Goal: Task Accomplishment & Management: Manage account settings

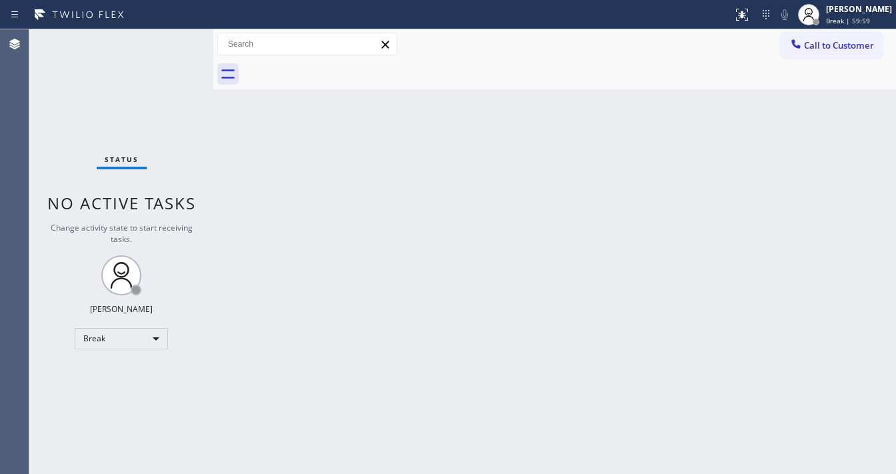
click at [579, 69] on div at bounding box center [570, 74] width 654 height 30
click at [134, 323] on div "Status No active tasks Change activity state to start receiving tasks. [PERSON_…" at bounding box center [121, 251] width 184 height 445
drag, startPoint x: 125, startPoint y: 362, endPoint x: 119, endPoint y: 342, distance: 20.7
click at [121, 361] on div "Status No active tasks Change activity state to start receiving tasks. [PERSON_…" at bounding box center [121, 251] width 184 height 445
click at [119, 342] on div "Break" at bounding box center [121, 338] width 93 height 21
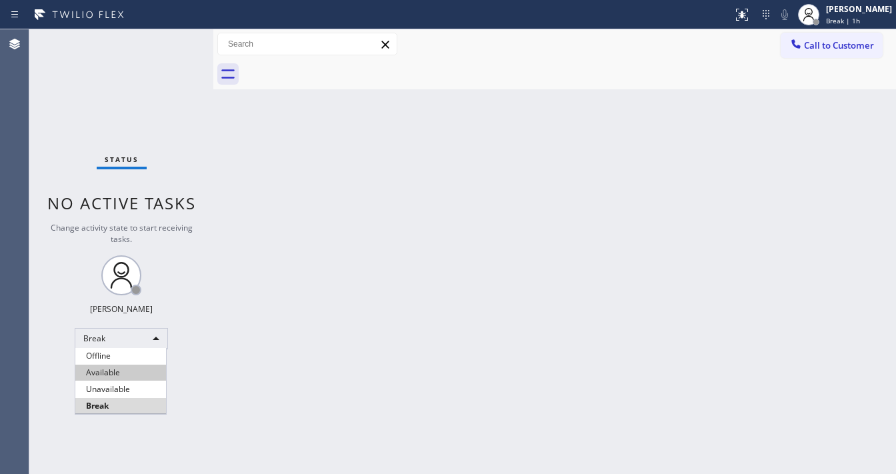
click at [123, 374] on li "Available" at bounding box center [120, 373] width 91 height 16
click at [231, 362] on div "Back to Dashboard Change Sender ID Customers Technicians Select a contact Outbo…" at bounding box center [554, 251] width 683 height 445
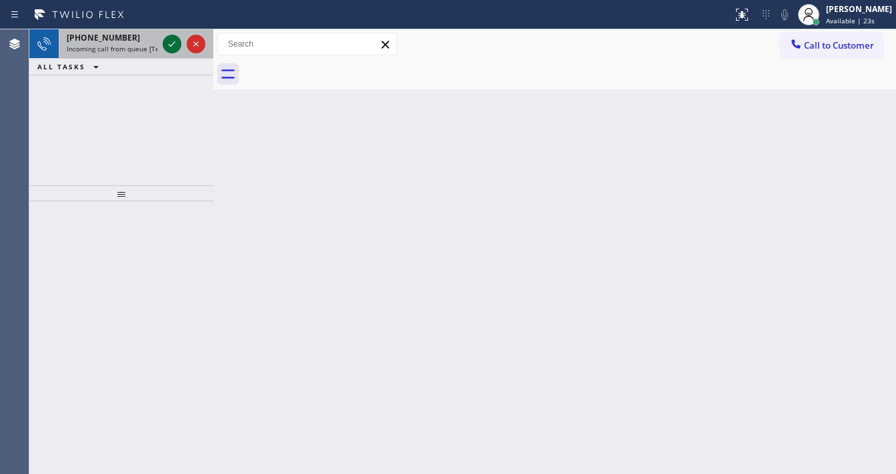
click at [178, 43] on icon at bounding box center [172, 44] width 16 height 16
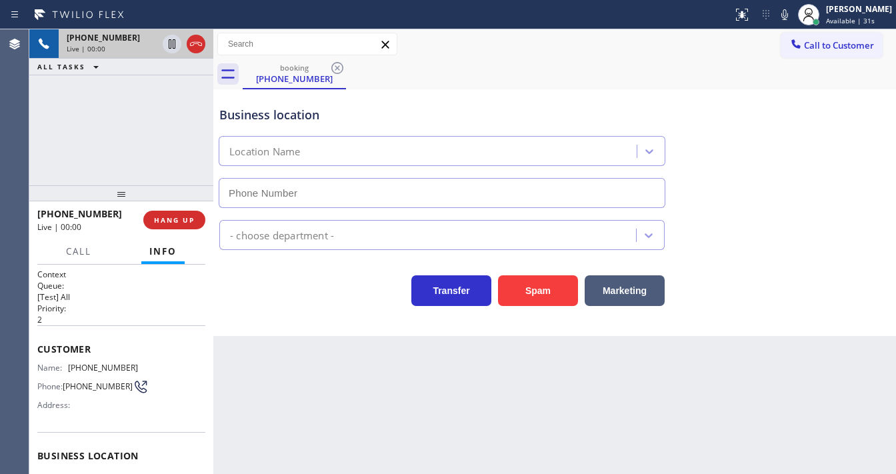
type input "[PHONE_NUMBER]"
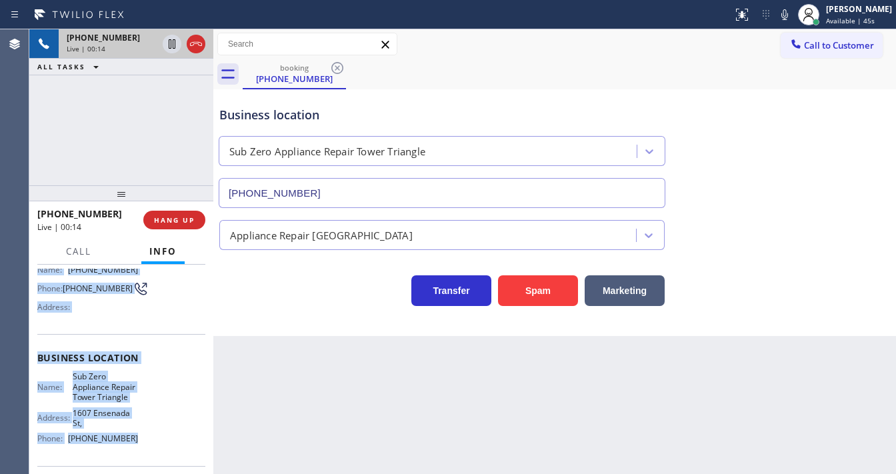
scroll to position [206, 0]
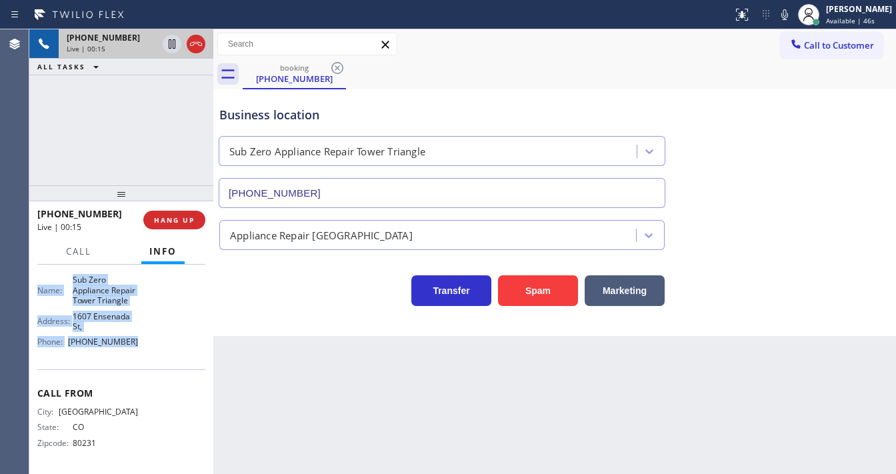
drag, startPoint x: 37, startPoint y: 342, endPoint x: 155, endPoint y: 350, distance: 119.0
click at [155, 350] on div "Context Queue: [Test] All Priority: 2 Customer Name: [PHONE_NUMBER] Phone: [PHO…" at bounding box center [121, 369] width 184 height 209
copy div "Customer Name: [PHONE_NUMBER] Phone: [PHONE_NUMBER] Address: Business location …"
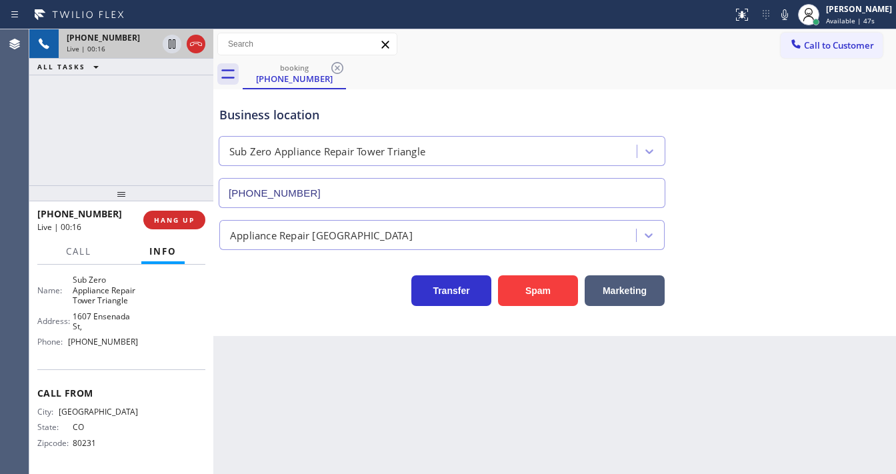
click at [105, 148] on div "[PHONE_NUMBER] Live | 00:16 ALL TASKS ALL TASKS ACTIVE TASKS TASKS IN WRAP UP" at bounding box center [121, 107] width 184 height 156
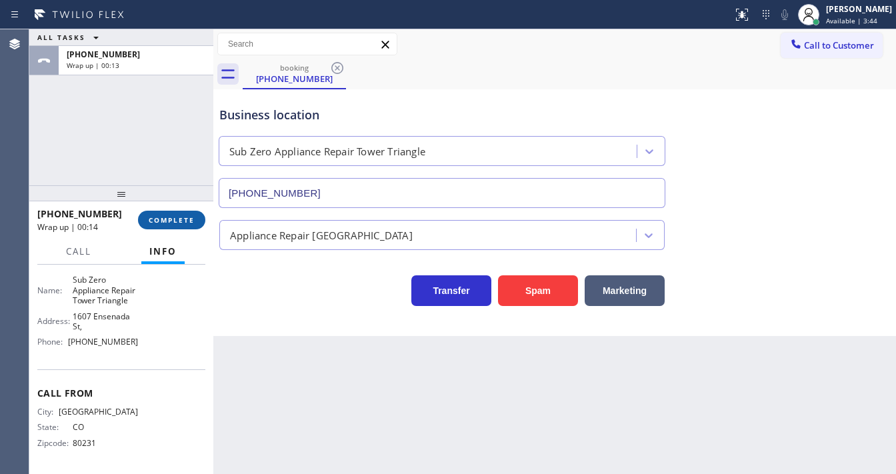
drag, startPoint x: 179, startPoint y: 234, endPoint x: 181, endPoint y: 219, distance: 15.5
click at [179, 233] on div "[PHONE_NUMBER] Wrap up | 00:14 COMPLETE" at bounding box center [121, 220] width 168 height 35
click at [181, 219] on span "COMPLETE" at bounding box center [172, 219] width 46 height 9
click at [155, 121] on div "ALL TASKS ALL TASKS ACTIVE TASKS TASKS IN WRAP UP [PHONE_NUMBER] Wrap up | 00:17" at bounding box center [121, 107] width 184 height 156
click at [183, 219] on span "COMPLETE" at bounding box center [172, 219] width 46 height 9
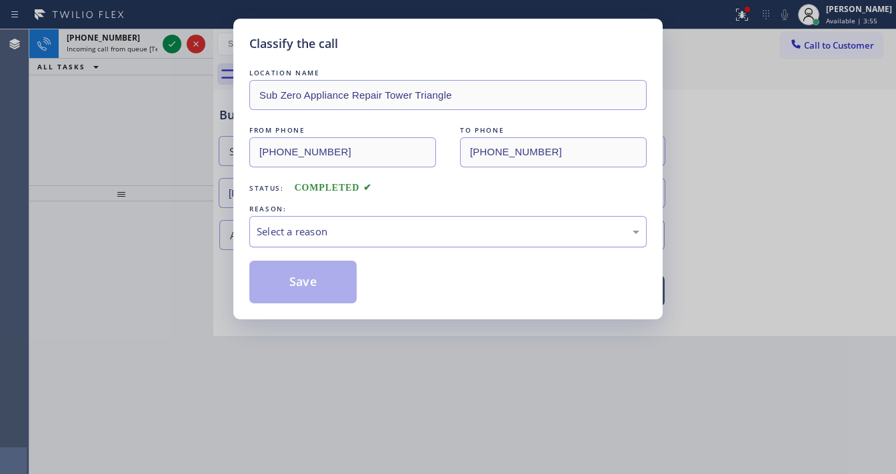
drag, startPoint x: 312, startPoint y: 231, endPoint x: 317, endPoint y: 237, distance: 8.0
click at [313, 232] on div "Select a reason" at bounding box center [448, 231] width 383 height 15
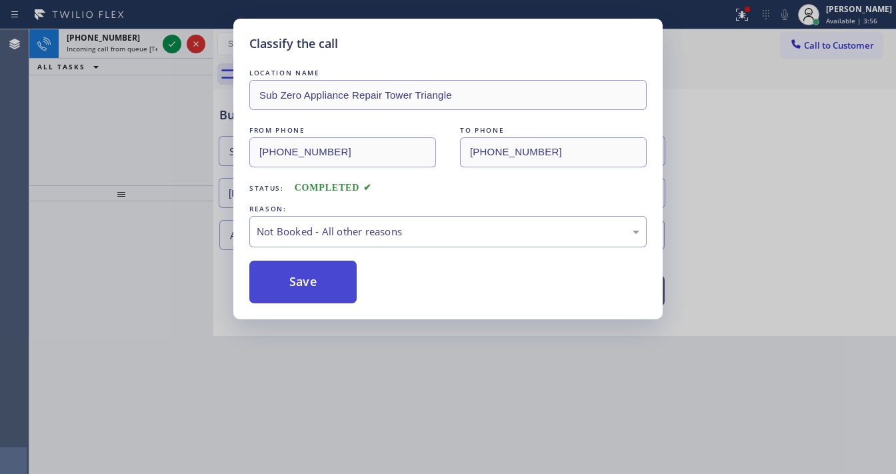
click at [297, 277] on button "Save" at bounding box center [302, 282] width 107 height 43
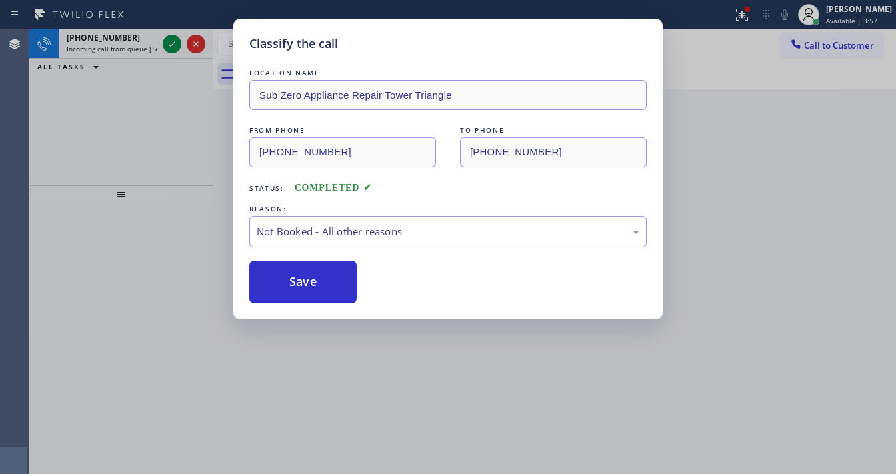
click at [168, 41] on div "Classify the call LOCATION NAME Sub Zero Appliance Repair Tower Triangle FROM P…" at bounding box center [448, 237] width 896 height 474
click at [168, 41] on div "Classify the call LOCATION NAME [MEDICAL_DATA] Electrical Brea FROM PHONE [PHON…" at bounding box center [462, 251] width 867 height 445
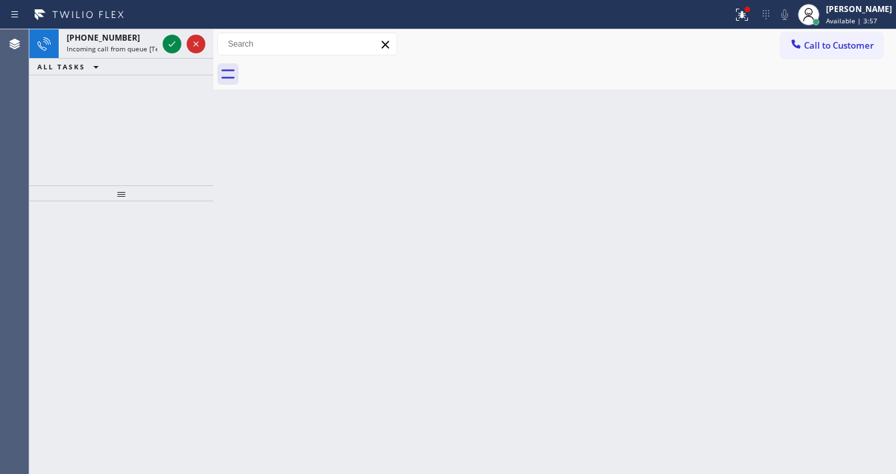
click at [168, 41] on icon at bounding box center [172, 44] width 16 height 16
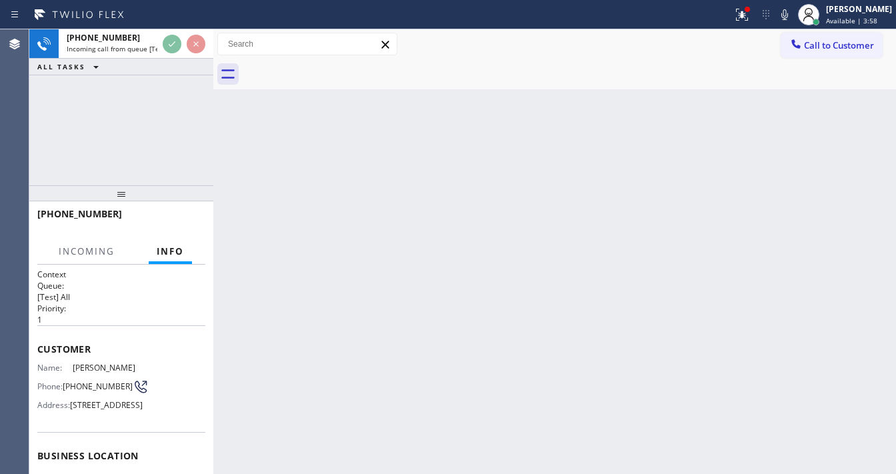
click at [746, 15] on icon at bounding box center [742, 13] width 8 height 5
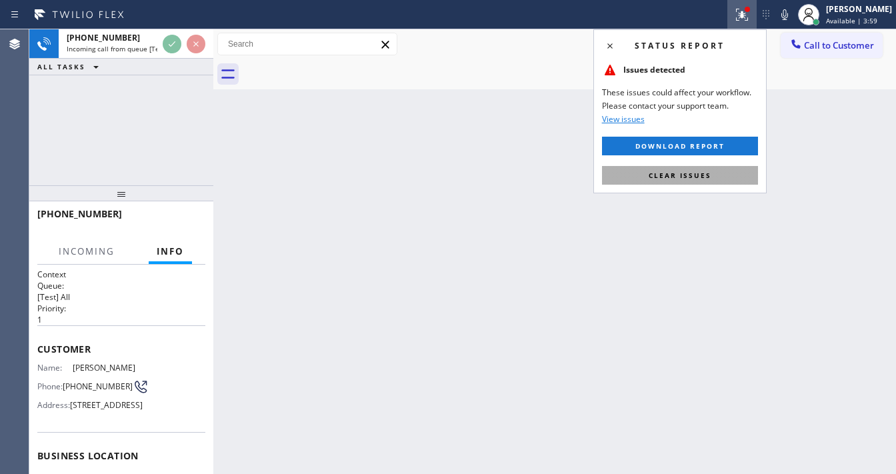
click at [690, 176] on span "Clear issues" at bounding box center [680, 175] width 63 height 9
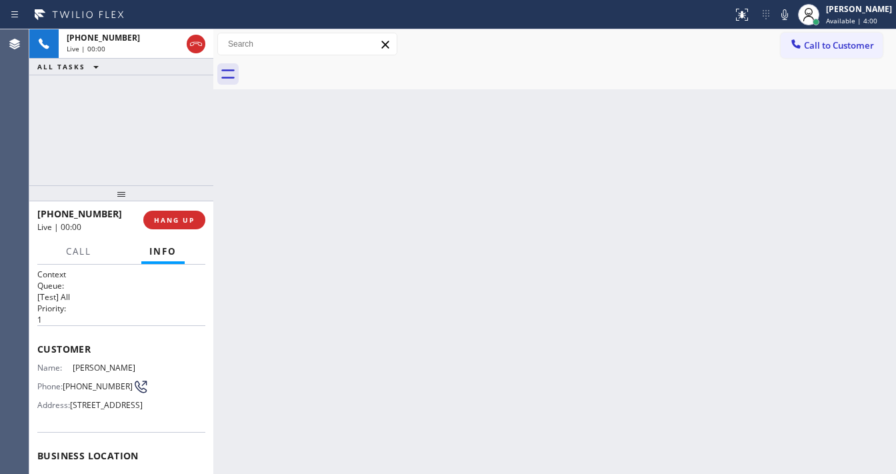
click at [145, 113] on div "[PHONE_NUMBER] Live | 00:00 ALL TASKS ALL TASKS ACTIVE TASKS TASKS IN WRAP UP" at bounding box center [121, 107] width 184 height 156
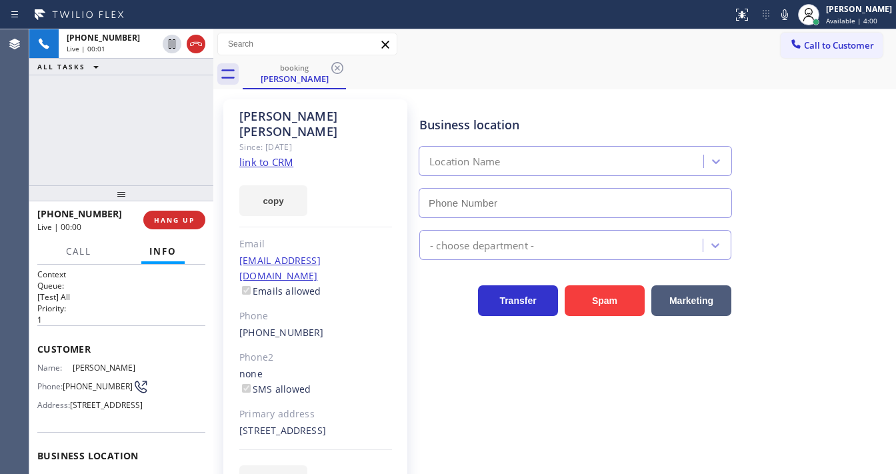
type input "[PHONE_NUMBER]"
click at [280, 155] on link "link to CRM" at bounding box center [266, 161] width 54 height 13
click at [594, 295] on button "Spam" at bounding box center [605, 300] width 80 height 31
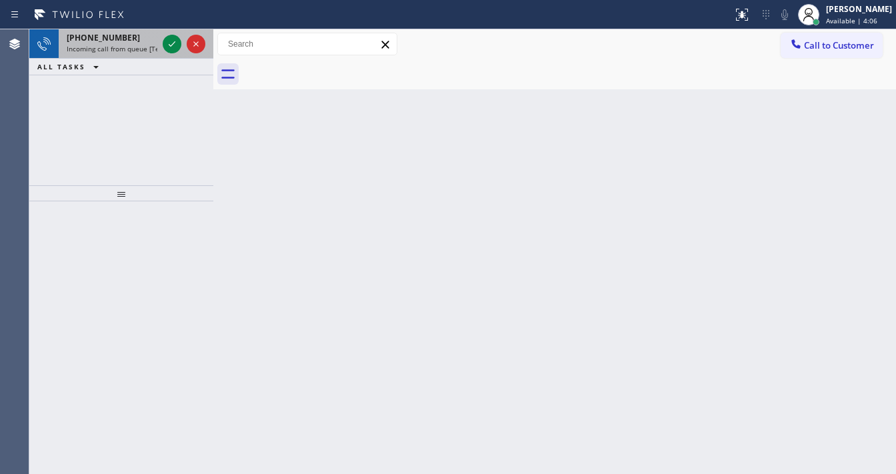
click at [159, 45] on div "[PHONE_NUMBER] Incoming call from queue [Test] All" at bounding box center [109, 43] width 101 height 29
click at [168, 45] on icon at bounding box center [172, 44] width 16 height 16
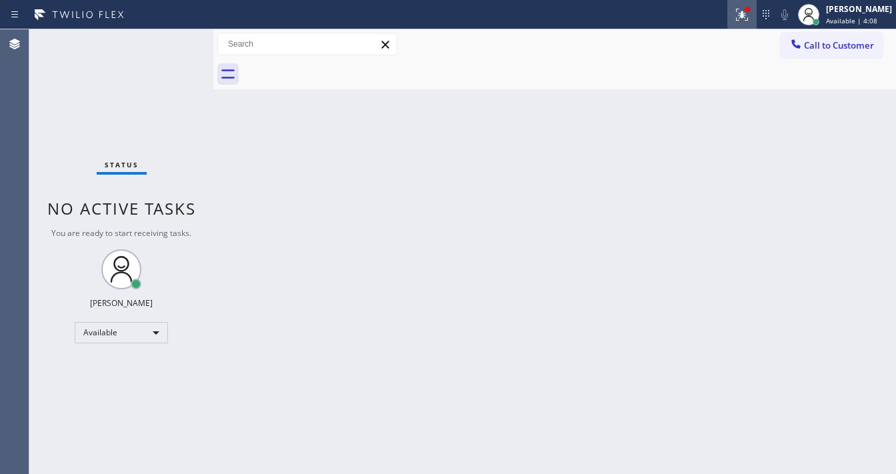
click at [750, 19] on icon at bounding box center [742, 15] width 16 height 16
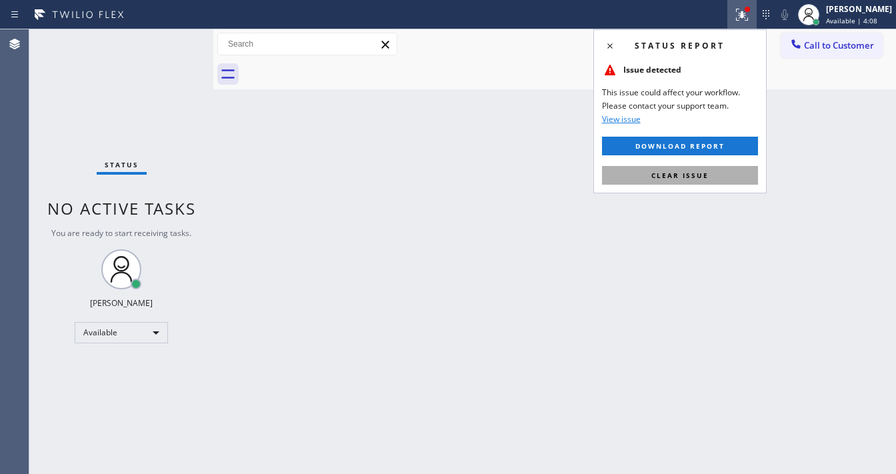
click at [716, 171] on button "Clear issue" at bounding box center [680, 175] width 156 height 19
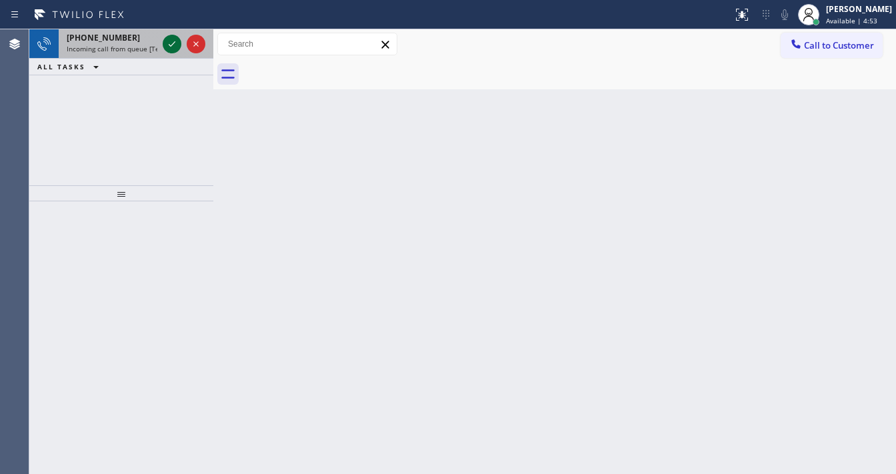
click at [166, 46] on icon at bounding box center [172, 44] width 16 height 16
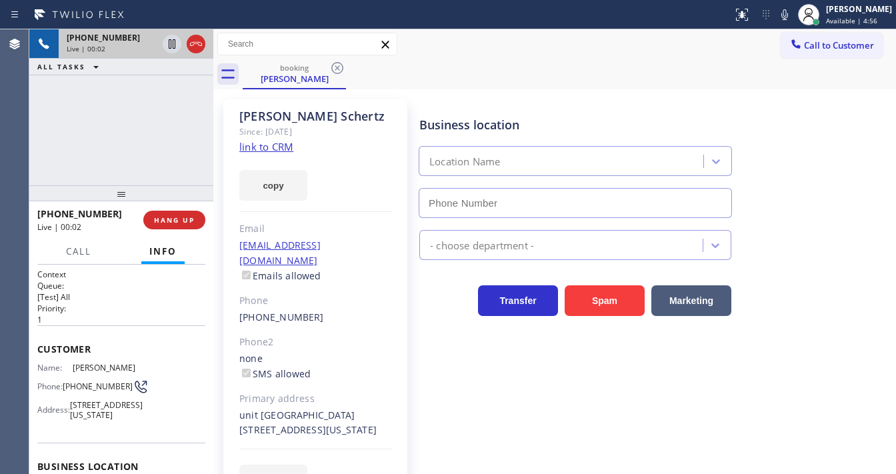
type input "[PHONE_NUMBER]"
click at [267, 145] on link "link to CRM" at bounding box center [266, 146] width 54 height 13
click at [145, 123] on div "[PHONE_NUMBER] Live | 01:49 ALL TASKS ALL TASKS ACTIVE TASKS TASKS IN WRAP UP" at bounding box center [121, 107] width 184 height 156
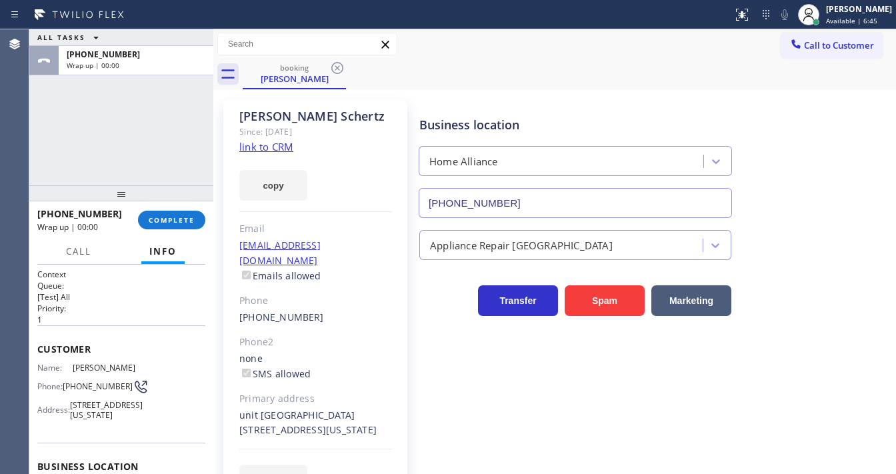
click at [147, 124] on div "ALL TASKS ALL TASKS ACTIVE TASKS TASKS IN WRAP UP [PHONE_NUMBER] Wrap up | 00:00" at bounding box center [121, 107] width 184 height 156
click at [171, 221] on span "COMPLETE" at bounding box center [172, 219] width 46 height 9
click at [160, 216] on span "COMPLETE" at bounding box center [172, 219] width 46 height 9
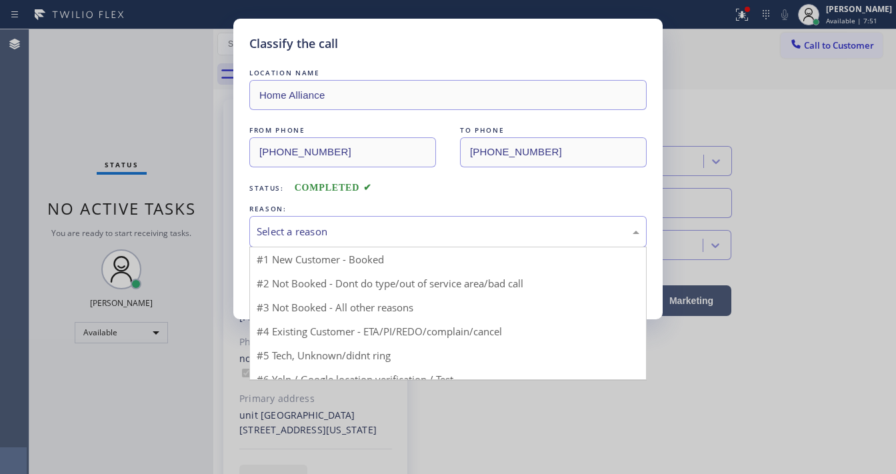
click at [315, 227] on div "Select a reason" at bounding box center [448, 231] width 383 height 15
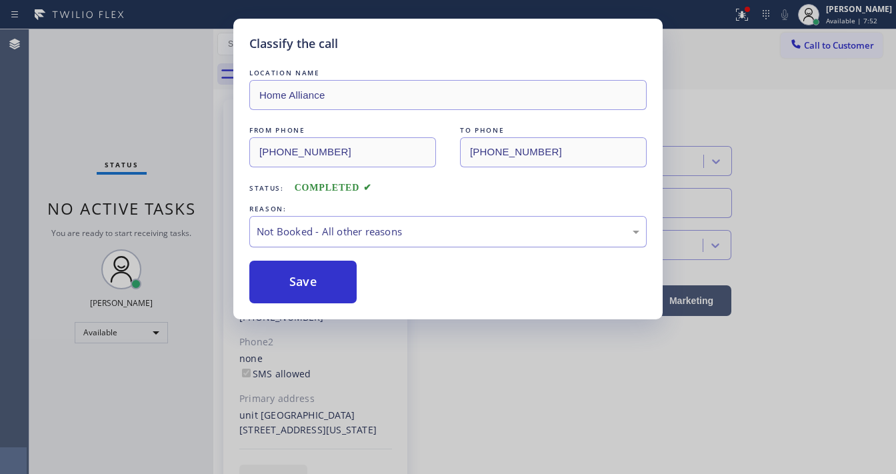
click at [323, 239] on div "Not Booked - All other reasons" at bounding box center [448, 231] width 398 height 31
click at [314, 280] on button "Save" at bounding box center [302, 282] width 107 height 43
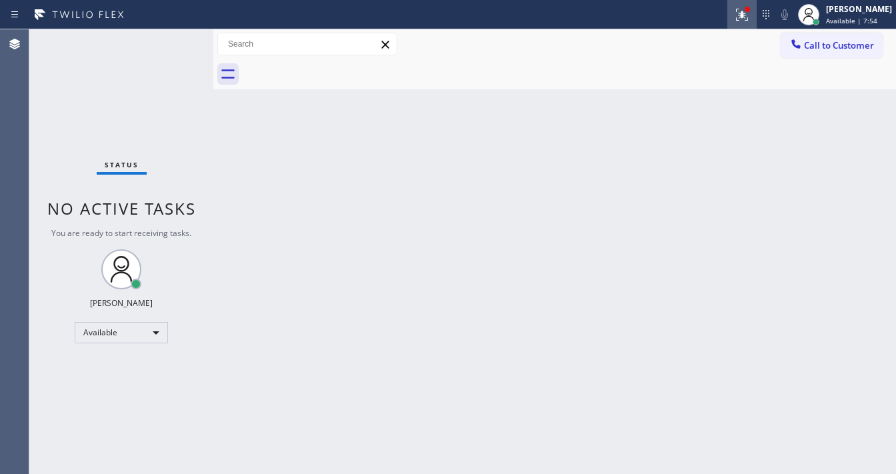
click at [750, 19] on icon at bounding box center [742, 15] width 16 height 16
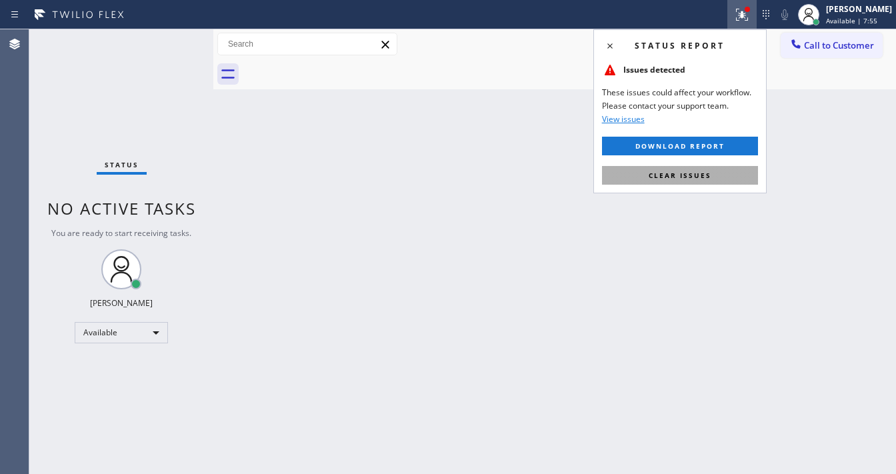
click at [692, 181] on button "Clear issues" at bounding box center [680, 175] width 156 height 19
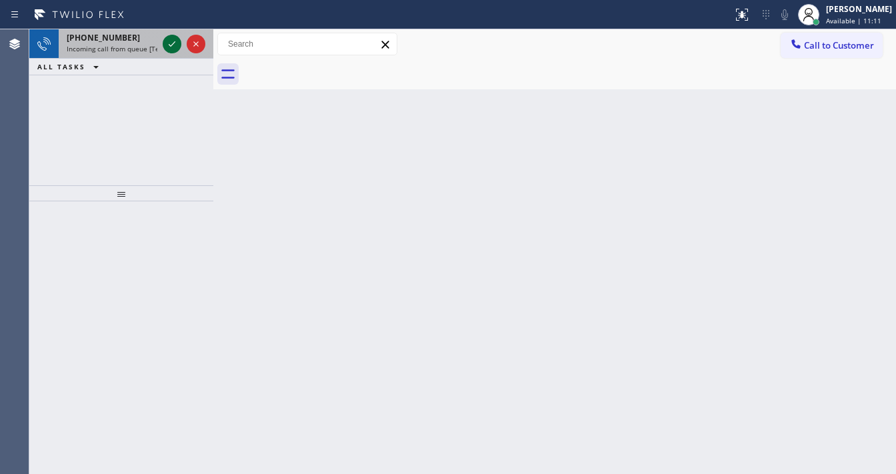
click at [171, 39] on icon at bounding box center [172, 44] width 16 height 16
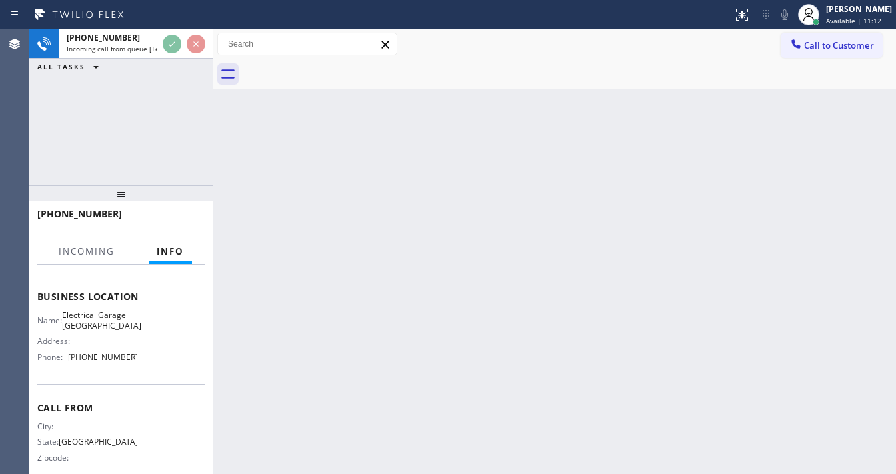
scroll to position [160, 0]
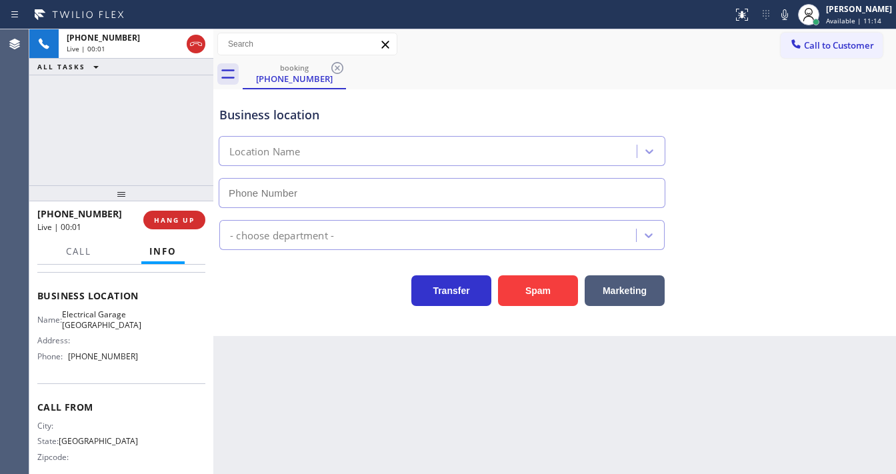
type input "[PHONE_NUMBER]"
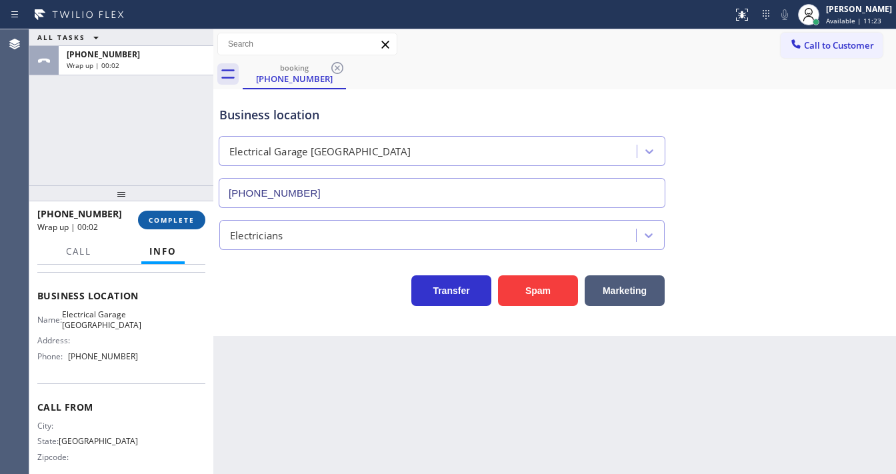
click at [158, 211] on button "COMPLETE" at bounding box center [171, 220] width 67 height 19
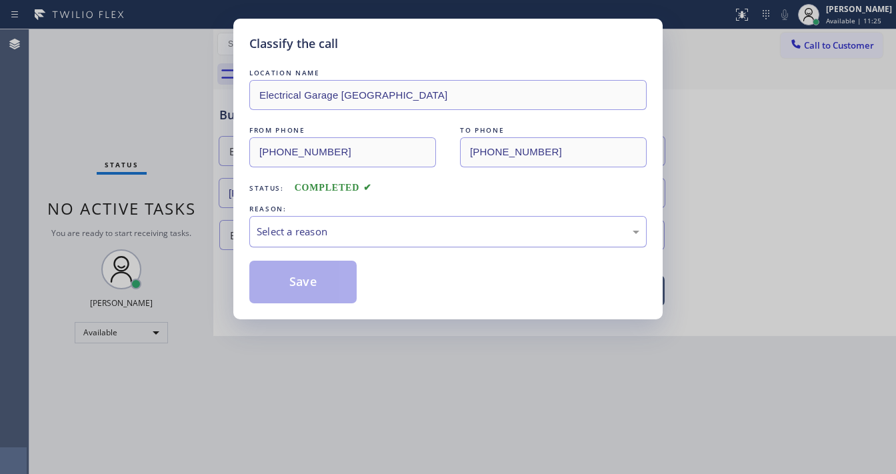
drag, startPoint x: 304, startPoint y: 229, endPoint x: 304, endPoint y: 243, distance: 14.0
click at [305, 229] on div "Select a reason" at bounding box center [448, 231] width 383 height 15
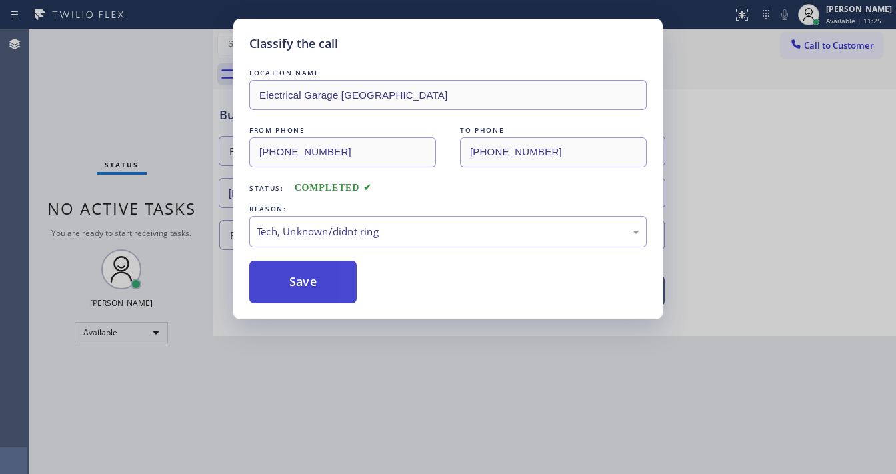
click at [303, 287] on button "Save" at bounding box center [302, 282] width 107 height 43
click at [303, 285] on button "Save" at bounding box center [302, 282] width 107 height 43
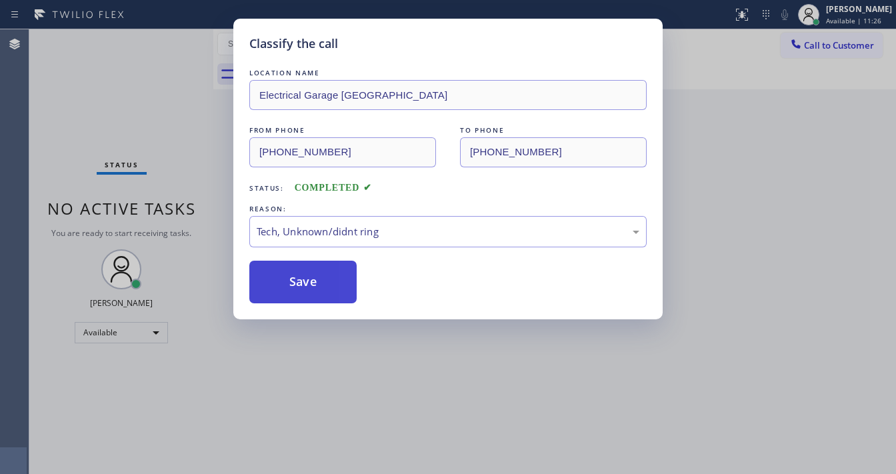
click at [303, 285] on button "Save" at bounding box center [302, 282] width 107 height 43
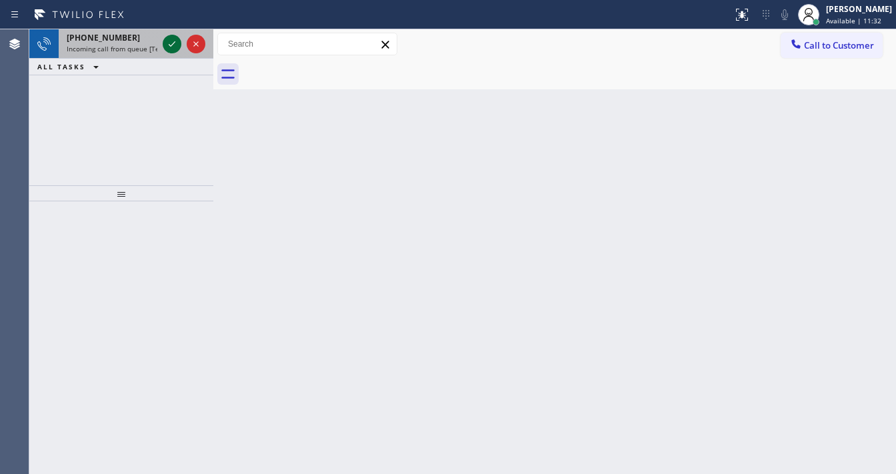
click at [173, 39] on icon at bounding box center [172, 44] width 16 height 16
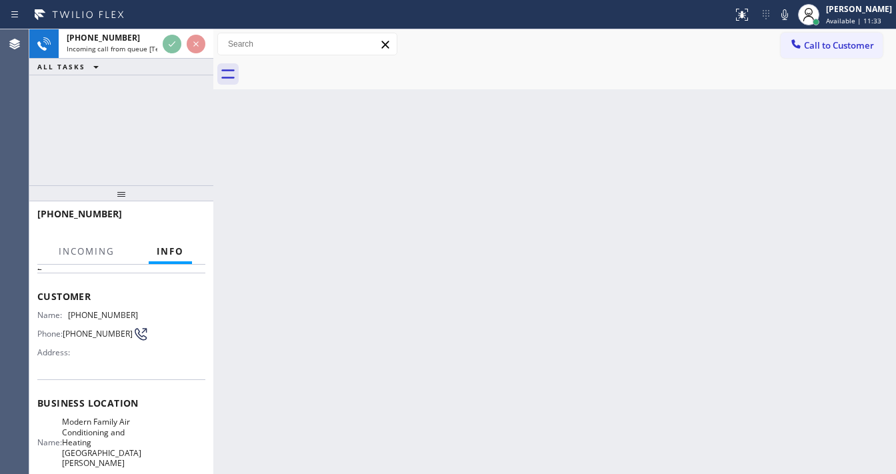
scroll to position [53, 0]
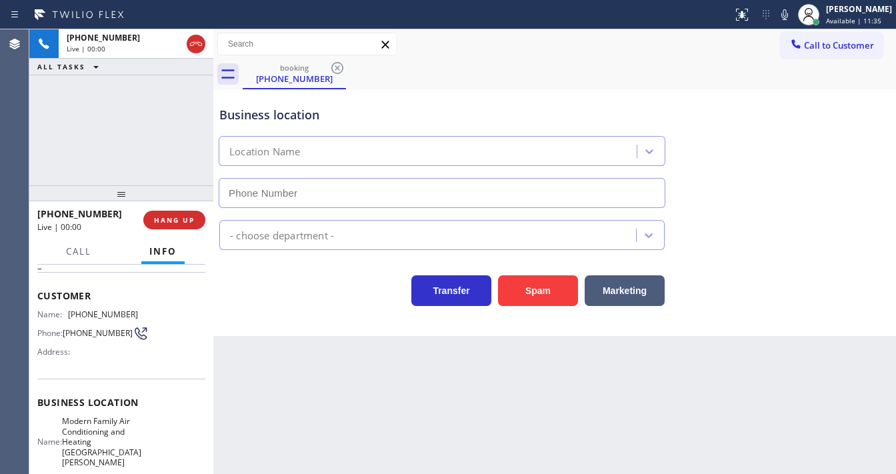
type input "[PHONE_NUMBER]"
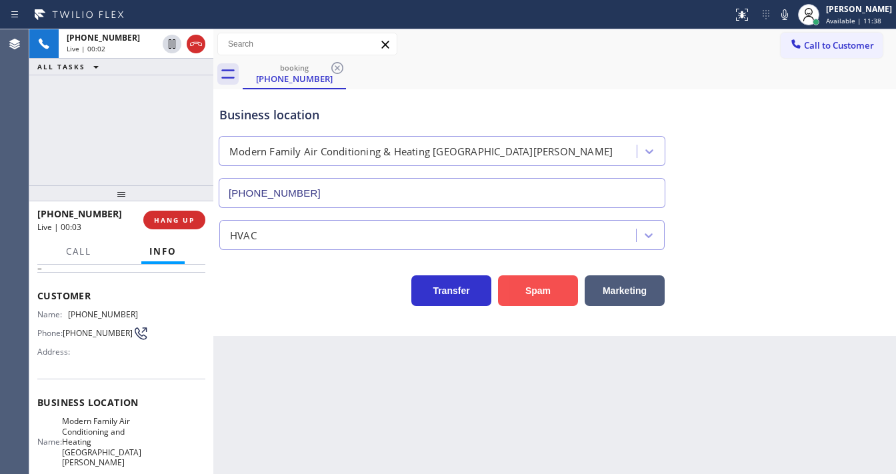
click at [550, 283] on button "Spam" at bounding box center [538, 290] width 80 height 31
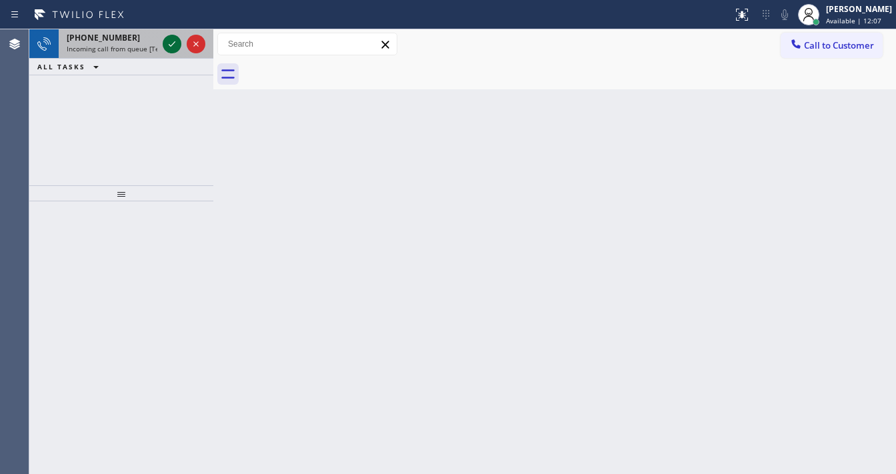
click at [171, 41] on icon at bounding box center [172, 44] width 16 height 16
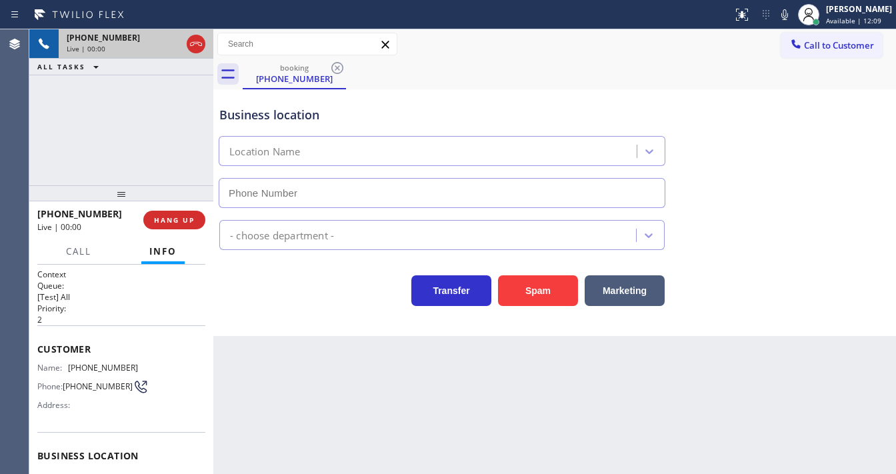
type input "[PHONE_NUMBER]"
drag, startPoint x: 211, startPoint y: 162, endPoint x: 187, endPoint y: 159, distance: 24.2
click at [187, 159] on div "[PHONE_NUMBER] Live | 00:15 ALL TASKS ALL TASKS ACTIVE TASKS TASKS IN WRAP UP […" at bounding box center [462, 251] width 867 height 445
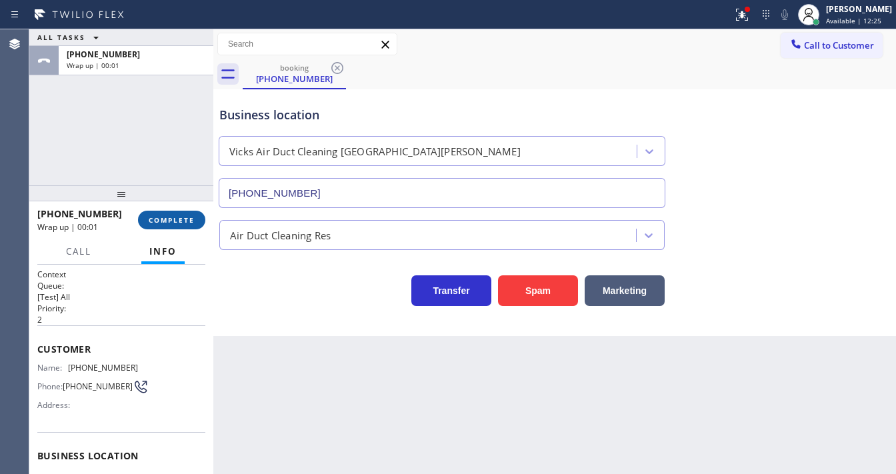
click at [189, 219] on span "COMPLETE" at bounding box center [172, 219] width 46 height 9
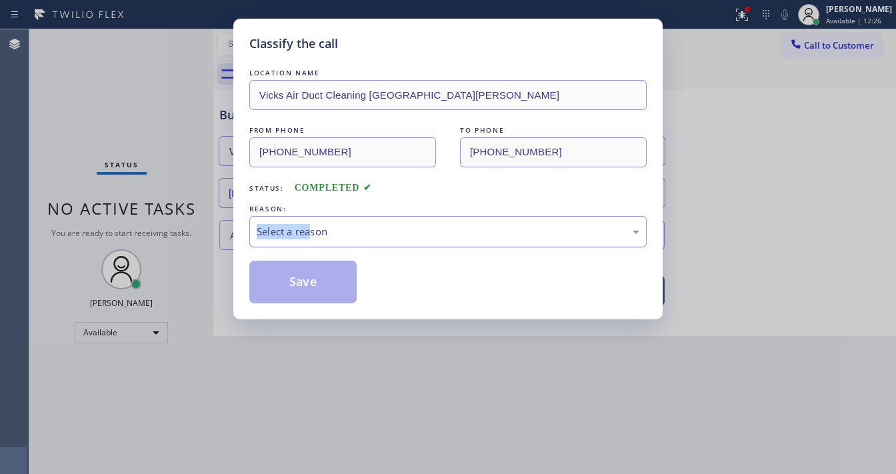
click at [312, 221] on div "REASON: Select a reason" at bounding box center [448, 224] width 398 height 45
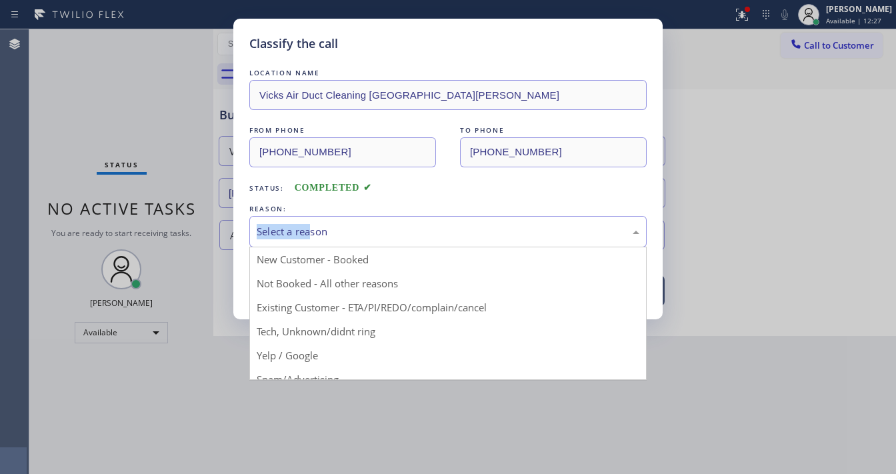
click at [316, 226] on div "Select a reason" at bounding box center [448, 231] width 383 height 15
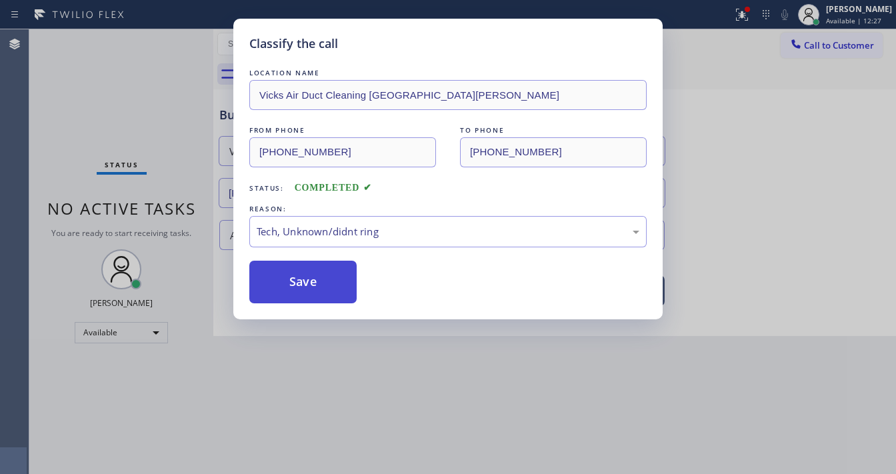
click at [307, 277] on button "Save" at bounding box center [302, 282] width 107 height 43
click at [308, 277] on button "Save" at bounding box center [302, 282] width 107 height 43
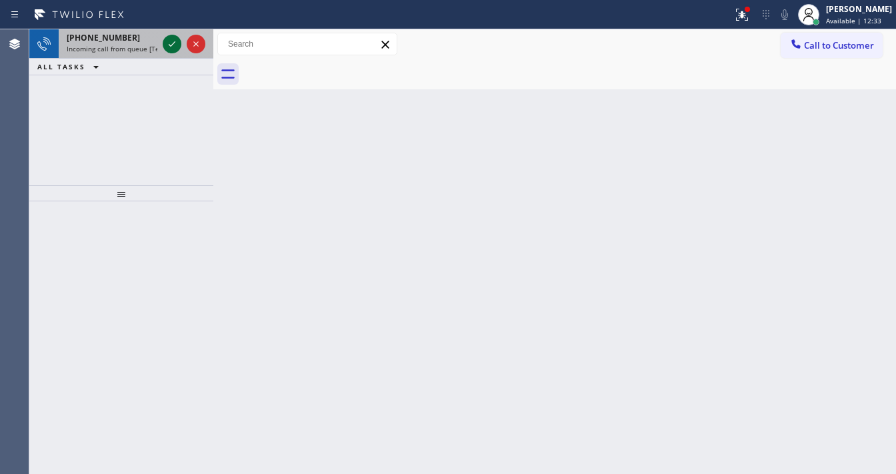
click at [171, 40] on icon at bounding box center [172, 44] width 16 height 16
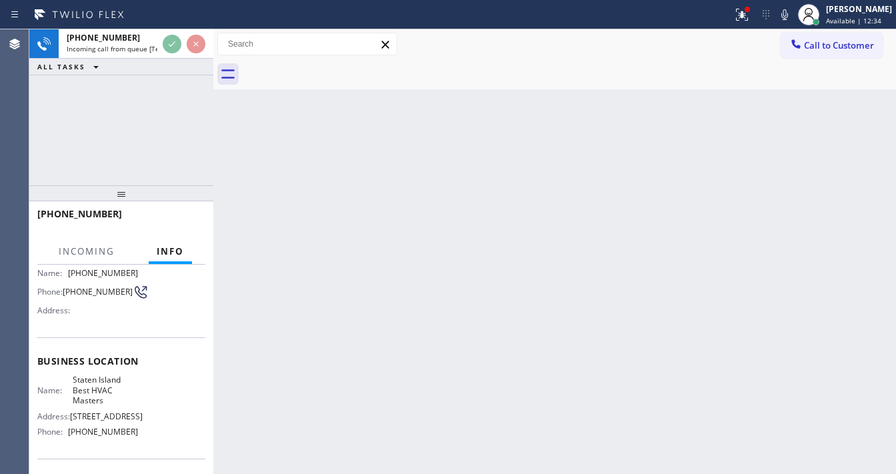
scroll to position [107, 0]
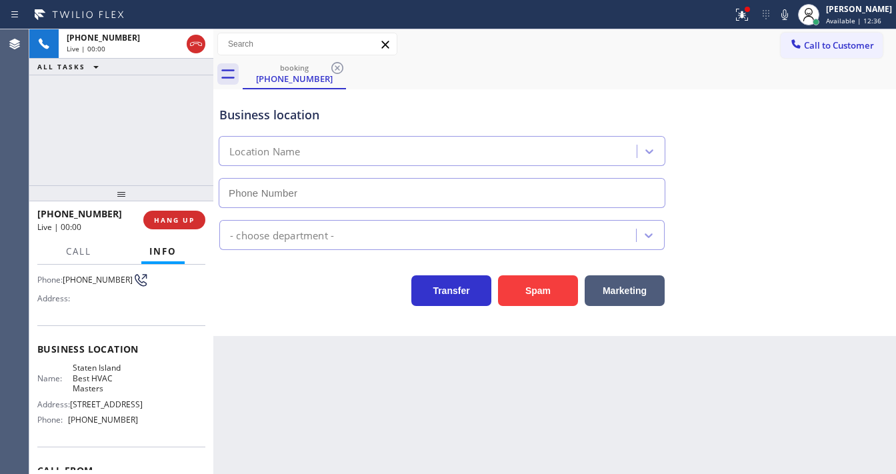
type input "[PHONE_NUMBER]"
click at [750, 21] on icon at bounding box center [742, 15] width 16 height 16
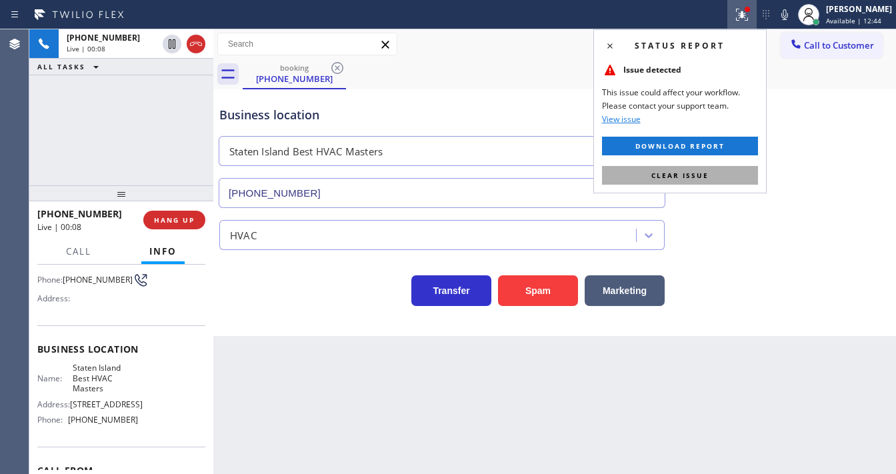
click at [722, 172] on button "Clear issue" at bounding box center [680, 175] width 156 height 19
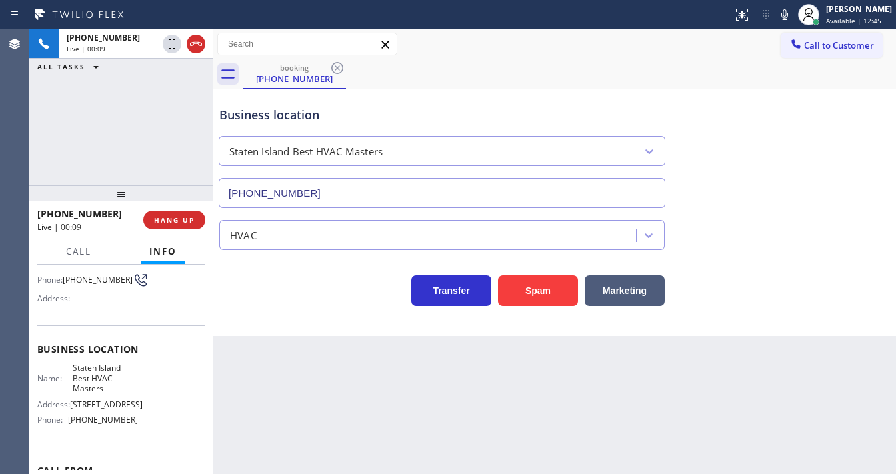
click at [107, 159] on div "[PHONE_NUMBER] Live | 00:09 ALL TASKS ALL TASKS ACTIVE TASKS TASKS IN WRAP UP" at bounding box center [121, 107] width 184 height 156
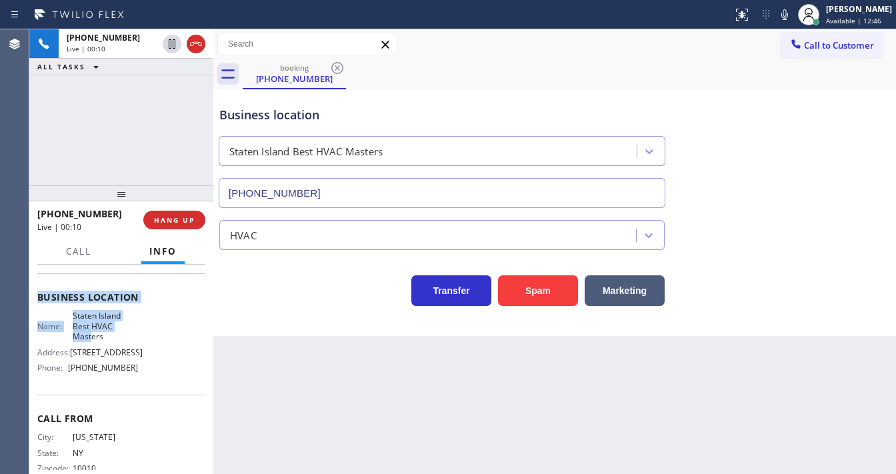
scroll to position [160, 0]
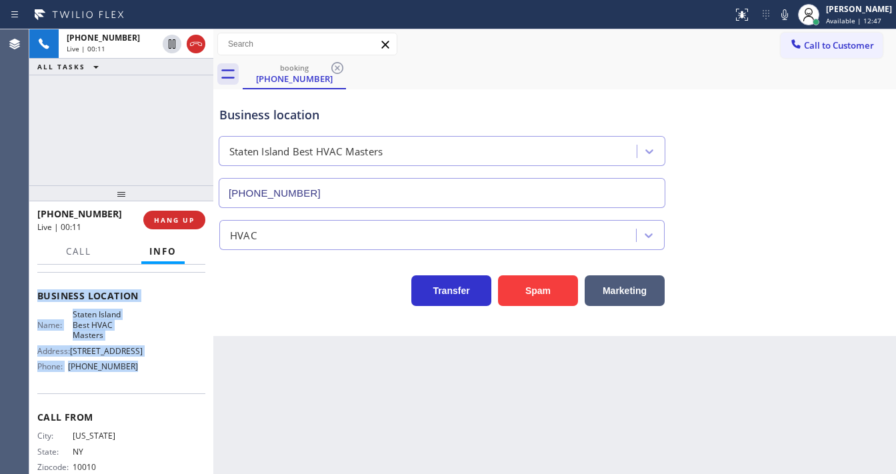
drag, startPoint x: 37, startPoint y: 291, endPoint x: 152, endPoint y: 368, distance: 138.4
click at [152, 368] on div "Context Queue: [Test] All Priority: 1 Customer Name: [PHONE_NUMBER] Phone: [PHO…" at bounding box center [121, 302] width 168 height 386
click at [535, 279] on button "Spam" at bounding box center [538, 290] width 80 height 31
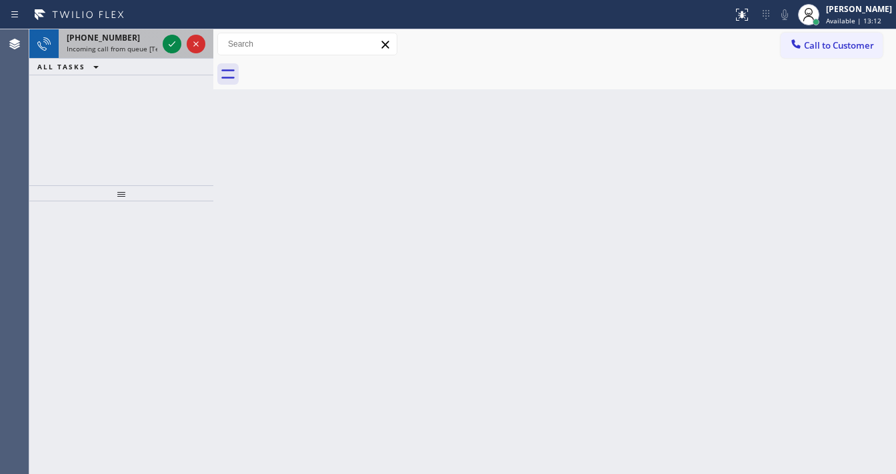
click at [93, 45] on span "Incoming call from queue [Test] All" at bounding box center [122, 48] width 111 height 9
click at [140, 39] on div "[PHONE_NUMBER]" at bounding box center [112, 37] width 91 height 11
click at [139, 43] on div "[PHONE_NUMBER] Incoming call from queue [Test] All" at bounding box center [109, 43] width 101 height 29
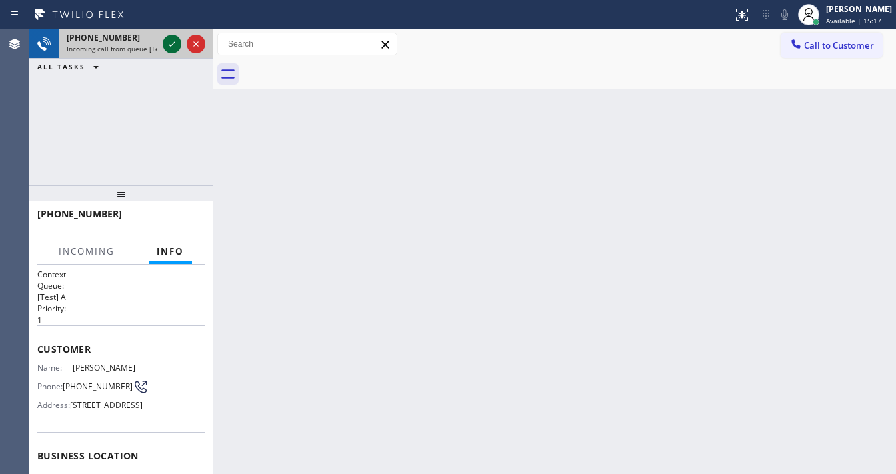
click at [172, 47] on icon at bounding box center [172, 44] width 16 height 16
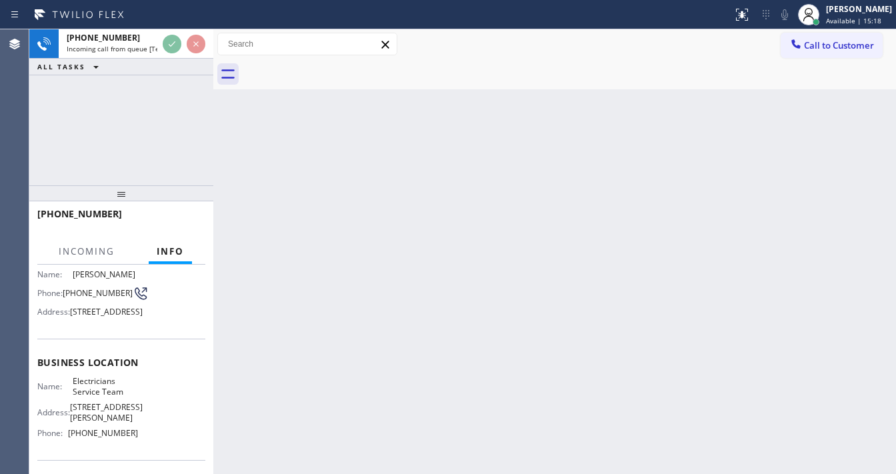
scroll to position [107, 0]
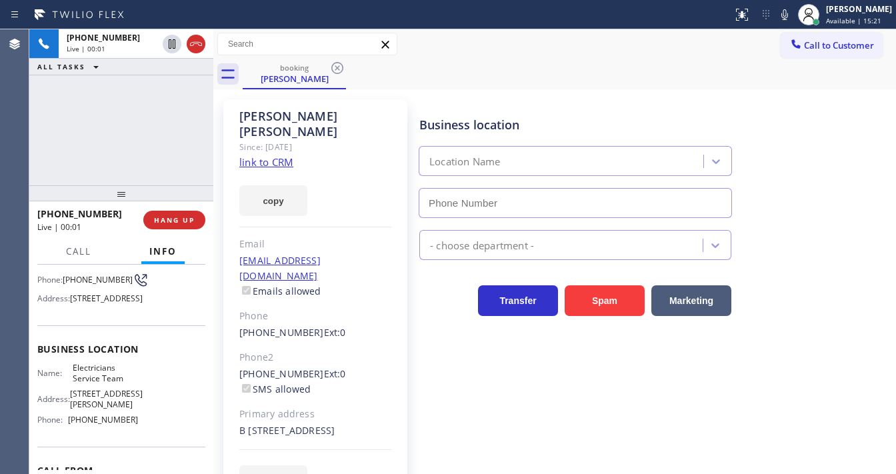
type input "[PHONE_NUMBER]"
click at [275, 155] on link "link to CRM" at bounding box center [266, 161] width 54 height 13
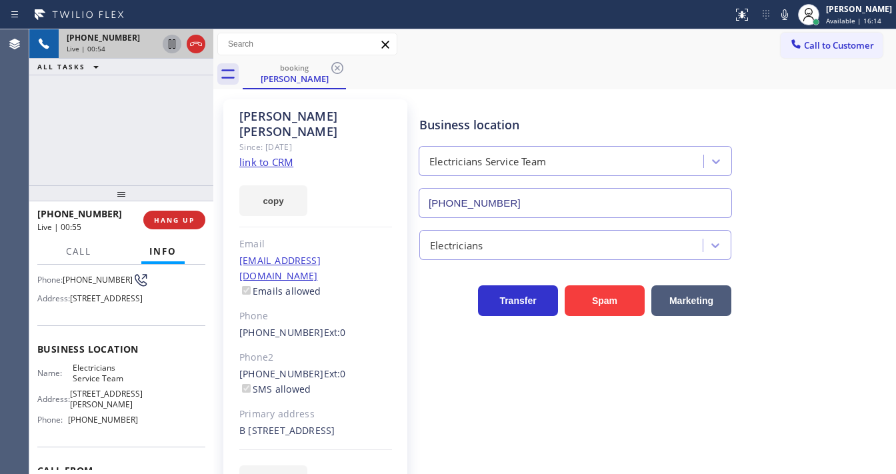
drag, startPoint x: 168, startPoint y: 47, endPoint x: 438, endPoint y: 43, distance: 270.2
click at [168, 47] on icon at bounding box center [172, 44] width 16 height 16
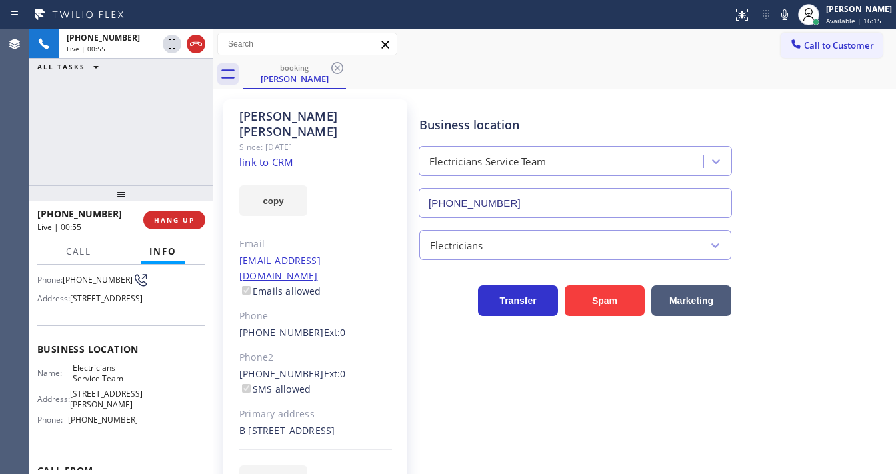
click at [793, 16] on icon at bounding box center [785, 15] width 16 height 16
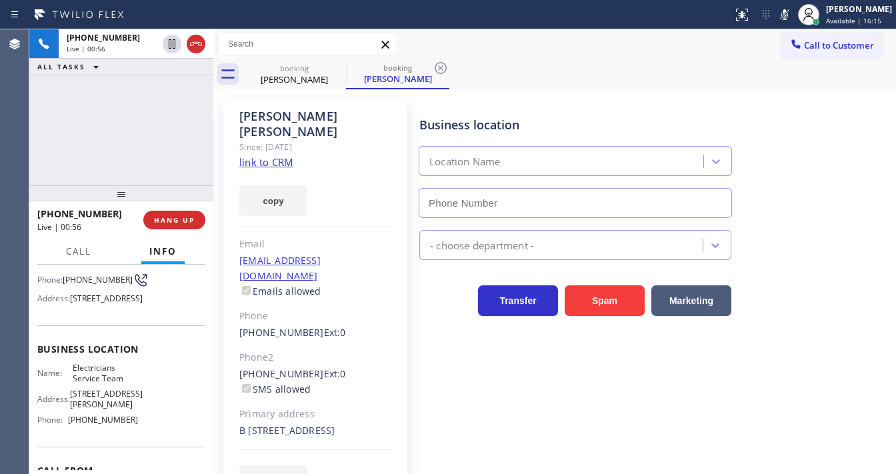
type input "[PHONE_NUMBER]"
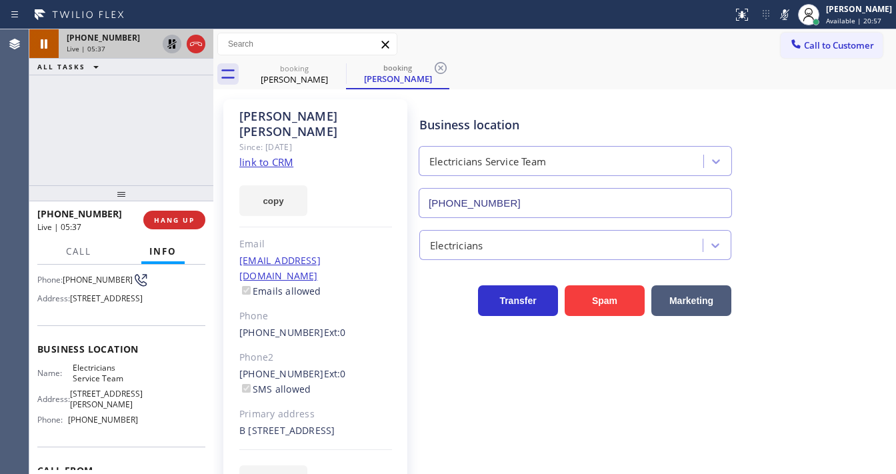
click at [170, 48] on icon at bounding box center [171, 43] width 9 height 9
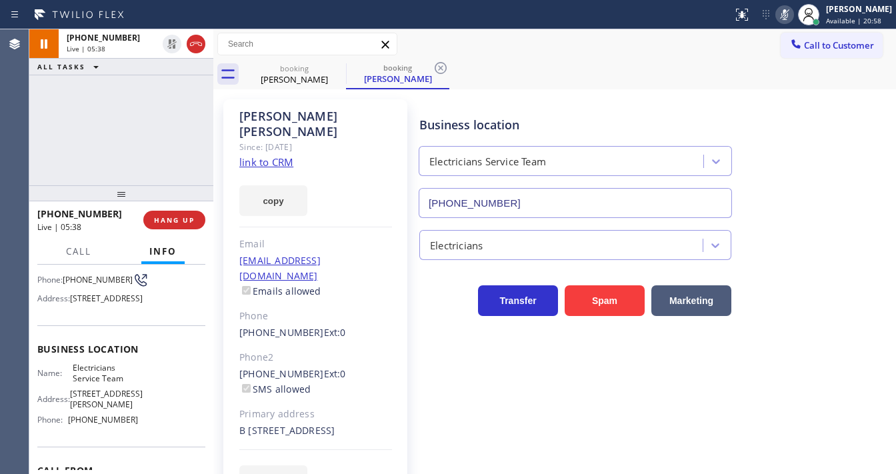
click at [793, 21] on icon at bounding box center [785, 15] width 16 height 16
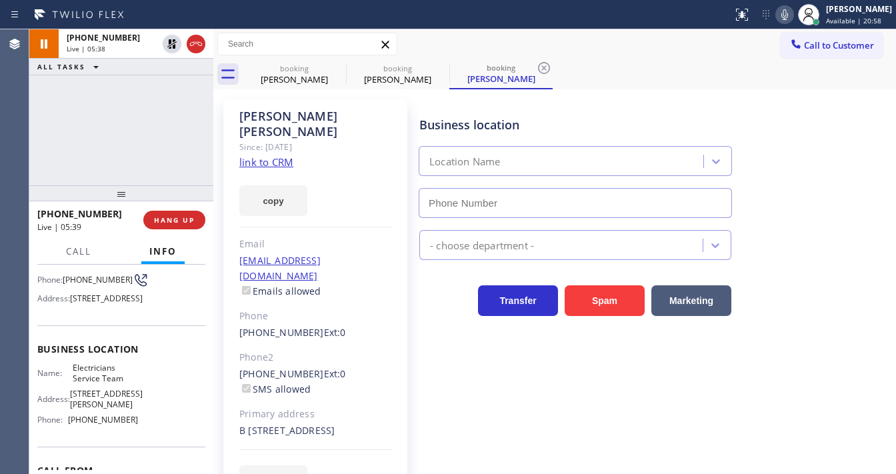
click at [109, 145] on div "[PHONE_NUMBER] Live | 05:38 ALL TASKS ALL TASKS ACTIVE TASKS TASKS IN WRAP UP" at bounding box center [121, 107] width 184 height 156
type input "[PHONE_NUMBER]"
click at [130, 133] on div "[PHONE_NUMBER] Live | 05:39 ALL TASKS ALL TASKS ACTIVE TASKS TASKS IN WRAP UP" at bounding box center [121, 107] width 184 height 156
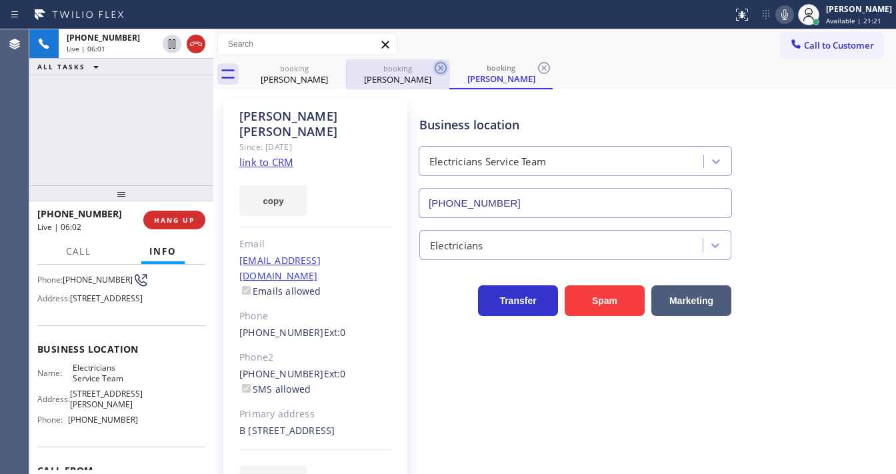
click at [437, 67] on icon at bounding box center [441, 68] width 16 height 16
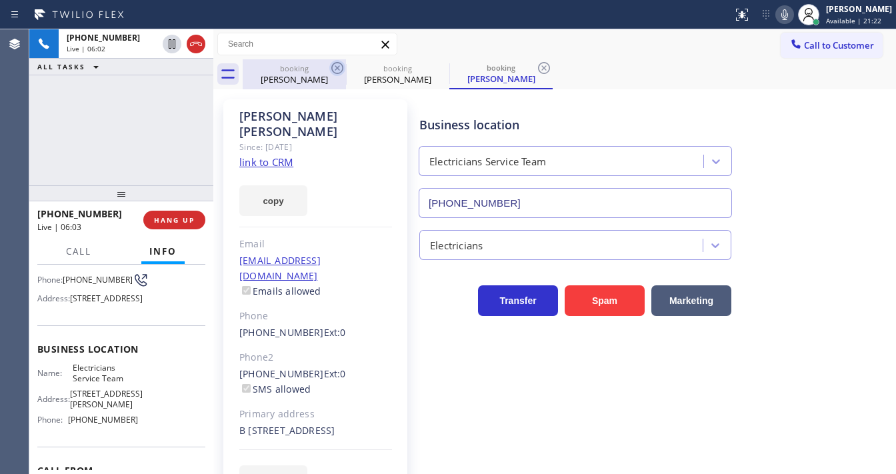
click at [338, 69] on icon at bounding box center [337, 68] width 12 height 12
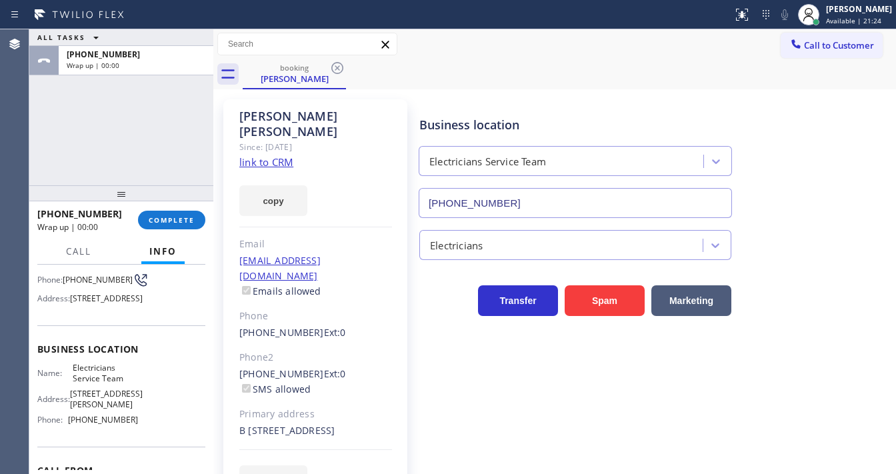
click at [179, 127] on div "ALL TASKS ALL TASKS ACTIVE TASKS TASKS IN WRAP UP [PHONE_NUMBER] Wrap up | 00:00" at bounding box center [121, 107] width 184 height 156
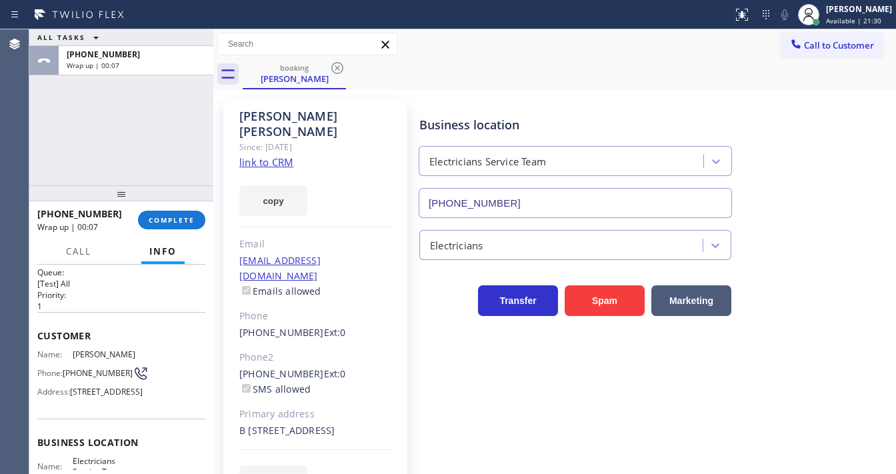
scroll to position [0, 0]
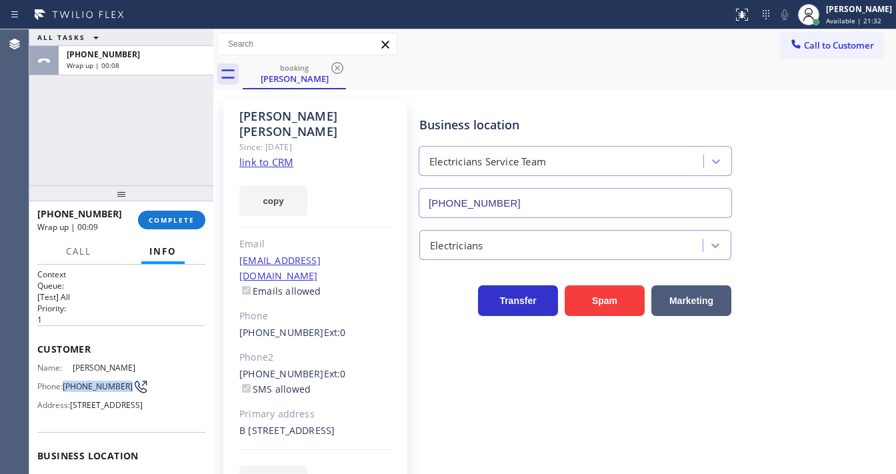
drag, startPoint x: 87, startPoint y: 392, endPoint x: 65, endPoint y: 382, distance: 23.9
click at [65, 382] on span "[PHONE_NUMBER]" at bounding box center [98, 387] width 70 height 10
copy span "[PHONE_NUMBER]"
click at [179, 224] on button "COMPLETE" at bounding box center [171, 220] width 67 height 19
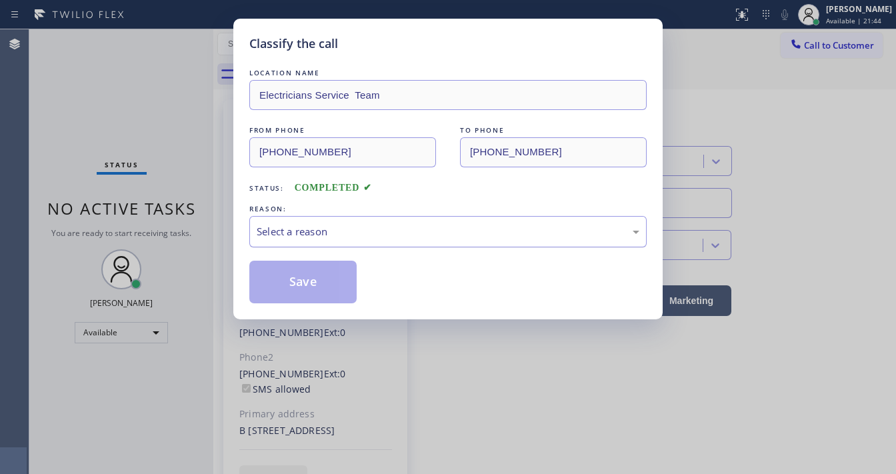
drag, startPoint x: 277, startPoint y: 230, endPoint x: 312, endPoint y: 243, distance: 36.9
click at [300, 233] on div "Select a reason" at bounding box center [448, 231] width 383 height 15
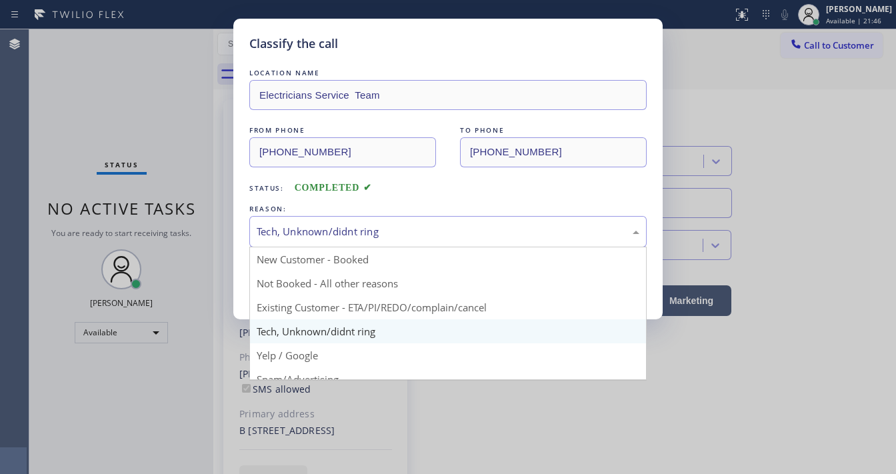
click at [333, 245] on div "Tech, Unknown/didnt ring" at bounding box center [448, 231] width 398 height 31
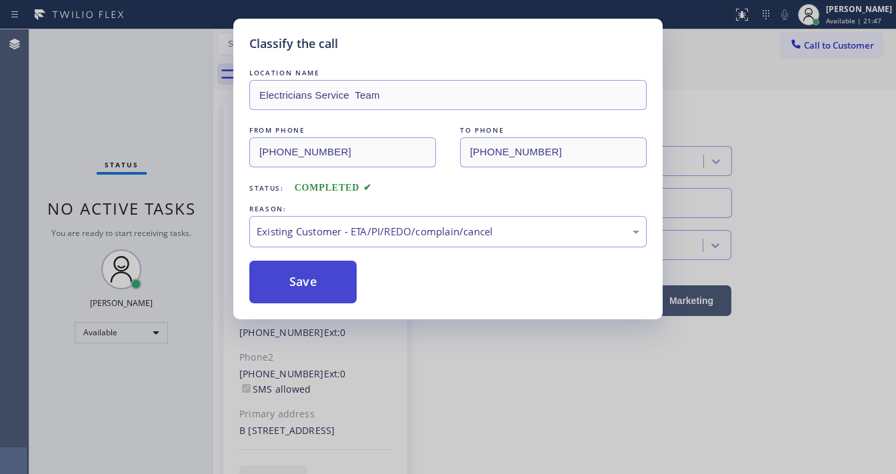
click at [291, 287] on button "Save" at bounding box center [302, 282] width 107 height 43
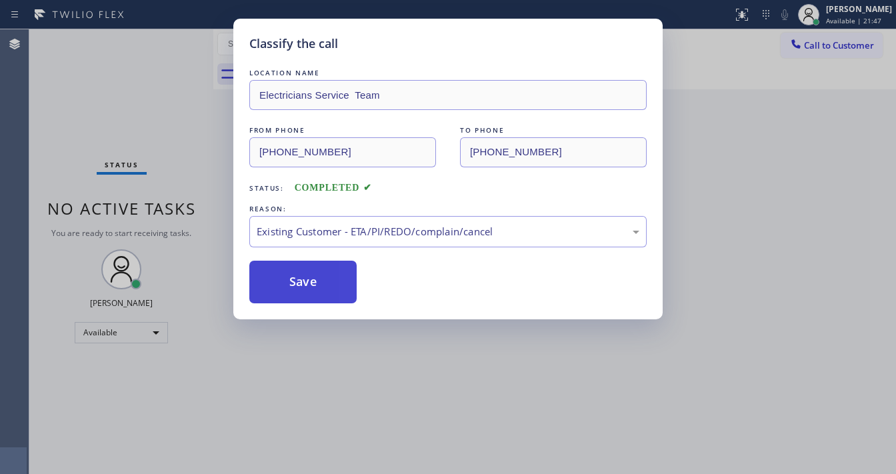
click at [290, 287] on button "Save" at bounding box center [302, 282] width 107 height 43
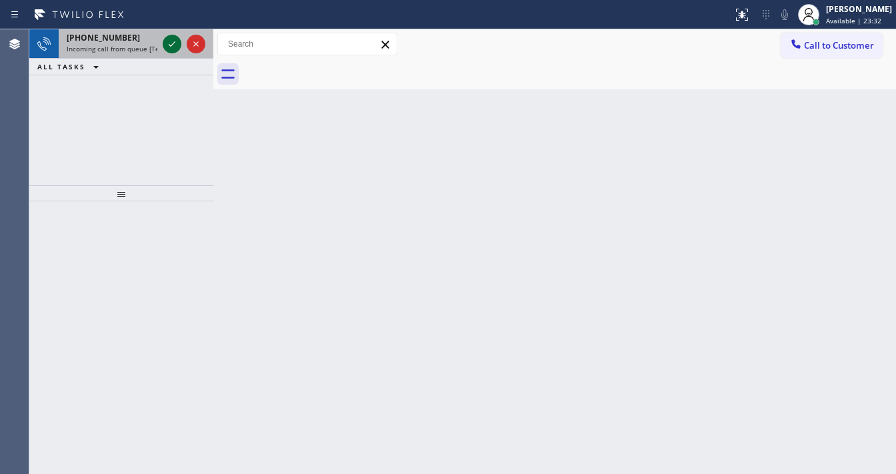
click at [173, 40] on icon at bounding box center [172, 44] width 16 height 16
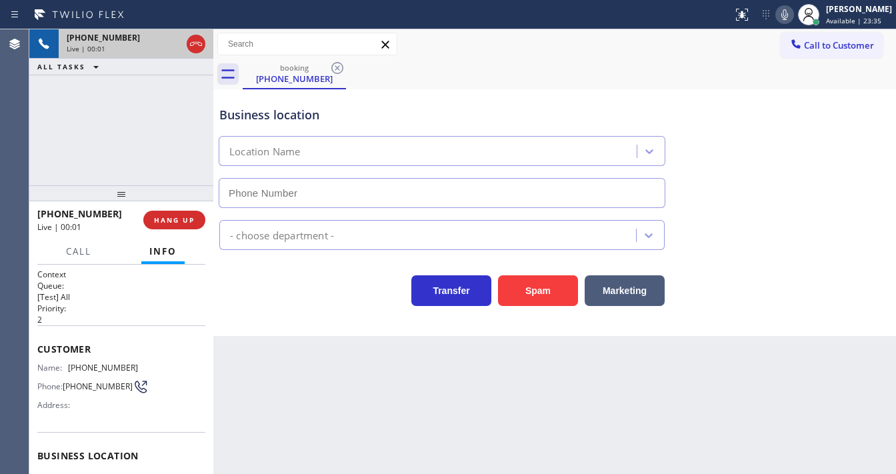
type input "[PHONE_NUMBER]"
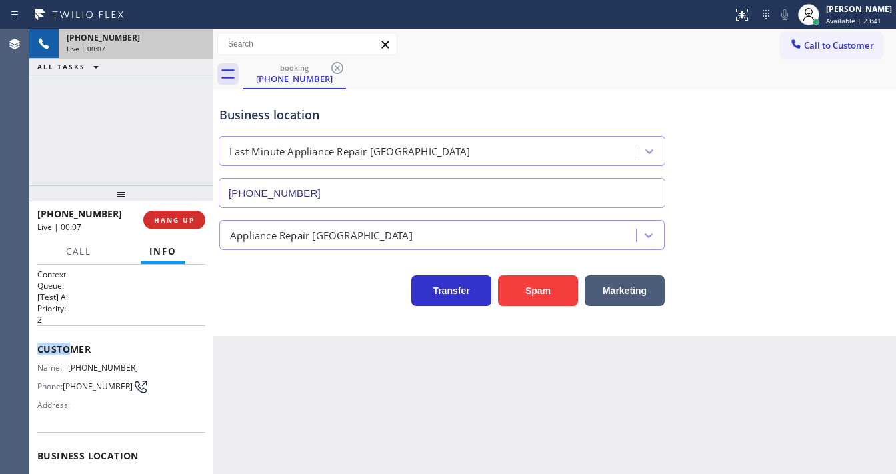
drag, startPoint x: 37, startPoint y: 342, endPoint x: 95, endPoint y: 358, distance: 59.7
click at [96, 359] on div "Customer Name: [PHONE_NUMBER] Phone: [PHONE_NUMBER] Address:" at bounding box center [121, 378] width 168 height 107
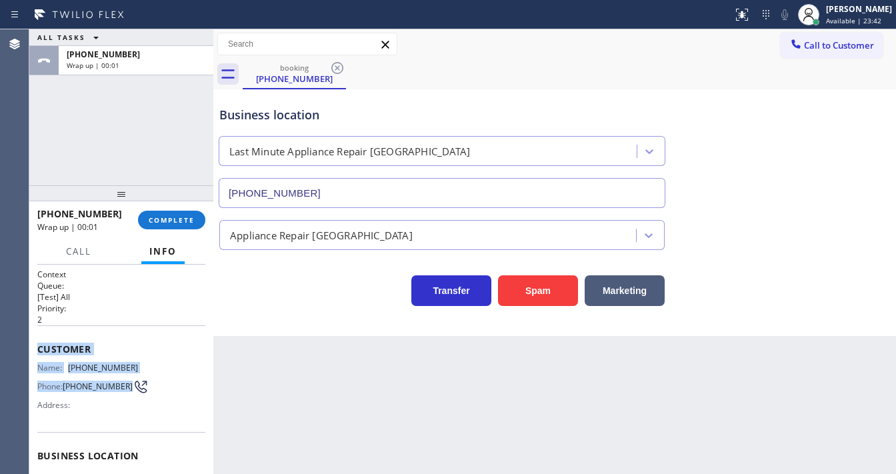
scroll to position [53, 0]
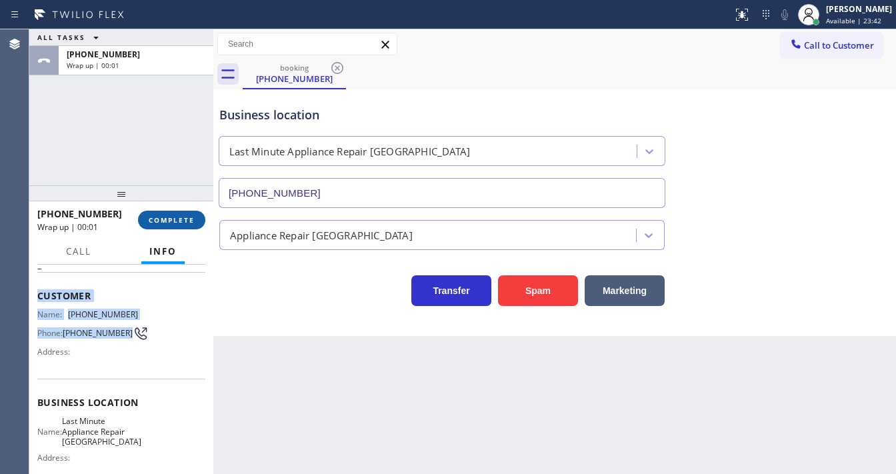
click at [181, 217] on button "COMPLETE" at bounding box center [171, 220] width 67 height 19
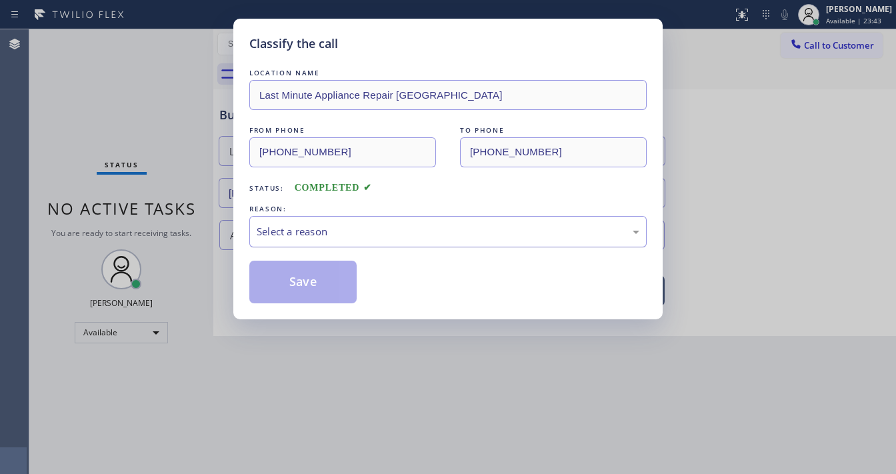
click at [315, 229] on div "Select a reason" at bounding box center [448, 231] width 383 height 15
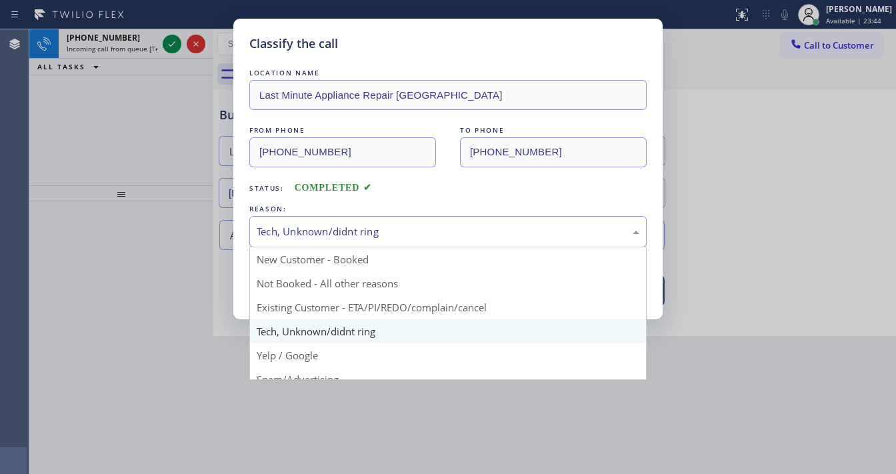
click at [309, 245] on div "Tech, Unknown/didnt ring" at bounding box center [448, 231] width 398 height 31
drag, startPoint x: 299, startPoint y: 327, endPoint x: 299, endPoint y: 296, distance: 31.3
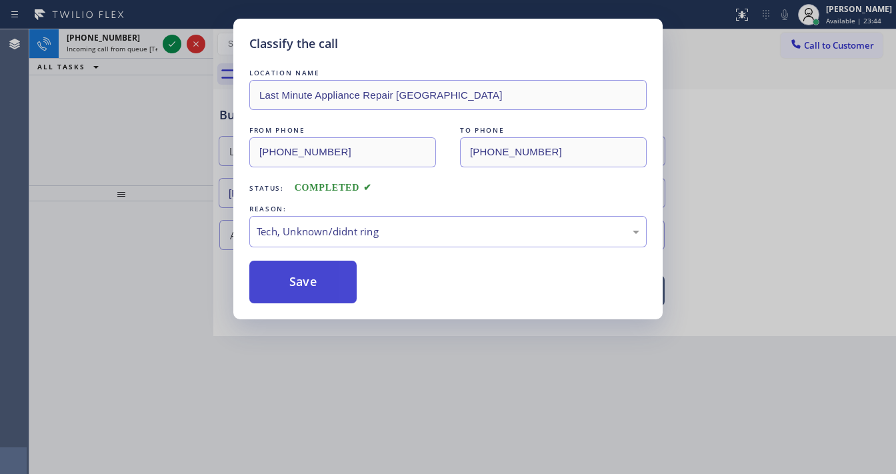
click at [299, 296] on button "Save" at bounding box center [302, 282] width 107 height 43
click at [299, 293] on button "Save" at bounding box center [302, 282] width 107 height 43
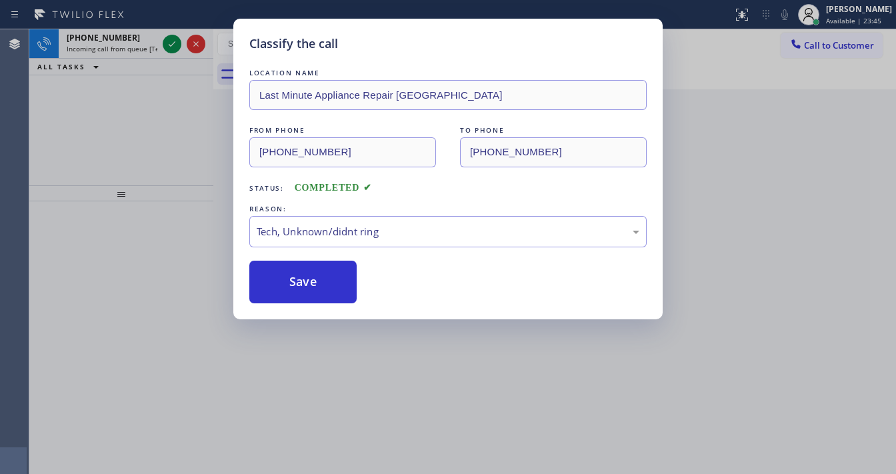
drag, startPoint x: 298, startPoint y: 285, endPoint x: 178, endPoint y: 93, distance: 226.5
click at [295, 278] on button "Save" at bounding box center [302, 282] width 107 height 43
click at [165, 47] on div "Classify the call LOCATION NAME Last Minute Appliance Repair Miami FROM PHONE […" at bounding box center [448, 237] width 896 height 474
click at [165, 45] on div "Classify the call LOCATION NAME [MEDICAL_DATA] Electrical Brea FROM PHONE [PHON…" at bounding box center [462, 251] width 867 height 445
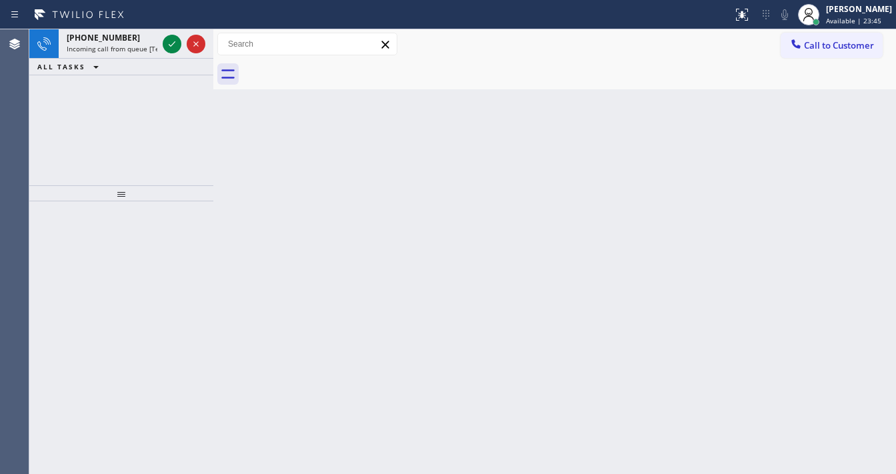
click at [165, 45] on icon at bounding box center [172, 44] width 16 height 16
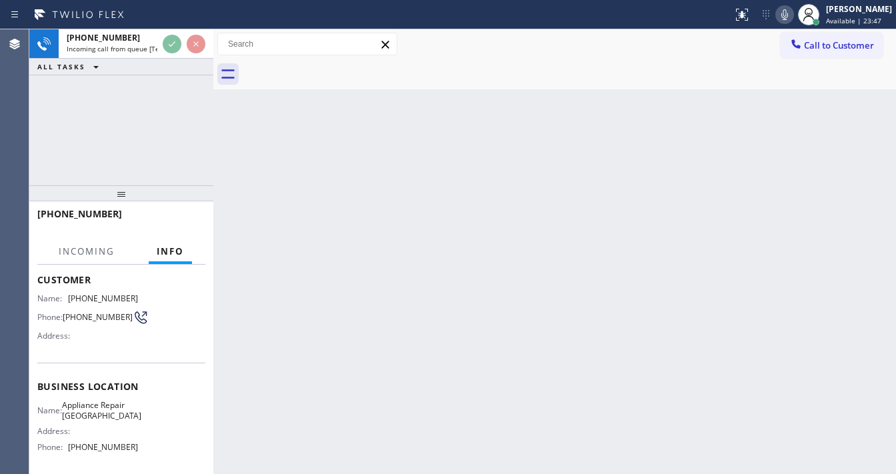
scroll to position [107, 0]
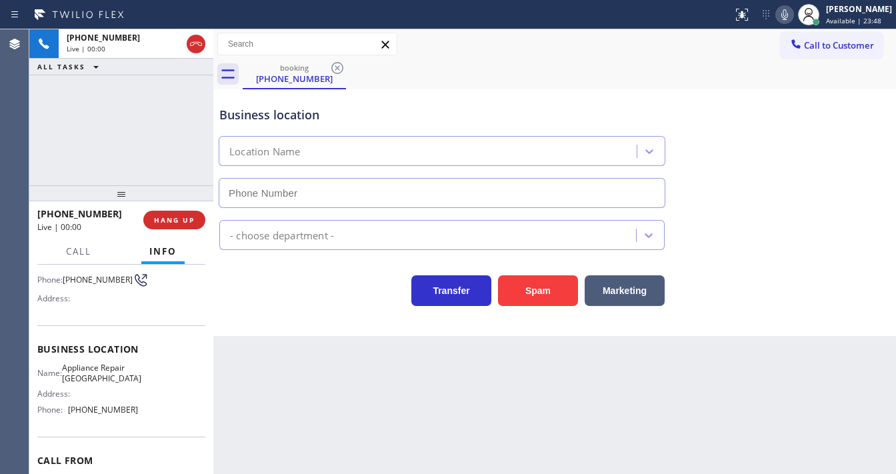
type input "[PHONE_NUMBER]"
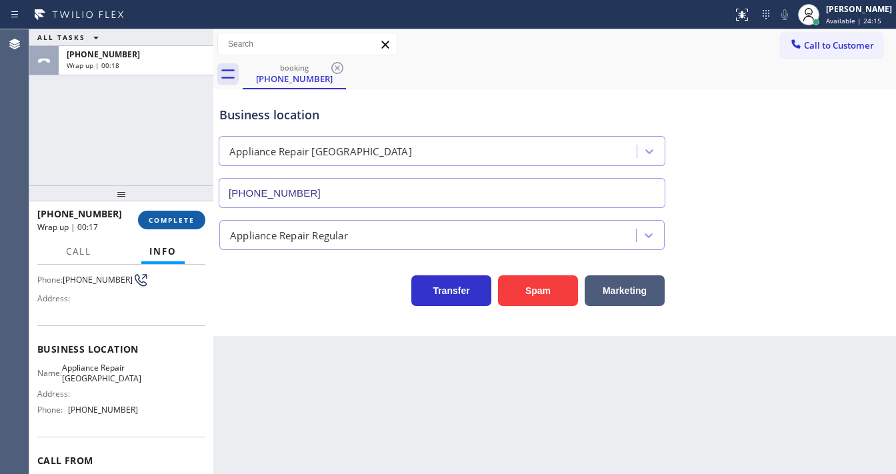
click at [165, 227] on button "COMPLETE" at bounding box center [171, 220] width 67 height 19
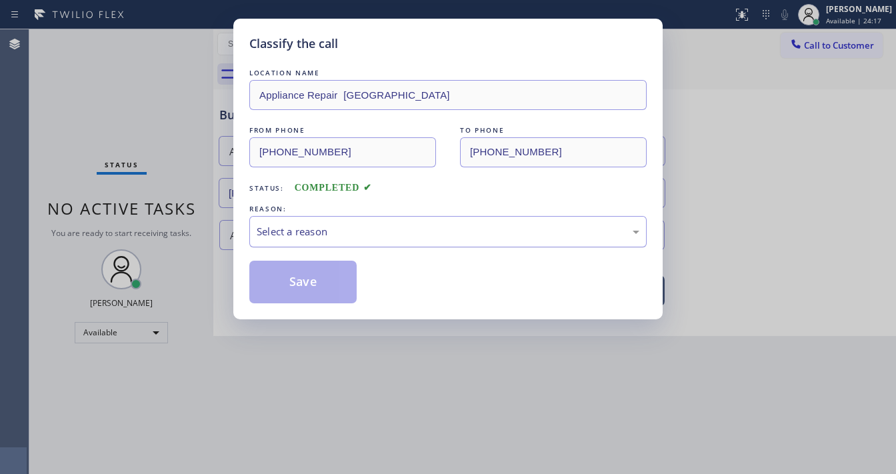
click at [332, 224] on div "Select a reason" at bounding box center [448, 231] width 383 height 15
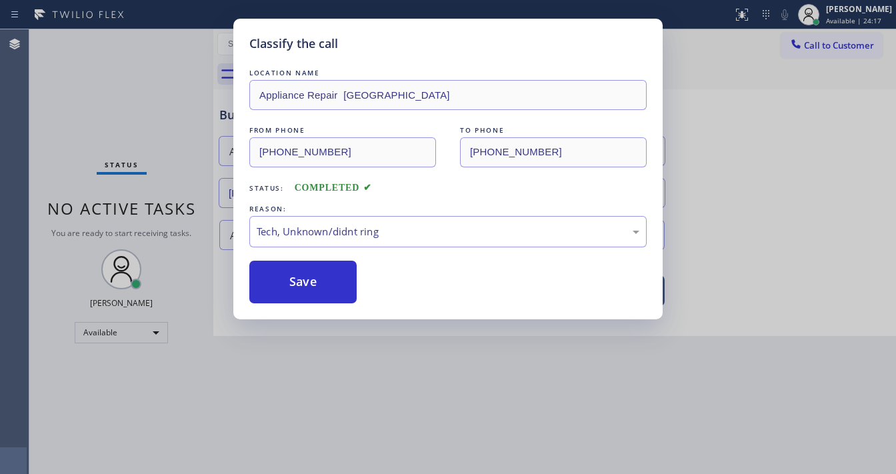
drag, startPoint x: 299, startPoint y: 280, endPoint x: 289, endPoint y: 247, distance: 34.0
click at [299, 279] on button "Save" at bounding box center [302, 282] width 107 height 43
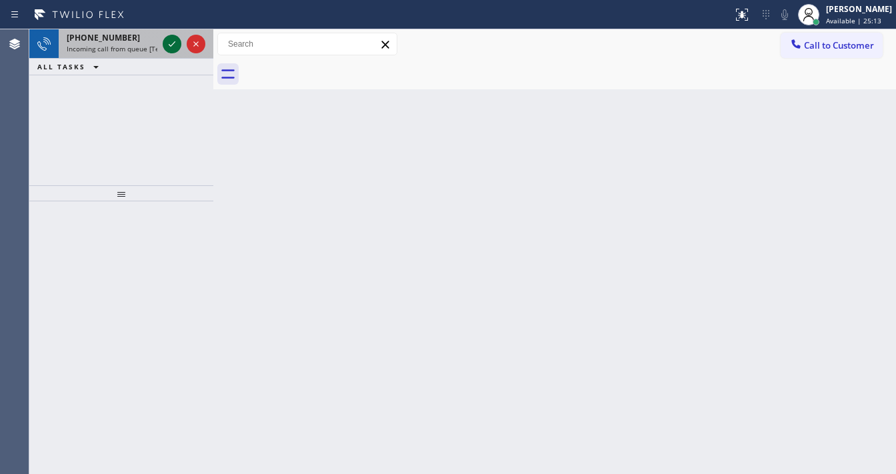
click at [173, 43] on icon at bounding box center [172, 44] width 16 height 16
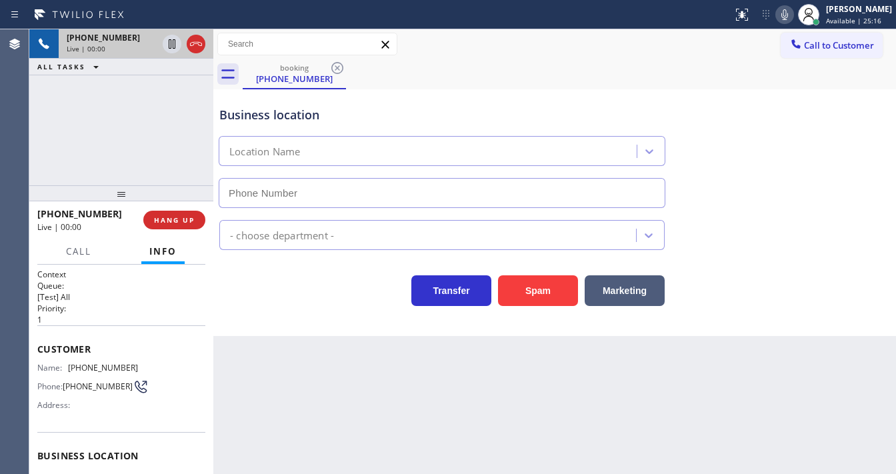
type input "[PHONE_NUMBER]"
click at [345, 464] on div "Back to Dashboard Change Sender ID Customers Technicians Select a contact Outbo…" at bounding box center [554, 251] width 683 height 445
click at [176, 79] on div "[PHONE_NUMBER] Live | 00:09 ALL TASKS ALL TASKS ACTIVE TASKS TASKS IN WRAP UP" at bounding box center [121, 107] width 184 height 156
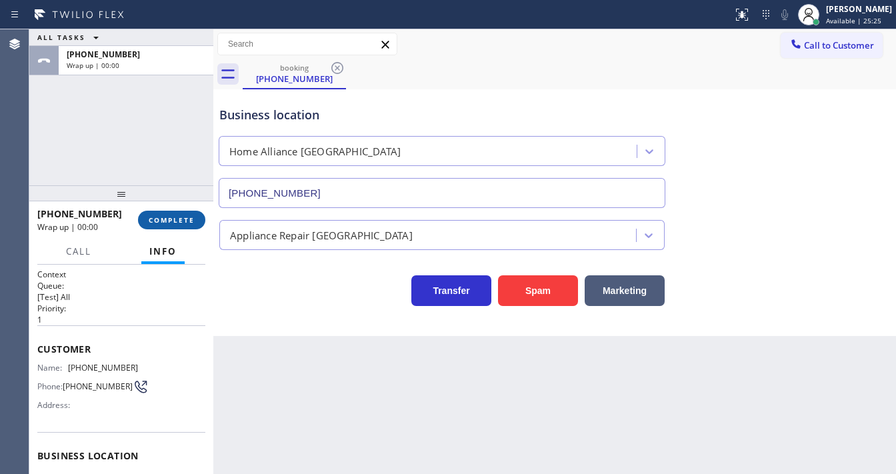
click at [175, 224] on span "COMPLETE" at bounding box center [172, 219] width 46 height 9
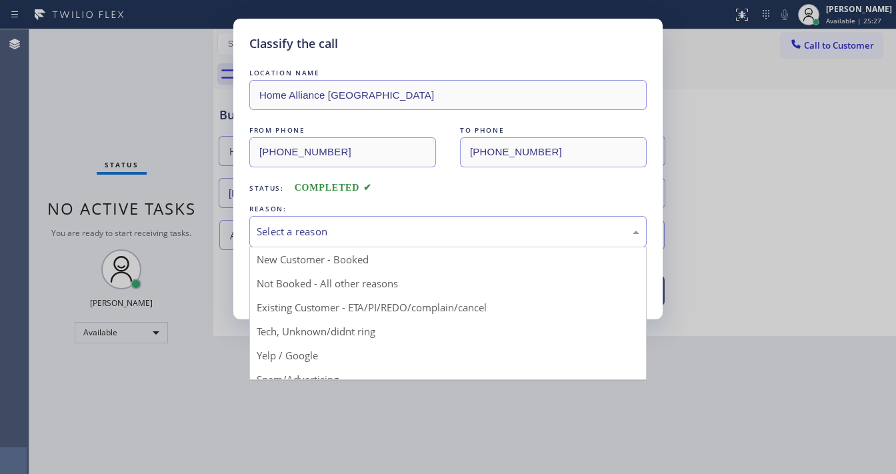
click at [304, 233] on div "Select a reason" at bounding box center [448, 231] width 383 height 15
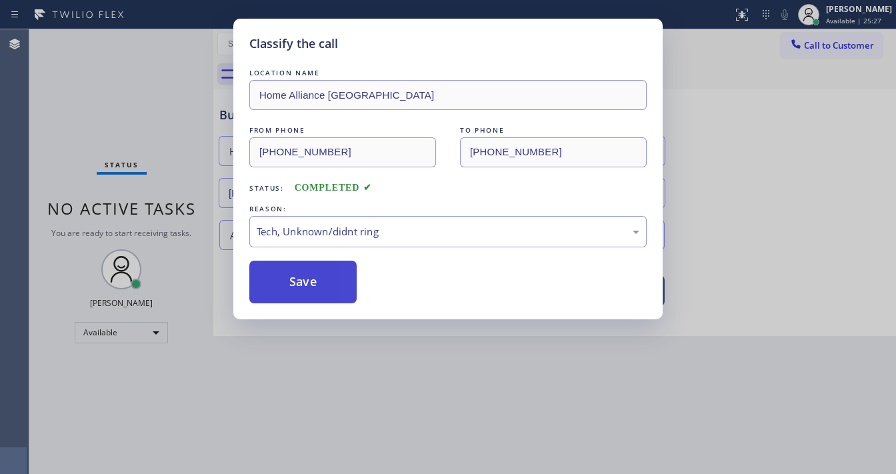
click at [296, 272] on button "Save" at bounding box center [302, 282] width 107 height 43
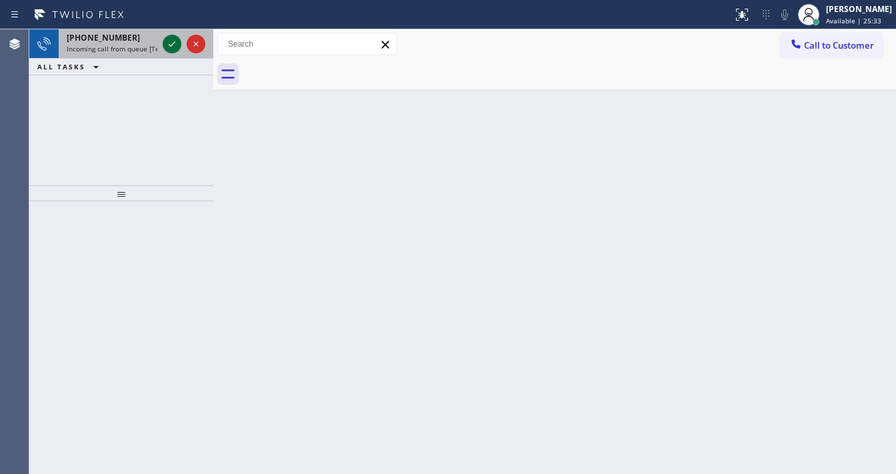
click at [171, 36] on icon at bounding box center [172, 44] width 16 height 16
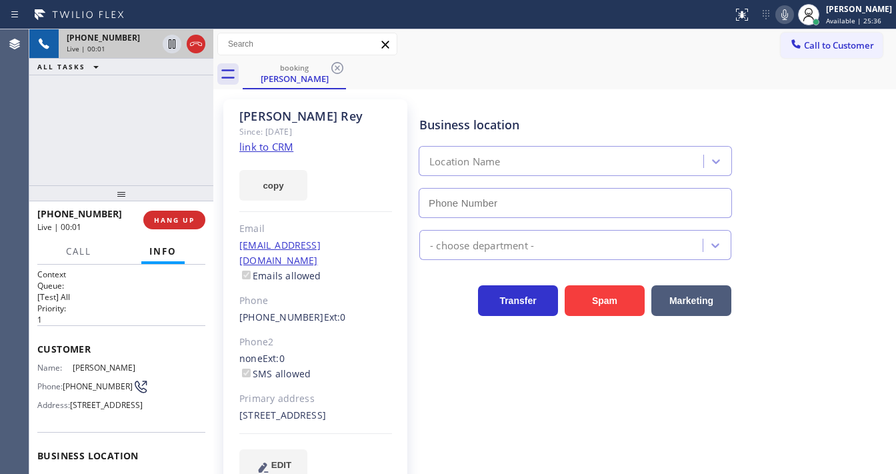
type input "[PHONE_NUMBER]"
click at [272, 145] on link "link to CRM" at bounding box center [266, 146] width 54 height 13
click at [793, 13] on icon at bounding box center [785, 15] width 16 height 16
drag, startPoint x: 183, startPoint y: 103, endPoint x: 175, endPoint y: 45, distance: 57.9
click at [182, 94] on div "[PHONE_NUMBER] Live | 01:10 ALL TASKS ALL TASKS ACTIVE TASKS TASKS IN WRAP UP" at bounding box center [121, 107] width 184 height 156
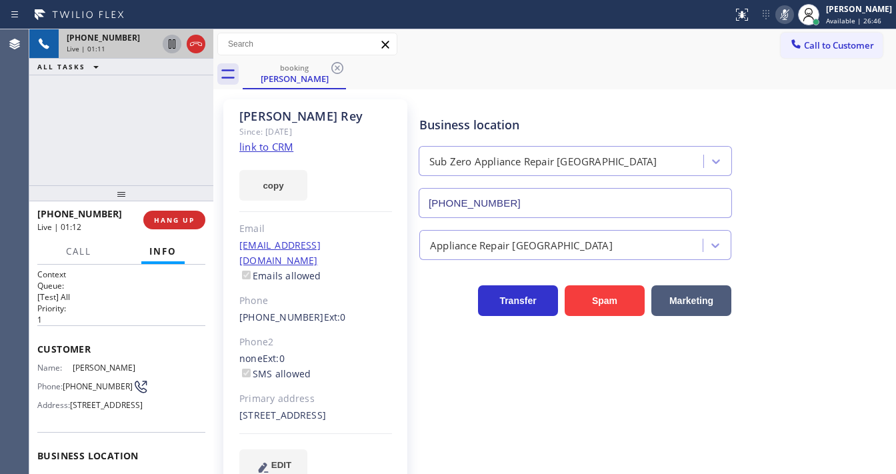
click at [173, 45] on icon at bounding box center [172, 44] width 16 height 16
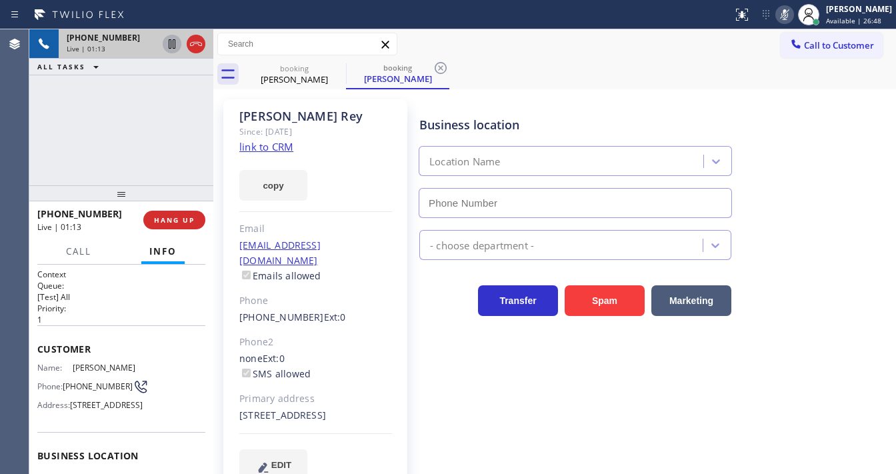
type input "[PHONE_NUMBER]"
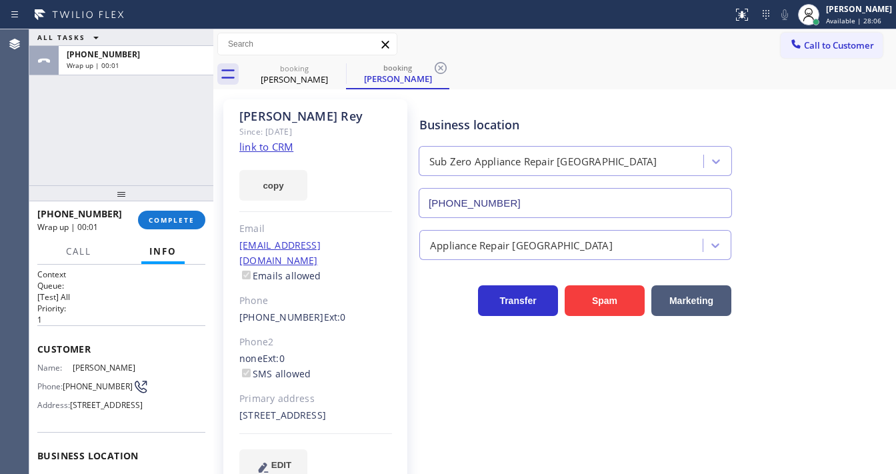
click at [21, 140] on div "Agent Desktop" at bounding box center [14, 251] width 29 height 445
click at [154, 220] on span "COMPLETE" at bounding box center [172, 219] width 46 height 9
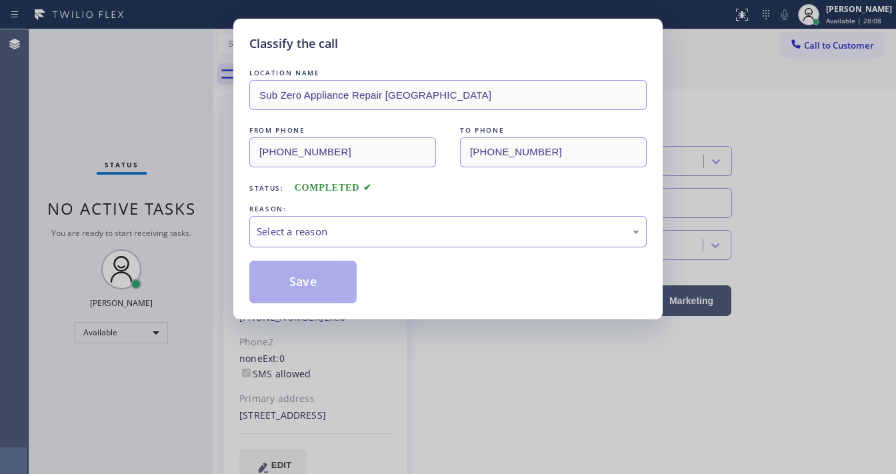
click at [313, 233] on div "Select a reason" at bounding box center [448, 231] width 383 height 15
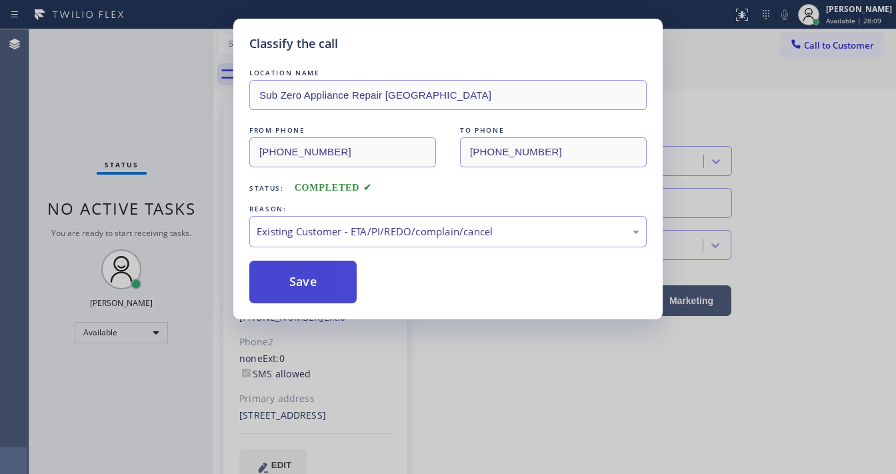
click at [306, 273] on button "Save" at bounding box center [302, 282] width 107 height 43
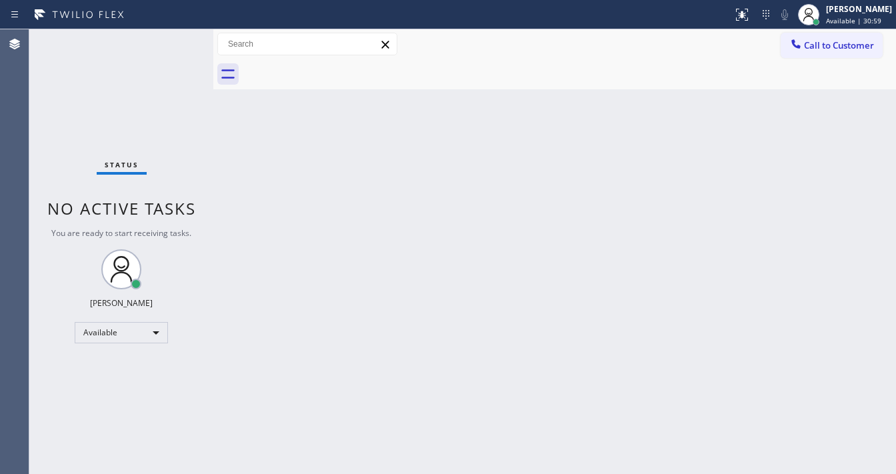
click at [173, 43] on div "Status No active tasks You are ready to start receiving tasks. [PERSON_NAME]" at bounding box center [121, 251] width 184 height 445
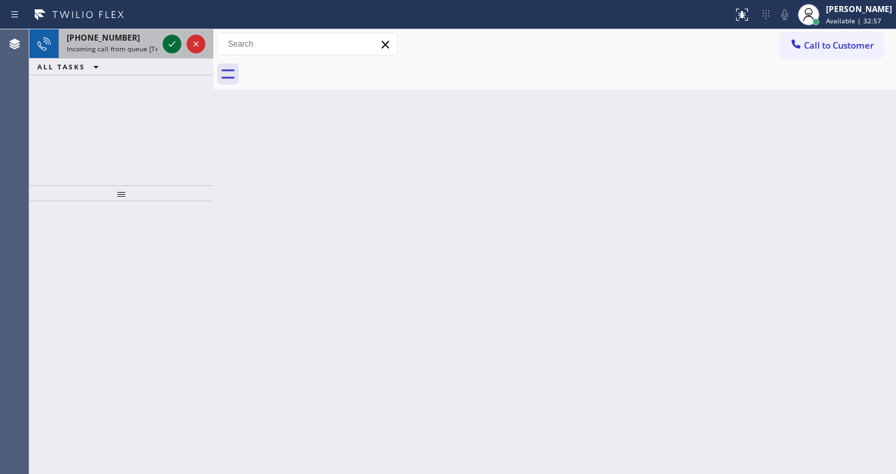
click at [168, 37] on icon at bounding box center [172, 44] width 16 height 16
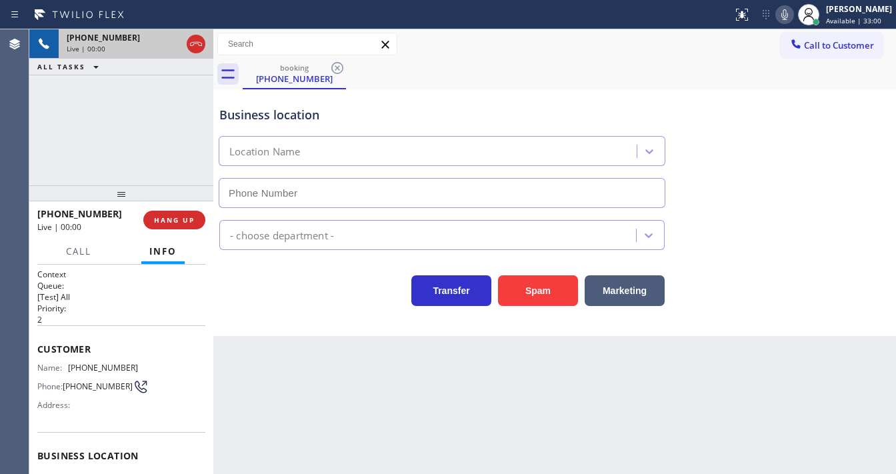
type input "[PHONE_NUMBER]"
click at [168, 77] on div "[PHONE_NUMBER] Live | 00:15 ALL TASKS ALL TASKS ACTIVE TASKS TASKS IN WRAP UP" at bounding box center [121, 107] width 184 height 156
click at [105, 165] on div "[PHONE_NUMBER] Live | 00:16 ALL TASKS ALL TASKS ACTIVE TASKS TASKS IN WRAP UP" at bounding box center [121, 107] width 184 height 156
click at [185, 78] on div "[PHONE_NUMBER] Live | 00:20 ALL TASKS ALL TASKS ACTIVE TASKS TASKS IN WRAP UP" at bounding box center [121, 107] width 184 height 156
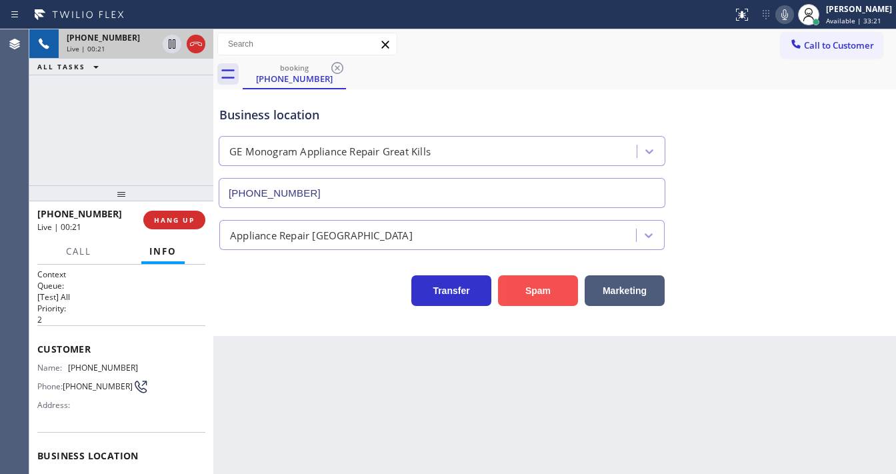
click at [532, 299] on button "Spam" at bounding box center [538, 290] width 80 height 31
click at [532, 295] on button "Spam" at bounding box center [538, 290] width 80 height 31
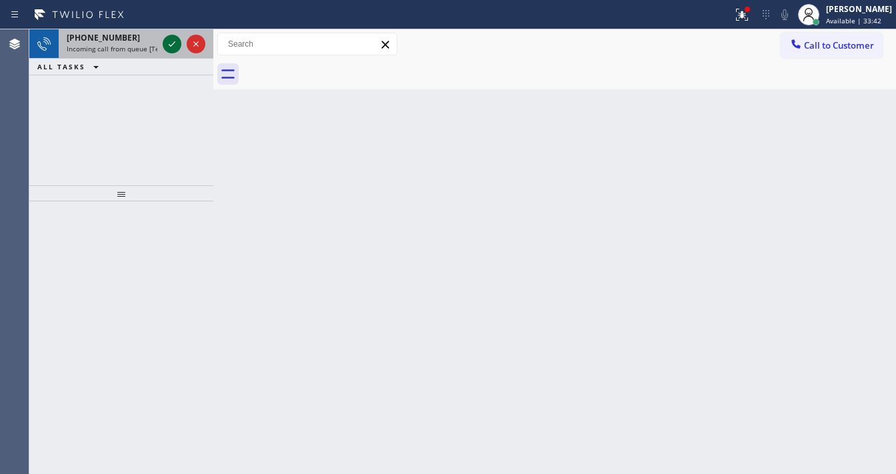
click at [165, 37] on icon at bounding box center [172, 44] width 16 height 16
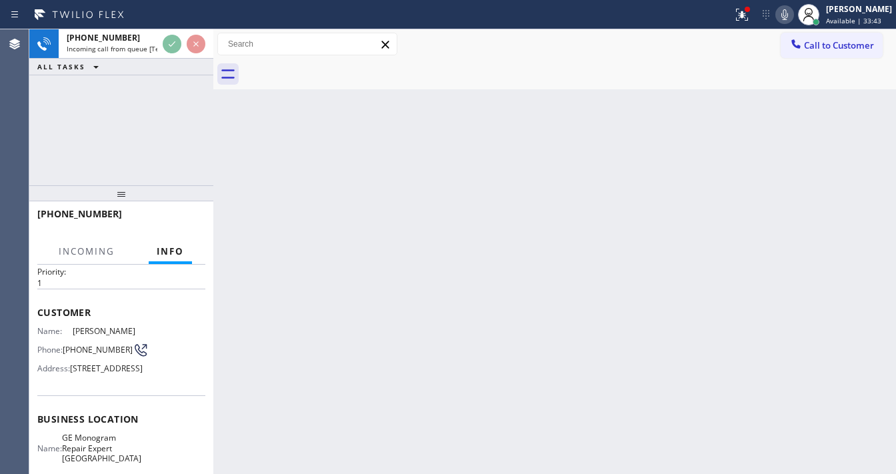
scroll to position [53, 0]
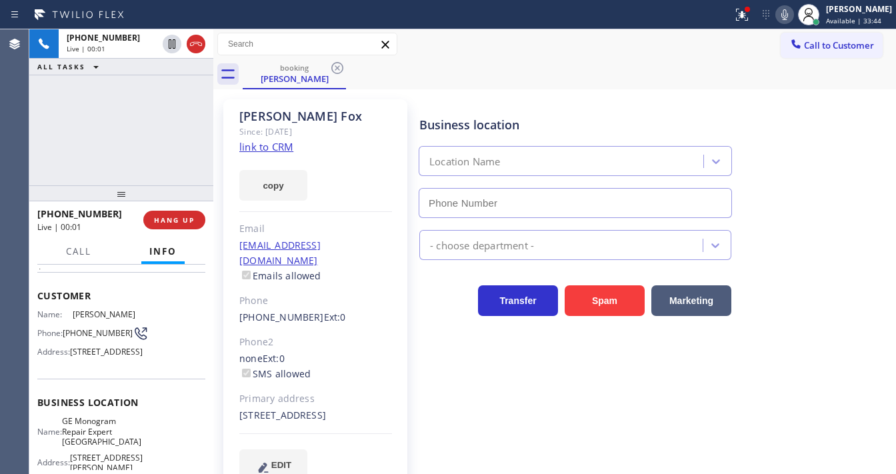
type input "[PHONE_NUMBER]"
click at [265, 145] on link "link to CRM" at bounding box center [266, 146] width 54 height 13
click at [750, 17] on icon at bounding box center [742, 15] width 16 height 16
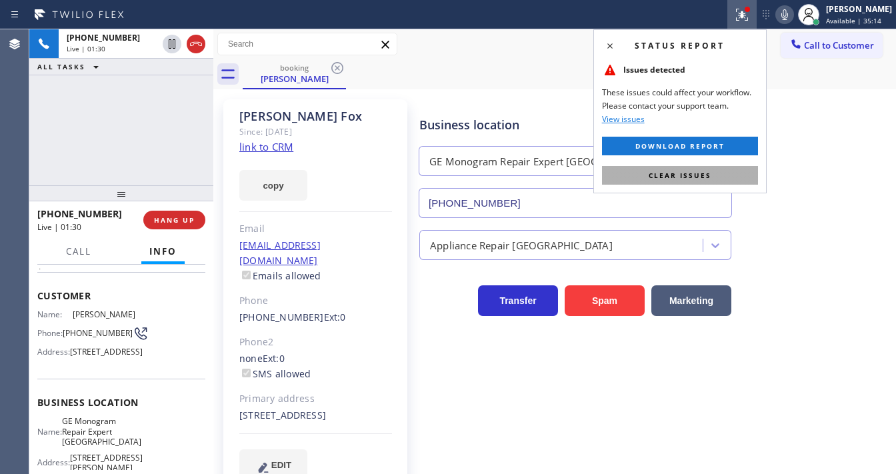
click at [721, 177] on button "Clear issues" at bounding box center [680, 175] width 156 height 19
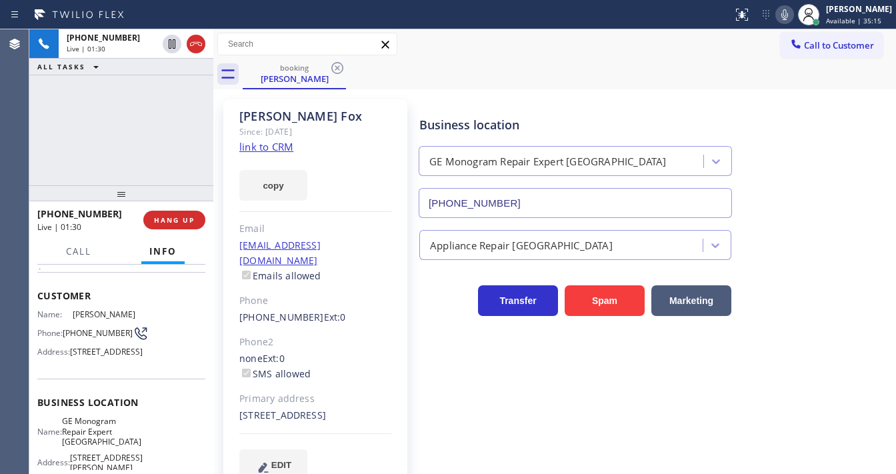
click at [766, 161] on div "Business location GE Monogram Repair [GEOGRAPHIC_DATA] [PHONE_NUMBER]" at bounding box center [655, 157] width 476 height 121
click at [793, 20] on icon at bounding box center [785, 15] width 16 height 16
drag, startPoint x: 155, startPoint y: 107, endPoint x: 169, endPoint y: 67, distance: 42.4
click at [155, 103] on div "[PHONE_NUMBER] Live | 01:33 ALL TASKS ALL TASKS ACTIVE TASKS TASKS IN WRAP UP" at bounding box center [121, 107] width 184 height 156
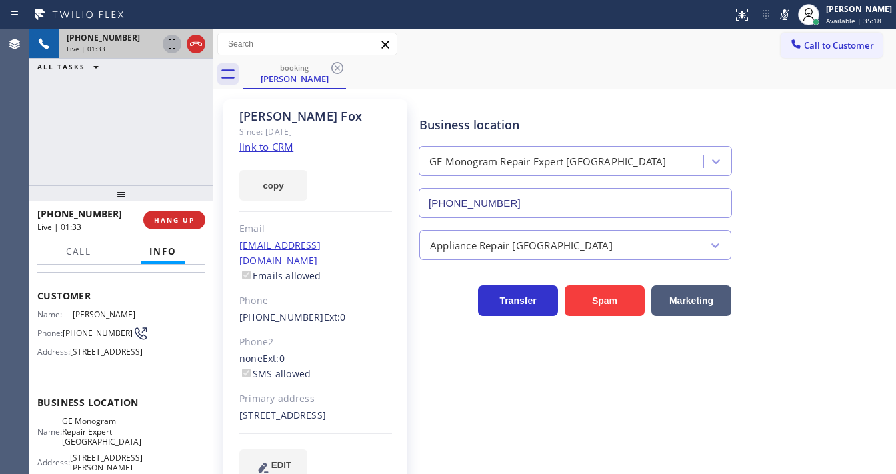
click at [170, 41] on icon at bounding box center [172, 44] width 16 height 16
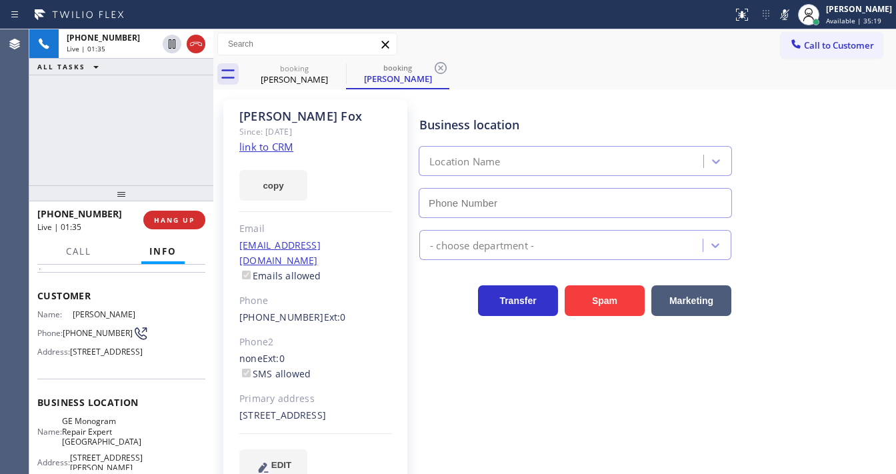
type input "[PHONE_NUMBER]"
click at [0, 123] on div "Agent Desktop" at bounding box center [14, 251] width 29 height 445
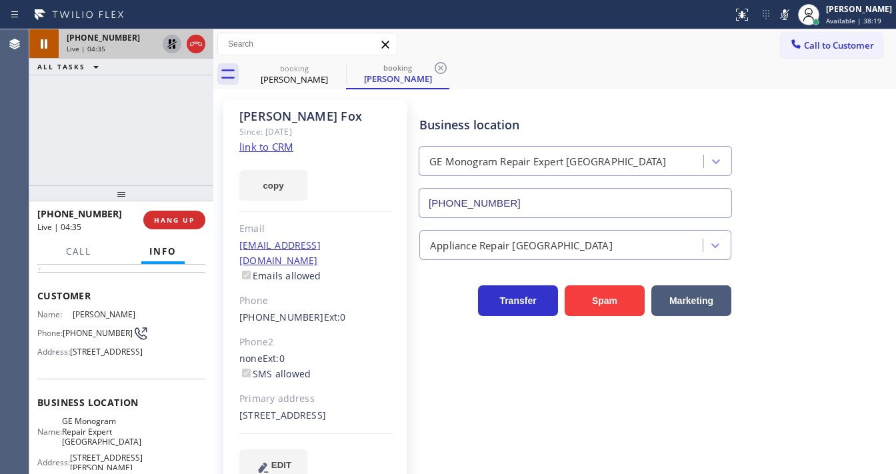
click at [176, 45] on icon at bounding box center [172, 44] width 16 height 16
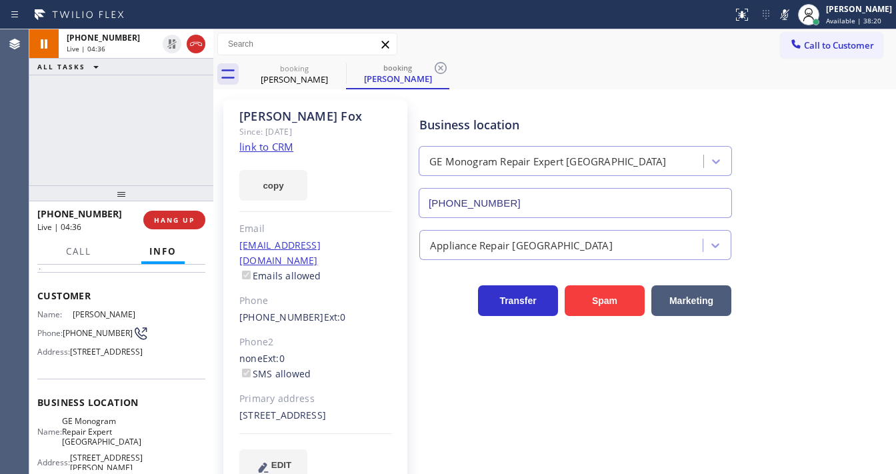
click at [792, 21] on icon at bounding box center [785, 15] width 16 height 16
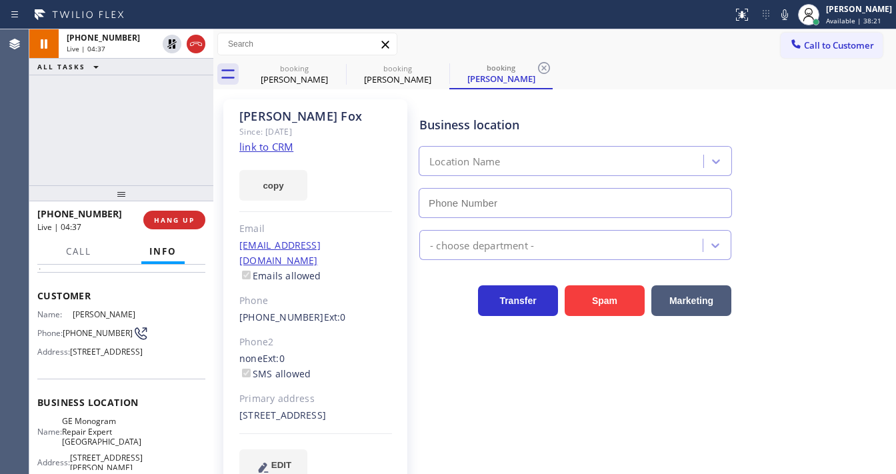
click at [163, 144] on div "[PHONE_NUMBER] Live | 04:37 ALL TASKS ALL TASKS ACTIVE TASKS TASKS IN WRAP UP" at bounding box center [121, 107] width 184 height 156
type input "[PHONE_NUMBER]"
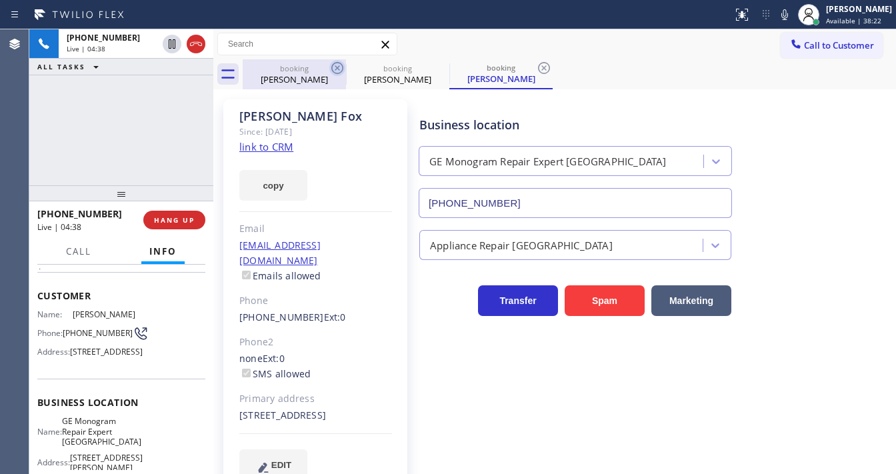
click at [335, 67] on icon at bounding box center [337, 68] width 16 height 16
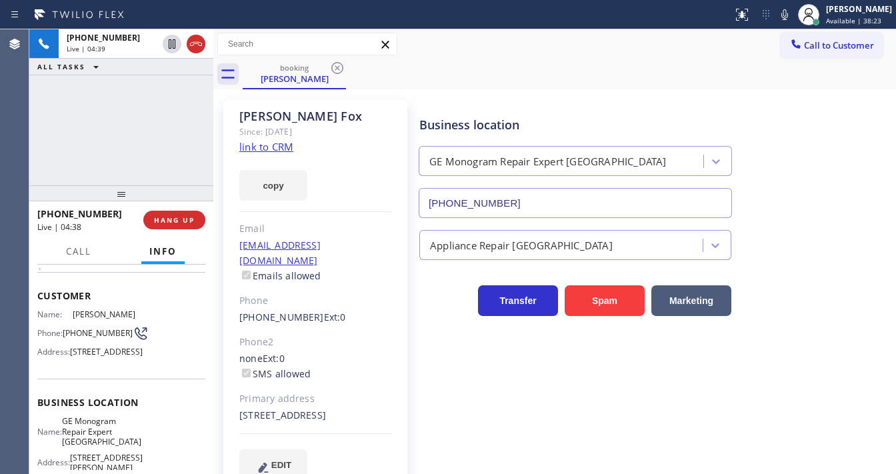
click at [148, 149] on div "[PHONE_NUMBER] Live | 04:39 ALL TASKS ALL TASKS ACTIVE TASKS TASKS IN WRAP UP" at bounding box center [121, 107] width 184 height 156
click at [70, 147] on div "[PHONE_NUMBER] Live | 04:42 ALL TASKS ALL TASKS ACTIVE TASKS TASKS IN WRAP UP" at bounding box center [121, 107] width 184 height 156
click at [28, 141] on div "Agent Desktop" at bounding box center [14, 251] width 29 height 445
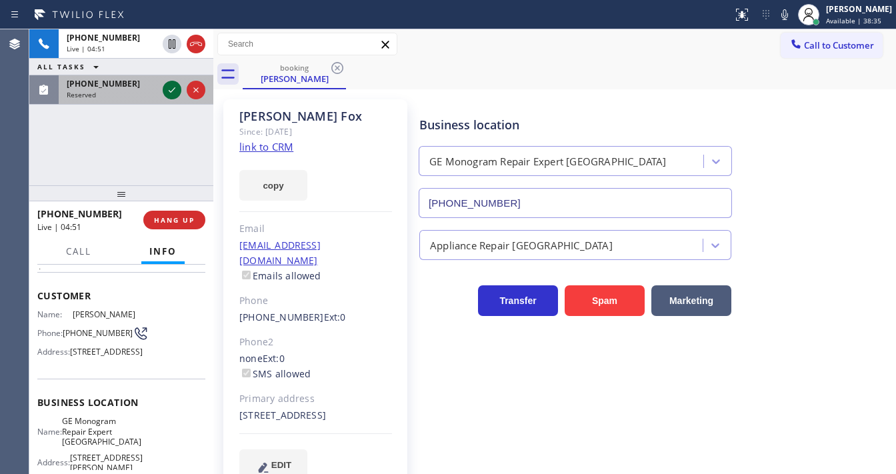
click at [169, 89] on icon at bounding box center [172, 90] width 16 height 16
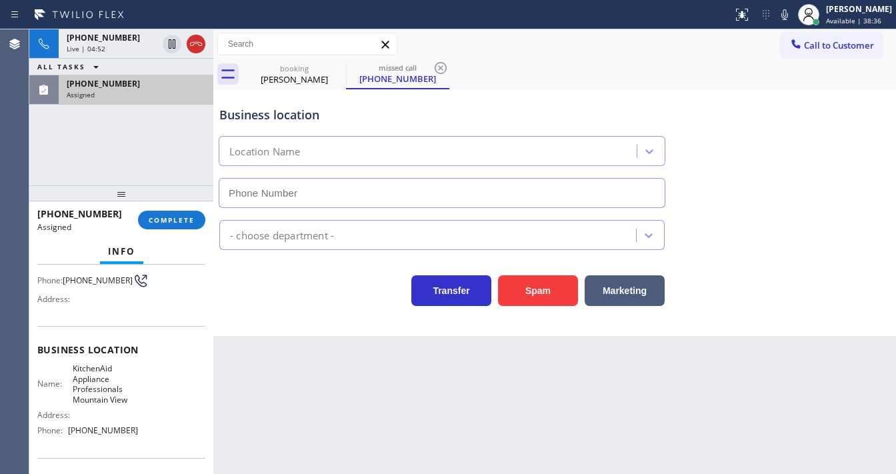
type input "[PHONE_NUMBER]"
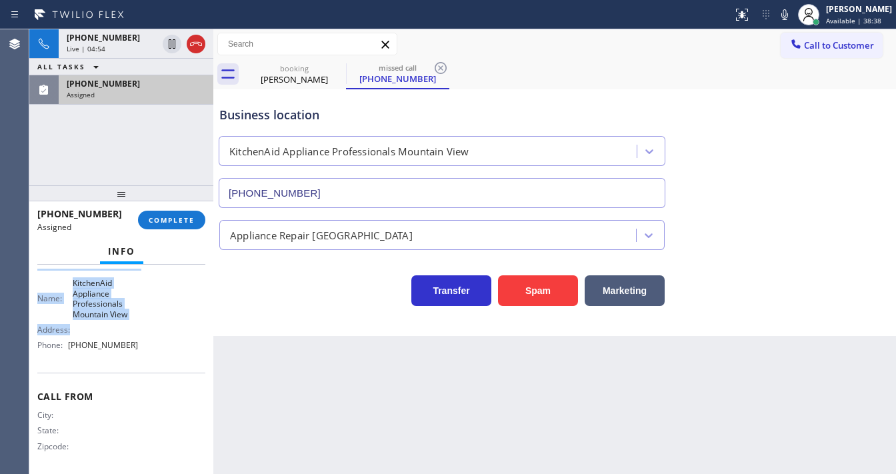
scroll to position [206, 0]
drag, startPoint x: 35, startPoint y: 289, endPoint x: 156, endPoint y: 349, distance: 134.5
click at [156, 349] on div "Context Queue: Appliance Repair High End Priority: 0 Task Age: Customer Name: […" at bounding box center [121, 369] width 184 height 209
copy div "Customer Name: [PHONE_NUMBER] Phone: [PHONE_NUMBER] Address: Business location …"
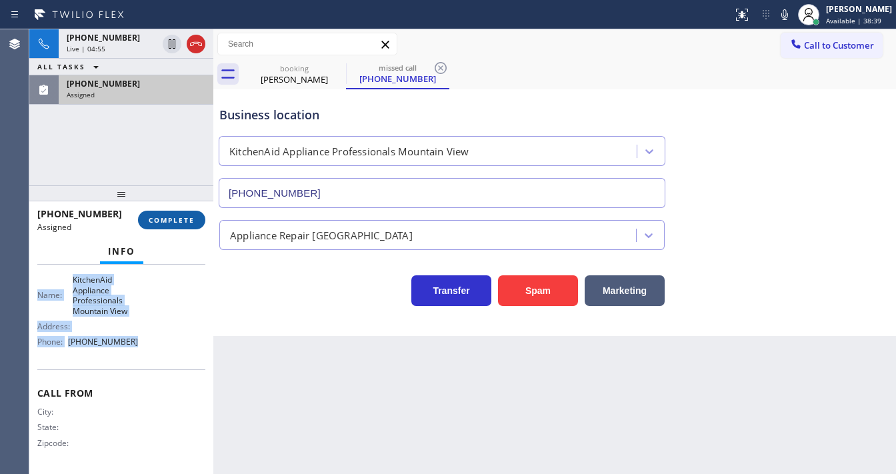
click at [187, 213] on button "COMPLETE" at bounding box center [171, 220] width 67 height 19
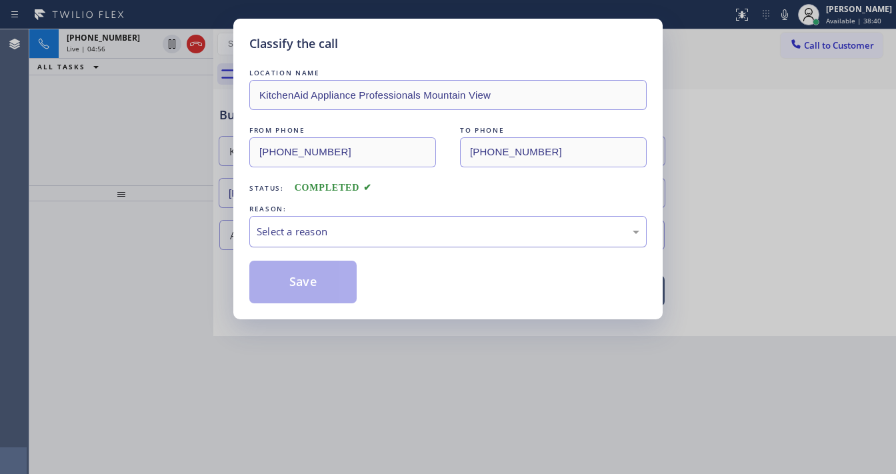
click at [326, 235] on div "Select a reason" at bounding box center [448, 231] width 383 height 15
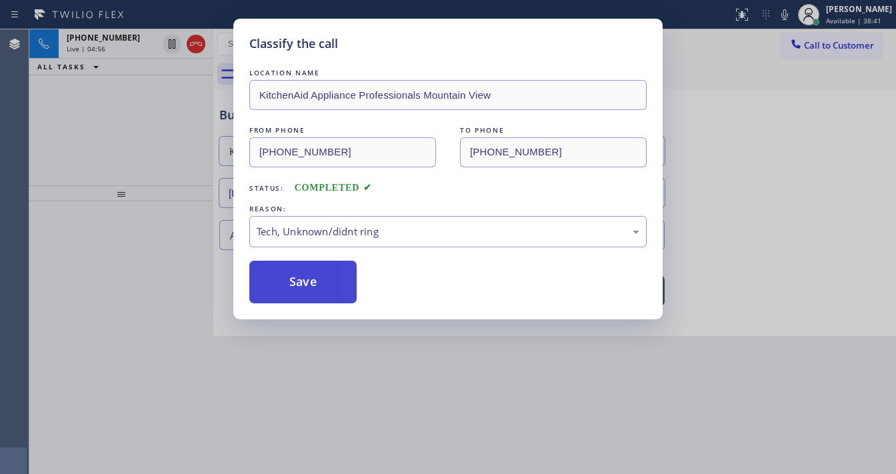
click at [309, 283] on button "Save" at bounding box center [302, 282] width 107 height 43
type input "[PHONE_NUMBER]"
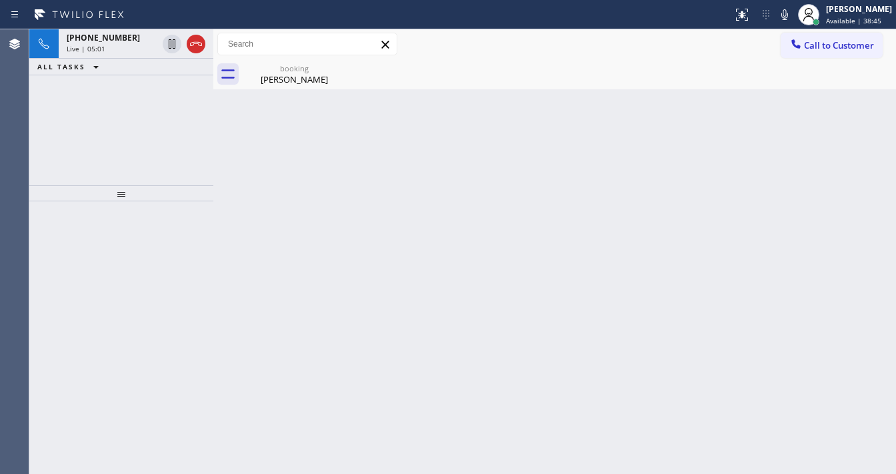
drag, startPoint x: 3, startPoint y: 119, endPoint x: 139, endPoint y: 75, distance: 143.2
click at [5, 120] on div "Agent Desktop" at bounding box center [14, 251] width 29 height 445
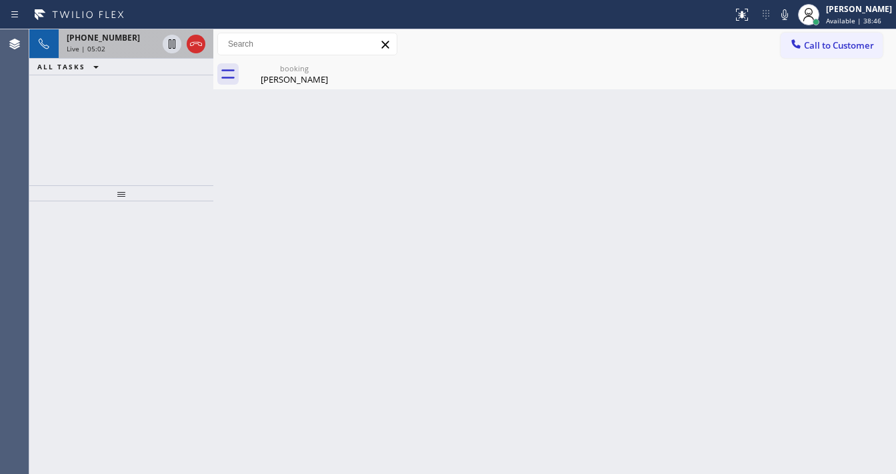
click at [132, 52] on div "Live | 05:02" at bounding box center [112, 48] width 91 height 9
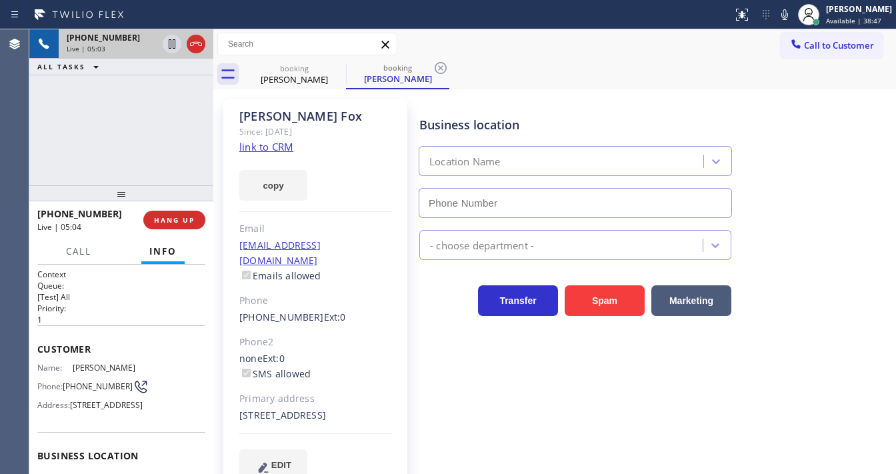
type input "[PHONE_NUMBER]"
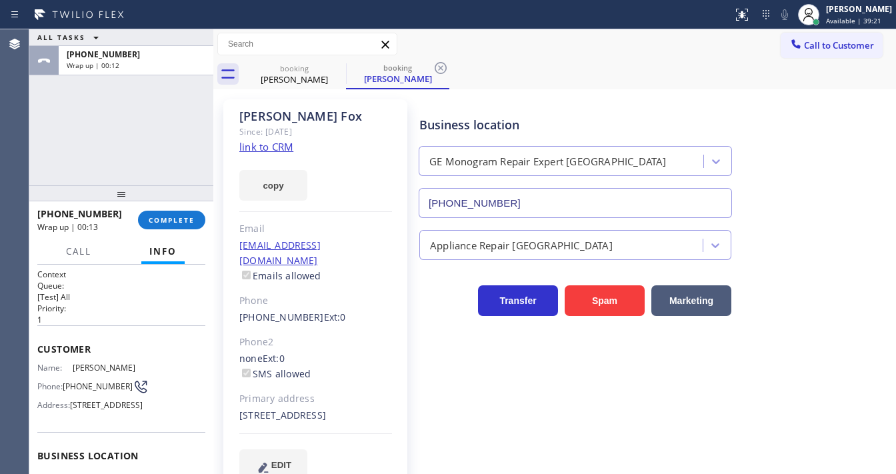
click at [169, 209] on div "[PHONE_NUMBER] Wrap up | 00:13 COMPLETE" at bounding box center [121, 220] width 168 height 35
click at [173, 223] on span "COMPLETE" at bounding box center [172, 219] width 46 height 9
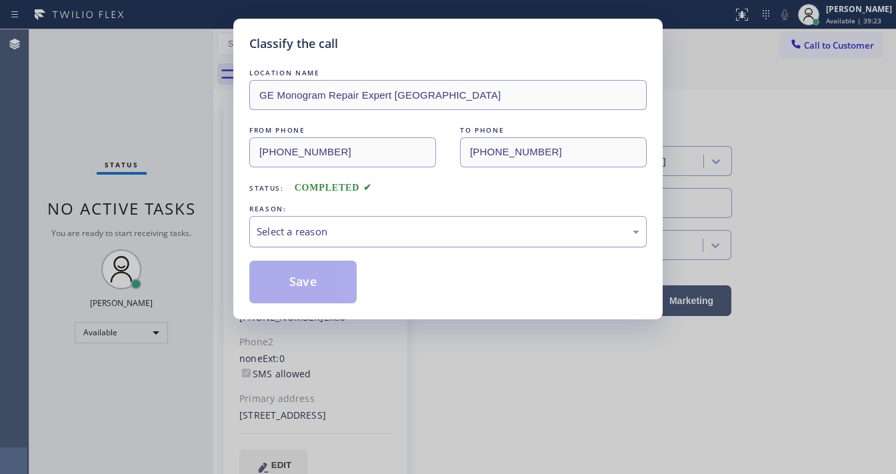
click at [326, 238] on div "Select a reason" at bounding box center [448, 231] width 383 height 15
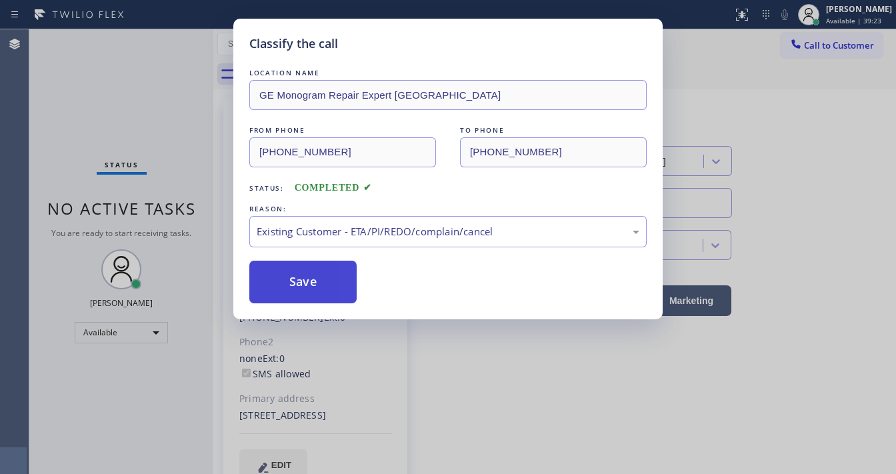
click at [311, 271] on button "Save" at bounding box center [302, 282] width 107 height 43
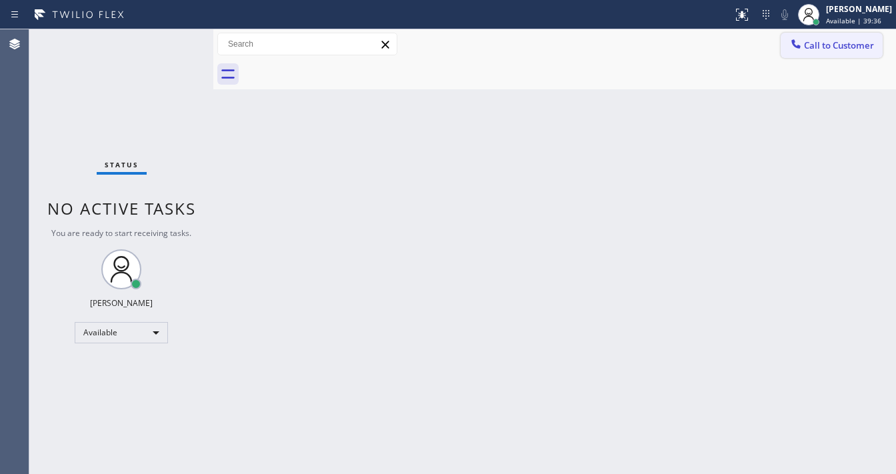
drag, startPoint x: 834, startPoint y: 55, endPoint x: 557, endPoint y: 235, distance: 330.2
click at [833, 55] on button "Call to Customer" at bounding box center [832, 45] width 102 height 25
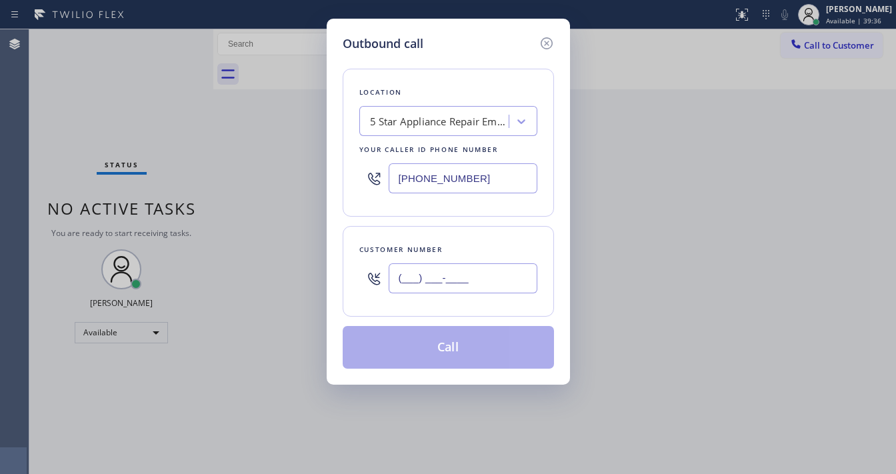
drag, startPoint x: 443, startPoint y: 288, endPoint x: 452, endPoint y: 255, distance: 34.5
click at [443, 289] on input "(___) ___-____" at bounding box center [463, 278] width 149 height 30
paste input "669) 243-6932"
type input "[PHONE_NUMBER]"
click at [488, 189] on input "[PHONE_NUMBER]" at bounding box center [463, 178] width 149 height 30
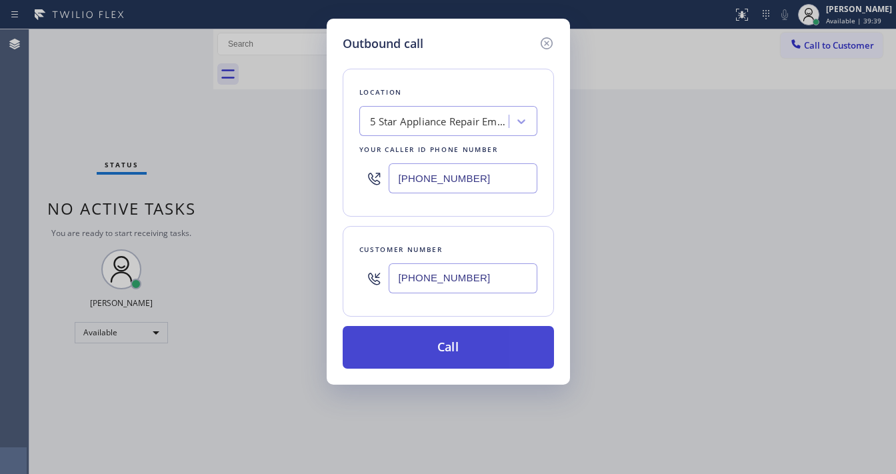
paste input "650) 200-235"
type input "[PHONE_NUMBER]"
click at [446, 350] on button "Call" at bounding box center [448, 347] width 211 height 43
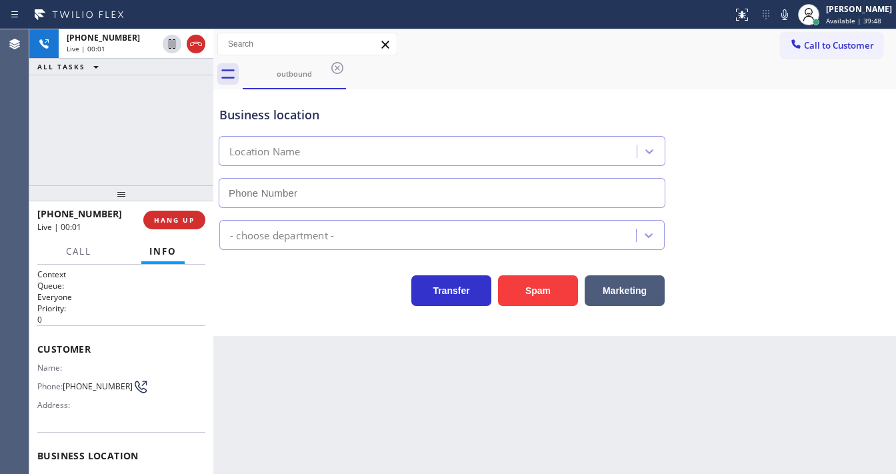
type input "[PHONE_NUMBER]"
drag, startPoint x: 150, startPoint y: 157, endPoint x: 163, endPoint y: 135, distance: 25.7
click at [150, 157] on div "[PHONE_NUMBER] Live | 00:23 ALL TASKS ALL TASKS ACTIVE TASKS TASKS IN WRAP UP" at bounding box center [121, 107] width 184 height 156
click at [170, 164] on div "[PHONE_NUMBER] Live | 00:31 ALL TASKS ALL TASKS ACTIVE TASKS TASKS IN WRAP UP" at bounding box center [121, 107] width 184 height 156
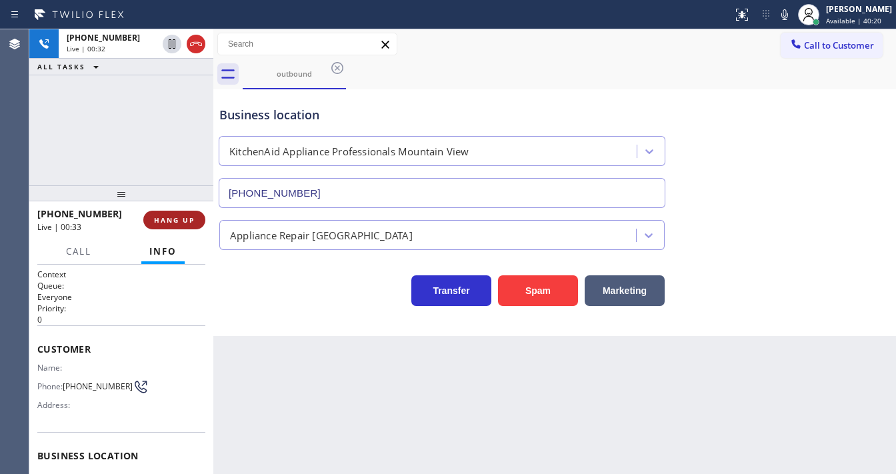
click at [177, 218] on span "HANG UP" at bounding box center [174, 219] width 41 height 9
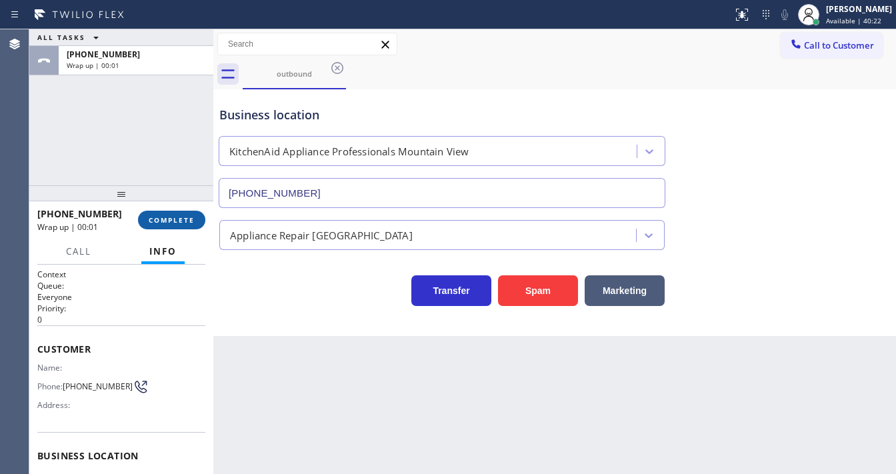
click at [177, 218] on span "COMPLETE" at bounding box center [172, 219] width 46 height 9
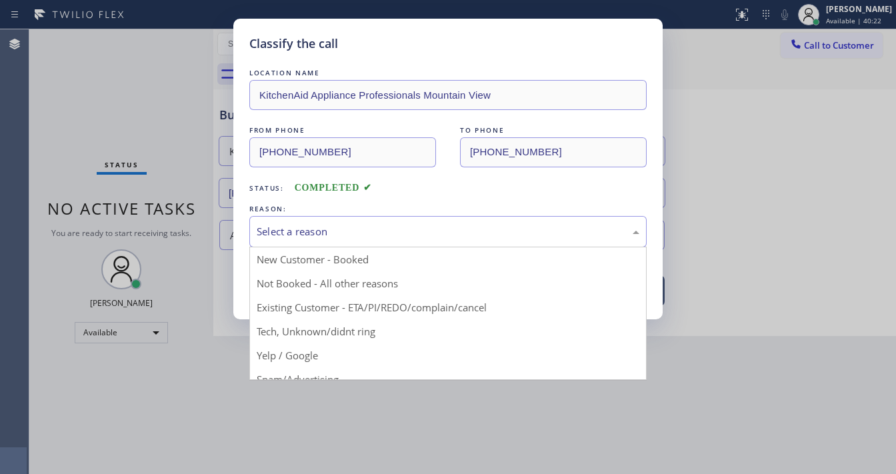
click at [306, 243] on div "Select a reason" at bounding box center [448, 231] width 398 height 31
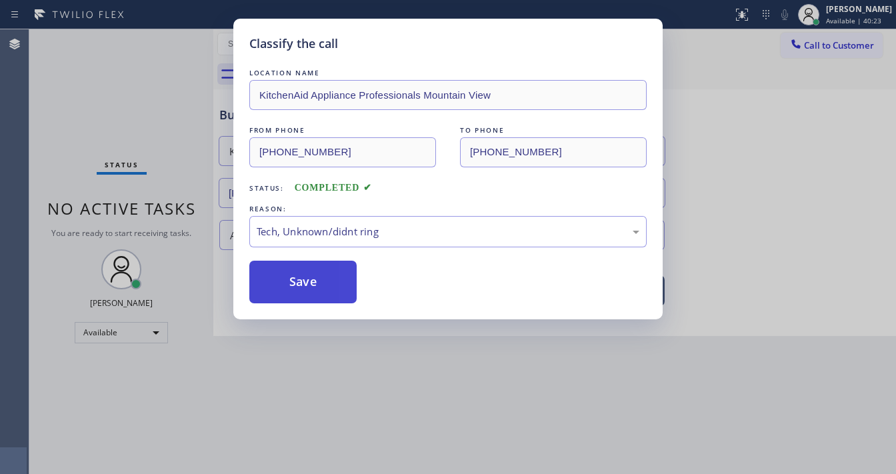
drag, startPoint x: 305, startPoint y: 292, endPoint x: 312, endPoint y: 308, distance: 17.3
click at [305, 291] on button "Save" at bounding box center [302, 282] width 107 height 43
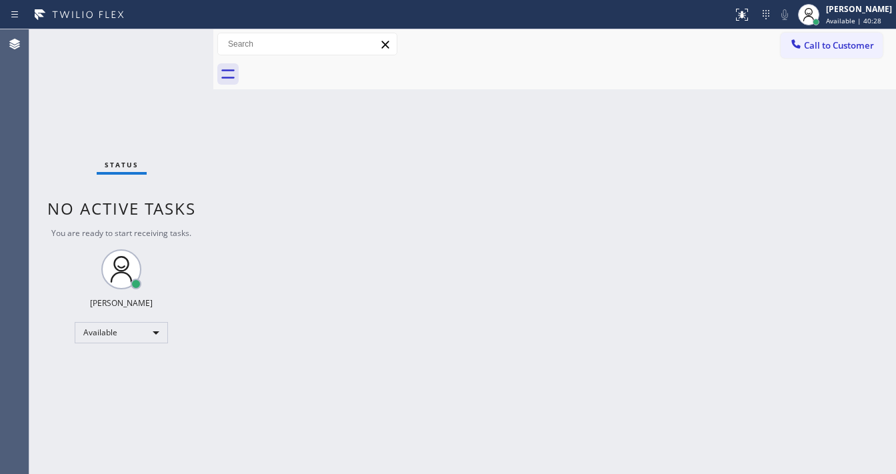
click at [162, 59] on div "Status No active tasks You are ready to start receiving tasks. [PERSON_NAME]" at bounding box center [121, 251] width 184 height 445
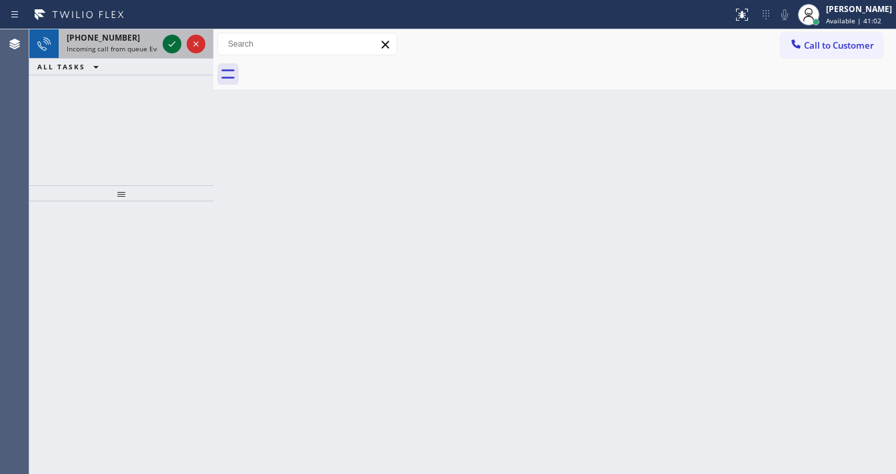
click at [175, 40] on icon at bounding box center [172, 44] width 16 height 16
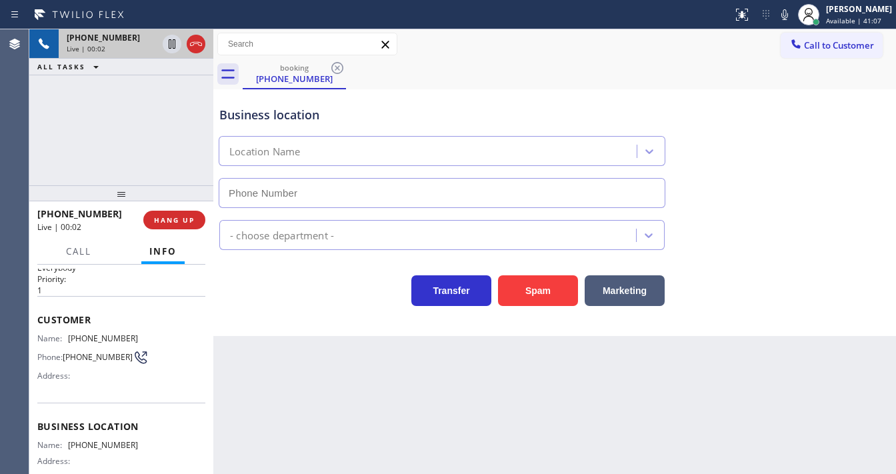
scroll to position [53, 0]
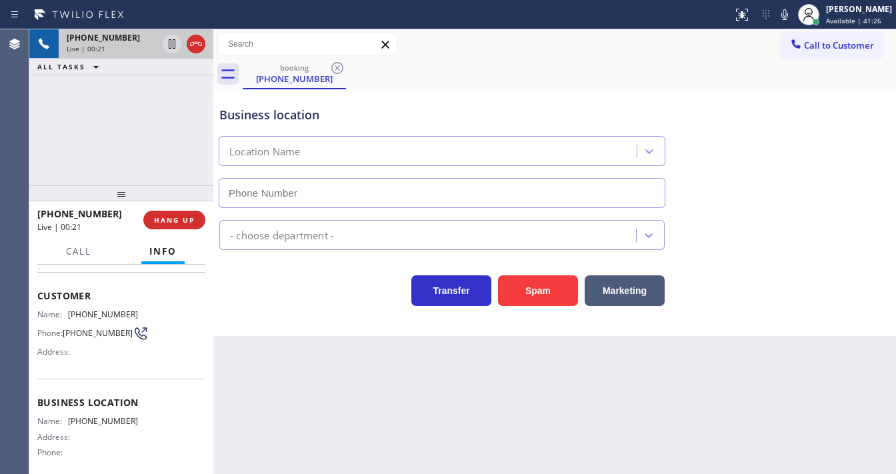
click at [128, 83] on div "[PHONE_NUMBER] Live | 00:21 ALL TASKS ALL TASKS ACTIVE TASKS TASKS IN WRAP UP" at bounding box center [121, 107] width 184 height 156
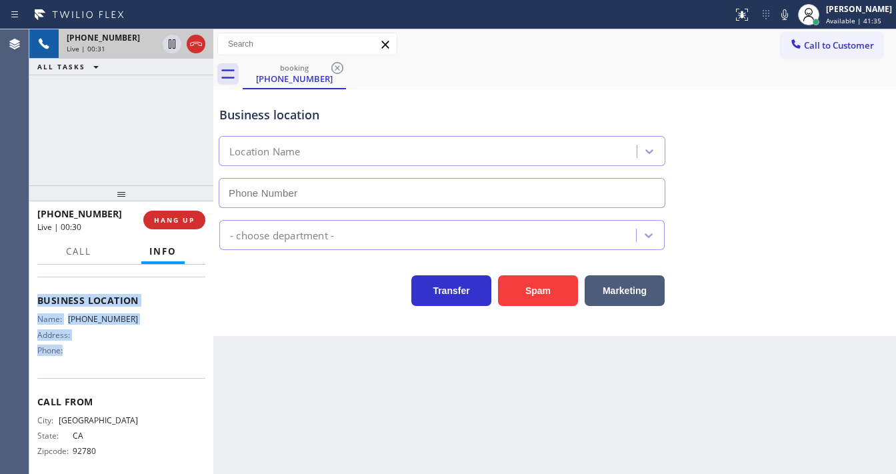
scroll to position [160, 0]
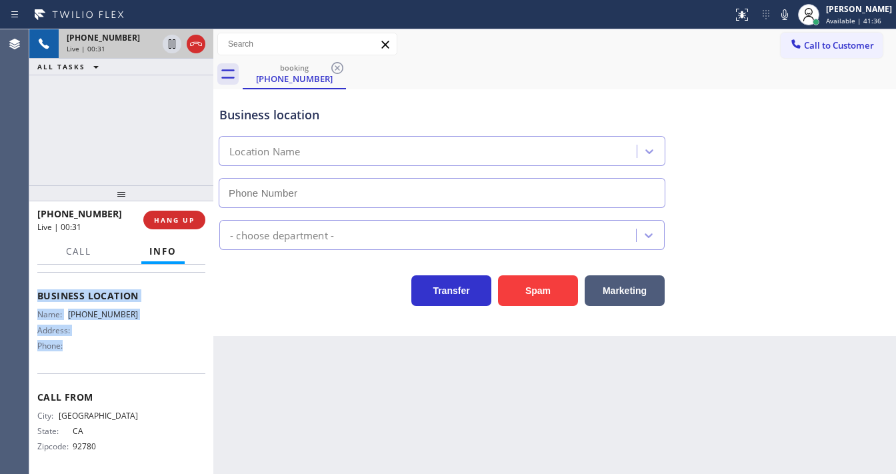
drag, startPoint x: 33, startPoint y: 291, endPoint x: 124, endPoint y: 359, distance: 113.4
click at [123, 366] on div "Context Queue: Everybody Priority: 1 Customer Name: [PHONE_NUMBER] Phone: [PHON…" at bounding box center [121, 369] width 184 height 209
copy div "Customer Name: [PHONE_NUMBER] Phone: [PHONE_NUMBER] Address: Business location …"
click at [153, 120] on div "[PHONE_NUMBER] Live | 00:32 ALL TASKS ALL TASKS ACTIVE TASKS TASKS IN WRAP UP" at bounding box center [121, 107] width 184 height 156
click at [163, 119] on div "[PHONE_NUMBER] Live | 01:06 ALL TASKS ALL TASKS ACTIVE TASKS TASKS IN WRAP UP" at bounding box center [121, 107] width 184 height 156
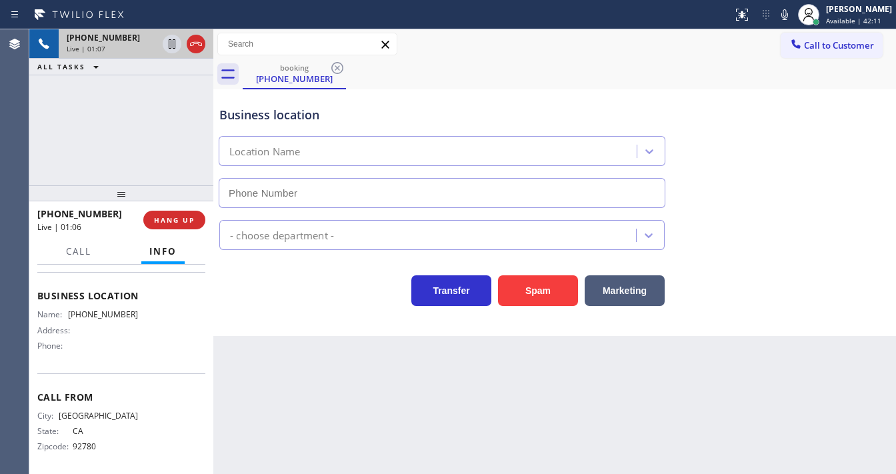
click at [151, 115] on div "[PHONE_NUMBER] Live | 01:07 ALL TASKS ALL TASKS ACTIVE TASKS TASKS IN WRAP UP" at bounding box center [121, 107] width 184 height 156
click at [792, 14] on icon at bounding box center [785, 15] width 16 height 16
drag, startPoint x: 178, startPoint y: 107, endPoint x: 173, endPoint y: 50, distance: 57.6
click at [183, 104] on div "[PHONE_NUMBER] Live | 02:37 ALL TASKS ALL TASKS ACTIVE TASKS TASKS IN WRAP UP" at bounding box center [121, 107] width 184 height 156
click at [166, 45] on icon at bounding box center [172, 44] width 16 height 16
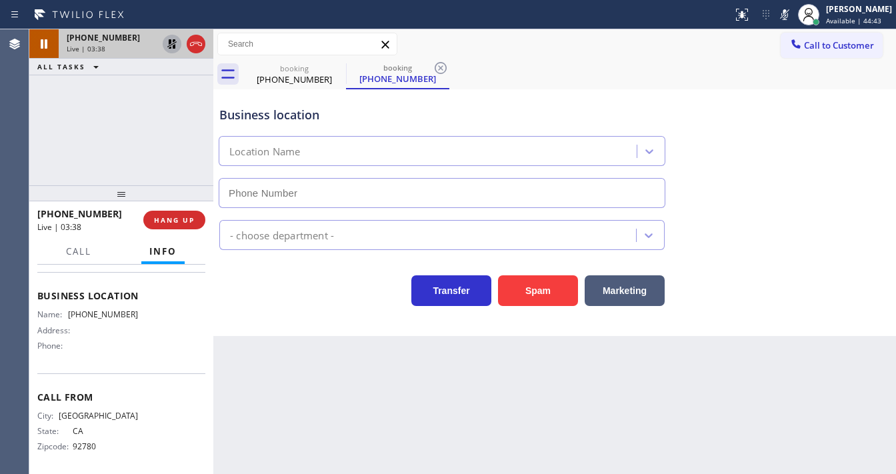
click at [167, 43] on icon at bounding box center [172, 44] width 16 height 16
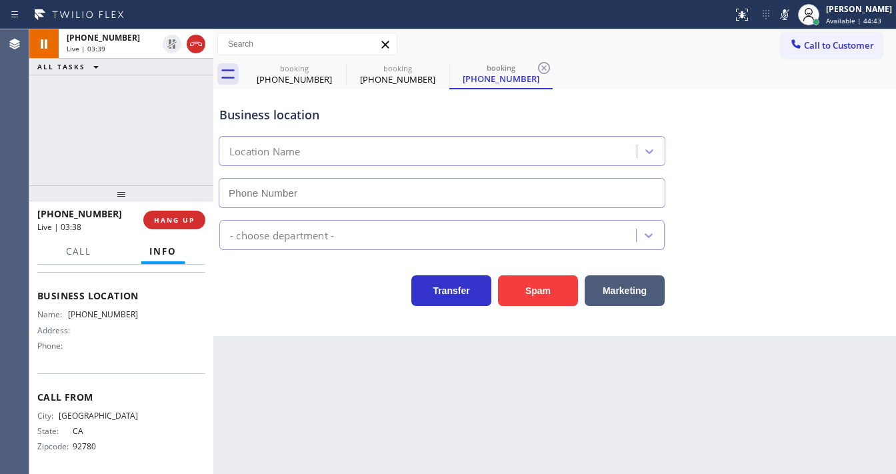
drag, startPoint x: 792, startPoint y: 17, endPoint x: 779, endPoint y: 50, distance: 35.9
click at [792, 18] on icon at bounding box center [785, 15] width 16 height 16
drag, startPoint x: 774, startPoint y: 81, endPoint x: 594, endPoint y: 83, distance: 179.4
click at [773, 81] on div "booking [PHONE_NUMBER] booking [PHONE_NUMBER] booking [PHONE_NUMBER]" at bounding box center [570, 74] width 654 height 30
click at [152, 125] on div "[PHONE_NUMBER] Live | 03:40 ALL TASKS ALL TASKS ACTIVE TASKS TASKS IN WRAP UP" at bounding box center [121, 107] width 184 height 156
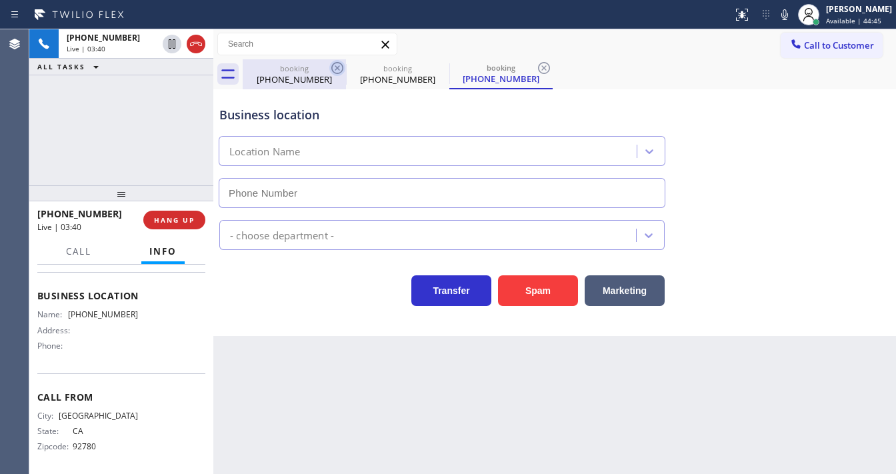
click at [336, 69] on icon at bounding box center [337, 68] width 12 height 12
drag, startPoint x: 336, startPoint y: 72, endPoint x: 122, endPoint y: 107, distance: 216.9
click at [333, 73] on icon at bounding box center [337, 68] width 16 height 16
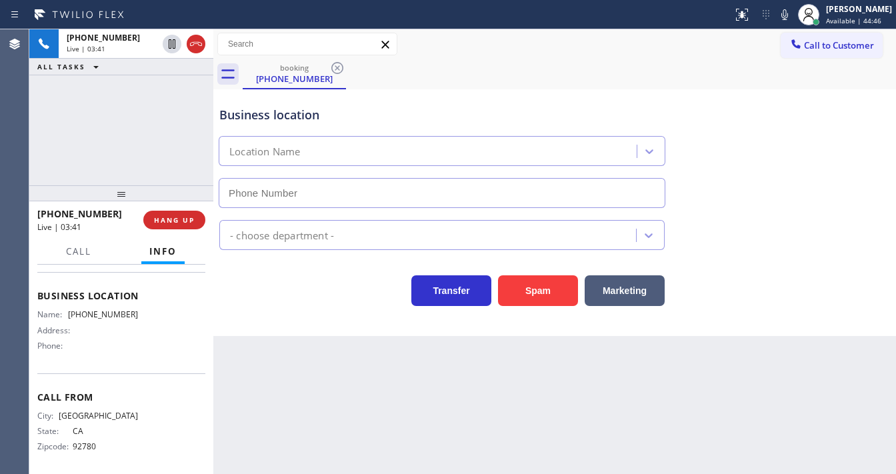
click at [91, 127] on div "[PHONE_NUMBER] Live | 03:41 ALL TASKS ALL TASKS ACTIVE TASKS TASKS IN WRAP UP" at bounding box center [121, 107] width 184 height 156
click at [455, 33] on div "Call to Customer Outbound call Location Search location Your caller id phone nu…" at bounding box center [554, 44] width 683 height 23
click at [66, 155] on div "[PHONE_NUMBER] Live | 05:10 ALL TASKS ALL TASKS ACTIVE TASKS TASKS IN WRAP UP" at bounding box center [121, 107] width 184 height 156
click at [183, 217] on span "HANG UP" at bounding box center [174, 219] width 41 height 9
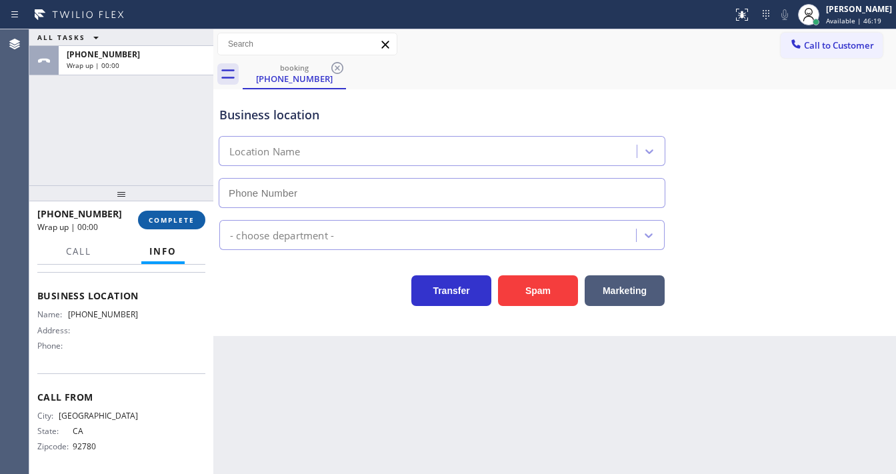
click at [191, 219] on span "COMPLETE" at bounding box center [172, 219] width 46 height 9
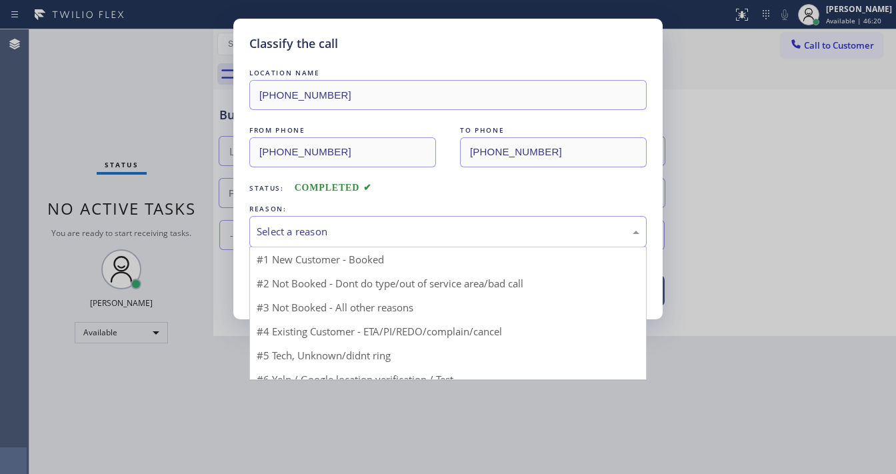
click at [351, 229] on div "Select a reason" at bounding box center [448, 231] width 383 height 15
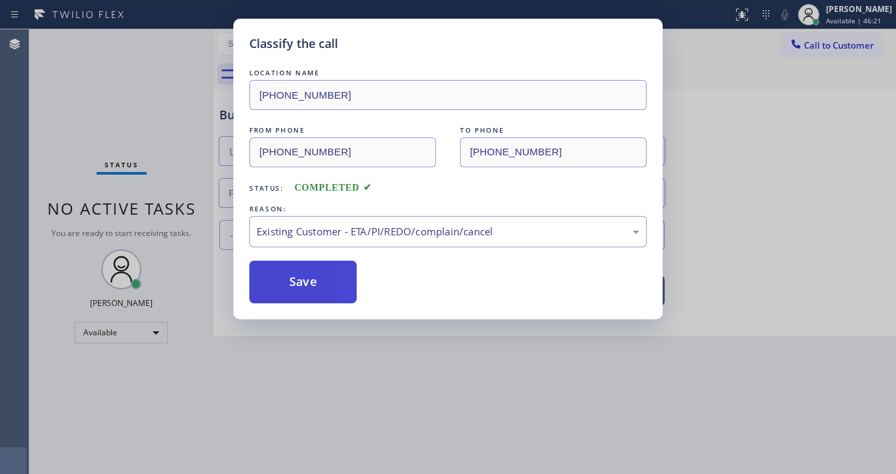
click at [304, 271] on button "Save" at bounding box center [302, 282] width 107 height 43
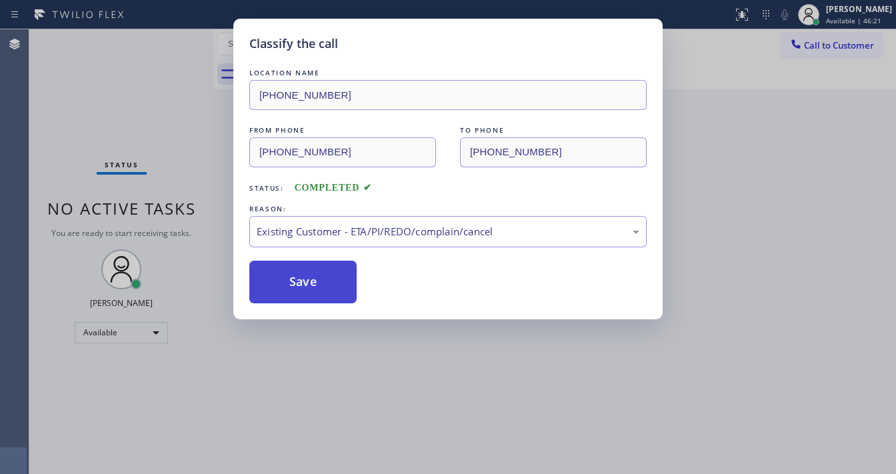
click at [304, 271] on button "Save" at bounding box center [302, 282] width 107 height 43
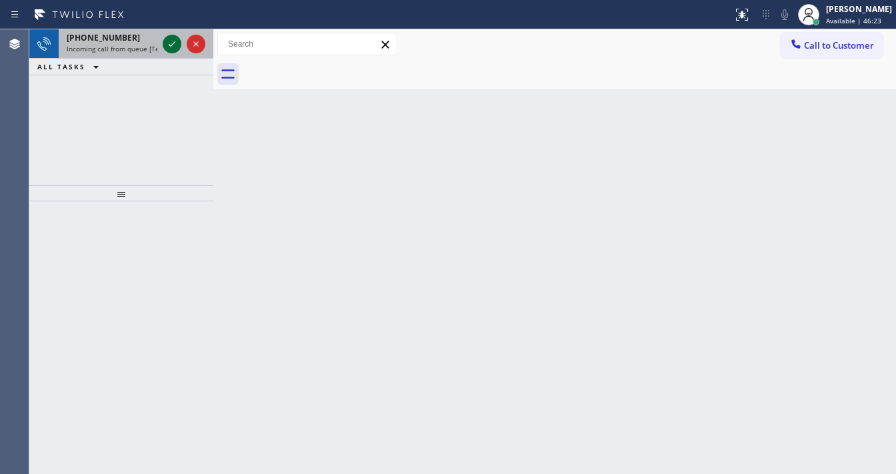
click at [170, 43] on icon at bounding box center [172, 44] width 16 height 16
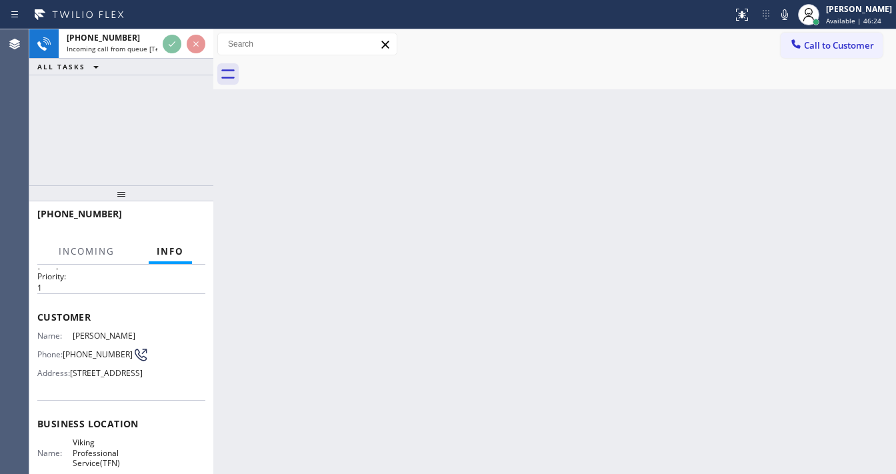
scroll to position [107, 0]
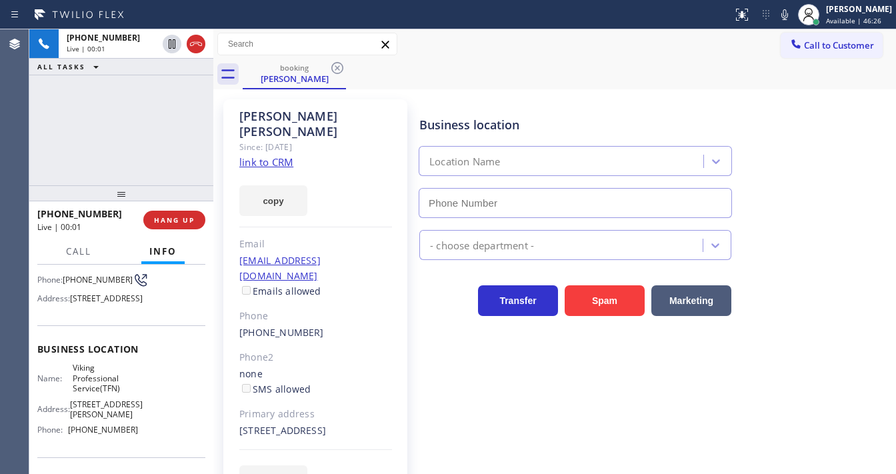
type input "[PHONE_NUMBER]"
click at [271, 155] on link "link to CRM" at bounding box center [266, 161] width 54 height 13
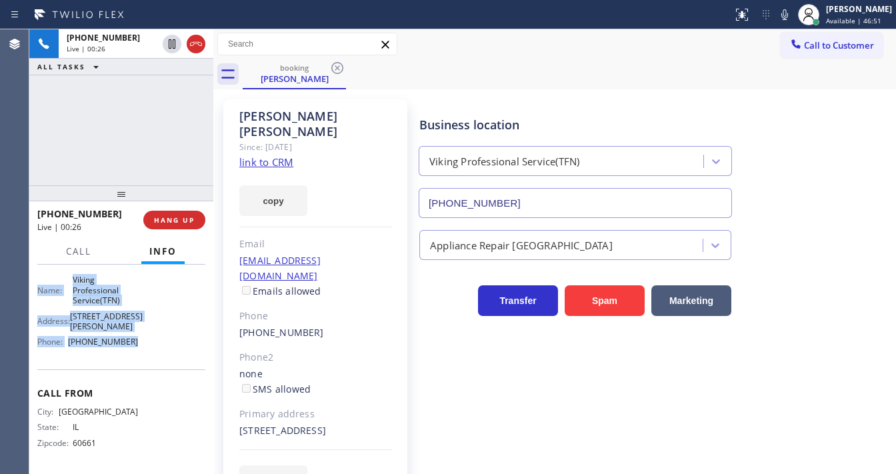
scroll to position [216, 0]
drag, startPoint x: 37, startPoint y: 290, endPoint x: 149, endPoint y: 346, distance: 125.3
click at [149, 346] on div "Context Queue: [Test] All Priority: 1 Customer Name: [PERSON_NAME] Phone: [PHON…" at bounding box center [121, 369] width 184 height 209
copy div "Customer Name: [PERSON_NAME] Phone: [PHONE_NUMBER] Address: [STREET_ADDRESS] Bu…"
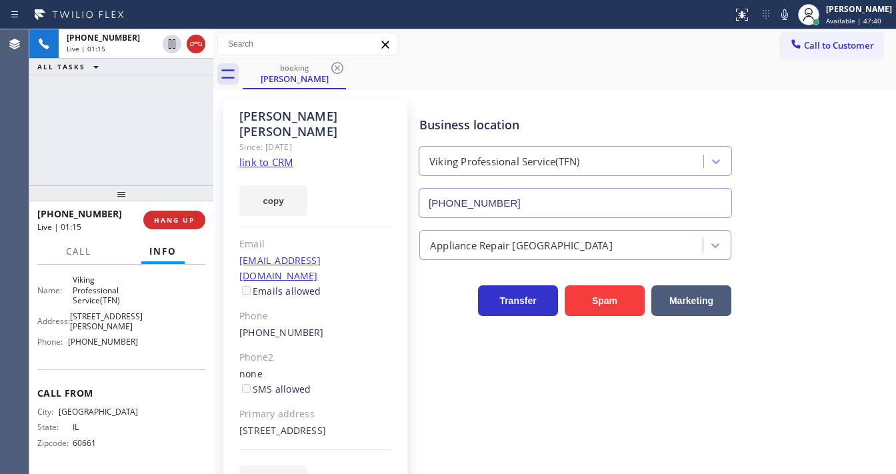
click at [141, 143] on div "[PHONE_NUMBER] Live | 01:15 ALL TASKS ALL TASKS ACTIVE TASKS TASKS IN WRAP UP" at bounding box center [121, 107] width 184 height 156
click at [793, 21] on icon at bounding box center [785, 15] width 16 height 16
drag, startPoint x: 158, startPoint y: 100, endPoint x: 176, endPoint y: 90, distance: 20.6
click at [159, 100] on div "[PHONE_NUMBER] Live | 02:18 ALL TASKS ALL TASKS ACTIVE TASKS TASKS IN WRAP UP" at bounding box center [121, 107] width 184 height 156
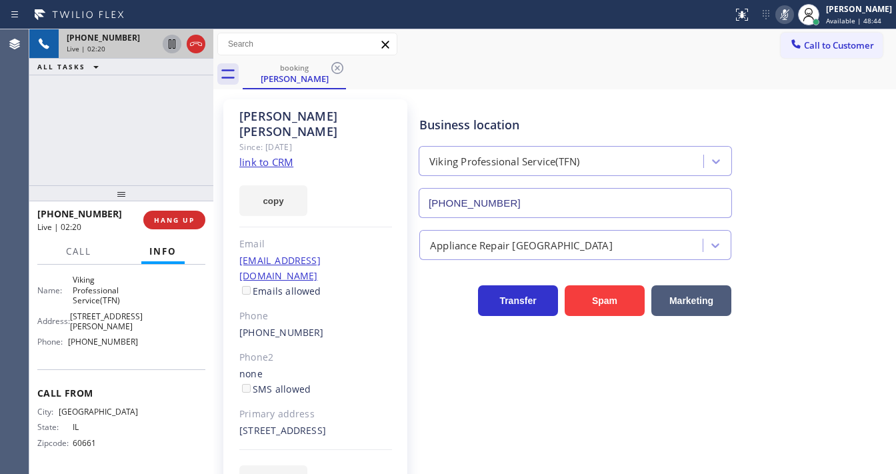
click at [171, 46] on icon at bounding box center [172, 44] width 16 height 16
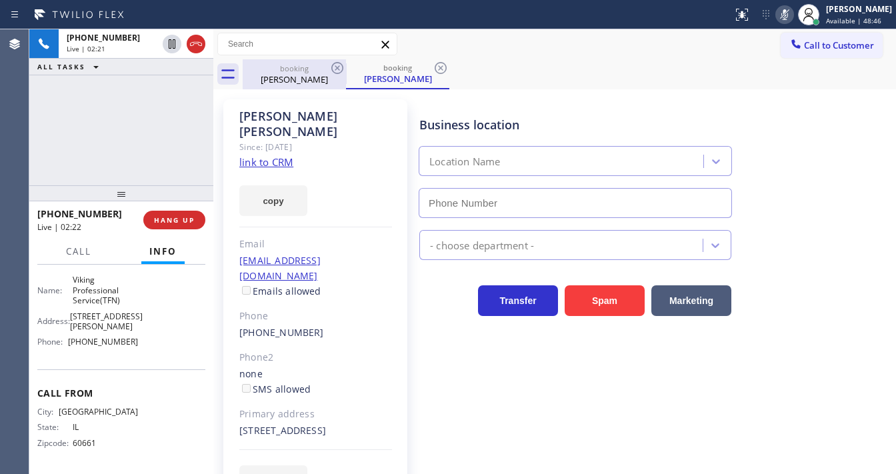
type input "[PHONE_NUMBER]"
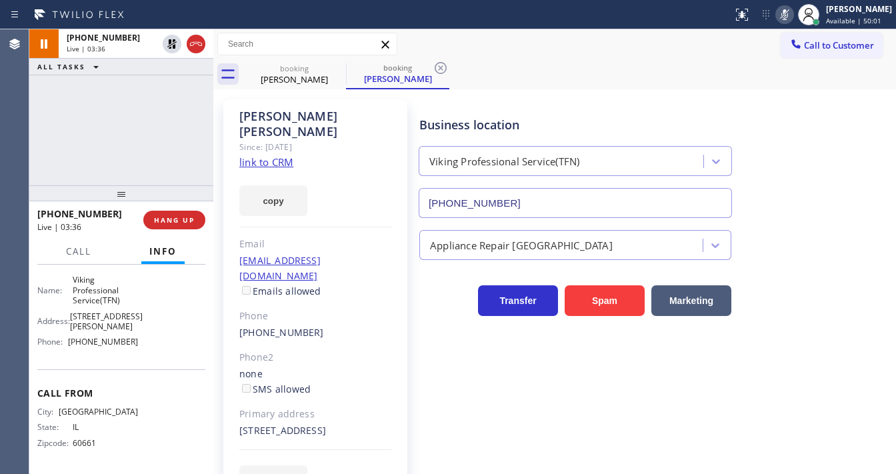
drag, startPoint x: 75, startPoint y: 135, endPoint x: 165, endPoint y: 136, distance: 90.7
click at [72, 137] on div "[PHONE_NUMBER] Live | 03:36 ALL TASKS ALL TASKS ACTIVE TASKS TASKS IN WRAP UP" at bounding box center [121, 107] width 184 height 156
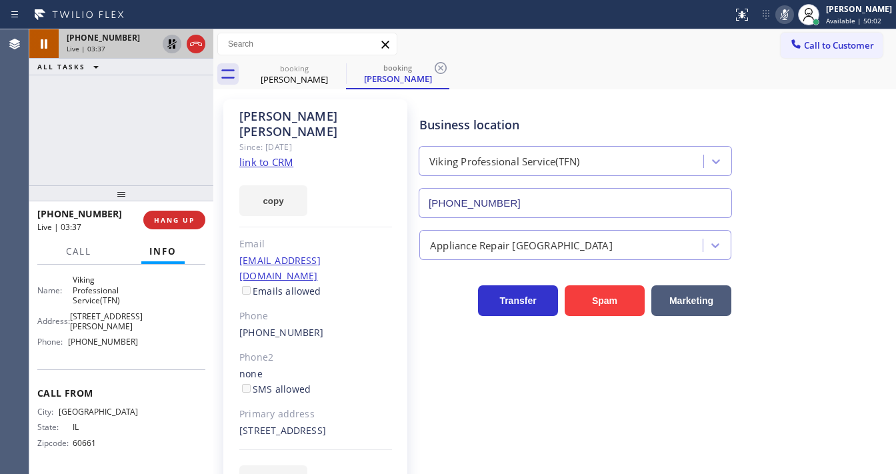
click at [170, 43] on icon at bounding box center [172, 44] width 16 height 16
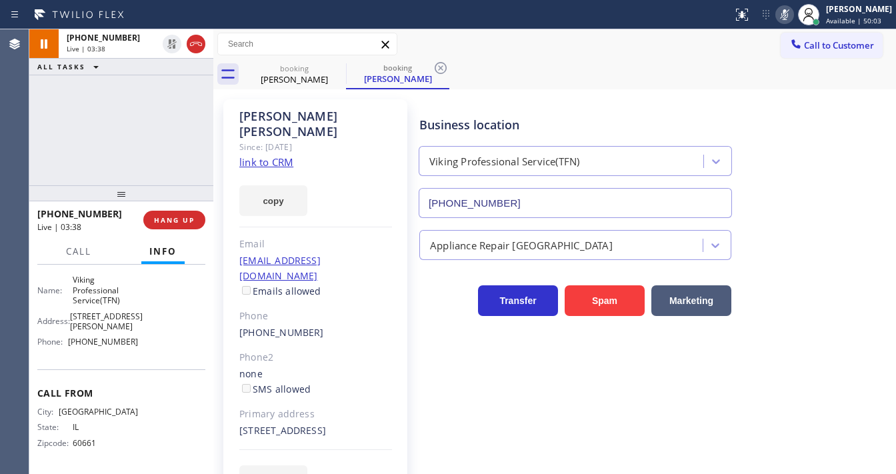
click at [790, 15] on icon at bounding box center [785, 15] width 16 height 16
click at [157, 120] on div "[PHONE_NUMBER] Live | 03:39 ALL TASKS ALL TASKS ACTIVE TASKS TASKS IN WRAP UP" at bounding box center [121, 107] width 184 height 156
click at [336, 64] on icon at bounding box center [337, 68] width 16 height 16
click at [104, 128] on div "[PHONE_NUMBER] Live | 03:40 ALL TASKS ALL TASKS ACTIVE TASKS TASKS IN WRAP UP" at bounding box center [121, 107] width 184 height 156
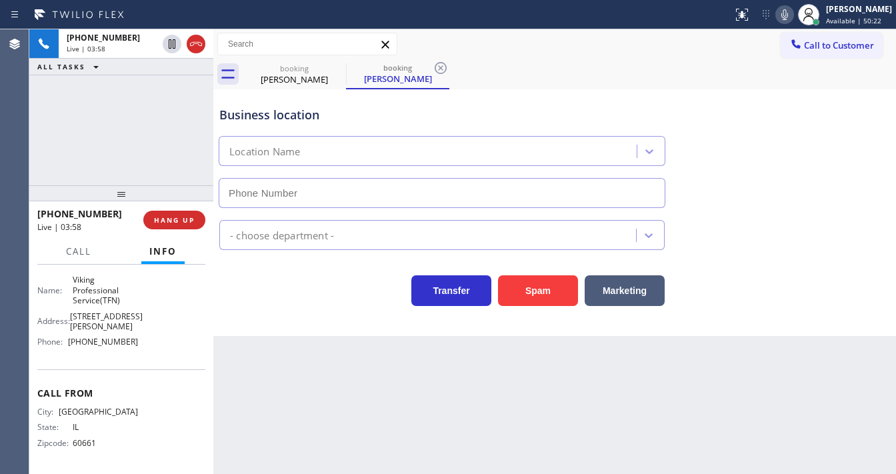
type input "[PHONE_NUMBER]"
click at [83, 253] on span "Call" at bounding box center [78, 251] width 25 height 12
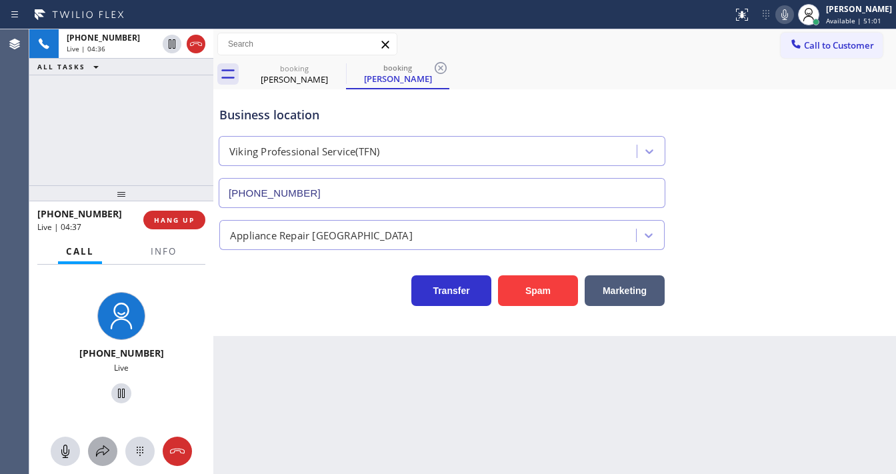
click at [103, 444] on icon at bounding box center [103, 452] width 16 height 16
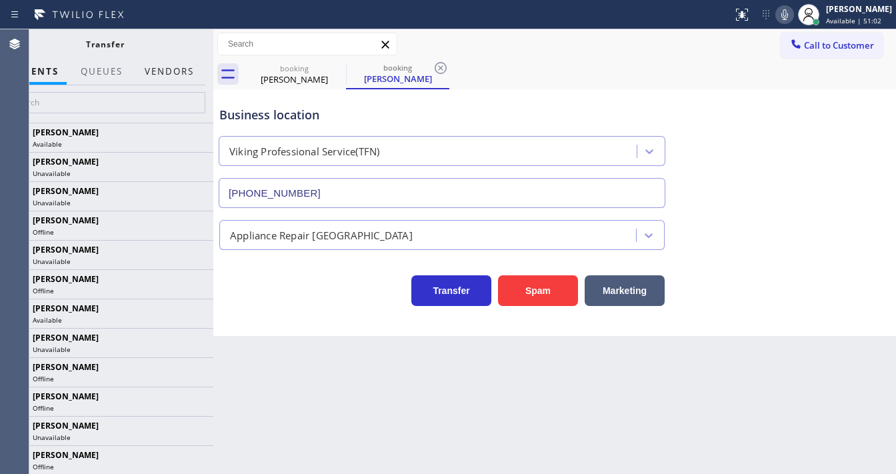
click at [159, 66] on button "Vendors" at bounding box center [169, 72] width 65 height 26
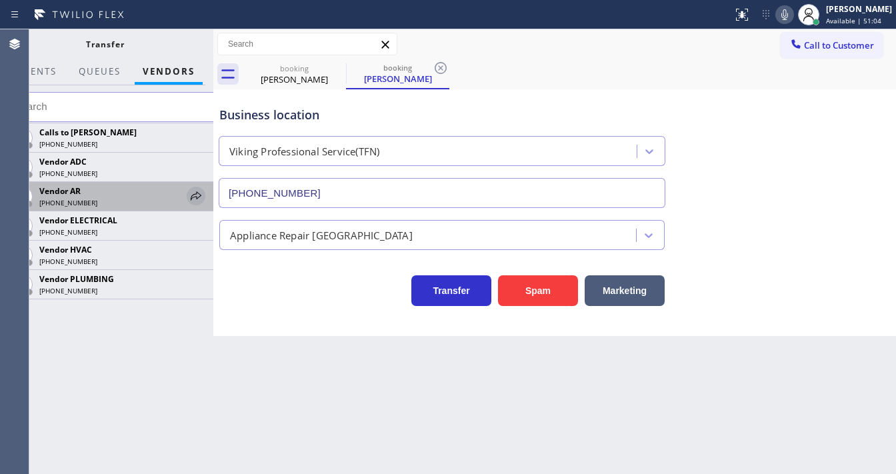
click at [192, 195] on icon at bounding box center [196, 195] width 11 height 9
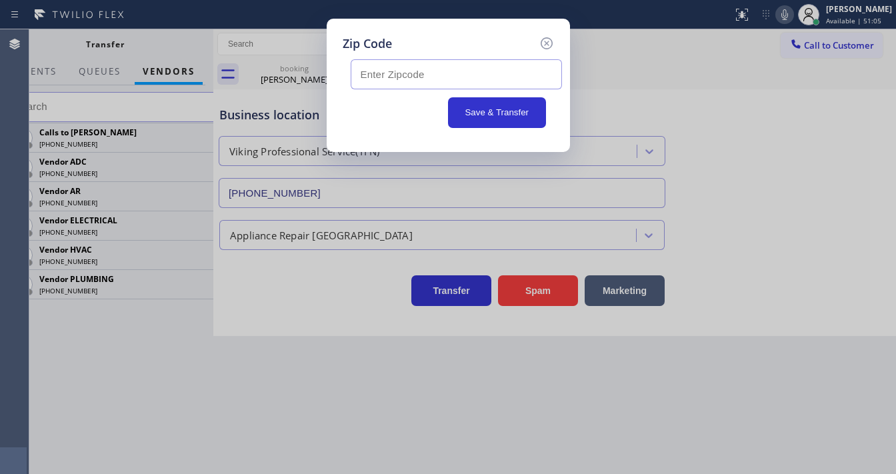
click at [428, 69] on input "text" at bounding box center [456, 74] width 211 height 30
paste input "85718"
type input "85718"
click at [428, 43] on div "Zip Code" at bounding box center [448, 44] width 211 height 18
click at [494, 110] on button "Save & Transfer" at bounding box center [497, 112] width 98 height 31
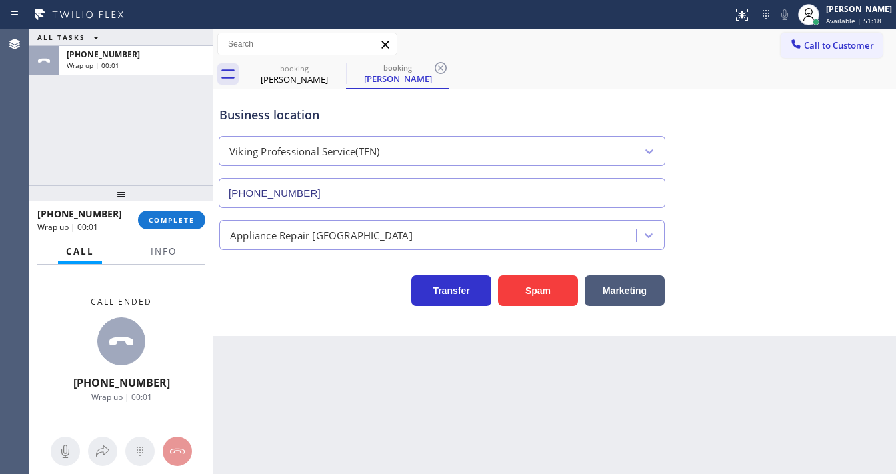
drag, startPoint x: 55, startPoint y: 119, endPoint x: 232, endPoint y: 7, distance: 208.9
click at [65, 117] on div "ALL TASKS ALL TASKS ACTIVE TASKS TASKS IN WRAP UP [PHONE_NUMBER] Wrap up | 00:01" at bounding box center [121, 107] width 184 height 156
click at [192, 218] on span "COMPLETE" at bounding box center [172, 219] width 46 height 9
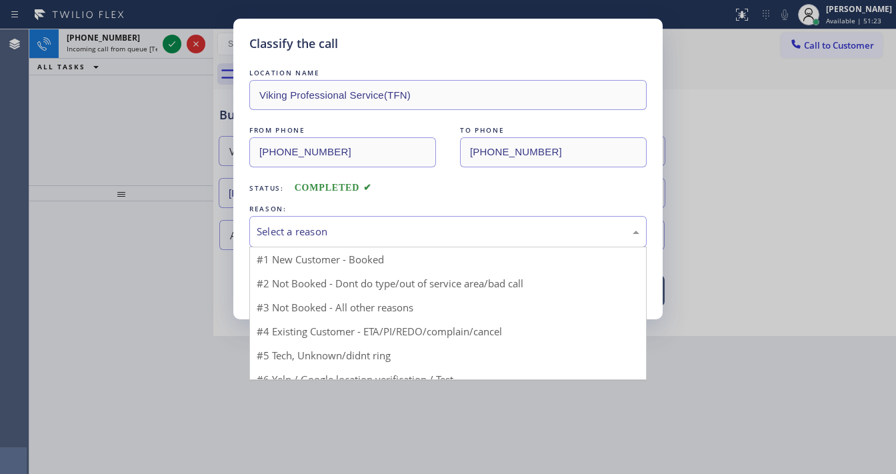
click at [338, 232] on div "Select a reason" at bounding box center [448, 231] width 383 height 15
drag, startPoint x: 316, startPoint y: 328, endPoint x: 312, endPoint y: 280, distance: 48.2
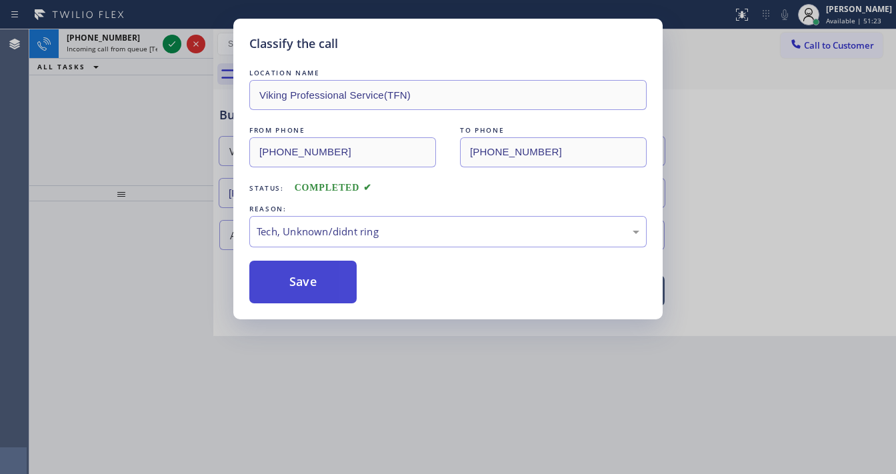
click at [312, 280] on button "Save" at bounding box center [302, 282] width 107 height 43
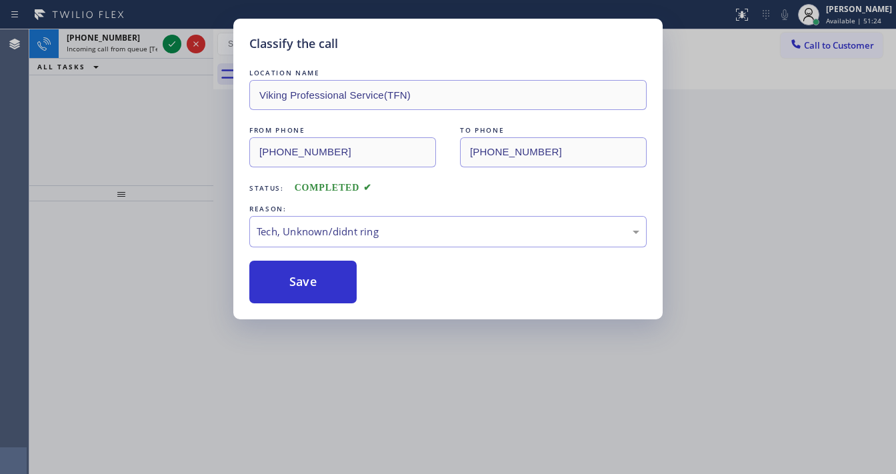
click at [168, 45] on div "Classify the call LOCATION NAME Viking Professional Service(TFN) FROM PHONE [PH…" at bounding box center [448, 237] width 896 height 474
click at [168, 45] on div "Classify the call LOCATION NAME [MEDICAL_DATA] Electrical Brea FROM PHONE [PHON…" at bounding box center [462, 251] width 867 height 445
click at [168, 45] on icon at bounding box center [172, 44] width 16 height 16
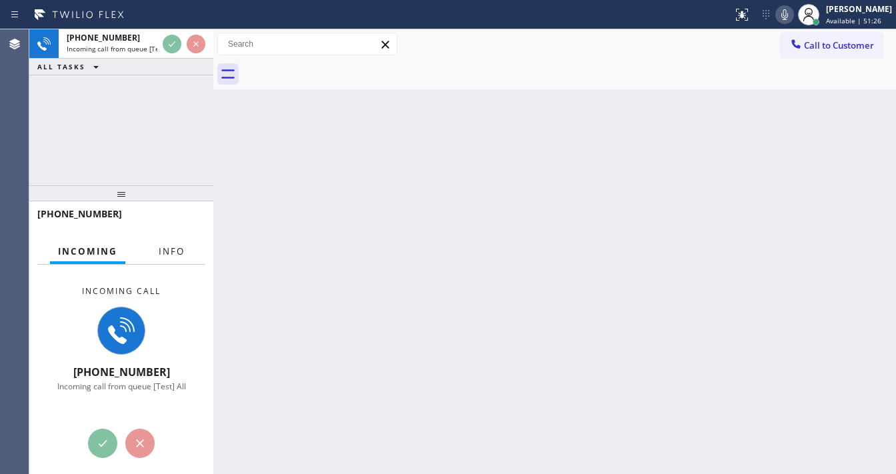
click at [168, 249] on span "Info" at bounding box center [172, 251] width 26 height 12
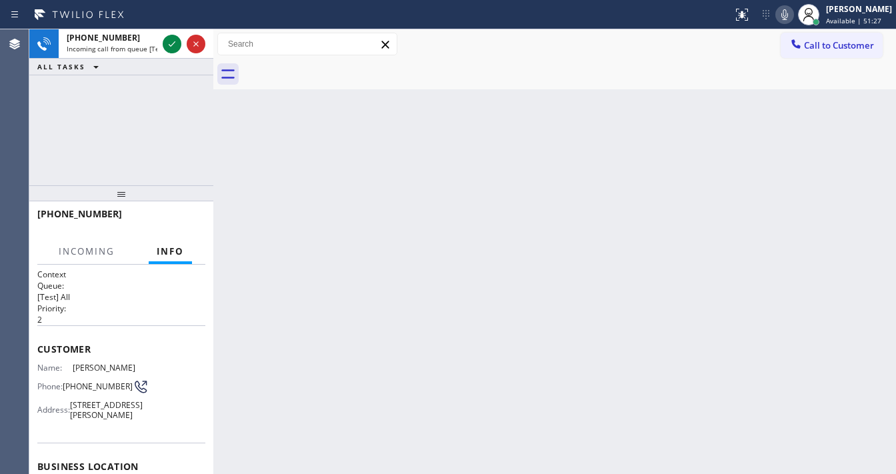
click at [102, 96] on div "[PHONE_NUMBER] Incoming call from queue [Test] All ALL TASKS ALL TASKS ACTIVE T…" at bounding box center [121, 107] width 184 height 156
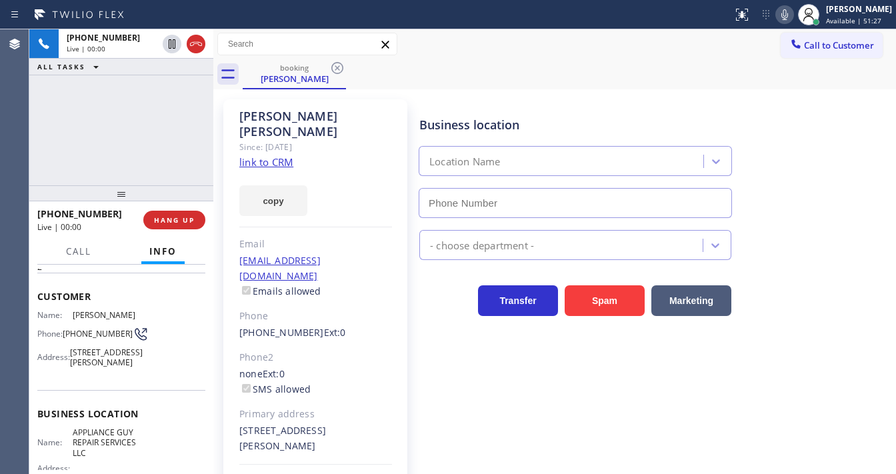
scroll to position [53, 0]
type input "[PHONE_NUMBER]"
click at [281, 155] on link "link to CRM" at bounding box center [266, 161] width 54 height 13
click at [167, 222] on span "HANG UP" at bounding box center [174, 219] width 41 height 9
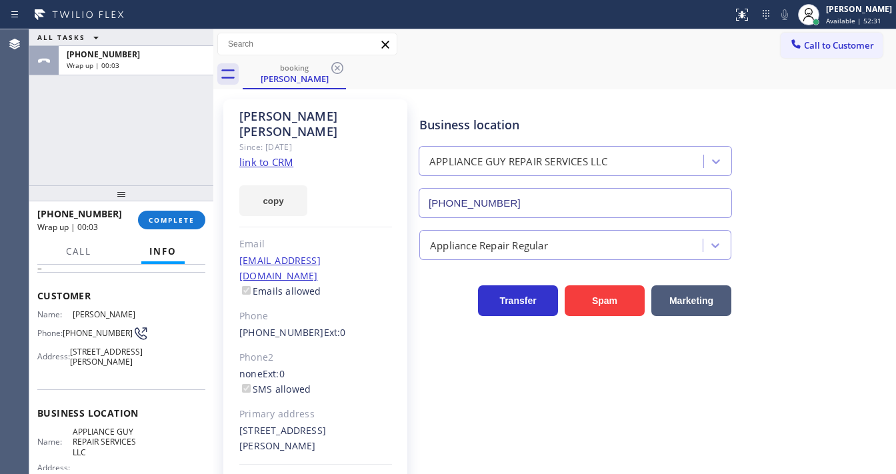
click at [170, 207] on div "[PHONE_NUMBER] Wrap up | 00:03 COMPLETE" at bounding box center [121, 220] width 168 height 35
click at [174, 219] on span "COMPLETE" at bounding box center [172, 219] width 46 height 9
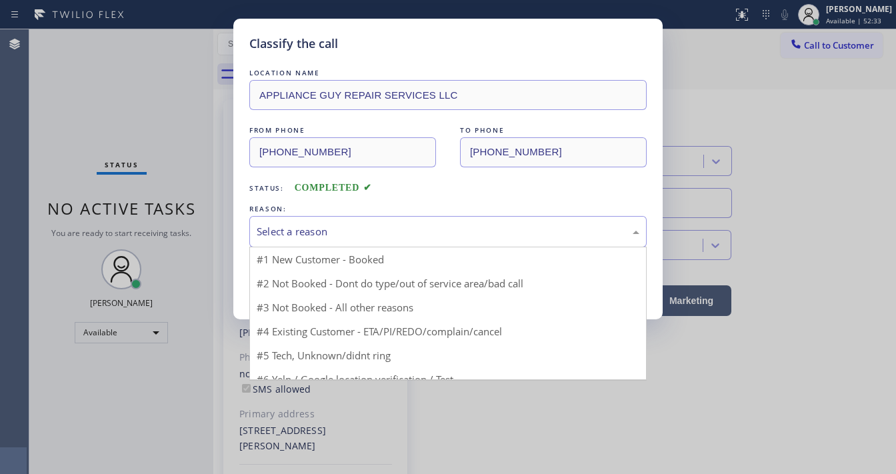
click at [390, 237] on div "Select a reason" at bounding box center [448, 231] width 383 height 15
drag, startPoint x: 321, startPoint y: 339, endPoint x: 320, endPoint y: 325, distance: 14.0
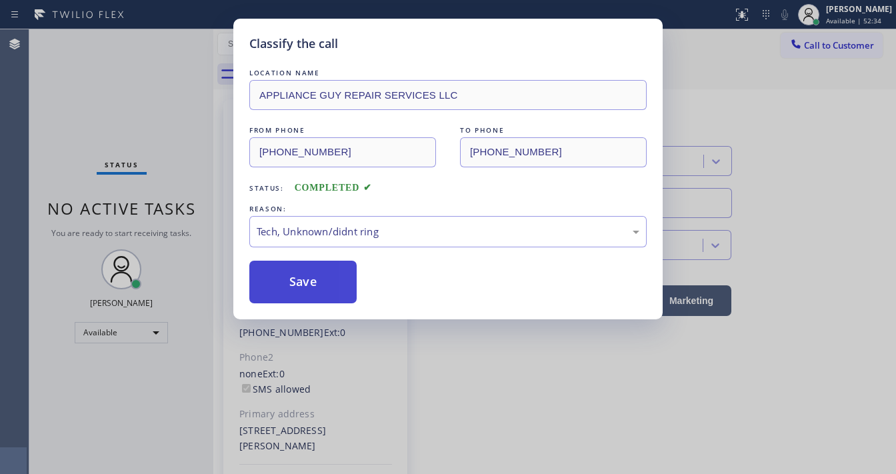
click at [319, 293] on button "Save" at bounding box center [302, 282] width 107 height 43
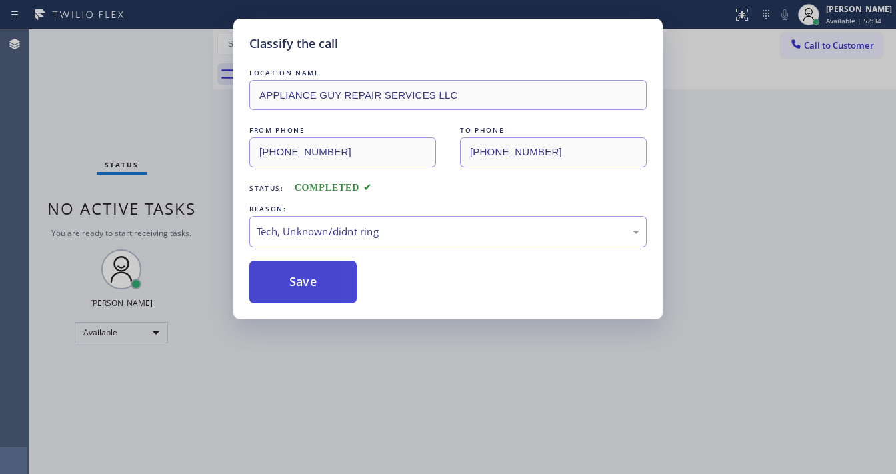
click at [319, 293] on button "Save" at bounding box center [302, 282] width 107 height 43
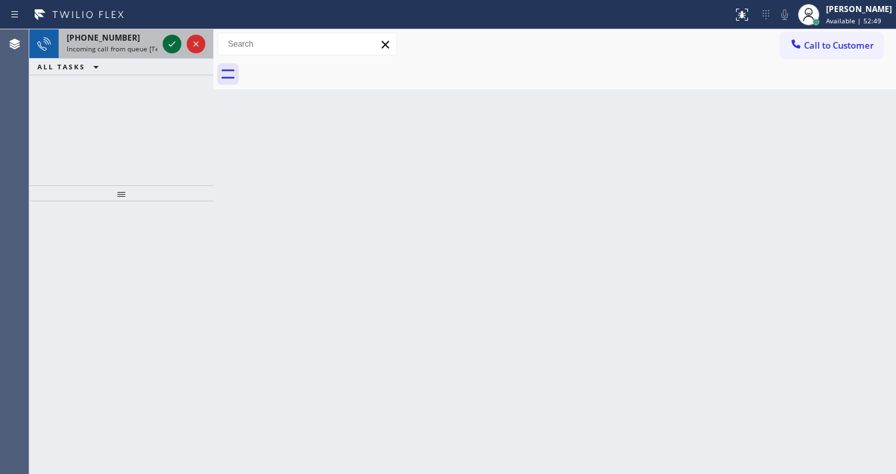
click at [168, 39] on icon at bounding box center [172, 44] width 16 height 16
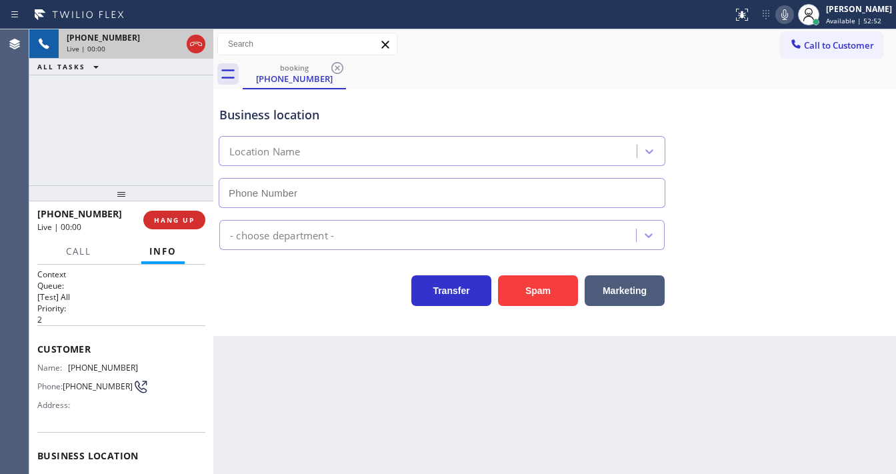
type input "[PHONE_NUMBER]"
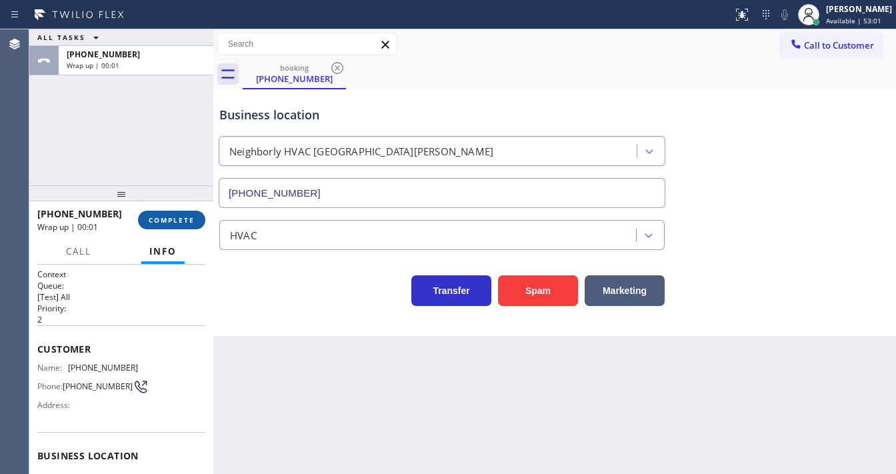
click at [189, 217] on span "COMPLETE" at bounding box center [172, 219] width 46 height 9
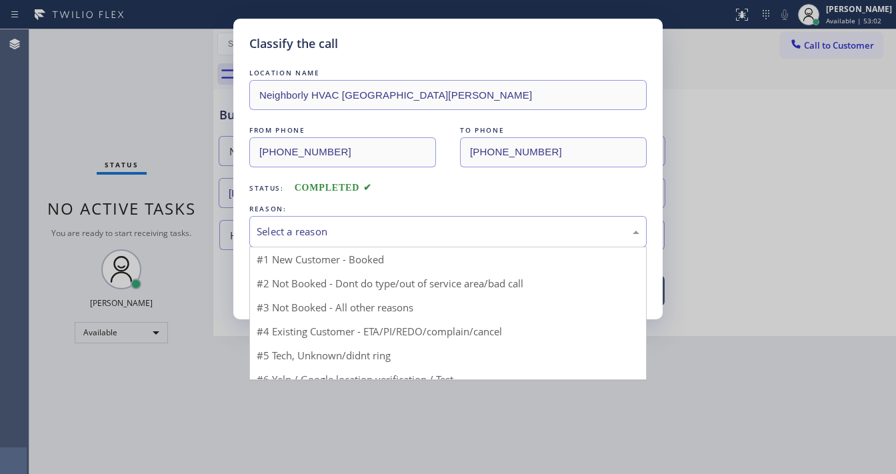
click at [354, 227] on div "Select a reason" at bounding box center [448, 231] width 383 height 15
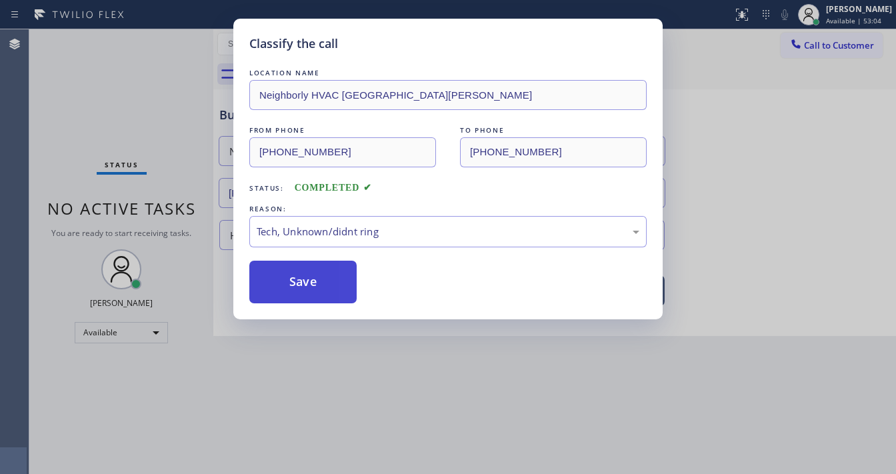
click at [297, 285] on button "Save" at bounding box center [302, 282] width 107 height 43
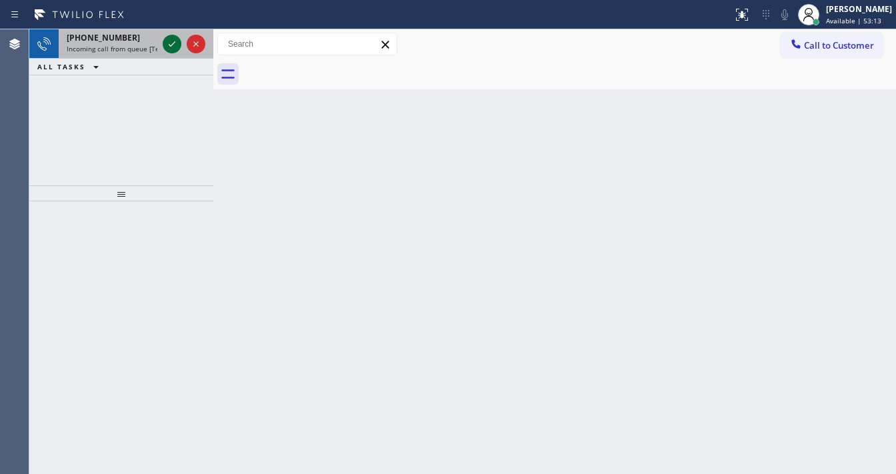
click at [173, 36] on icon at bounding box center [172, 44] width 16 height 16
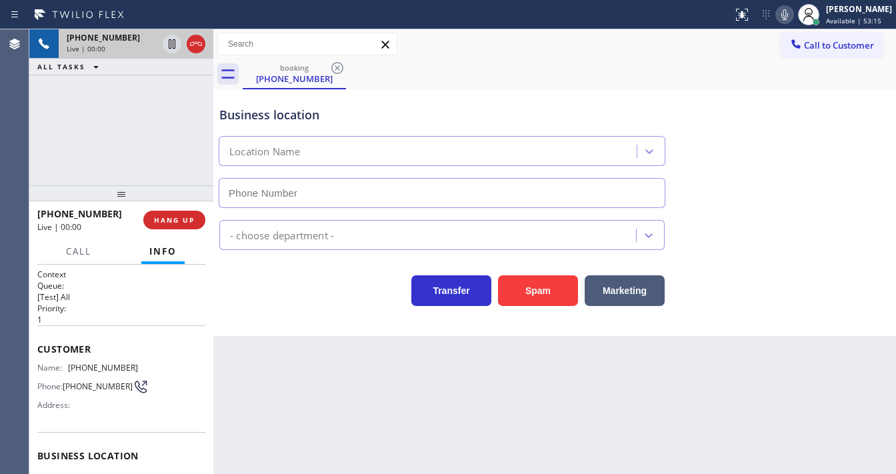
type input "[PHONE_NUMBER]"
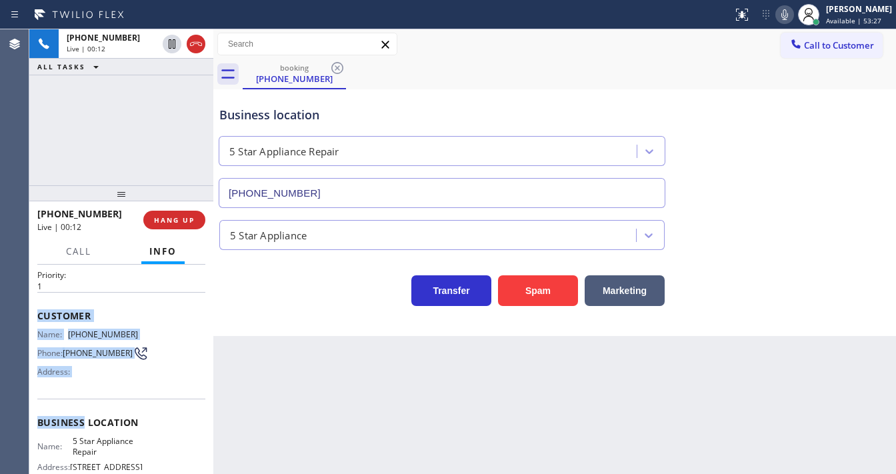
scroll to position [107, 0]
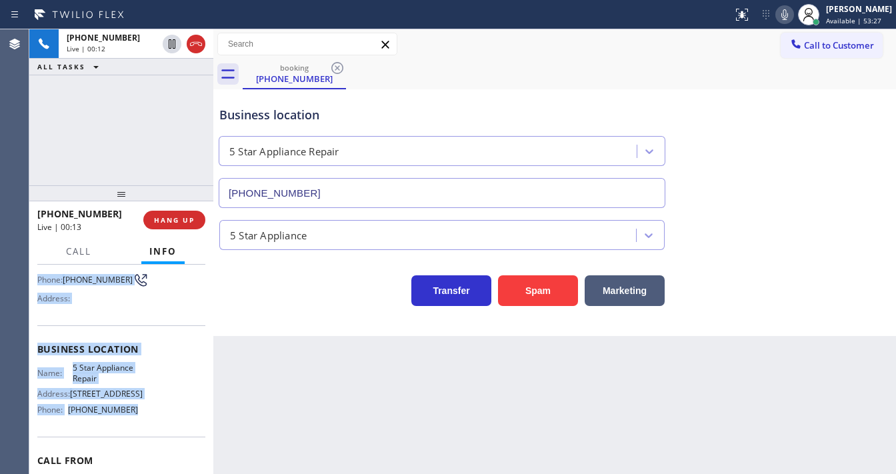
drag, startPoint x: 41, startPoint y: 355, endPoint x: 136, endPoint y: 421, distance: 115.5
click at [136, 421] on div "Context Queue: [Test] All Priority: 1 Customer Name: [PHONE_NUMBER] Phone: [PHO…" at bounding box center [121, 350] width 168 height 376
copy div "Customer Name: [PHONE_NUMBER] Phone: [PHONE_NUMBER] Address: Business location …"
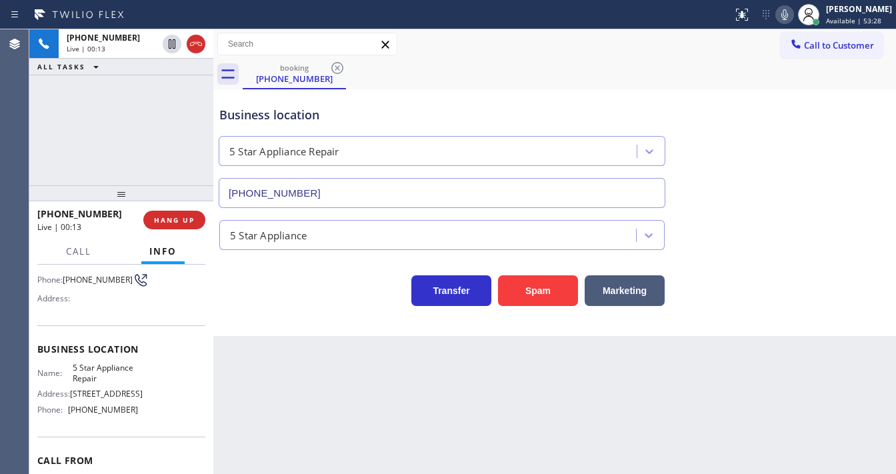
click at [191, 163] on div "[PHONE_NUMBER] Live | 00:13 ALL TASKS ALL TASKS ACTIVE TASKS TASKS IN WRAP UP" at bounding box center [121, 107] width 184 height 156
click at [139, 116] on div "[PHONE_NUMBER] Live | 00:20 ALL TASKS ALL TASKS ACTIVE TASKS TASKS IN WRAP UP" at bounding box center [121, 107] width 184 height 156
click at [99, 127] on div "[PHONE_NUMBER] Live | 00:48 ALL TASKS ALL TASKS ACTIVE TASKS TASKS IN WRAP UP" at bounding box center [121, 107] width 184 height 156
click at [106, 141] on div "[PHONE_NUMBER] Live | 02:31 ALL TASKS ALL TASKS ACTIVE TASKS TASKS IN WRAP UP" at bounding box center [121, 107] width 184 height 156
click at [793, 15] on icon at bounding box center [785, 15] width 16 height 16
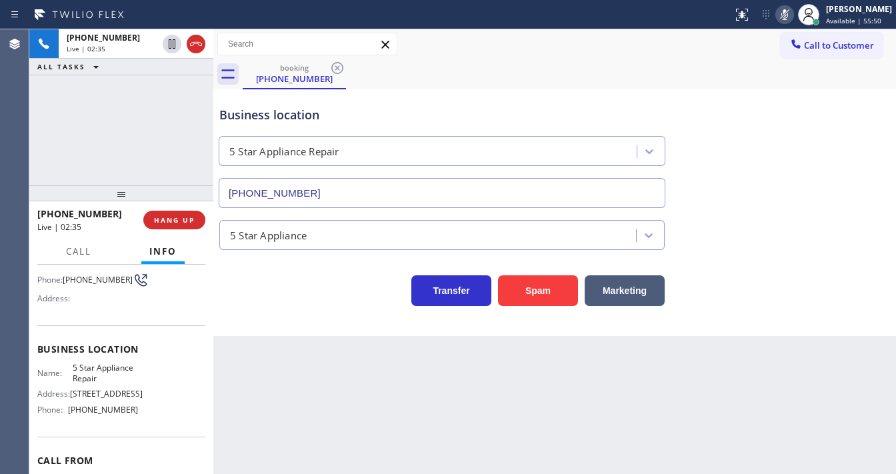
click at [125, 112] on div "[PHONE_NUMBER] Live | 02:35 ALL TASKS ALL TASKS ACTIVE TASKS TASKS IN WRAP UP" at bounding box center [121, 107] width 184 height 156
click at [169, 48] on icon at bounding box center [172, 43] width 7 height 9
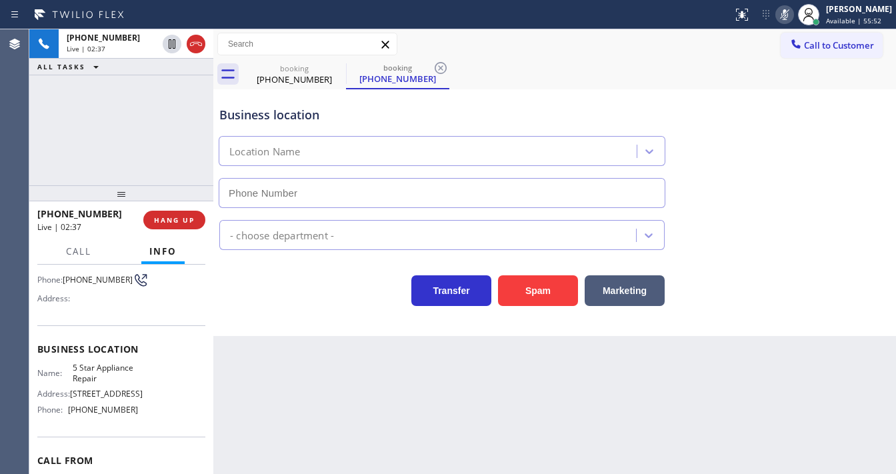
type input "[PHONE_NUMBER]"
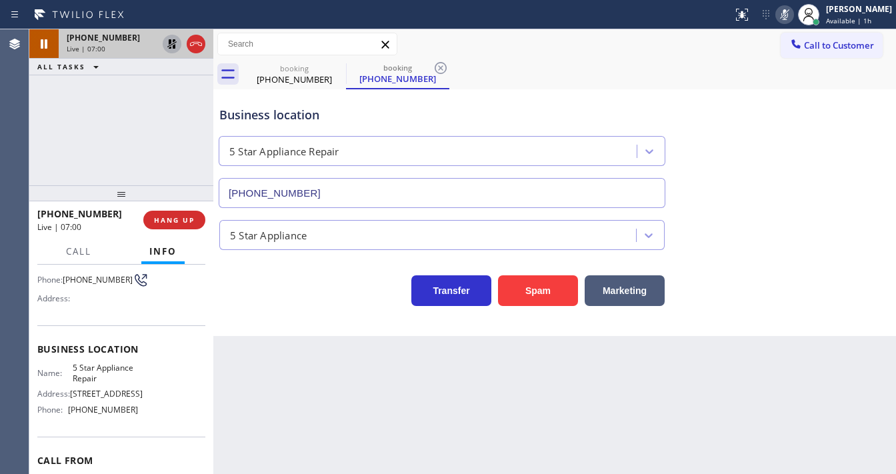
click at [169, 44] on icon at bounding box center [171, 43] width 9 height 9
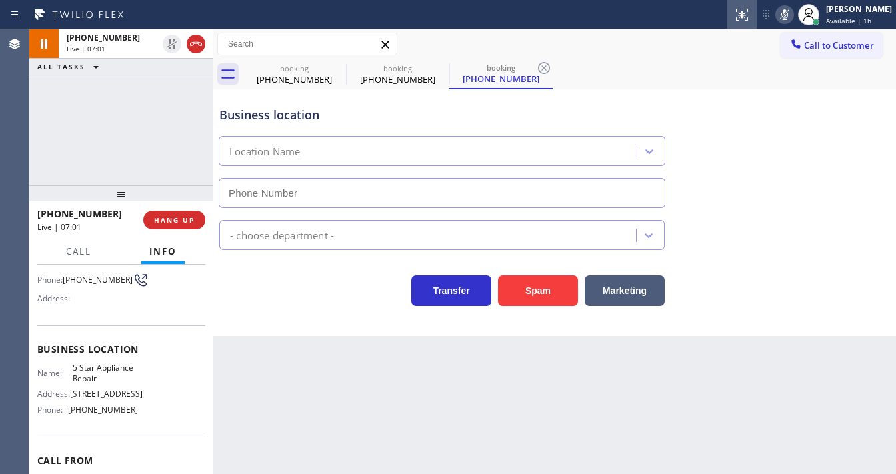
type input "[PHONE_NUMBER]"
click at [790, 12] on rect at bounding box center [784, 13] width 9 height 9
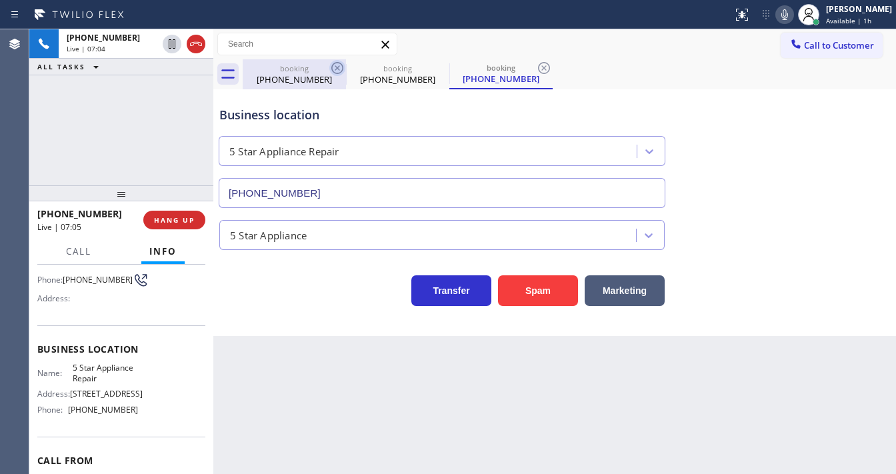
click at [332, 69] on icon at bounding box center [337, 68] width 12 height 12
click at [333, 69] on icon at bounding box center [337, 68] width 16 height 16
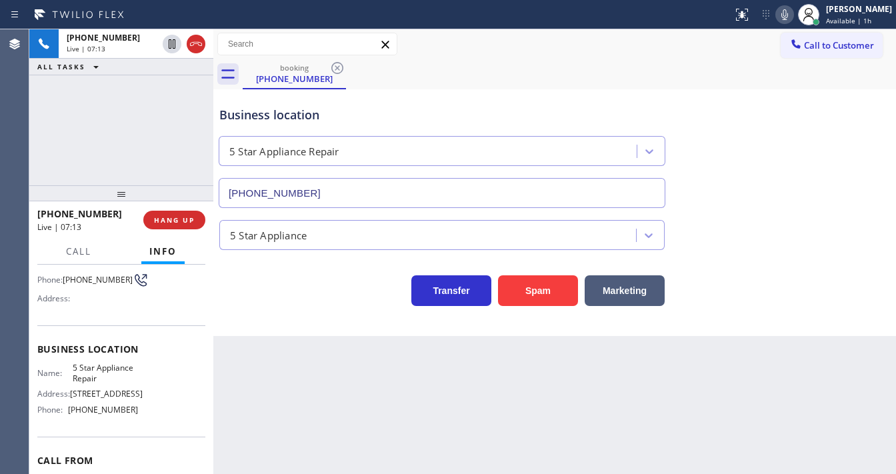
click at [47, 147] on div "[PHONE_NUMBER] Live | 07:13 ALL TASKS ALL TASKS ACTIVE TASKS TASKS IN WRAP UP" at bounding box center [121, 107] width 184 height 156
click at [19, 142] on div "Agent Desktop" at bounding box center [14, 251] width 29 height 445
click at [793, 16] on icon at bounding box center [785, 15] width 16 height 16
drag, startPoint x: 111, startPoint y: 109, endPoint x: 167, endPoint y: 64, distance: 71.6
click at [115, 110] on div "[PHONE_NUMBER] Live | 07:18 ALL TASKS ALL TASKS ACTIVE TASKS TASKS IN WRAP UP" at bounding box center [121, 107] width 184 height 156
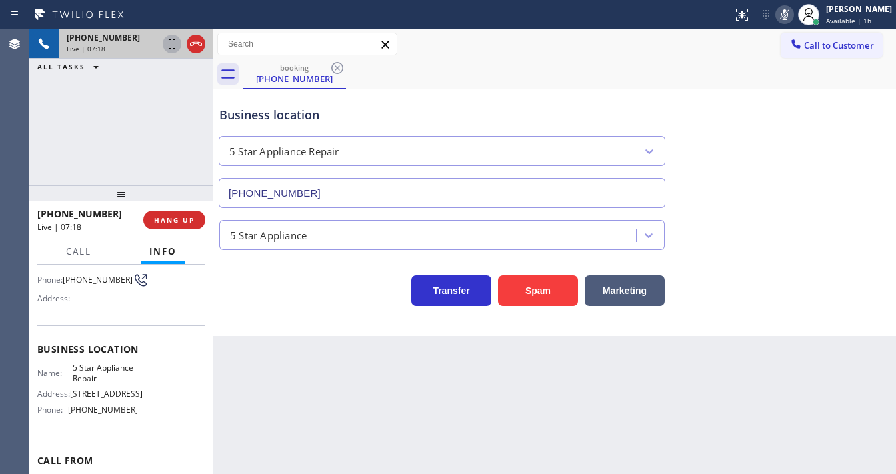
click at [168, 43] on icon at bounding box center [172, 44] width 16 height 16
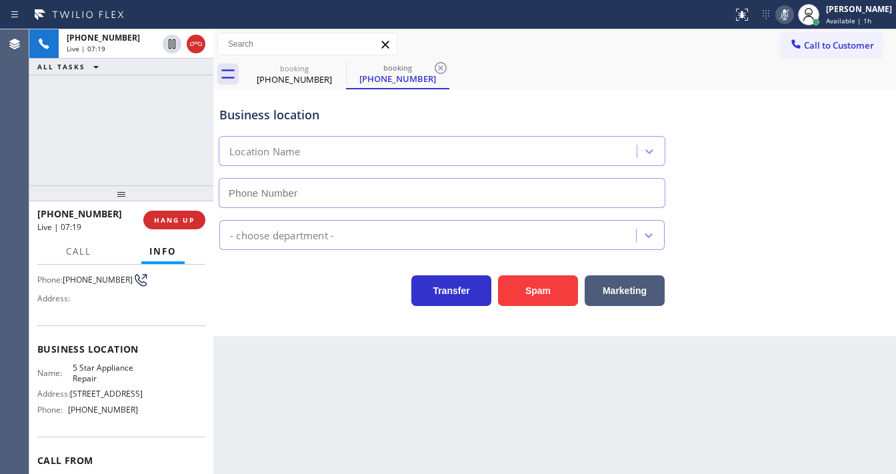
type input "[PHONE_NUMBER]"
drag, startPoint x: 782, startPoint y: 13, endPoint x: 566, endPoint y: 47, distance: 218.8
click at [782, 13] on div at bounding box center [785, 15] width 19 height 16
drag, startPoint x: 188, startPoint y: 76, endPoint x: 184, endPoint y: 67, distance: 10.2
click at [187, 75] on div "[PHONE_NUMBER] Live | 08:06 ALL TASKS ALL TASKS ACTIVE TASKS TASKS IN WRAP UP" at bounding box center [121, 107] width 184 height 156
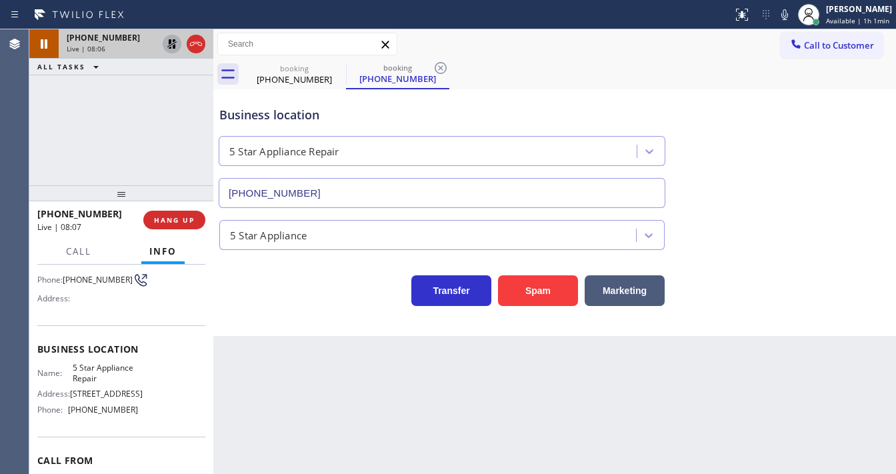
click at [168, 40] on icon at bounding box center [172, 44] width 16 height 16
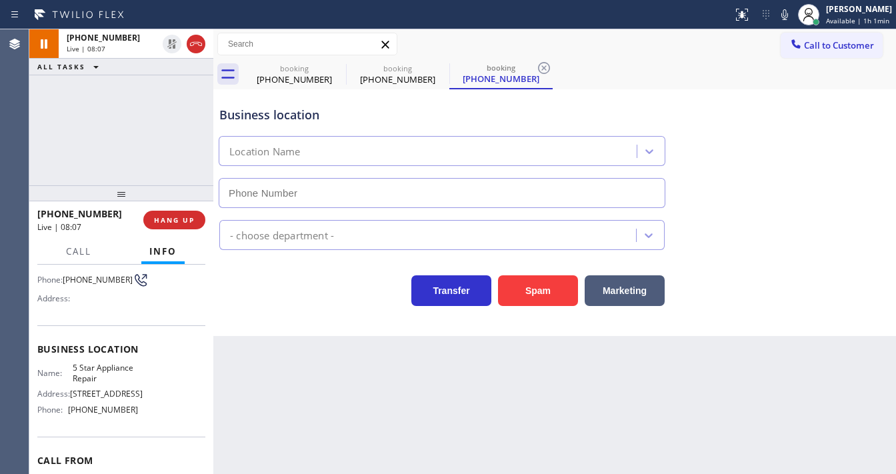
type input "[PHONE_NUMBER]"
click at [55, 164] on div "[PHONE_NUMBER] Live | 08:14 ALL TASKS ALL TASKS ACTIVE TASKS TASKS IN WRAP UP" at bounding box center [121, 107] width 184 height 156
click at [27, 159] on div "Agent Desktop" at bounding box center [14, 251] width 29 height 445
click at [99, 124] on div "[PHONE_NUMBER] Live | 08:34 ALL TASKS ALL TASKS ACTIVE TASKS TASKS IN WRAP UP" at bounding box center [121, 107] width 184 height 156
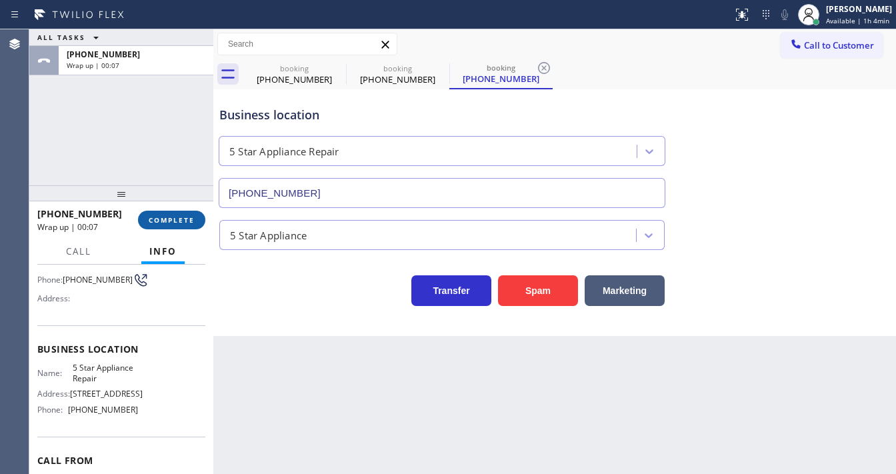
click at [175, 229] on button "COMPLETE" at bounding box center [171, 220] width 67 height 19
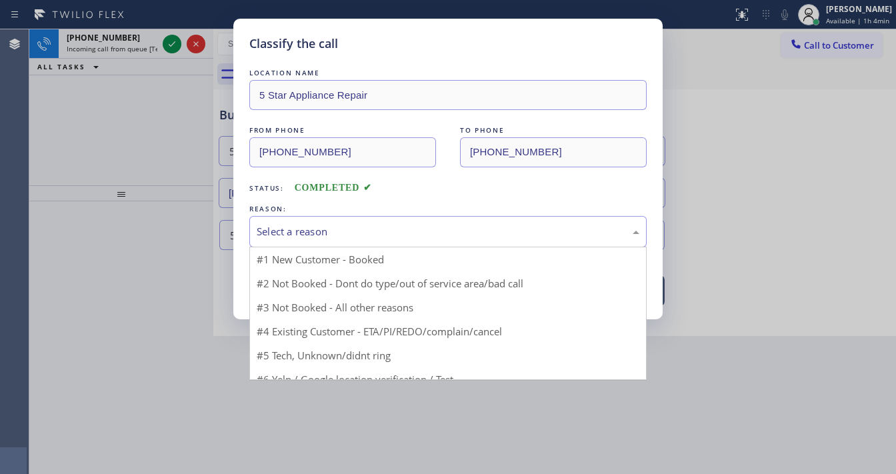
drag, startPoint x: 297, startPoint y: 234, endPoint x: 304, endPoint y: 275, distance: 41.2
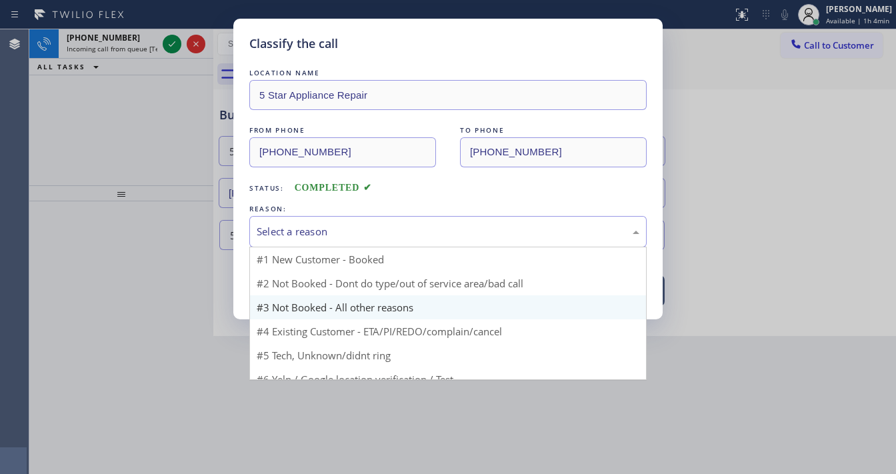
click at [299, 234] on div "Select a reason" at bounding box center [448, 231] width 383 height 15
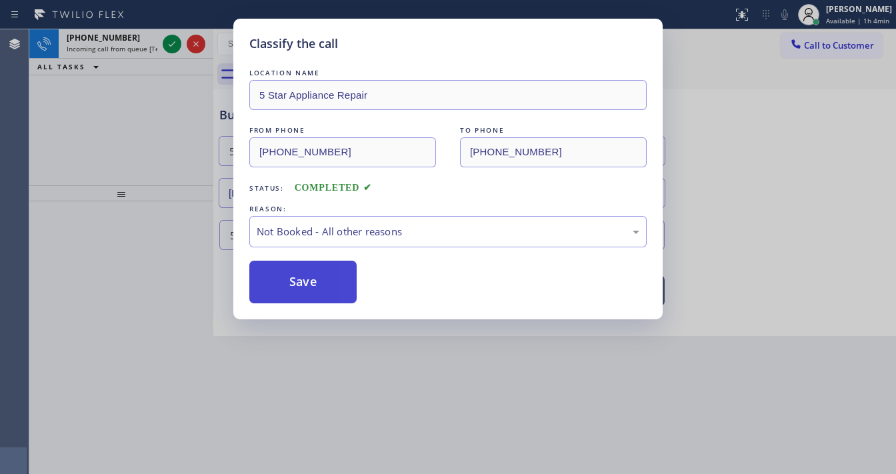
click at [303, 280] on button "Save" at bounding box center [302, 282] width 107 height 43
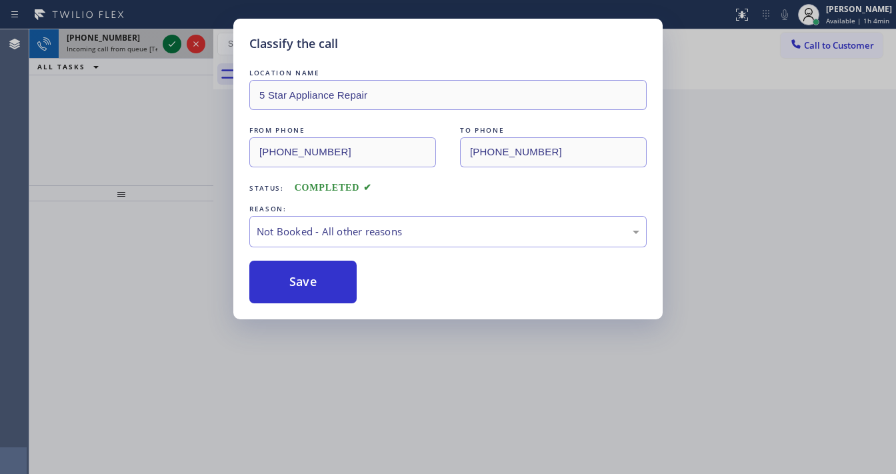
drag, startPoint x: 180, startPoint y: 45, endPoint x: 173, endPoint y: 43, distance: 7.2
click at [177, 45] on div "Classify the call LOCATION NAME 5 Star Appliance Repair FROM PHONE [PHONE_NUMBE…" at bounding box center [448, 237] width 896 height 474
click at [175, 43] on icon at bounding box center [172, 44] width 16 height 16
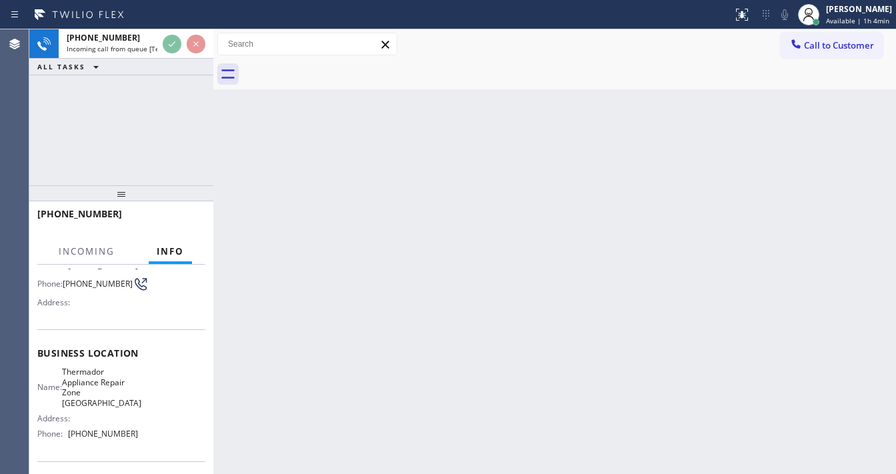
scroll to position [107, 0]
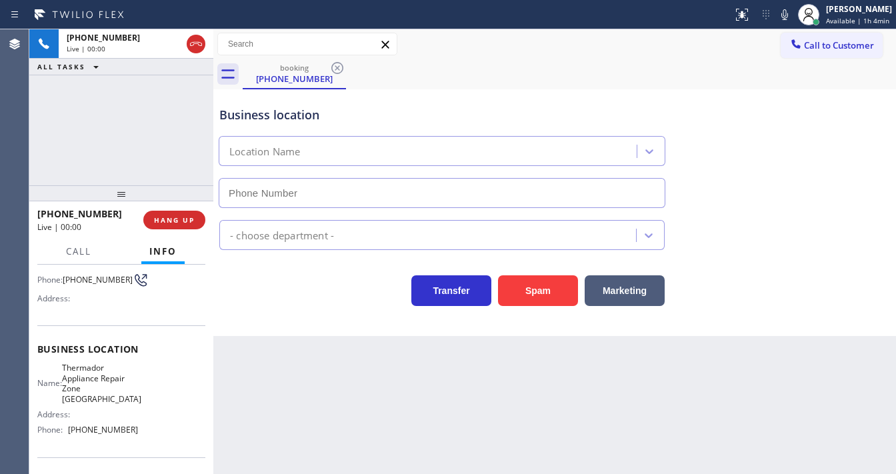
type input "[PHONE_NUMBER]"
click at [126, 148] on div "[PHONE_NUMBER] Live | 00:01 ALL TASKS ALL TASKS ACTIVE TASKS TASKS IN WRAP UP" at bounding box center [121, 107] width 184 height 156
click at [126, 148] on div "[PHONE_NUMBER] Live | 00:03 ALL TASKS ALL TASKS ACTIVE TASKS TASKS IN WRAP UP" at bounding box center [121, 107] width 184 height 156
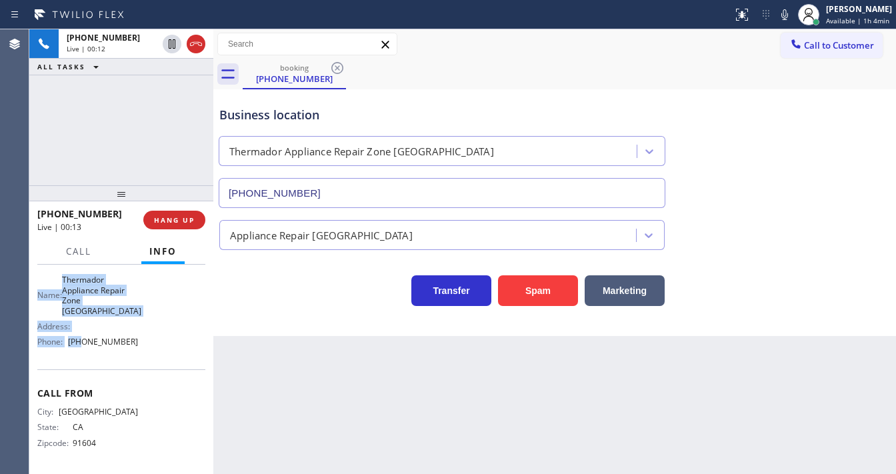
scroll to position [195, 0]
drag, startPoint x: 39, startPoint y: 307, endPoint x: 109, endPoint y: 243, distance: 95.8
click at [151, 350] on div "Context Queue: [Test] All Priority: 1 Customer Name: [PHONE_NUMBER] Phone: [PHO…" at bounding box center [121, 272] width 168 height 396
copy div "Customer Name: [PHONE_NUMBER] Phone: [PHONE_NUMBER] Address: Business location …"
click at [144, 113] on div "[PHONE_NUMBER] Live | 00:53 ALL TASKS ALL TASKS ACTIVE TASKS TASKS IN WRAP UP" at bounding box center [121, 107] width 184 height 156
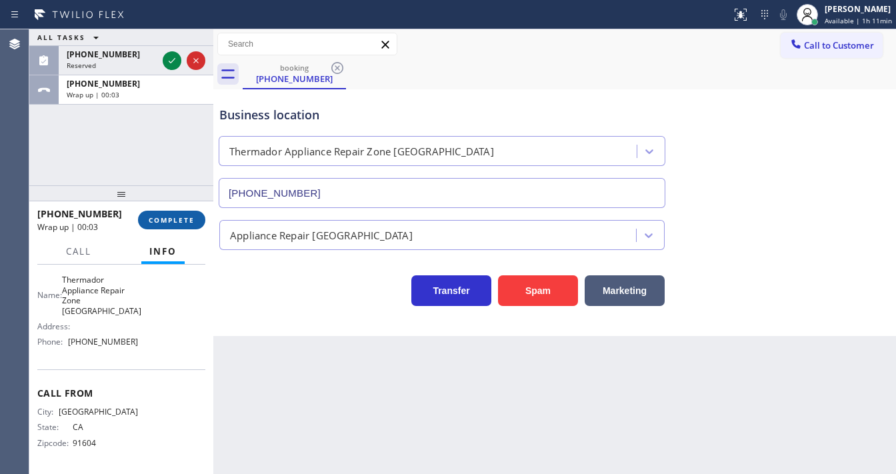
click at [179, 219] on span "COMPLETE" at bounding box center [172, 219] width 46 height 9
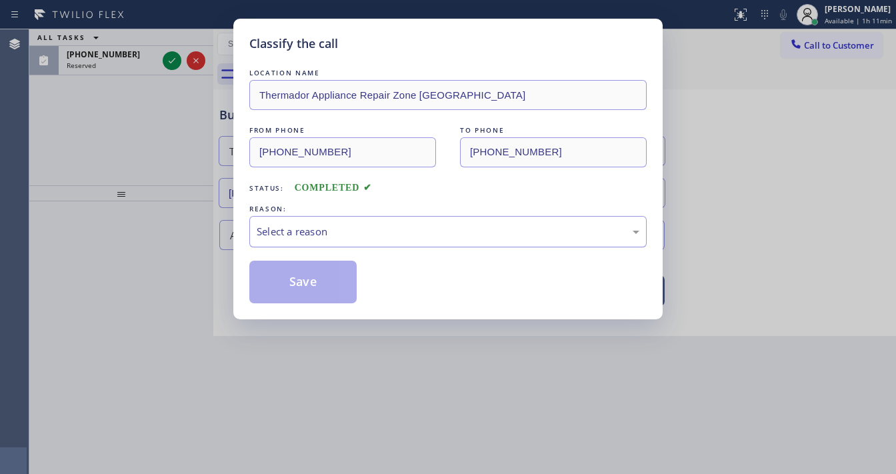
drag, startPoint x: 301, startPoint y: 235, endPoint x: 305, endPoint y: 243, distance: 8.7
click at [302, 235] on div "Select a reason" at bounding box center [448, 231] width 383 height 15
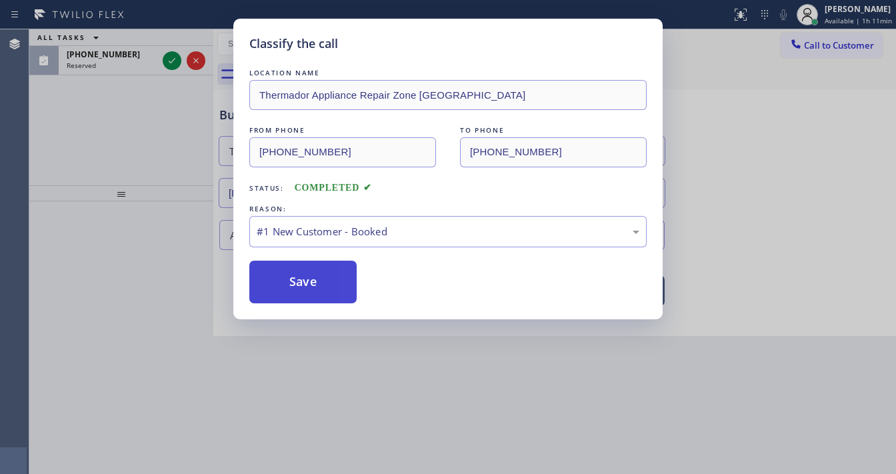
click at [301, 278] on button "Save" at bounding box center [302, 282] width 107 height 43
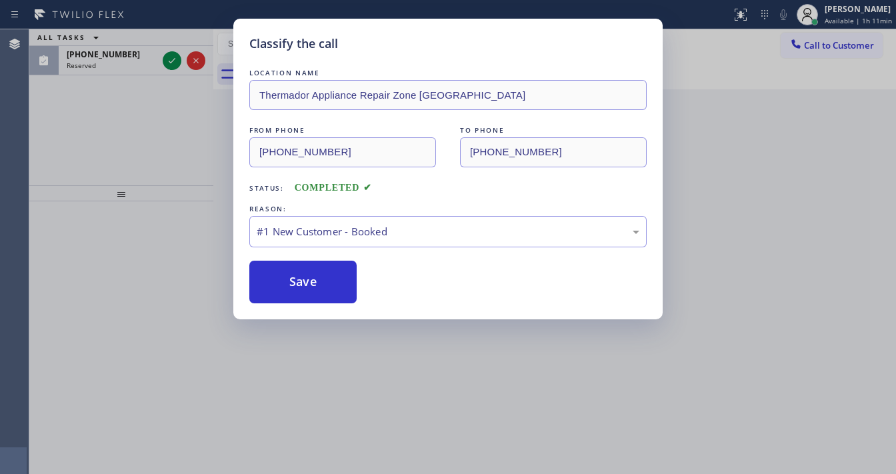
click at [129, 221] on div "Classify the call LOCATION NAME Thermador Appliance Repair Zone [GEOGRAPHIC_DAT…" at bounding box center [448, 237] width 896 height 474
click at [165, 67] on div "Classify the call LOCATION NAME Thermador Appliance Repair Zone [GEOGRAPHIC_DAT…" at bounding box center [448, 237] width 896 height 474
click at [166, 63] on icon at bounding box center [172, 61] width 16 height 16
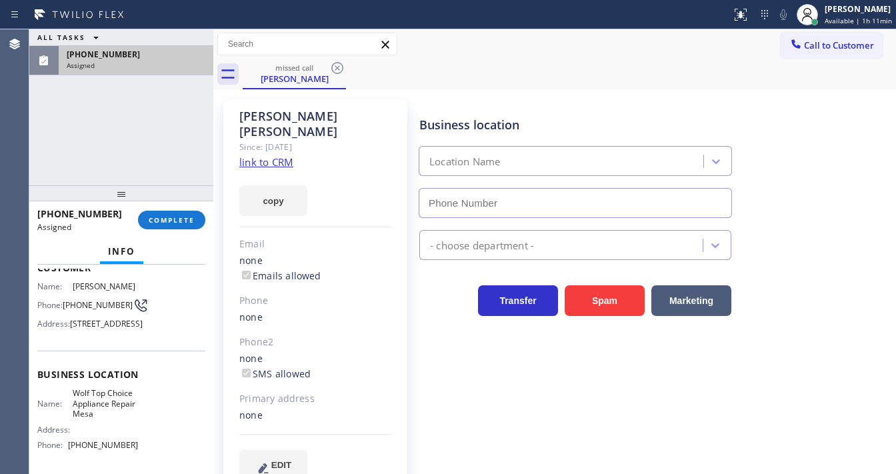
scroll to position [107, 0]
type input "[PHONE_NUMBER]"
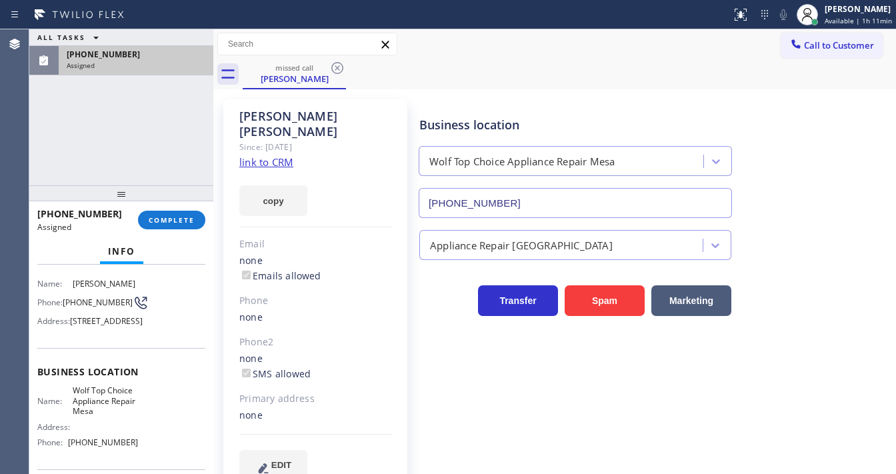
click at [258, 155] on link "link to CRM" at bounding box center [266, 161] width 54 height 13
click at [171, 217] on span "COMPLETE" at bounding box center [172, 219] width 46 height 9
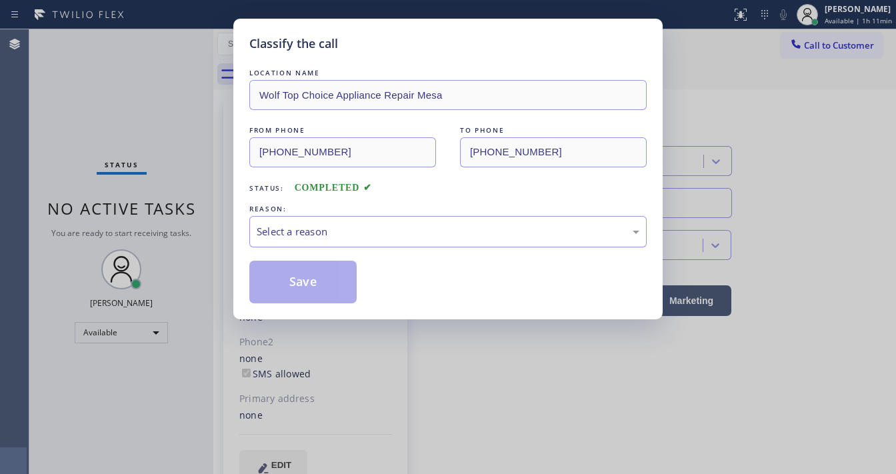
click at [305, 245] on div "Select a reason" at bounding box center [448, 231] width 398 height 31
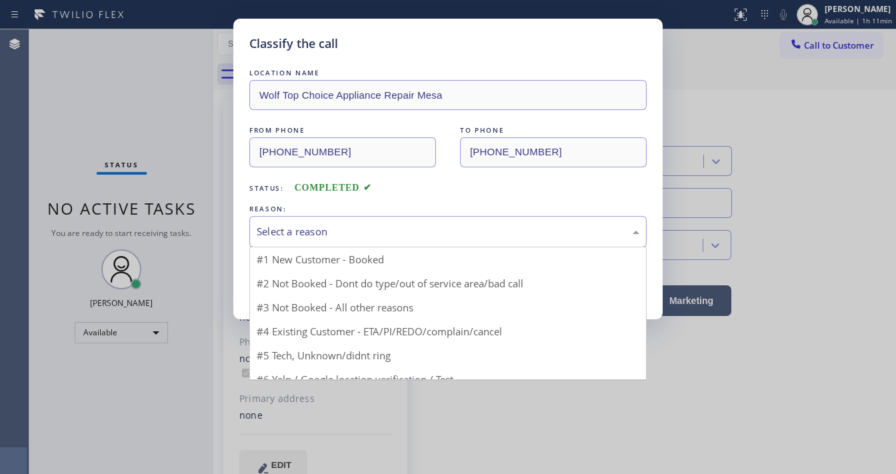
click at [309, 237] on div "Select a reason" at bounding box center [448, 231] width 383 height 15
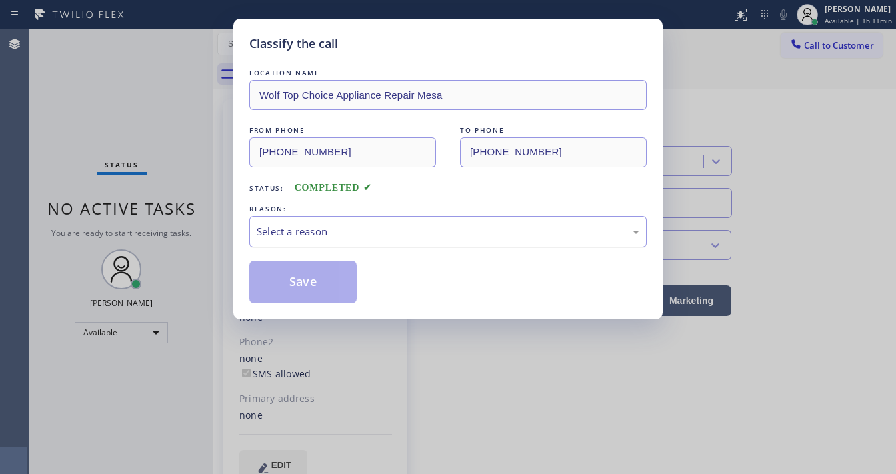
click at [309, 237] on div "Select a reason" at bounding box center [448, 231] width 383 height 15
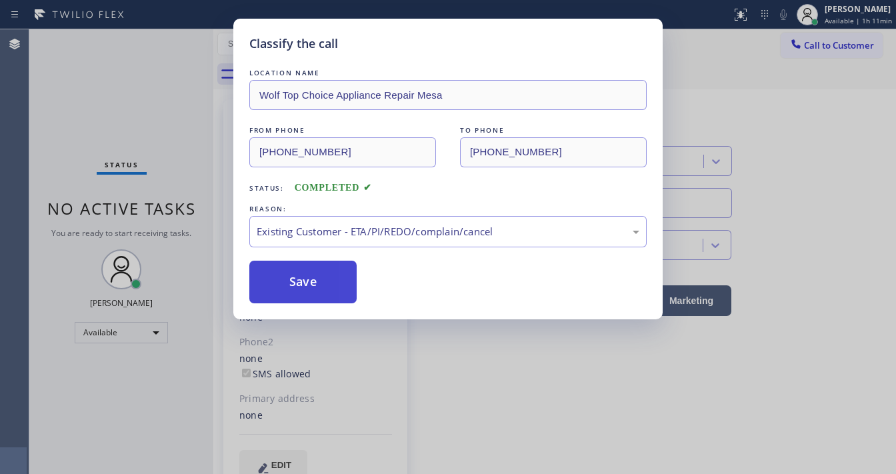
click at [301, 275] on button "Save" at bounding box center [302, 282] width 107 height 43
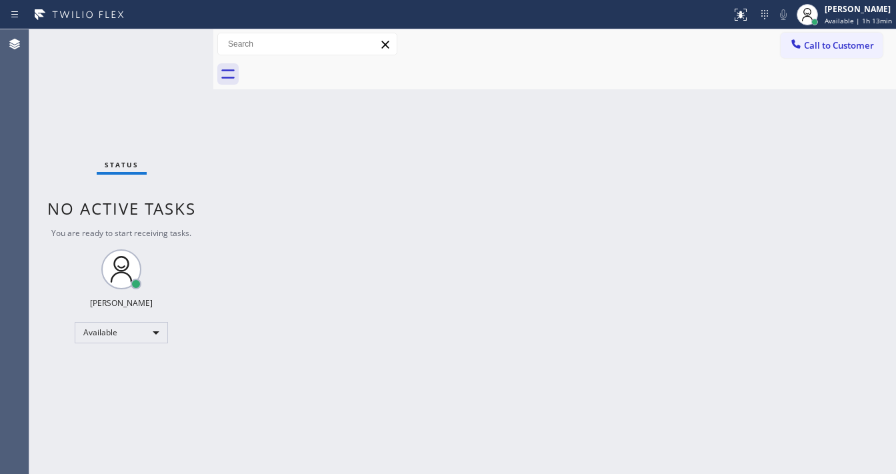
click at [170, 47] on div "Status No active tasks You are ready to start receiving tasks. [PERSON_NAME]" at bounding box center [121, 251] width 184 height 445
click at [851, 17] on span "Available | 1h 13min" at bounding box center [858, 20] width 67 height 9
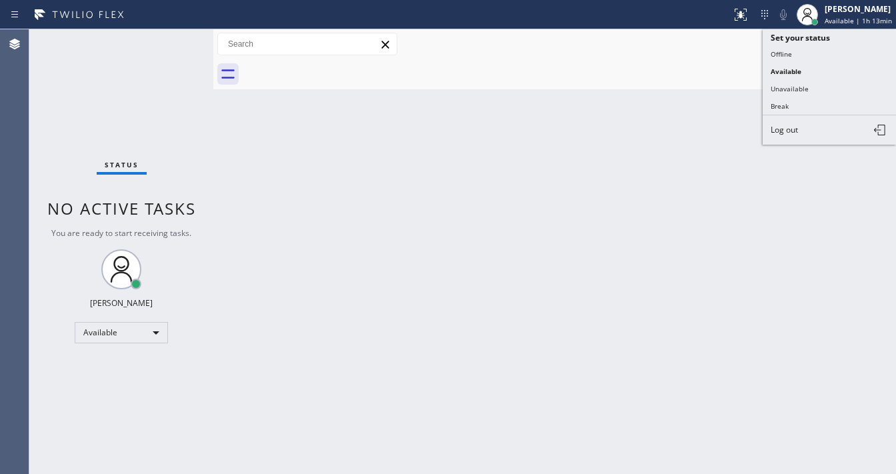
drag, startPoint x: 804, startPoint y: 87, endPoint x: 772, endPoint y: 96, distance: 34.0
click at [804, 86] on button "Unavailable" at bounding box center [829, 88] width 133 height 17
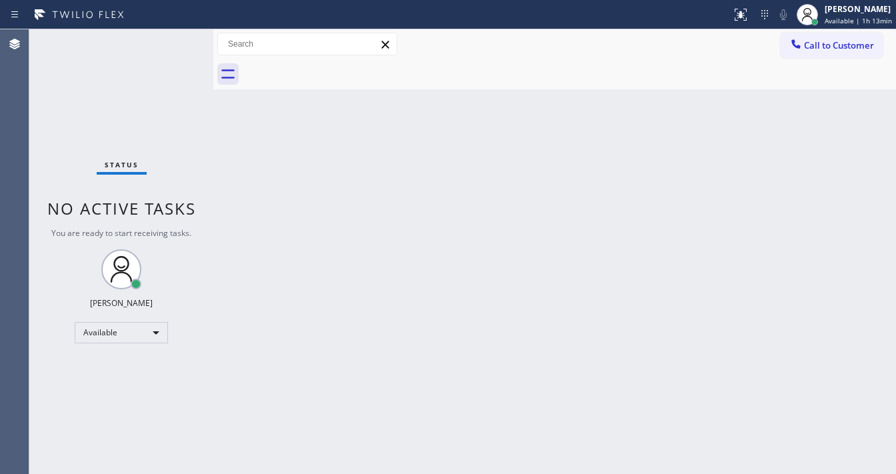
click at [652, 127] on div "Back to Dashboard Change Sender ID Customers Technicians Select a contact Outbo…" at bounding box center [554, 251] width 683 height 445
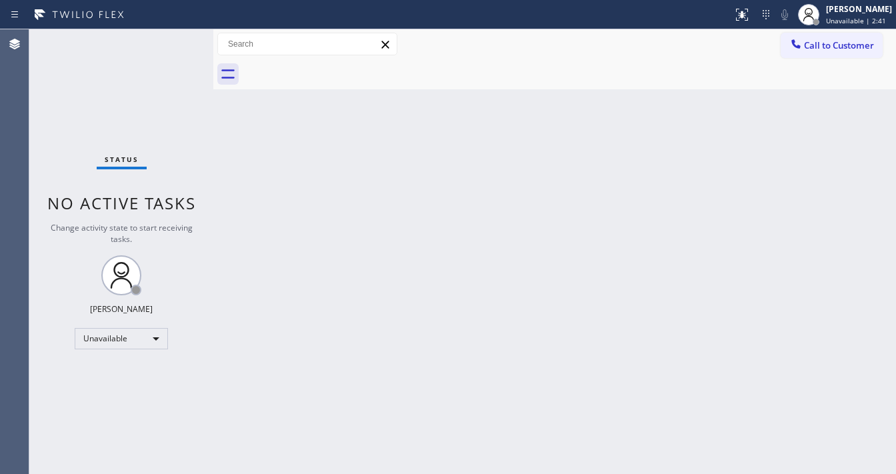
click at [173, 51] on div "Status No active tasks Change activity state to start receiving tasks. [PERSON_…" at bounding box center [121, 251] width 184 height 445
click at [856, 15] on div "[PERSON_NAME] Unavailable | 3:16" at bounding box center [860, 14] width 73 height 23
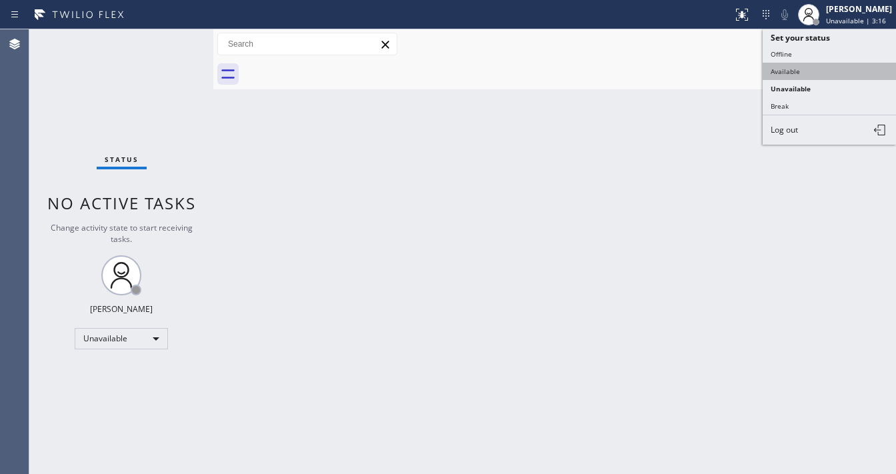
click at [804, 67] on button "Available" at bounding box center [829, 71] width 133 height 17
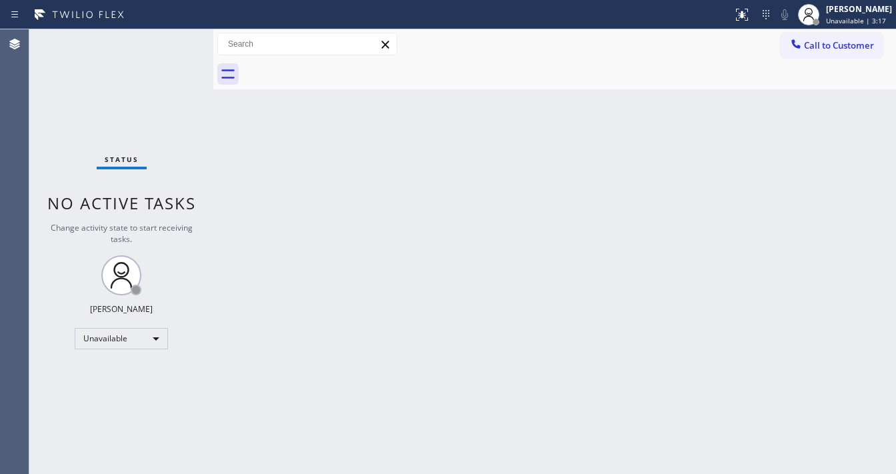
click at [722, 63] on div at bounding box center [570, 74] width 654 height 30
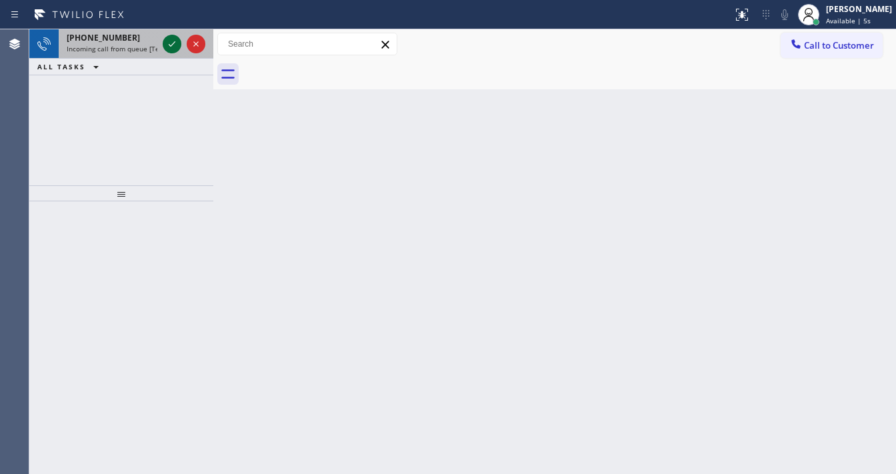
drag, startPoint x: 474, startPoint y: 49, endPoint x: 167, endPoint y: 45, distance: 306.8
click at [166, 46] on div at bounding box center [172, 44] width 19 height 16
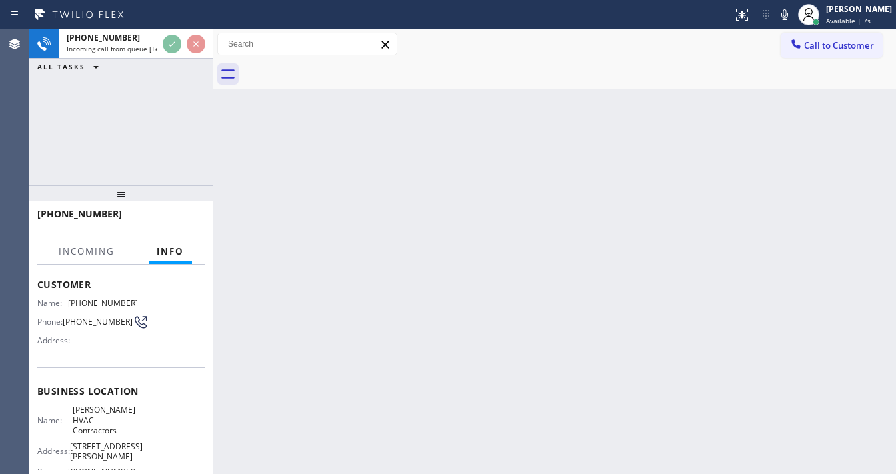
scroll to position [160, 0]
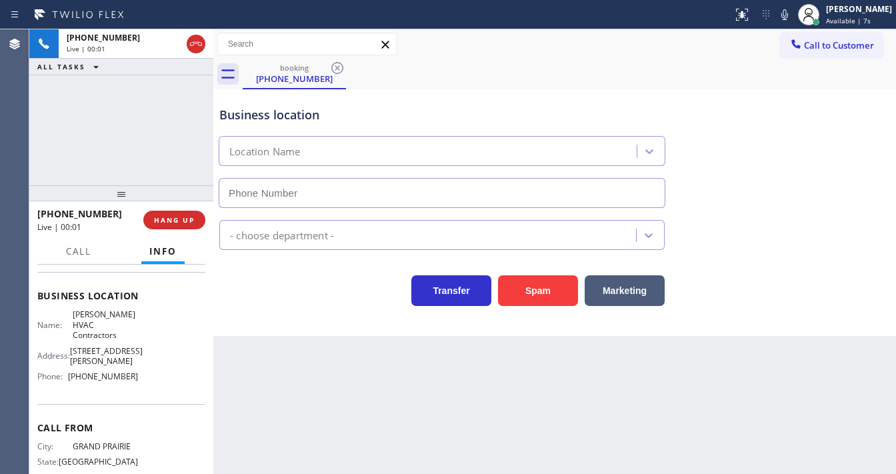
type input "[PHONE_NUMBER]"
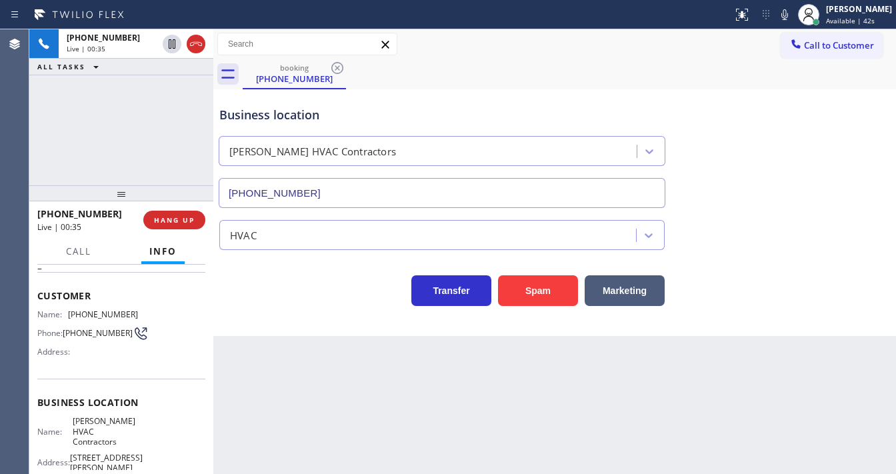
scroll to position [53, 0]
click at [175, 327] on div "Name: [PHONE_NUMBER] Phone: [PHONE_NUMBER] Address:" at bounding box center [121, 335] width 168 height 53
click at [40, 155] on div "[PHONE_NUMBER] Live | 00:58 ALL TASKS ALL TASKS ACTIVE TASKS TASKS IN WRAP UP" at bounding box center [121, 107] width 184 height 156
click at [85, 155] on div "[PHONE_NUMBER] Live | 02:14 ALL TASKS ALL TASKS ACTIVE TASKS TASKS IN WRAP UP" at bounding box center [121, 107] width 184 height 156
click at [24, 163] on div "Agent Desktop" at bounding box center [14, 251] width 29 height 445
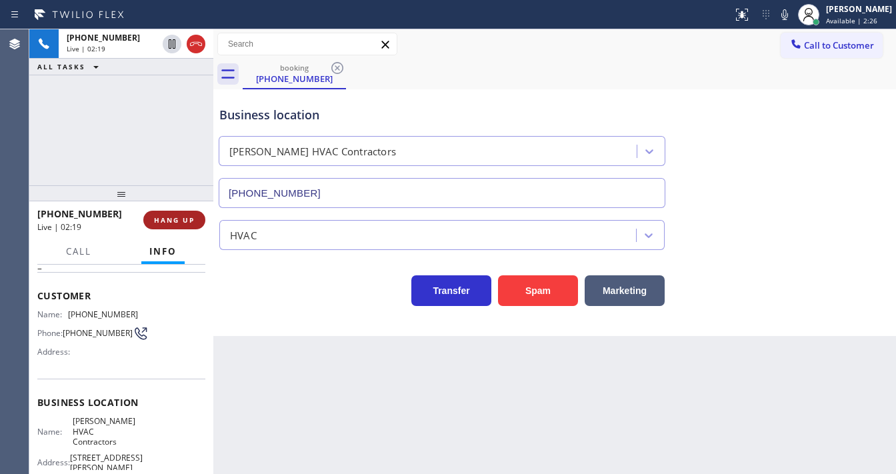
click at [192, 225] on button "HANG UP" at bounding box center [174, 220] width 62 height 19
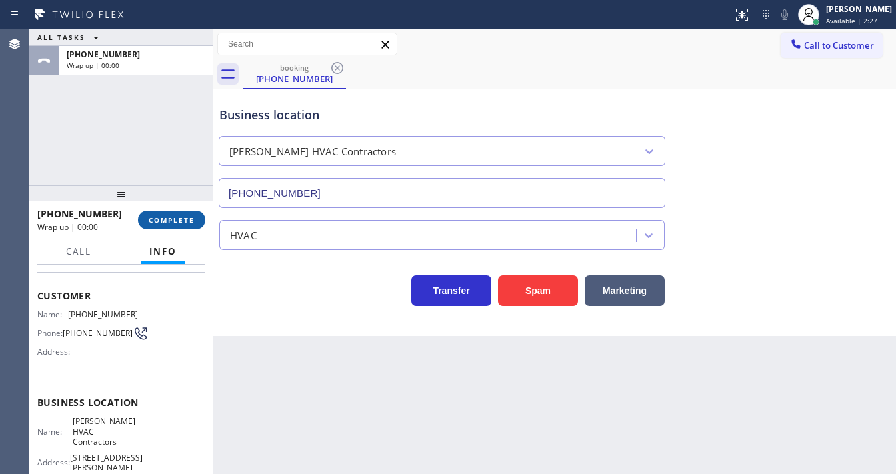
click at [192, 225] on button "COMPLETE" at bounding box center [171, 220] width 67 height 19
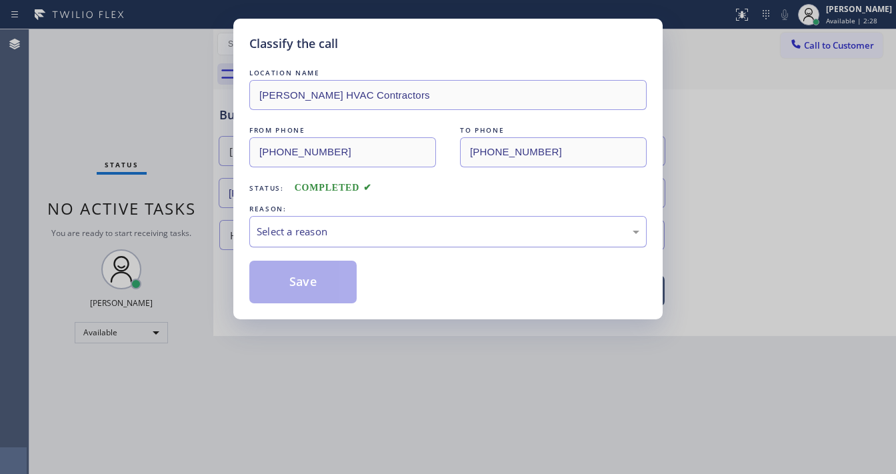
click at [311, 231] on div "Select a reason" at bounding box center [448, 231] width 383 height 15
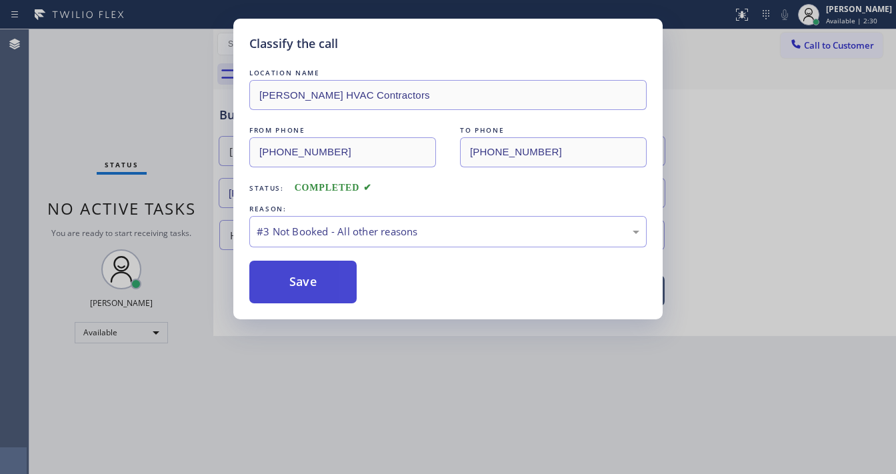
click at [301, 292] on button "Save" at bounding box center [302, 282] width 107 height 43
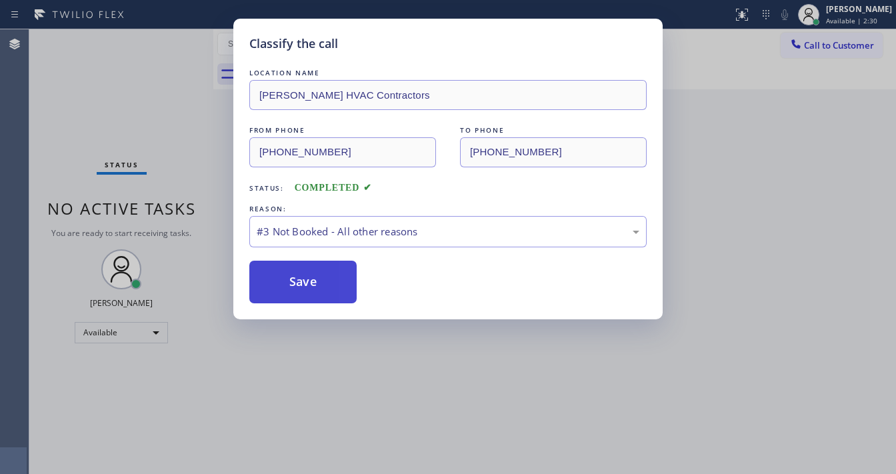
drag, startPoint x: 301, startPoint y: 292, endPoint x: 297, endPoint y: 285, distance: 7.5
click at [299, 290] on button "Save" at bounding box center [302, 282] width 107 height 43
click at [297, 285] on button "Save" at bounding box center [302, 282] width 107 height 43
click at [318, 285] on button "Save" at bounding box center [302, 282] width 107 height 43
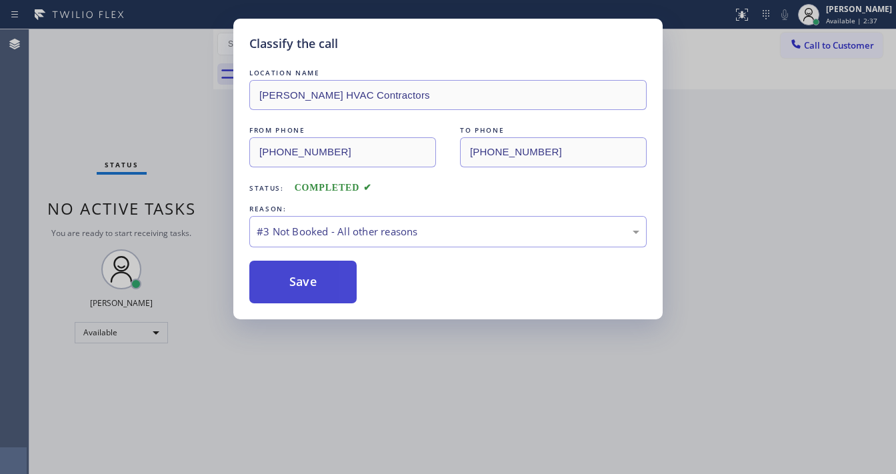
click at [318, 285] on button "Save" at bounding box center [302, 282] width 107 height 43
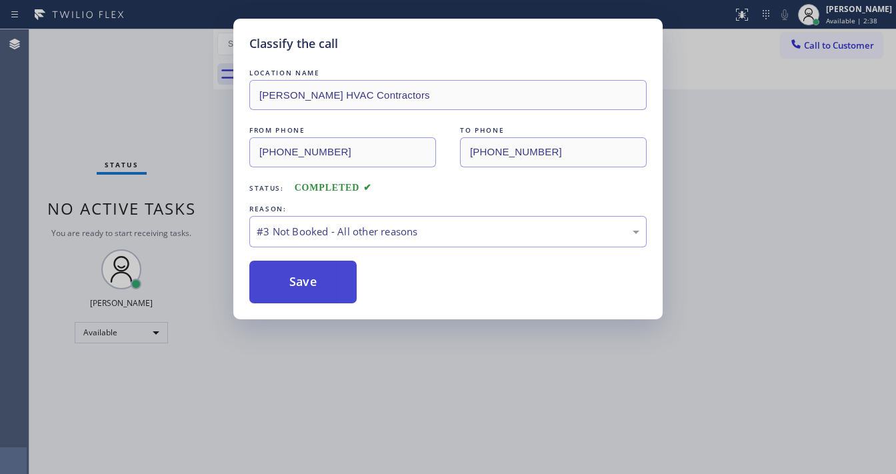
click at [318, 285] on button "Save" at bounding box center [302, 282] width 107 height 43
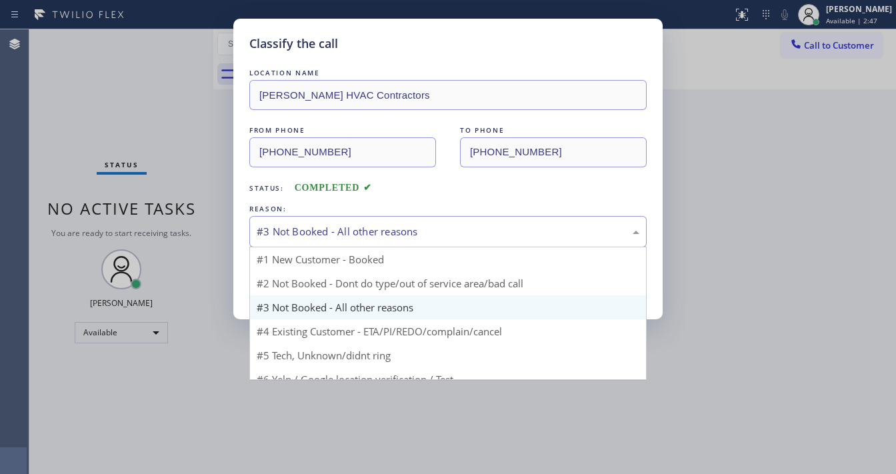
click at [291, 242] on div "#3 Not Booked - All other reasons" at bounding box center [448, 231] width 398 height 31
click at [312, 273] on div "LOCATION NAME [PERSON_NAME] HVAC Contractors FROM PHONE [PHONE_NUMBER] TO PHONE…" at bounding box center [448, 184] width 398 height 237
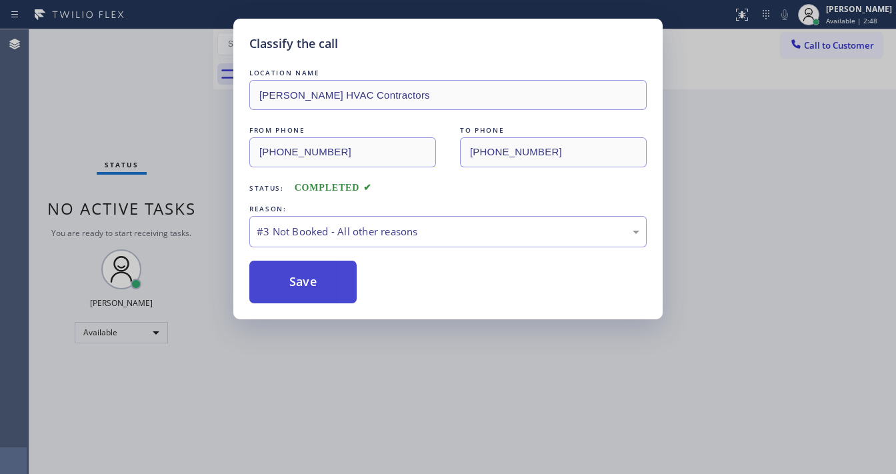
click at [309, 283] on button "Save" at bounding box center [302, 282] width 107 height 43
click at [309, 282] on button "Save" at bounding box center [302, 282] width 107 height 43
click at [307, 278] on button "Save" at bounding box center [302, 282] width 107 height 43
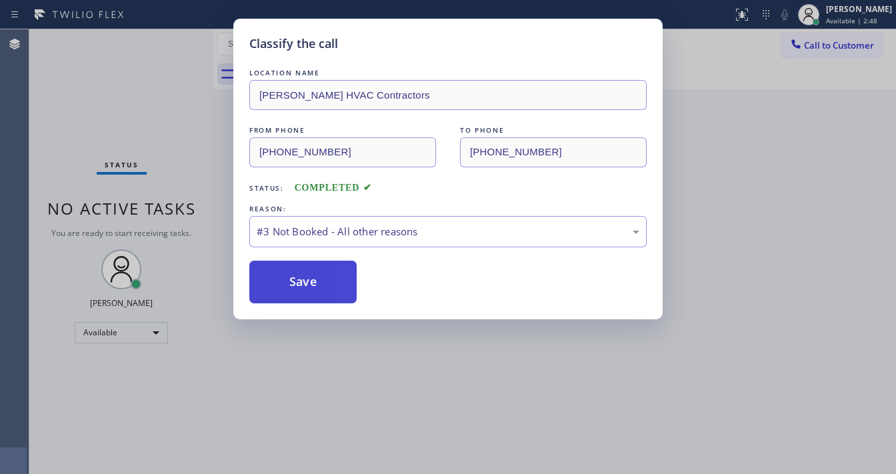
click at [307, 278] on button "Save" at bounding box center [302, 282] width 107 height 43
click at [293, 269] on button "Save" at bounding box center [302, 282] width 107 height 43
click at [293, 266] on button "Save" at bounding box center [302, 282] width 107 height 43
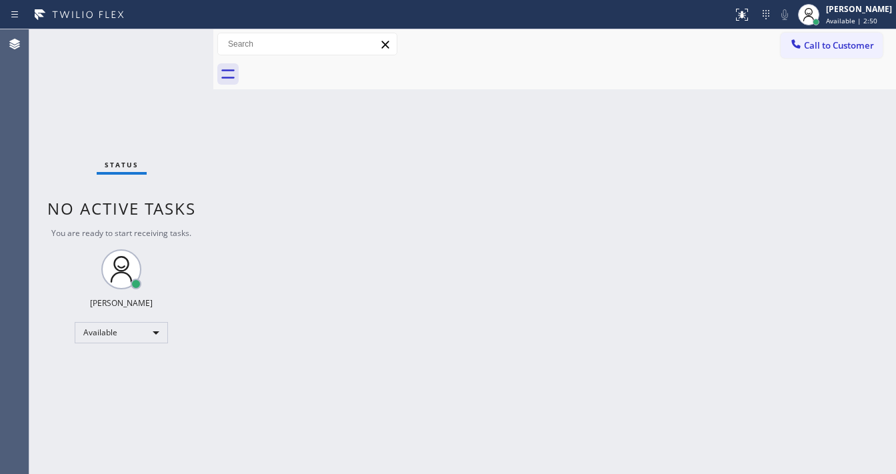
click at [291, 263] on div "Back to Dashboard Change Sender ID Customers Technicians Select a contact Outbo…" at bounding box center [554, 251] width 683 height 445
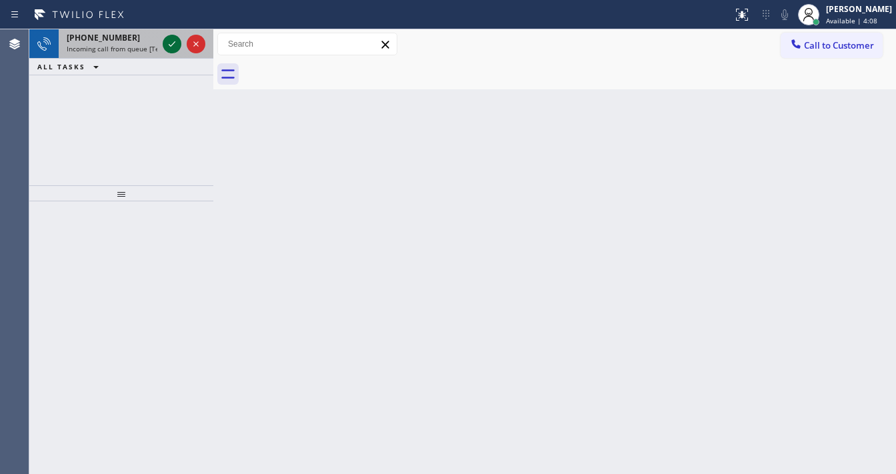
click at [169, 45] on icon at bounding box center [172, 44] width 16 height 16
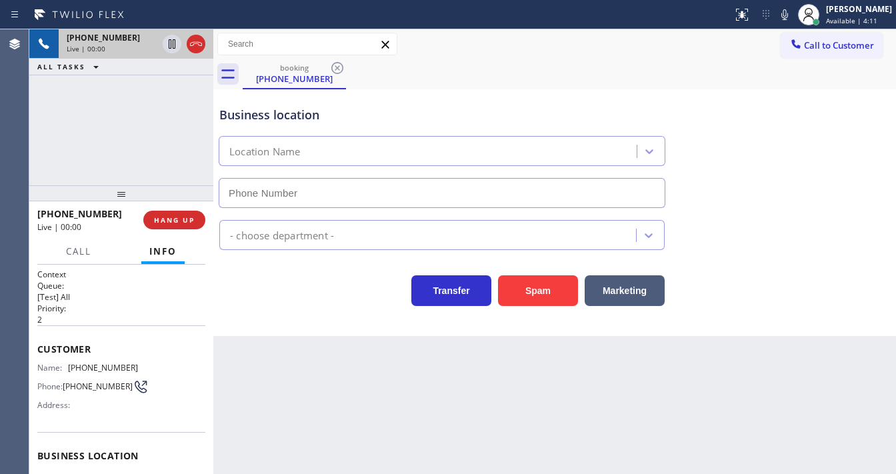
type input "[PHONE_NUMBER]"
click at [83, 328] on div "Customer Name: [PHONE_NUMBER] Phone: [PHONE_NUMBER] Address:" at bounding box center [121, 378] width 168 height 107
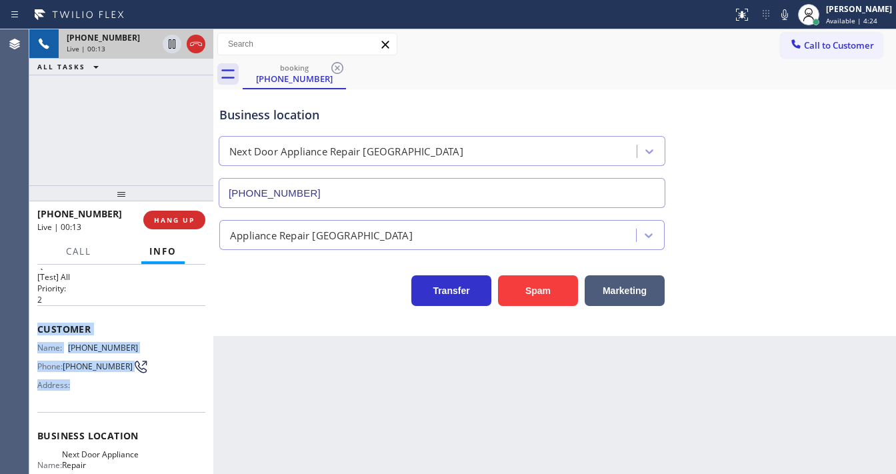
scroll to position [107, 0]
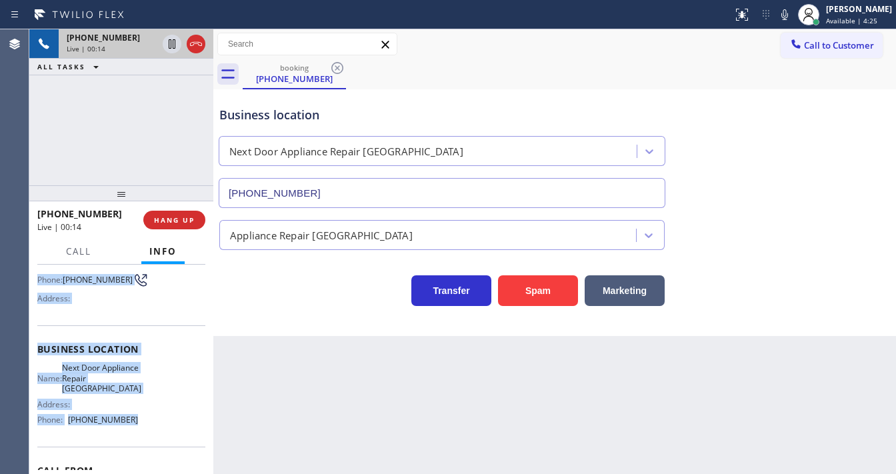
drag, startPoint x: 35, startPoint y: 346, endPoint x: 132, endPoint y: 408, distance: 115.8
click at [129, 425] on div "Context Queue: [Test] All Priority: 2 Customer Name: [PHONE_NUMBER] Phone: [PHO…" at bounding box center [121, 369] width 184 height 209
copy div "Customer Name: [PHONE_NUMBER] Phone: [PHONE_NUMBER] Address: Business location …"
click at [125, 105] on div "[PHONE_NUMBER] Live | 00:15 ALL TASKS ALL TASKS ACTIVE TASKS TASKS IN WRAP UP" at bounding box center [121, 107] width 184 height 156
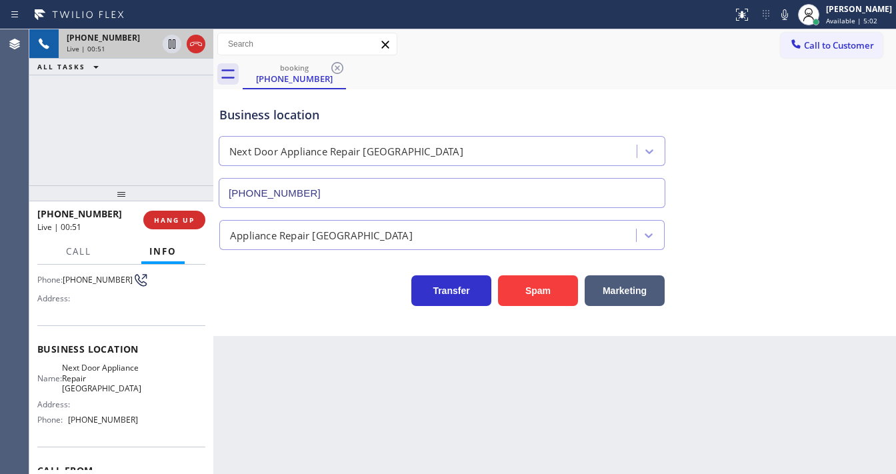
click at [107, 152] on div "[PHONE_NUMBER] Live | 00:51 ALL TASKS ALL TASKS ACTIVE TASKS TASKS IN WRAP UP" at bounding box center [121, 107] width 184 height 156
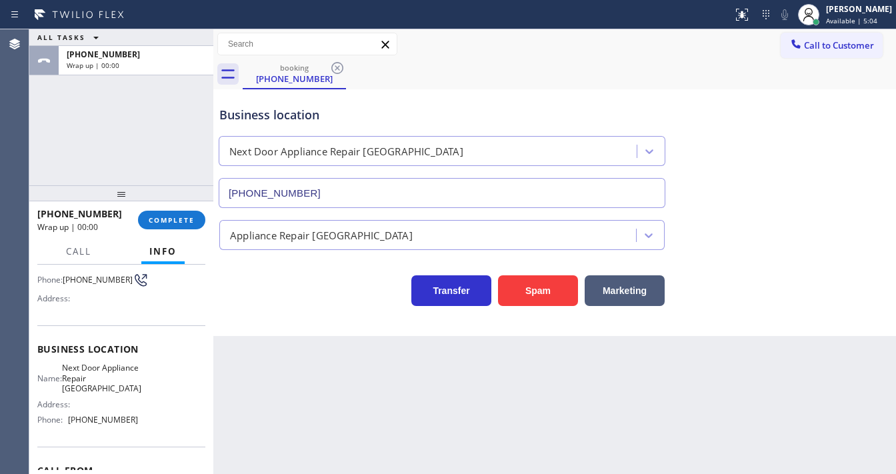
drag, startPoint x: 158, startPoint y: 170, endPoint x: 176, endPoint y: 177, distance: 19.4
click at [161, 169] on div "ALL TASKS ALL TASKS ACTIVE TASKS TASKS IN WRAP UP [PHONE_NUMBER] Wrap up | 00:00" at bounding box center [121, 107] width 184 height 156
click at [178, 215] on span "COMPLETE" at bounding box center [172, 219] width 46 height 9
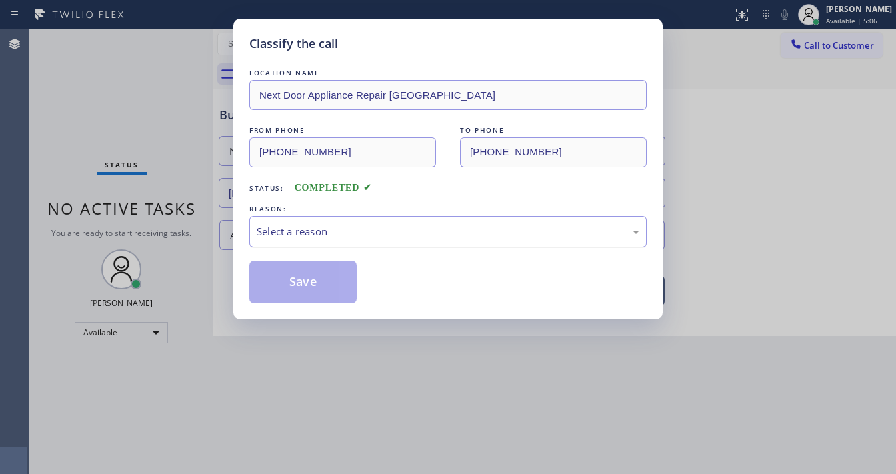
click at [320, 233] on div "Select a reason" at bounding box center [448, 231] width 383 height 15
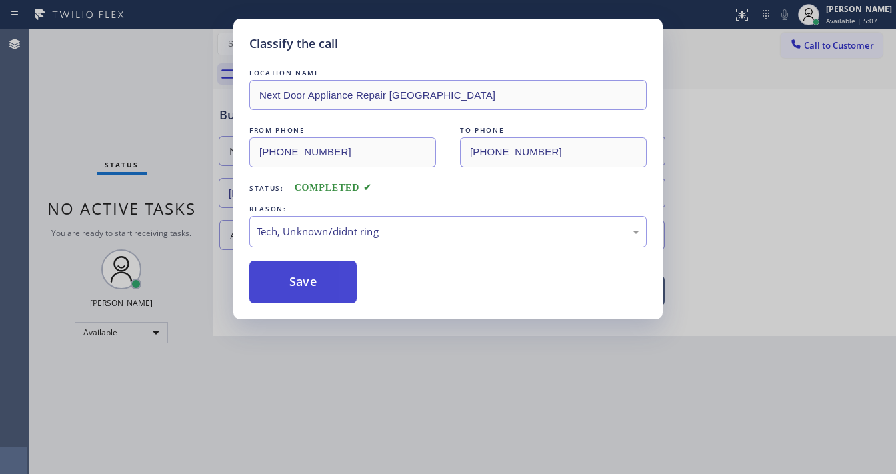
click at [309, 288] on button "Save" at bounding box center [302, 282] width 107 height 43
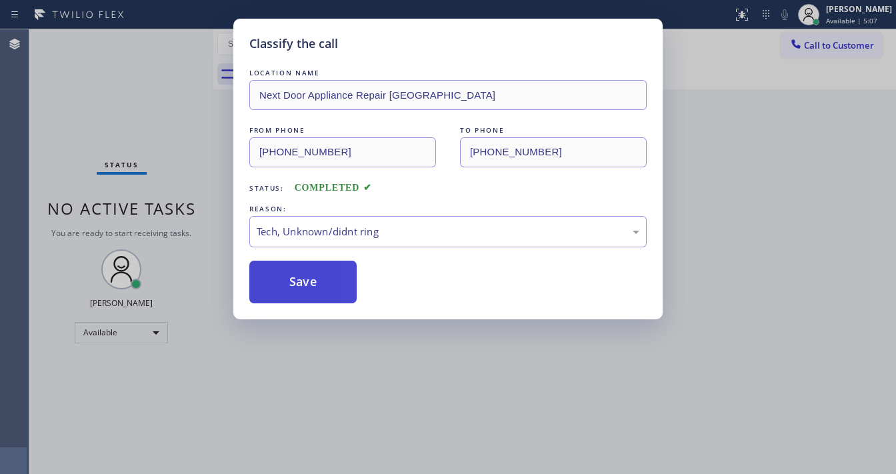
click at [309, 288] on button "Save" at bounding box center [302, 282] width 107 height 43
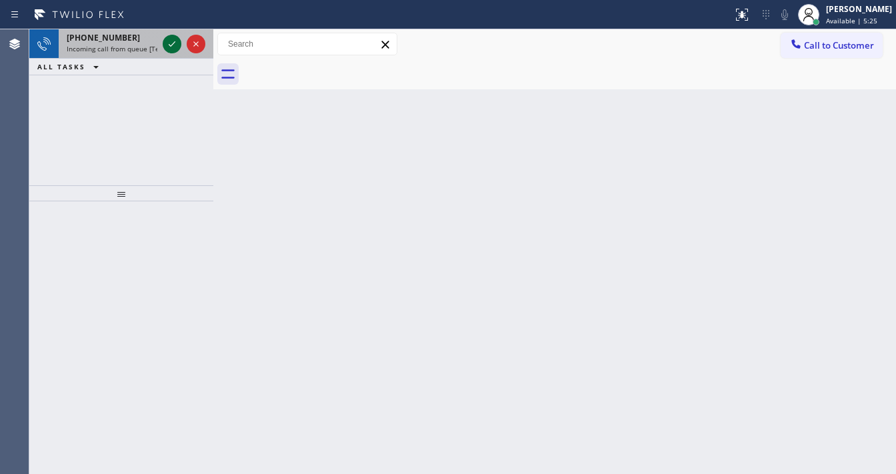
click at [171, 40] on icon at bounding box center [172, 44] width 16 height 16
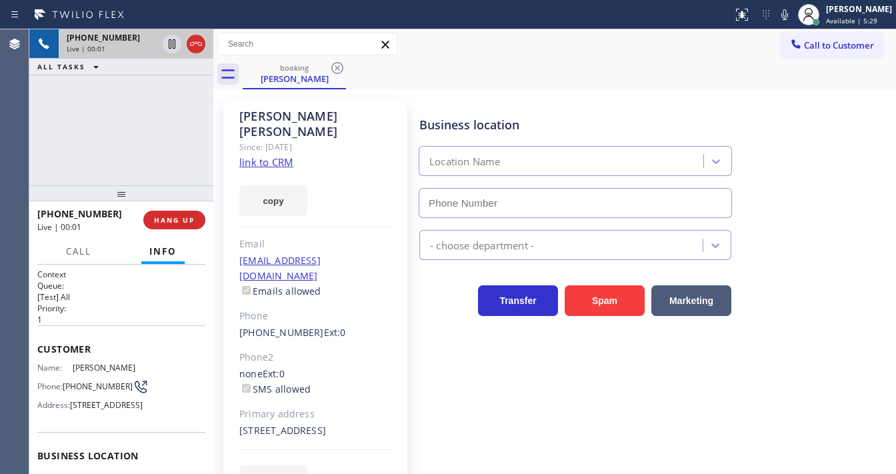
type input "[PHONE_NUMBER]"
click at [274, 155] on link "link to CRM" at bounding box center [266, 161] width 54 height 13
click at [200, 44] on icon at bounding box center [196, 44] width 16 height 16
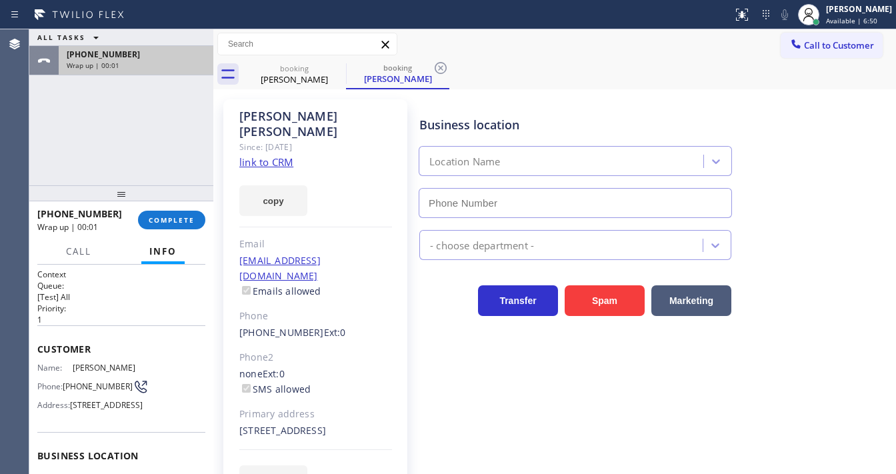
type input "[PHONE_NUMBER]"
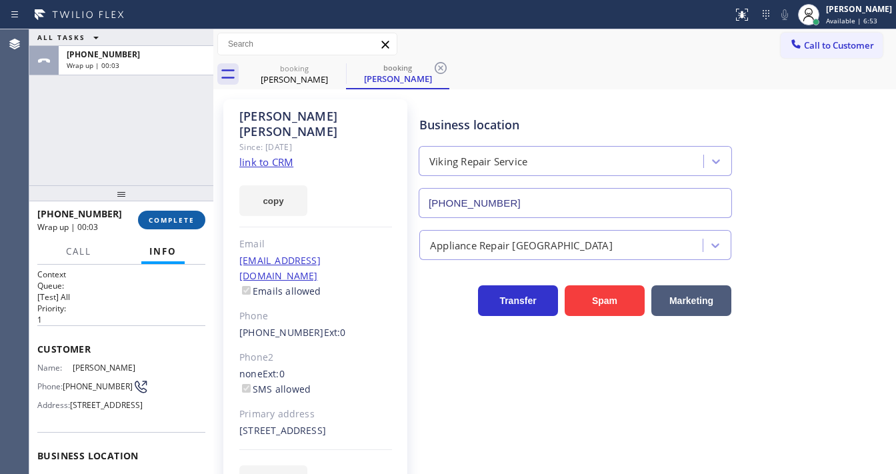
click at [187, 218] on span "COMPLETE" at bounding box center [172, 219] width 46 height 9
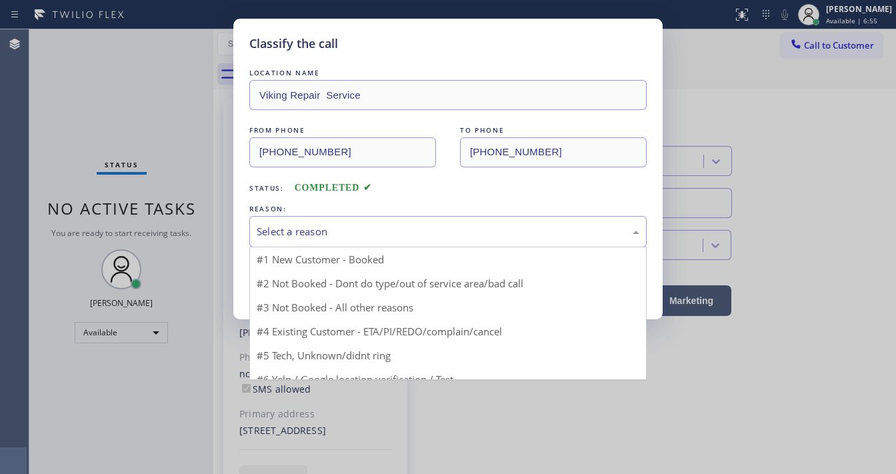
click at [333, 232] on div "Select a reason" at bounding box center [448, 231] width 383 height 15
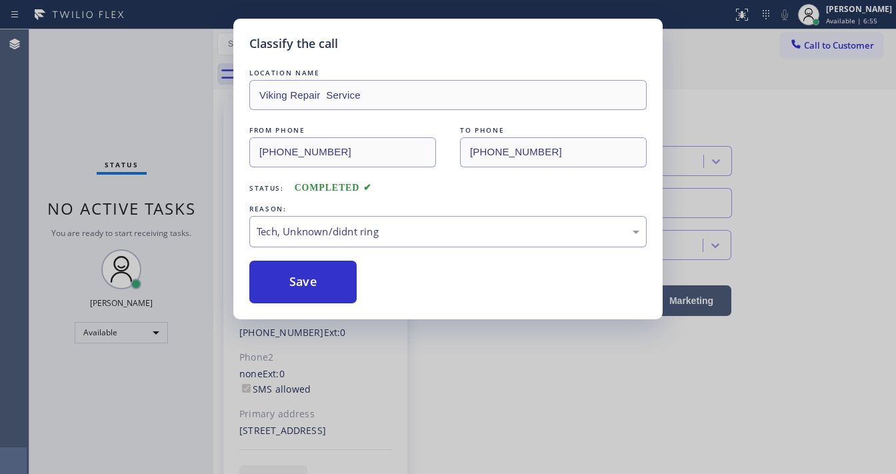
click at [309, 268] on button "Save" at bounding box center [302, 282] width 107 height 43
click at [307, 275] on button "Save" at bounding box center [302, 282] width 107 height 43
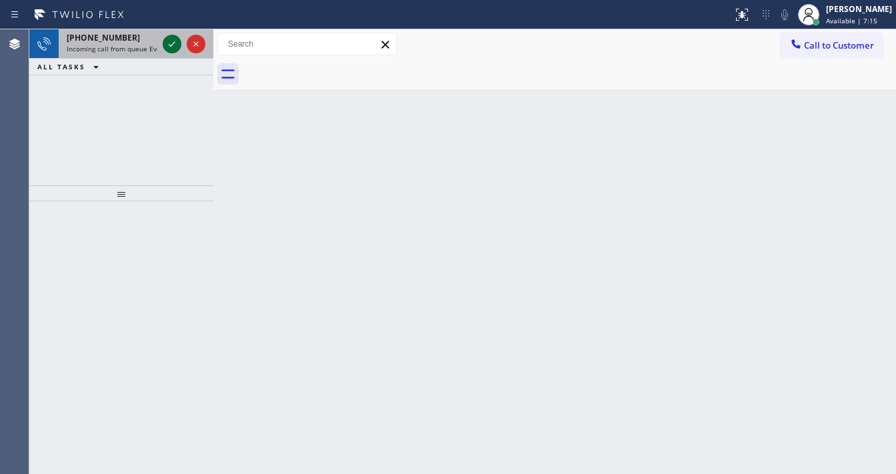
click at [173, 51] on icon at bounding box center [172, 44] width 16 height 16
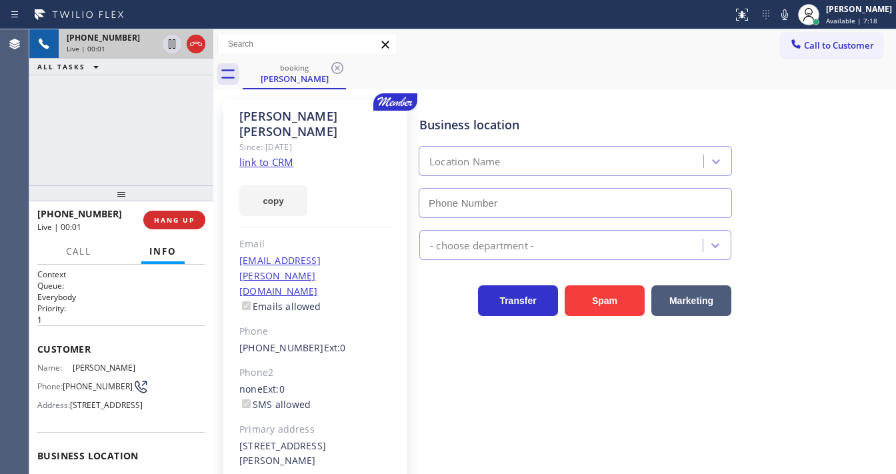
type input "[PHONE_NUMBER]"
click at [263, 155] on link "link to CRM" at bounding box center [266, 161] width 54 height 13
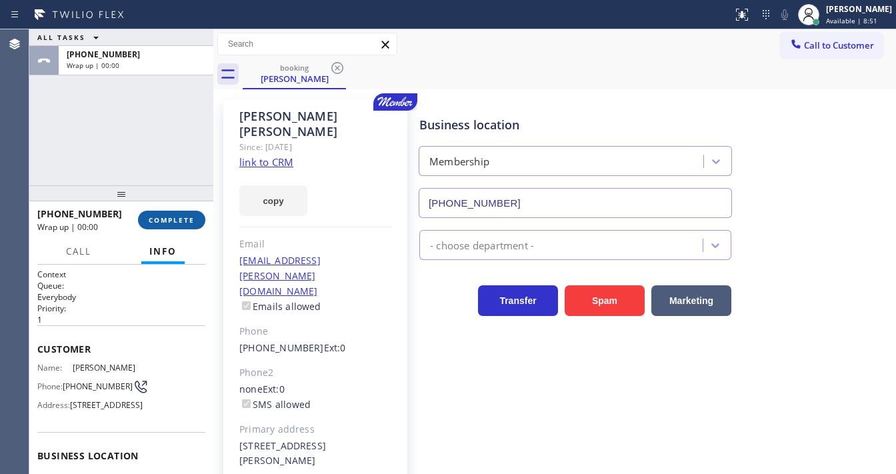
click at [192, 215] on span "COMPLETE" at bounding box center [172, 219] width 46 height 9
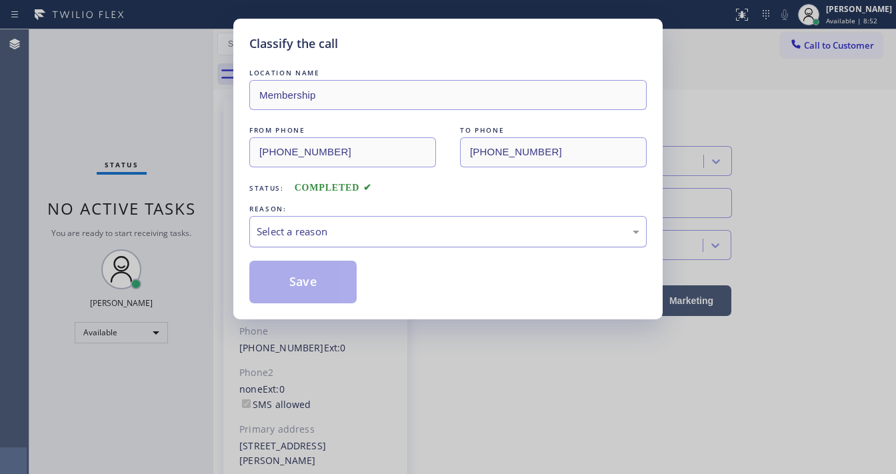
click at [289, 235] on div "Select a reason" at bounding box center [448, 231] width 383 height 15
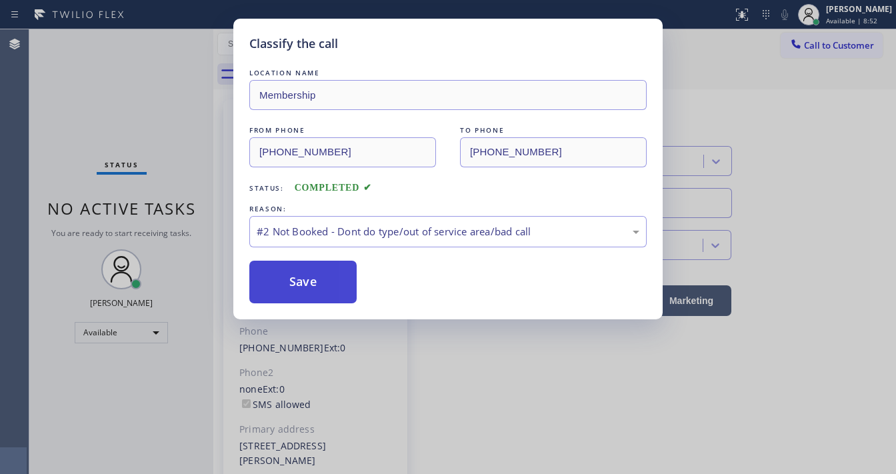
click at [293, 279] on button "Save" at bounding box center [302, 282] width 107 height 43
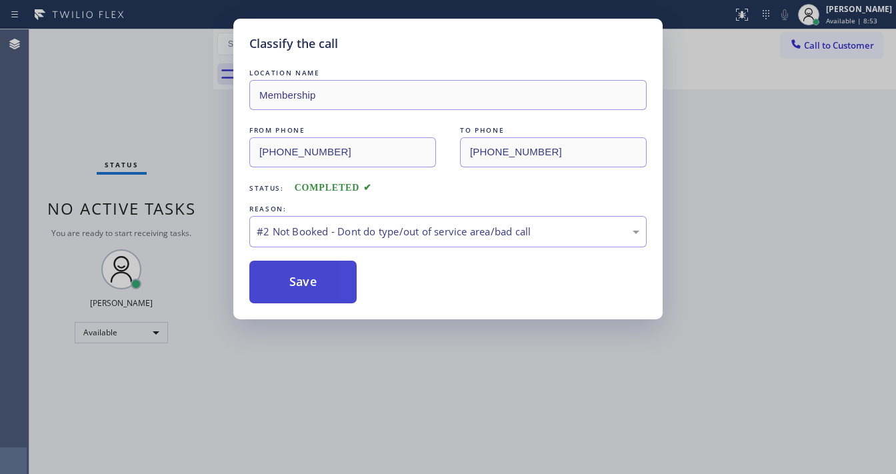
click at [293, 279] on button "Save" at bounding box center [302, 282] width 107 height 43
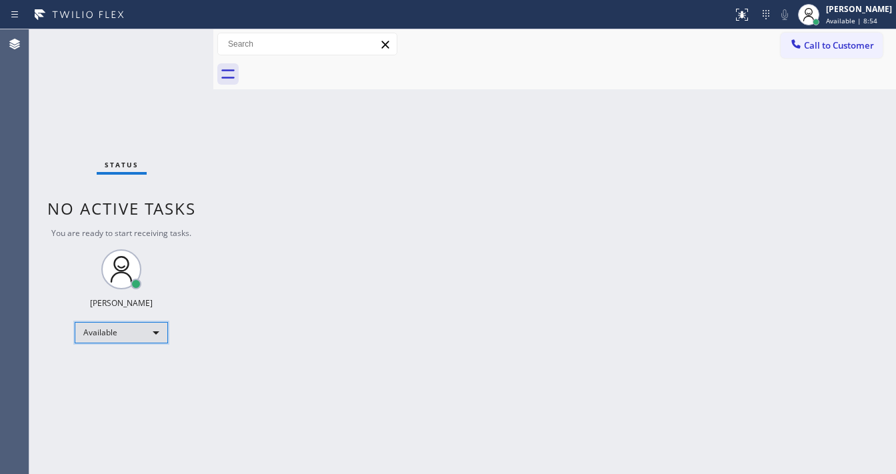
click at [125, 333] on div "Available" at bounding box center [121, 332] width 93 height 21
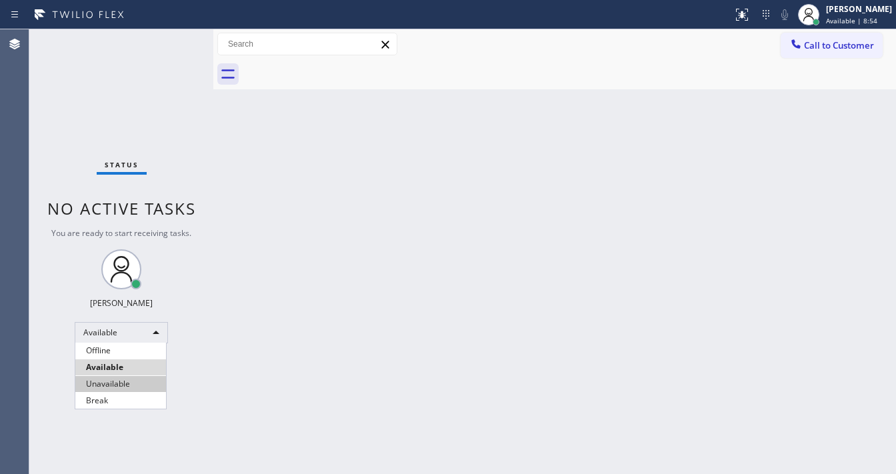
click at [93, 386] on li "Unavailable" at bounding box center [120, 384] width 91 height 16
click at [293, 331] on div "Back to Dashboard Change Sender ID Customers Technicians Select a contact Outbo…" at bounding box center [554, 251] width 683 height 445
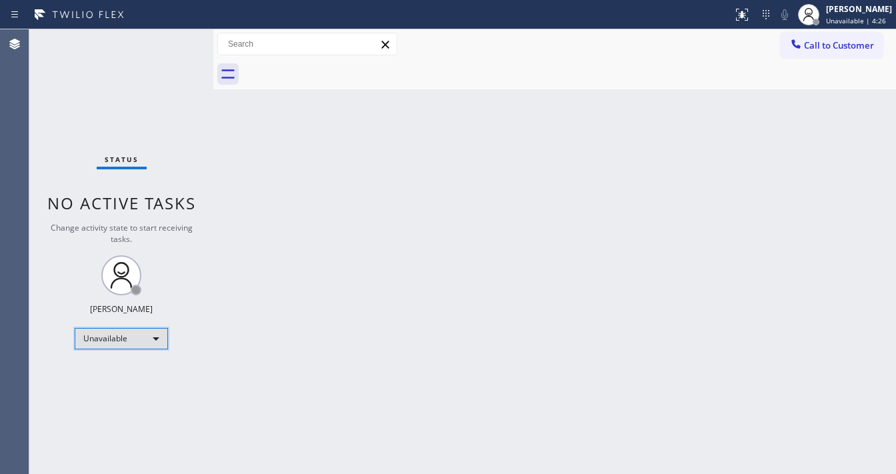
click at [117, 336] on div "Unavailable" at bounding box center [121, 338] width 93 height 21
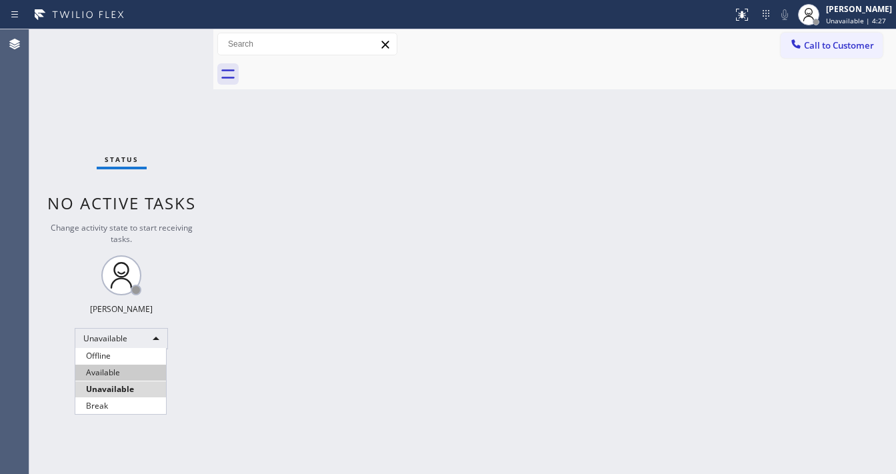
click at [113, 373] on li "Available" at bounding box center [120, 373] width 91 height 16
click at [312, 368] on div "Back to Dashboard Change Sender ID Customers Technicians Select a contact Outbo…" at bounding box center [554, 251] width 683 height 445
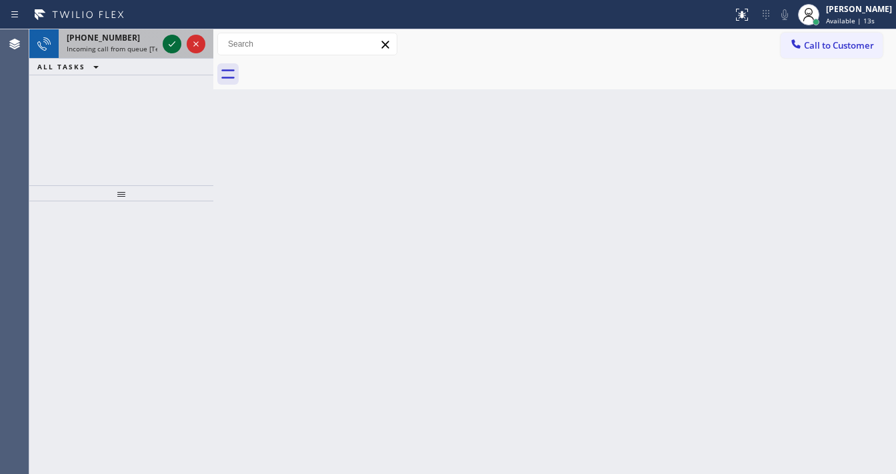
click at [165, 40] on div at bounding box center [184, 43] width 48 height 29
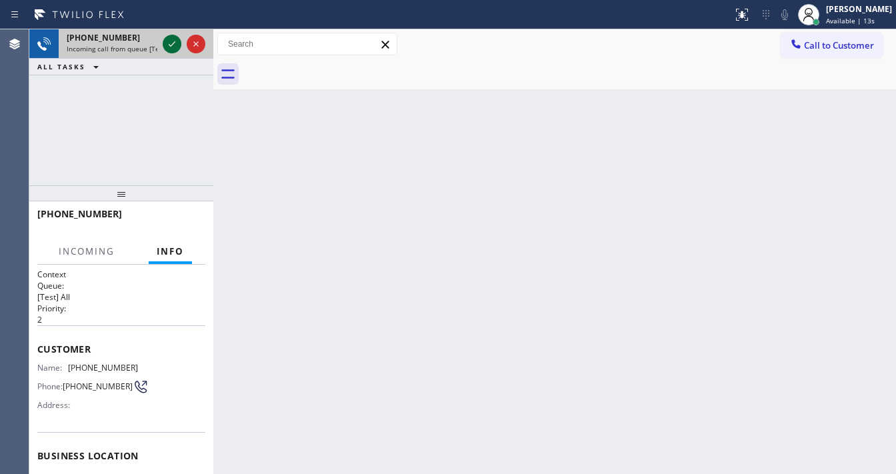
click at [168, 40] on icon at bounding box center [172, 44] width 16 height 16
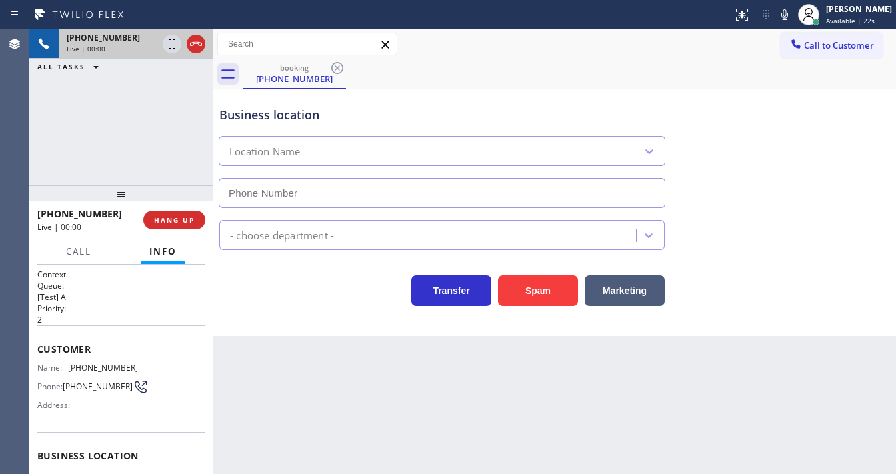
type input "[PHONE_NUMBER]"
click at [57, 358] on div "Customer Name: [PHONE_NUMBER] Phone: [PHONE_NUMBER] Address:" at bounding box center [121, 378] width 168 height 107
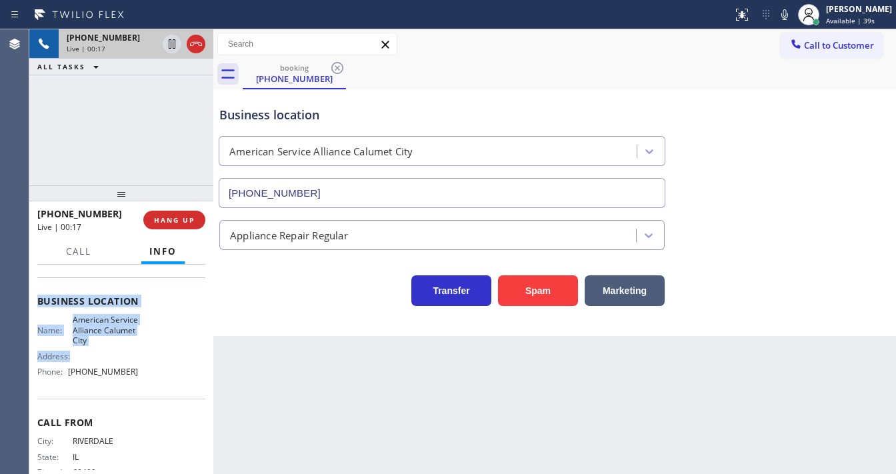
scroll to position [160, 0]
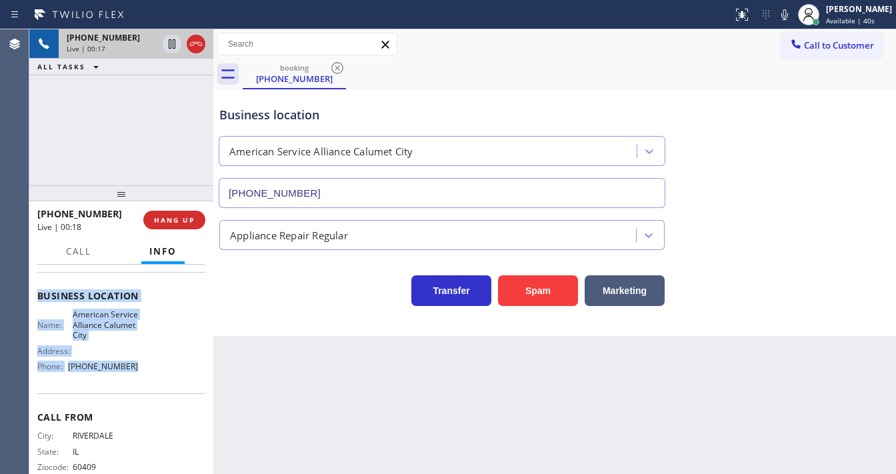
drag, startPoint x: 37, startPoint y: 342, endPoint x: 141, endPoint y: 370, distance: 107.9
click at [141, 370] on div "Context Queue: [Test] All Priority: 2 Customer Name: [PHONE_NUMBER] Phone: [PHO…" at bounding box center [121, 302] width 168 height 386
copy div "Customer Name: [PHONE_NUMBER] Phone: [PHONE_NUMBER] Address: Business location …"
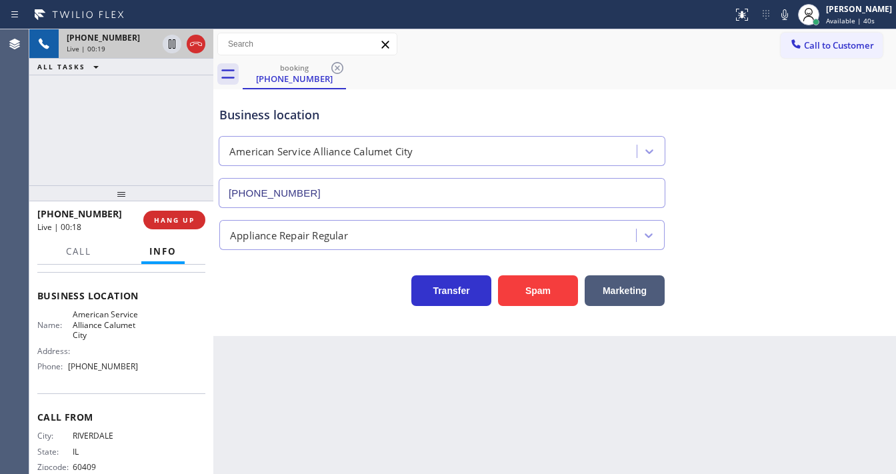
click at [112, 127] on div "[PHONE_NUMBER] Live | 00:19 ALL TASKS ALL TASKS ACTIVE TASKS TASKS IN WRAP UP" at bounding box center [121, 107] width 184 height 156
click at [80, 105] on div "[PHONE_NUMBER] Live | 00:38 ALL TASKS ALL TASKS ACTIVE TASKS TASKS IN WRAP UP" at bounding box center [121, 107] width 184 height 156
click at [450, 65] on div "booking [PHONE_NUMBER]" at bounding box center [570, 74] width 654 height 30
drag, startPoint x: 788, startPoint y: 19, endPoint x: 773, endPoint y: 16, distance: 14.9
click at [788, 19] on icon at bounding box center [785, 15] width 16 height 16
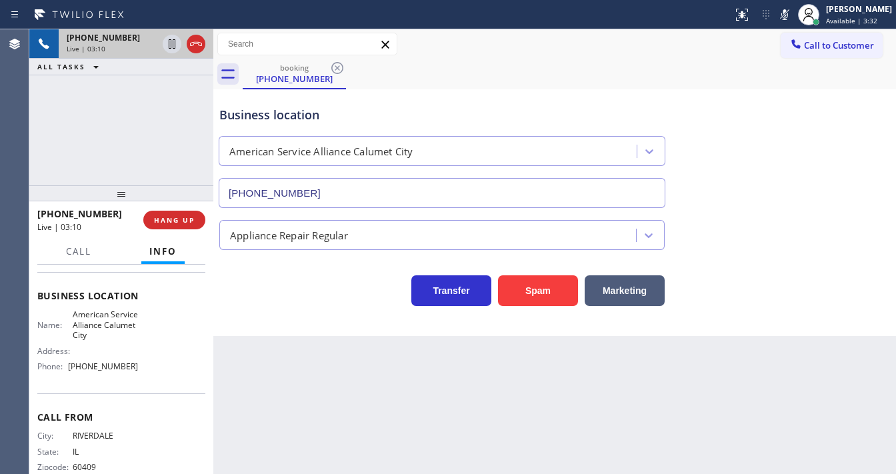
click at [177, 98] on div "[PHONE_NUMBER] Live | 03:10 ALL TASKS ALL TASKS ACTIVE TASKS TASKS IN WRAP UP" at bounding box center [121, 107] width 184 height 156
click at [171, 49] on icon at bounding box center [172, 44] width 16 height 16
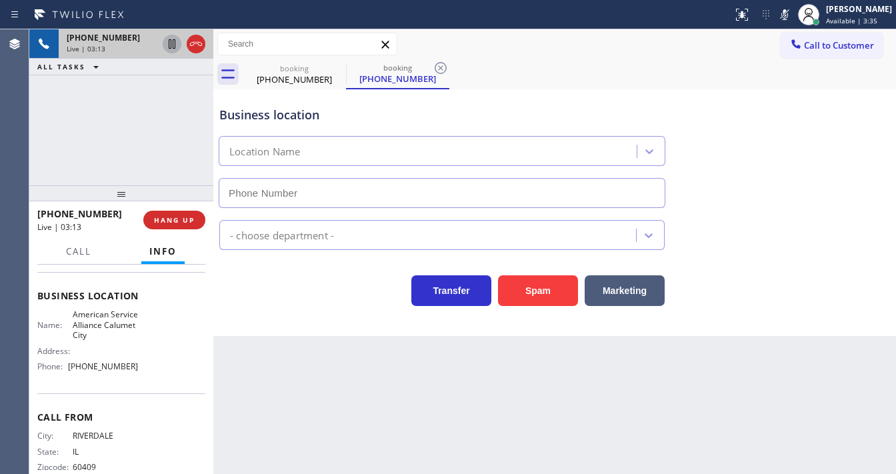
type input "[PHONE_NUMBER]"
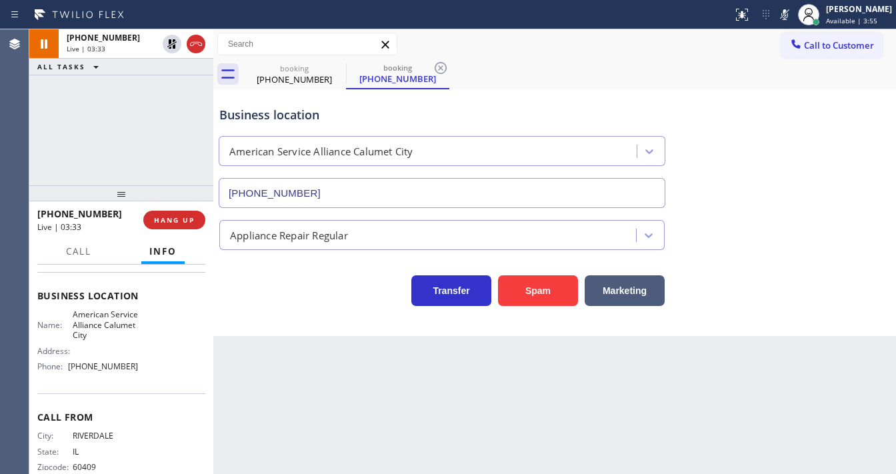
drag, startPoint x: 173, startPoint y: 45, endPoint x: 344, endPoint y: 39, distance: 170.2
click at [173, 45] on icon at bounding box center [172, 44] width 16 height 16
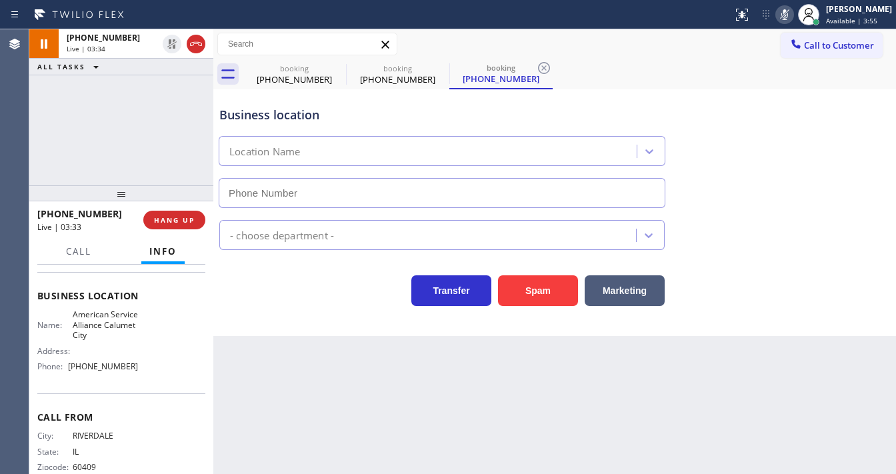
type input "[PHONE_NUMBER]"
click at [790, 15] on icon at bounding box center [785, 15] width 16 height 16
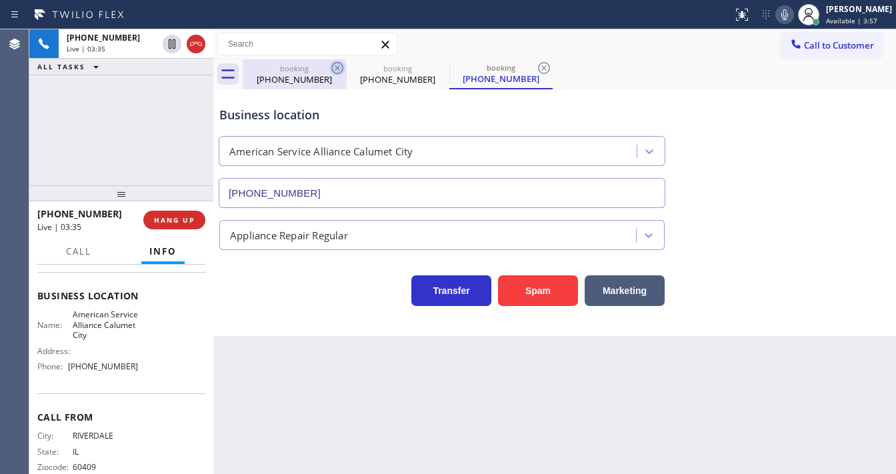
click at [335, 71] on icon at bounding box center [337, 68] width 16 height 16
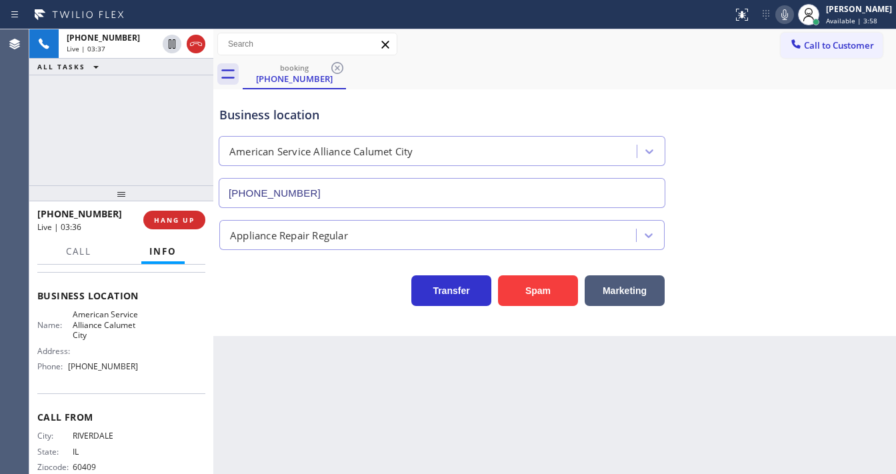
click at [135, 126] on div "[PHONE_NUMBER] Live | 03:37 ALL TASKS ALL TASKS ACTIVE TASKS TASKS IN WRAP UP" at bounding box center [121, 107] width 184 height 156
click at [130, 129] on div "[PHONE_NUMBER] Live | 04:43 ALL TASKS ALL TASKS ACTIVE TASKS TASKS IN WRAP UP […" at bounding box center [121, 107] width 184 height 156
drag, startPoint x: 154, startPoint y: 119, endPoint x: 162, endPoint y: 109, distance: 13.3
click at [154, 118] on div "[PHONE_NUMBER] Live | 04:47 ALL TASKS ALL TASKS ACTIVE TASKS TASKS IN WRAP UP […" at bounding box center [121, 107] width 184 height 156
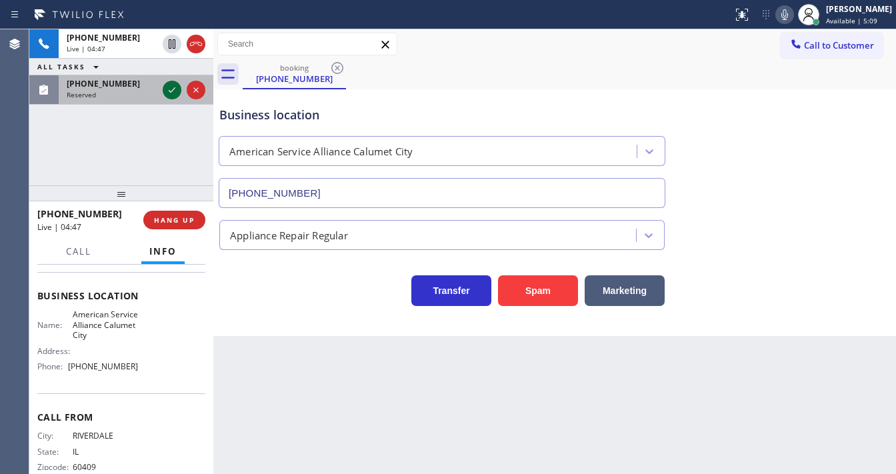
click at [173, 87] on icon at bounding box center [172, 90] width 16 height 16
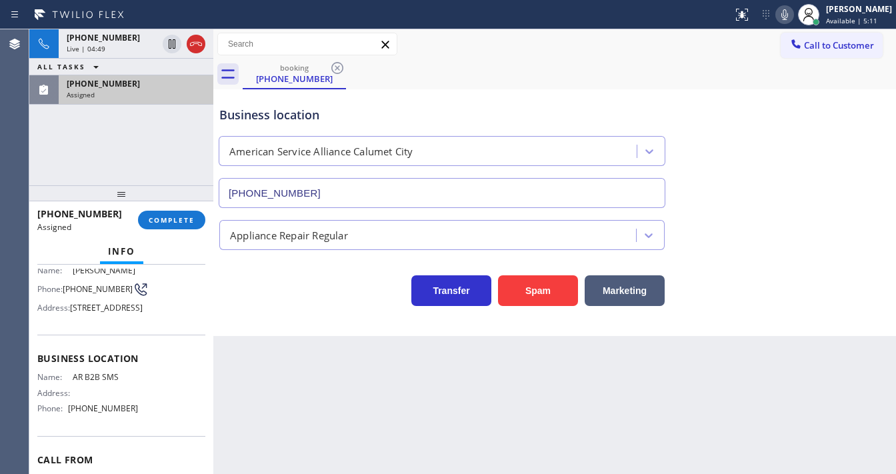
scroll to position [64, 0]
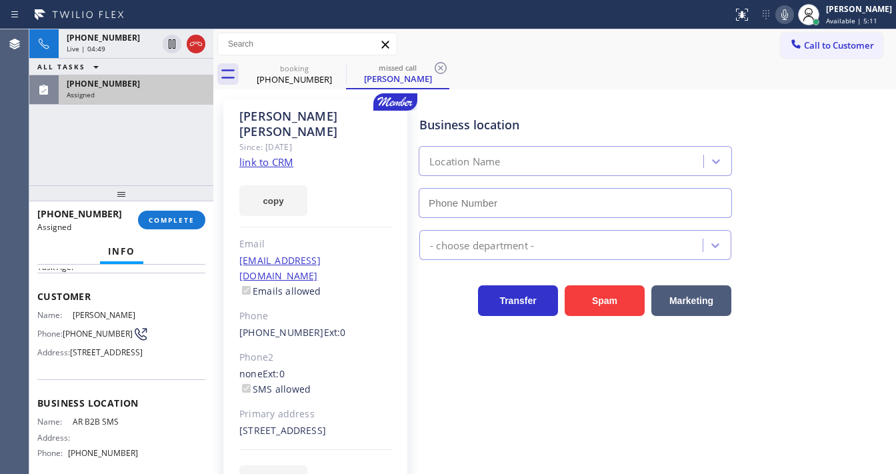
type input "[PHONE_NUMBER]"
click at [271, 155] on link "link to CRM" at bounding box center [266, 161] width 54 height 13
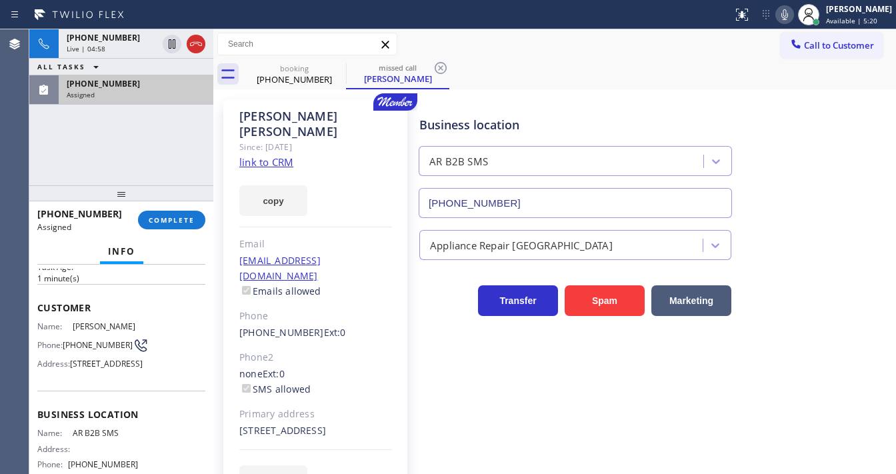
scroll to position [75, 0]
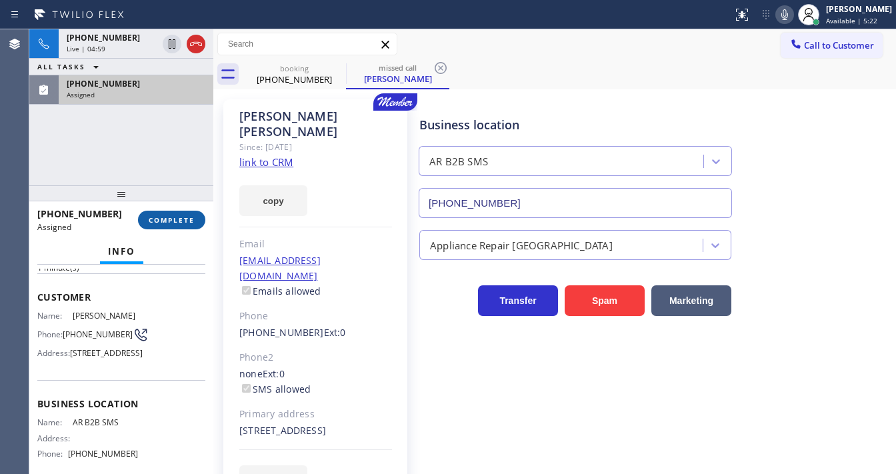
click at [165, 215] on span "COMPLETE" at bounding box center [172, 219] width 46 height 9
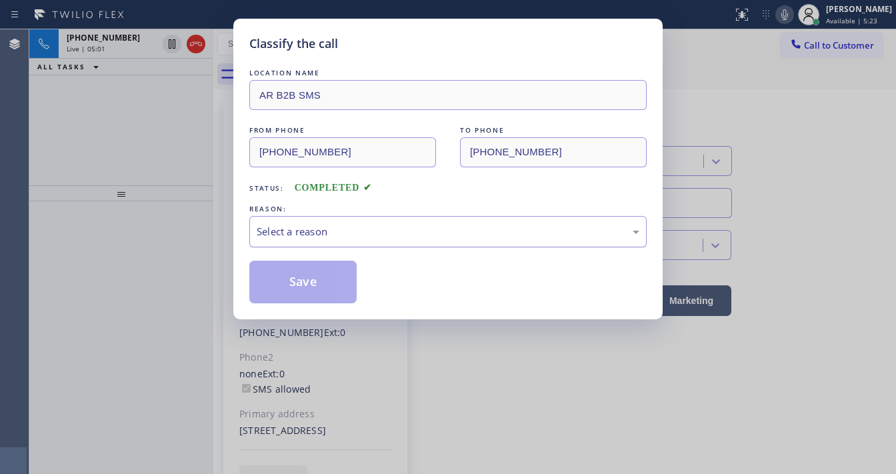
click at [313, 232] on div "Select a reason" at bounding box center [448, 231] width 383 height 15
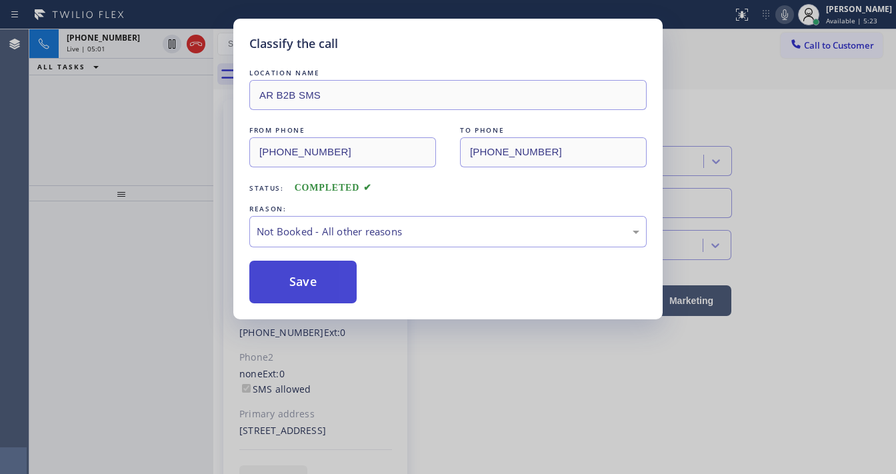
click at [314, 282] on button "Save" at bounding box center [302, 282] width 107 height 43
click at [312, 280] on button "Save" at bounding box center [302, 282] width 107 height 43
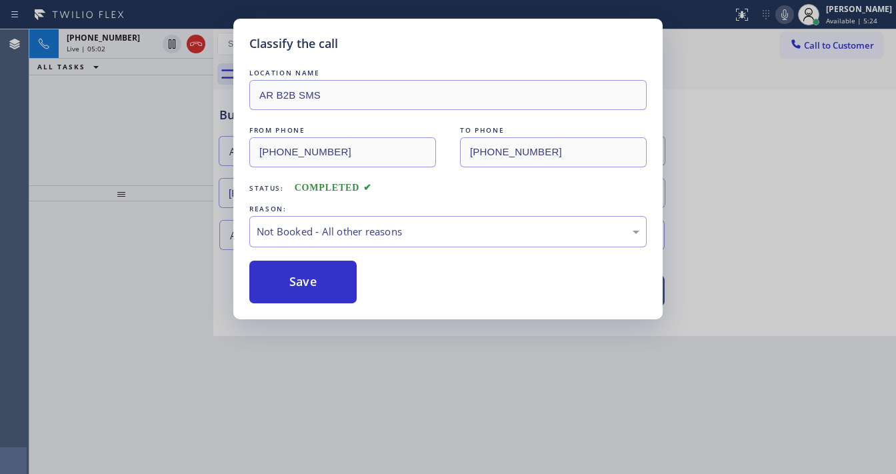
click at [168, 136] on div "Classify the call LOCATION NAME AR B2B SMS FROM PHONE [PHONE_NUMBER] TO PHONE […" at bounding box center [448, 237] width 896 height 474
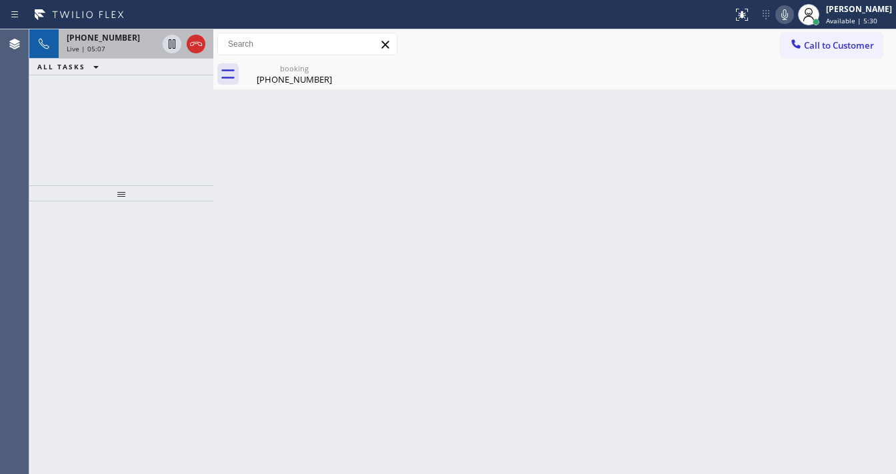
click at [133, 40] on div "[PHONE_NUMBER]" at bounding box center [112, 37] width 91 height 11
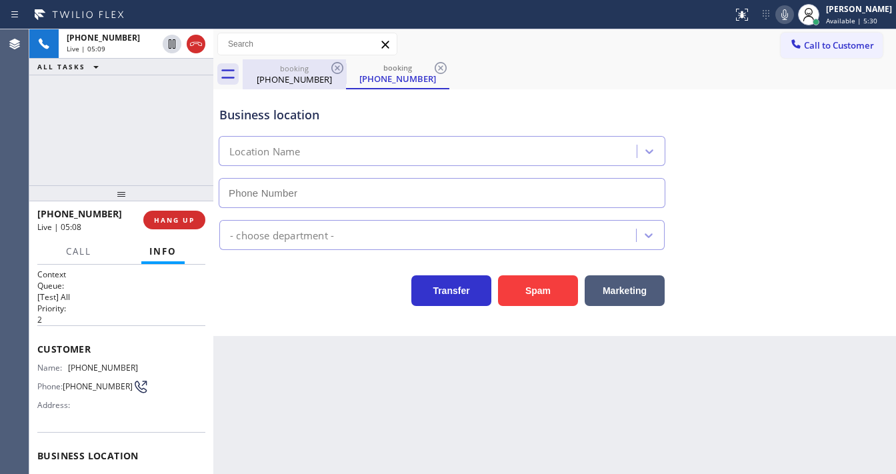
click at [300, 70] on div "booking" at bounding box center [294, 68] width 101 height 10
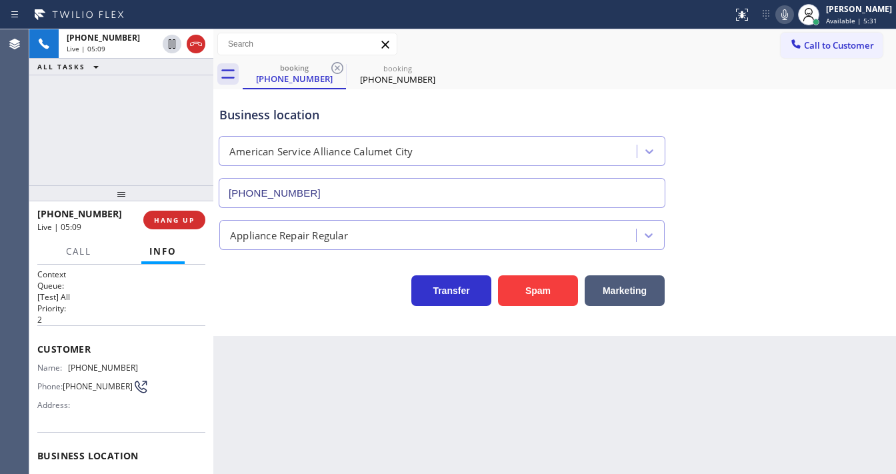
click at [154, 133] on div "[PHONE_NUMBER] Live | 05:09 ALL TASKS ALL TASKS ACTIVE TASKS TASKS IN WRAP UP" at bounding box center [121, 107] width 184 height 156
click at [437, 68] on icon at bounding box center [441, 68] width 16 height 16
click at [0, 134] on div "Agent Desktop" at bounding box center [14, 251] width 29 height 445
click at [79, 259] on button "Call" at bounding box center [78, 252] width 41 height 26
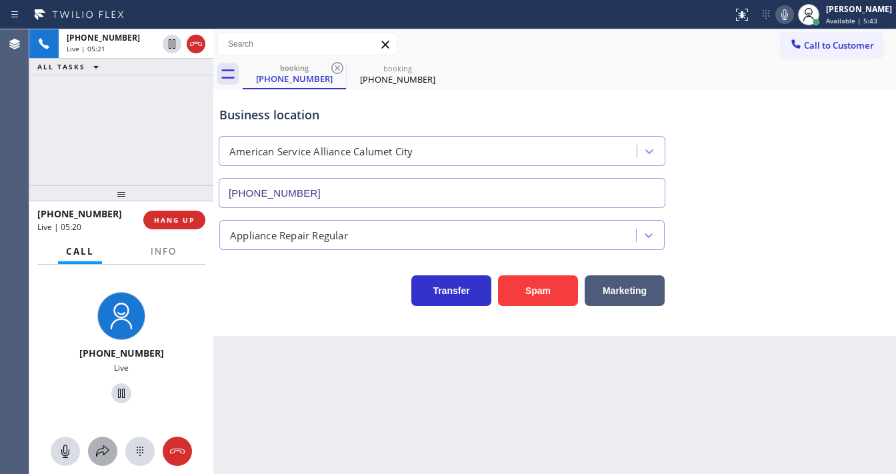
click at [101, 446] on icon at bounding box center [103, 452] width 16 height 16
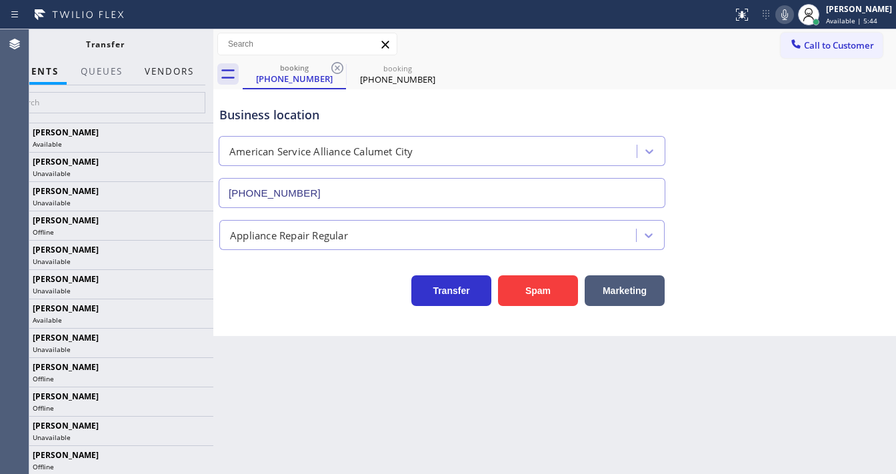
click at [166, 81] on button "Vendors" at bounding box center [169, 72] width 65 height 26
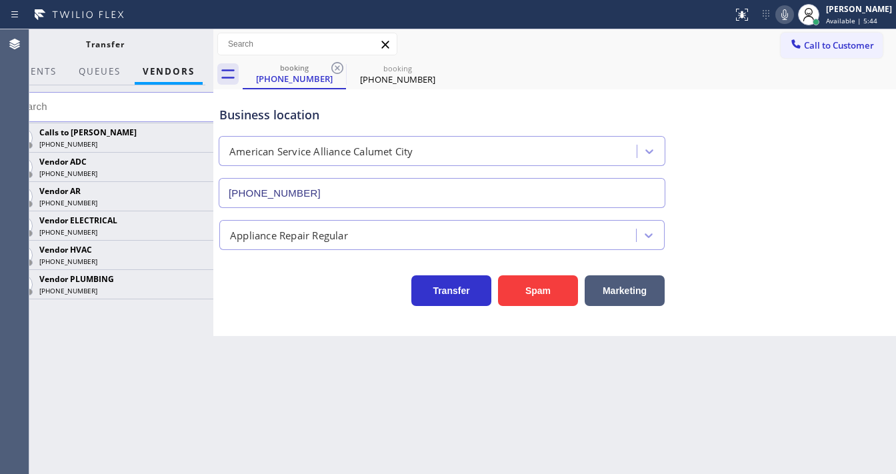
click at [173, 72] on button "Vendors" at bounding box center [169, 72] width 68 height 26
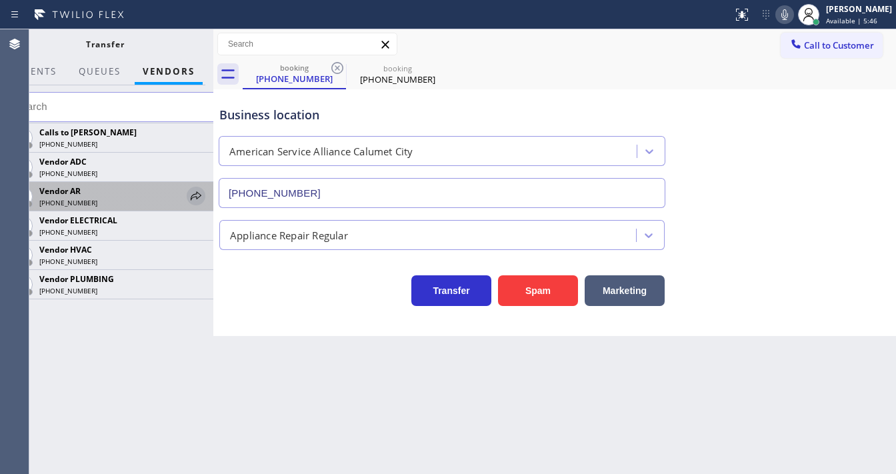
click at [193, 193] on icon at bounding box center [196, 196] width 16 height 16
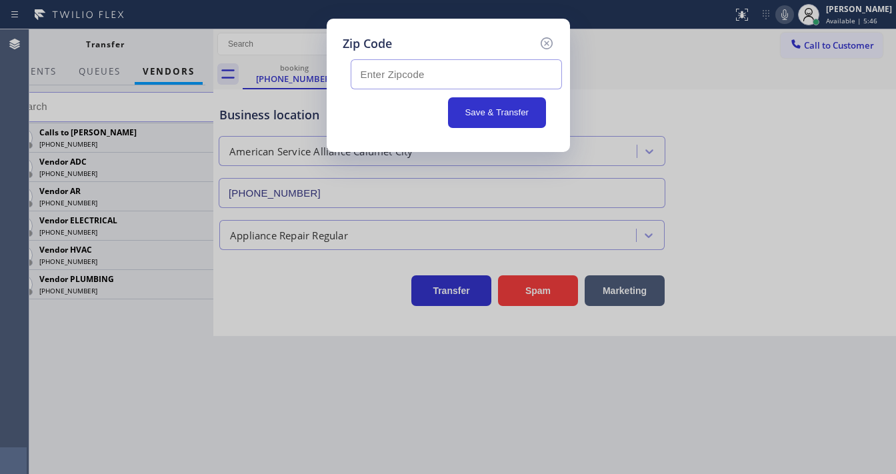
click at [371, 83] on input "text" at bounding box center [456, 74] width 211 height 30
paste input "60419"
type input "60419"
click at [399, 115] on div "Save & Transfer" at bounding box center [448, 112] width 195 height 31
click at [467, 117] on button "Save & Transfer" at bounding box center [497, 112] width 98 height 31
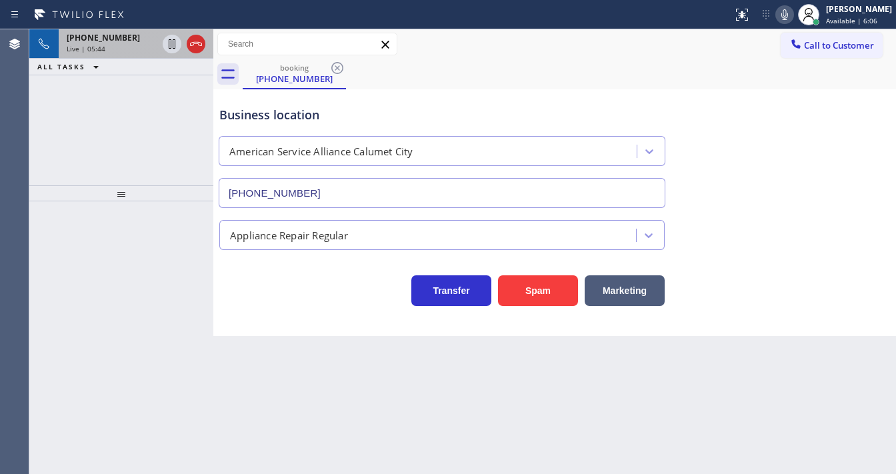
click at [118, 44] on div "Live | 05:44" at bounding box center [112, 48] width 91 height 9
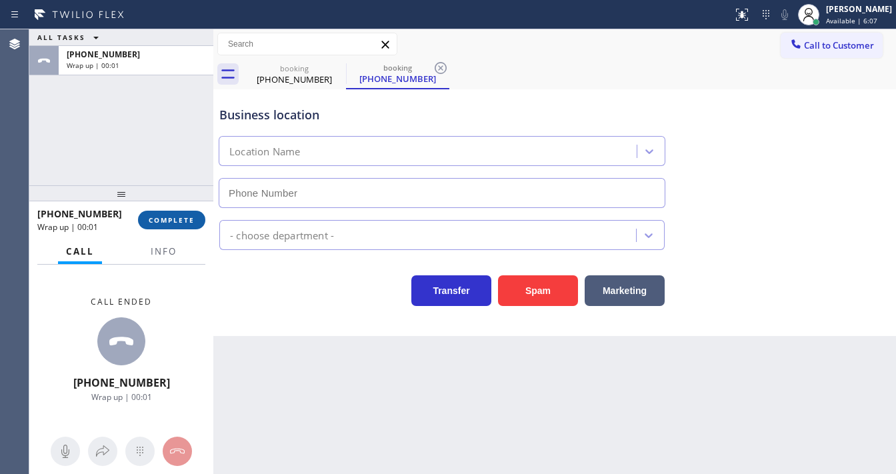
type input "[PHONE_NUMBER]"
click at [183, 219] on span "COMPLETE" at bounding box center [172, 219] width 46 height 9
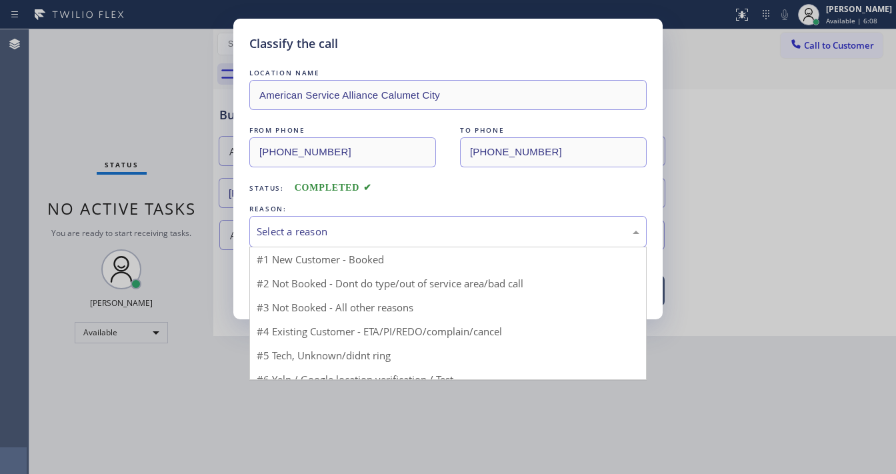
click at [290, 229] on div "Select a reason" at bounding box center [448, 231] width 383 height 15
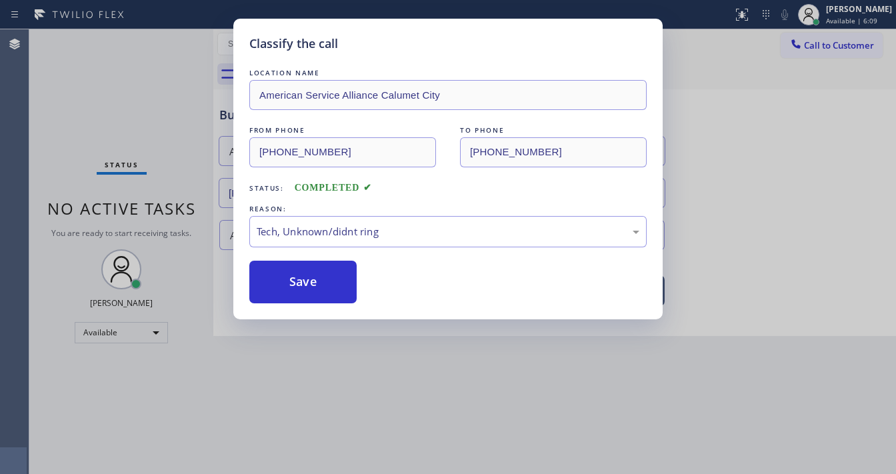
click at [317, 277] on button "Save" at bounding box center [302, 282] width 107 height 43
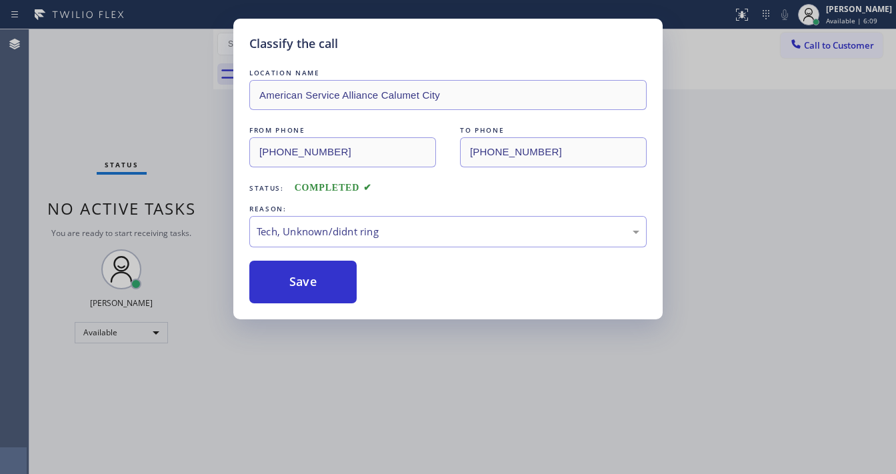
click at [345, 470] on div "Classify the call LOCATION NAME American Service Alliance Calumet City FROM PHO…" at bounding box center [448, 237] width 896 height 474
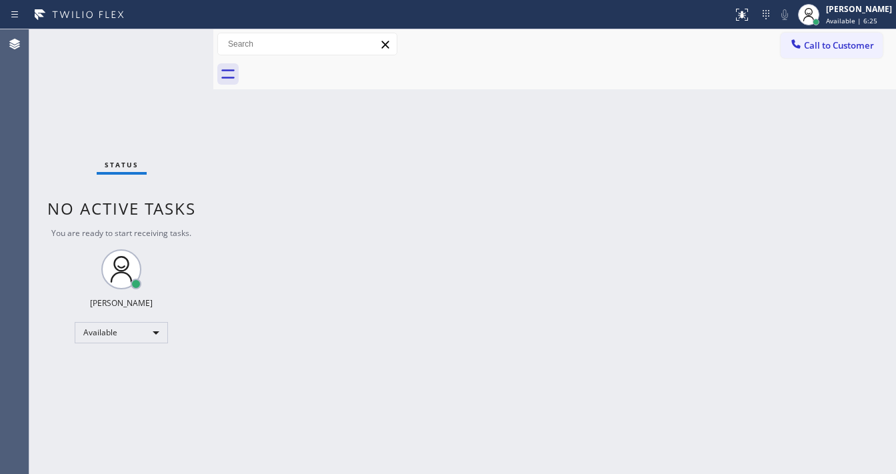
click at [185, 54] on div "Status No active tasks You are ready to start receiving tasks. [PERSON_NAME]" at bounding box center [121, 251] width 184 height 445
click at [183, 43] on div "Status No active tasks You are ready to start receiving tasks. [PERSON_NAME]" at bounding box center [121, 251] width 184 height 445
click at [179, 41] on div "Status No active tasks You are ready to start receiving tasks. [PERSON_NAME]" at bounding box center [121, 251] width 184 height 445
click at [176, 38] on div "Status No active tasks You are ready to start receiving tasks. [PERSON_NAME]" at bounding box center [121, 251] width 184 height 445
click at [176, 36] on div "Status No active tasks You are ready to start receiving tasks. [PERSON_NAME]" at bounding box center [121, 251] width 184 height 445
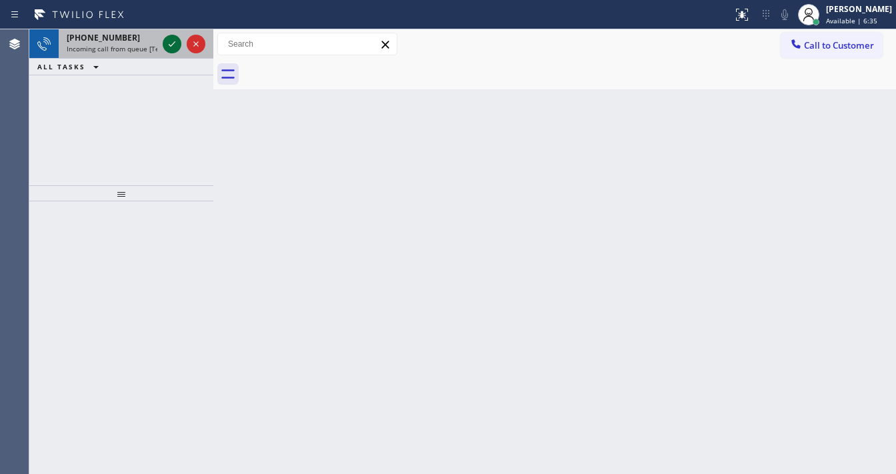
click at [162, 45] on div at bounding box center [184, 43] width 48 height 29
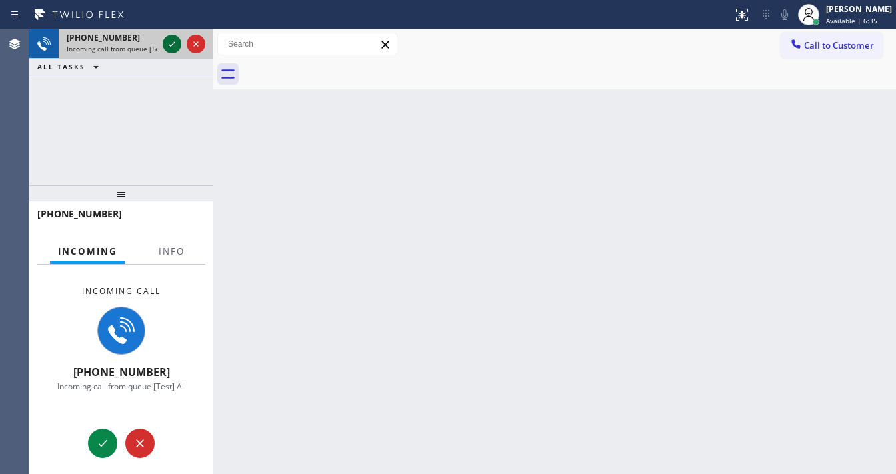
click at [163, 47] on div at bounding box center [172, 44] width 19 height 16
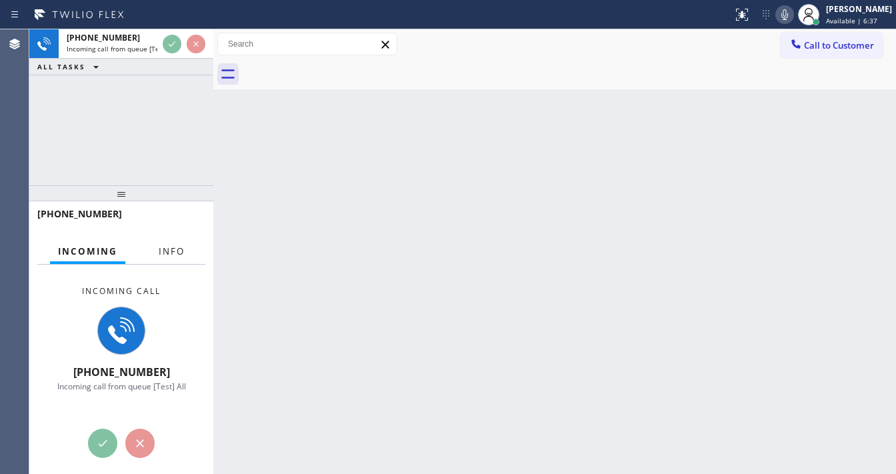
click at [167, 245] on span "Info" at bounding box center [172, 251] width 26 height 12
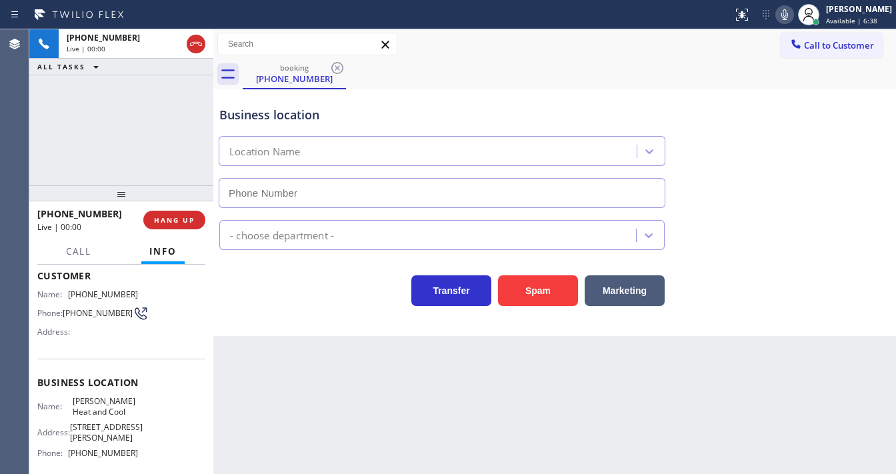
scroll to position [107, 0]
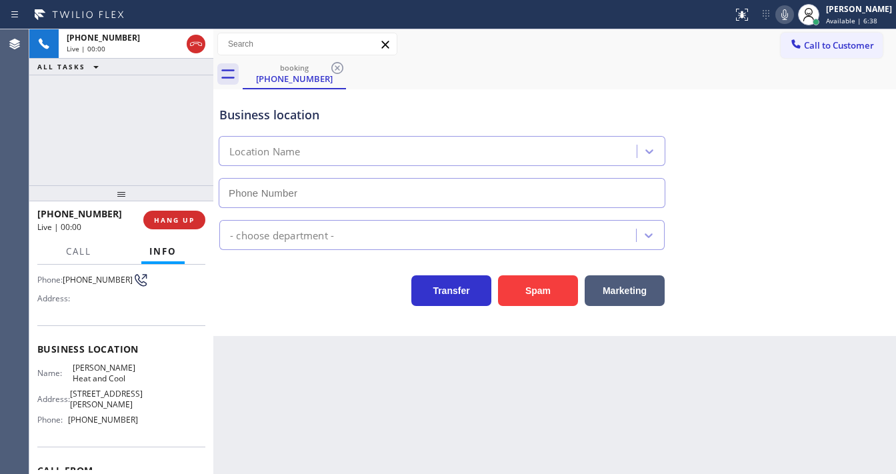
type input "[PHONE_NUMBER]"
click at [544, 281] on button "Spam" at bounding box center [538, 290] width 80 height 31
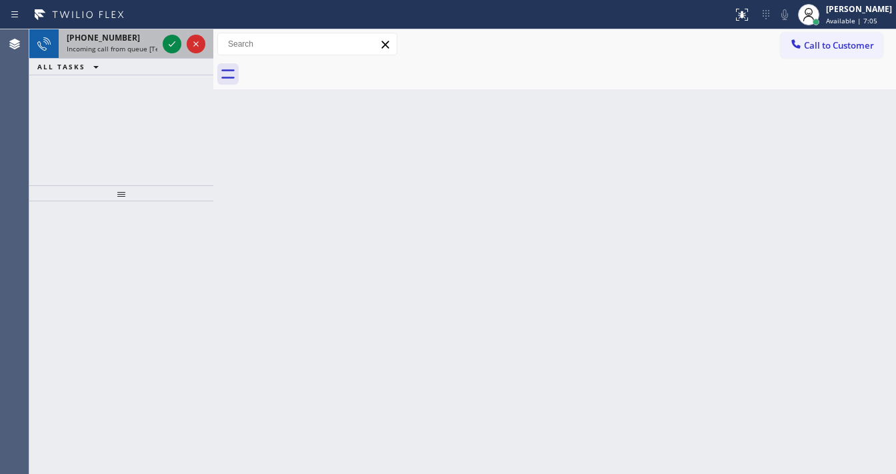
click at [132, 47] on span "Incoming call from queue [Test] All" at bounding box center [122, 48] width 111 height 9
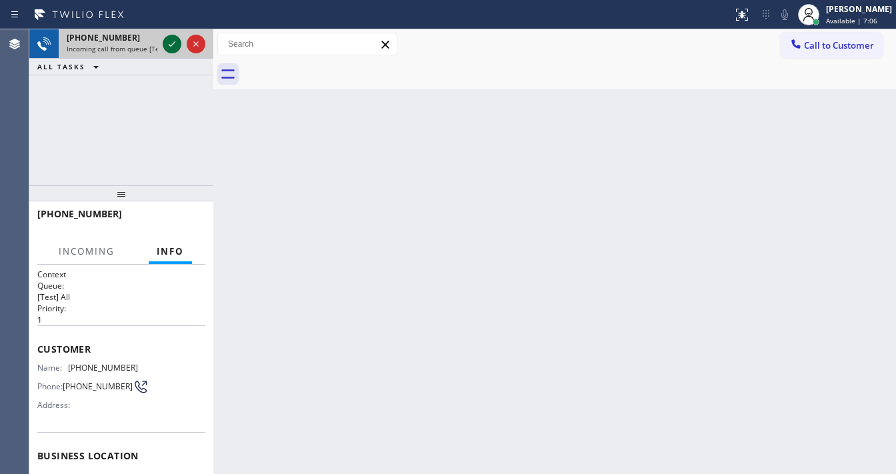
click at [167, 45] on icon at bounding box center [172, 44] width 16 height 16
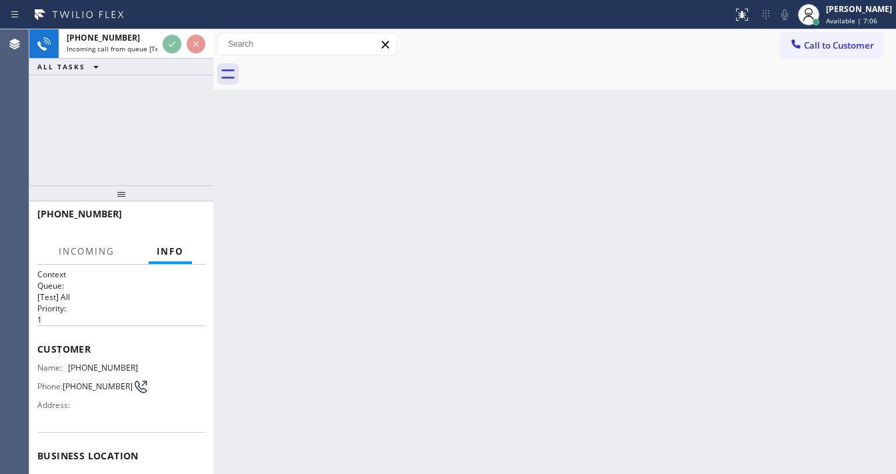
scroll to position [160, 0]
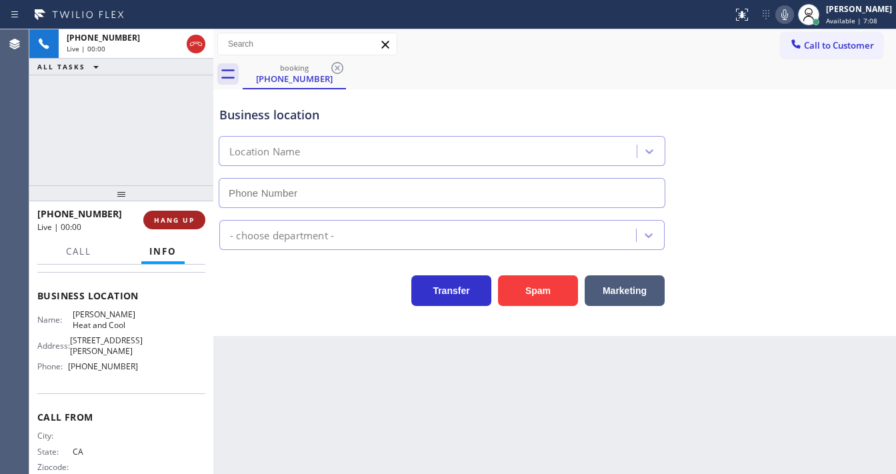
type input "[PHONE_NUMBER]"
click at [188, 211] on button "HANG UP" at bounding box center [174, 220] width 62 height 19
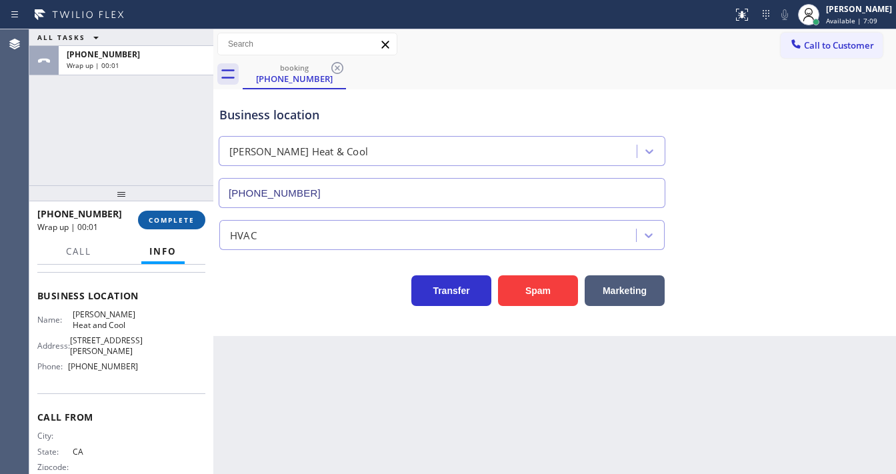
click at [187, 218] on span "COMPLETE" at bounding box center [172, 219] width 46 height 9
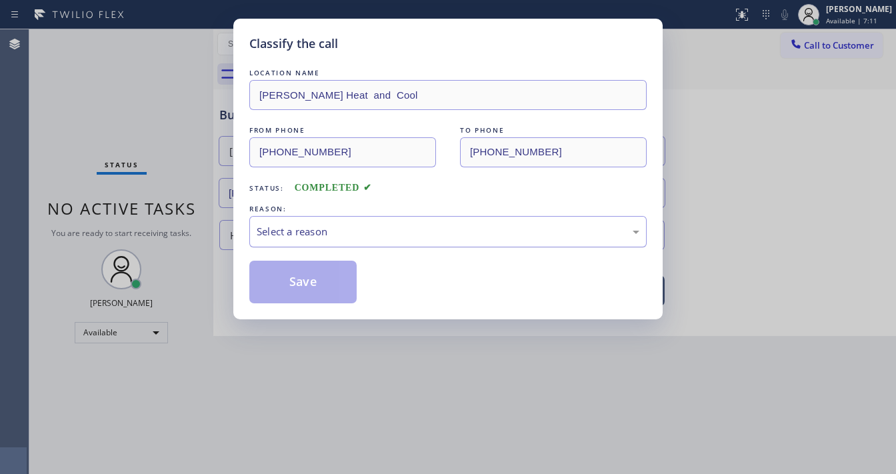
click at [286, 241] on div "Select a reason" at bounding box center [448, 231] width 398 height 31
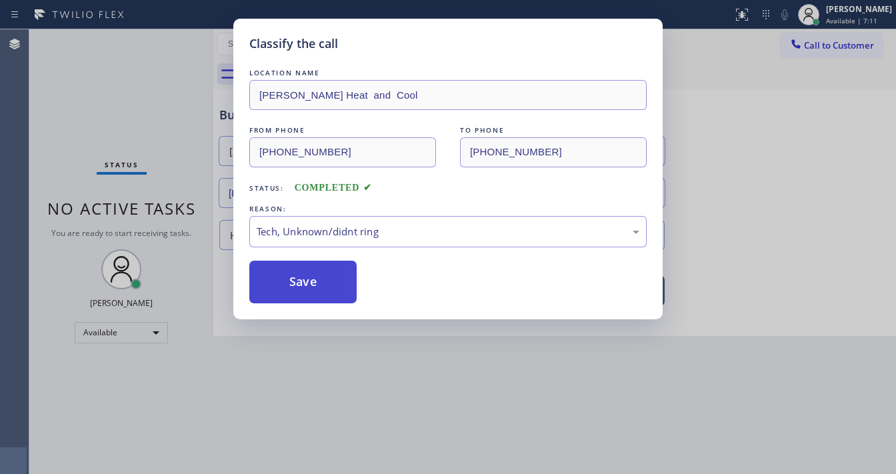
click at [293, 293] on button "Save" at bounding box center [302, 282] width 107 height 43
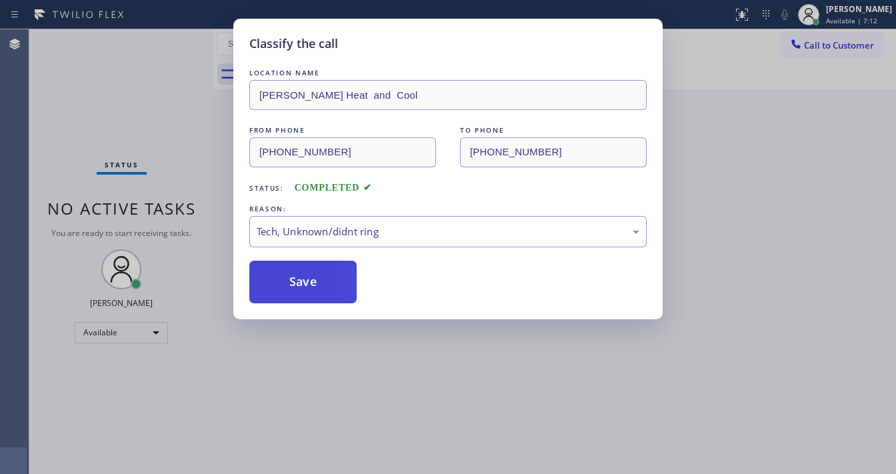
click at [293, 293] on button "Save" at bounding box center [302, 282] width 107 height 43
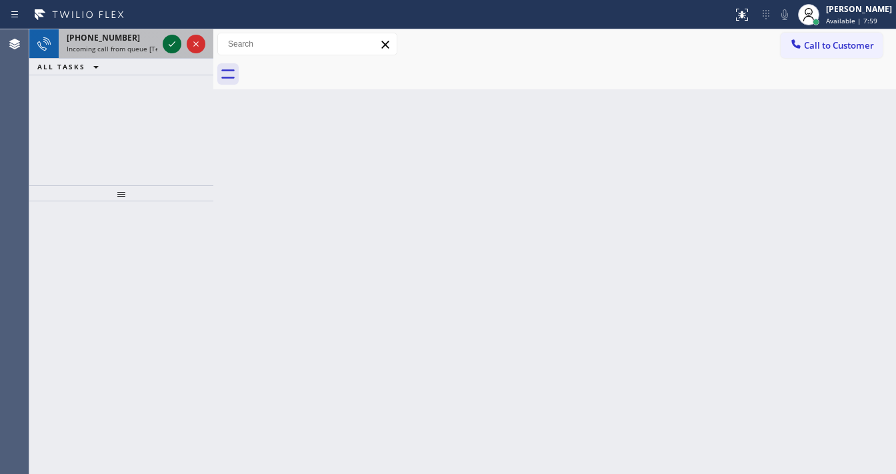
click at [171, 43] on icon at bounding box center [172, 44] width 16 height 16
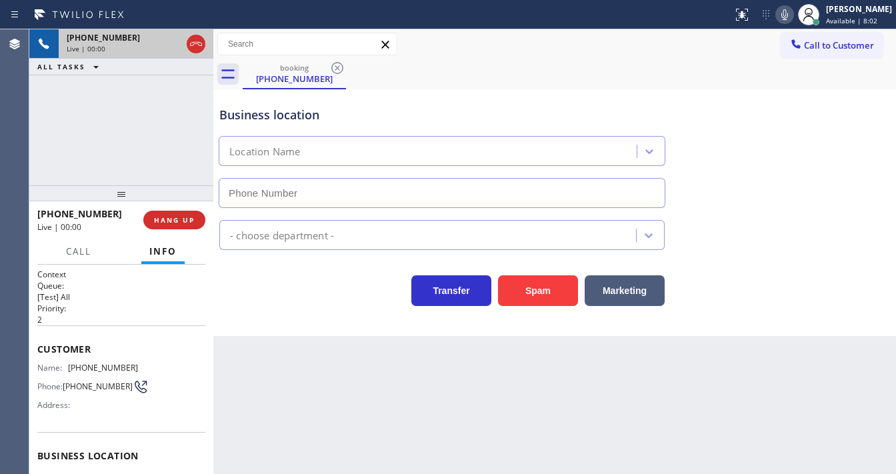
type input "[PHONE_NUMBER]"
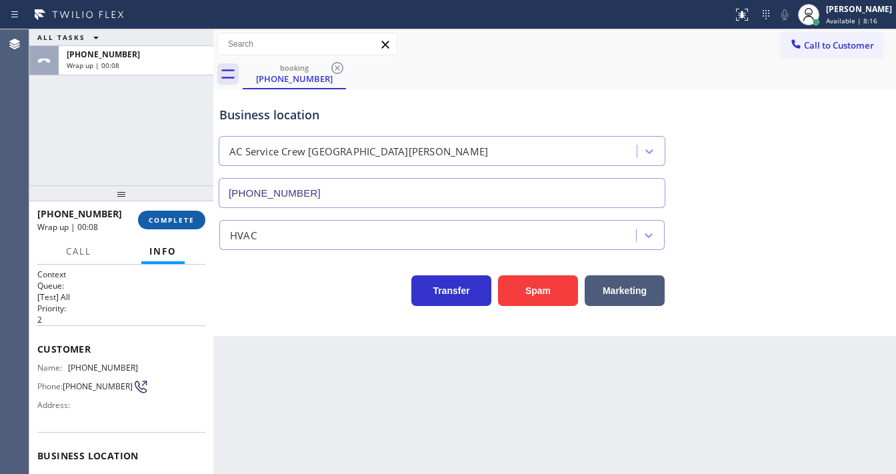
click at [195, 217] on button "COMPLETE" at bounding box center [171, 220] width 67 height 19
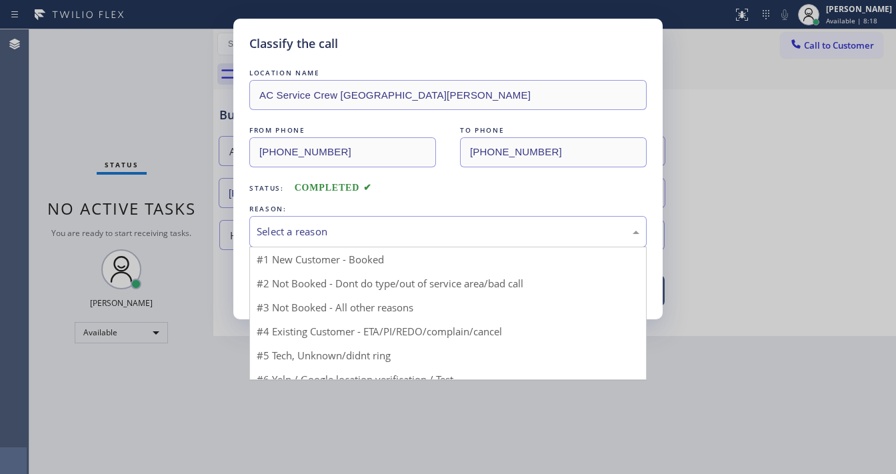
click at [371, 239] on div "Select a reason" at bounding box center [448, 231] width 398 height 31
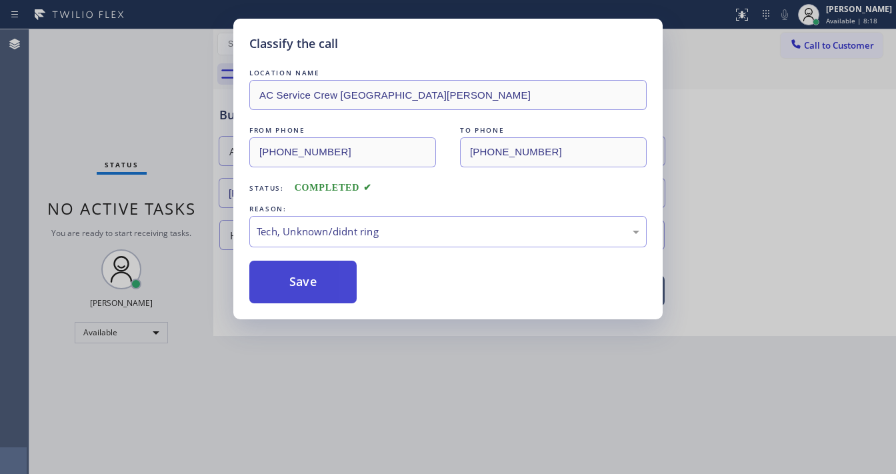
click at [329, 299] on button "Save" at bounding box center [302, 282] width 107 height 43
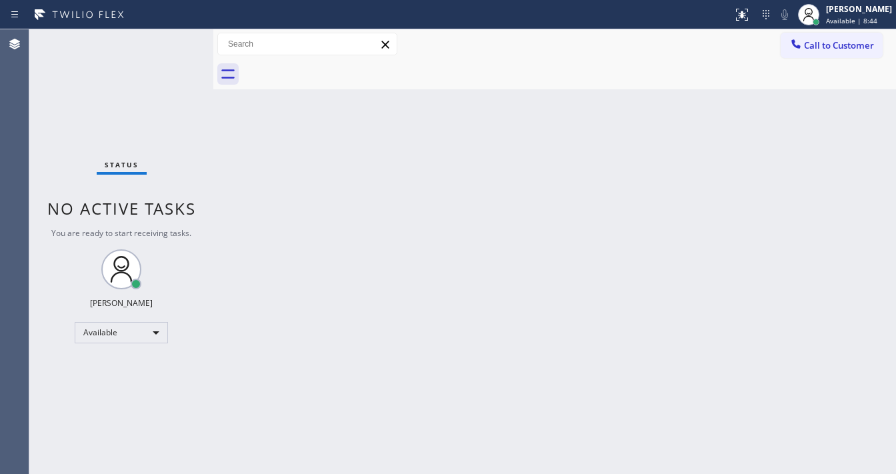
click at [179, 37] on div "Status No active tasks You are ready to start receiving tasks. [PERSON_NAME]" at bounding box center [121, 251] width 184 height 445
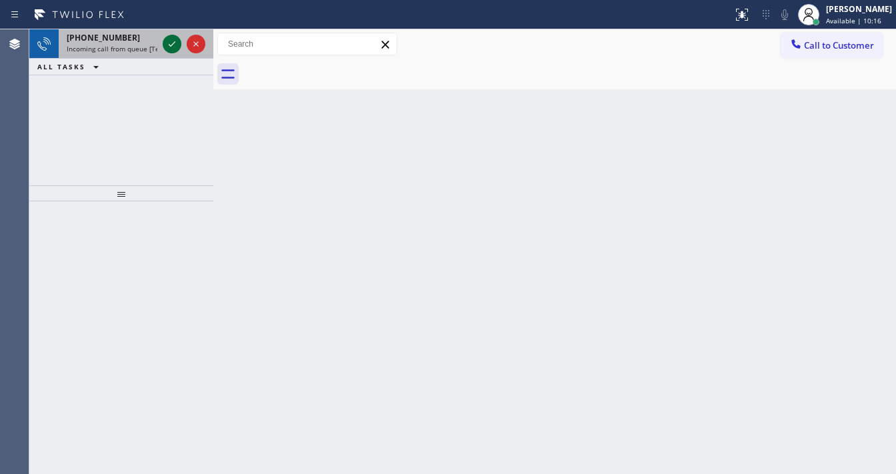
click at [171, 48] on icon at bounding box center [172, 44] width 16 height 16
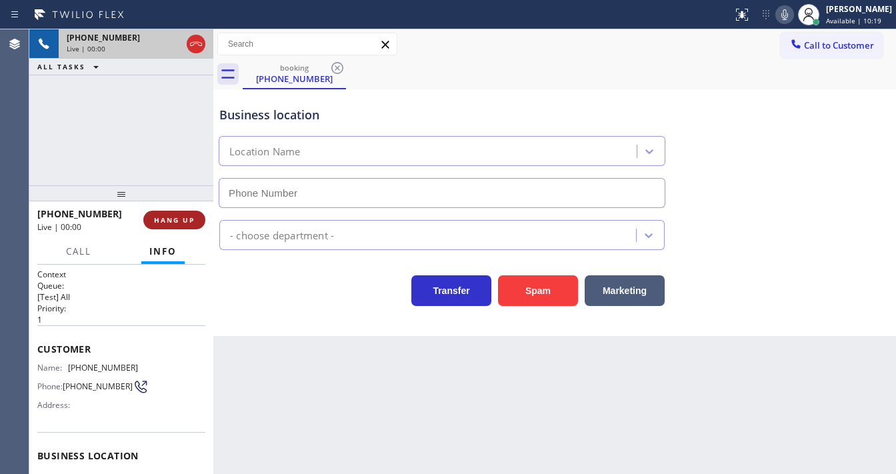
type input "[PHONE_NUMBER]"
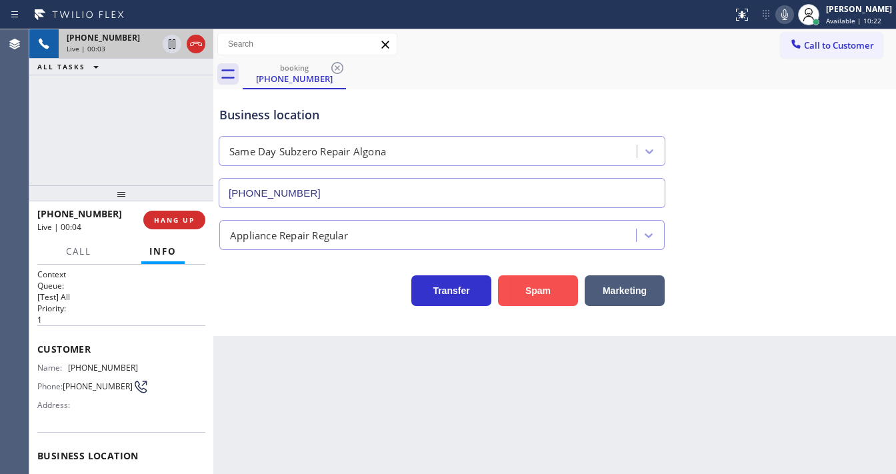
click at [527, 289] on button "Spam" at bounding box center [538, 290] width 80 height 31
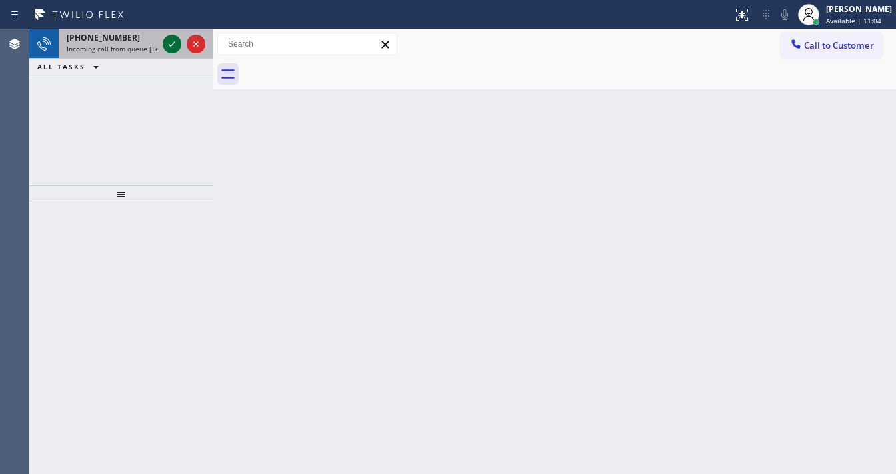
click at [171, 38] on icon at bounding box center [172, 44] width 16 height 16
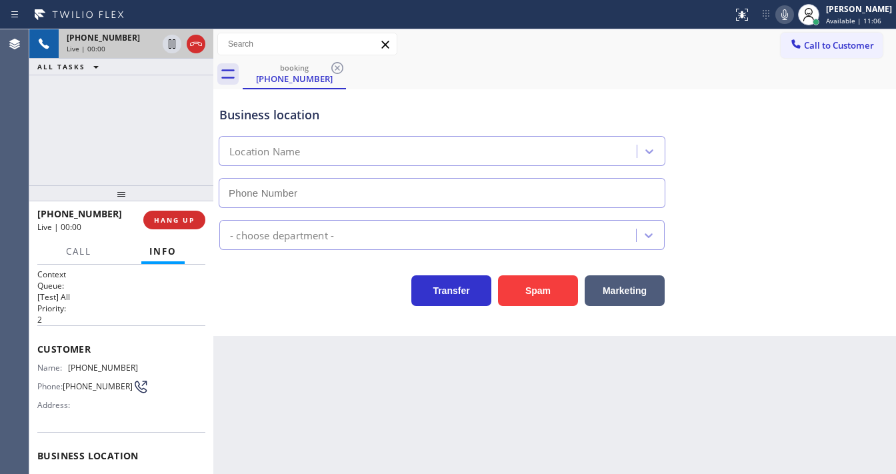
type input "[PHONE_NUMBER]"
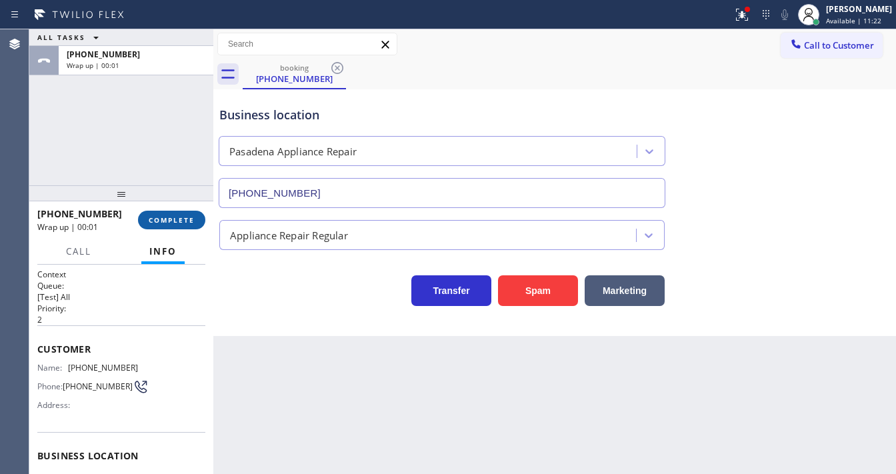
click at [175, 215] on span "COMPLETE" at bounding box center [172, 219] width 46 height 9
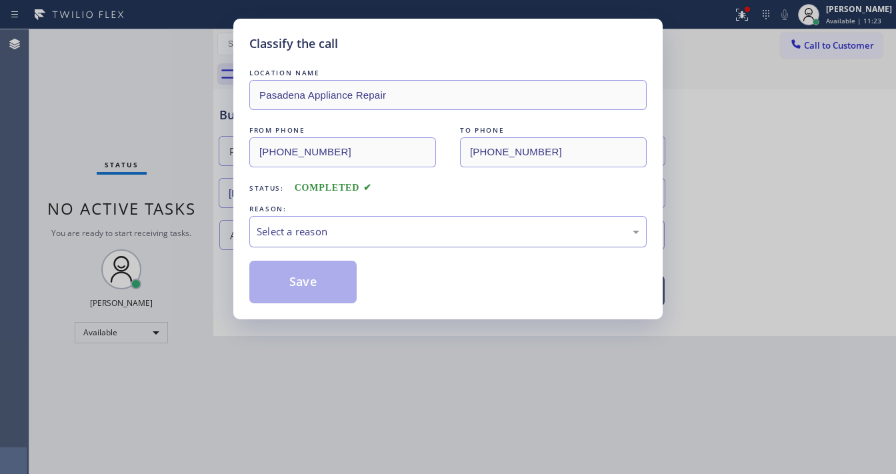
click at [310, 216] on div "REASON: Select a reason" at bounding box center [448, 224] width 398 height 45
click at [333, 259] on div "LOCATION NAME [GEOGRAPHIC_DATA] Appliance Repair FROM PHONE [PHONE_NUMBER] TO P…" at bounding box center [448, 184] width 398 height 237
click at [362, 237] on div "Select a reason" at bounding box center [448, 231] width 383 height 15
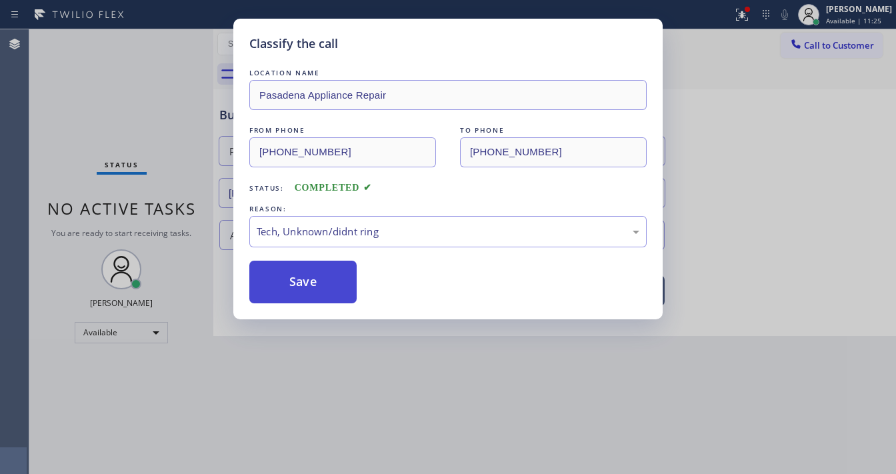
click at [327, 293] on button "Save" at bounding box center [302, 282] width 107 height 43
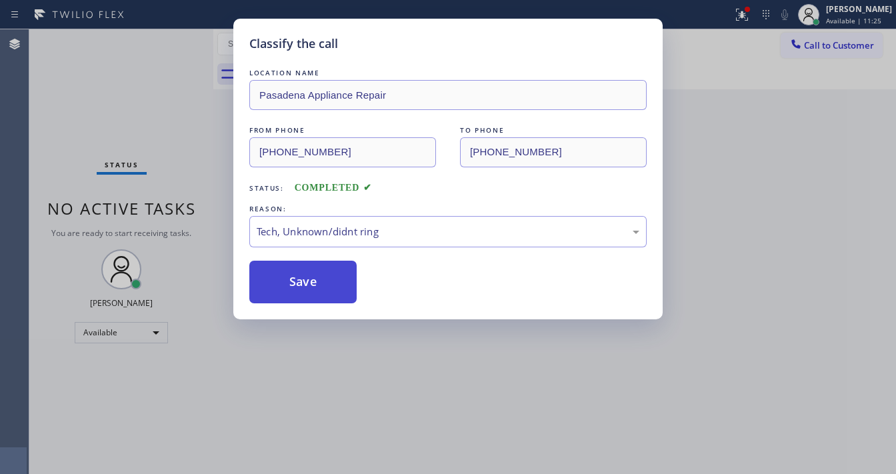
click at [327, 293] on button "Save" at bounding box center [302, 282] width 107 height 43
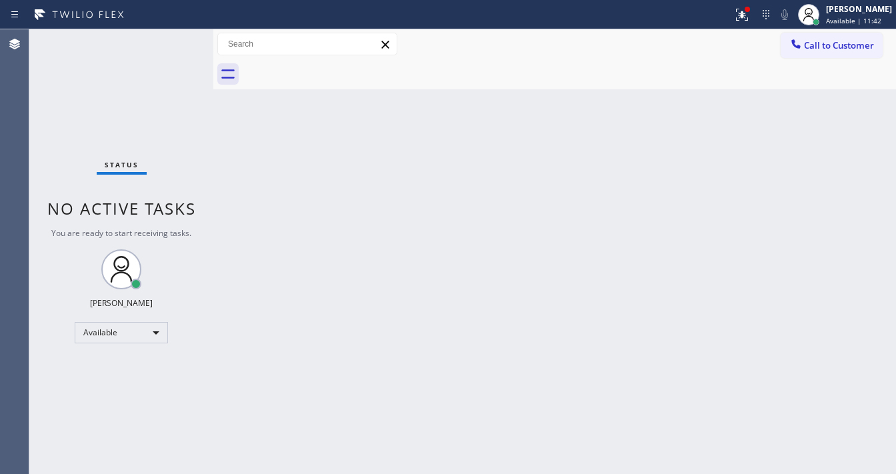
click at [163, 43] on div "Status No active tasks You are ready to start receiving tasks. [PERSON_NAME]" at bounding box center [121, 251] width 184 height 445
click at [161, 41] on div "Status No active tasks You are ready to start receiving tasks. [PERSON_NAME]" at bounding box center [121, 251] width 184 height 445
click at [161, 37] on div "Status No active tasks You are ready to start receiving tasks. [PERSON_NAME]" at bounding box center [121, 251] width 184 height 445
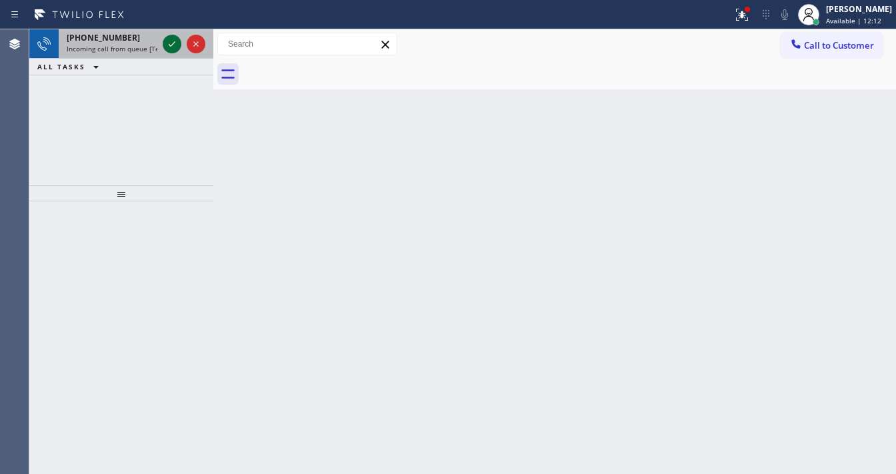
click at [164, 38] on div at bounding box center [184, 43] width 48 height 29
click at [165, 40] on icon at bounding box center [172, 44] width 16 height 16
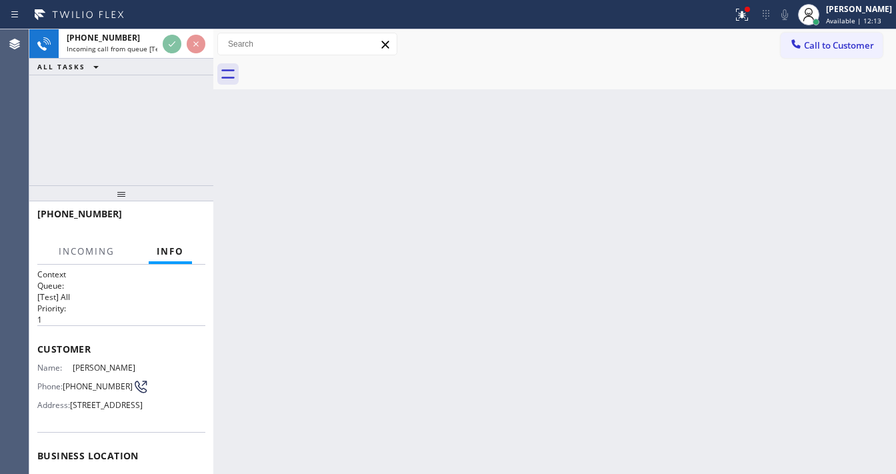
scroll to position [107, 0]
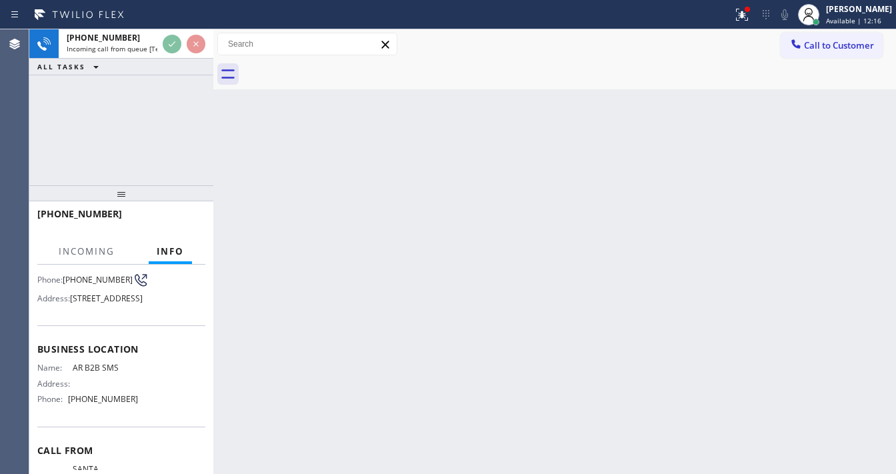
drag, startPoint x: 758, startPoint y: 25, endPoint x: 711, endPoint y: 161, distance: 143.9
click at [757, 25] on button at bounding box center [742, 14] width 29 height 29
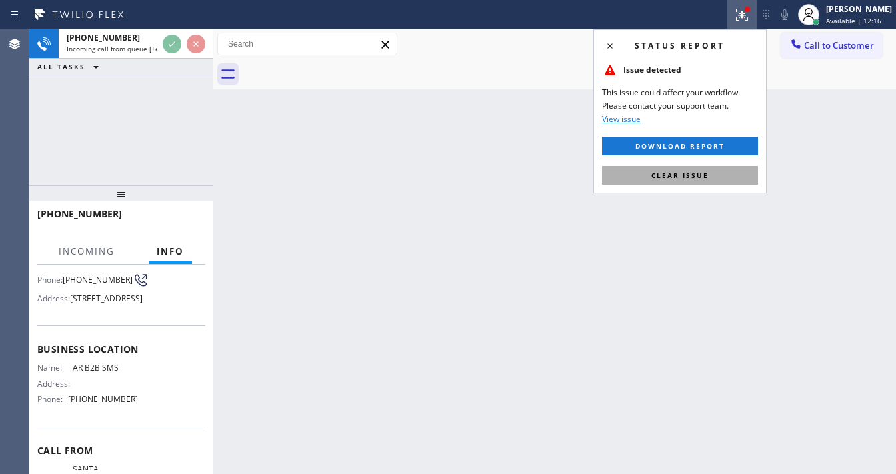
click at [687, 177] on span "Clear issue" at bounding box center [680, 175] width 57 height 9
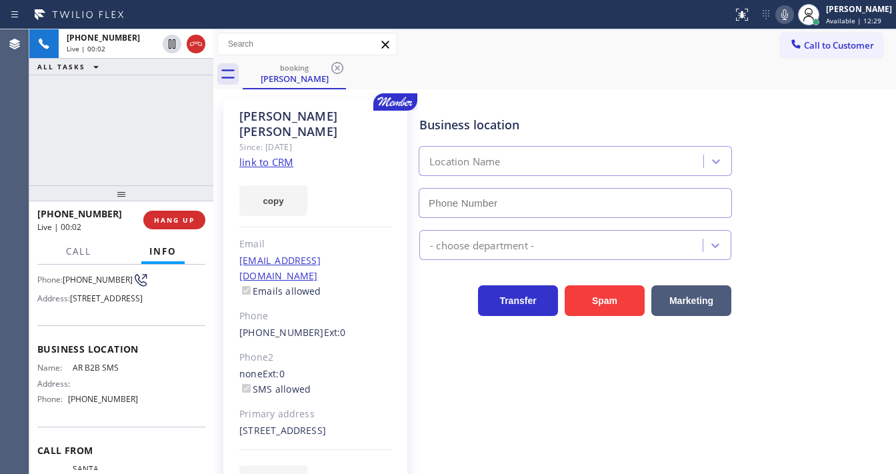
click at [61, 179] on div "[PHONE_NUMBER] Live | 00:02 ALL TASKS ALL TASKS ACTIVE TASKS TASKS IN WRAP UP" at bounding box center [121, 107] width 184 height 156
type input "[PHONE_NUMBER]"
click at [277, 154] on div "[PERSON_NAME] Since: [DATE] link to CRM copy Email [EMAIL_ADDRESS][DOMAIN_NAME]…" at bounding box center [315, 305] width 184 height 413
click at [277, 155] on link "link to CRM" at bounding box center [266, 161] width 54 height 13
drag, startPoint x: 105, startPoint y: 217, endPoint x: 49, endPoint y: 217, distance: 55.4
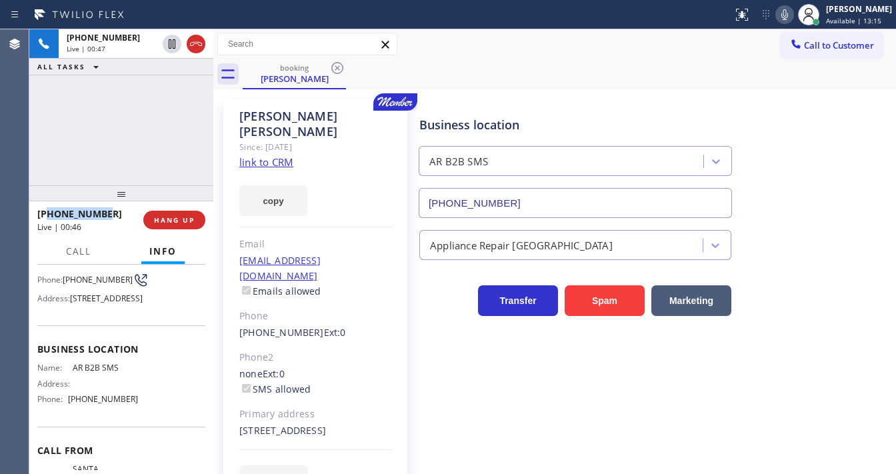
click at [49, 217] on div "[PHONE_NUMBER]" at bounding box center [85, 213] width 97 height 13
copy span "7076949638"
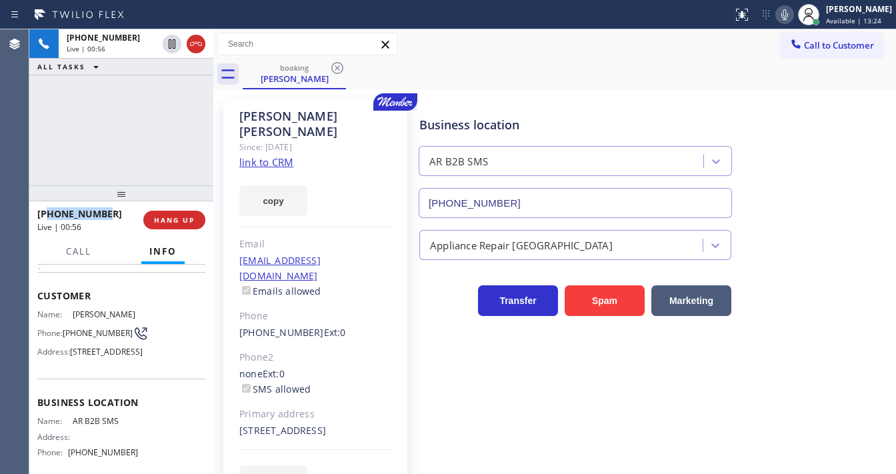
scroll to position [185, 0]
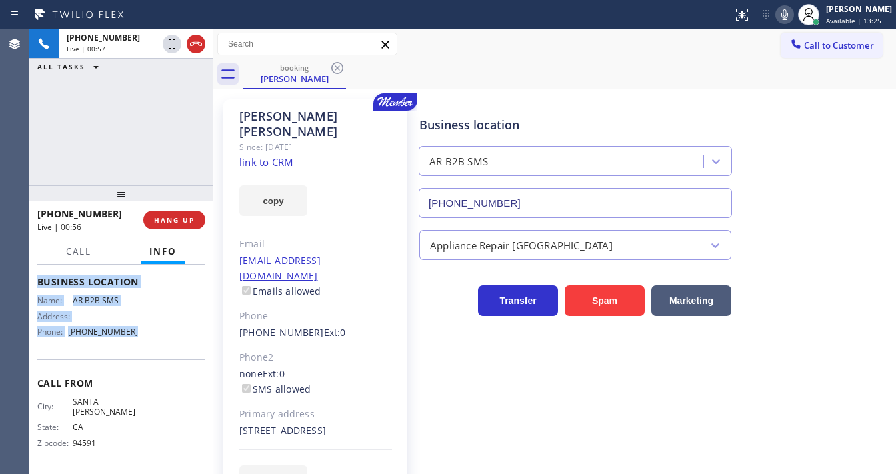
drag, startPoint x: 146, startPoint y: 378, endPoint x: 154, endPoint y: 344, distance: 34.3
click at [154, 344] on div "Context Queue: [Test] All Priority: 1 Customer Name: [PERSON_NAME] Phone: [PHON…" at bounding box center [121, 369] width 184 height 209
click at [143, 144] on div "[PHONE_NUMBER] Live | 00:57 ALL TASKS ALL TASKS ACTIVE TASKS TASKS IN WRAP UP" at bounding box center [121, 107] width 184 height 156
click at [47, 164] on div "[PHONE_NUMBER] Live | 02:40 ALL TASKS ALL TASKS ACTIVE TASKS TASKS IN WRAP UP" at bounding box center [121, 107] width 184 height 156
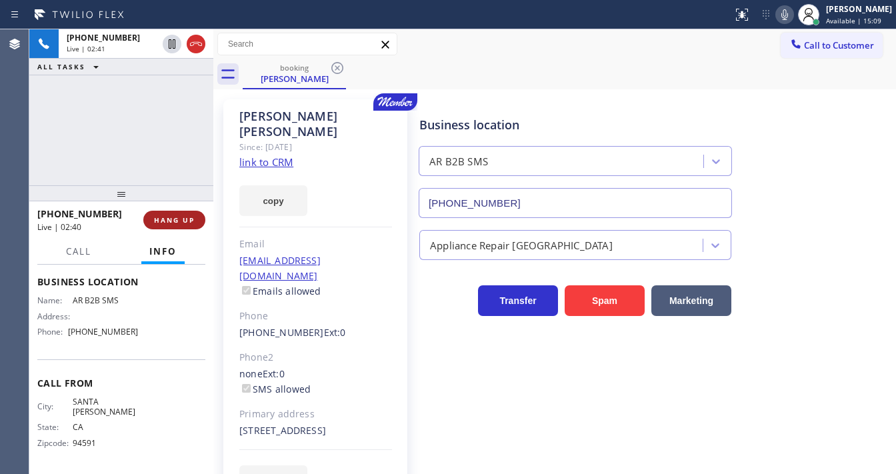
click at [168, 225] on button "HANG UP" at bounding box center [174, 220] width 62 height 19
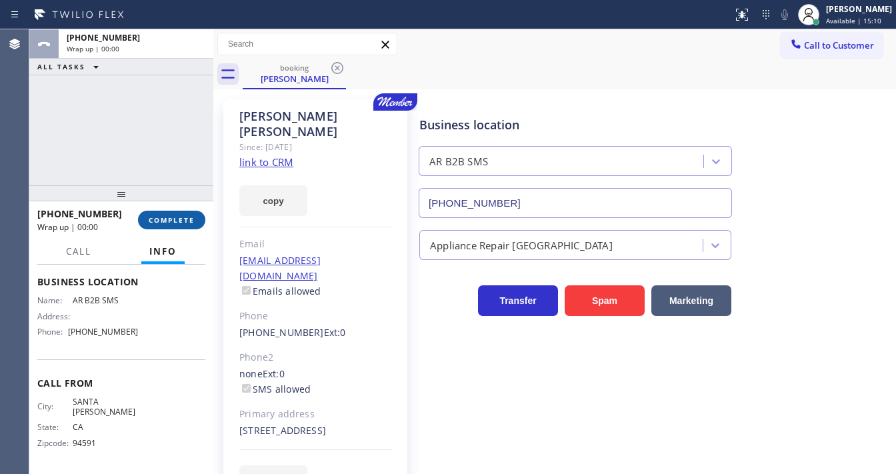
click at [169, 223] on span "COMPLETE" at bounding box center [172, 219] width 46 height 9
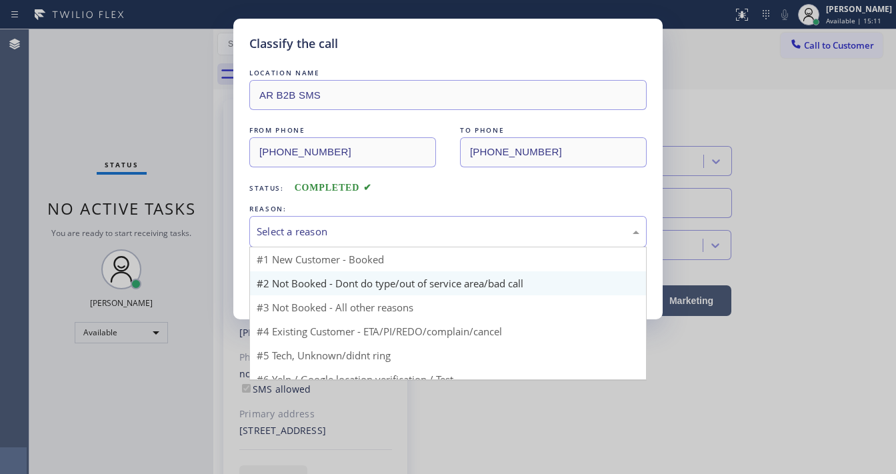
drag, startPoint x: 306, startPoint y: 234, endPoint x: 310, endPoint y: 281, distance: 47.5
click at [307, 235] on div "Select a reason" at bounding box center [448, 231] width 383 height 15
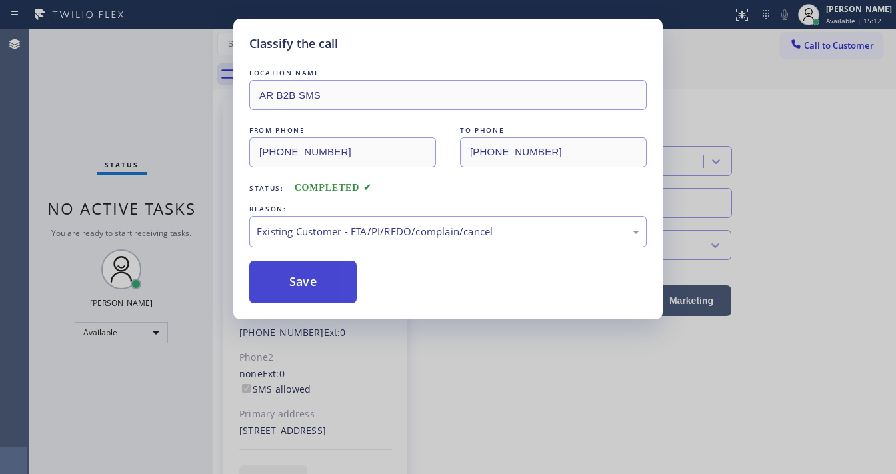
click at [276, 261] on button "Save" at bounding box center [302, 282] width 107 height 43
click at [282, 275] on button "Save" at bounding box center [302, 282] width 107 height 43
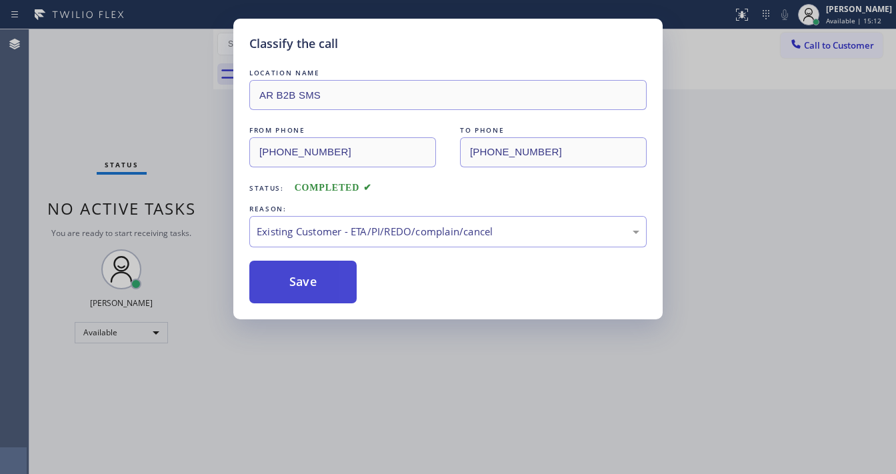
click at [283, 277] on button "Save" at bounding box center [302, 282] width 107 height 43
click at [132, 83] on div "Classify the call LOCATION NAME AR B2B SMS FROM PHONE [PHONE_NUMBER] TO PHONE […" at bounding box center [448, 237] width 896 height 474
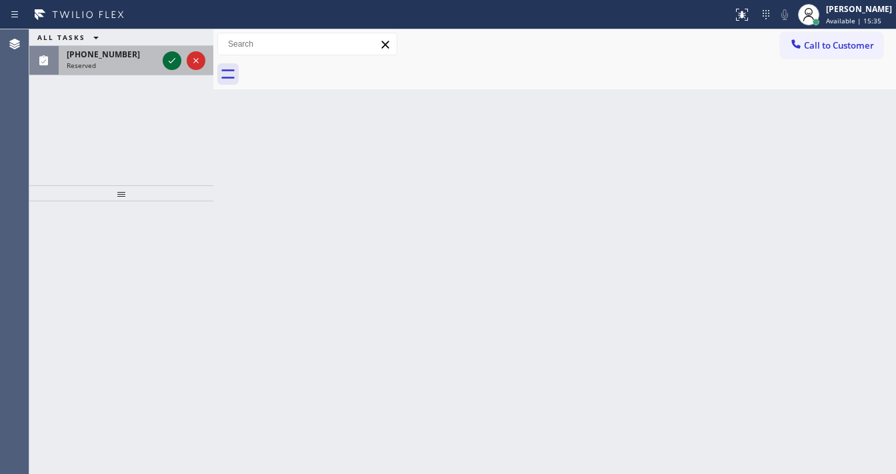
click at [172, 60] on icon at bounding box center [172, 61] width 16 height 16
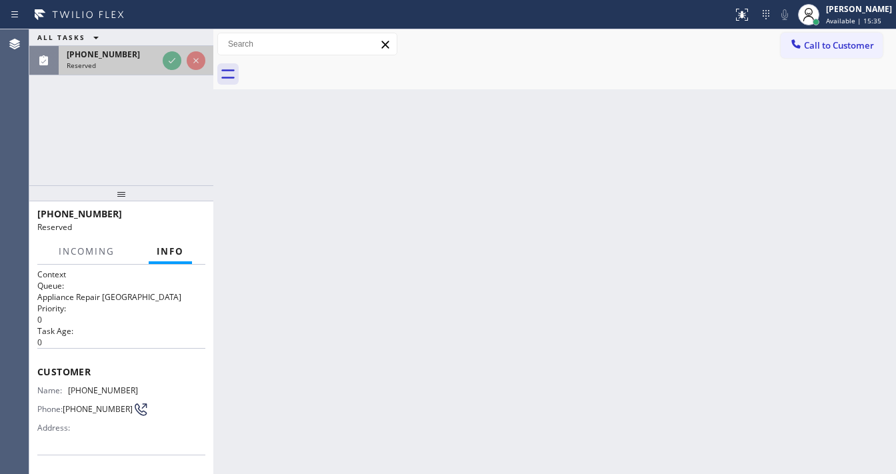
click at [157, 61] on div "Reserved" at bounding box center [112, 65] width 91 height 9
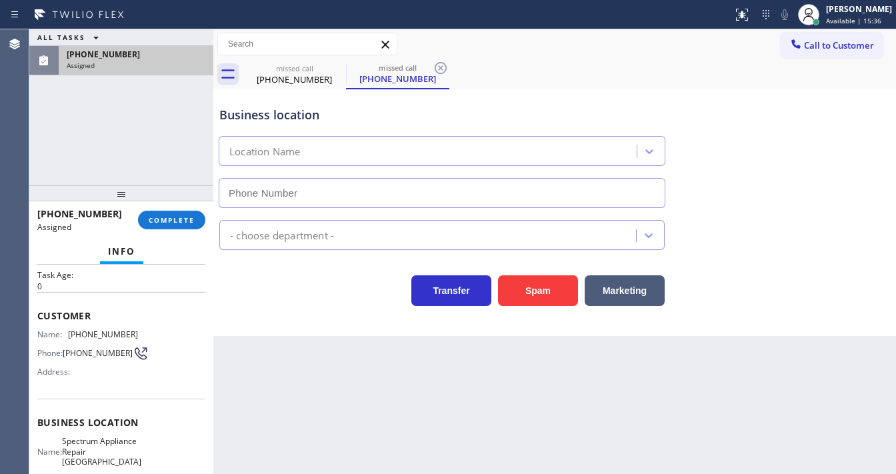
scroll to position [107, 0]
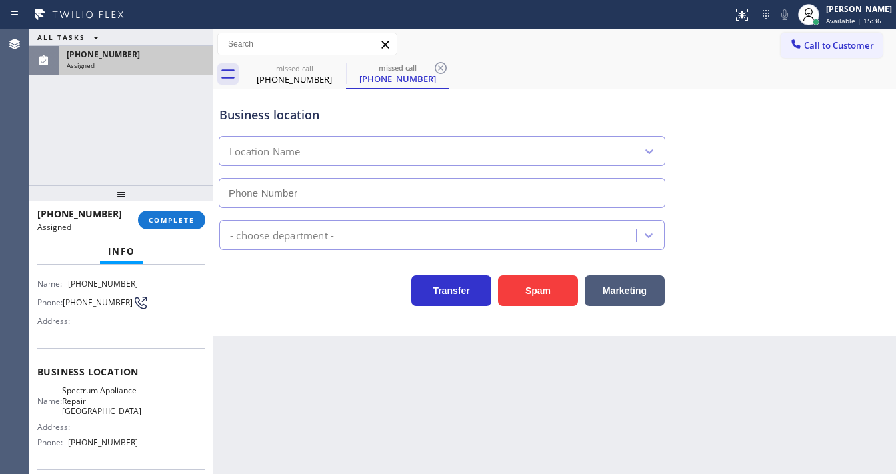
type input "[PHONE_NUMBER]"
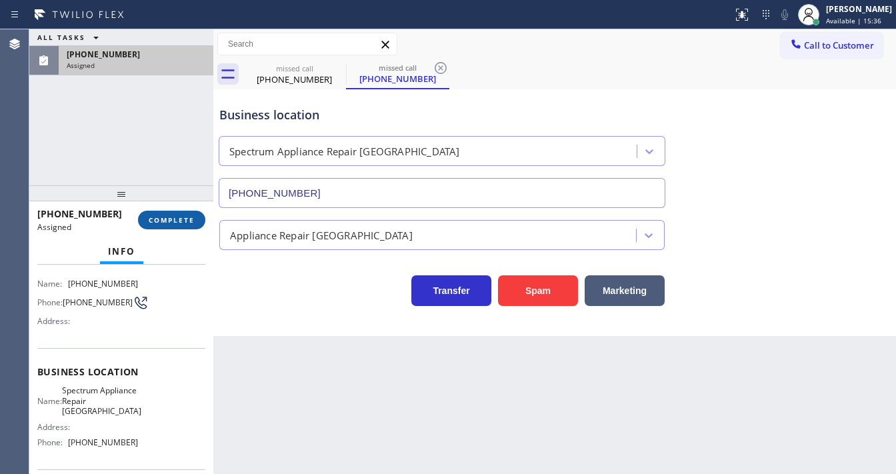
click at [157, 224] on span "COMPLETE" at bounding box center [172, 219] width 46 height 9
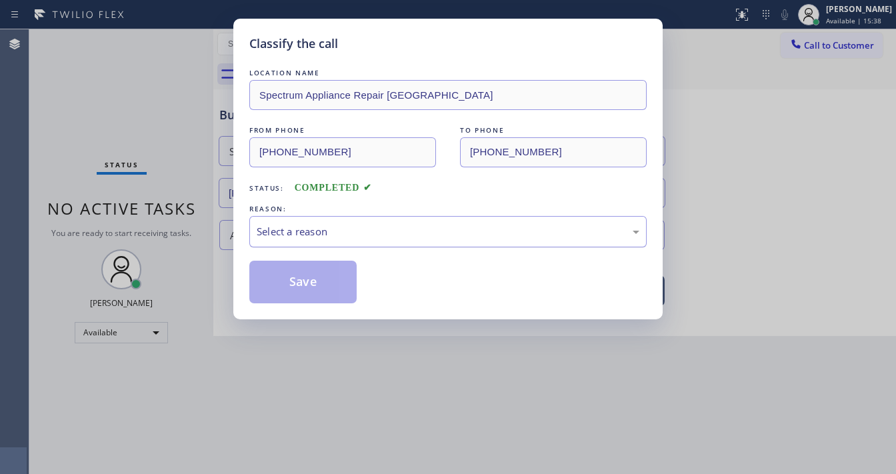
click at [273, 229] on div "Select a reason" at bounding box center [448, 231] width 383 height 15
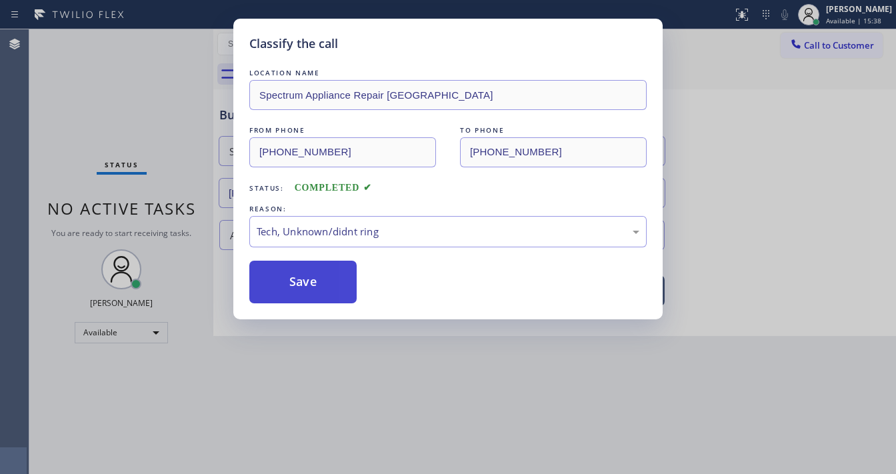
click at [291, 283] on button "Save" at bounding box center [302, 282] width 107 height 43
drag, startPoint x: 291, startPoint y: 283, endPoint x: 350, endPoint y: 462, distance: 188.4
click at [291, 283] on button "Save" at bounding box center [302, 282] width 107 height 43
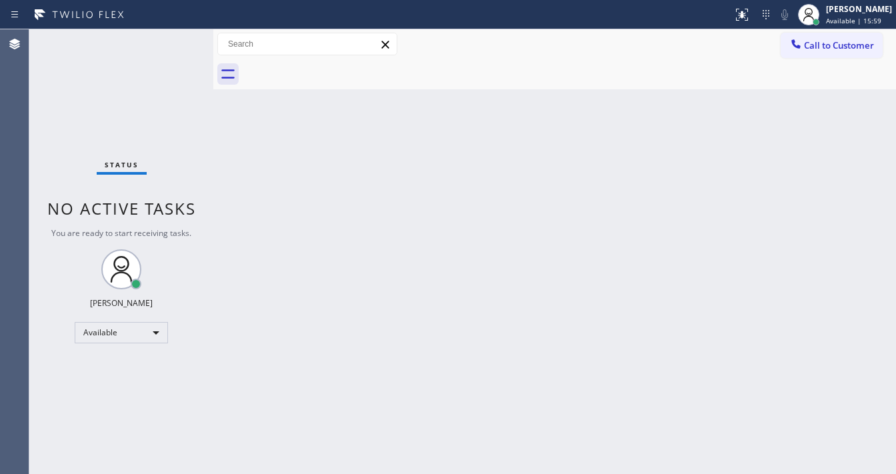
drag, startPoint x: 153, startPoint y: 40, endPoint x: 160, endPoint y: 17, distance: 23.8
click at [153, 38] on div "Status No active tasks You are ready to start receiving tasks. [PERSON_NAME]" at bounding box center [121, 251] width 184 height 445
click at [163, 42] on div "Status No active tasks You are ready to start receiving tasks. [PERSON_NAME]" at bounding box center [121, 251] width 184 height 445
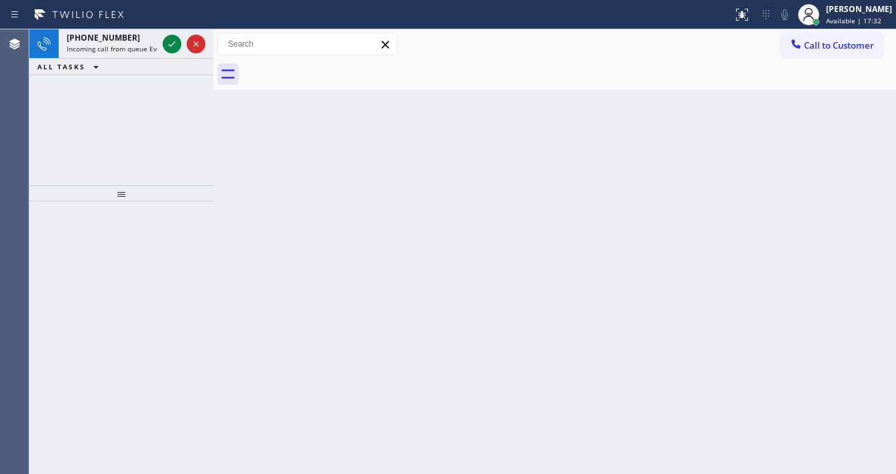
click at [171, 29] on div at bounding box center [184, 43] width 48 height 29
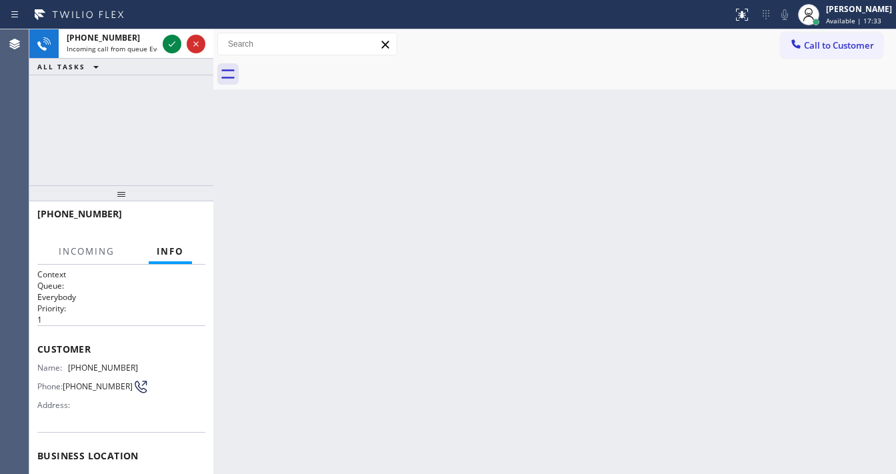
click at [171, 29] on div at bounding box center [184, 43] width 48 height 29
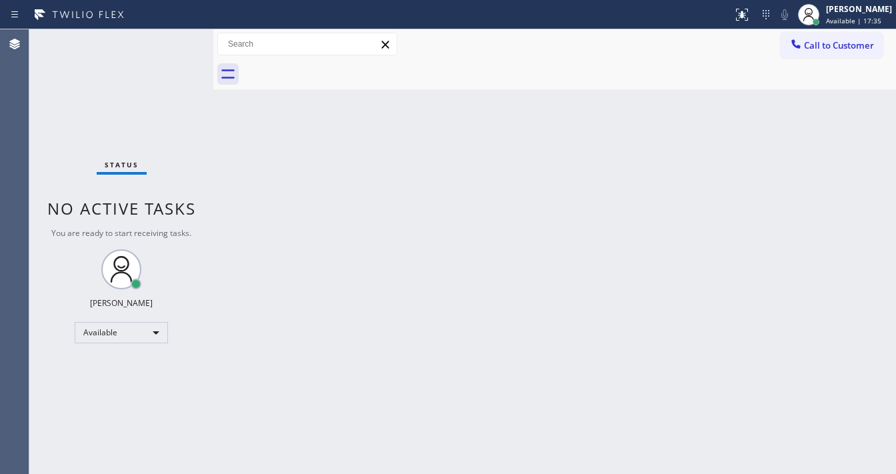
click at [171, 45] on div "Status No active tasks You are ready to start receiving tasks. [PERSON_NAME]" at bounding box center [121, 251] width 184 height 445
click at [172, 43] on div "Status No active tasks You are ready to start receiving tasks. [PERSON_NAME]" at bounding box center [121, 251] width 184 height 445
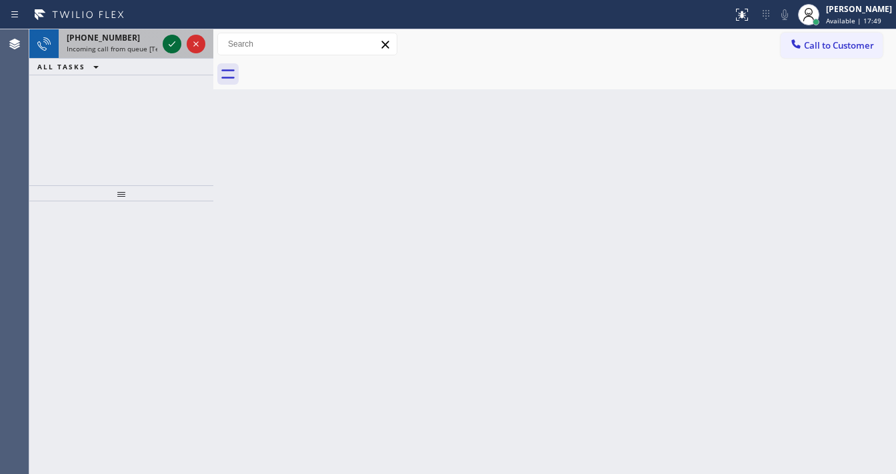
click at [172, 42] on icon at bounding box center [172, 44] width 16 height 16
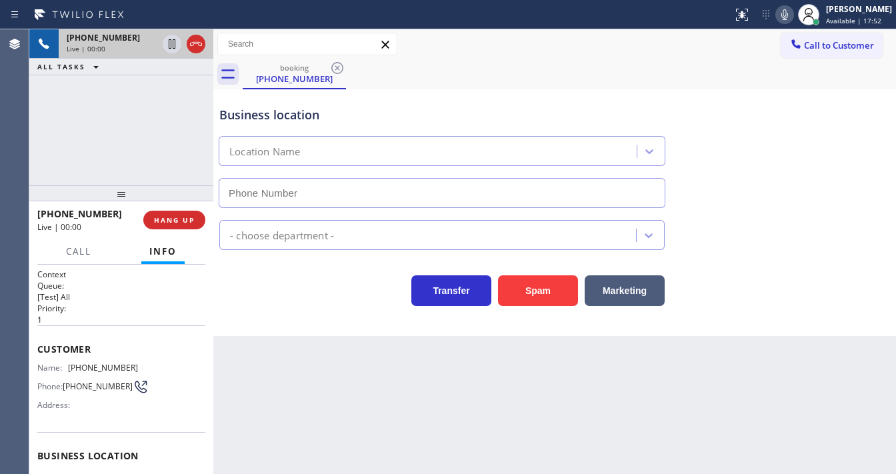
type input "[PHONE_NUMBER]"
click at [459, 46] on div "Call to Customer Outbound call Location Search location Your caller id phone nu…" at bounding box center [554, 44] width 683 height 23
click at [504, 57] on div "Call to Customer Outbound call Location Search location Your caller id phone nu…" at bounding box center [554, 44] width 683 height 30
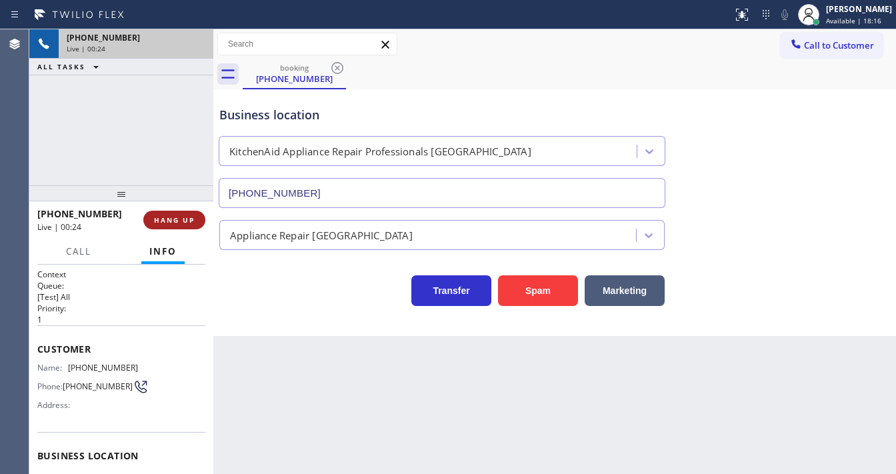
click at [182, 217] on span "HANG UP" at bounding box center [174, 219] width 41 height 9
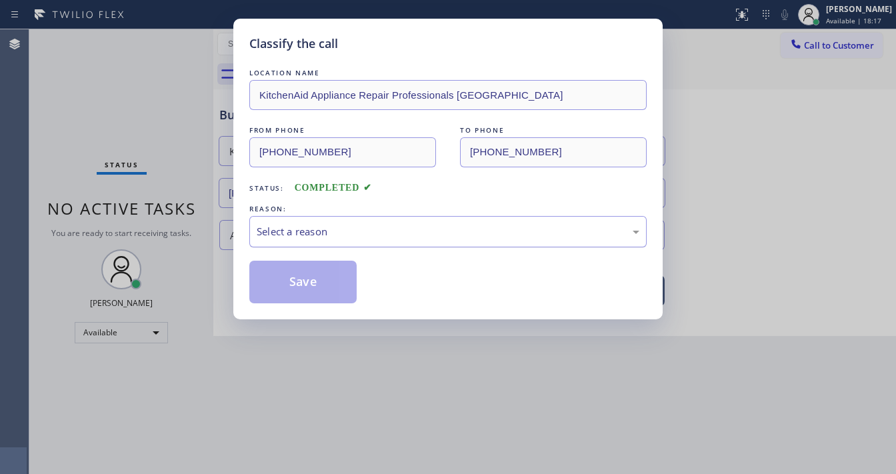
click at [359, 224] on div "Select a reason" at bounding box center [448, 231] width 383 height 15
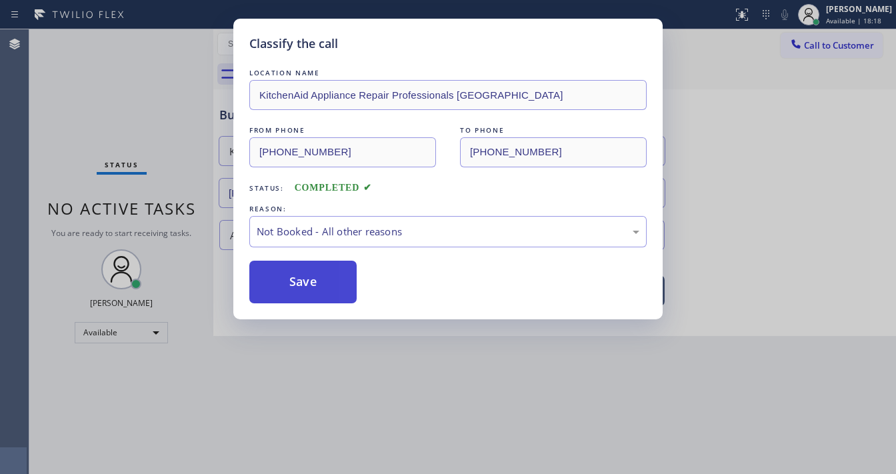
click at [304, 283] on button "Save" at bounding box center [302, 282] width 107 height 43
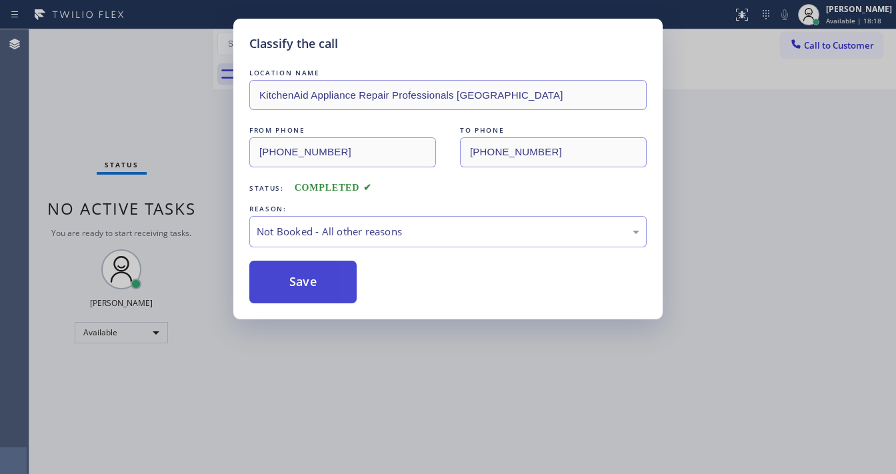
click at [305, 283] on button "Save" at bounding box center [302, 282] width 107 height 43
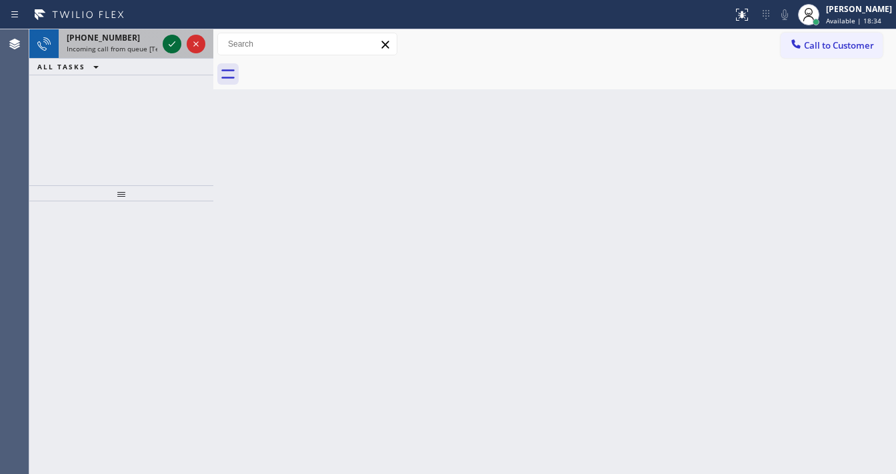
click at [176, 47] on icon at bounding box center [172, 44] width 16 height 16
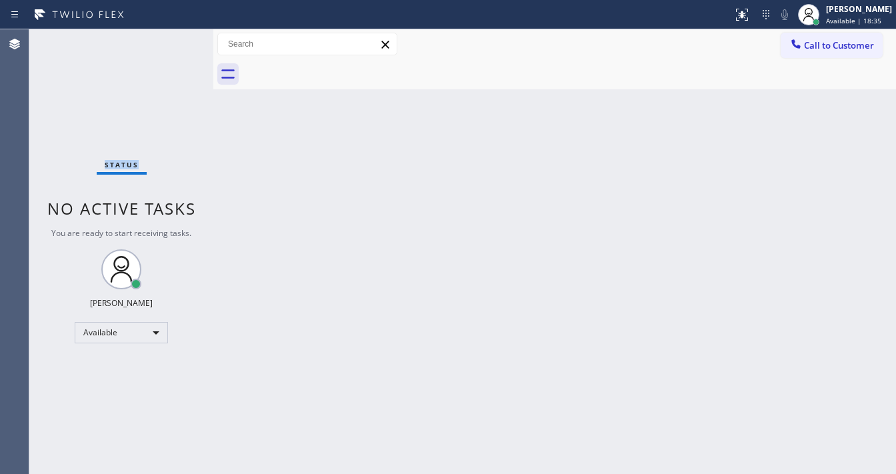
click at [176, 47] on div "Status No active tasks You are ready to start receiving tasks. [PERSON_NAME]" at bounding box center [121, 251] width 184 height 445
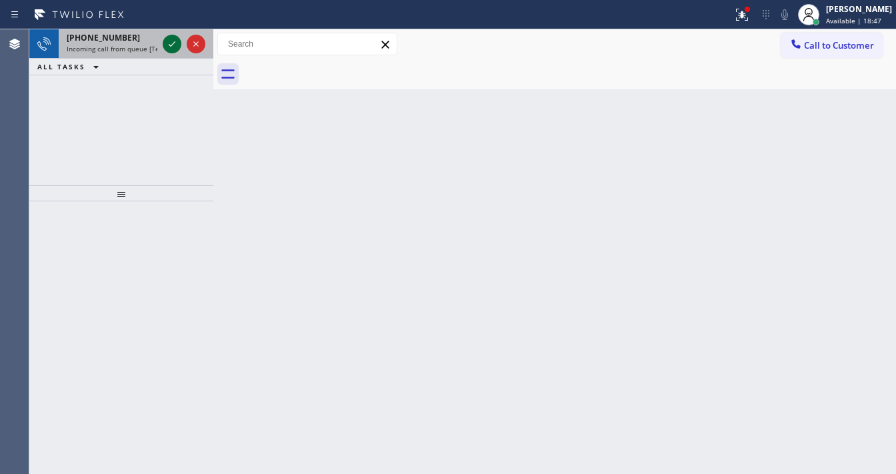
click at [171, 44] on icon at bounding box center [172, 44] width 16 height 16
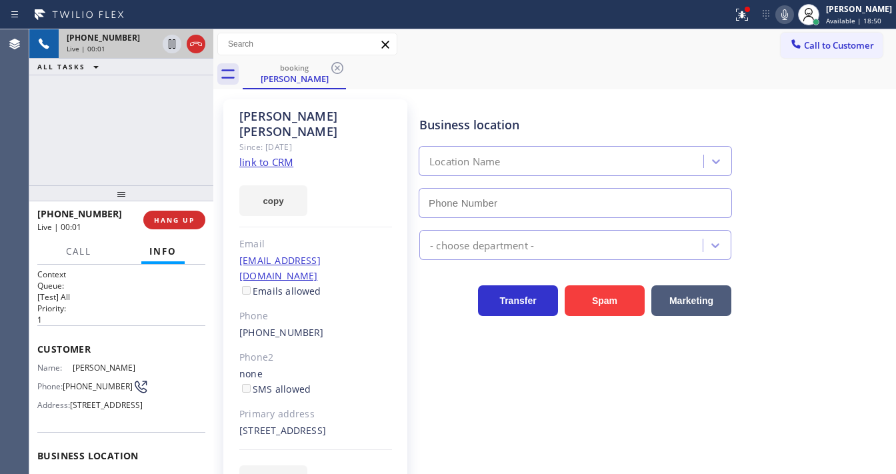
type input "[PHONE_NUMBER]"
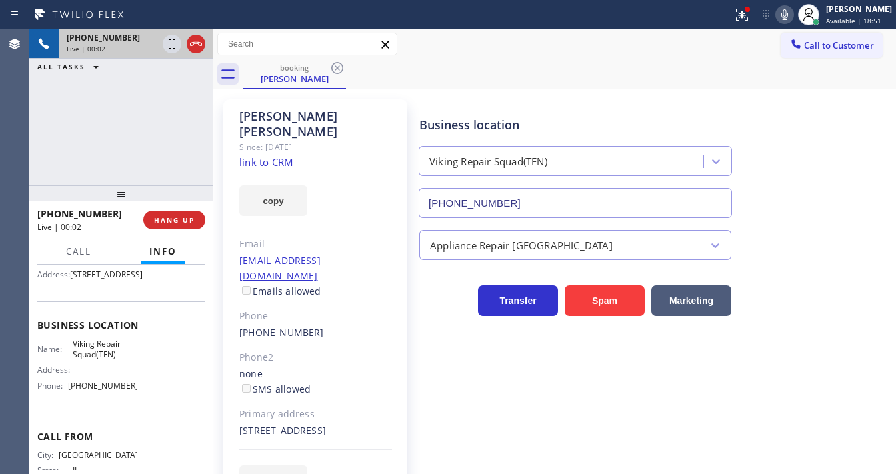
scroll to position [160, 0]
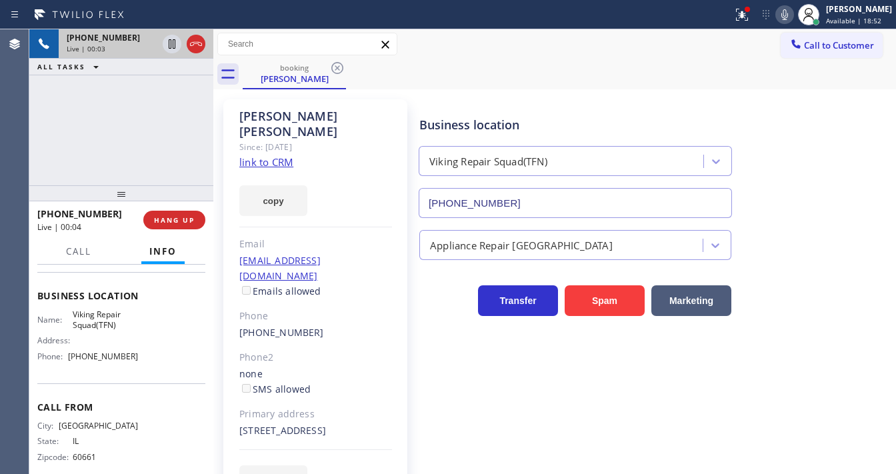
click at [284, 155] on link "link to CRM" at bounding box center [266, 161] width 54 height 13
click at [199, 47] on icon at bounding box center [196, 44] width 16 height 16
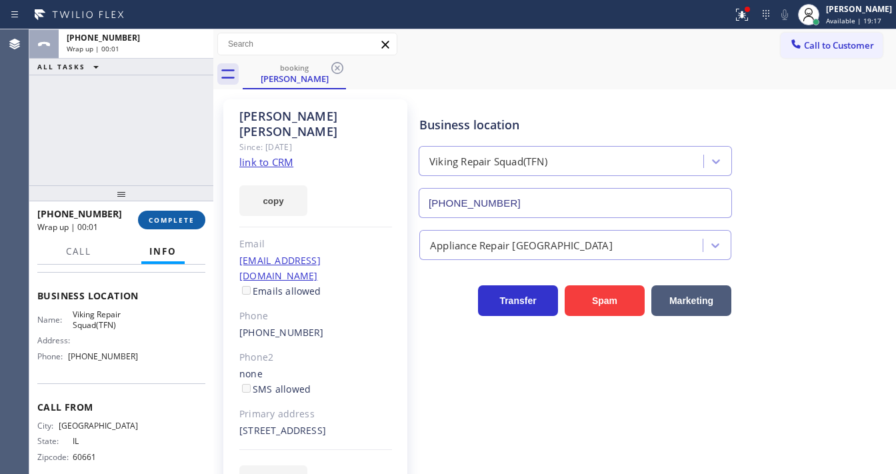
click at [181, 223] on span "COMPLETE" at bounding box center [172, 219] width 46 height 9
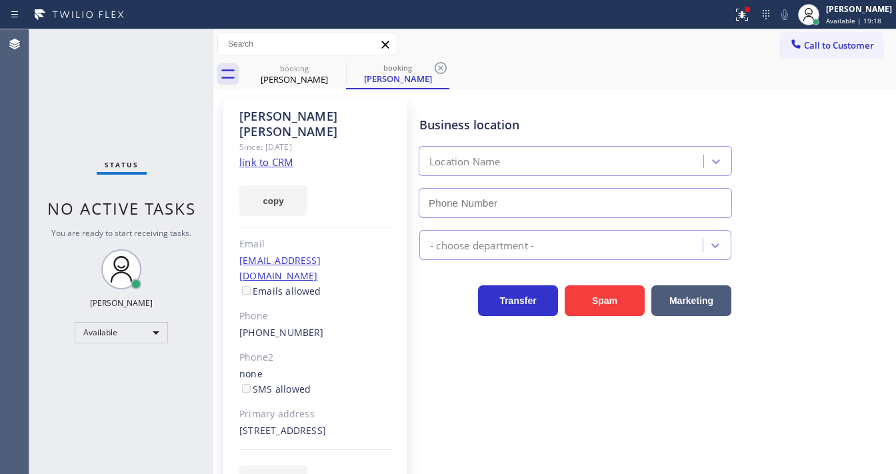
type input "[PHONE_NUMBER]"
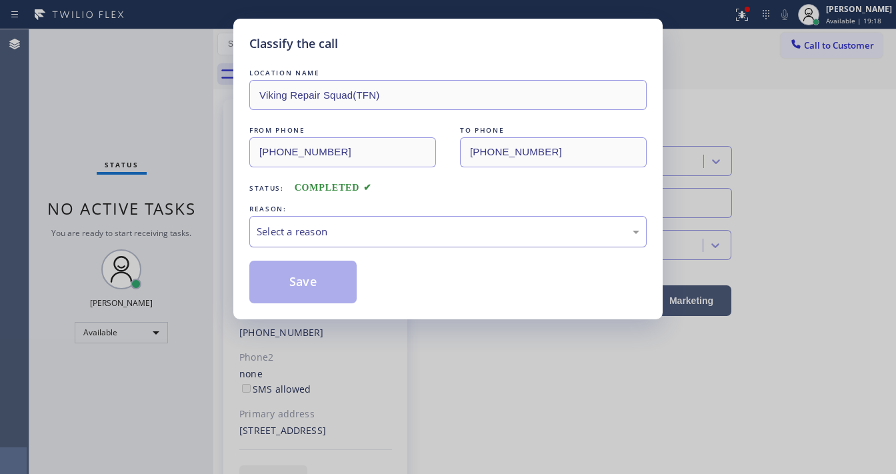
click at [287, 227] on div "Select a reason" at bounding box center [448, 231] width 383 height 15
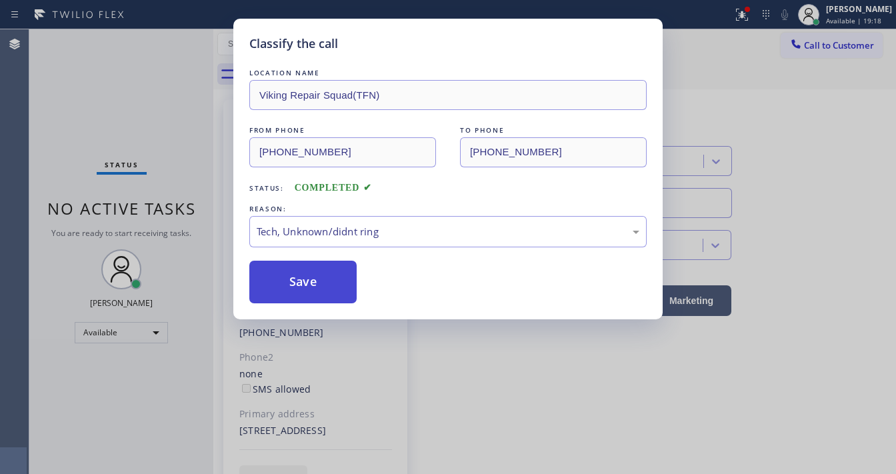
click at [295, 296] on button "Save" at bounding box center [302, 282] width 107 height 43
click at [191, 160] on div "Classify the call LOCATION NAME Viking Repair Squad(TFN) FROM PHONE [PHONE_NUMB…" at bounding box center [448, 237] width 896 height 474
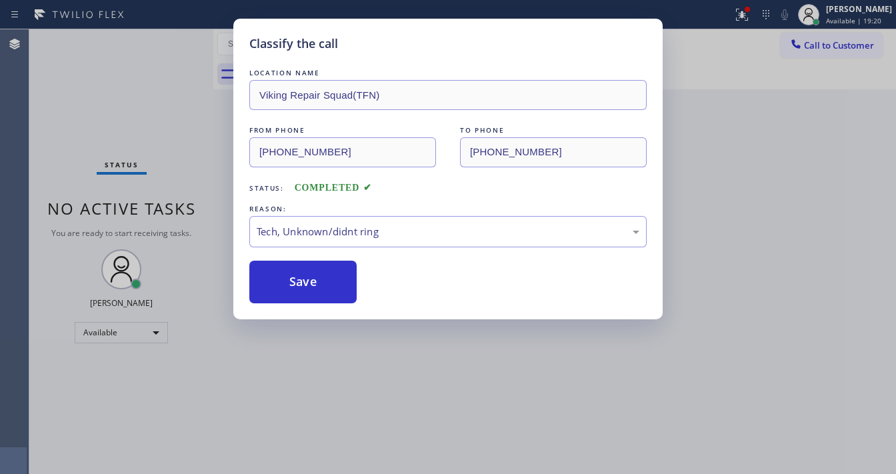
click at [169, 78] on div "Status No active tasks You are ready to start receiving tasks. [PERSON_NAME]" at bounding box center [121, 251] width 184 height 445
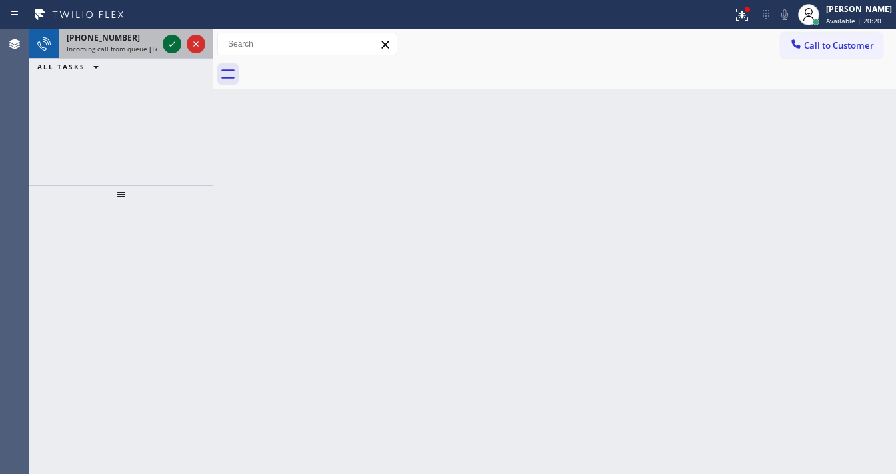
click at [172, 40] on icon at bounding box center [172, 44] width 16 height 16
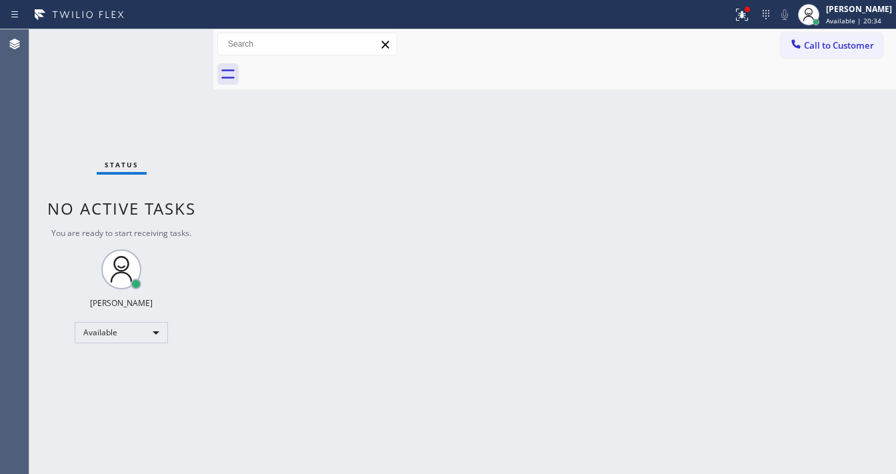
click at [171, 40] on div "Status No active tasks You are ready to start receiving tasks. [PERSON_NAME]" at bounding box center [121, 251] width 184 height 445
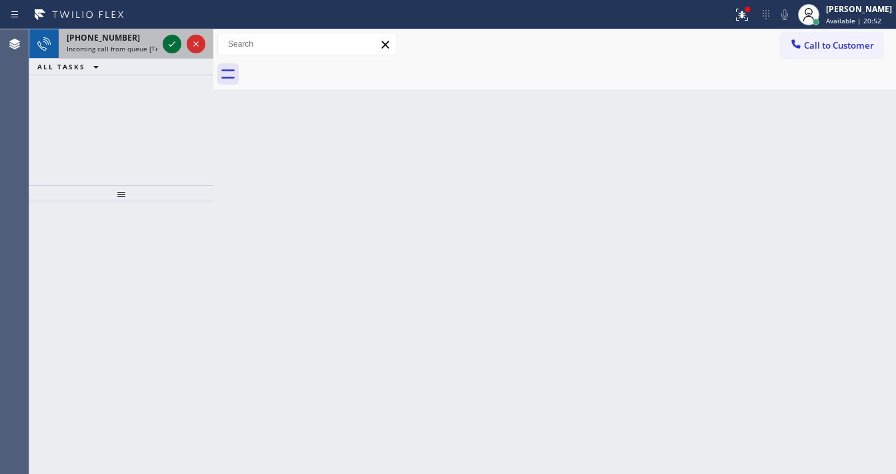
click at [171, 40] on icon at bounding box center [172, 44] width 16 height 16
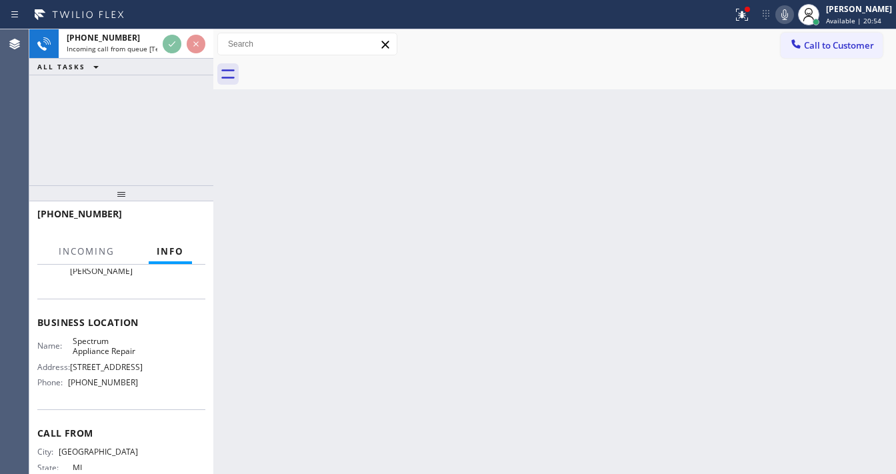
scroll to position [160, 0]
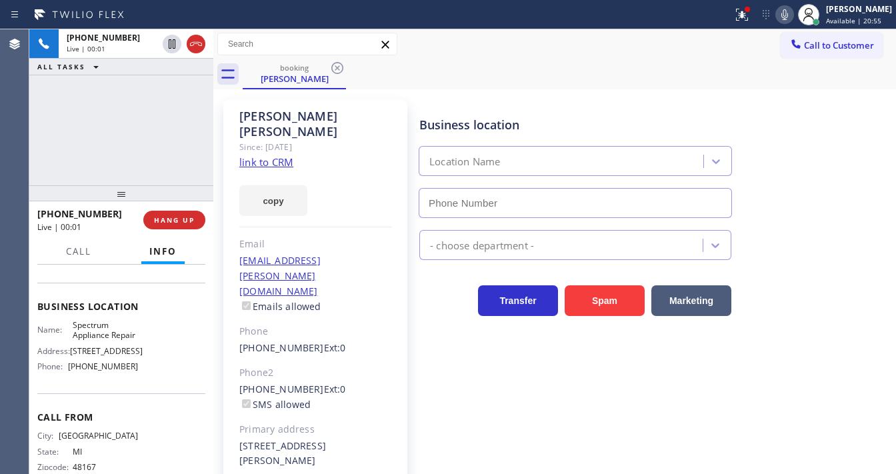
type input "[PHONE_NUMBER]"
click at [744, 15] on icon at bounding box center [740, 13] width 8 height 9
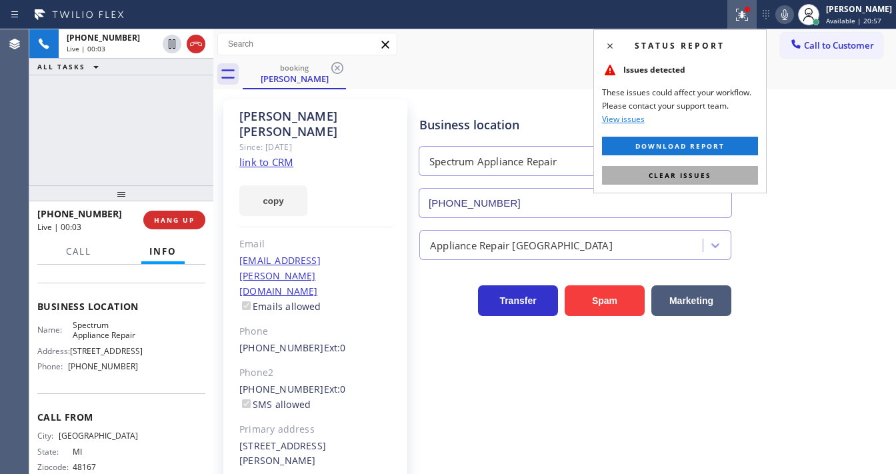
click at [712, 174] on button "Clear issues" at bounding box center [680, 175] width 156 height 19
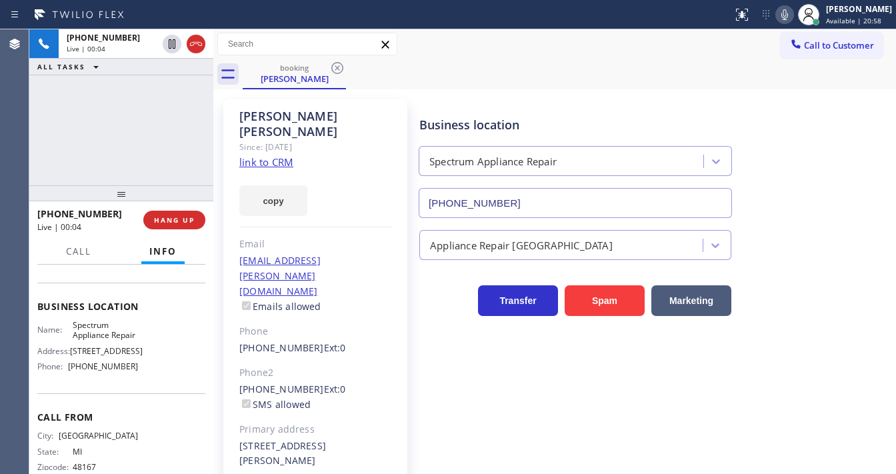
click at [273, 170] on div "copy" at bounding box center [315, 193] width 153 height 46
click at [275, 155] on link "link to CRM" at bounding box center [266, 161] width 54 height 13
click at [790, 16] on icon at bounding box center [785, 15] width 16 height 16
click at [175, 111] on div "[PHONE_NUMBER] Live | 01:12 ALL TASKS ALL TASKS ACTIVE TASKS TASKS IN WRAP UP" at bounding box center [121, 107] width 184 height 156
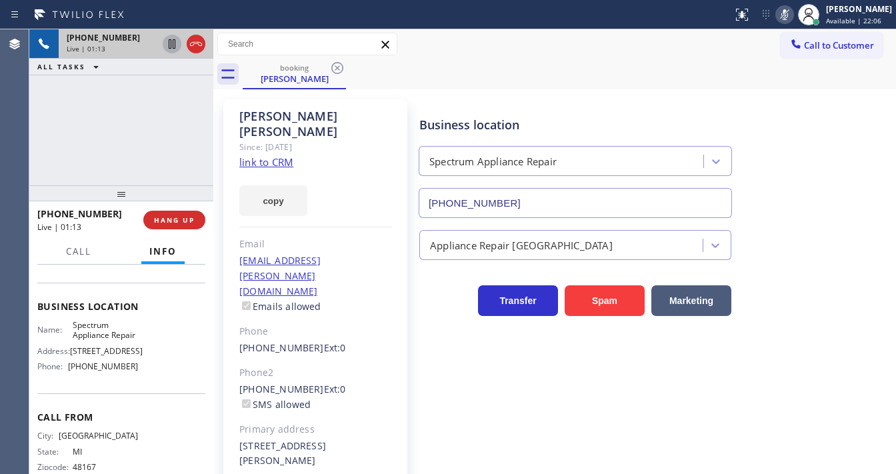
click at [173, 43] on icon at bounding box center [172, 43] width 7 height 9
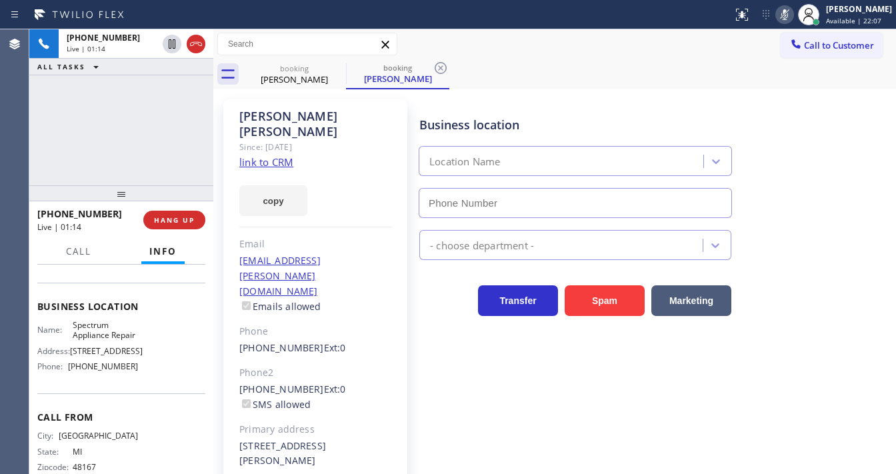
type input "[PHONE_NUMBER]"
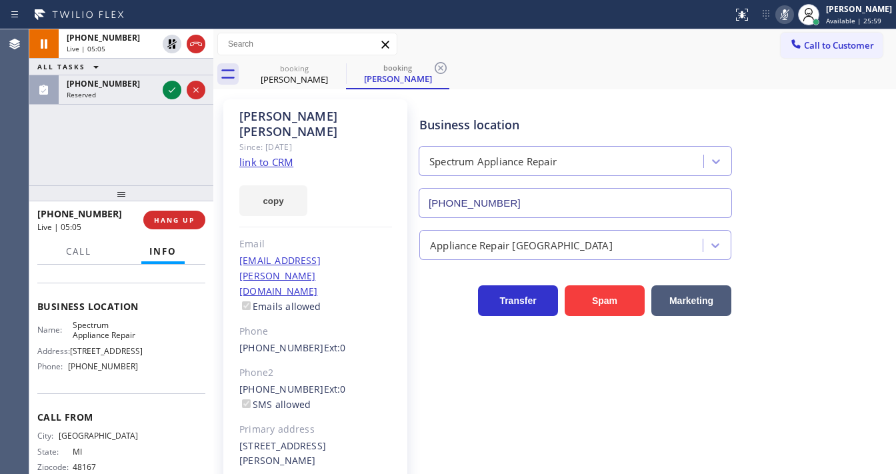
click at [56, 163] on div "[PHONE_NUMBER] Live | 05:05 ALL TASKS ALL TASKS ACTIVE TASKS TASKS IN WRAP UP […" at bounding box center [121, 107] width 184 height 156
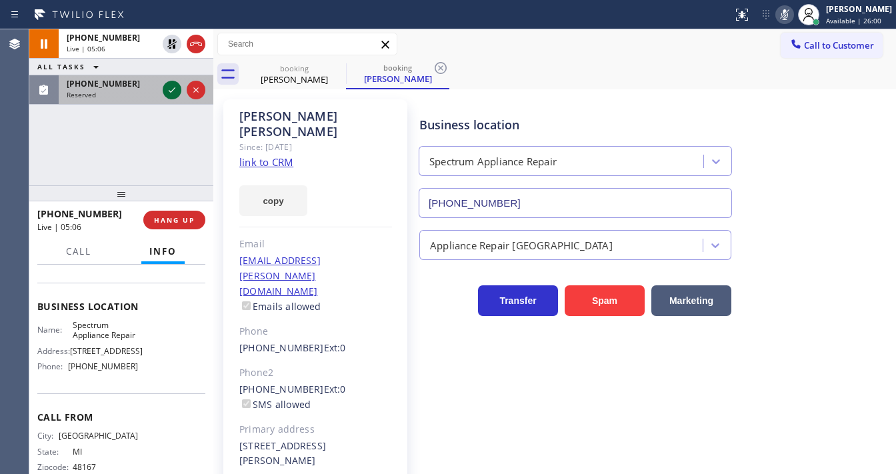
click at [173, 87] on icon at bounding box center [172, 90] width 16 height 16
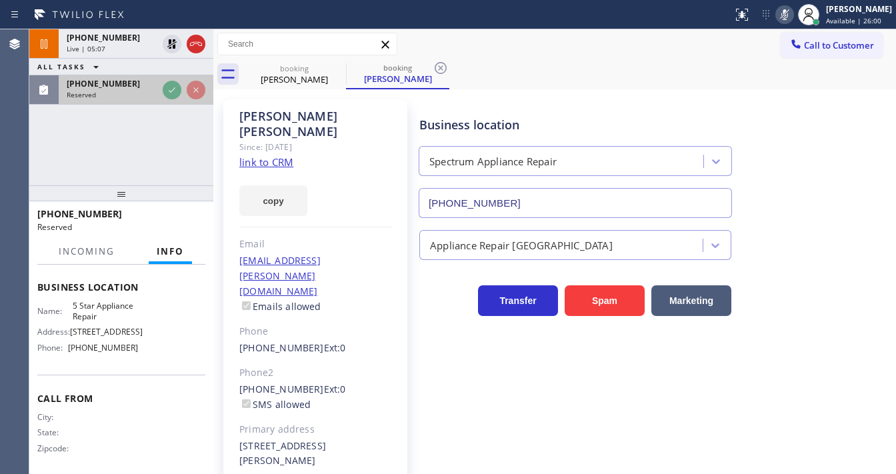
scroll to position [181, 0]
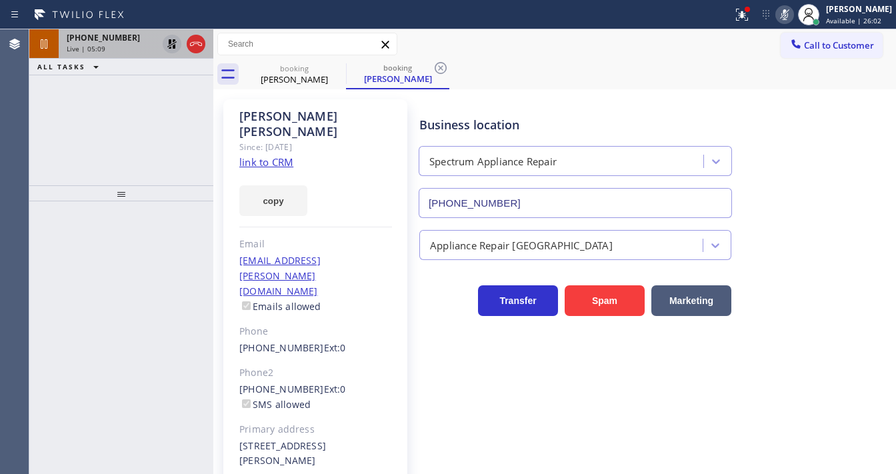
click at [171, 45] on icon at bounding box center [172, 44] width 16 height 16
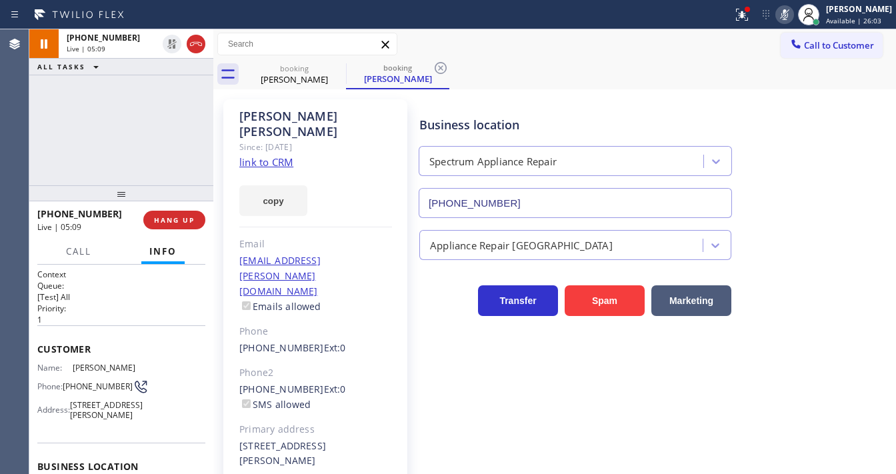
click at [790, 17] on icon at bounding box center [785, 15] width 16 height 16
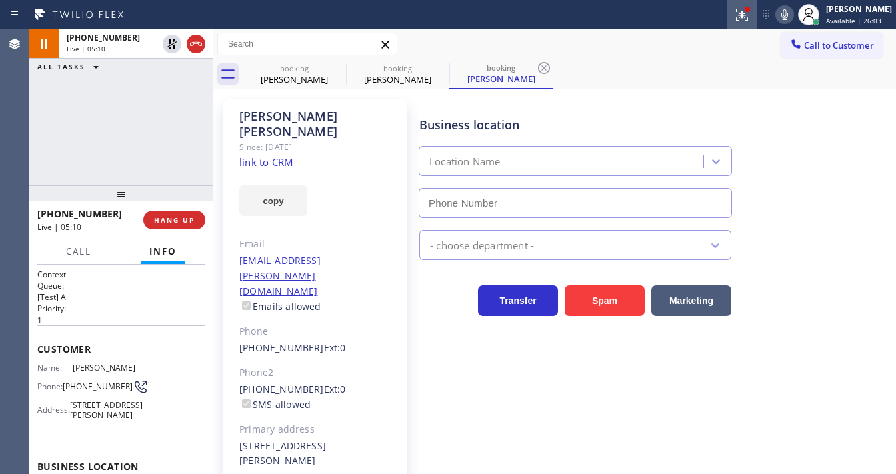
click at [744, 13] on icon at bounding box center [740, 13] width 8 height 9
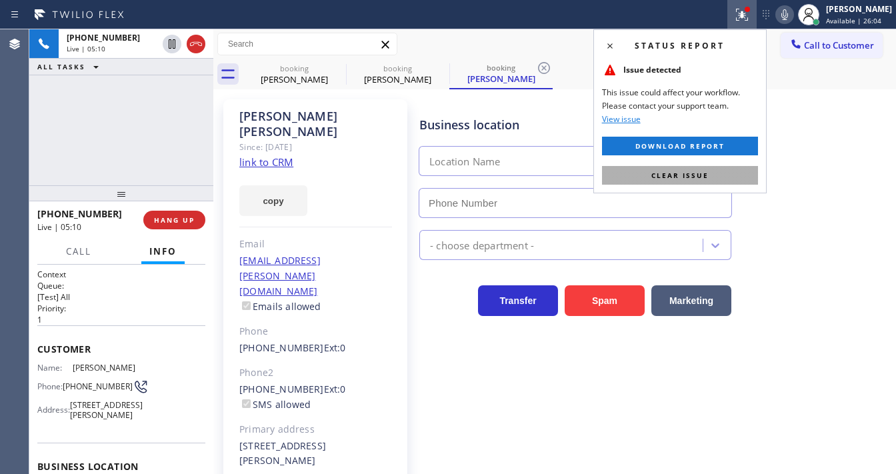
type input "[PHONE_NUMBER]"
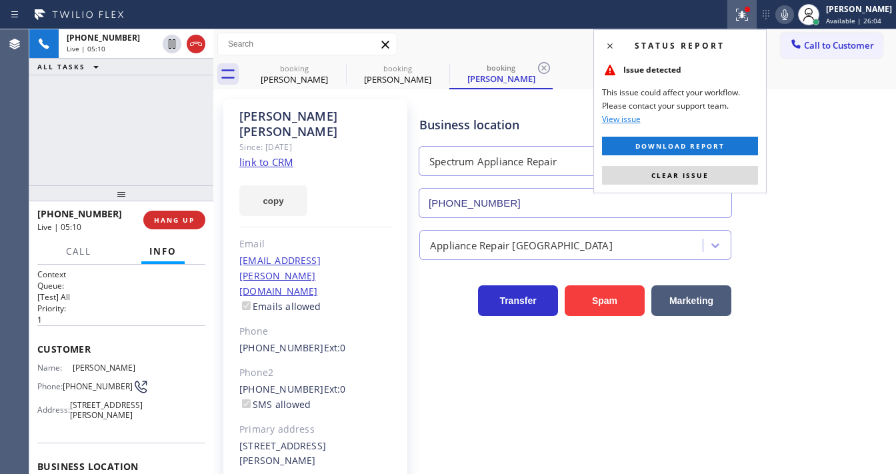
click at [664, 171] on span "Clear issue" at bounding box center [680, 175] width 57 height 9
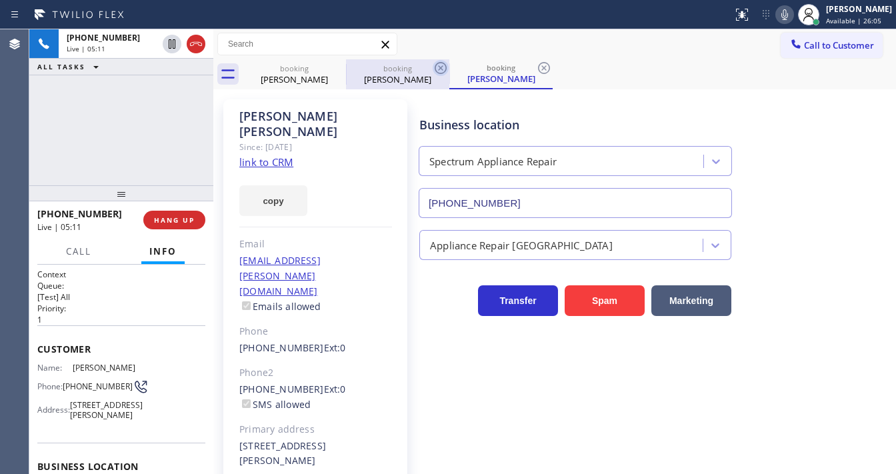
click at [436, 67] on icon at bounding box center [441, 68] width 12 height 12
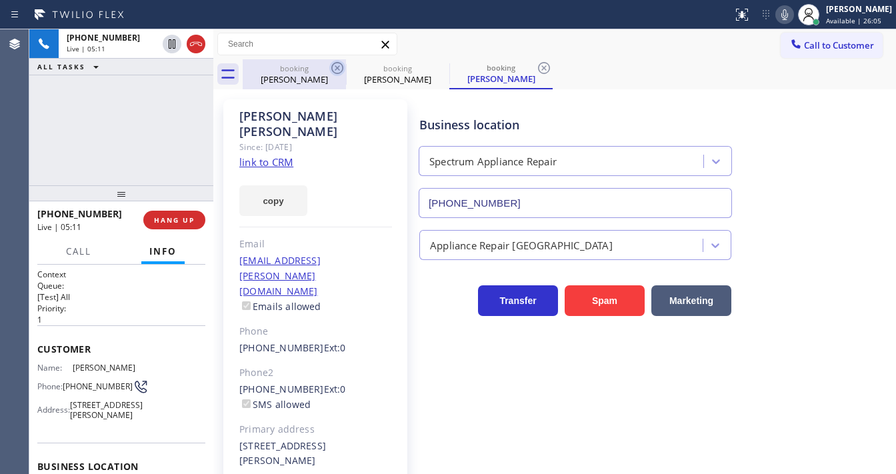
click at [341, 71] on icon at bounding box center [337, 68] width 16 height 16
click at [42, 143] on div "[PHONE_NUMBER] Live | 05:24 ALL TASKS ALL TASKS ACTIVE TASKS TASKS IN WRAP UP" at bounding box center [121, 107] width 184 height 156
drag, startPoint x: 87, startPoint y: 392, endPoint x: 65, endPoint y: 382, distance: 23.9
click at [65, 382] on span "[PHONE_NUMBER]" at bounding box center [98, 387] width 70 height 10
click at [131, 97] on div "[PHONE_NUMBER] Live | 06:11 ALL TASKS ALL TASKS ACTIVE TASKS TASKS IN WRAP UP" at bounding box center [121, 107] width 184 height 156
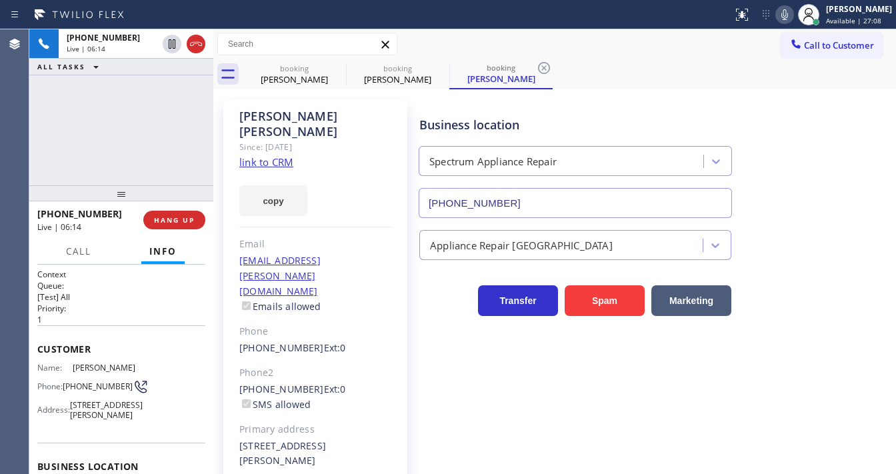
drag, startPoint x: 35, startPoint y: 111, endPoint x: 79, endPoint y: 117, distance: 45.0
click at [43, 113] on div "[PHONE_NUMBER] Live | 06:14 ALL TASKS ALL TASKS ACTIVE TASKS TASKS IN WRAP UP" at bounding box center [121, 107] width 184 height 156
click at [436, 69] on icon at bounding box center [441, 68] width 16 height 16
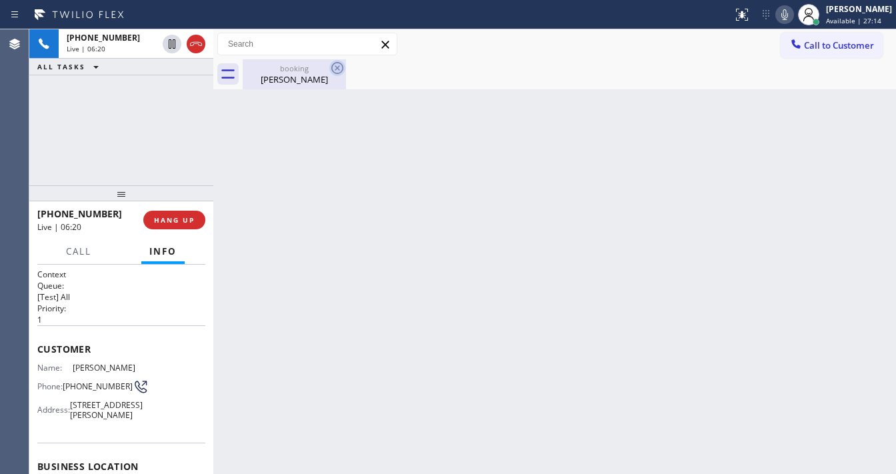
click at [336, 70] on icon at bounding box center [337, 68] width 16 height 16
click at [301, 77] on div "[PERSON_NAME]" at bounding box center [294, 79] width 101 height 12
drag, startPoint x: 145, startPoint y: 101, endPoint x: 195, endPoint y: 13, distance: 101.5
click at [147, 101] on div "[PHONE_NUMBER] Live | 06:22 ALL TASKS ALL TASKS ACTIVE TASKS TASKS IN WRAP UP" at bounding box center [121, 107] width 184 height 156
drag, startPoint x: 145, startPoint y: 122, endPoint x: 159, endPoint y: 30, distance: 93.1
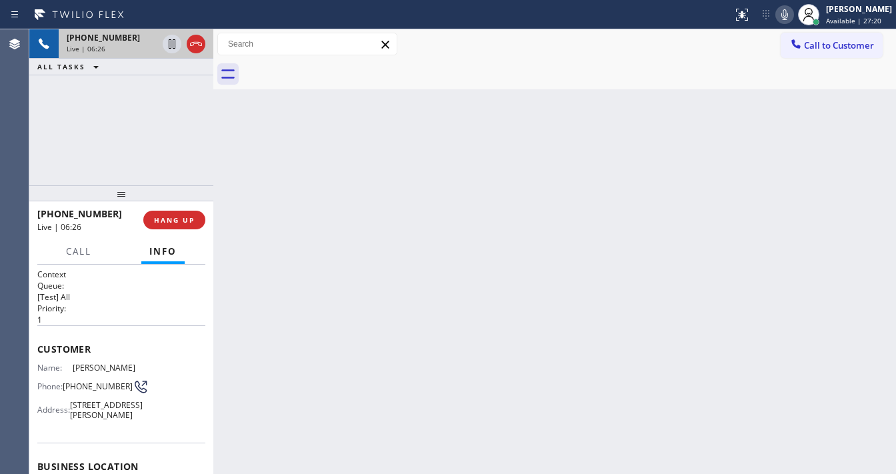
click at [145, 122] on div "[PHONE_NUMBER] Live | 06:26 ALL TASKS ALL TASKS ACTIVE TASKS TASKS IN WRAP UP" at bounding box center [121, 107] width 184 height 156
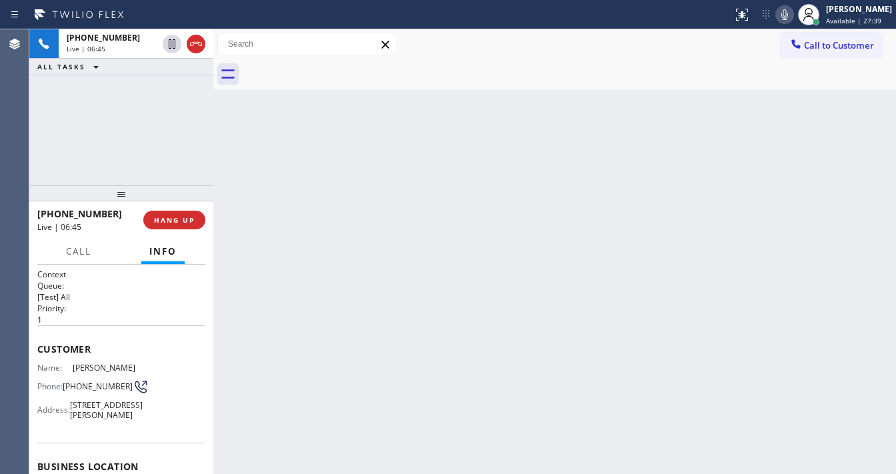
click at [139, 97] on div "[PHONE_NUMBER] Live | 06:45 ALL TASKS ALL TASKS ACTIVE TASKS TASKS IN WRAP UP" at bounding box center [121, 107] width 184 height 156
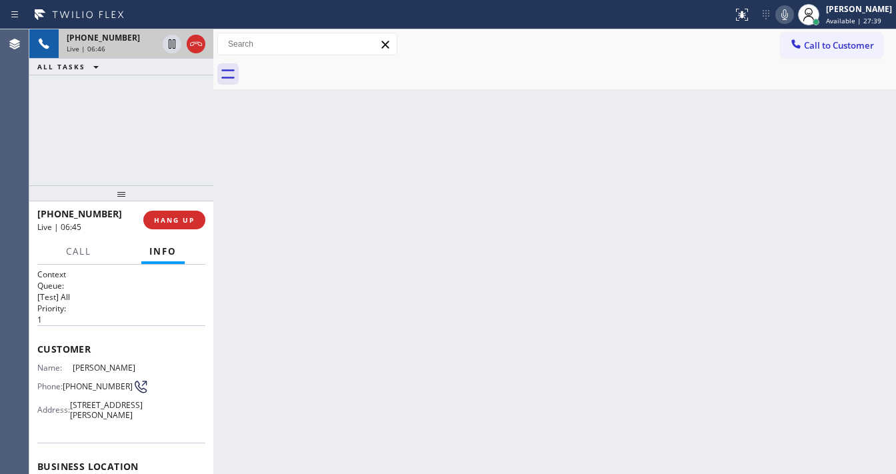
click at [116, 37] on span "[PHONE_NUMBER]" at bounding box center [103, 37] width 73 height 11
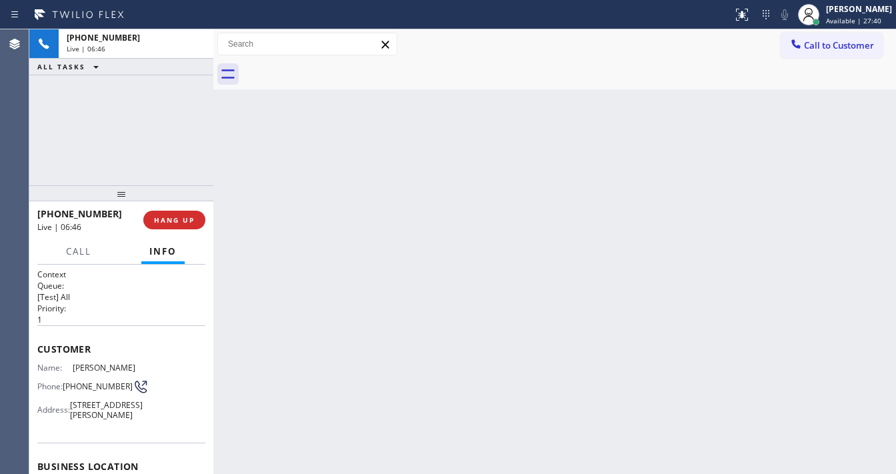
click at [136, 125] on div "[PHONE_NUMBER] Live | 06:46 ALL TASKS ALL TASKS ACTIVE TASKS TASKS IN WRAP UP" at bounding box center [121, 107] width 184 height 156
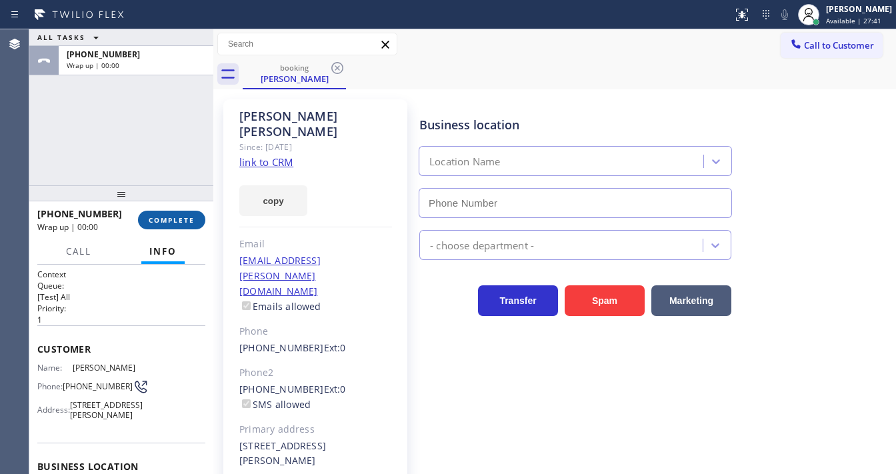
type input "[PHONE_NUMBER]"
click at [173, 228] on button "COMPLETE" at bounding box center [171, 220] width 67 height 19
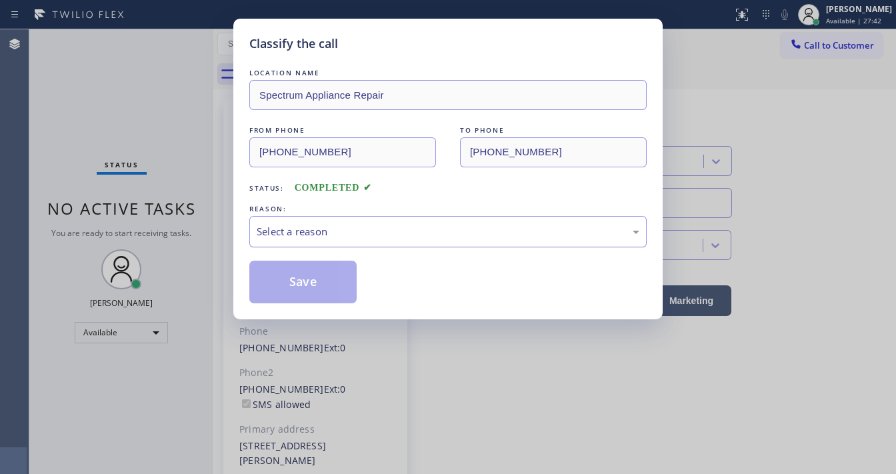
click at [371, 232] on div "Select a reason" at bounding box center [448, 231] width 383 height 15
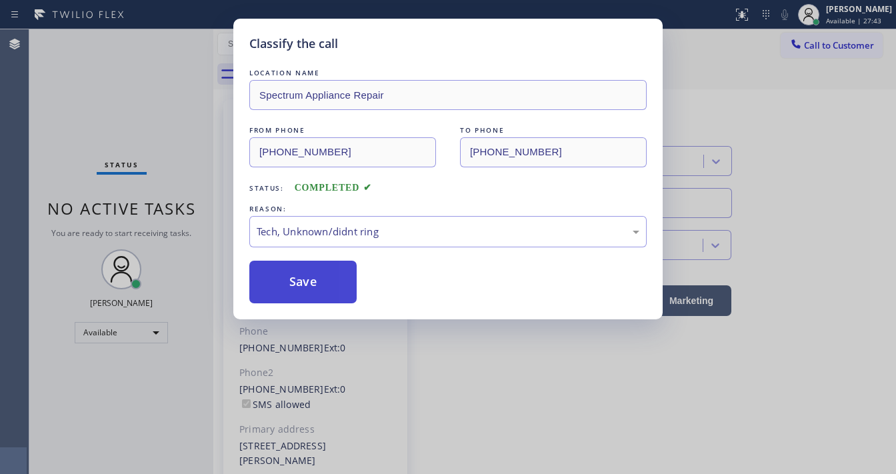
drag, startPoint x: 349, startPoint y: 325, endPoint x: 321, endPoint y: 265, distance: 66.6
click at [321, 264] on button "Save" at bounding box center [302, 282] width 107 height 43
click at [321, 263] on button "Save" at bounding box center [302, 282] width 107 height 43
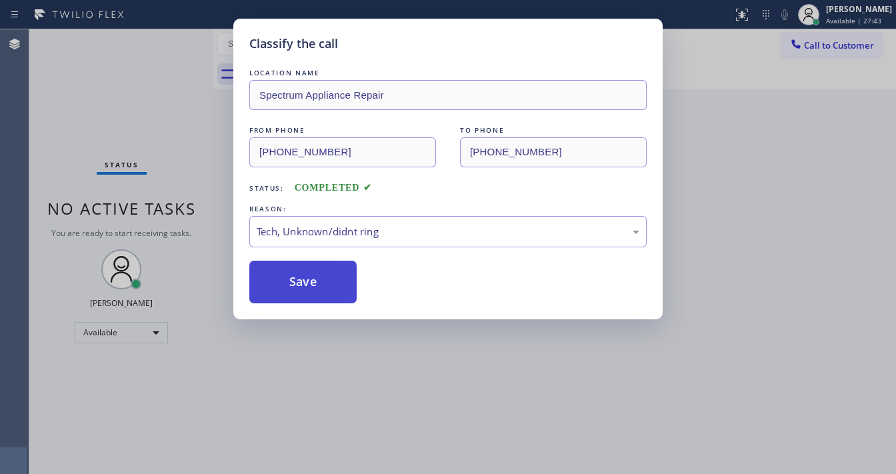
click at [323, 269] on button "Save" at bounding box center [302, 282] width 107 height 43
click at [358, 474] on div "Classify the call LOCATION NAME Spectrum Appliance Repair FROM PHONE [PHONE_NUM…" at bounding box center [448, 237] width 896 height 474
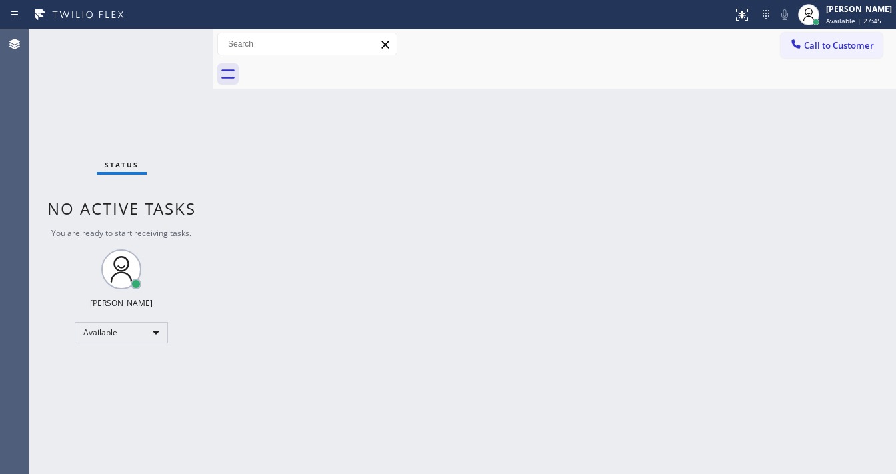
click at [183, 71] on div "Status No active tasks You are ready to start receiving tasks. [PERSON_NAME]" at bounding box center [121, 251] width 184 height 445
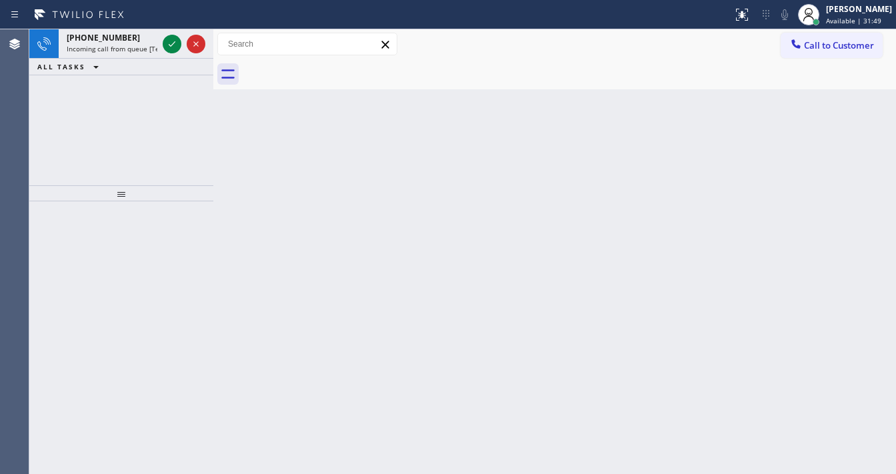
click at [162, 37] on div at bounding box center [184, 43] width 48 height 29
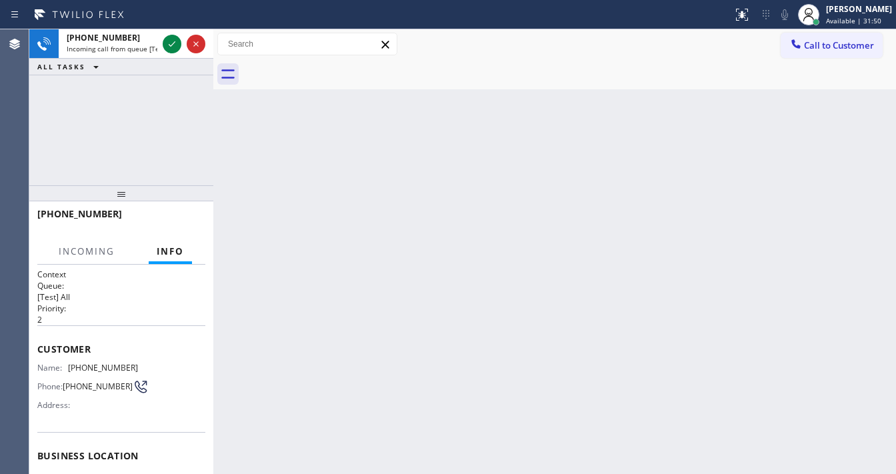
click at [162, 37] on div at bounding box center [184, 43] width 48 height 29
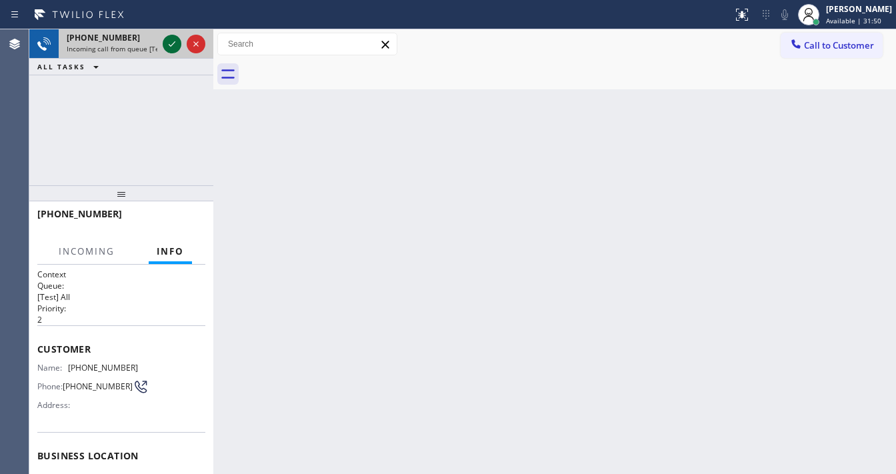
click at [168, 40] on icon at bounding box center [172, 44] width 16 height 16
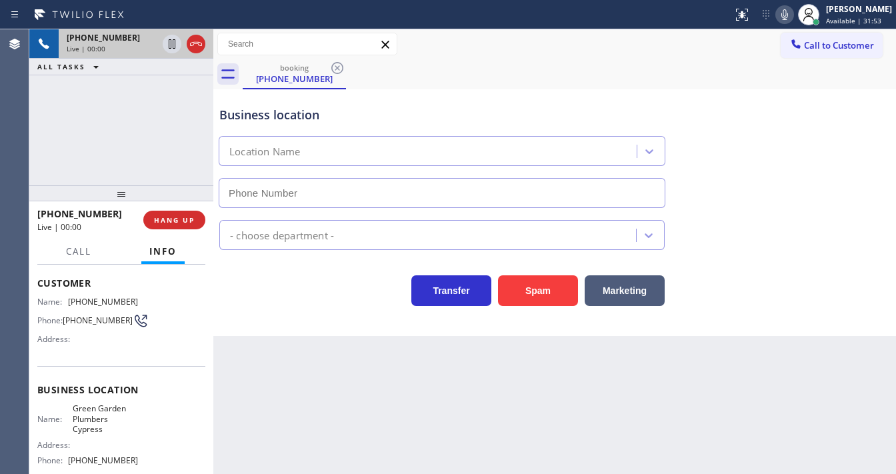
scroll to position [107, 0]
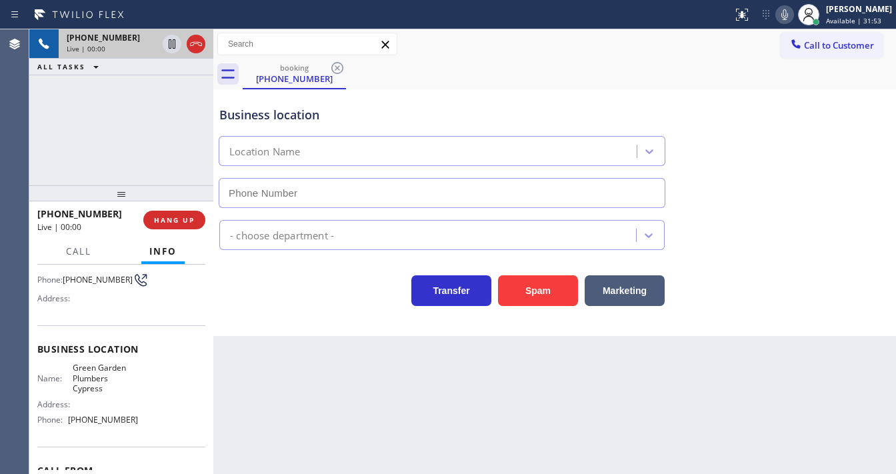
type input "[PHONE_NUMBER]"
click at [336, 471] on div "Back to Dashboard Change Sender ID Customers Technicians Select a contact Outbo…" at bounding box center [554, 251] width 683 height 445
click at [0, 141] on div "Agent Desktop" at bounding box center [14, 251] width 29 height 445
drag, startPoint x: 29, startPoint y: 136, endPoint x: 251, endPoint y: 272, distance: 260.5
click at [32, 136] on div "[PHONE_NUMBER] Live | 00:21 ALL TASKS ALL TASKS ACTIVE TASKS TASKS IN WRAP UP" at bounding box center [121, 107] width 184 height 156
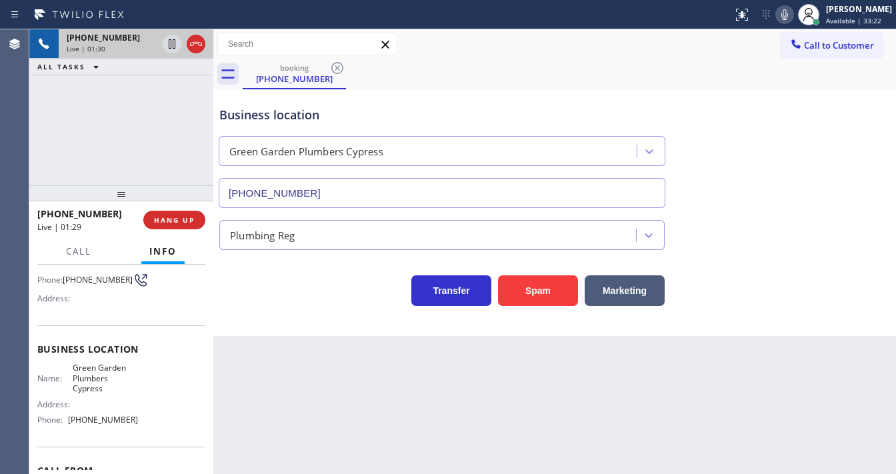
click at [109, 144] on div "[PHONE_NUMBER] Live | 01:30 ALL TASKS ALL TASKS ACTIVE TASKS TASKS IN WRAP UP" at bounding box center [121, 107] width 184 height 156
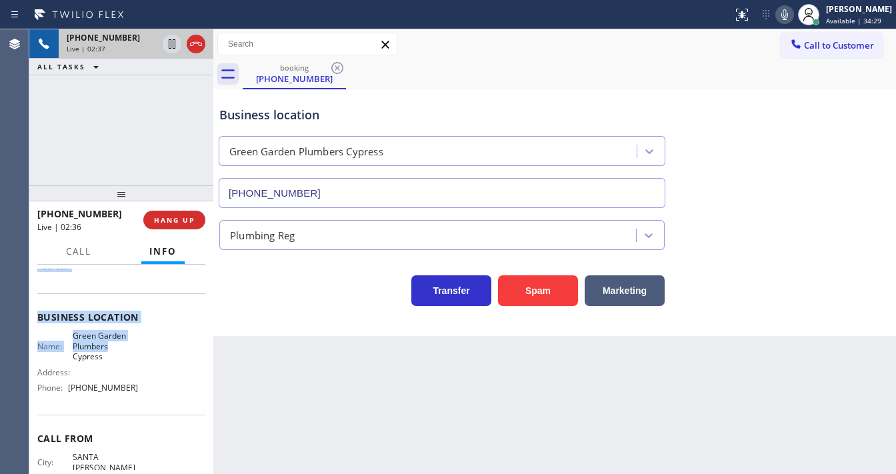
scroll to position [185, 0]
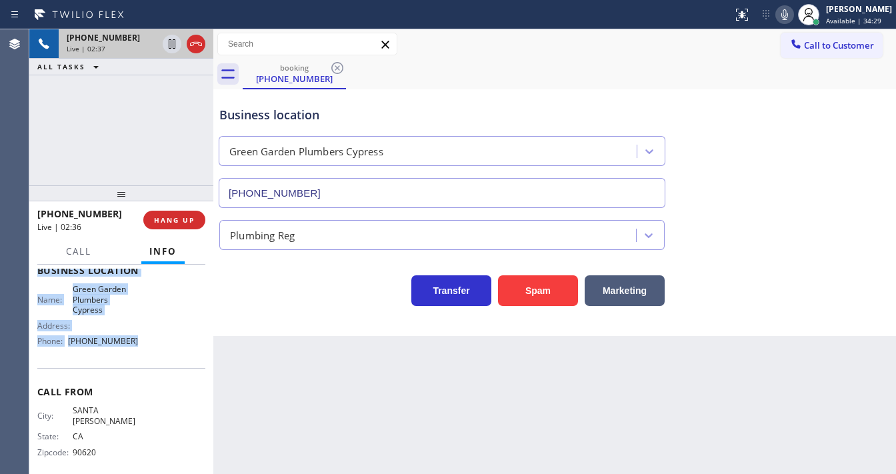
drag, startPoint x: 39, startPoint y: 285, endPoint x: 133, endPoint y: 339, distance: 108.1
click at [133, 340] on div "Context Queue: [Test] All Priority: 2 Customer Name: [PHONE_NUMBER] Phone: [PHO…" at bounding box center [121, 281] width 168 height 396
click at [135, 151] on div "[PHONE_NUMBER] Live | 02:37 ALL TASKS ALL TASKS ACTIVE TASKS TASKS IN WRAP UP" at bounding box center [121, 107] width 184 height 156
click at [101, 80] on div "[PHONE_NUMBER] Live | 02:48 ALL TASKS ALL TASKS ACTIVE TASKS TASKS IN WRAP UP" at bounding box center [121, 107] width 184 height 156
click at [1, 155] on div "Agent Desktop" at bounding box center [14, 251] width 29 height 445
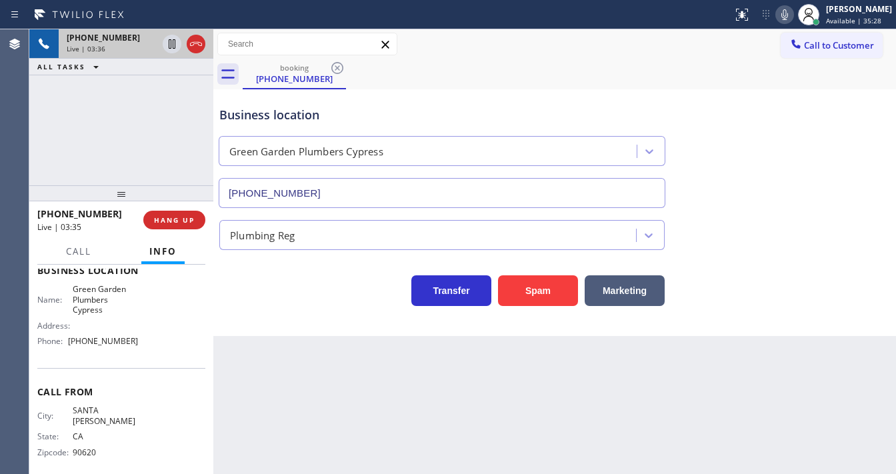
click at [51, 158] on div "[PHONE_NUMBER] Live | 03:36 ALL TASKS ALL TASKS ACTIVE TASKS TASKS IN WRAP UP" at bounding box center [121, 107] width 184 height 156
click at [601, 31] on div "Call to Customer Outbound call Location Search location Your caller id phone nu…" at bounding box center [554, 44] width 683 height 30
drag, startPoint x: 796, startPoint y: 20, endPoint x: 768, endPoint y: 25, distance: 28.4
click at [793, 20] on icon at bounding box center [785, 15] width 16 height 16
click at [169, 127] on div "[PHONE_NUMBER] Live | 03:44 ALL TASKS ALL TASKS ACTIVE TASKS TASKS IN WRAP UP" at bounding box center [121, 107] width 184 height 156
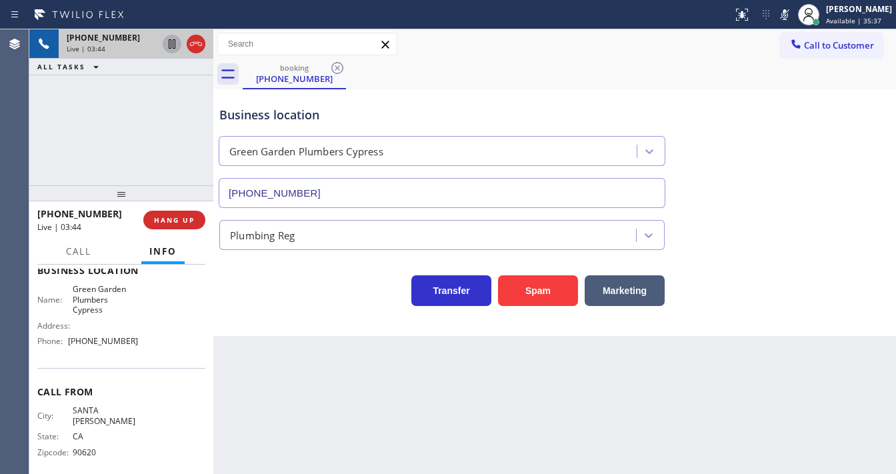
click at [169, 46] on icon at bounding box center [172, 44] width 16 height 16
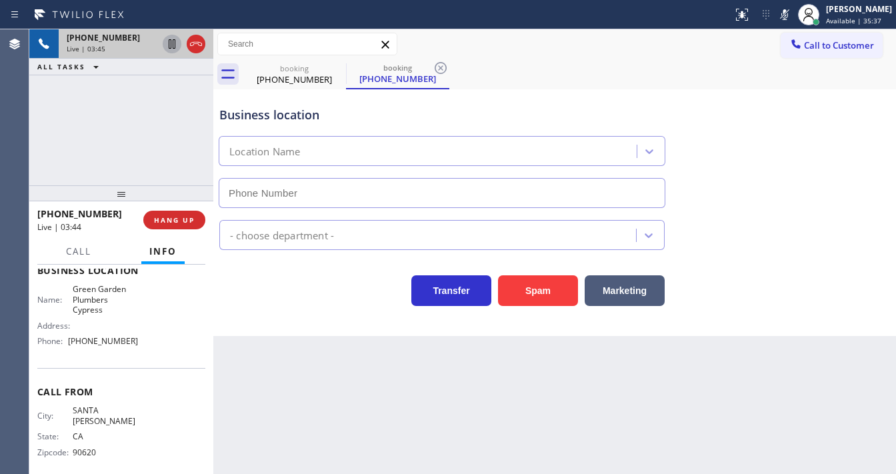
type input "[PHONE_NUMBER]"
click at [790, 18] on icon at bounding box center [785, 15] width 16 height 16
click at [173, 45] on icon at bounding box center [171, 43] width 9 height 9
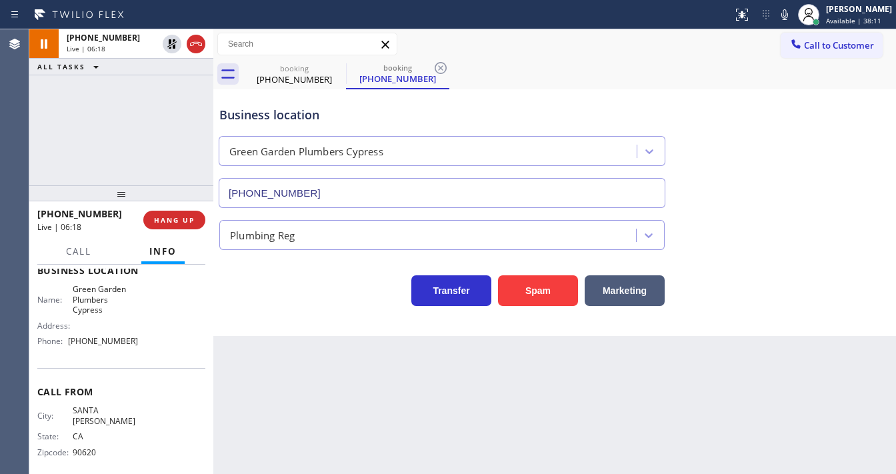
click at [181, 99] on div "[PHONE_NUMBER] Live | 06:18 ALL TASKS ALL TASKS ACTIVE TASKS TASKS IN WRAP UP" at bounding box center [121, 107] width 184 height 156
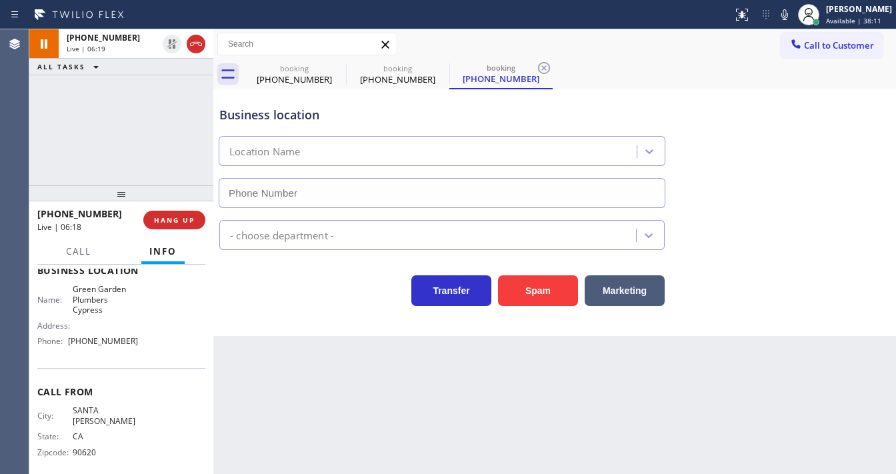
type input "[PHONE_NUMBER]"
click at [181, 151] on div "[PHONE_NUMBER] Live | 06:21 ALL TASKS ALL TASKS ACTIVE TASKS TASKS IN WRAP UP" at bounding box center [121, 107] width 184 height 156
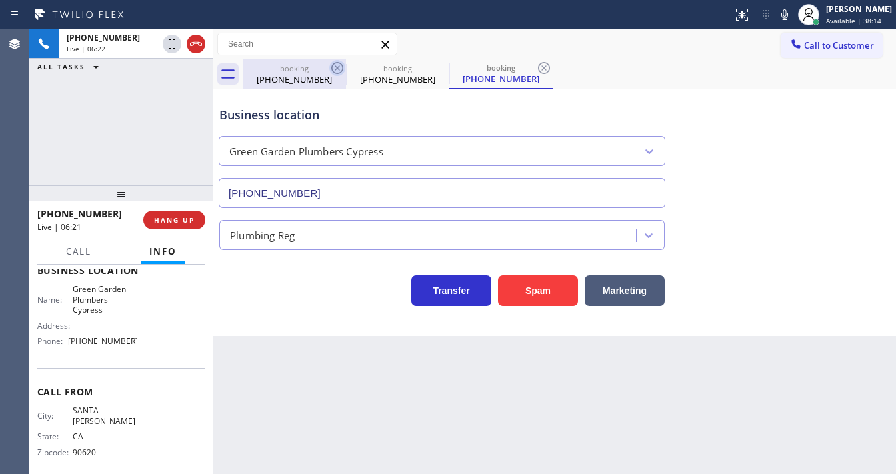
click at [336, 72] on icon at bounding box center [337, 68] width 16 height 16
click at [336, 71] on icon at bounding box center [337, 68] width 16 height 16
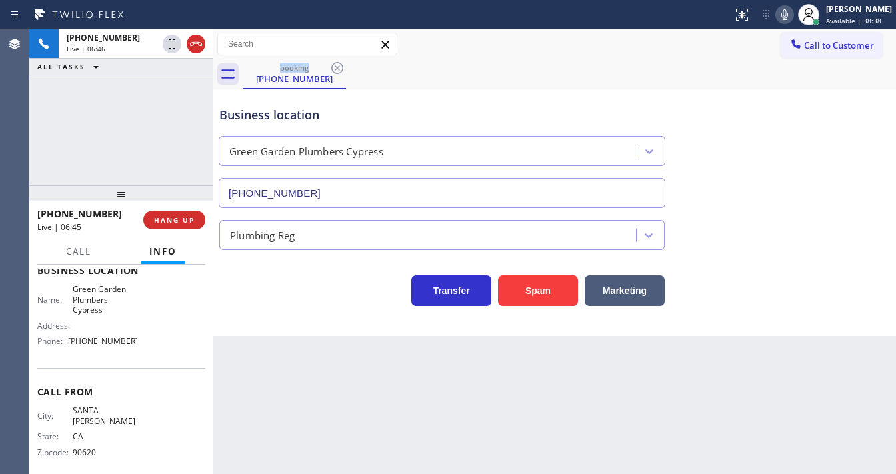
click at [793, 14] on icon at bounding box center [785, 15] width 16 height 16
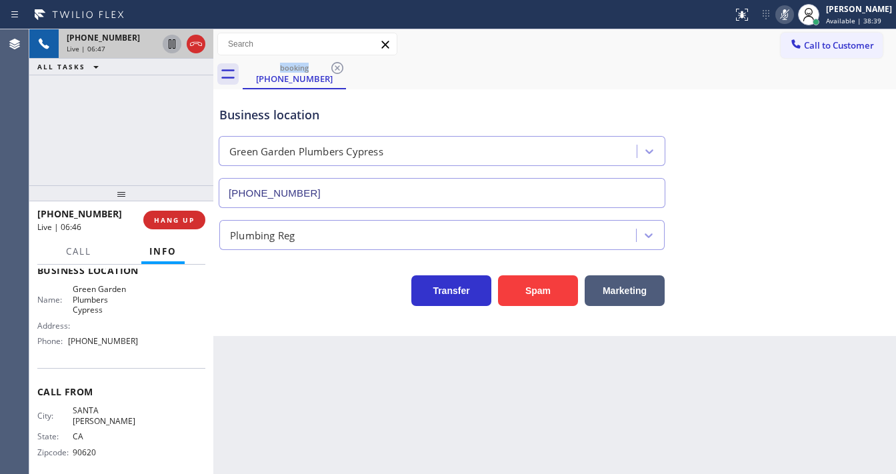
click at [172, 44] on icon at bounding box center [172, 44] width 16 height 16
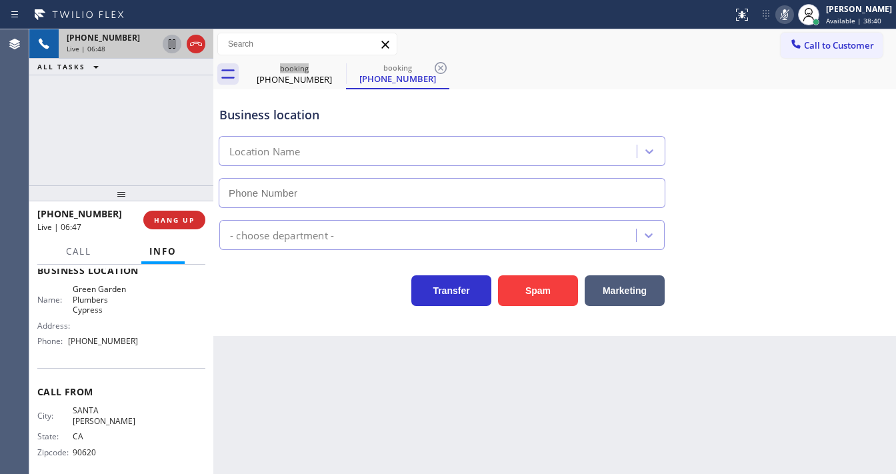
type input "[PHONE_NUMBER]"
click at [529, 55] on div "Call to Customer Outbound call Location Search location Your caller id phone nu…" at bounding box center [554, 44] width 683 height 23
click at [788, 15] on icon at bounding box center [785, 14] width 7 height 11
click at [173, 47] on icon at bounding box center [171, 43] width 9 height 9
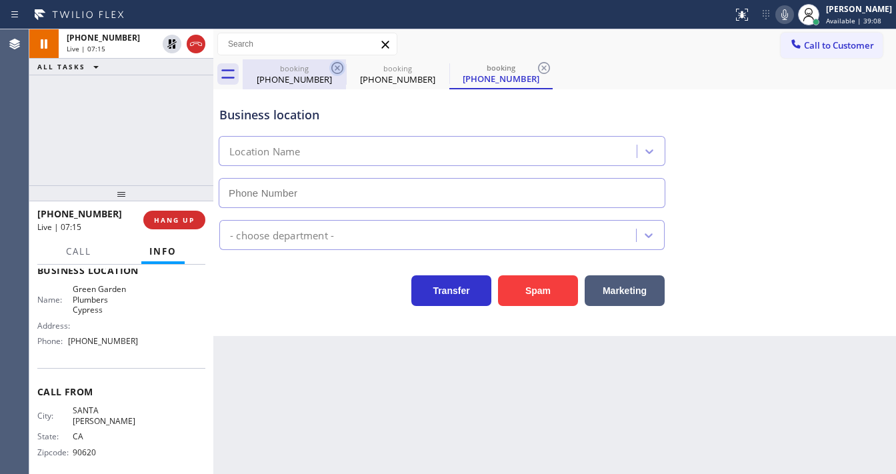
type input "[PHONE_NUMBER]"
click at [337, 68] on icon at bounding box center [337, 68] width 12 height 12
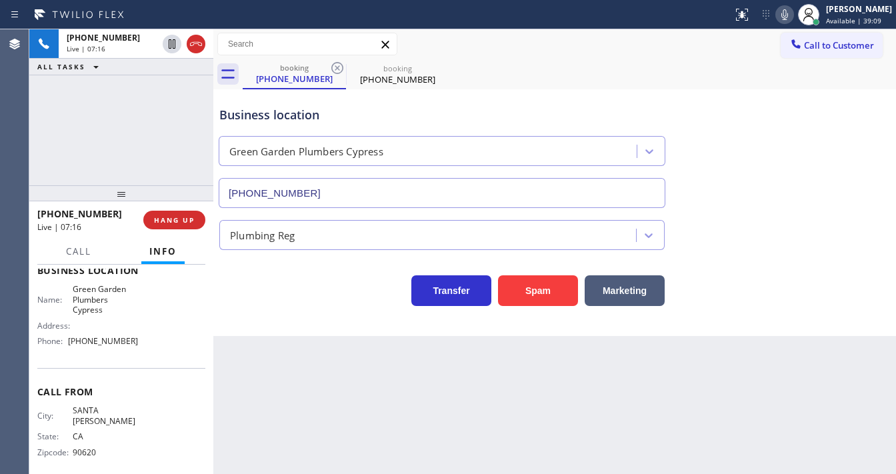
click at [337, 68] on icon at bounding box center [337, 68] width 12 height 12
click at [112, 120] on div "[PHONE_NUMBER] Live | 07:17 ALL TASKS ALL TASKS ACTIVE TASKS TASKS IN WRAP UP" at bounding box center [121, 107] width 184 height 156
click at [49, 163] on div "[PHONE_NUMBER] Live | 07:20 ALL TASKS ALL TASKS ACTIVE TASKS TASKS IN WRAP UP" at bounding box center [121, 107] width 184 height 156
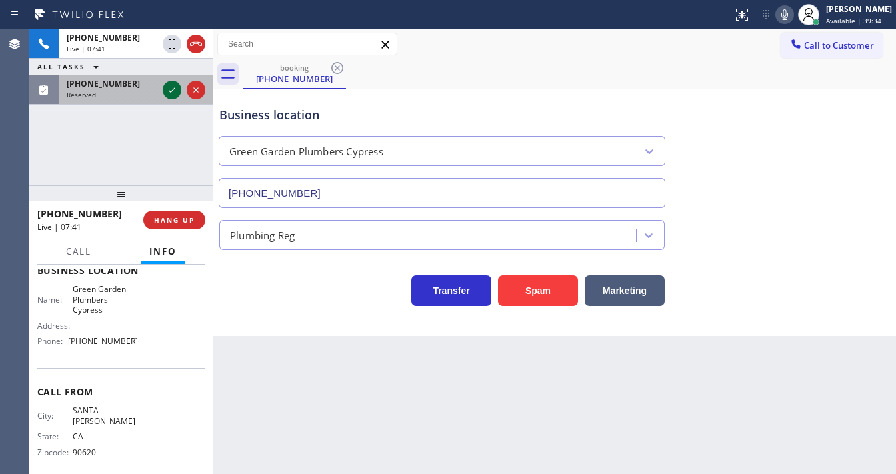
click at [165, 86] on icon at bounding box center [172, 90] width 16 height 16
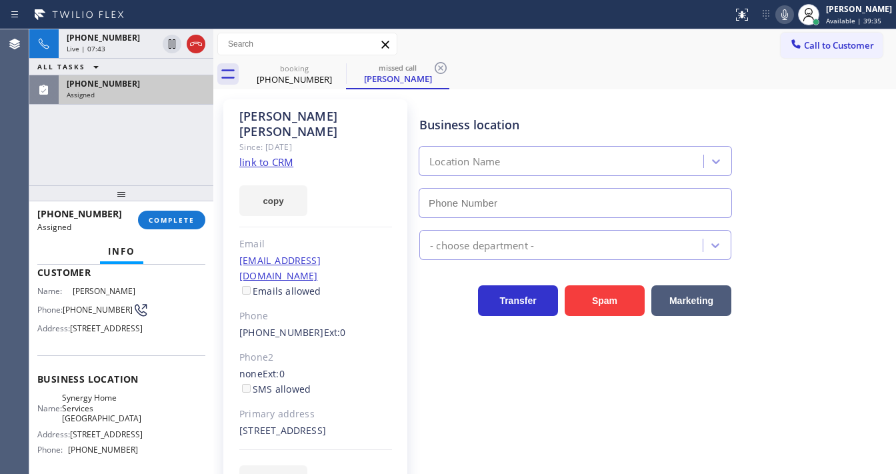
scroll to position [13, 0]
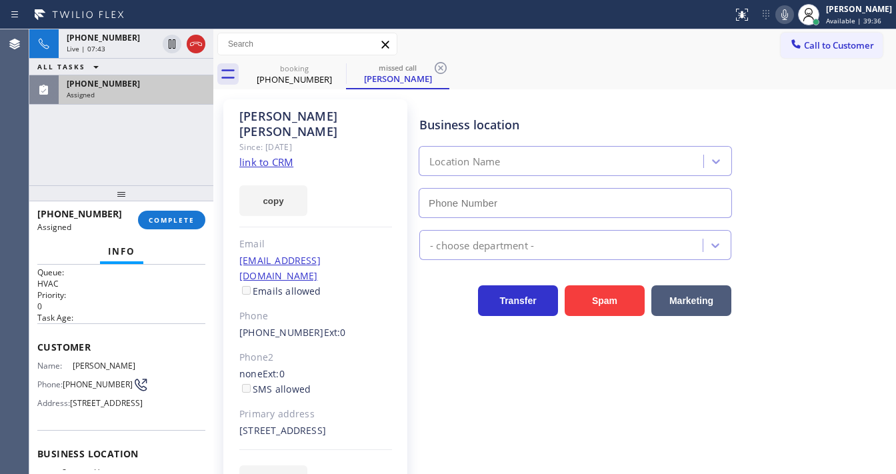
type input "[PHONE_NUMBER]"
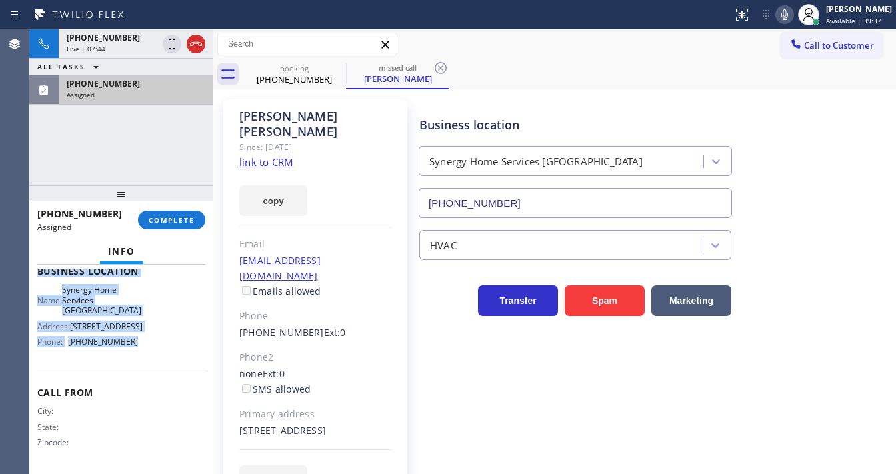
scroll to position [227, 0]
drag, startPoint x: 34, startPoint y: 344, endPoint x: 157, endPoint y: 364, distance: 125.0
click at [157, 364] on div "Context Queue: HVAC Priority: 0 Task Age: Customer Name: [PERSON_NAME] Phone: […" at bounding box center [121, 369] width 184 height 209
click at [181, 221] on span "COMPLETE" at bounding box center [172, 219] width 46 height 9
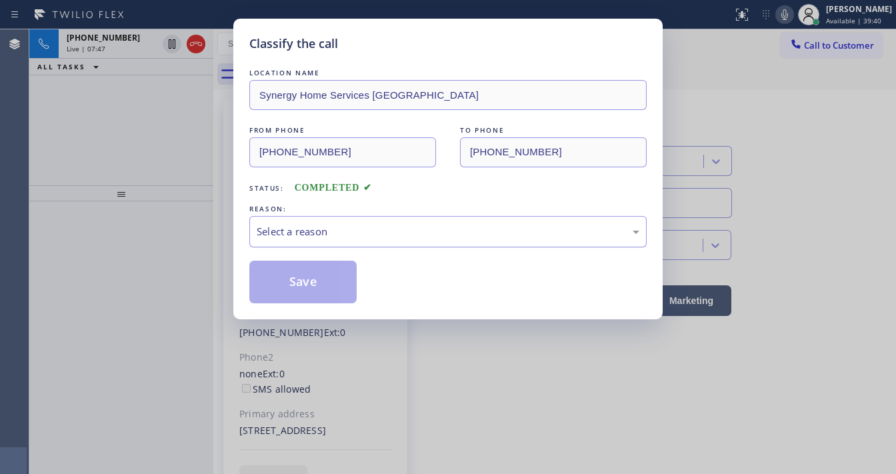
click at [368, 227] on div "Select a reason" at bounding box center [448, 231] width 383 height 15
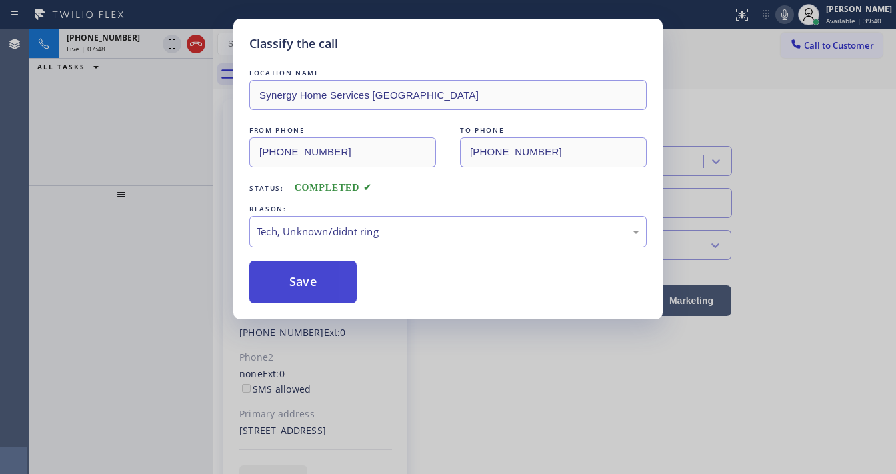
click at [327, 285] on button "Save" at bounding box center [302, 282] width 107 height 43
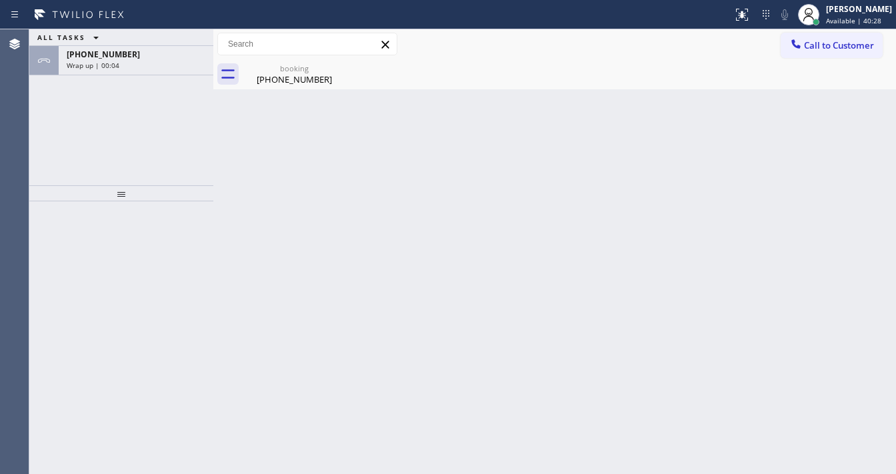
click at [62, 120] on div "ALL TASKS ALL TASKS ACTIVE TASKS TASKS IN WRAP UP [PHONE_NUMBER] Wrap up | 00:04" at bounding box center [121, 107] width 184 height 156
click at [128, 51] on div "[PHONE_NUMBER]" at bounding box center [136, 54] width 139 height 11
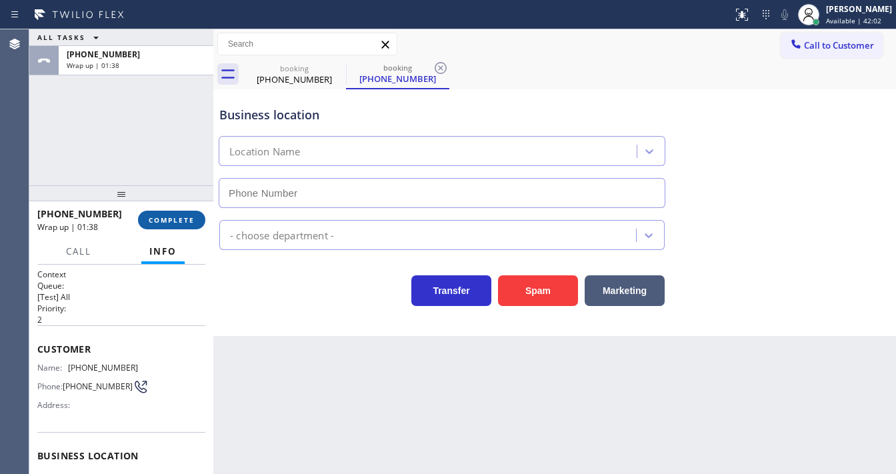
click at [180, 215] on span "COMPLETE" at bounding box center [172, 219] width 46 height 9
type input "[PHONE_NUMBER]"
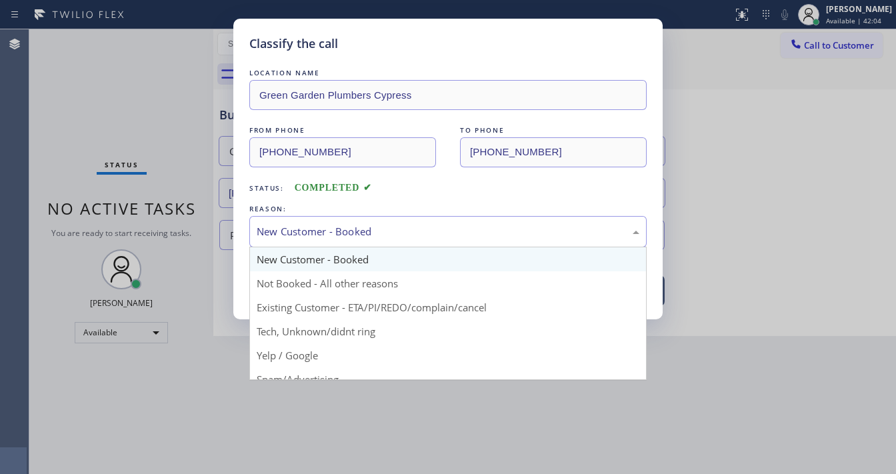
click at [310, 235] on div "New Customer - Booked" at bounding box center [448, 231] width 383 height 15
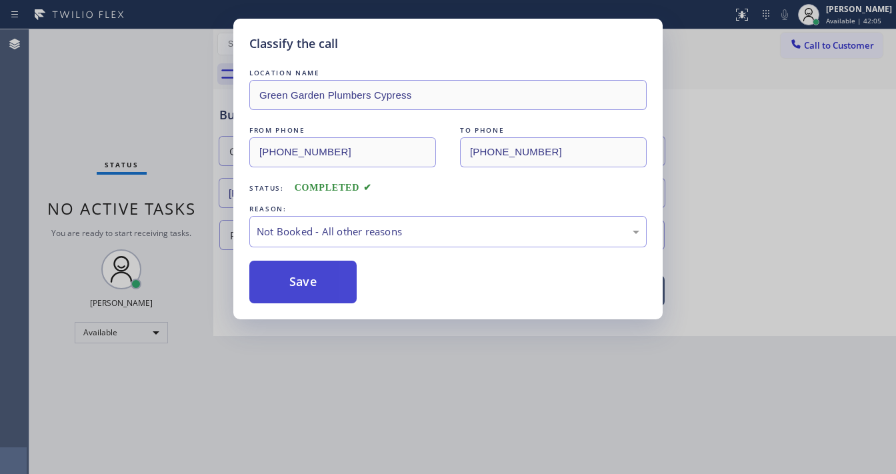
click at [305, 272] on button "Save" at bounding box center [302, 282] width 107 height 43
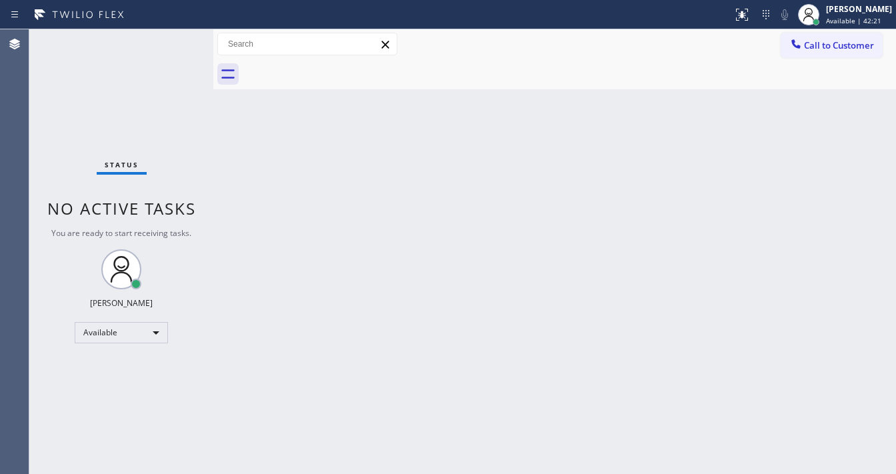
click at [157, 41] on div "Status No active tasks You are ready to start receiving tasks. [PERSON_NAME]" at bounding box center [121, 251] width 184 height 445
click at [163, 34] on div "Status No active tasks You are ready to start receiving tasks. [PERSON_NAME]" at bounding box center [121, 251] width 184 height 445
click at [153, 42] on div "Status No active tasks You are ready to start receiving tasks. [PERSON_NAME]" at bounding box center [121, 251] width 184 height 445
click at [171, 36] on div "Status No active tasks You are ready to start receiving tasks. [PERSON_NAME]" at bounding box center [121, 251] width 184 height 445
click at [173, 36] on div "Status No active tasks You are ready to start receiving tasks. [PERSON_NAME]" at bounding box center [121, 251] width 184 height 445
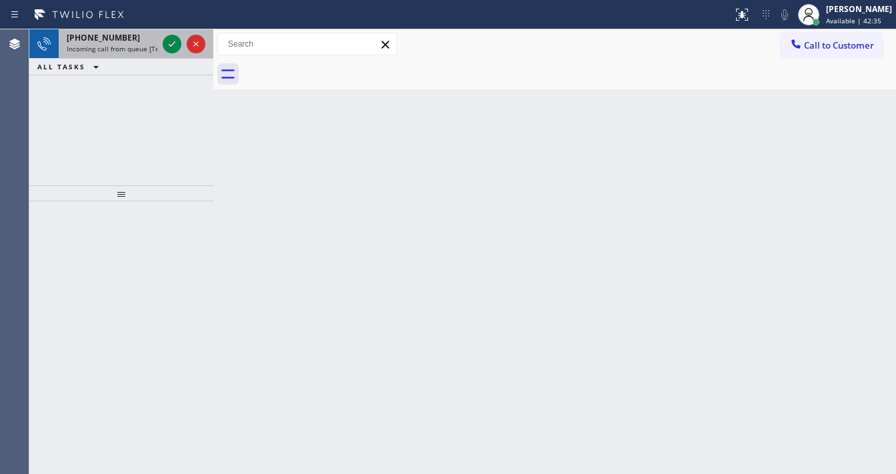
click at [136, 42] on div "[PHONE_NUMBER]" at bounding box center [112, 37] width 91 height 11
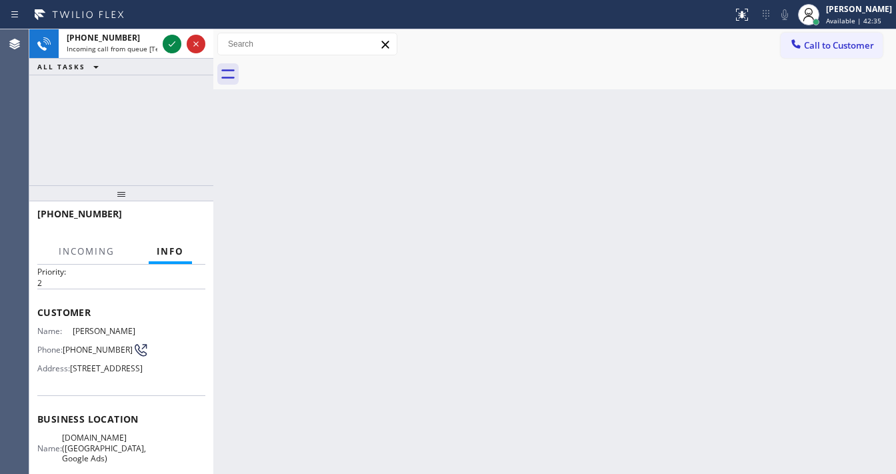
scroll to position [107, 0]
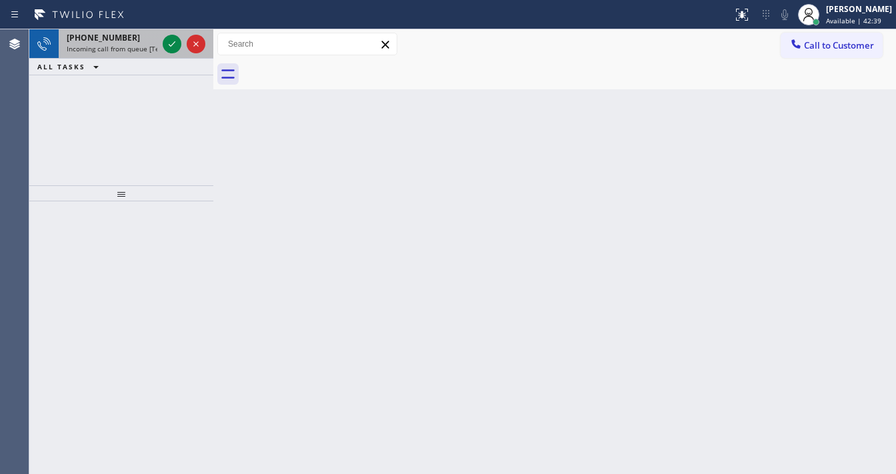
click at [133, 43] on div "[PHONE_NUMBER] Incoming call from queue [Test] All" at bounding box center [109, 43] width 101 height 29
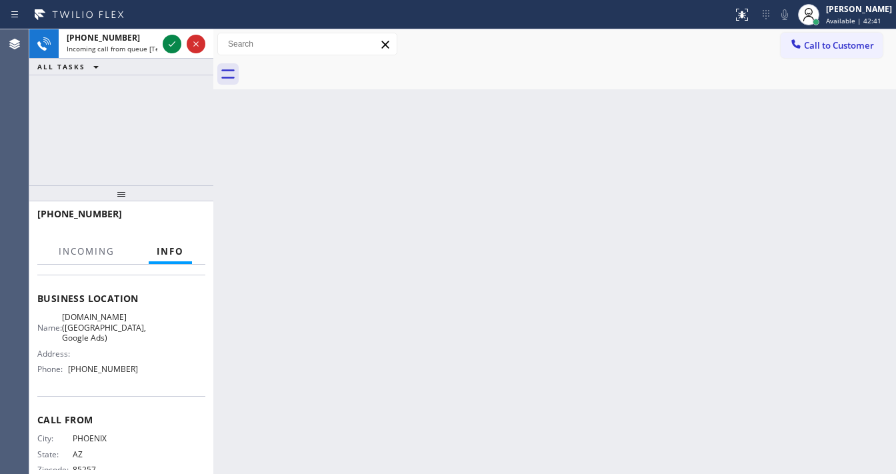
scroll to position [160, 0]
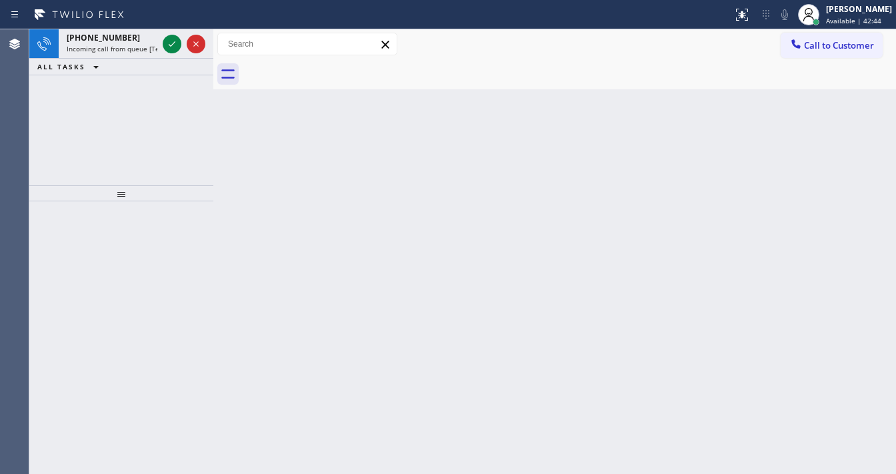
click at [171, 46] on icon at bounding box center [172, 43] width 7 height 5
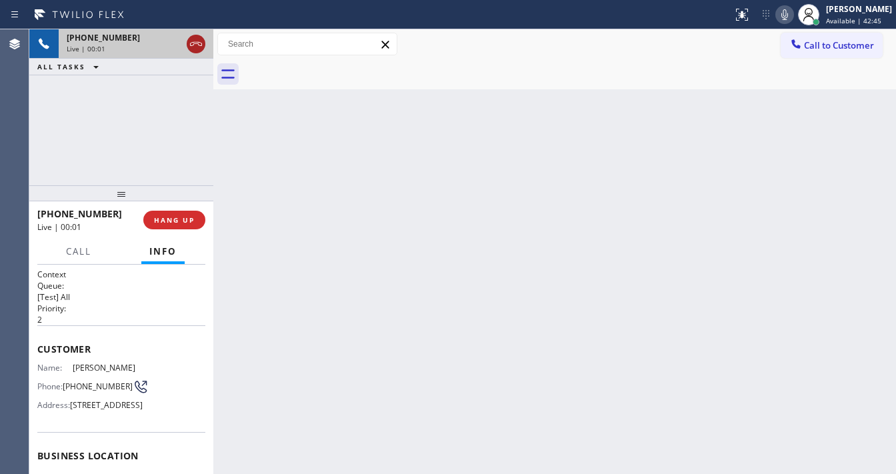
click at [201, 42] on icon at bounding box center [196, 44] width 16 height 16
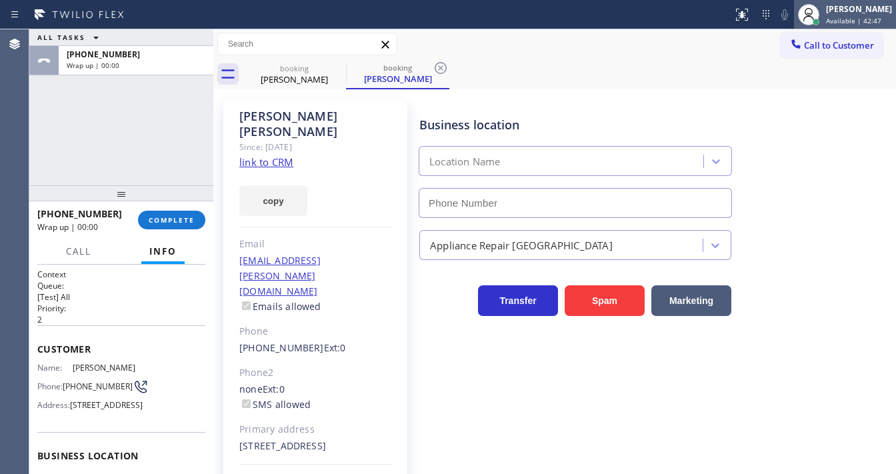
click at [853, 13] on div "[PERSON_NAME]" at bounding box center [859, 8] width 66 height 11
type input "[PHONE_NUMBER]"
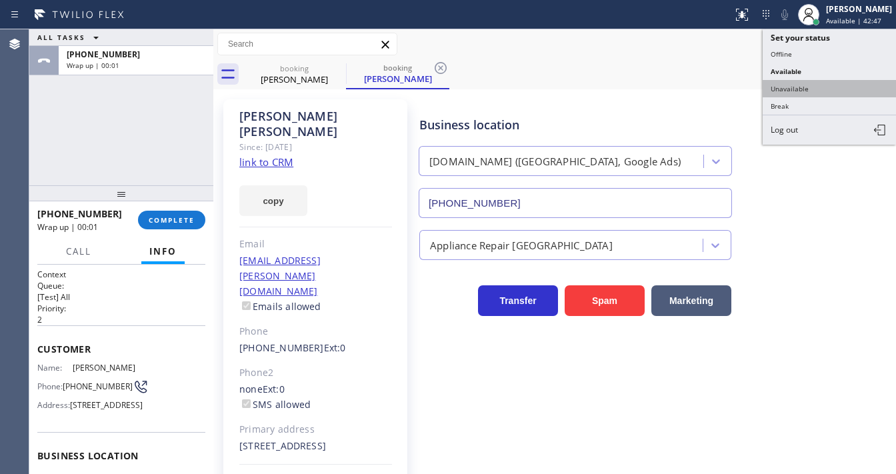
click at [800, 87] on button "Unavailable" at bounding box center [829, 88] width 133 height 17
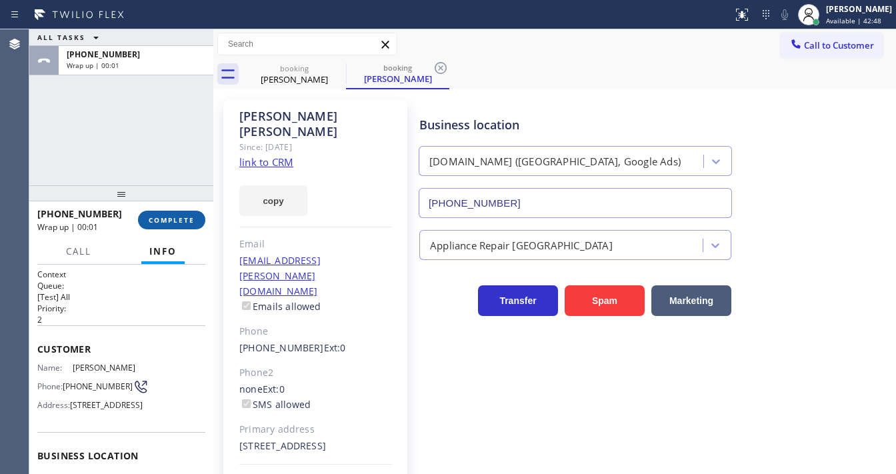
click at [175, 219] on span "COMPLETE" at bounding box center [172, 219] width 46 height 9
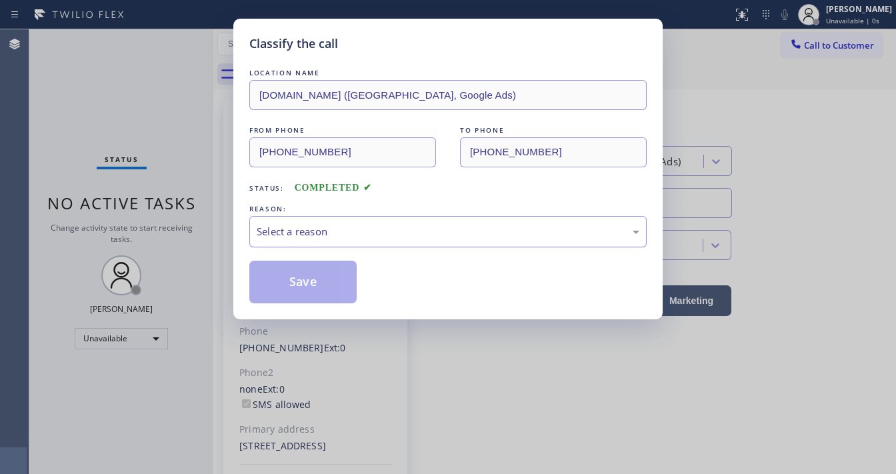
click at [275, 222] on div "Select a reason" at bounding box center [448, 231] width 398 height 31
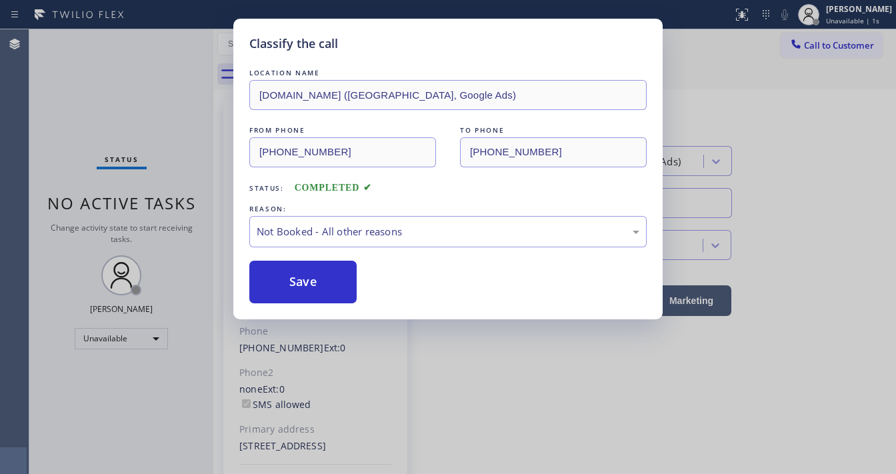
click at [293, 283] on button "Save" at bounding box center [302, 282] width 107 height 43
drag, startPoint x: 293, startPoint y: 283, endPoint x: 155, endPoint y: 221, distance: 151.4
click at [293, 285] on button "Save" at bounding box center [302, 282] width 107 height 43
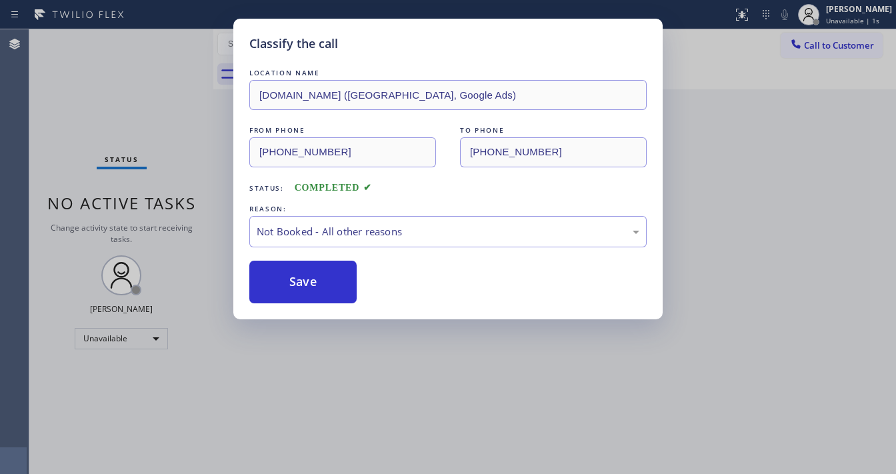
click at [155, 221] on div "Classify the call LOCATION NAME [DOMAIN_NAME] ([GEOGRAPHIC_DATA], Google Ads) F…" at bounding box center [448, 237] width 896 height 474
drag, startPoint x: 152, startPoint y: 113, endPoint x: 251, endPoint y: 93, distance: 100.7
click at [152, 110] on div "Classify the call LOCATION NAME [DOMAIN_NAME] ([GEOGRAPHIC_DATA], Google Ads) F…" at bounding box center [448, 237] width 896 height 474
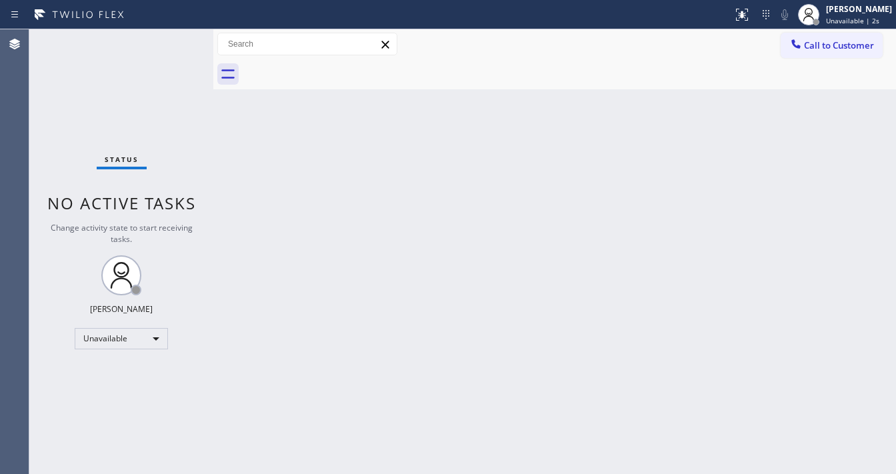
click at [181, 102] on div "Status No active tasks Change activity state to start receiving tasks. [PERSON_…" at bounding box center [121, 251] width 184 height 445
click at [824, 8] on div at bounding box center [808, 14] width 29 height 29
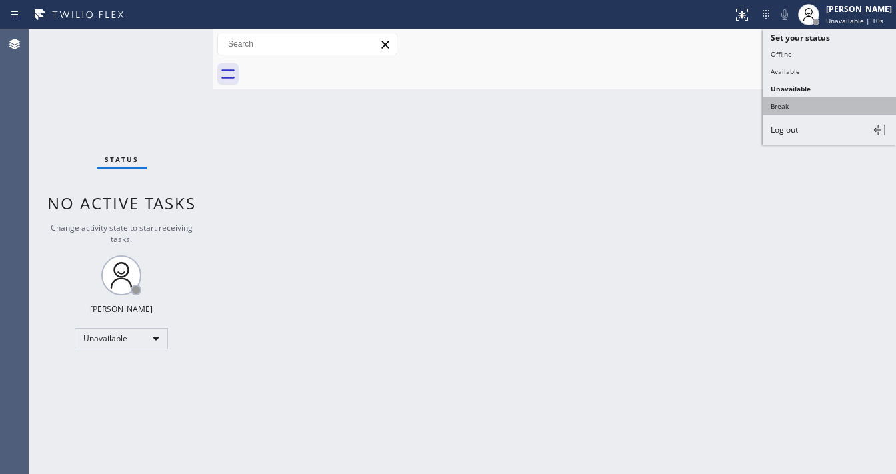
click at [803, 103] on button "Break" at bounding box center [829, 105] width 133 height 17
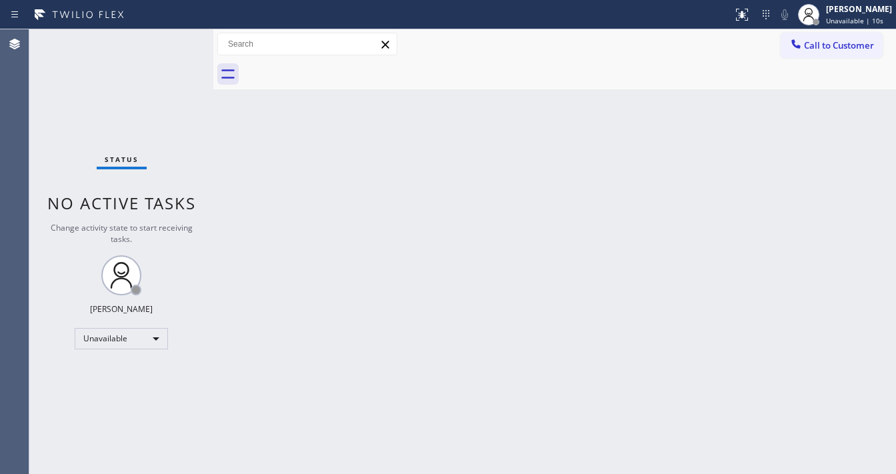
click at [633, 149] on div "Back to Dashboard Change Sender ID Customers Technicians Select a contact Outbo…" at bounding box center [554, 251] width 683 height 445
click at [869, 18] on span "Break | 15:07" at bounding box center [848, 20] width 44 height 9
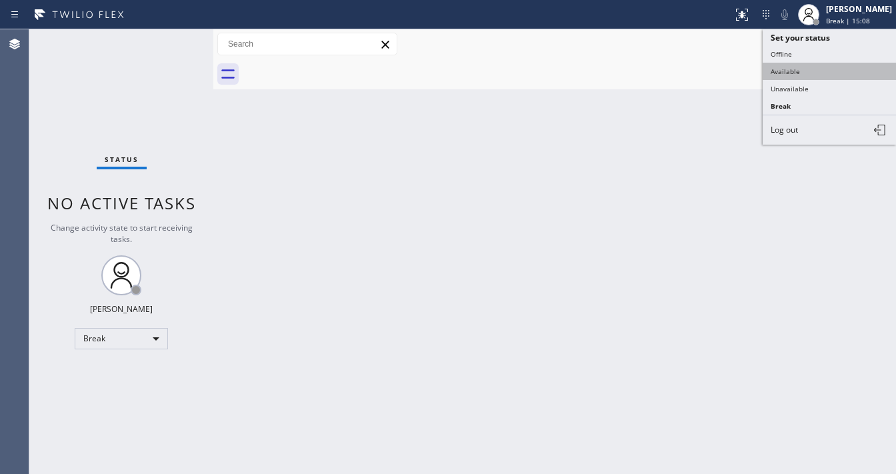
click at [794, 77] on button "Available" at bounding box center [829, 71] width 133 height 17
click at [431, 141] on div "Back to Dashboard Change Sender ID Customers Technicians Select a contact Outbo…" at bounding box center [554, 251] width 683 height 445
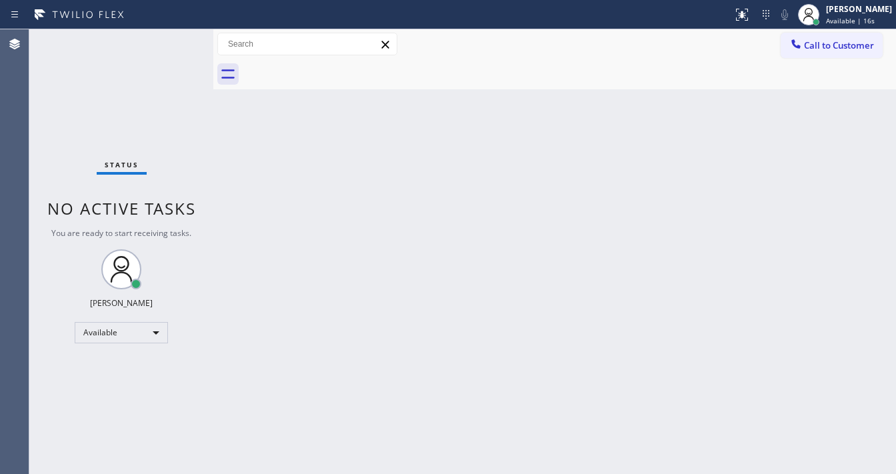
click at [157, 45] on div "Status No active tasks You are ready to start receiving tasks. [PERSON_NAME]" at bounding box center [121, 251] width 184 height 445
click at [127, 53] on div "Status No active tasks You are ready to start receiving tasks. [PERSON_NAME]" at bounding box center [121, 251] width 184 height 445
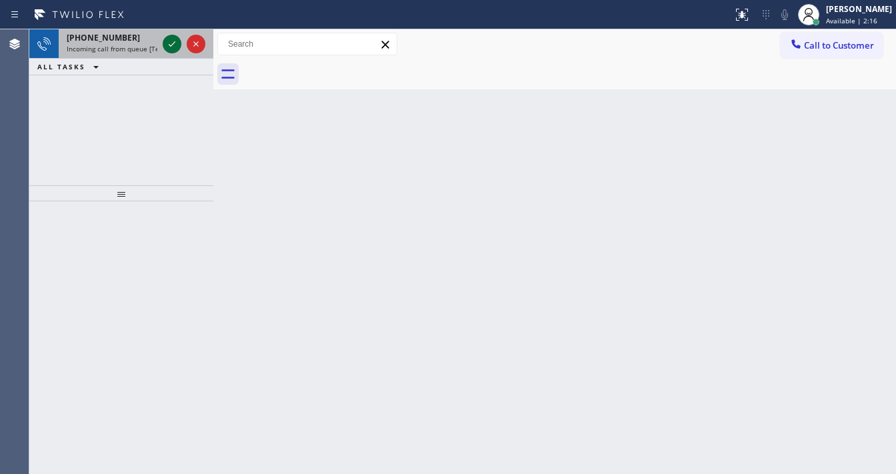
click at [171, 41] on icon at bounding box center [172, 44] width 16 height 16
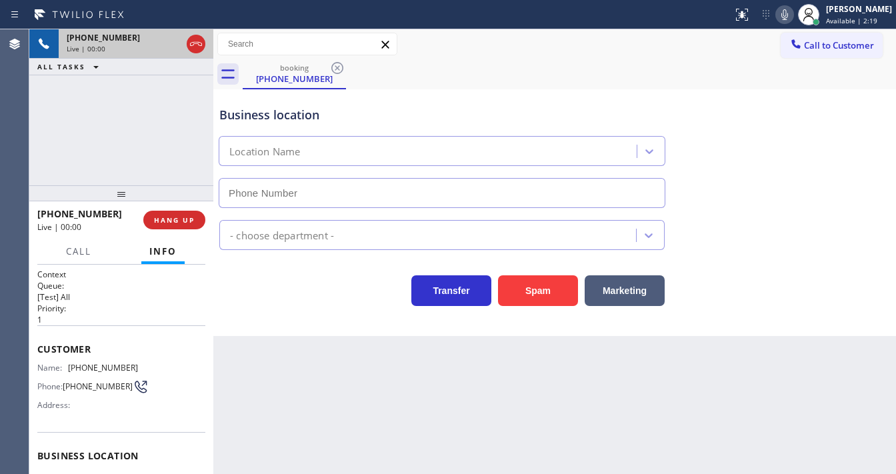
type input "[PHONE_NUMBER]"
click at [535, 301] on button "Spam" at bounding box center [538, 290] width 80 height 31
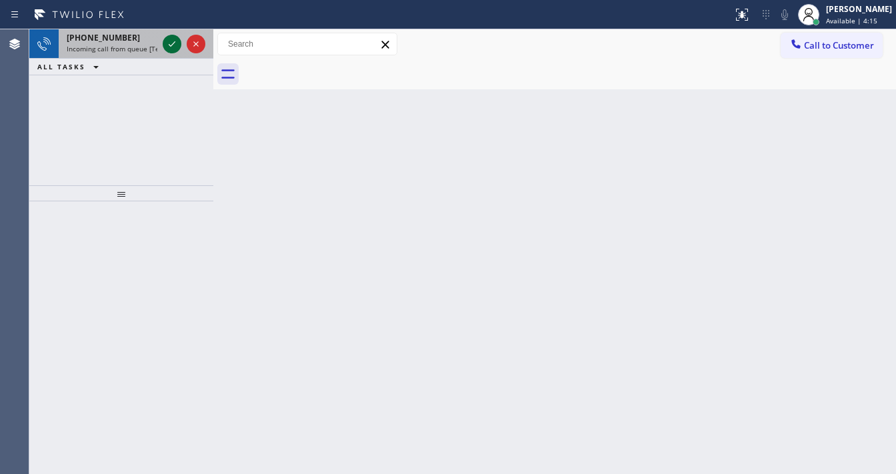
click at [168, 40] on icon at bounding box center [172, 44] width 16 height 16
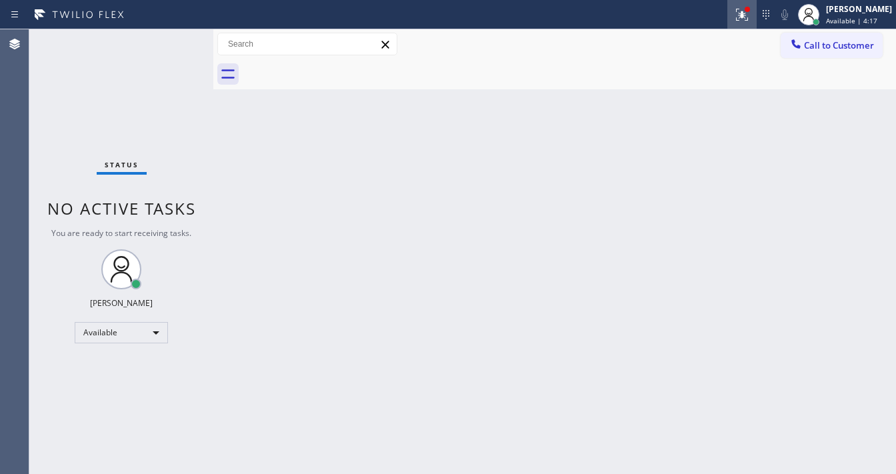
click at [750, 13] on icon at bounding box center [742, 15] width 16 height 16
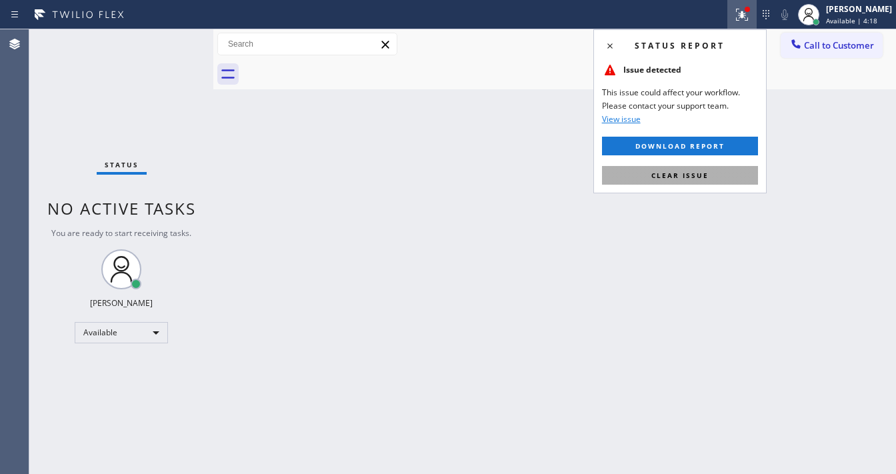
click at [691, 171] on span "Clear issue" at bounding box center [680, 175] width 57 height 9
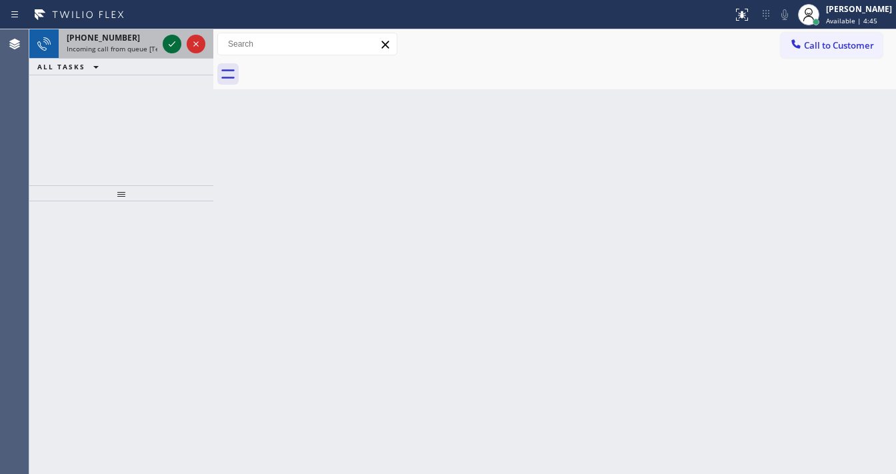
click at [174, 41] on icon at bounding box center [172, 44] width 16 height 16
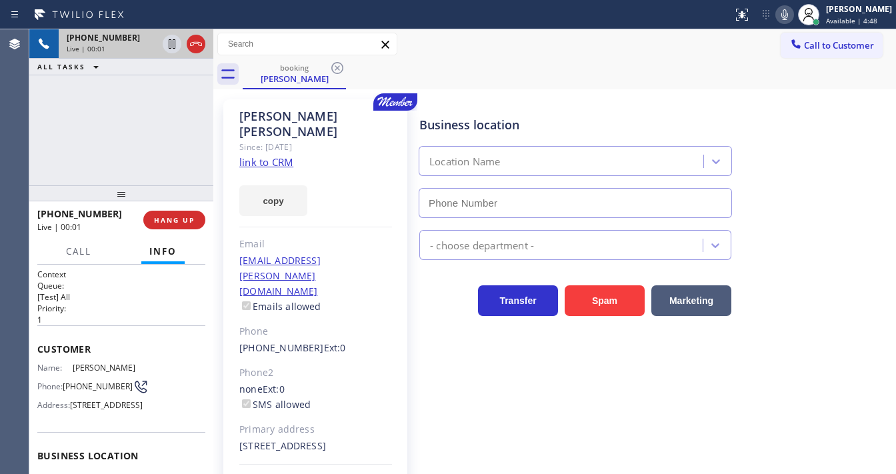
type input "[PHONE_NUMBER]"
click at [281, 155] on link "link to CRM" at bounding box center [266, 161] width 54 height 13
click at [167, 141] on div "[PHONE_NUMBER] Live | 00:38 ALL TASKS ALL TASKS ACTIVE TASKS TASKS IN WRAP UP" at bounding box center [121, 107] width 184 height 156
click at [793, 15] on icon at bounding box center [785, 15] width 16 height 16
click at [159, 145] on div "[PHONE_NUMBER] Live | 00:40 ALL TASKS ALL TASKS ACTIVE TASKS TASKS IN WRAP UP" at bounding box center [121, 107] width 184 height 156
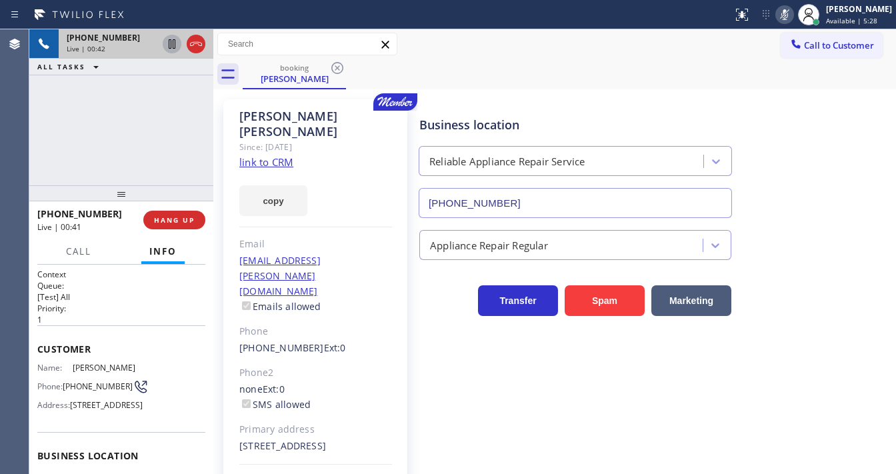
click at [172, 45] on icon at bounding box center [172, 44] width 16 height 16
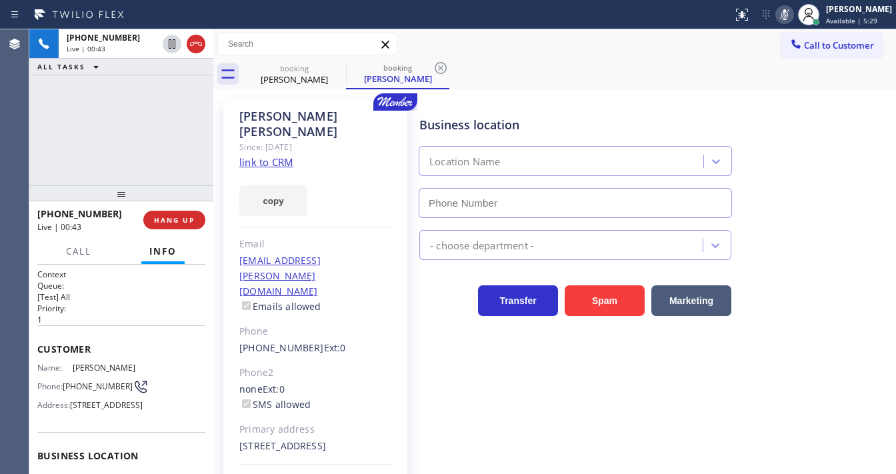
type input "[PHONE_NUMBER]"
click at [430, 472] on div "Business location Reliable Appliance Repair Service [PHONE_NUMBER] Appliance Re…" at bounding box center [655, 305] width 476 height 404
click at [50, 161] on div "[PHONE_NUMBER] Live | 02:21 ALL TASKS ALL TASKS ACTIVE TASKS TASKS IN WRAP UP" at bounding box center [121, 107] width 184 height 156
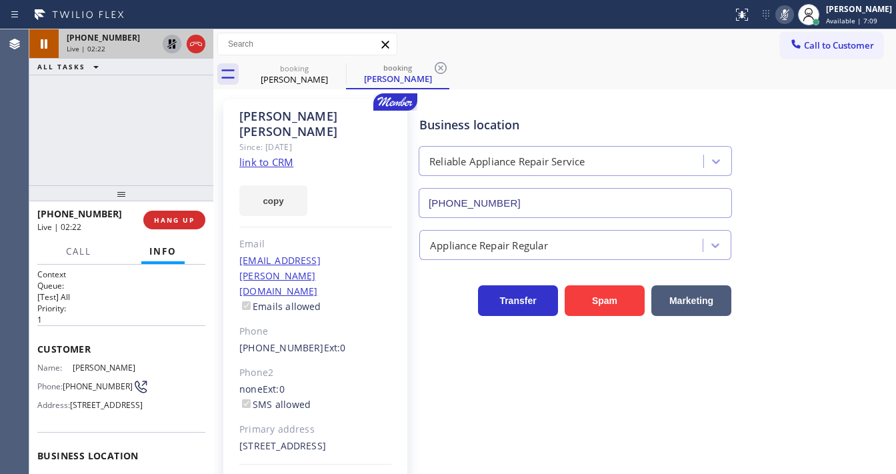
click at [169, 42] on icon at bounding box center [171, 43] width 9 height 9
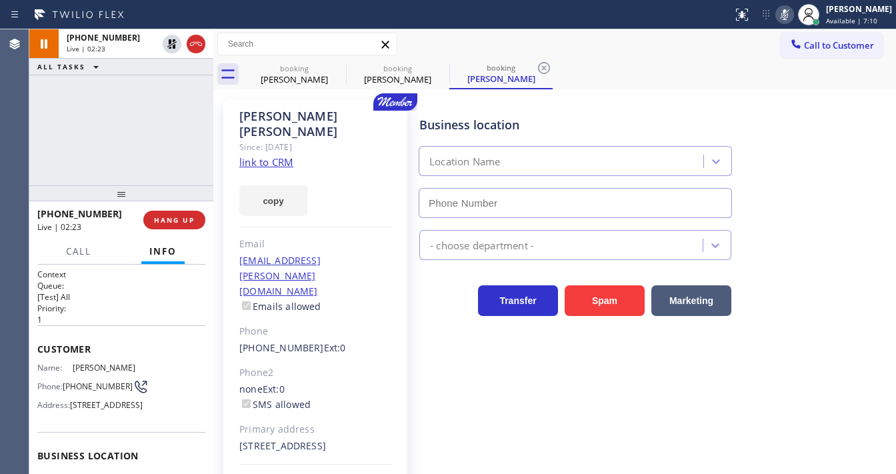
type input "[PHONE_NUMBER]"
click at [791, 13] on icon at bounding box center [785, 15] width 16 height 16
click at [88, 160] on div "[PHONE_NUMBER] Live | 02:26 ALL TASKS ALL TASKS ACTIVE TASKS TASKS IN WRAP UP" at bounding box center [121, 107] width 184 height 156
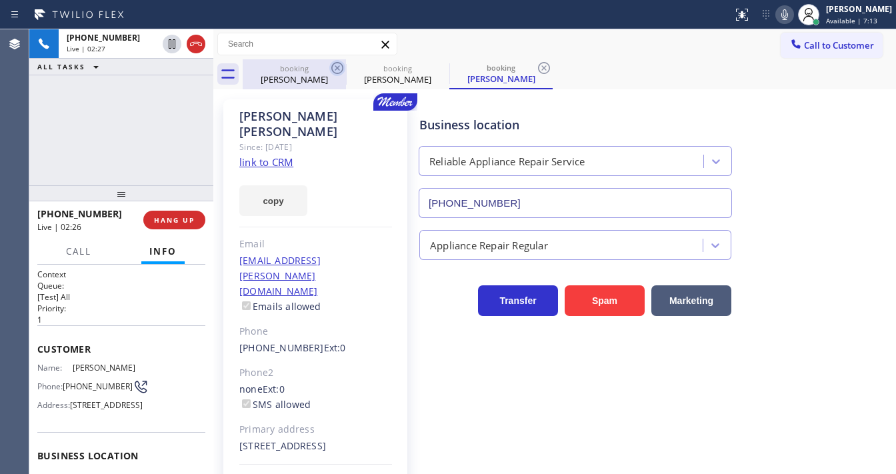
click at [342, 71] on icon at bounding box center [337, 68] width 12 height 12
click at [333, 68] on icon at bounding box center [337, 68] width 16 height 16
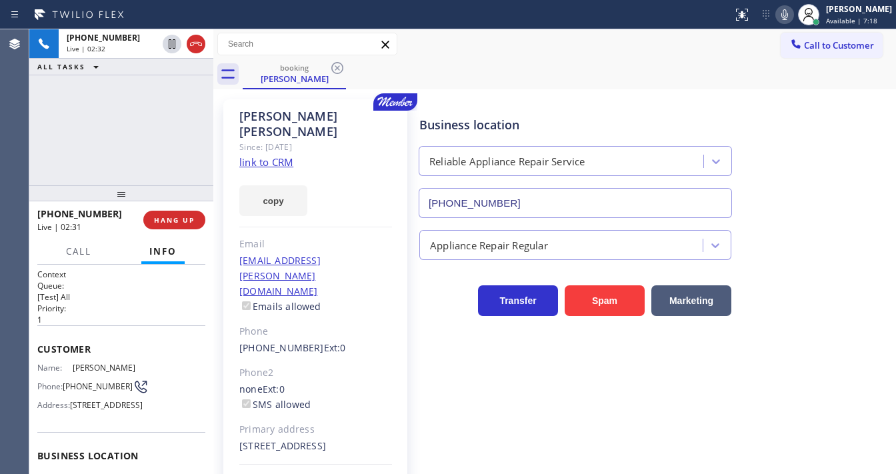
click at [56, 148] on div "[PHONE_NUMBER] Live | 02:32 ALL TASKS ALL TASKS ACTIVE TASKS TASKS IN WRAP UP" at bounding box center [121, 107] width 184 height 156
click at [137, 146] on div "[PHONE_NUMBER] Live | 02:56 ALL TASKS ALL TASKS ACTIVE TASKS TASKS IN WRAP UP" at bounding box center [121, 107] width 184 height 156
click at [150, 140] on div "[PHONE_NUMBER] Live | 03:27 ALL TASKS ALL TASKS ACTIVE TASKS TASKS IN WRAP UP" at bounding box center [121, 107] width 184 height 156
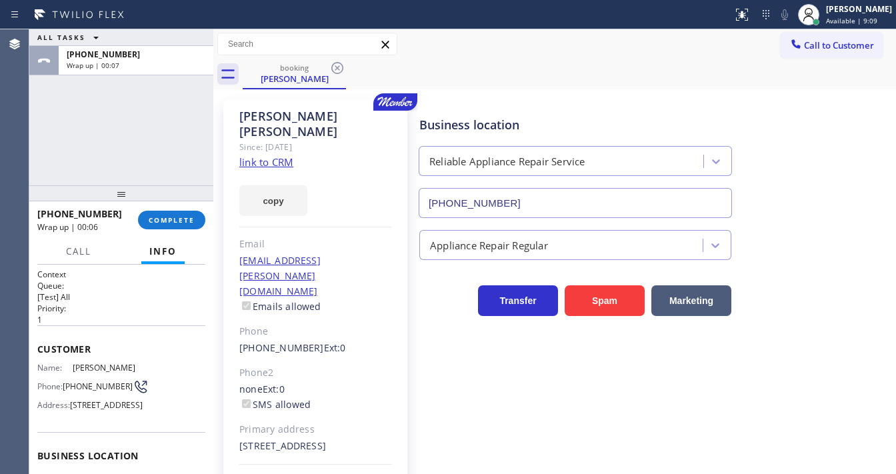
drag, startPoint x: 40, startPoint y: 147, endPoint x: 139, endPoint y: 87, distance: 115.9
click at [40, 147] on div "ALL TASKS ALL TASKS ACTIVE TASKS TASKS IN WRAP UP [PHONE_NUMBER] Wrap up | 00:07" at bounding box center [121, 107] width 184 height 156
click at [177, 209] on div "[PHONE_NUMBER] Wrap up | 00:14 COMPLETE" at bounding box center [121, 220] width 168 height 35
click at [177, 211] on button "COMPLETE" at bounding box center [171, 220] width 67 height 19
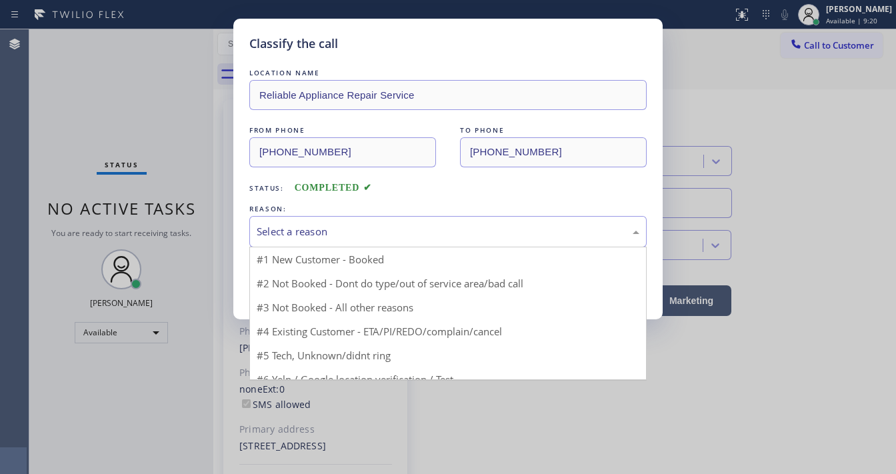
click at [309, 235] on div "Select a reason" at bounding box center [448, 231] width 383 height 15
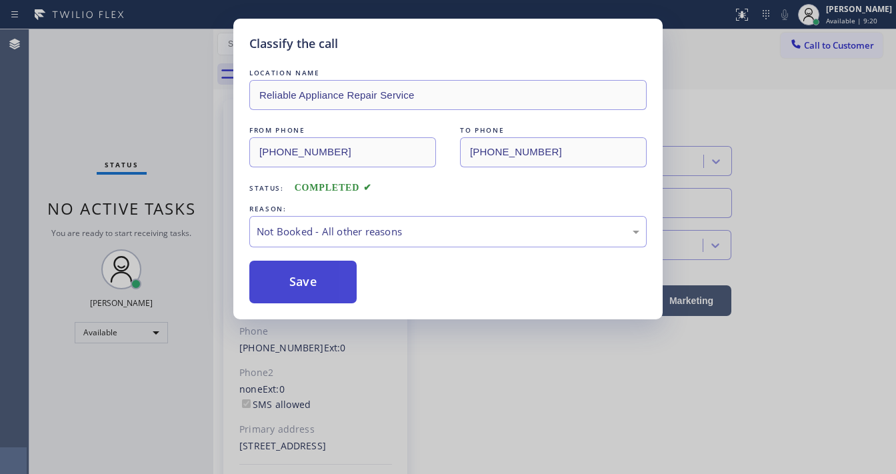
click at [294, 277] on button "Save" at bounding box center [302, 282] width 107 height 43
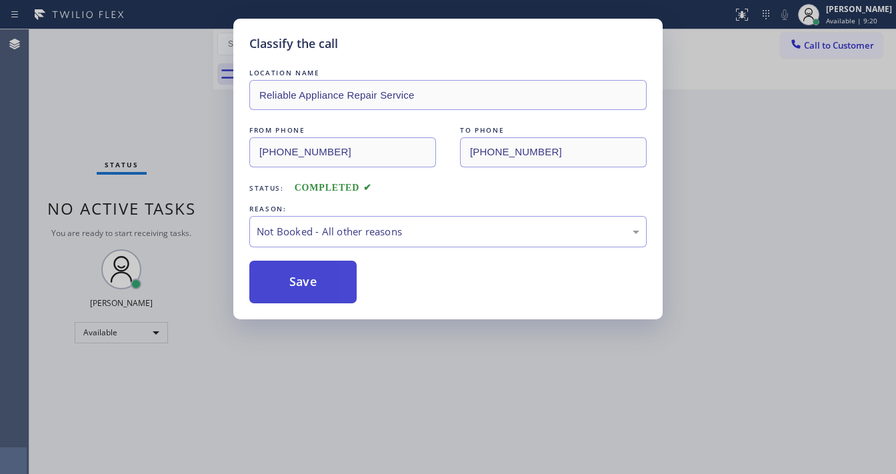
click at [293, 277] on button "Save" at bounding box center [302, 282] width 107 height 43
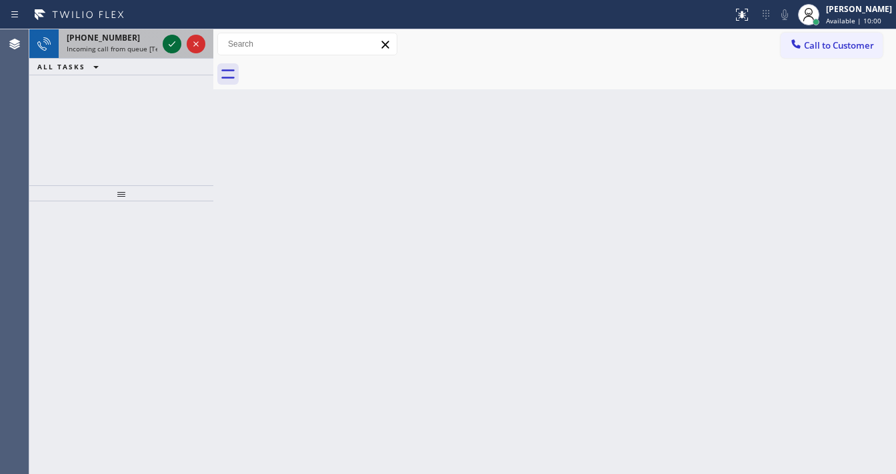
click at [167, 37] on icon at bounding box center [172, 44] width 16 height 16
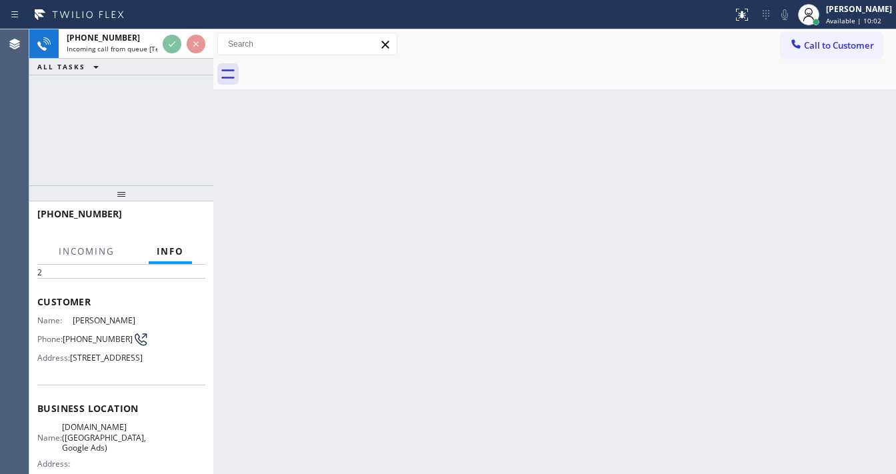
scroll to position [107, 0]
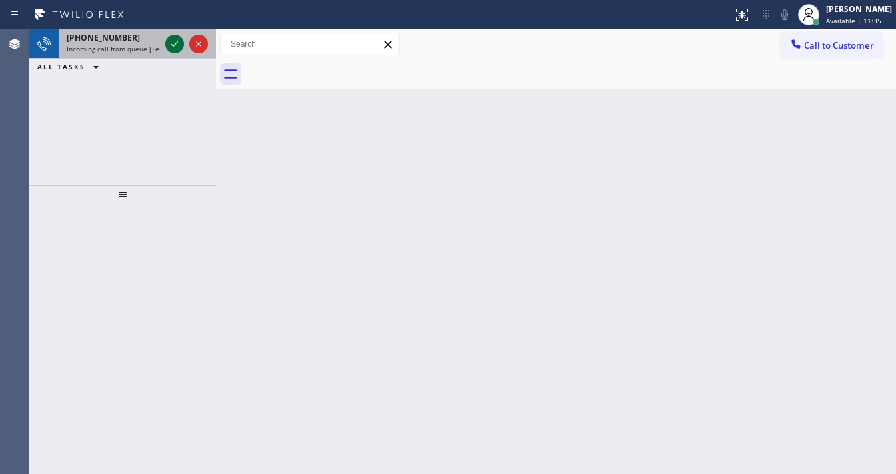
click at [176, 51] on icon at bounding box center [175, 44] width 16 height 16
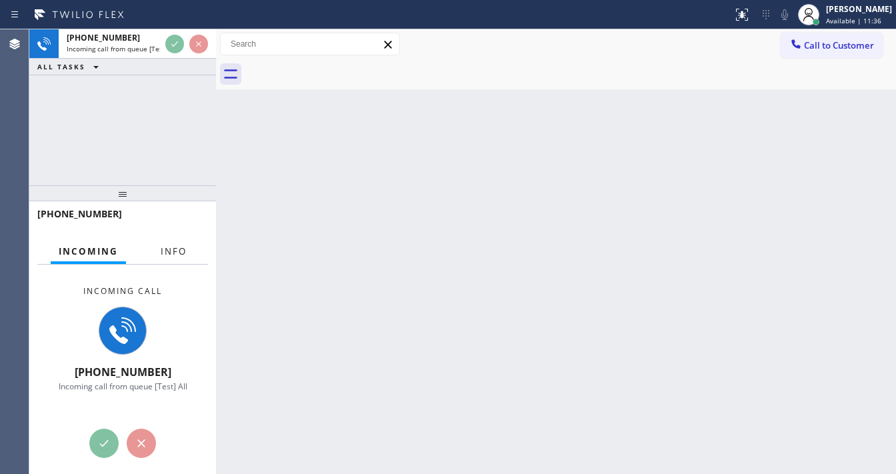
click at [181, 247] on span "Info" at bounding box center [174, 251] width 26 height 12
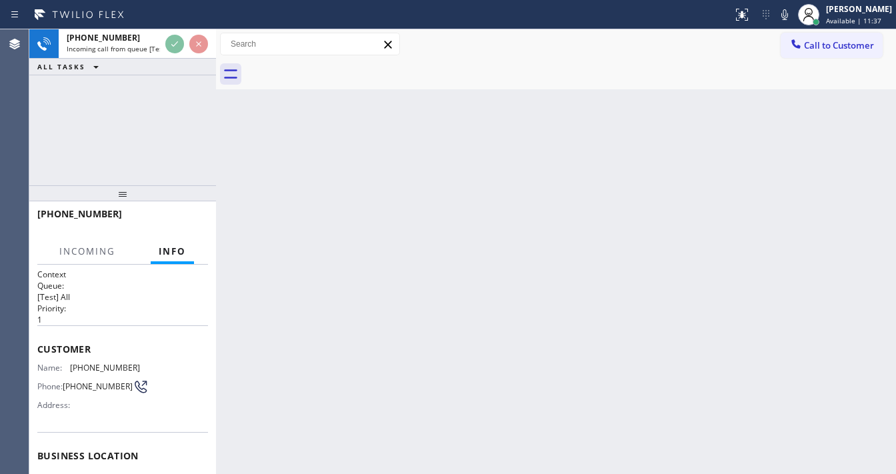
scroll to position [53, 0]
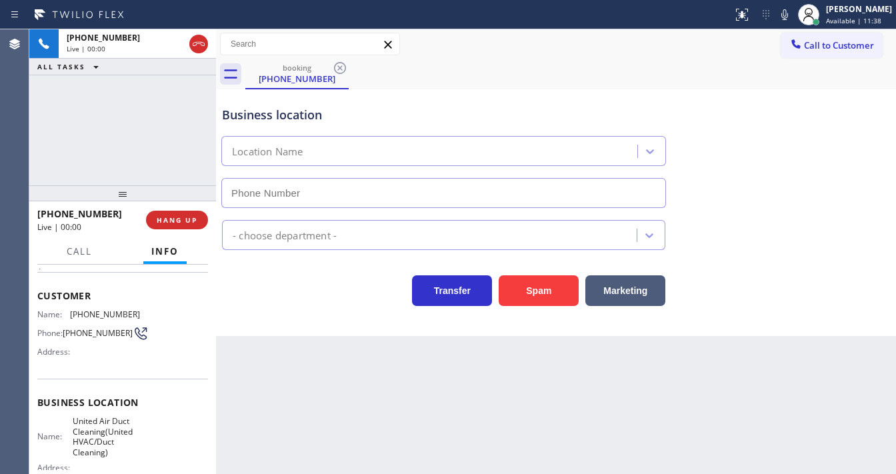
type input "[PHONE_NUMBER]"
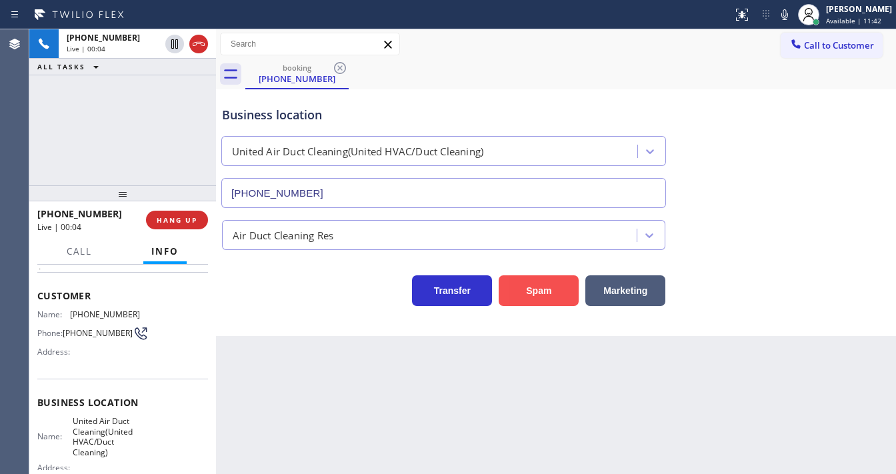
click at [520, 295] on button "Spam" at bounding box center [539, 290] width 80 height 31
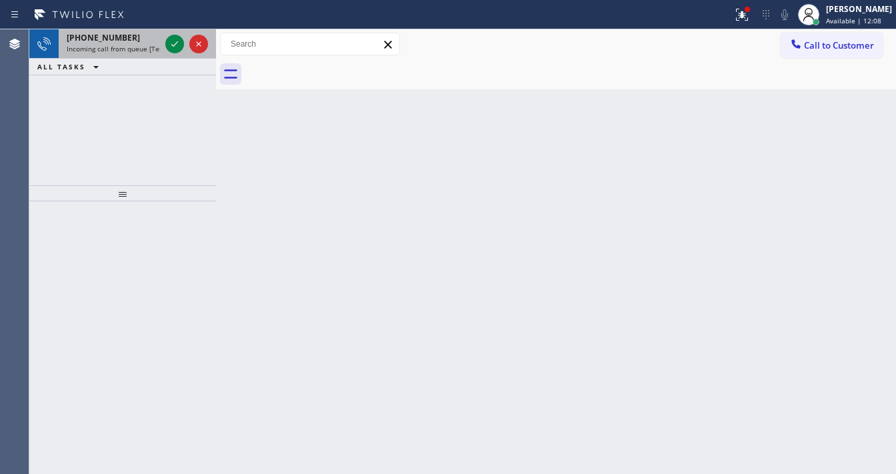
click at [107, 40] on span "+15205416330" at bounding box center [103, 37] width 73 height 11
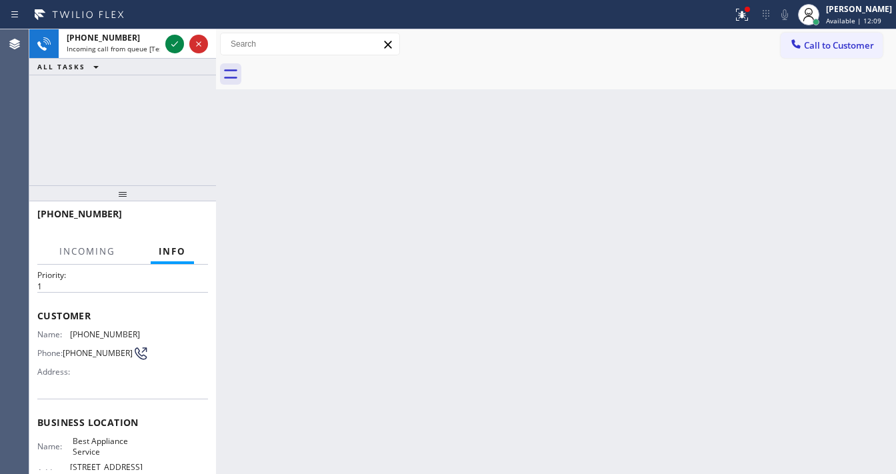
scroll to position [107, 0]
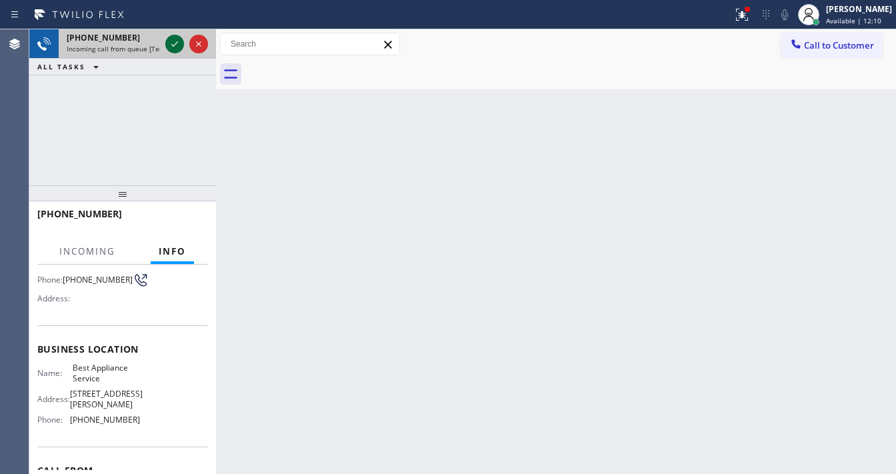
click at [173, 49] on icon at bounding box center [175, 44] width 16 height 16
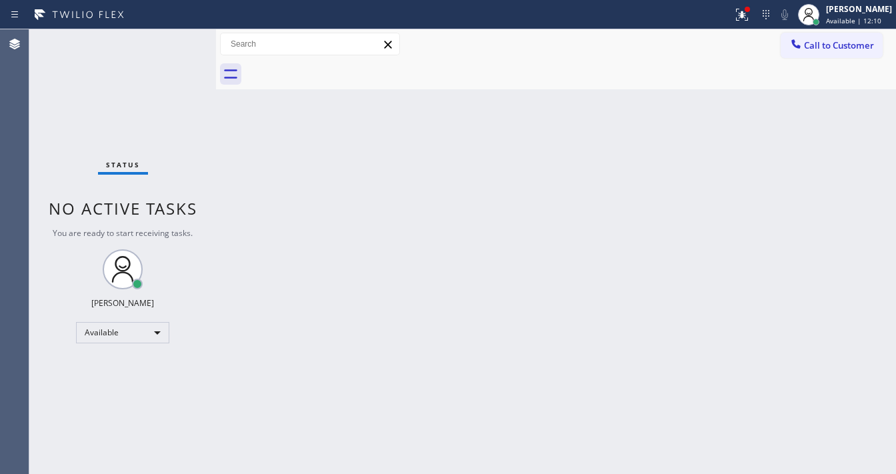
click at [173, 49] on div "Status No active tasks You are ready to start receiving tasks. [PERSON_NAME]" at bounding box center [122, 251] width 187 height 445
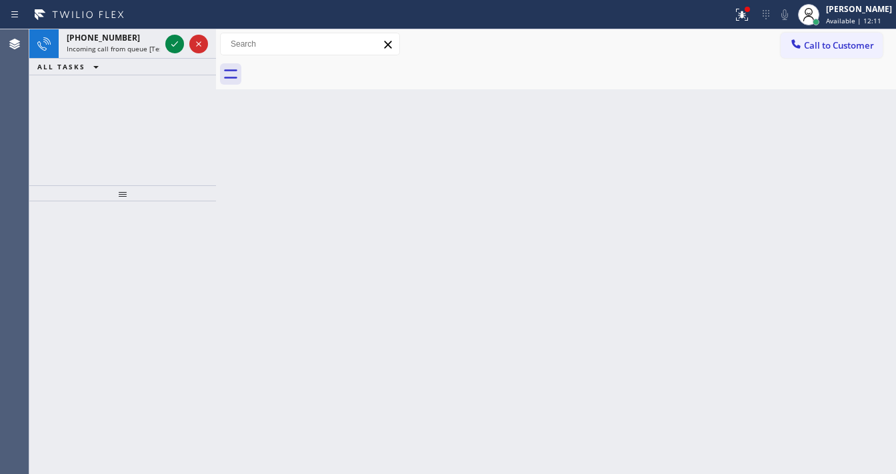
click at [173, 49] on icon at bounding box center [175, 44] width 16 height 16
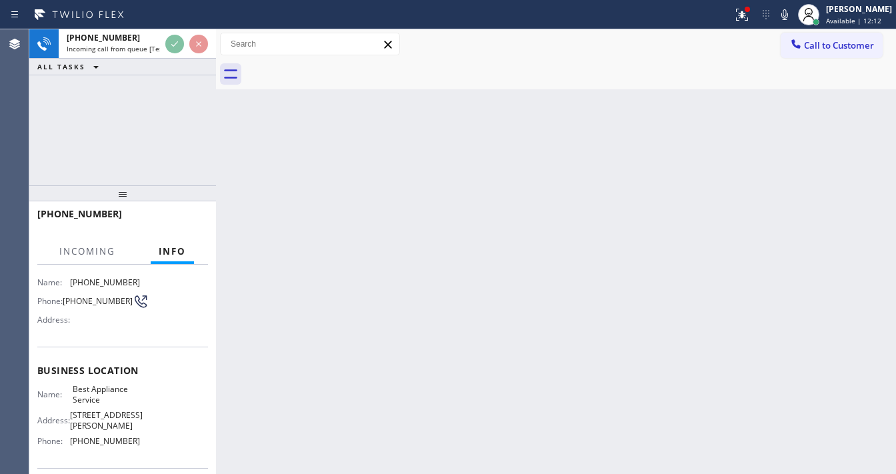
scroll to position [107, 0]
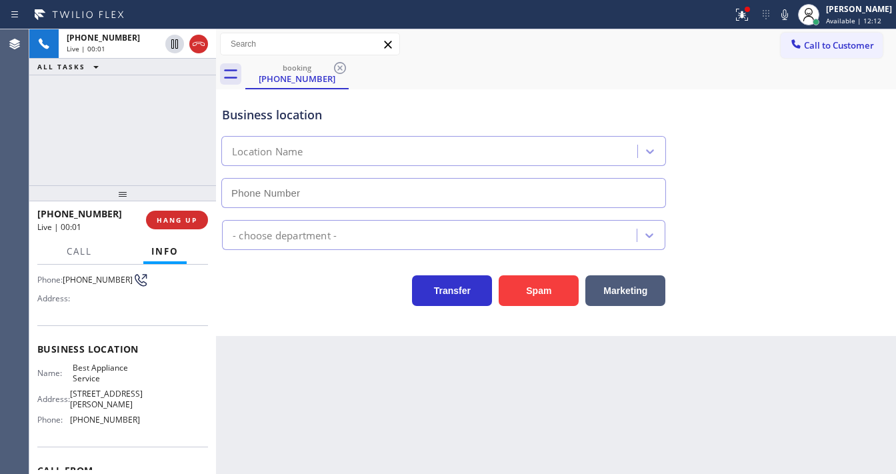
type input "(623) 738-1311"
click at [750, 19] on icon at bounding box center [742, 15] width 16 height 16
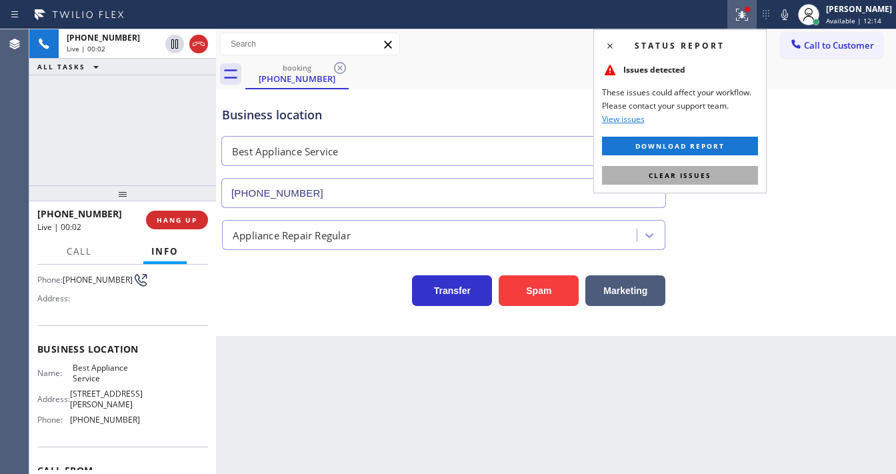
click at [709, 177] on span "Clear issues" at bounding box center [680, 175] width 63 height 9
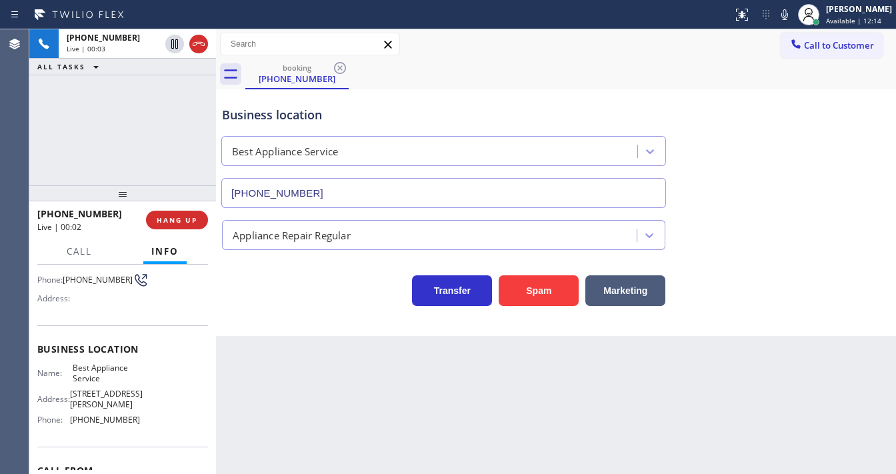
click at [750, 187] on div "Business location Best Appliance Service (623) 738-1311" at bounding box center [556, 147] width 674 height 121
click at [472, 45] on div "Call to Customer Outbound call Location Search location Your caller id phone nu…" at bounding box center [556, 44] width 680 height 23
click at [528, 301] on button "Spam" at bounding box center [539, 290] width 80 height 31
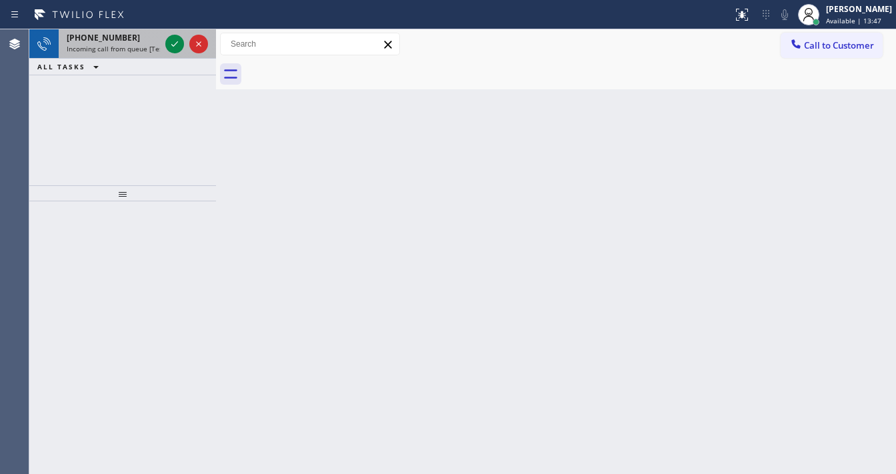
click at [153, 44] on span "Incoming call from queue [Test] All" at bounding box center [122, 48] width 111 height 9
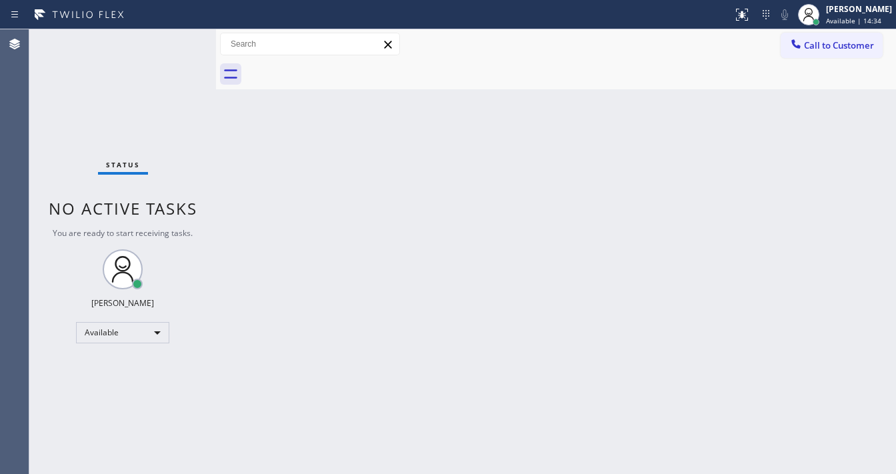
click at [374, 308] on div "Back to Dashboard Change Sender ID Customers Technicians Select a contact Outbo…" at bounding box center [556, 251] width 680 height 445
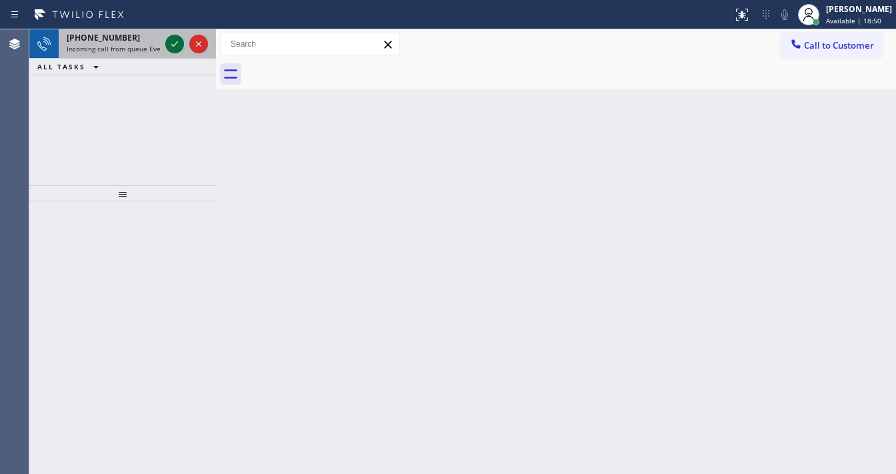
click at [170, 43] on icon at bounding box center [175, 44] width 16 height 16
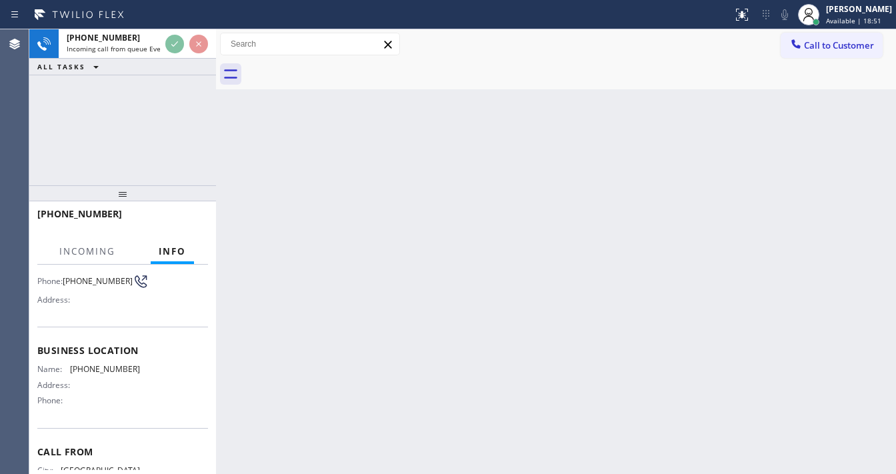
scroll to position [107, 0]
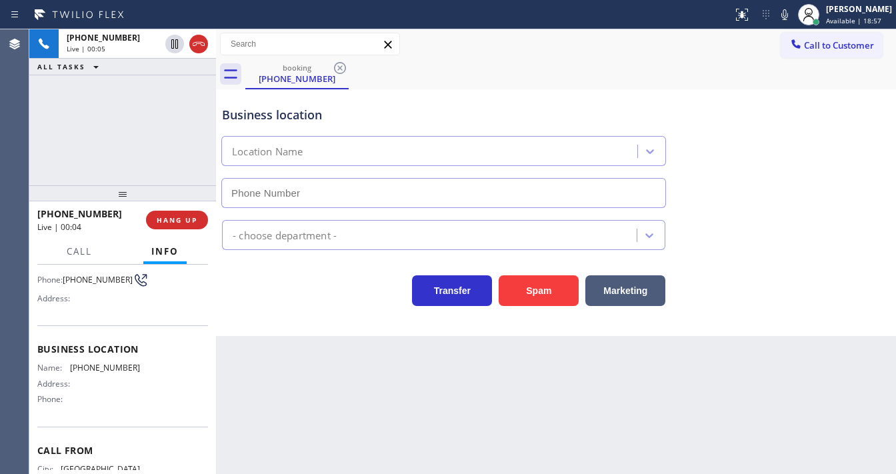
click at [41, 150] on div "+15624532823 Live | 00:05 ALL TASKS ALL TASKS ACTIVE TASKS TASKS IN WRAP UP" at bounding box center [122, 107] width 187 height 156
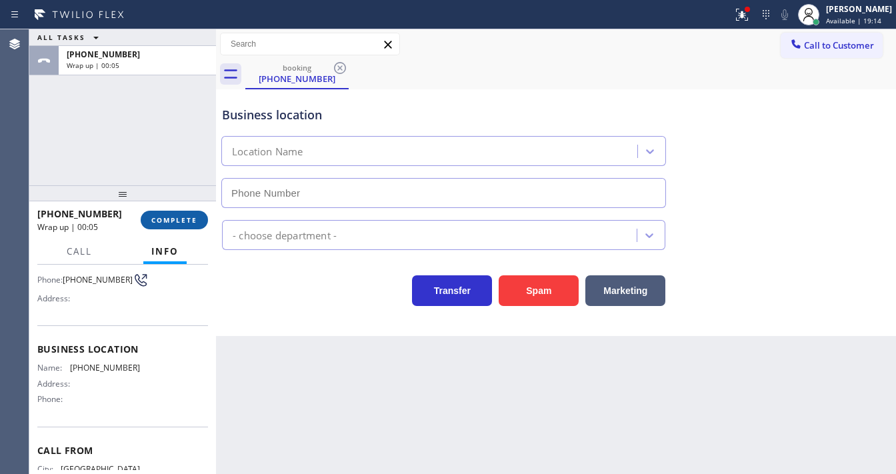
click at [190, 216] on span "COMPLETE" at bounding box center [174, 219] width 46 height 9
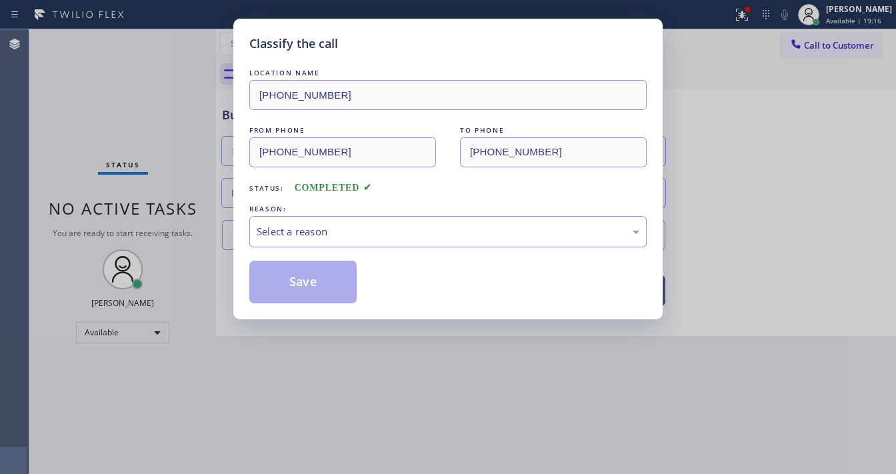
click at [309, 231] on div "Select a reason" at bounding box center [448, 231] width 383 height 15
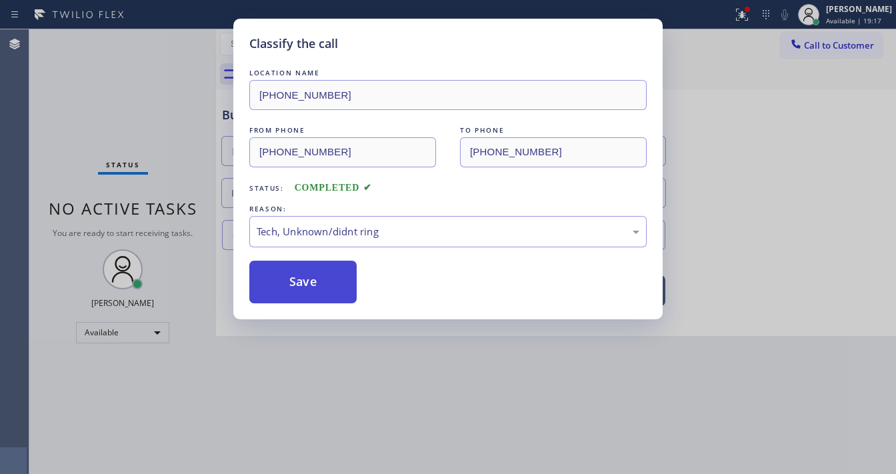
click at [307, 283] on button "Save" at bounding box center [302, 282] width 107 height 43
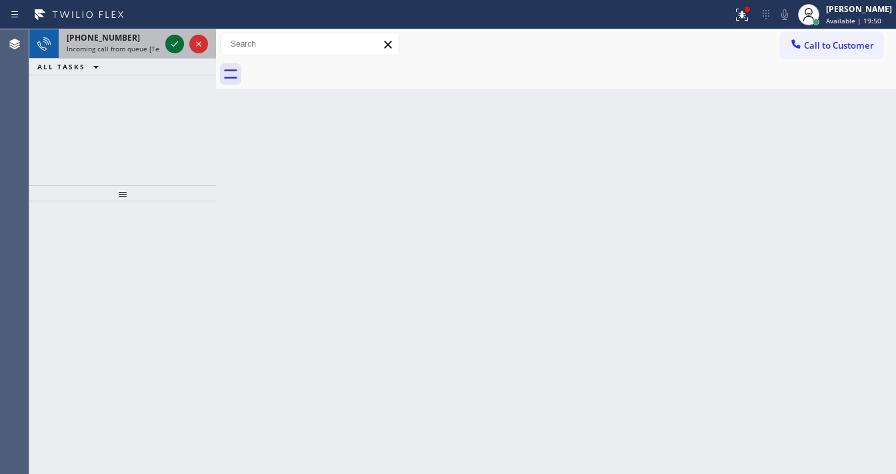
click at [168, 39] on icon at bounding box center [175, 44] width 16 height 16
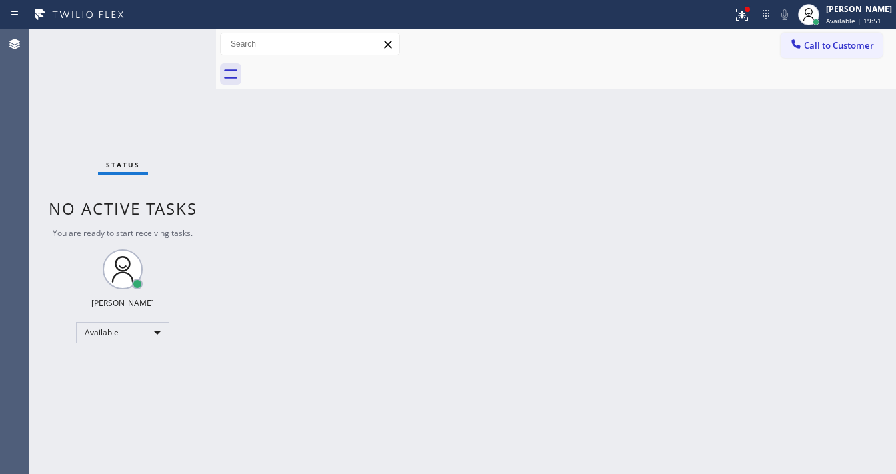
click at [168, 39] on div "Status No active tasks You are ready to start receiving tasks. [PERSON_NAME]" at bounding box center [122, 251] width 187 height 445
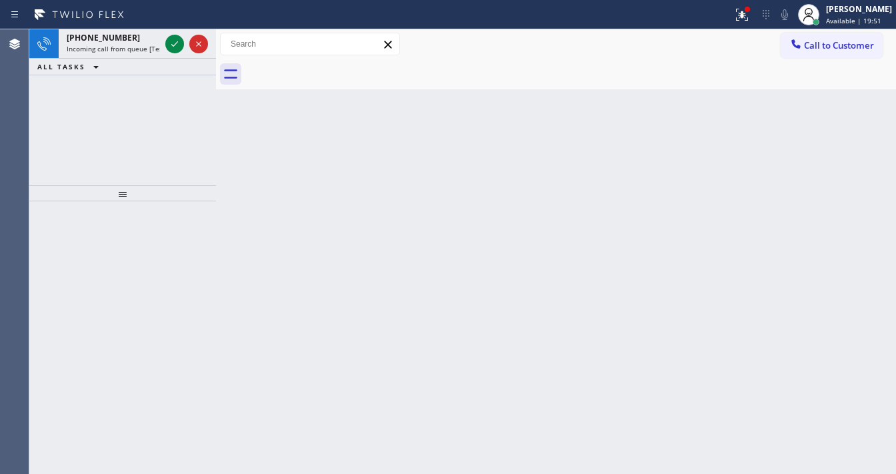
click at [168, 39] on icon at bounding box center [175, 44] width 16 height 16
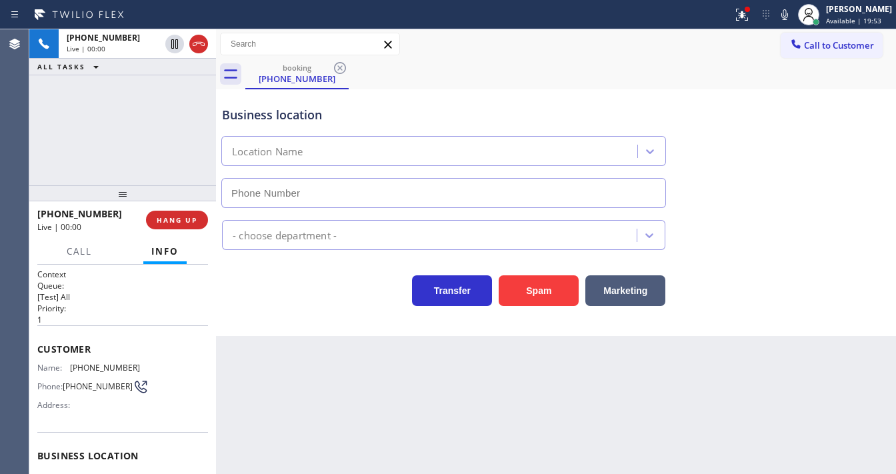
type input "[PHONE_NUMBER]"
click at [744, 9] on icon at bounding box center [740, 13] width 8 height 9
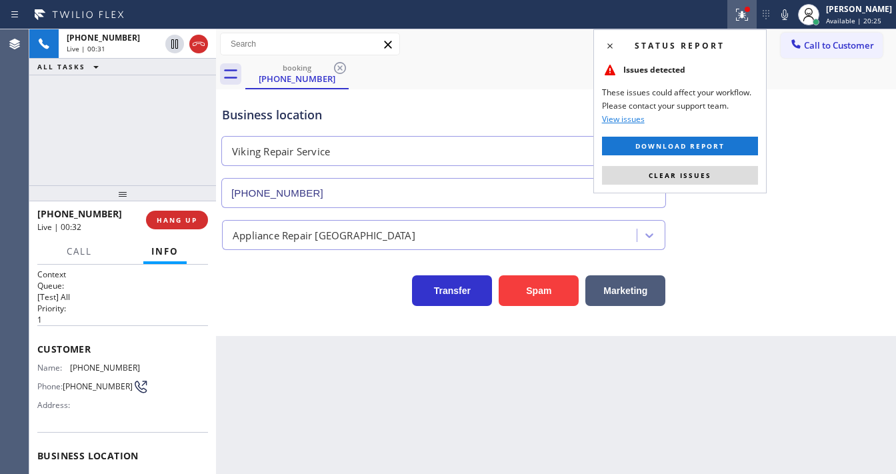
click at [684, 176] on span "Clear issues" at bounding box center [680, 175] width 63 height 9
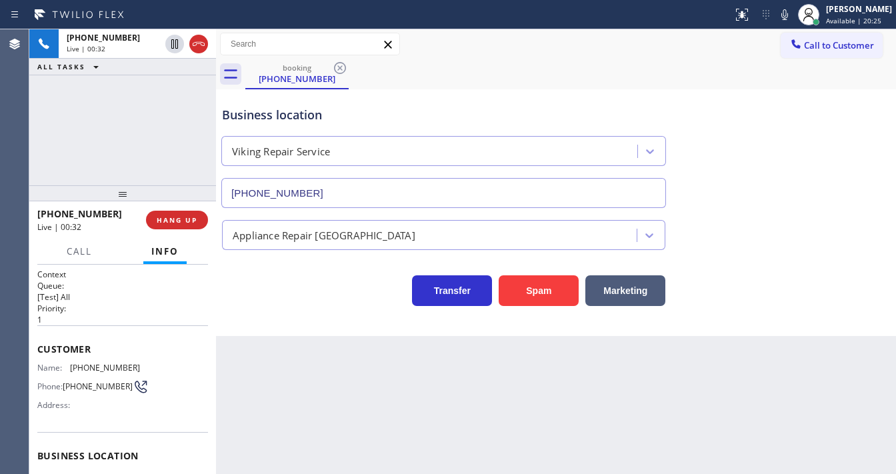
click at [137, 108] on div "+13109802636 Live | 00:32 ALL TASKS ALL TASKS ACTIVE TASKS TASKS IN WRAP UP" at bounding box center [122, 107] width 187 height 156
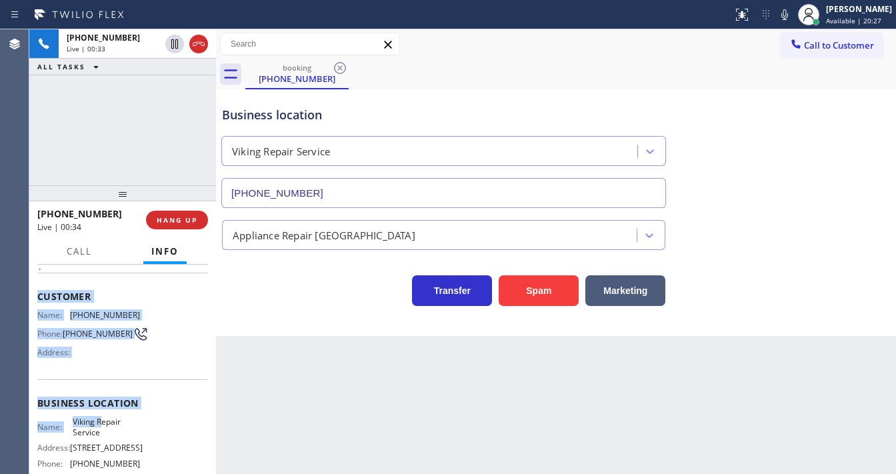
scroll to position [160, 0]
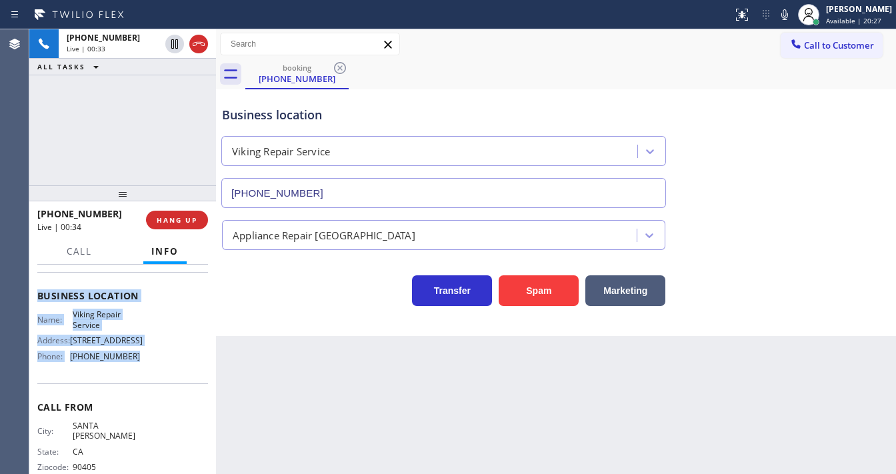
drag, startPoint x: 35, startPoint y: 346, endPoint x: 159, endPoint y: 363, distance: 125.2
click at [159, 364] on div "Context Queue: [Test] All Priority: 1 Customer Name: (310) 980-2636 Phone: (310…" at bounding box center [122, 369] width 187 height 209
copy div "Customer Name: (310) 980-2636 Phone: (310) 980-2636 Address: Business location …"
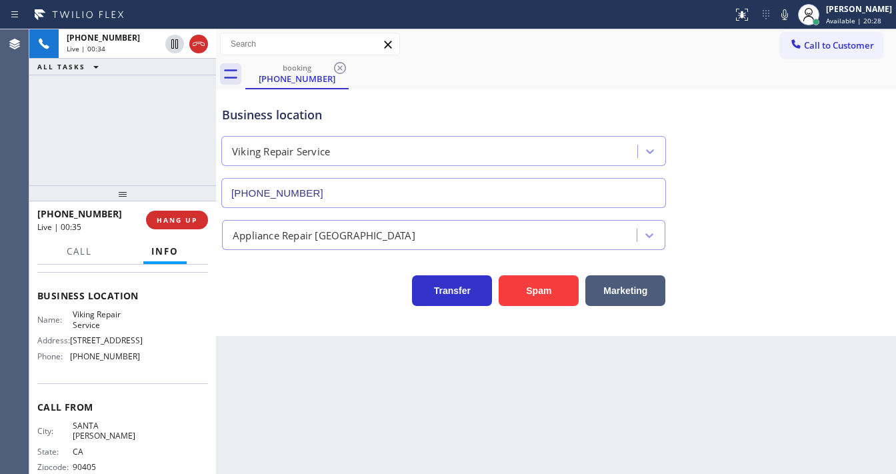
click at [127, 154] on div "+13109802636 Live | 00:34 ALL TASKS ALL TASKS ACTIVE TASKS TASKS IN WRAP UP" at bounding box center [122, 107] width 187 height 156
click at [791, 10] on icon at bounding box center [785, 15] width 16 height 16
click at [788, 19] on icon at bounding box center [785, 14] width 7 height 11
click at [155, 143] on div "+13109802636 Live | 02:47 ALL TASKS ALL TASKS ACTIVE TASKS TASKS IN WRAP UP" at bounding box center [122, 107] width 187 height 156
click at [35, 147] on div "+13109802636 Live | 02:52 ALL TASKS ALL TASKS ACTIVE TASKS TASKS IN WRAP UP" at bounding box center [122, 107] width 187 height 156
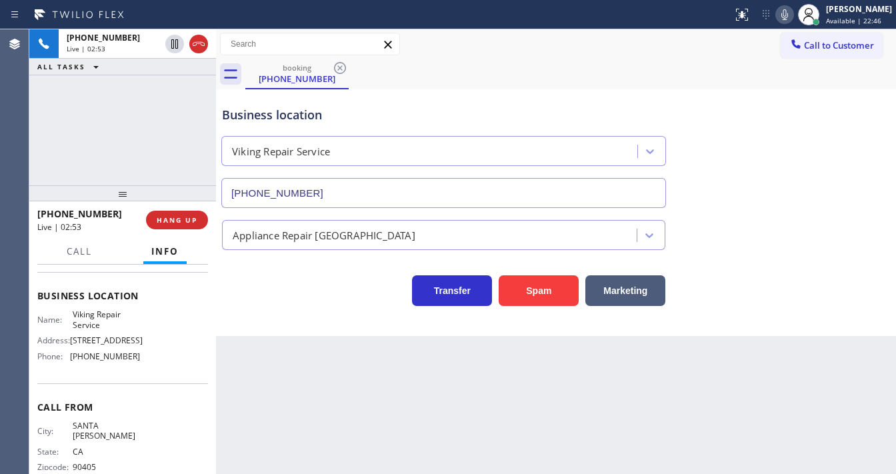
click at [790, 12] on icon at bounding box center [785, 15] width 16 height 16
click at [793, 16] on icon at bounding box center [785, 15] width 16 height 16
click at [791, 14] on icon at bounding box center [785, 15] width 16 height 16
click at [121, 159] on div "+13109802636 Live | 03:30 ALL TASKS ALL TASKS ACTIVE TASKS TASKS IN WRAP UP (70…" at bounding box center [122, 107] width 187 height 156
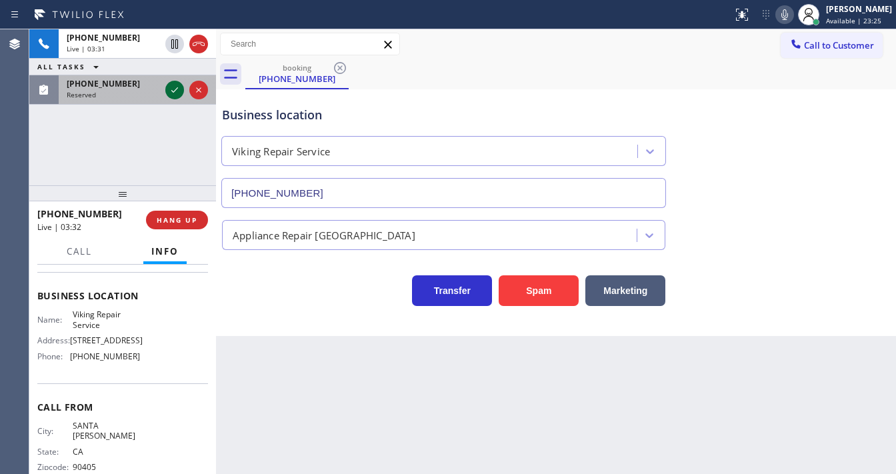
click at [165, 95] on div at bounding box center [187, 89] width 48 height 29
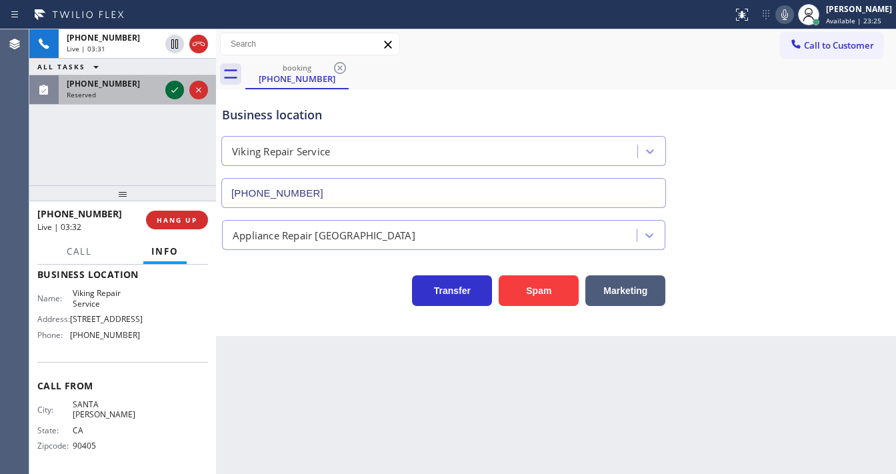
click at [168, 91] on icon at bounding box center [175, 90] width 16 height 16
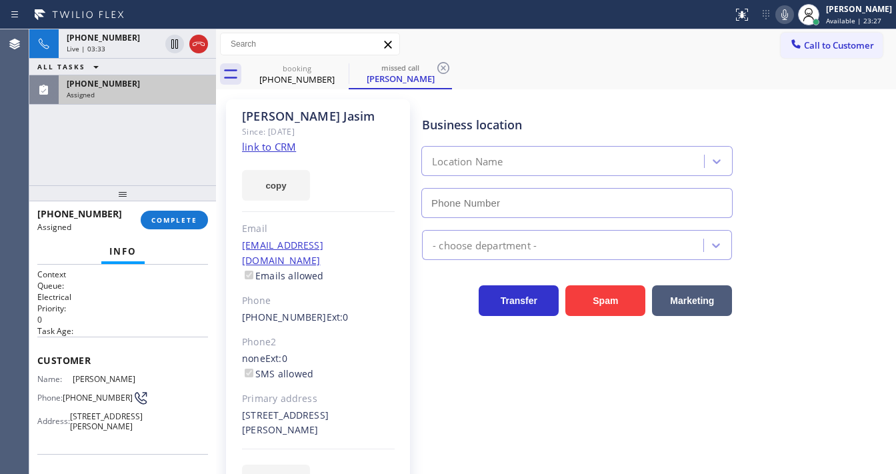
type input "[PHONE_NUMBER]"
click at [175, 220] on span "COMPLETE" at bounding box center [174, 219] width 46 height 9
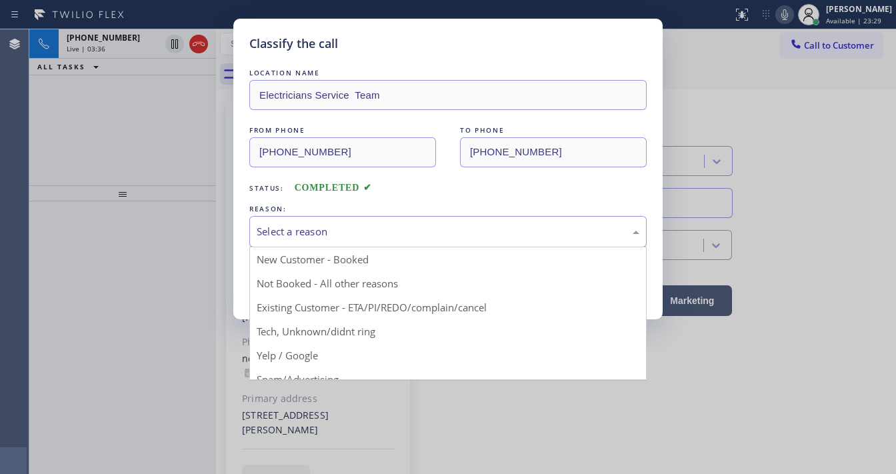
click at [321, 237] on div "Select a reason" at bounding box center [448, 231] width 383 height 15
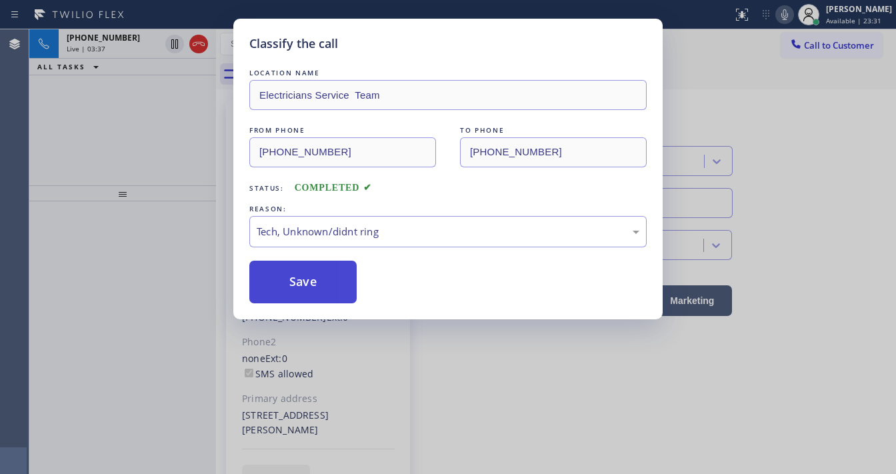
click at [321, 288] on button "Save" at bounding box center [302, 282] width 107 height 43
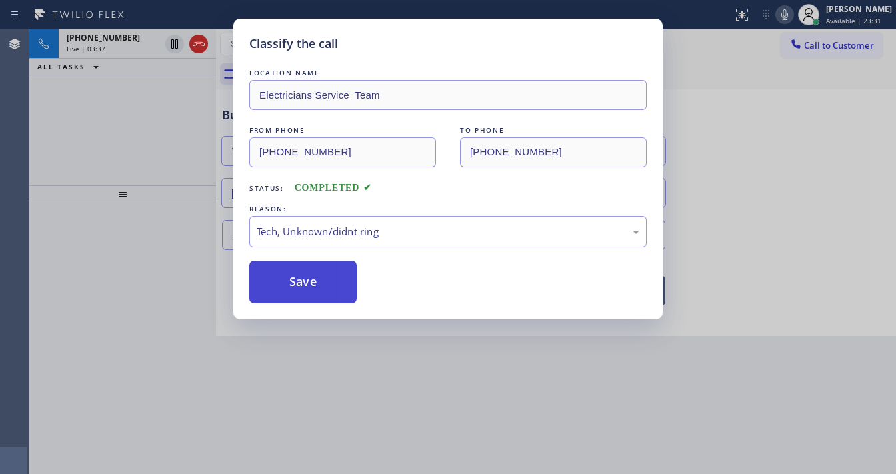
click at [321, 288] on button "Save" at bounding box center [302, 282] width 107 height 43
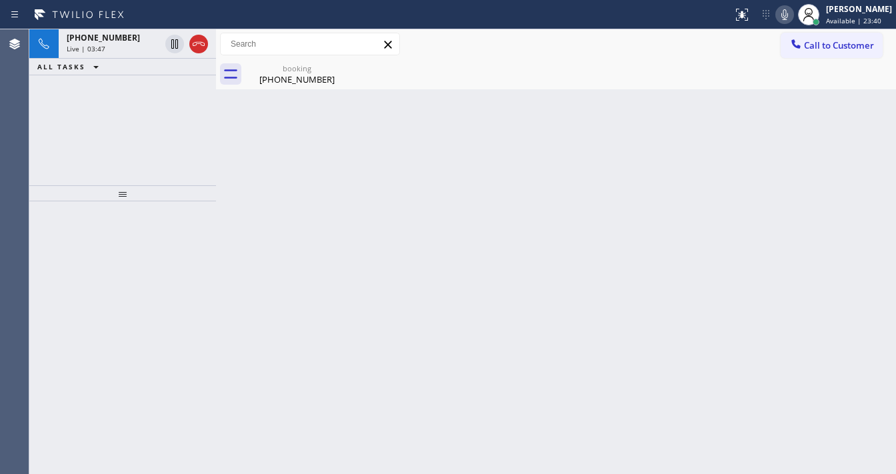
click at [734, 103] on div "Back to Dashboard Change Sender ID Customers Technicians Select a contact Outbo…" at bounding box center [556, 251] width 680 height 445
click at [792, 13] on icon at bounding box center [785, 15] width 16 height 16
click at [793, 17] on icon at bounding box center [785, 15] width 16 height 16
click at [141, 112] on div "+13109802636 Live | 04:18 ALL TASKS ALL TASKS ACTIVE TASKS TASKS IN WRAP UP" at bounding box center [122, 107] width 187 height 156
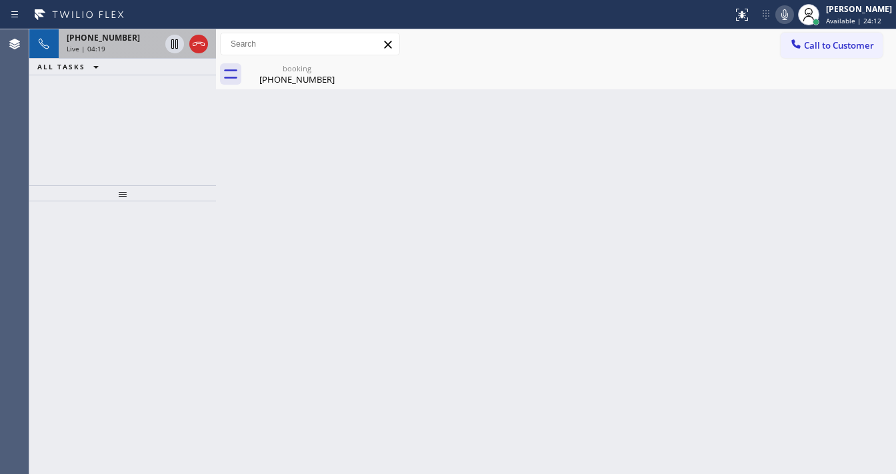
click at [128, 57] on div "+13109802636 Live | 04:19" at bounding box center [122, 43] width 187 height 29
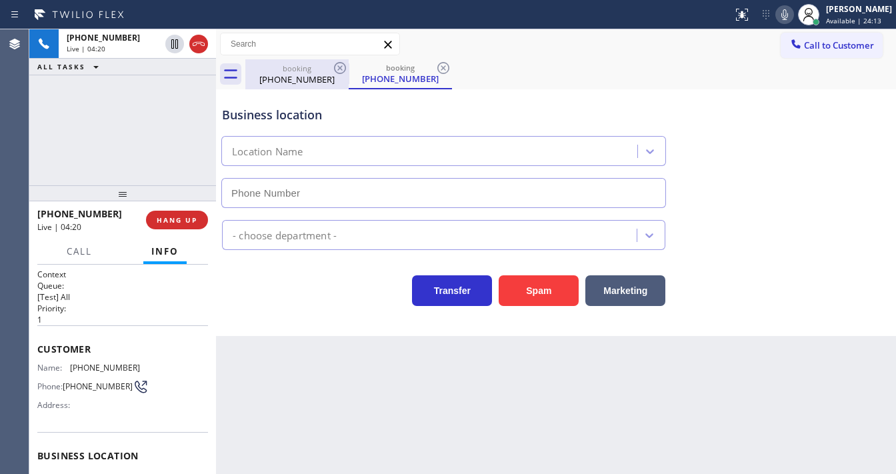
click at [297, 85] on div "booking (310) 980-2636" at bounding box center [297, 74] width 101 height 30
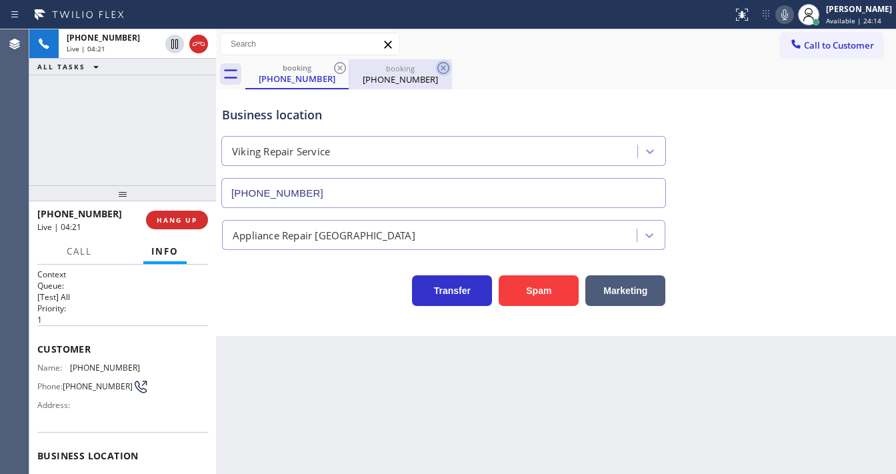
click at [446, 68] on icon at bounding box center [444, 68] width 16 height 16
click at [88, 150] on div "+13109802636 Live | 04:22 ALL TASKS ALL TASKS ACTIVE TASKS TASKS IN WRAP UP" at bounding box center [122, 107] width 187 height 156
click at [100, 112] on div "+13109802636 Live | 04:24 ALL TASKS ALL TASKS ACTIVE TASKS TASKS IN WRAP UP" at bounding box center [122, 107] width 187 height 156
click at [98, 125] on div "+13109802636 Live | 04:38 ALL TASKS ALL TASKS ACTIVE TASKS TASKS IN WRAP UP" at bounding box center [122, 107] width 187 height 156
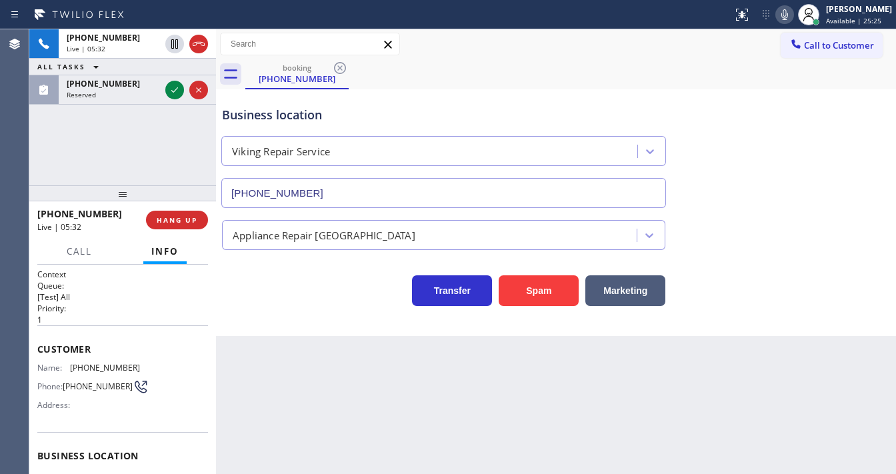
click at [100, 147] on div "+13109802636 Live | 05:32 ALL TASKS ALL TASKS ACTIVE TASKS TASKS IN WRAP UP (56…" at bounding box center [122, 107] width 187 height 156
click at [133, 149] on div "+13109802636 Live | 05:32 ALL TASKS ALL TASKS ACTIVE TASKS TASKS IN WRAP UP (56…" at bounding box center [122, 107] width 187 height 156
click at [121, 139] on div "+13109802636 Live | 05:35 ALL TASKS ALL TASKS ACTIVE TASKS TASKS IN WRAP UP (56…" at bounding box center [122, 107] width 187 height 156
click at [202, 217] on button "HANG UP" at bounding box center [177, 220] width 62 height 19
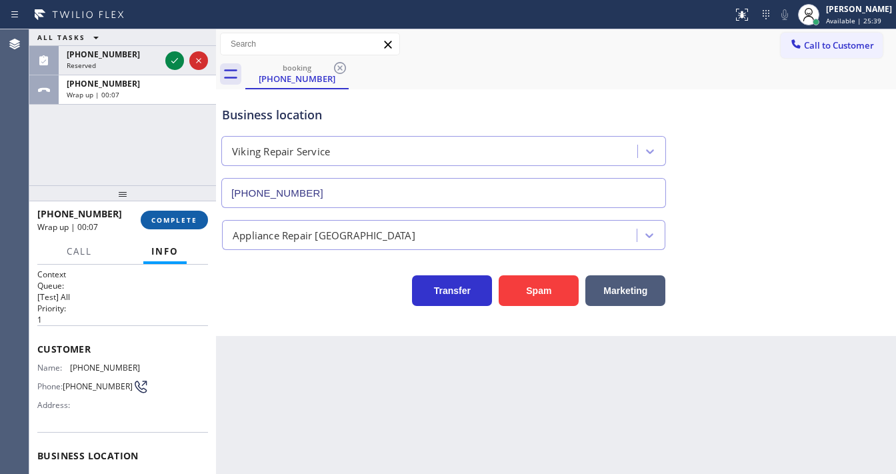
click at [171, 216] on span "COMPLETE" at bounding box center [174, 219] width 46 height 9
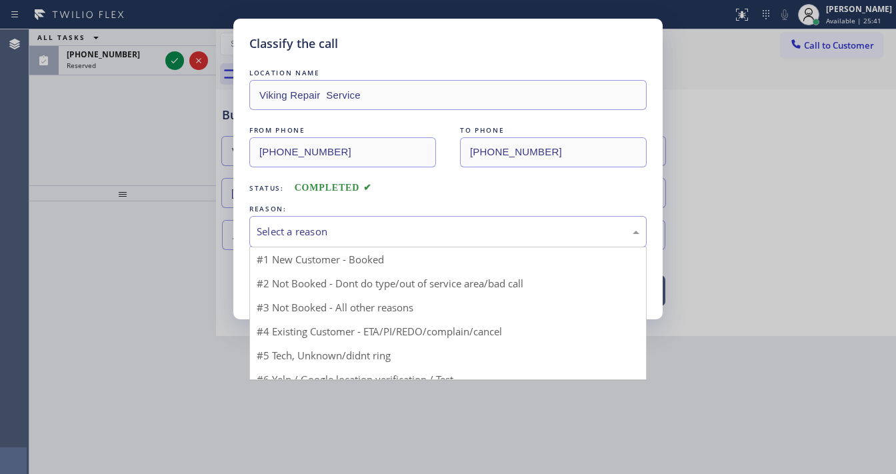
click at [309, 233] on div "Select a reason" at bounding box center [448, 231] width 383 height 15
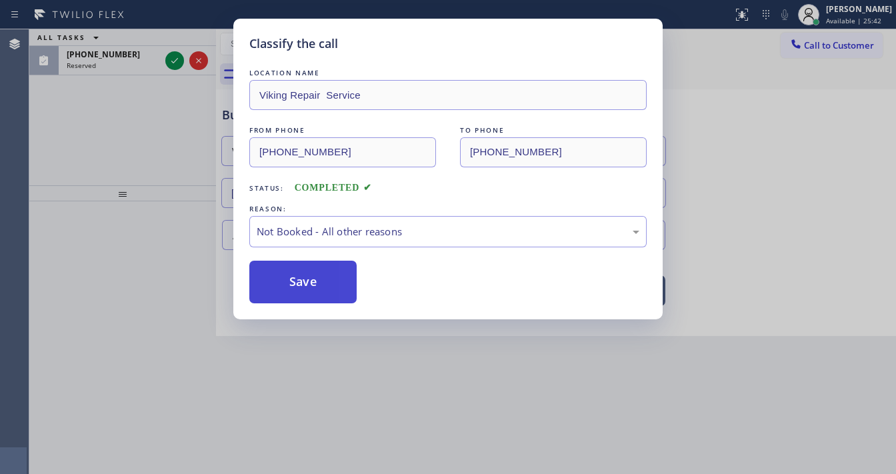
click at [301, 277] on button "Save" at bounding box center [302, 282] width 107 height 43
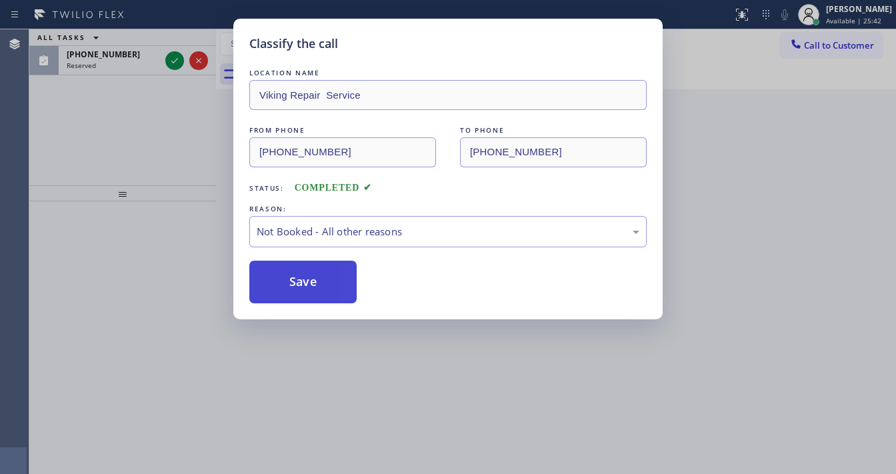
click at [301, 277] on button "Save" at bounding box center [302, 282] width 107 height 43
drag, startPoint x: 169, startPoint y: 93, endPoint x: 173, endPoint y: 61, distance: 32.3
click at [169, 88] on div "Classify the call LOCATION NAME Viking Repair Service FROM PHONE (310) 980-2636…" at bounding box center [448, 237] width 896 height 474
click at [173, 57] on div "Classify the call LOCATION NAME (562) 454-0483 FROM PHONE (562) 453-2823 TO PHO…" at bounding box center [462, 251] width 867 height 445
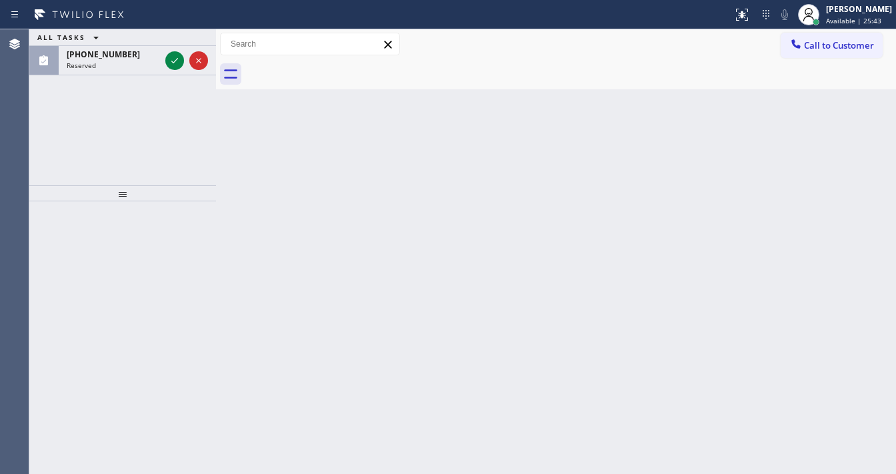
click at [173, 57] on icon at bounding box center [175, 61] width 16 height 16
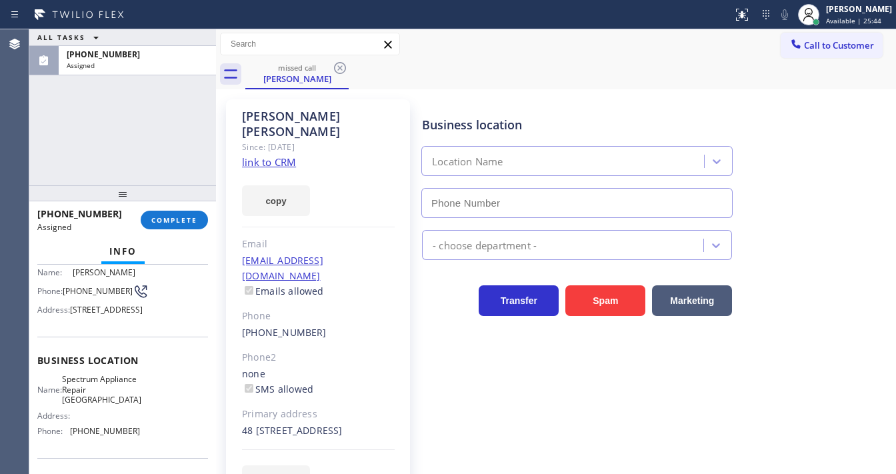
scroll to position [96, 0]
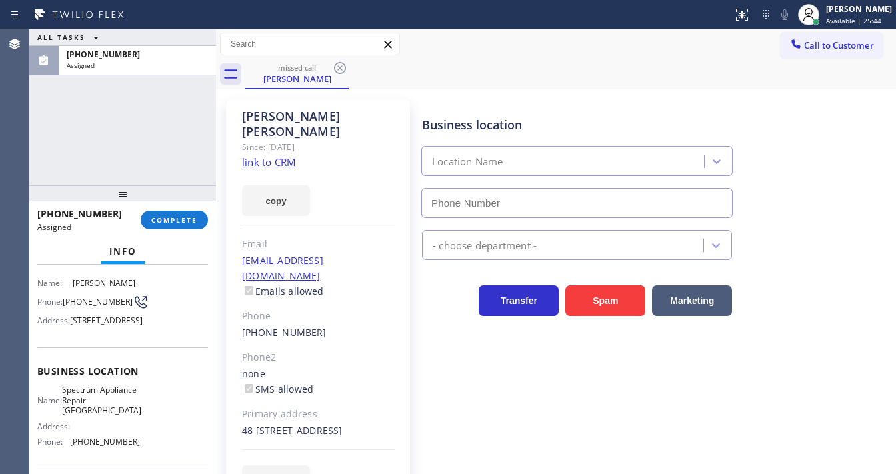
click at [176, 205] on div "(562) 858-9210 Assigned COMPLETE" at bounding box center [122, 220] width 171 height 35
type input "(562) 362-4267"
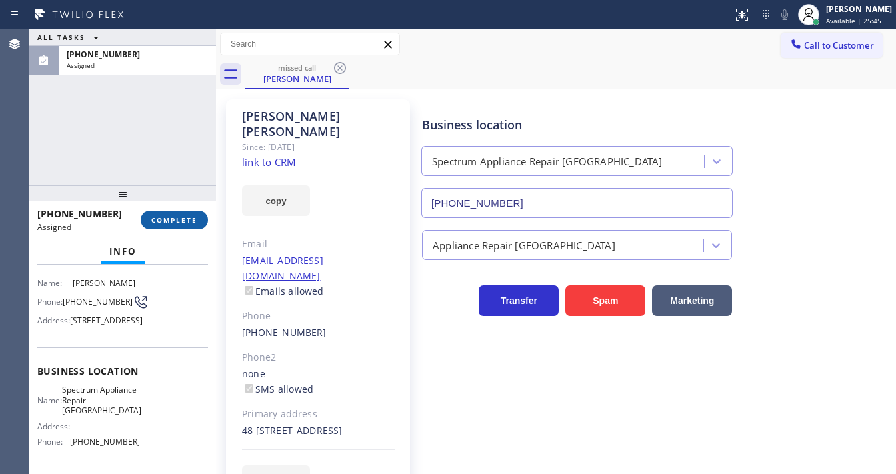
click at [171, 224] on span "COMPLETE" at bounding box center [174, 219] width 46 height 9
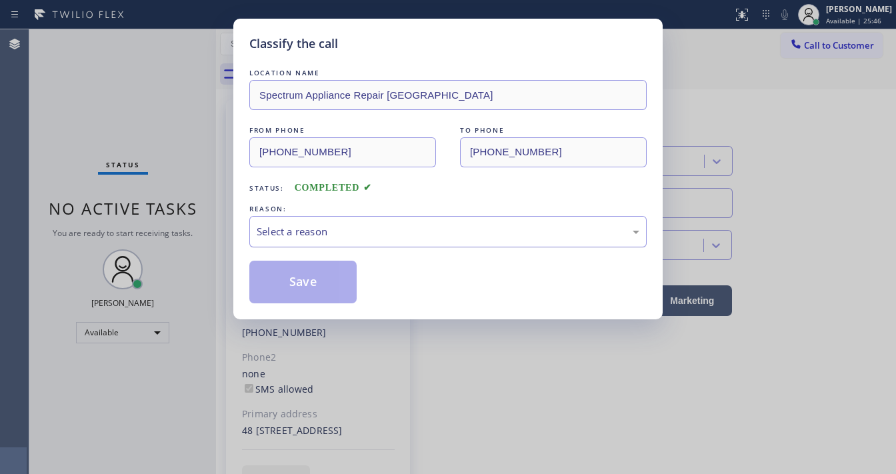
click at [302, 231] on div "Select a reason" at bounding box center [448, 231] width 383 height 15
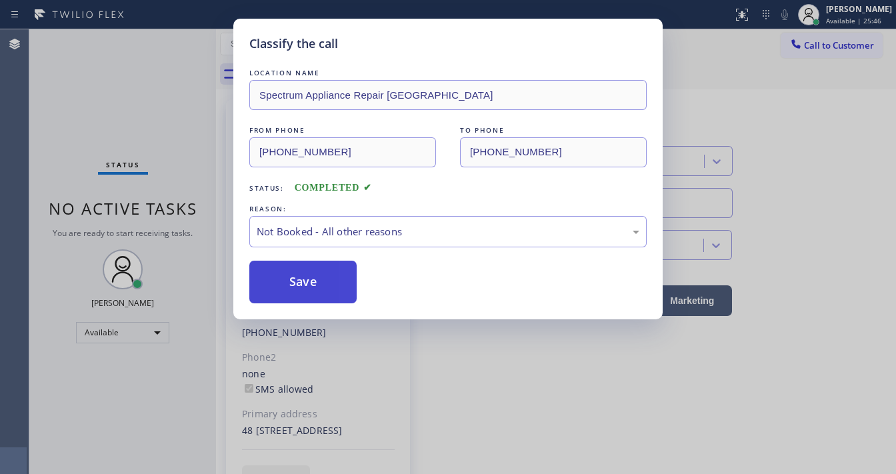
click at [291, 277] on button "Save" at bounding box center [302, 282] width 107 height 43
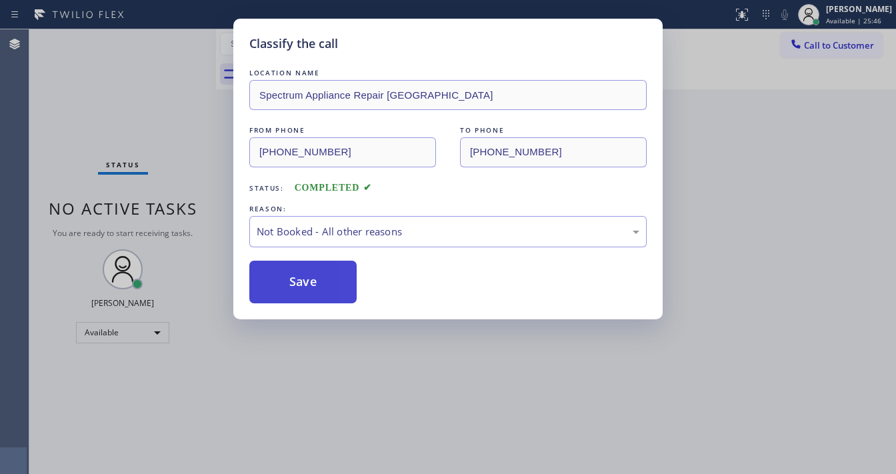
click at [291, 277] on button "Save" at bounding box center [302, 282] width 107 height 43
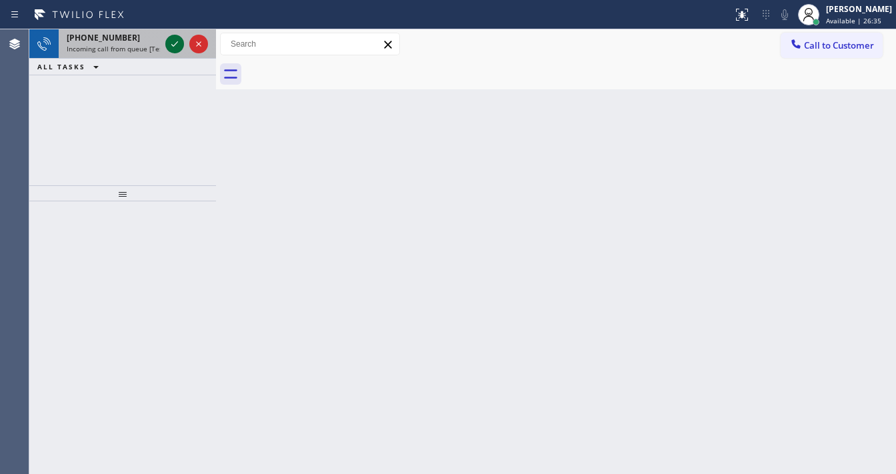
click at [174, 45] on icon at bounding box center [174, 43] width 7 height 5
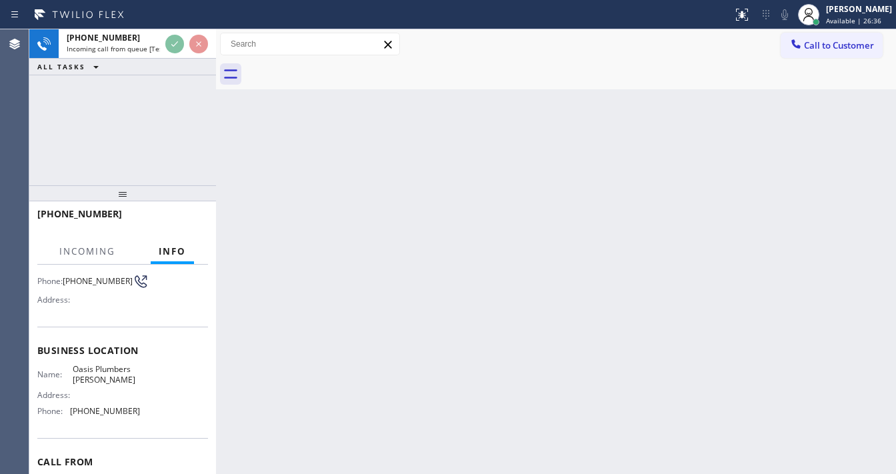
scroll to position [107, 0]
click at [113, 96] on div "+17145795748 Incoming call from queue [Test] All ALL TASKS ALL TASKS ACTIVE TAS…" at bounding box center [122, 107] width 187 height 156
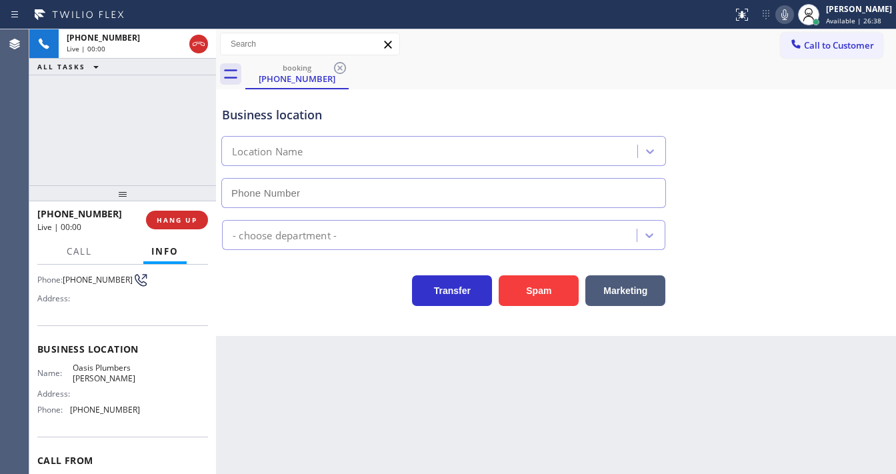
type input "(714) 452-1388"
click at [34, 135] on div "+17145795748 Live | 00:08 ALL TASKS ALL TASKS ACTIVE TASKS TASKS IN WRAP UP" at bounding box center [122, 107] width 187 height 156
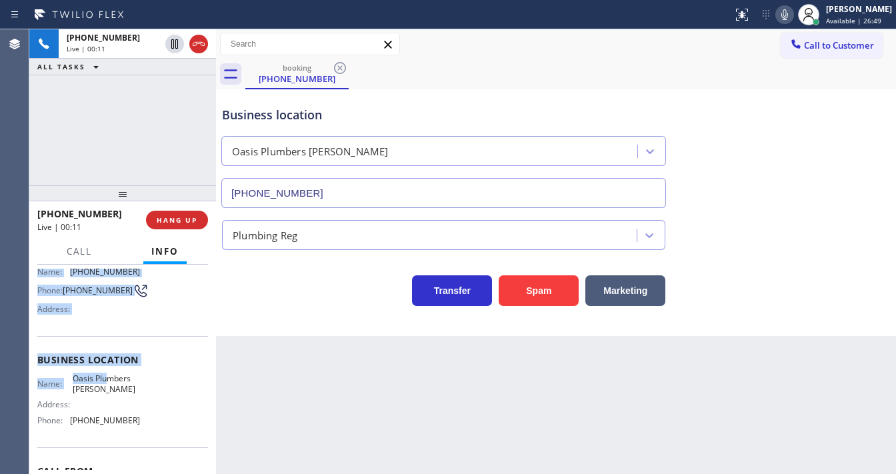
scroll to position [160, 0]
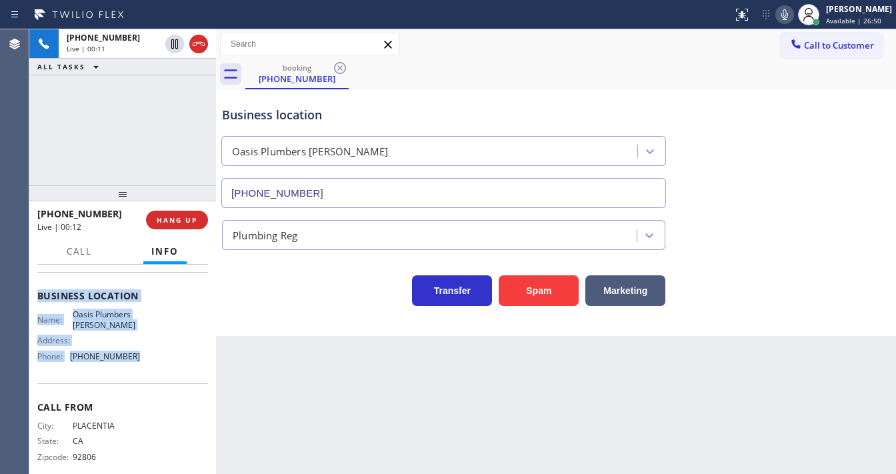
drag, startPoint x: 38, startPoint y: 290, endPoint x: 145, endPoint y: 364, distance: 129.5
click at [145, 364] on div "Context Queue: [Test] All Priority: 2 Customer Name: (714) 579-5748 Phone: (714…" at bounding box center [122, 297] width 171 height 376
copy div "Customer Name: (714) 579-5748 Phone: (714) 579-5748 Address: Business location …"
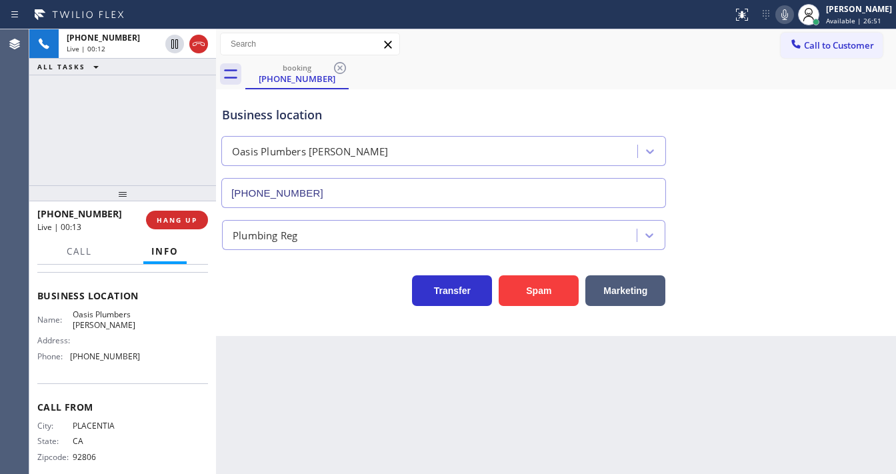
click at [144, 149] on div "+17145795748 Live | 00:12 ALL TASKS ALL TASKS ACTIVE TASKS TASKS IN WRAP UP" at bounding box center [122, 107] width 187 height 156
click at [93, 133] on div "+17145795748 Live | 00:51 ALL TASKS ALL TASKS ACTIVE TASKS TASKS IN WRAP UP" at bounding box center [122, 107] width 187 height 156
click at [128, 147] on div "+17145795748 Live | 02:08 ALL TASKS ALL TASKS ACTIVE TASKS TASKS IN WRAP UP" at bounding box center [122, 107] width 187 height 156
drag, startPoint x: 175, startPoint y: 138, endPoint x: 173, endPoint y: 107, distance: 31.4
click at [175, 138] on div "+17145795748 Live | 02:56 ALL TASKS ALL TASKS ACTIVE TASKS TASKS IN WRAP UP (20…" at bounding box center [122, 107] width 187 height 156
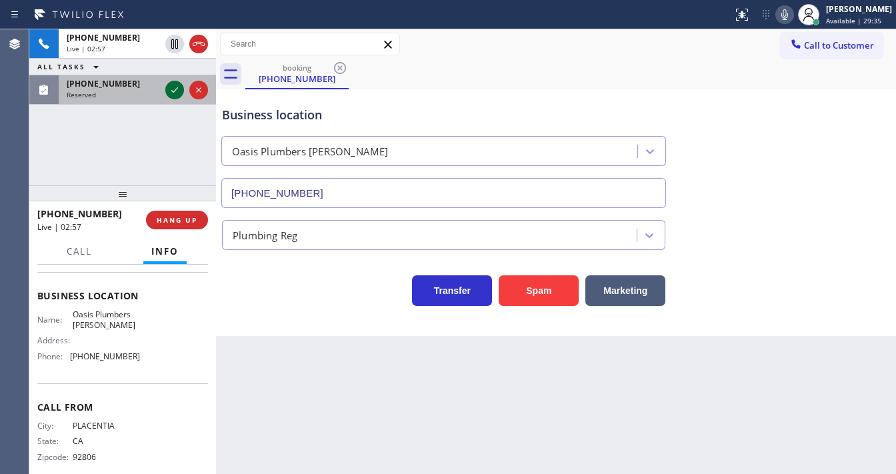
click at [173, 95] on icon at bounding box center [175, 90] width 16 height 16
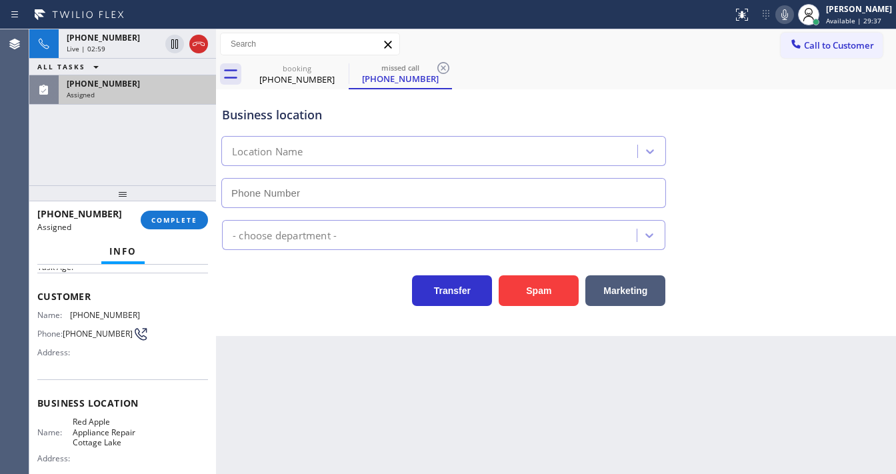
type input "(425) 399-7211"
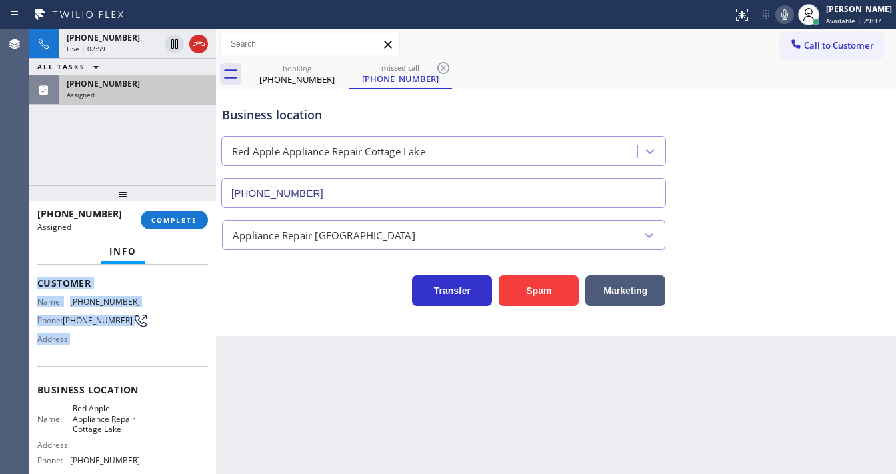
scroll to position [171, 0]
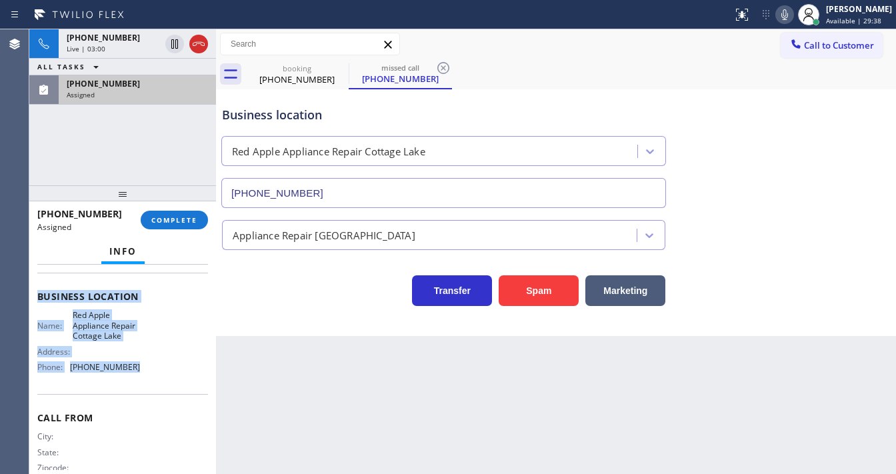
drag, startPoint x: 35, startPoint y: 293, endPoint x: 146, endPoint y: 368, distance: 133.6
click at [146, 368] on div "Context Queue: Appliance Repair High End Priority: 0 Task Age: Customer Name: (…" at bounding box center [122, 369] width 187 height 209
copy div "Customer Name: (206) 542-9042 Phone: (206) 542-9042 Address: Business location …"
click at [180, 223] on span "COMPLETE" at bounding box center [174, 219] width 46 height 9
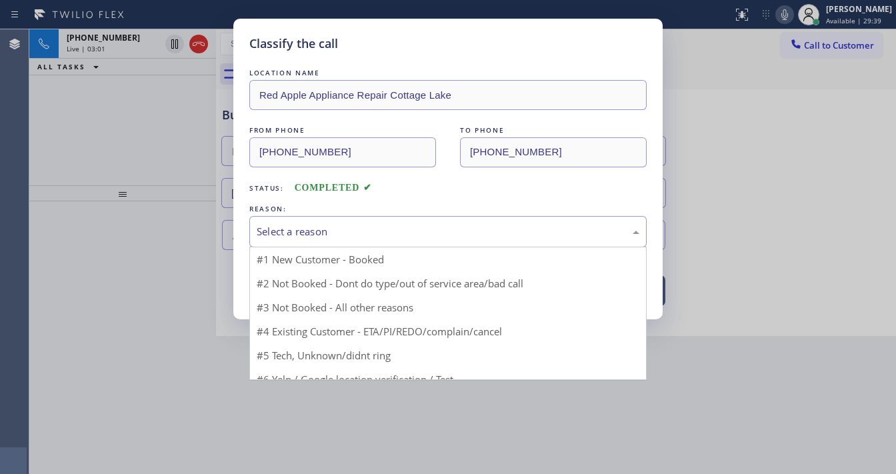
click at [325, 235] on div "Select a reason" at bounding box center [448, 231] width 383 height 15
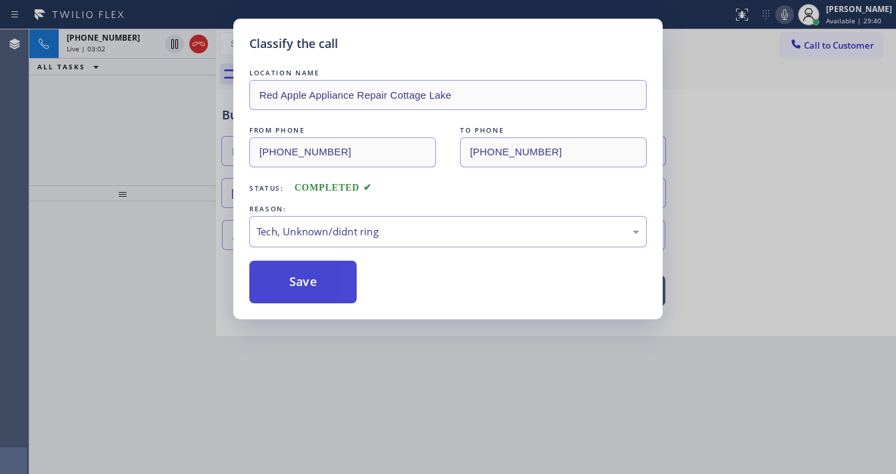
click at [323, 284] on button "Save" at bounding box center [302, 282] width 107 height 43
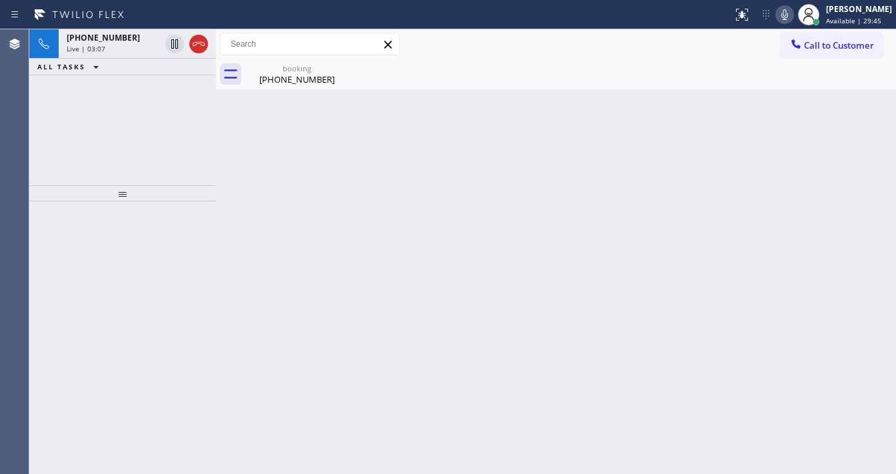
click at [144, 152] on div "+17145795748 Live | 03:07 ALL TASKS ALL TASKS ACTIVE TASKS TASKS IN WRAP UP" at bounding box center [122, 107] width 187 height 156
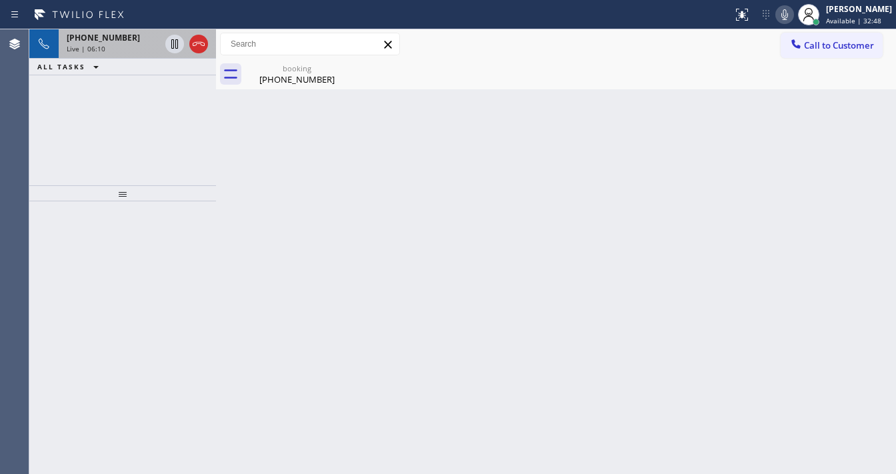
click at [133, 48] on div "Live | 06:10" at bounding box center [113, 48] width 93 height 9
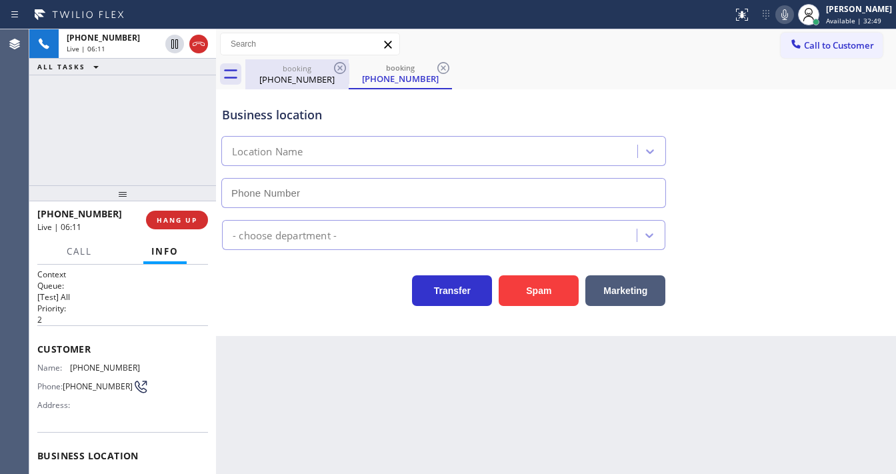
click at [289, 80] on div "(714) 579-5748" at bounding box center [297, 79] width 101 height 12
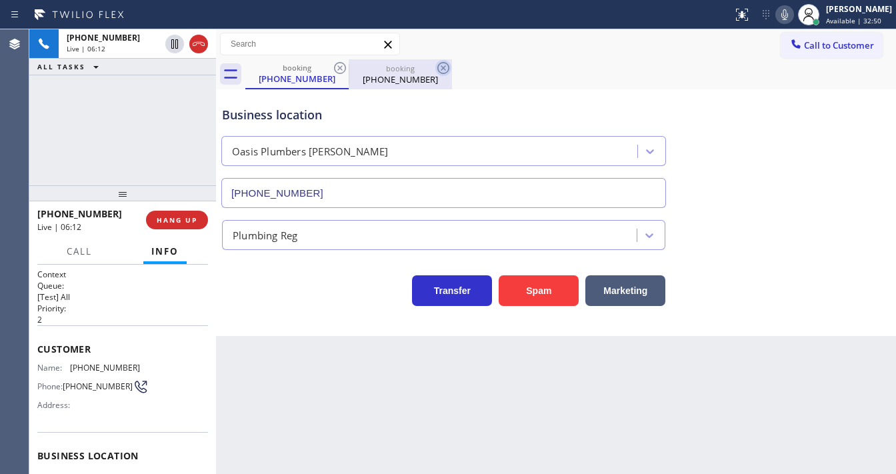
click at [438, 72] on icon at bounding box center [444, 68] width 16 height 16
click at [414, 75] on div "(714) 579-5748" at bounding box center [400, 79] width 101 height 12
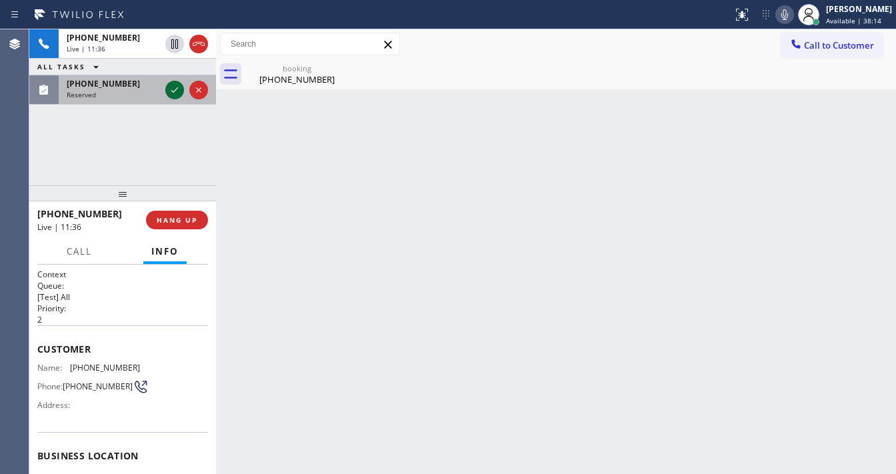
click at [175, 88] on icon at bounding box center [175, 90] width 16 height 16
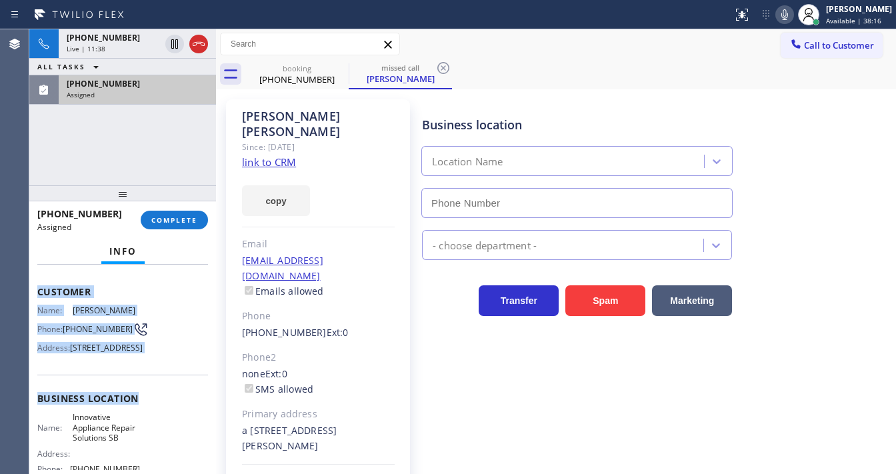
scroll to position [213, 0]
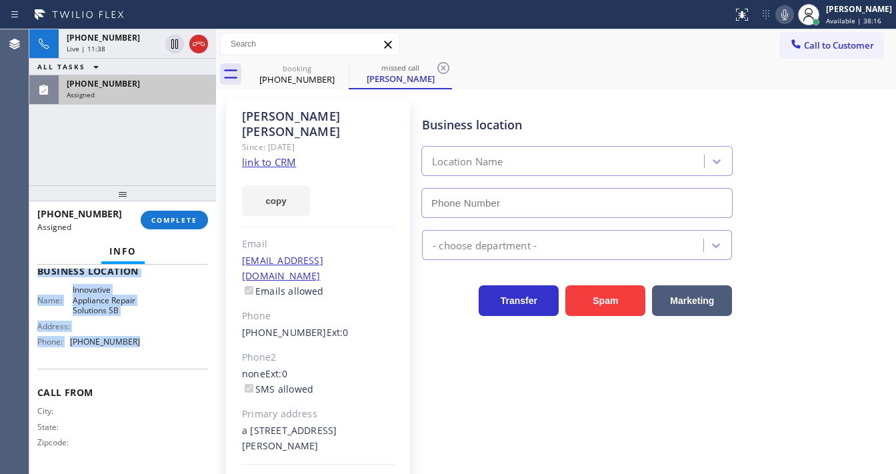
type input "(805) 261-2411"
drag, startPoint x: 37, startPoint y: 313, endPoint x: 157, endPoint y: 370, distance: 133.4
click at [157, 370] on div "Context Queue: Appliance Repair High End Priority: 0 Task Age: 1 minute(s) Cust…" at bounding box center [122, 369] width 187 height 209
copy div "Customer Name: Carol Huang Phone: (408) 406-8606 Address: 5052 Calle Real, Sant…"
click at [188, 213] on button "COMPLETE" at bounding box center [174, 220] width 67 height 19
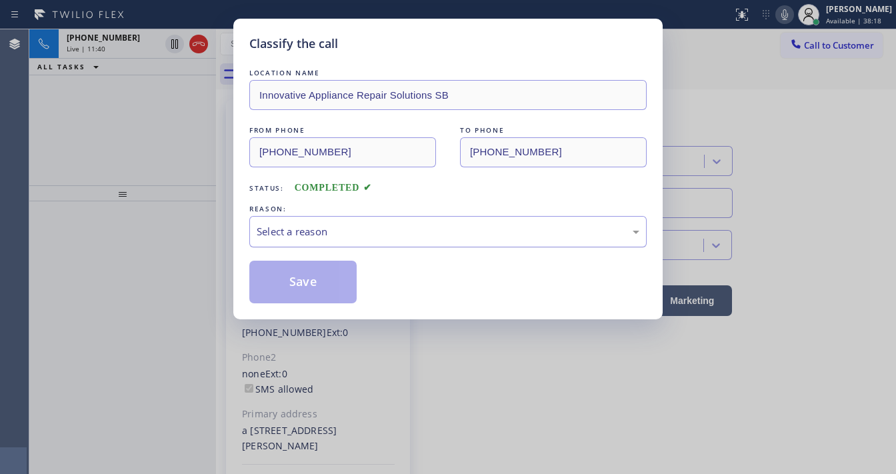
click at [326, 228] on div "Select a reason" at bounding box center [448, 231] width 383 height 15
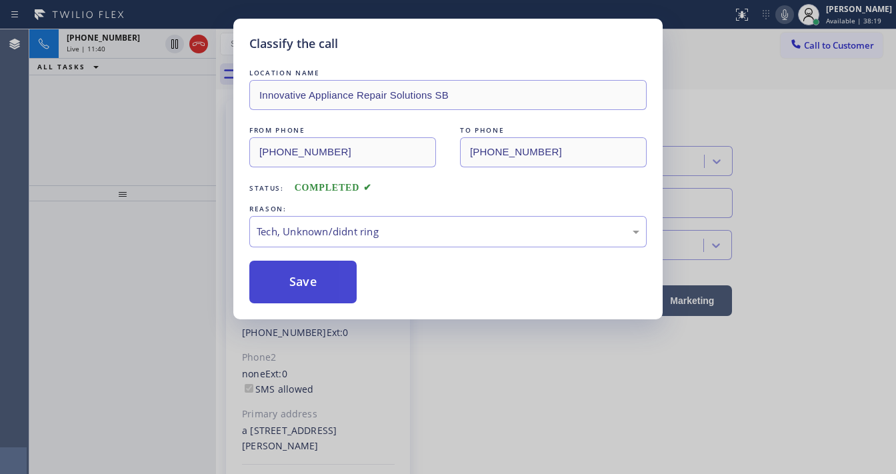
drag, startPoint x: 320, startPoint y: 334, endPoint x: 317, endPoint y: 292, distance: 42.2
click at [317, 292] on button "Save" at bounding box center [302, 282] width 107 height 43
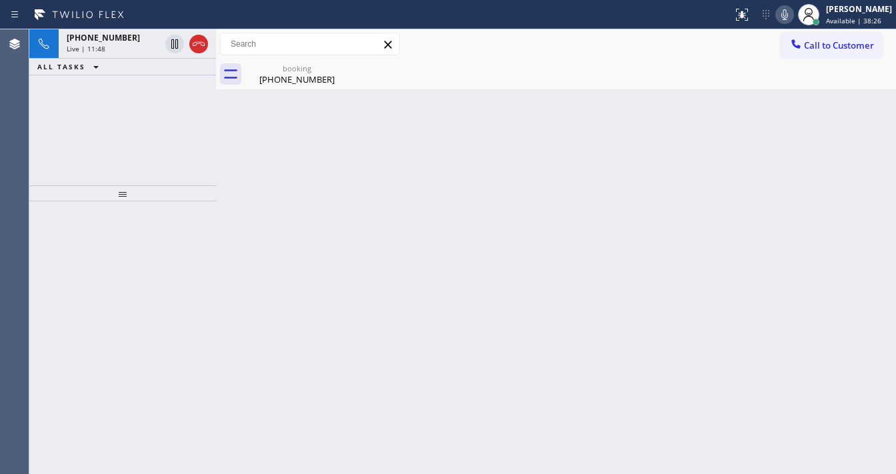
drag, startPoint x: 113, startPoint y: 157, endPoint x: 117, endPoint y: 150, distance: 8.1
click at [113, 155] on div "+17145795748 Live | 11:48 ALL TASKS ALL TASKS ACTIVE TASKS TASKS IN WRAP UP" at bounding box center [122, 107] width 187 height 156
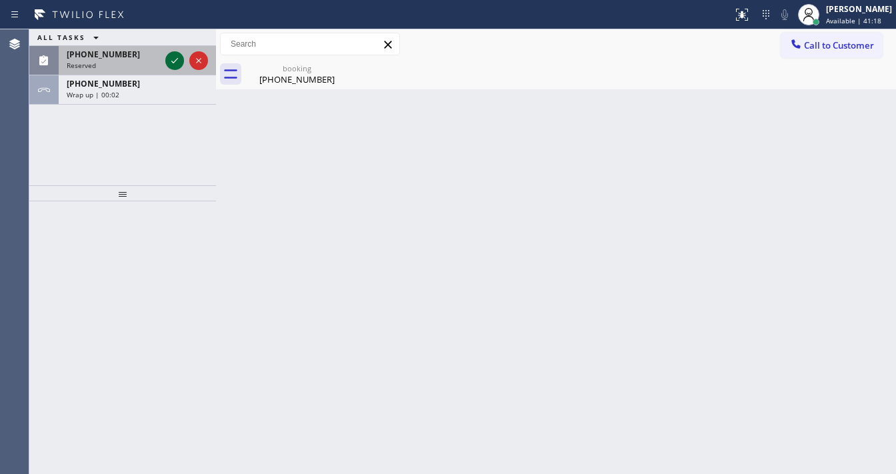
click at [174, 59] on icon at bounding box center [175, 61] width 16 height 16
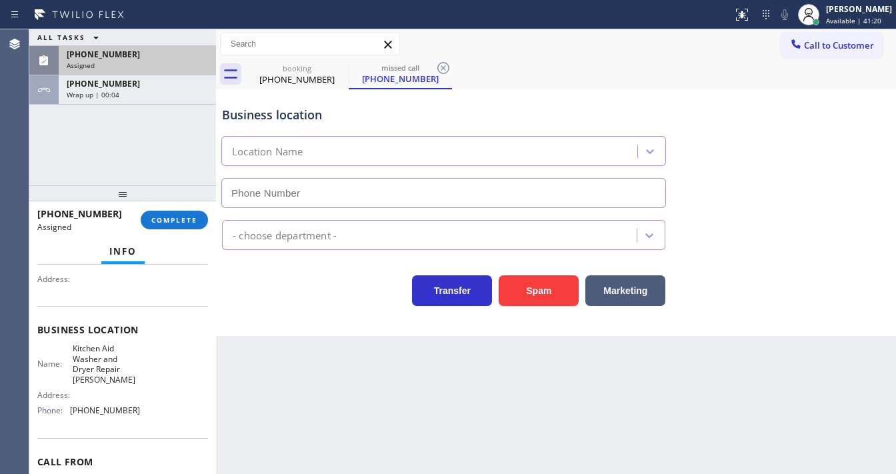
type input "(458) 217-8034"
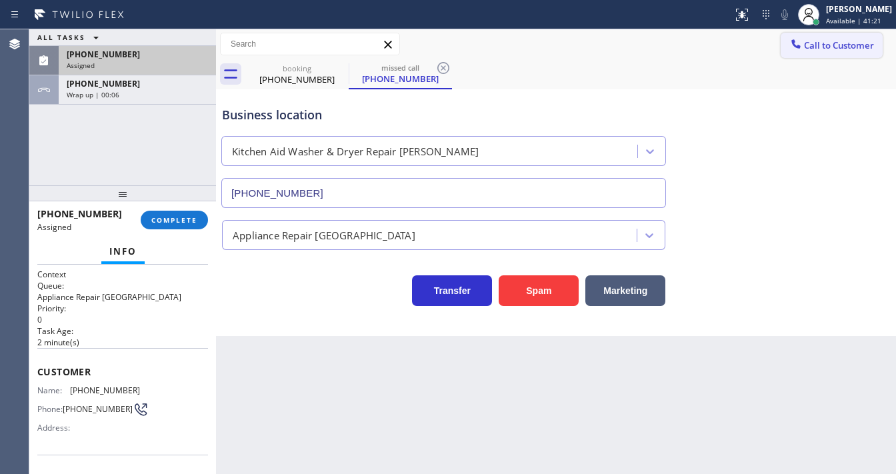
drag, startPoint x: 450, startPoint y: 71, endPoint x: 814, endPoint y: 43, distance: 365.3
click at [450, 69] on icon at bounding box center [444, 68] width 16 height 16
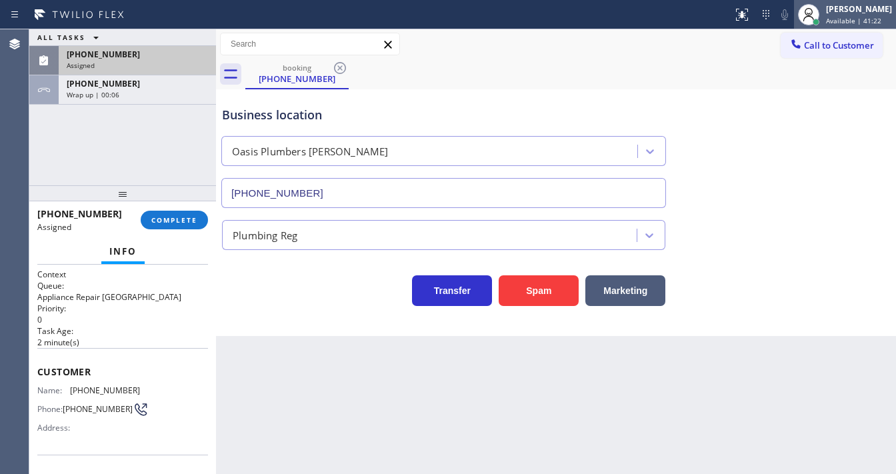
click at [876, 14] on div "[PERSON_NAME]" at bounding box center [859, 8] width 66 height 11
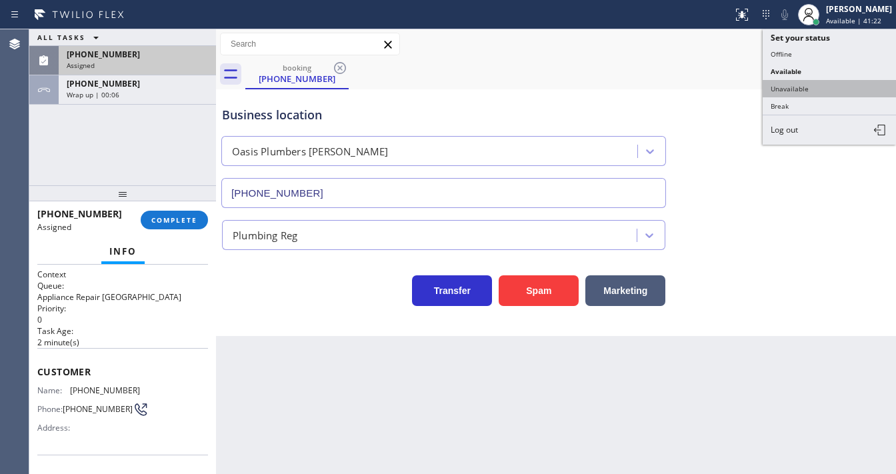
click at [812, 83] on button "Unavailable" at bounding box center [829, 88] width 133 height 17
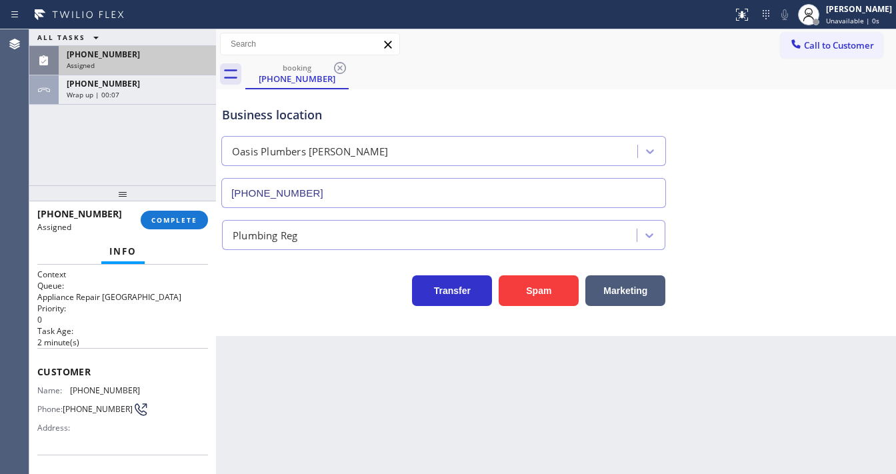
click at [112, 61] on div "Assigned" at bounding box center [137, 65] width 141 height 9
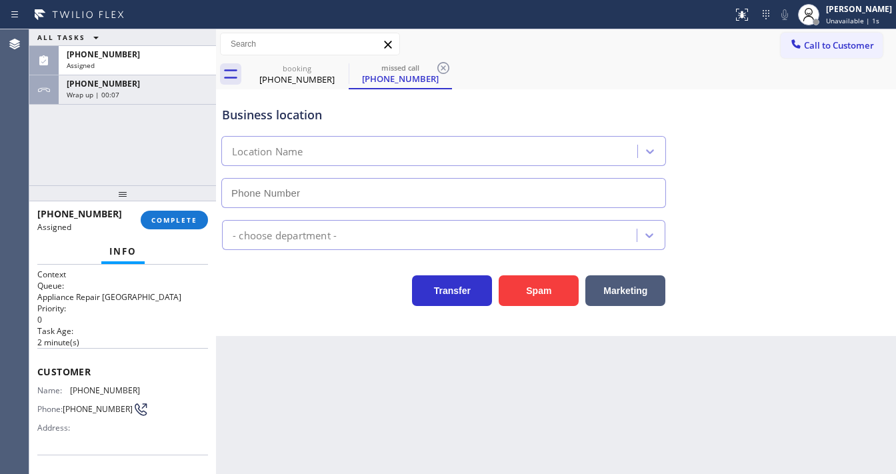
type input "(458) 217-8034"
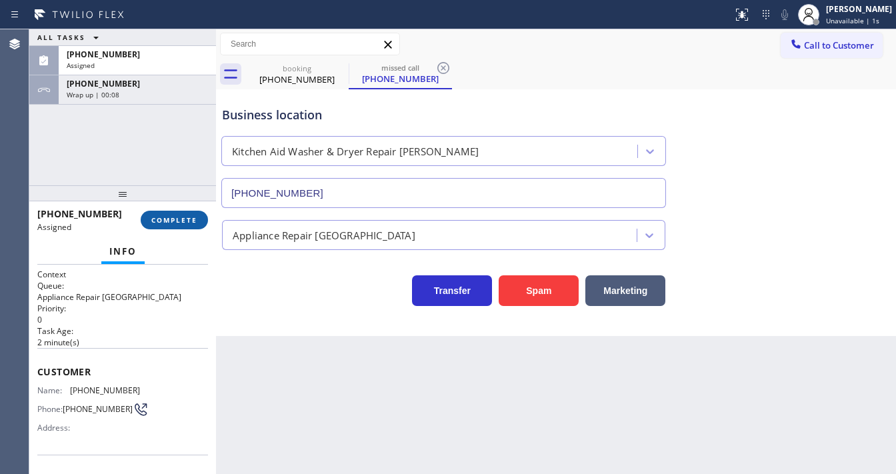
click at [174, 220] on span "COMPLETE" at bounding box center [174, 219] width 46 height 9
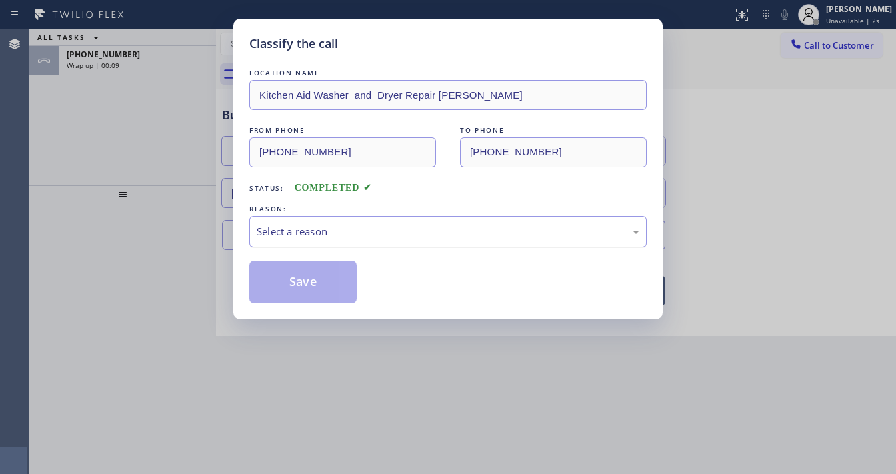
click at [346, 237] on div "Select a reason" at bounding box center [448, 231] width 383 height 15
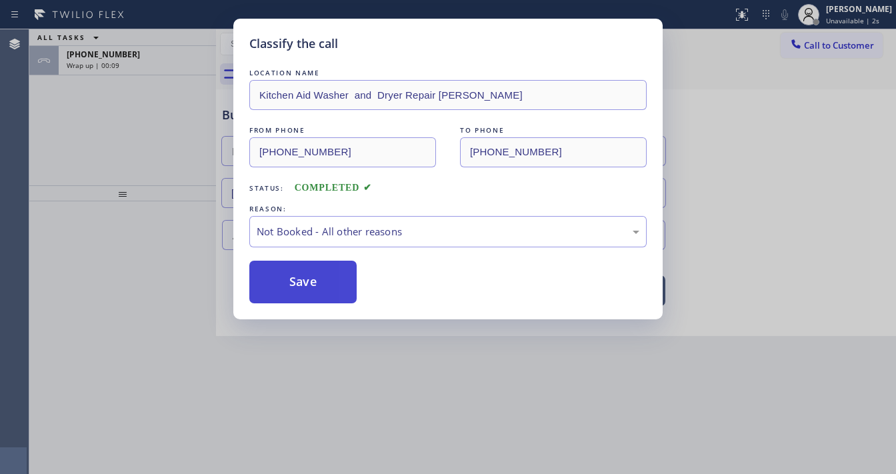
click at [302, 277] on button "Save" at bounding box center [302, 282] width 107 height 43
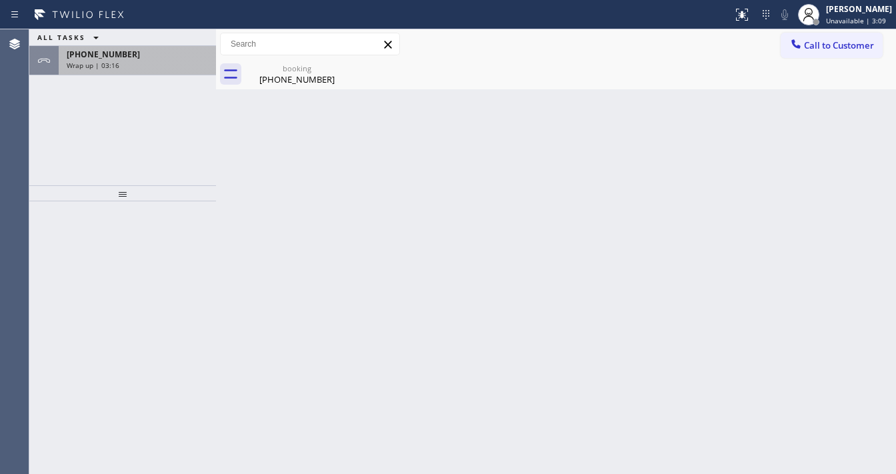
click at [193, 61] on div "Wrap up | 03:16" at bounding box center [137, 65] width 141 height 9
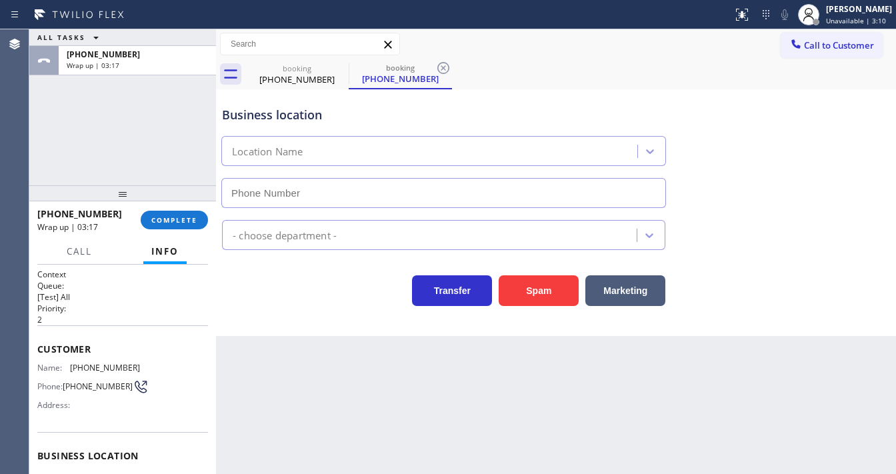
type input "(714) 452-1388"
click at [183, 219] on span "COMPLETE" at bounding box center [174, 219] width 46 height 9
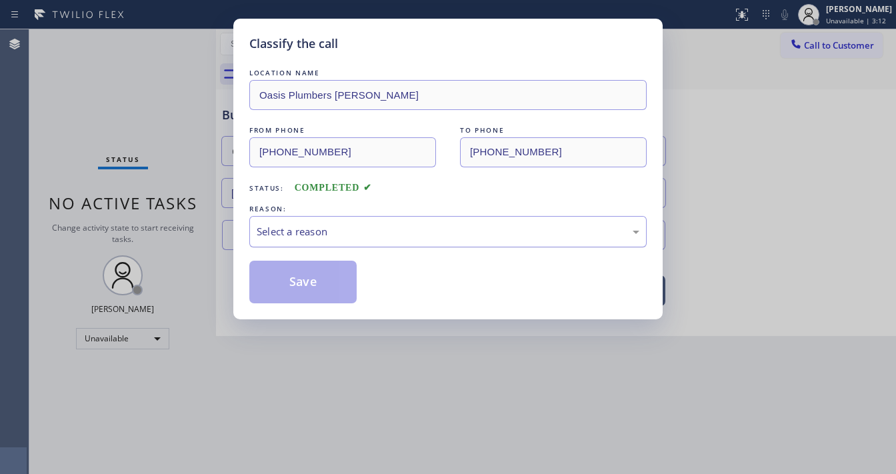
click at [309, 224] on div "Select a reason" at bounding box center [448, 231] width 383 height 15
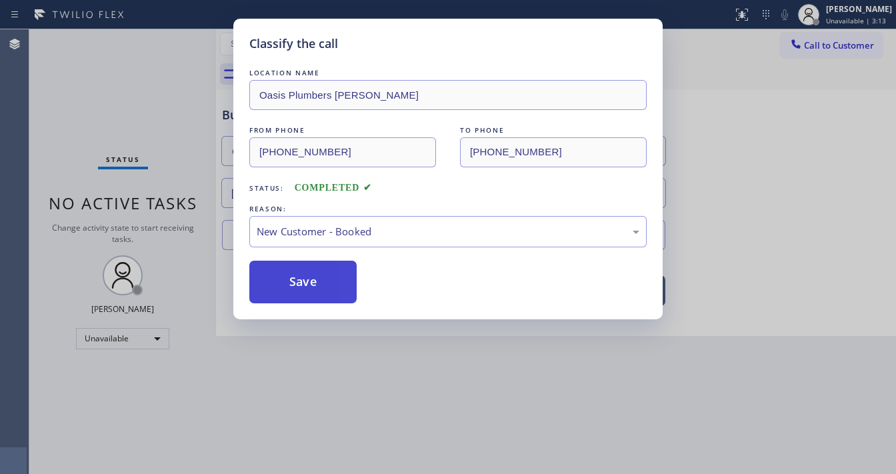
click at [305, 275] on button "Save" at bounding box center [302, 282] width 107 height 43
drag, startPoint x: 305, startPoint y: 275, endPoint x: 255, endPoint y: 293, distance: 53.8
click at [305, 275] on button "Save" at bounding box center [302, 282] width 107 height 43
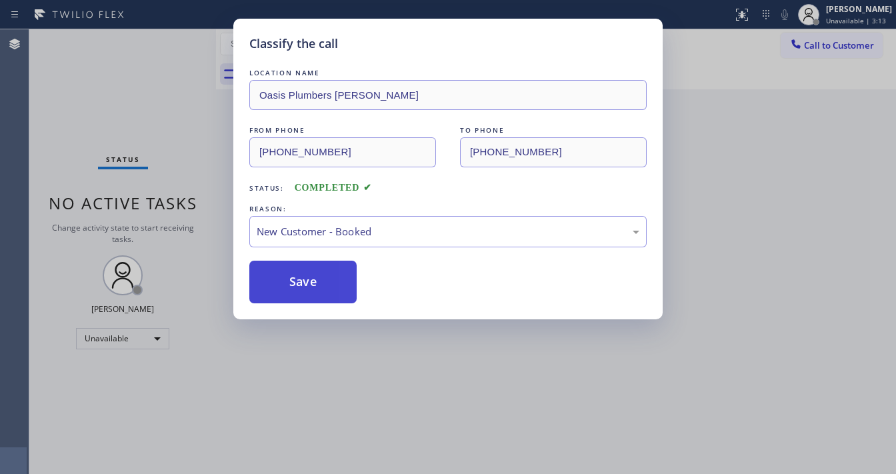
click at [255, 293] on button "Save" at bounding box center [302, 282] width 107 height 43
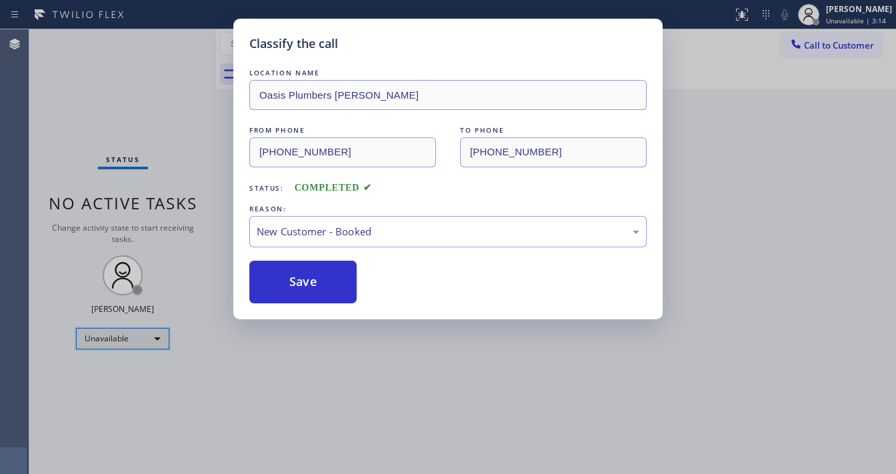
click at [123, 344] on div "Unavailable" at bounding box center [122, 338] width 93 height 21
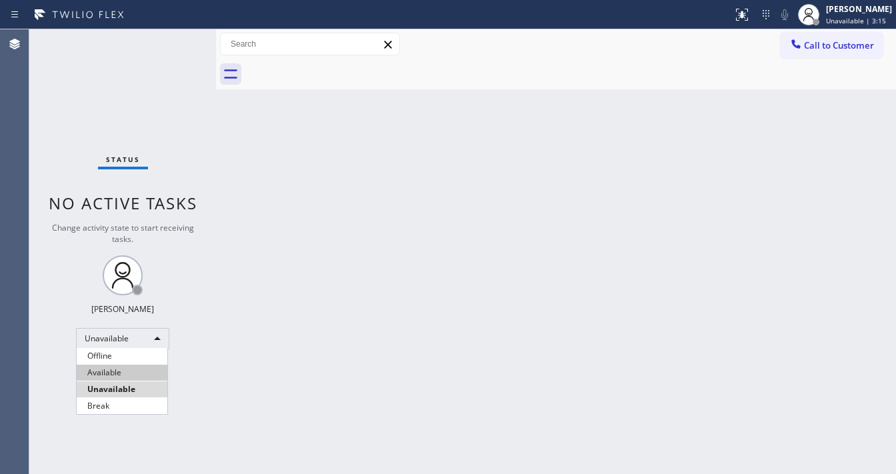
click at [123, 379] on li "Available" at bounding box center [122, 373] width 91 height 16
click at [294, 338] on div "Back to Dashboard Change Sender ID Customers Technicians Select a contact Outbo…" at bounding box center [556, 251] width 680 height 445
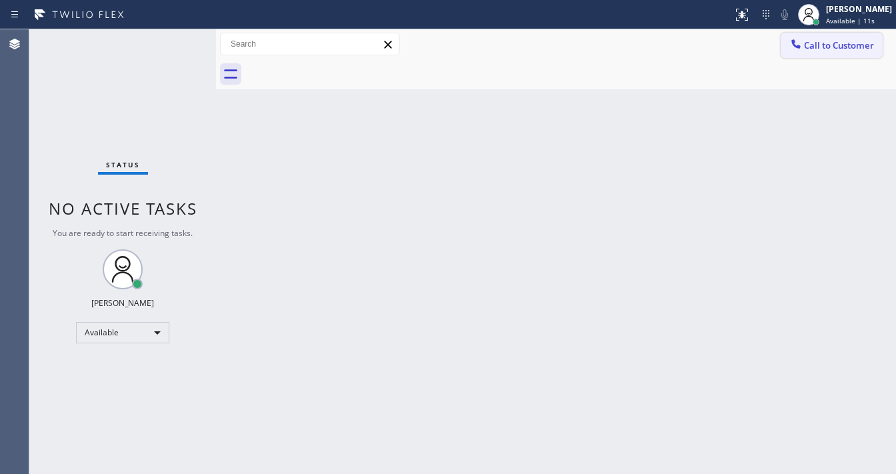
click at [822, 48] on span "Call to Customer" at bounding box center [839, 45] width 70 height 12
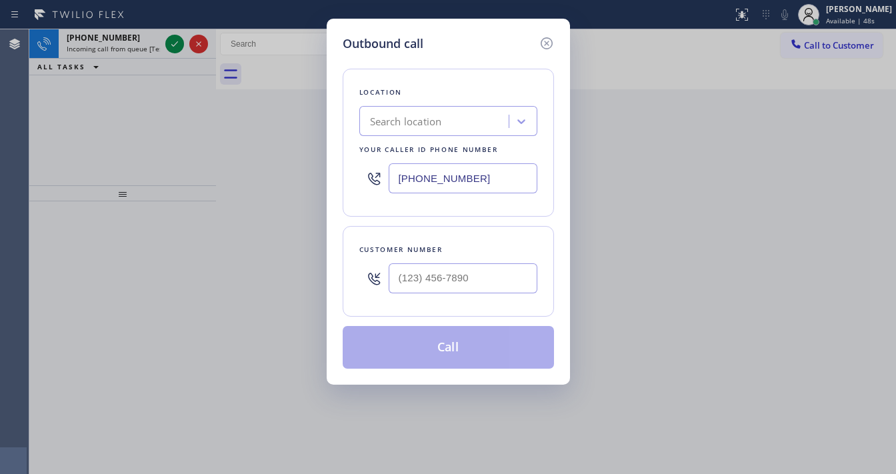
click at [172, 47] on div "Outbound call Location Search location Your caller id phone number (562) 454-04…" at bounding box center [448, 237] width 896 height 474
drag, startPoint x: 544, startPoint y: 37, endPoint x: 496, endPoint y: 53, distance: 50.6
click at [544, 37] on icon at bounding box center [547, 43] width 16 height 16
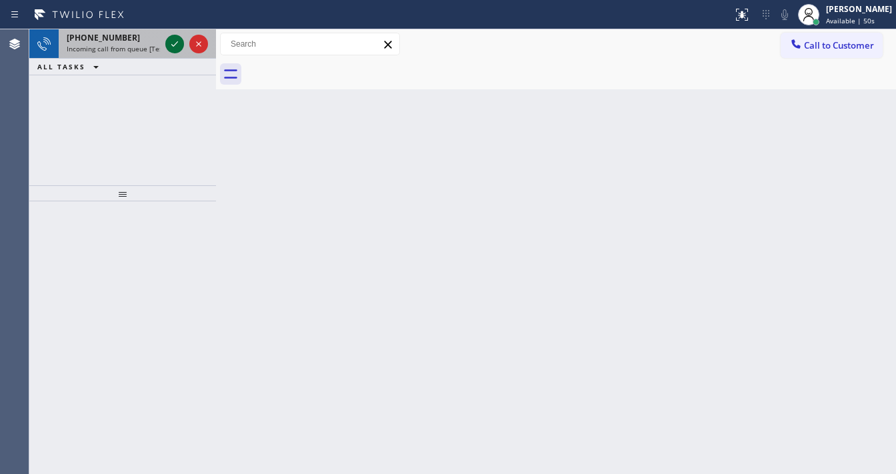
click at [174, 40] on icon at bounding box center [175, 44] width 16 height 16
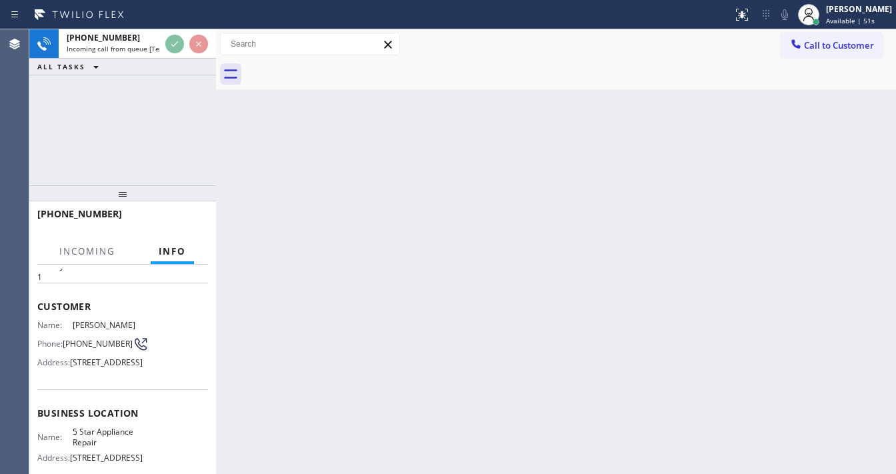
scroll to position [107, 0]
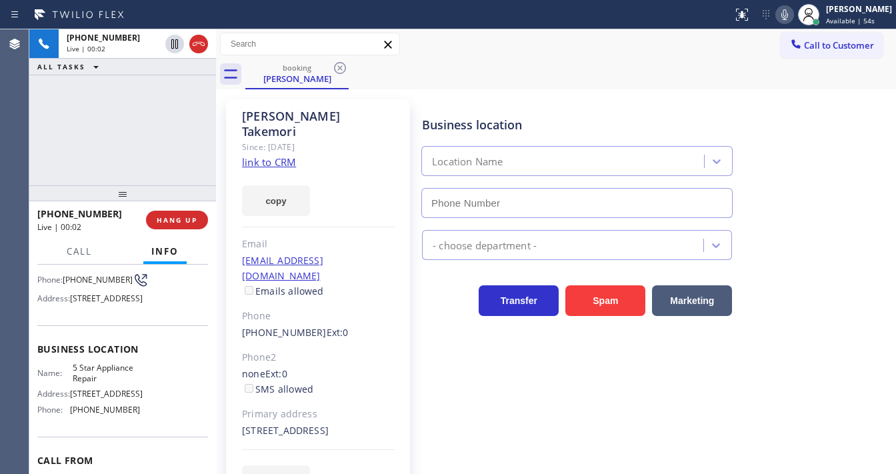
type input "[PHONE_NUMBER]"
click at [149, 119] on div "+13109222265 Live | 00:02 ALL TASKS ALL TASKS ACTIVE TASKS TASKS IN WRAP UP" at bounding box center [122, 107] width 187 height 156
click at [266, 155] on link "link to CRM" at bounding box center [269, 161] width 54 height 13
click at [105, 161] on div "+13109222265 Live | 00:34 ALL TASKS ALL TASKS ACTIVE TASKS TASKS IN WRAP UP" at bounding box center [122, 107] width 187 height 156
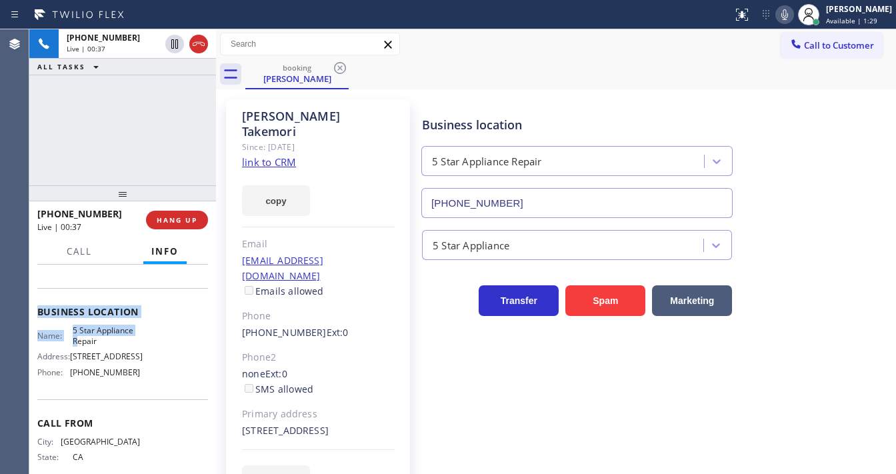
scroll to position [160, 0]
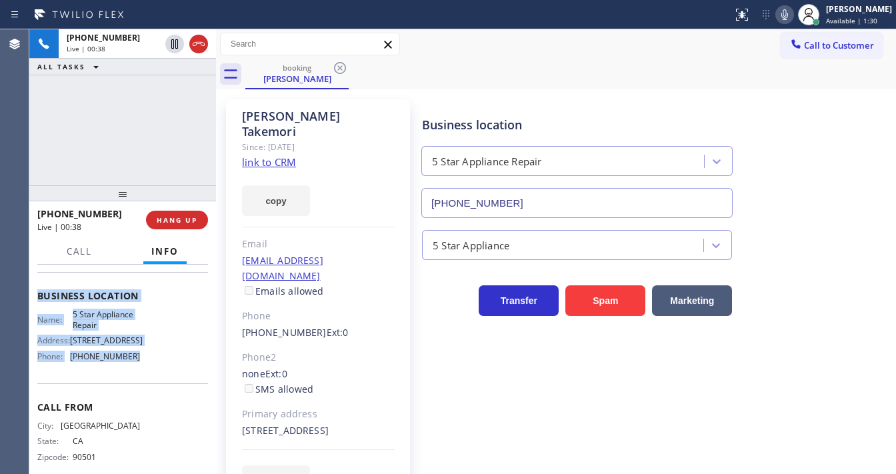
drag, startPoint x: 36, startPoint y: 342, endPoint x: 135, endPoint y: 384, distance: 107.3
click at [135, 384] on div "Context Queue: [Test] All Priority: 1 Customer Name: Emily Takemori Phone: (310…" at bounding box center [122, 369] width 187 height 209
copy div "Customer Name: Emily Takemori Phone: (310) 922-2265 Address: 3041 Midvale Avenu…"
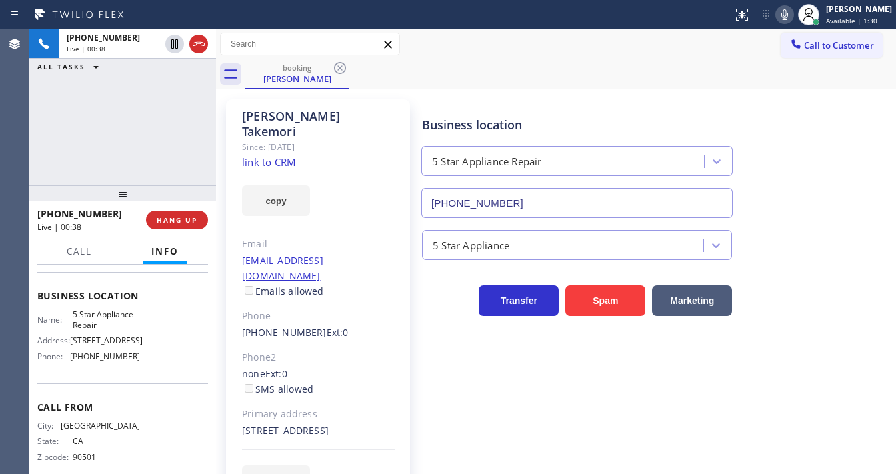
click at [112, 168] on div "+13109222265 Live | 00:38 ALL TASKS ALL TASKS ACTIVE TASKS TASKS IN WRAP UP" at bounding box center [122, 107] width 187 height 156
click at [83, 109] on div "+13109222265 Live | 00:41 ALL TASKS ALL TASKS ACTIVE TASKS TASKS IN WRAP UP" at bounding box center [122, 107] width 187 height 156
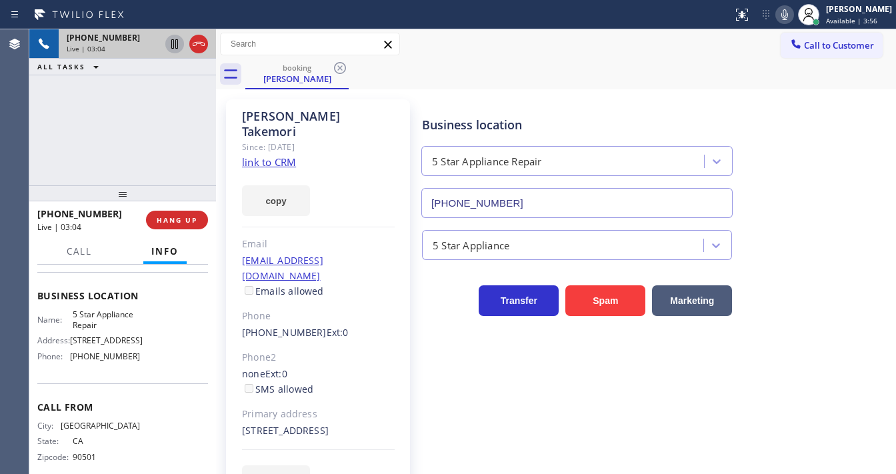
click at [175, 44] on icon at bounding box center [175, 44] width 16 height 16
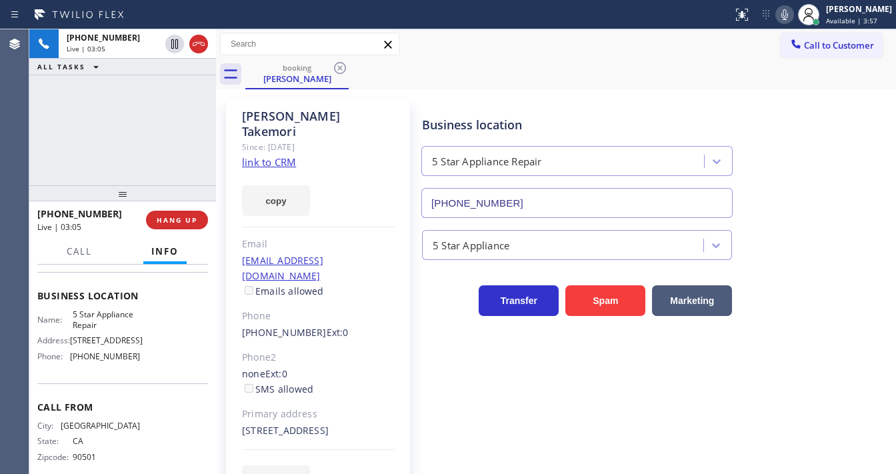
click at [792, 13] on icon at bounding box center [785, 15] width 16 height 16
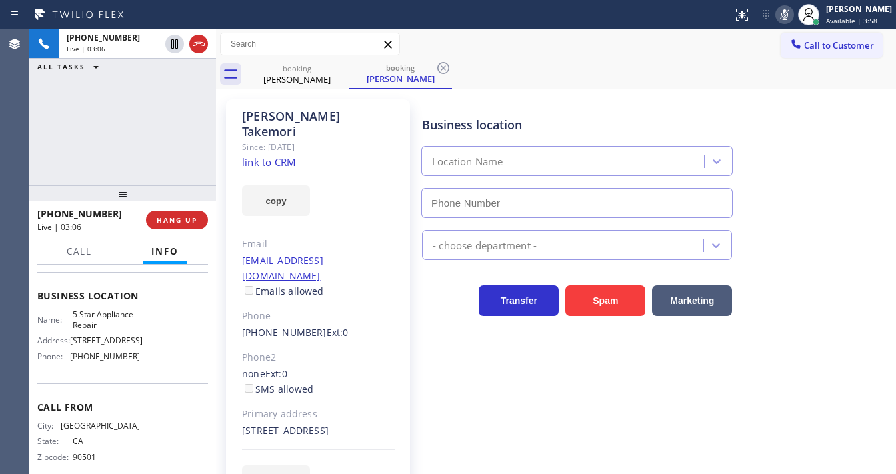
type input "[PHONE_NUMBER]"
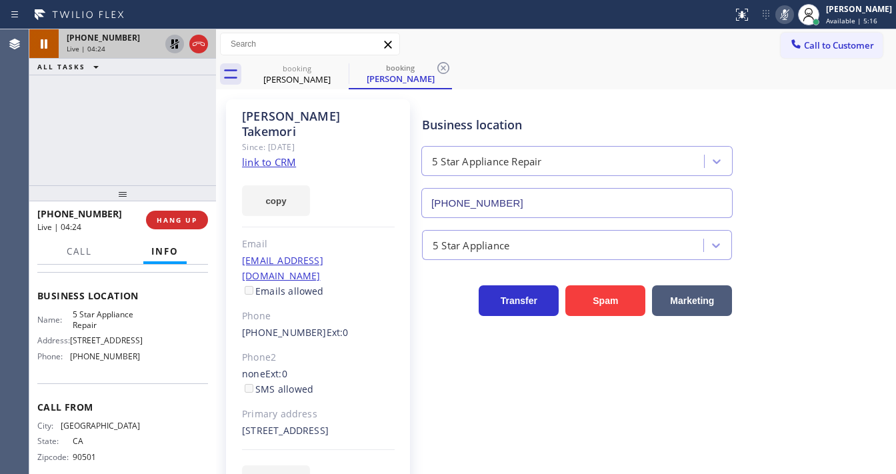
click at [176, 45] on icon at bounding box center [175, 44] width 16 height 16
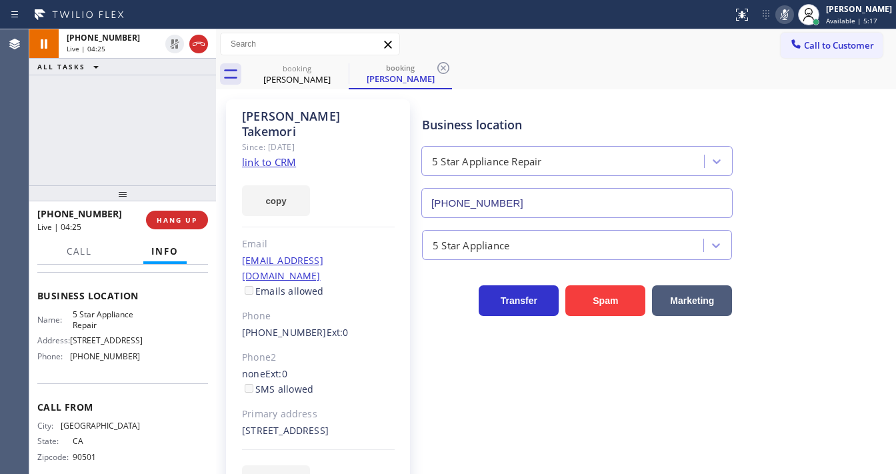
click at [788, 19] on icon at bounding box center [785, 14] width 7 height 11
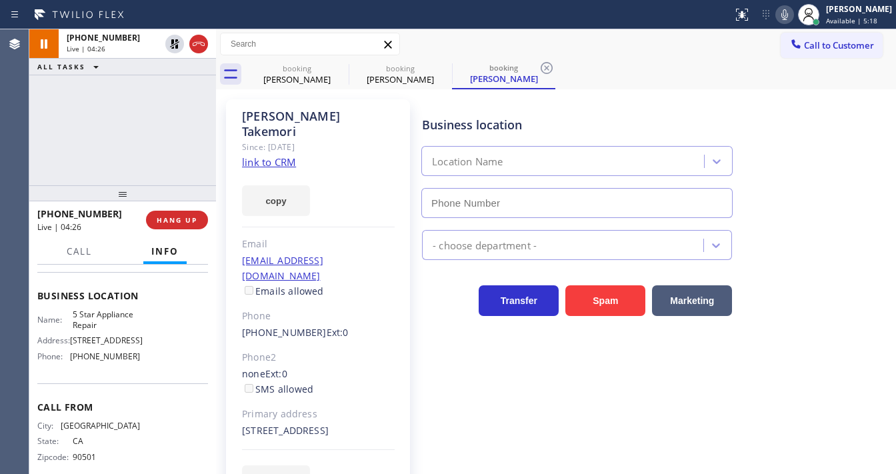
click at [141, 121] on div "+13109222265 Live | 04:26 ALL TASKS ALL TASKS ACTIVE TASKS TASKS IN WRAP UP" at bounding box center [122, 107] width 187 height 156
type input "[PHONE_NUMBER]"
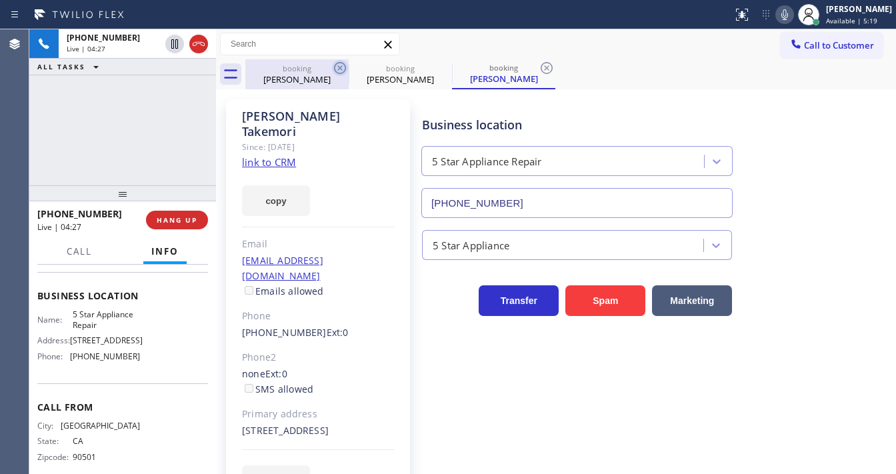
click at [336, 66] on icon at bounding box center [340, 68] width 16 height 16
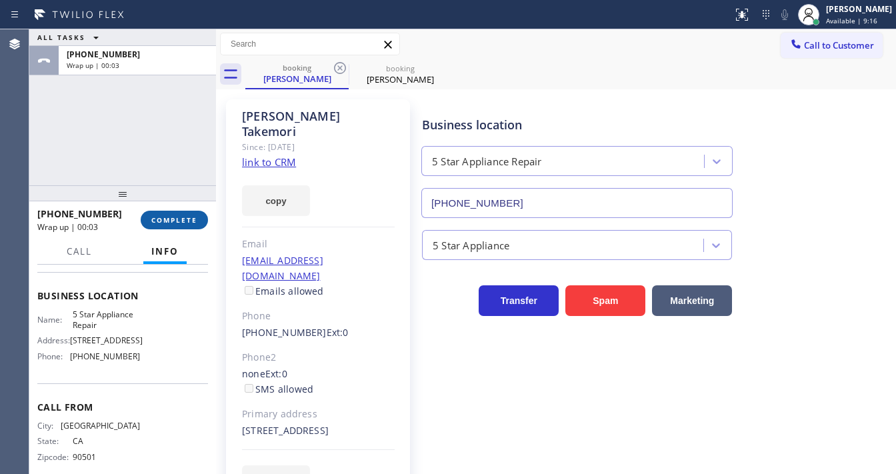
click at [171, 217] on span "COMPLETE" at bounding box center [174, 219] width 46 height 9
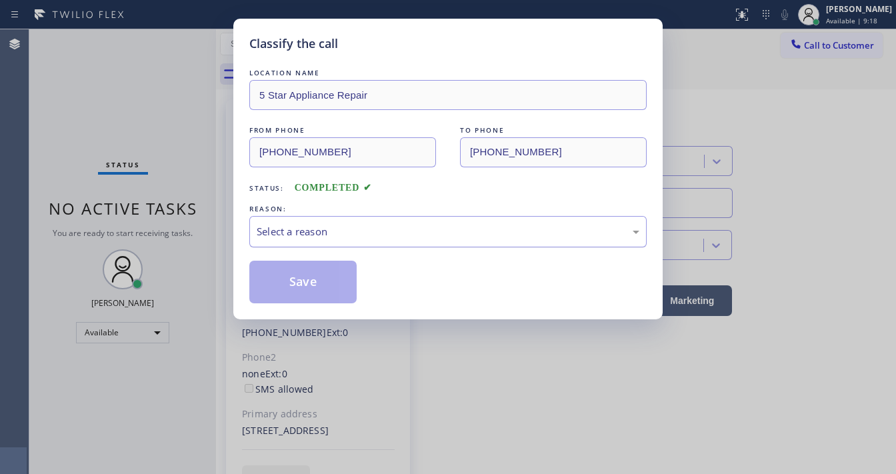
click at [294, 235] on div "Select a reason" at bounding box center [448, 231] width 383 height 15
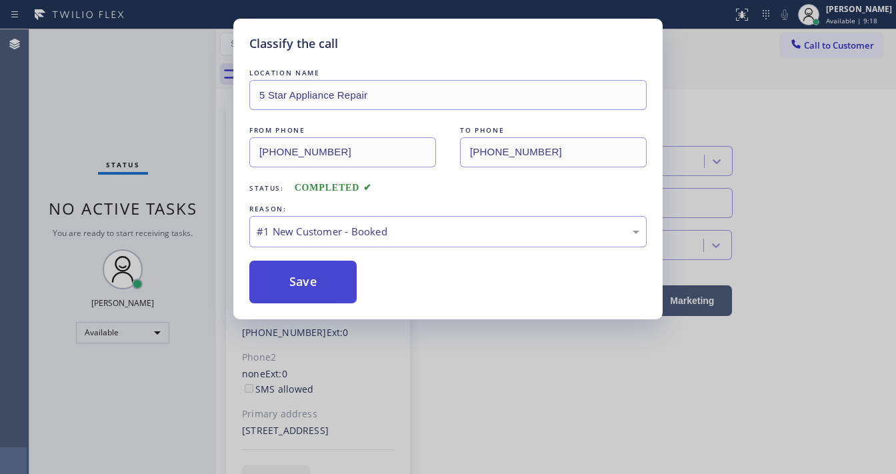
click at [294, 281] on button "Save" at bounding box center [302, 282] width 107 height 43
click at [295, 281] on button "Save" at bounding box center [302, 282] width 107 height 43
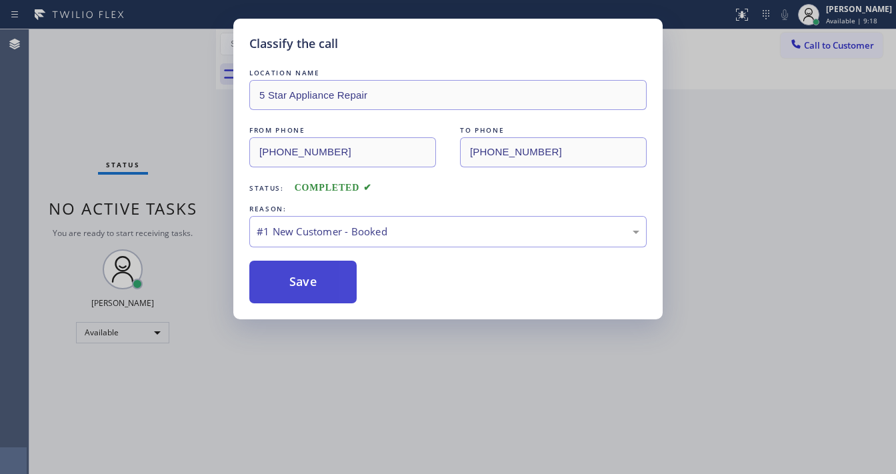
click at [295, 281] on button "Save" at bounding box center [302, 282] width 107 height 43
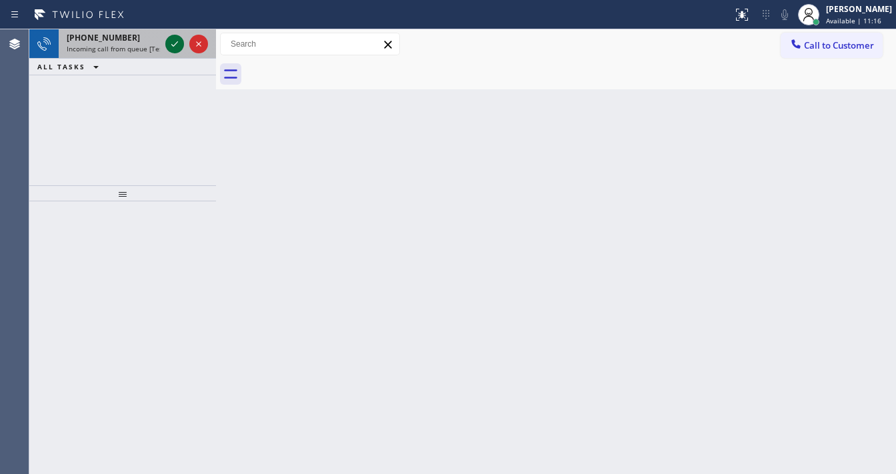
drag, startPoint x: 139, startPoint y: 48, endPoint x: 173, endPoint y: 40, distance: 34.9
click at [141, 45] on span "Incoming call from queue [Test] All" at bounding box center [122, 48] width 111 height 9
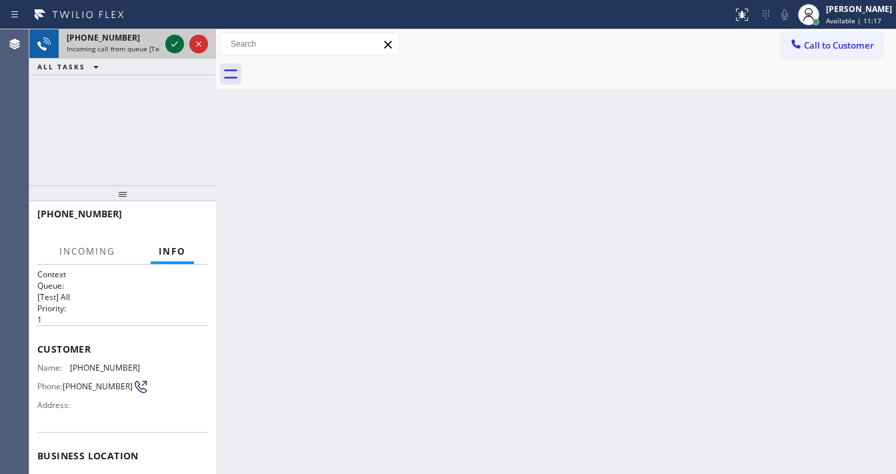
click at [177, 40] on icon at bounding box center [175, 44] width 16 height 16
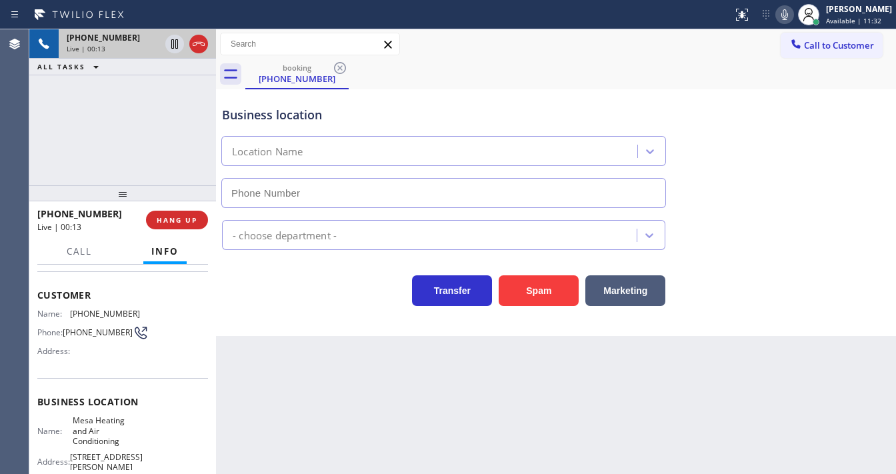
scroll to position [35, 0]
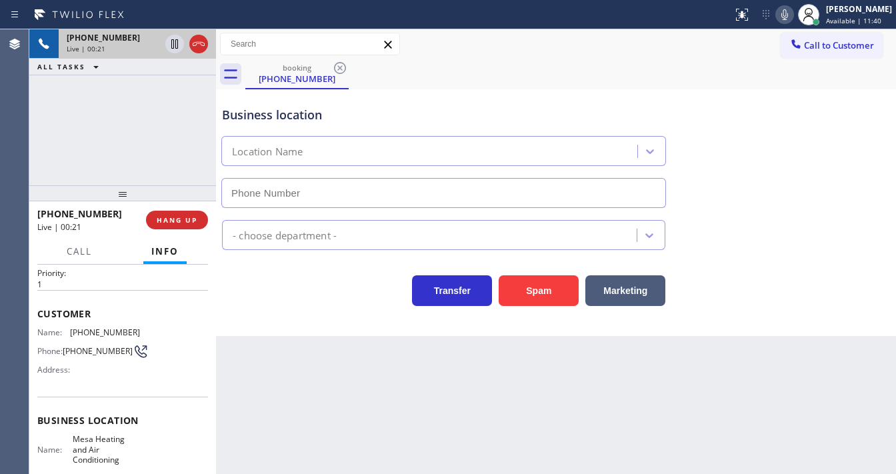
click at [92, 147] on div "+17602643262 Live | 00:21 ALL TASKS ALL TASKS ACTIVE TASKS TASKS IN WRAP UP" at bounding box center [122, 107] width 187 height 156
click at [45, 151] on div "+17602643262 Live | 00:30 ALL TASKS ALL TASKS ACTIVE TASKS TASKS IN WRAP UP" at bounding box center [122, 107] width 187 height 156
click at [522, 289] on button "Spam" at bounding box center [539, 290] width 80 height 31
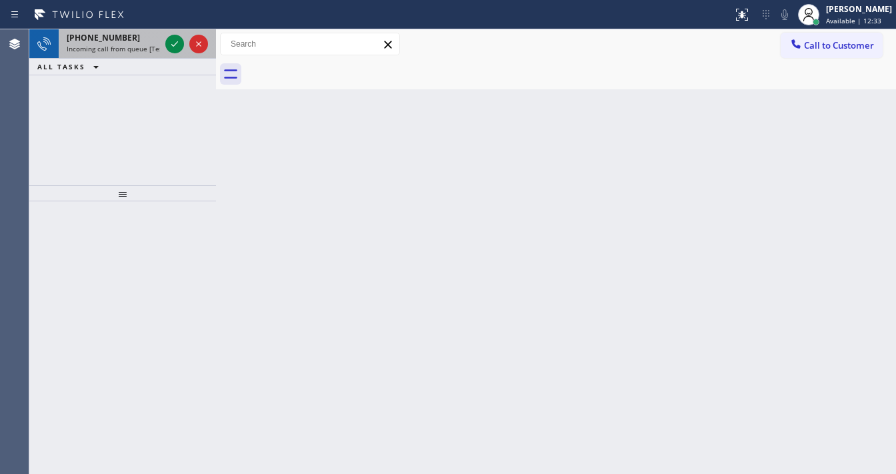
click at [144, 37] on div "+14422706703" at bounding box center [113, 37] width 93 height 11
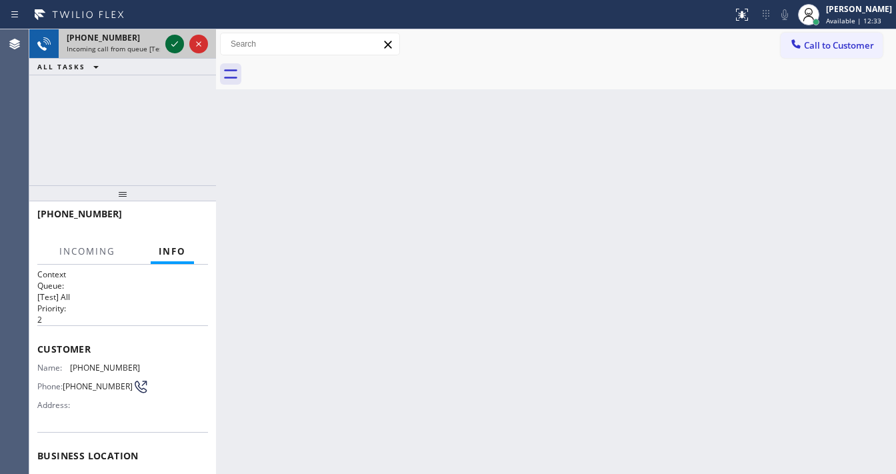
click at [173, 41] on icon at bounding box center [175, 44] width 16 height 16
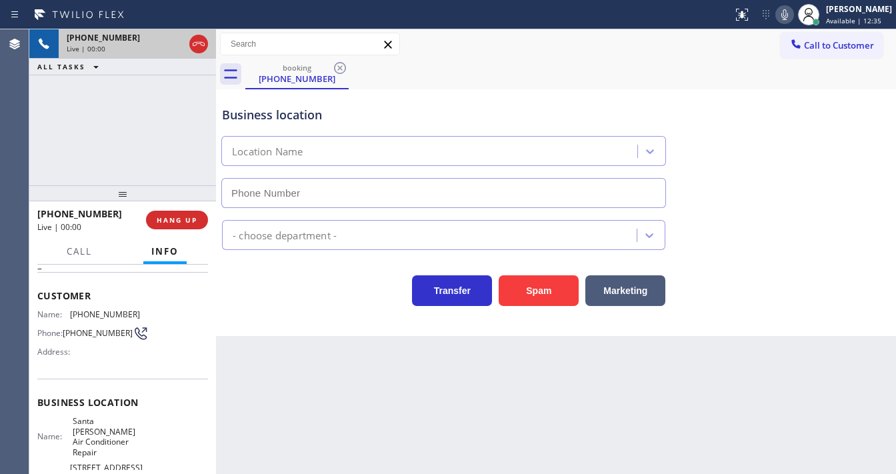
scroll to position [107, 0]
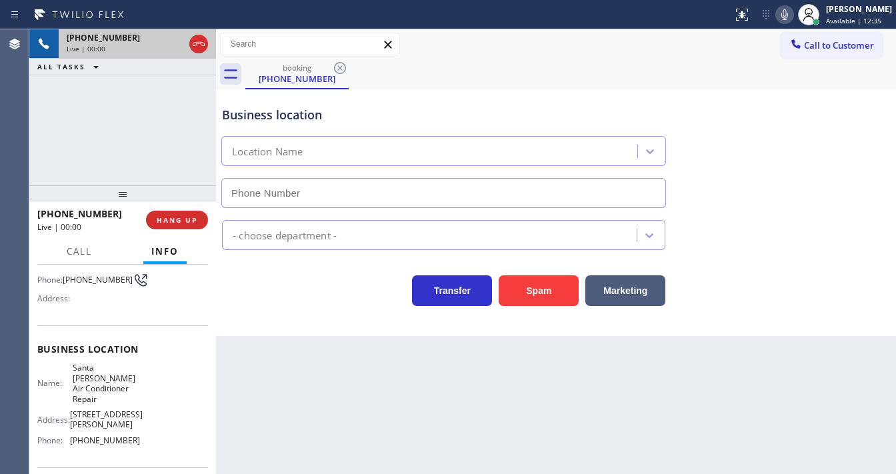
type input "(562) 379-6447"
click at [540, 285] on button "Spam" at bounding box center [539, 290] width 80 height 31
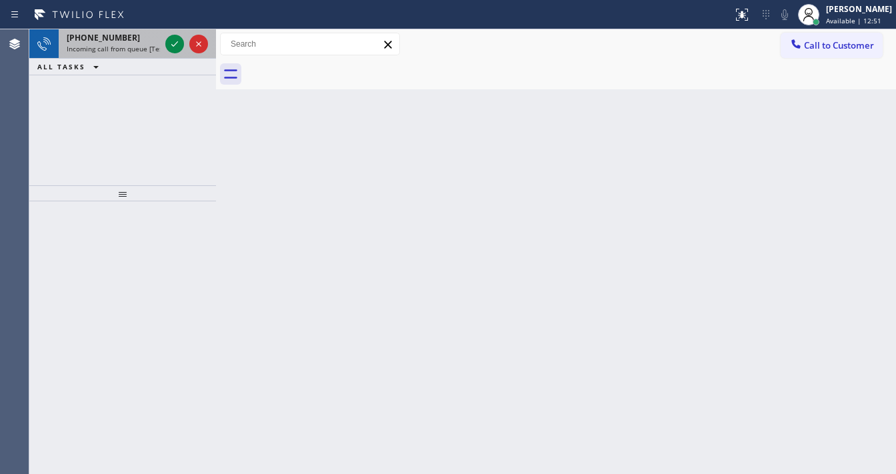
click at [134, 44] on span "Incoming call from queue [Test] All" at bounding box center [122, 48] width 111 height 9
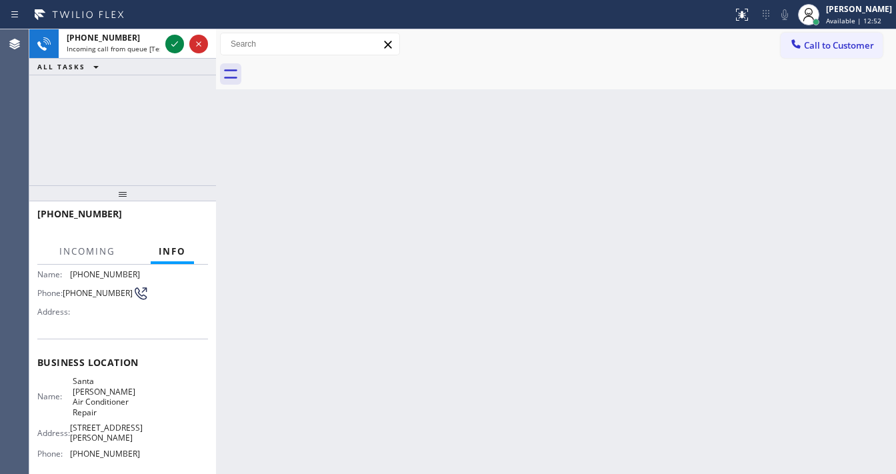
scroll to position [89, 0]
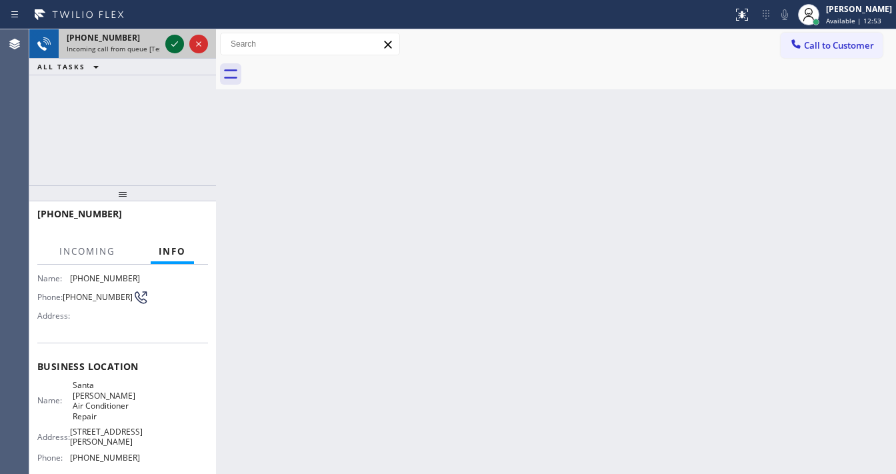
click at [171, 43] on icon at bounding box center [175, 44] width 16 height 16
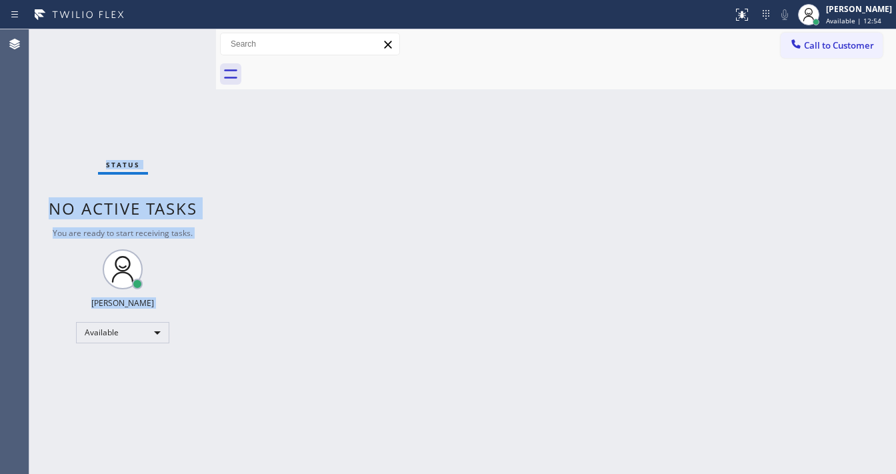
click at [171, 43] on div "Status No active tasks You are ready to start receiving tasks. [PERSON_NAME]" at bounding box center [122, 251] width 187 height 445
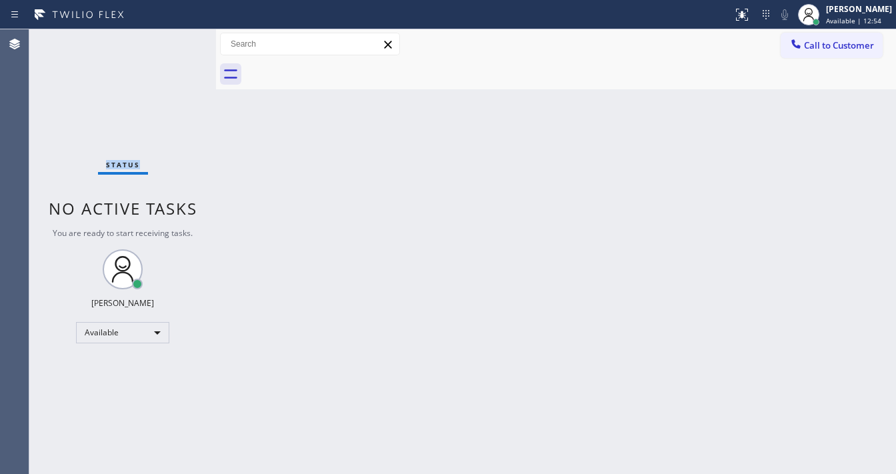
click at [171, 43] on div "Status No active tasks You are ready to start receiving tasks. [PERSON_NAME]" at bounding box center [122, 251] width 187 height 445
click at [750, 15] on icon at bounding box center [742, 15] width 16 height 16
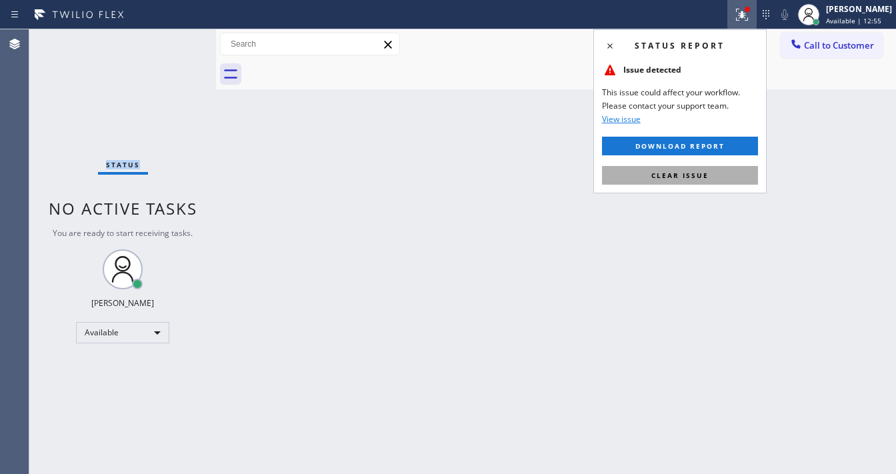
click at [708, 176] on button "Clear issue" at bounding box center [680, 175] width 156 height 19
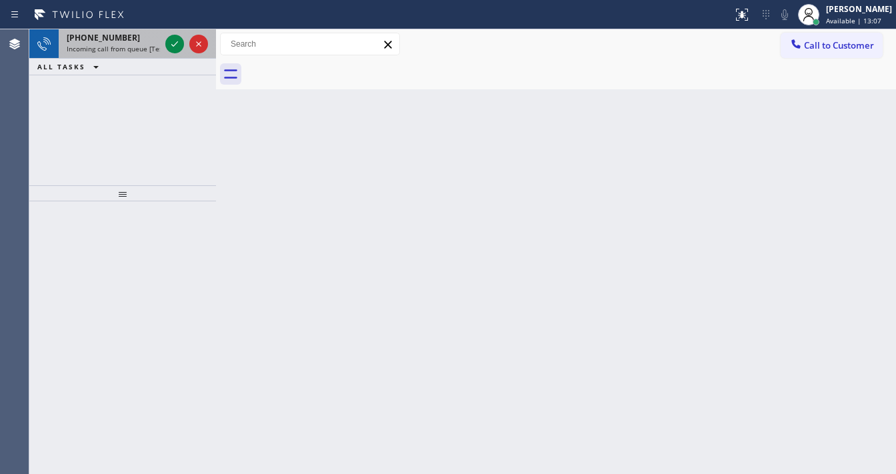
drag, startPoint x: 131, startPoint y: 47, endPoint x: 144, endPoint y: 46, distance: 12.7
click at [131, 47] on span "Incoming call from queue [Test] All" at bounding box center [122, 48] width 111 height 9
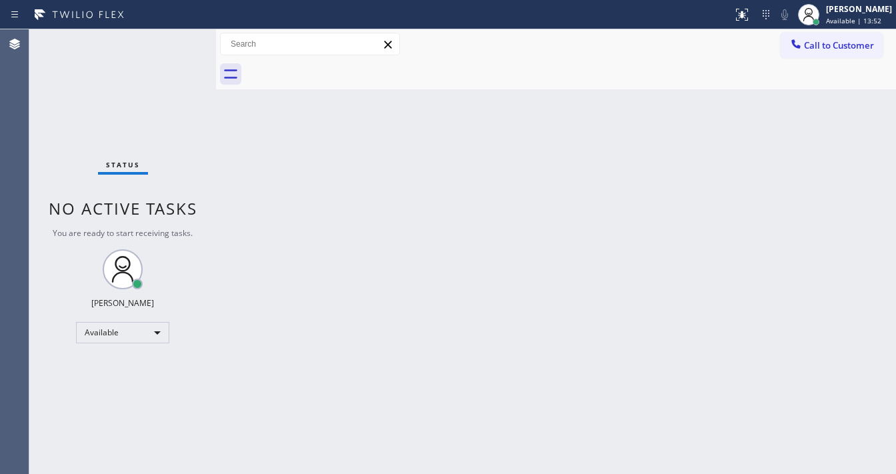
click at [151, 48] on div "Status No active tasks You are ready to start receiving tasks. [PERSON_NAME]" at bounding box center [122, 251] width 187 height 445
click at [837, 53] on button "Call to Customer" at bounding box center [832, 45] width 102 height 25
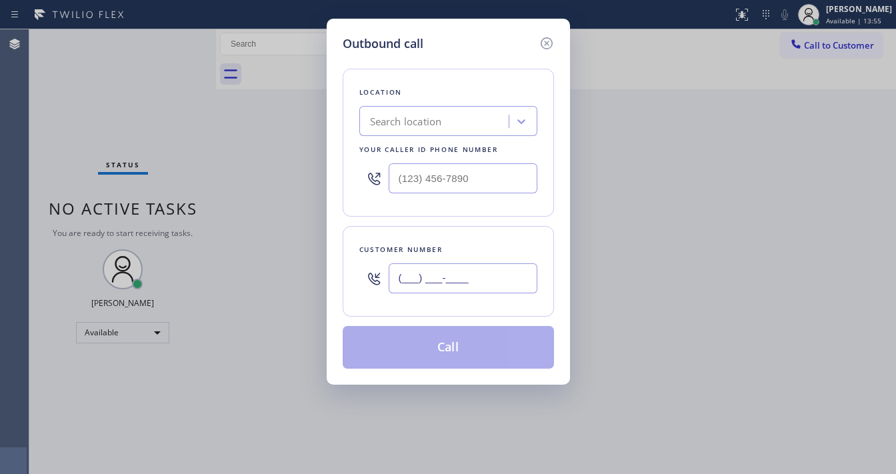
click at [443, 279] on input "(___) ___-____" at bounding box center [463, 278] width 149 height 30
paste input "408) 821-5490"
type input "(408) 821-5490"
type input "(___) ___-____"
click at [454, 173] on input "(___) ___-____" at bounding box center [463, 178] width 149 height 30
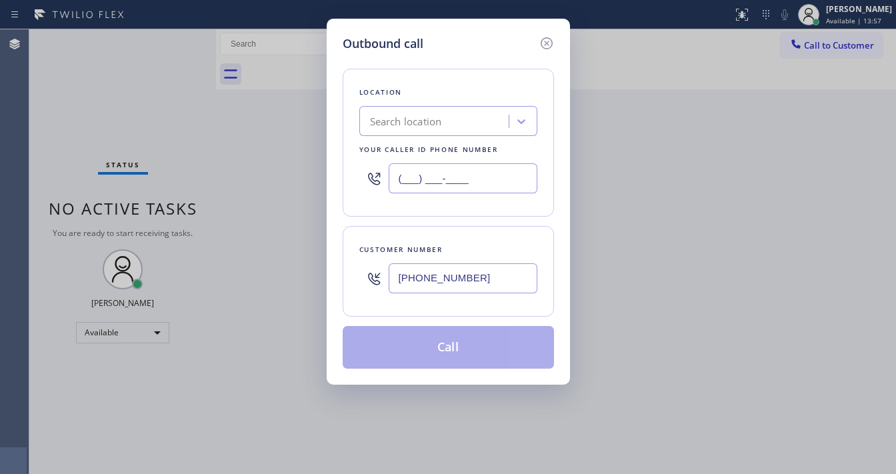
paste input "628) 500-9853"
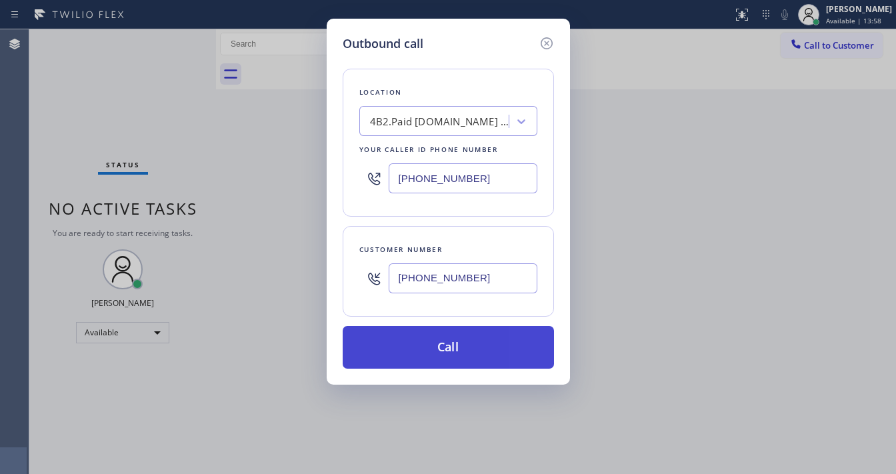
type input "(628) 500-9853"
click at [450, 350] on button "Call" at bounding box center [448, 347] width 211 height 43
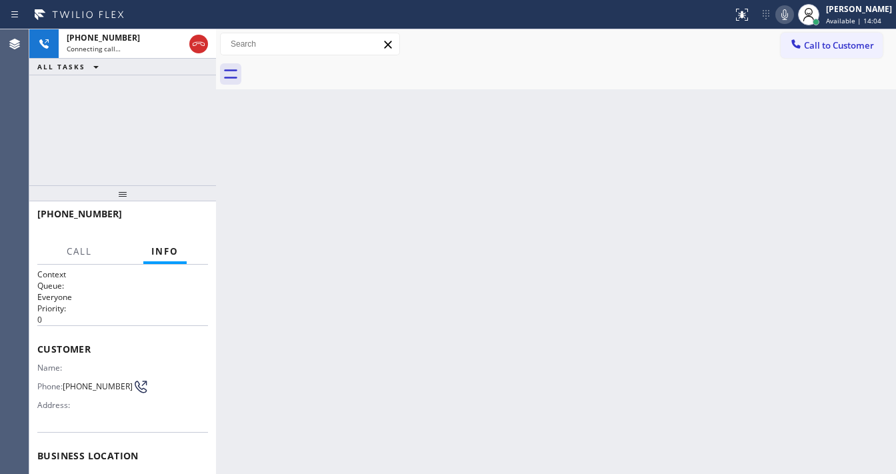
click at [2, 128] on div "Agent Desktop" at bounding box center [14, 251] width 29 height 445
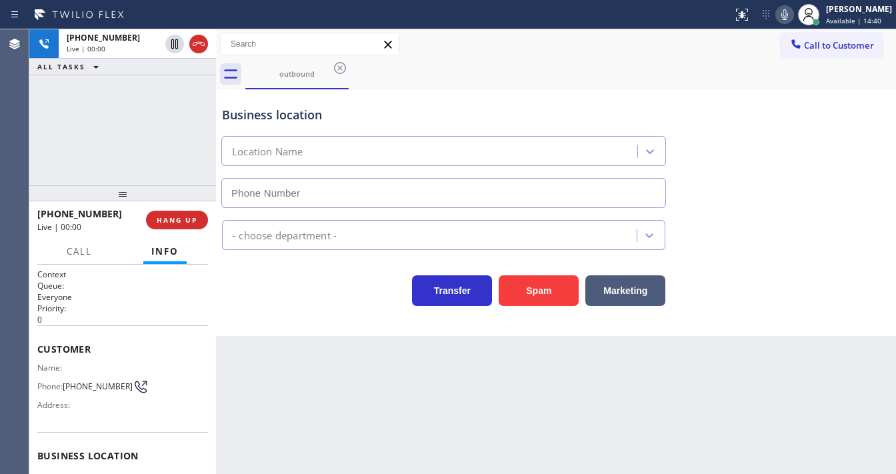
type input "(628) 500-9853"
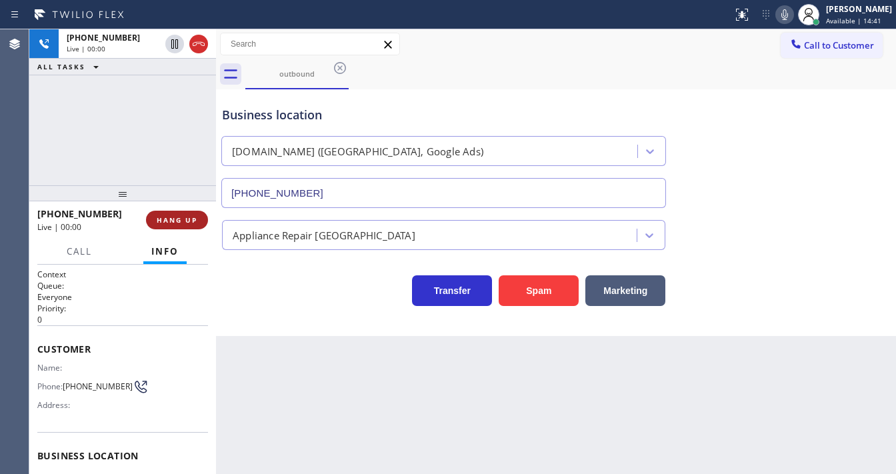
click at [188, 225] on button "HANG UP" at bounding box center [177, 220] width 62 height 19
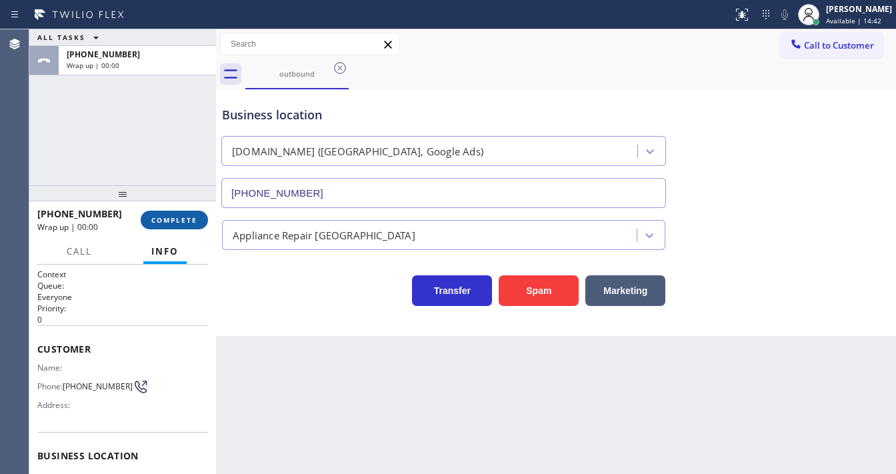
click at [188, 225] on button "COMPLETE" at bounding box center [174, 220] width 67 height 19
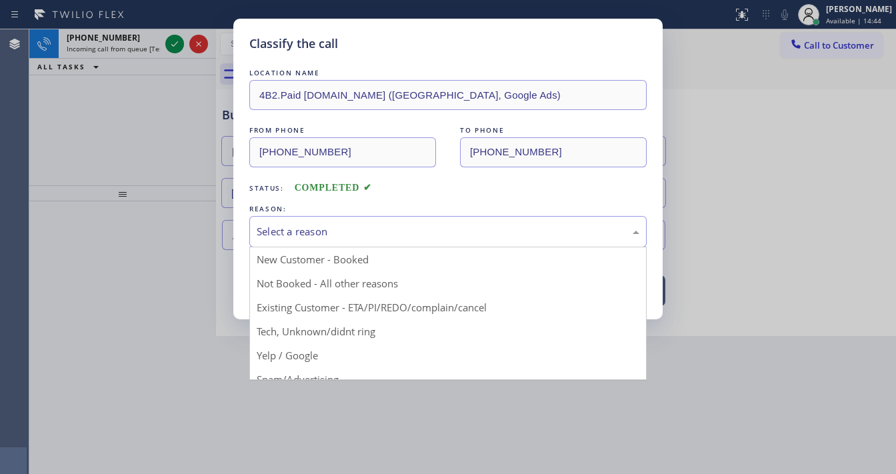
click at [309, 239] on div "Select a reason" at bounding box center [448, 231] width 398 height 31
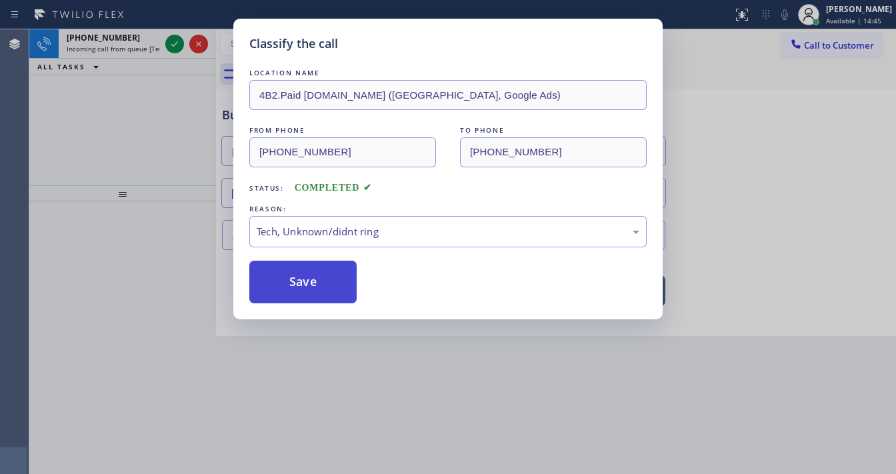
click at [301, 297] on button "Save" at bounding box center [302, 282] width 107 height 43
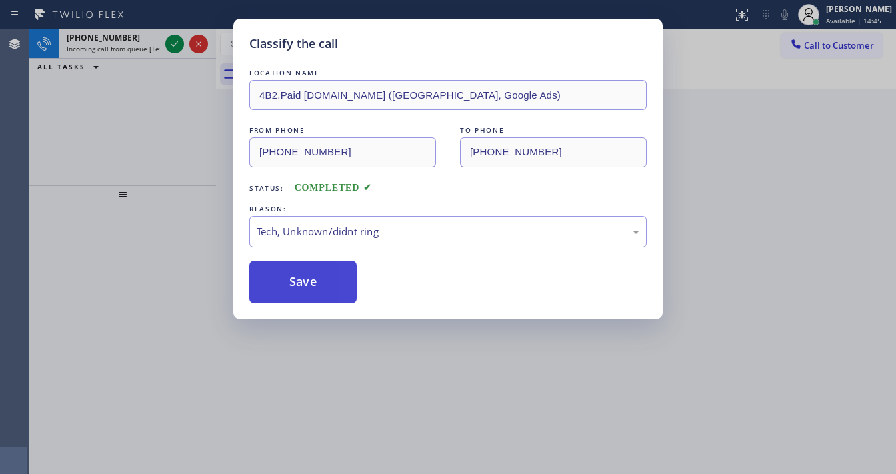
click at [301, 297] on button "Save" at bounding box center [302, 282] width 107 height 43
drag, startPoint x: 104, startPoint y: 192, endPoint x: 110, endPoint y: 180, distance: 13.4
click at [104, 192] on div "Classify the call LOCATION NAME 4B2.Paid SubzeroCare.online (San Francisco, Goo…" at bounding box center [448, 237] width 896 height 474
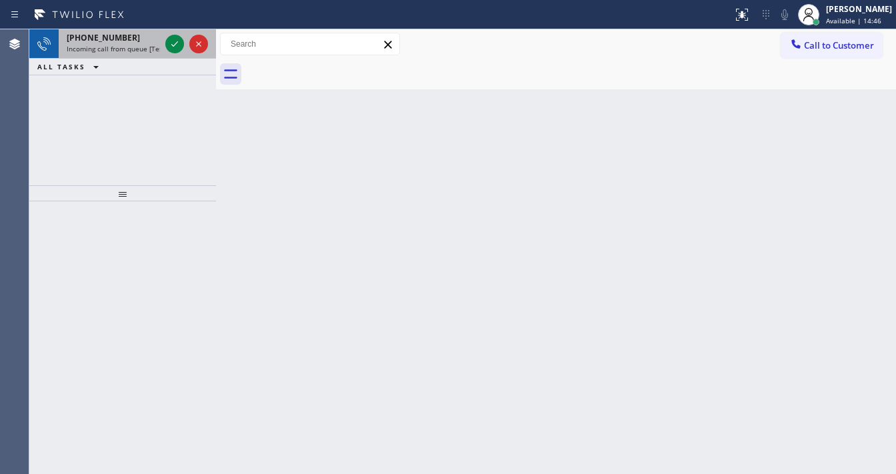
click at [129, 51] on span "Incoming call from queue [Test] All" at bounding box center [122, 48] width 111 height 9
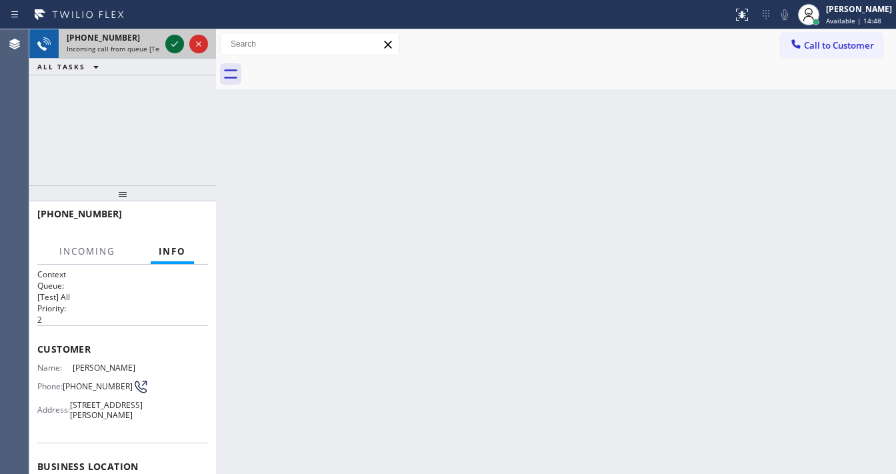
click at [174, 45] on icon at bounding box center [175, 44] width 16 height 16
click at [197, 217] on button "HANG UP" at bounding box center [177, 220] width 62 height 19
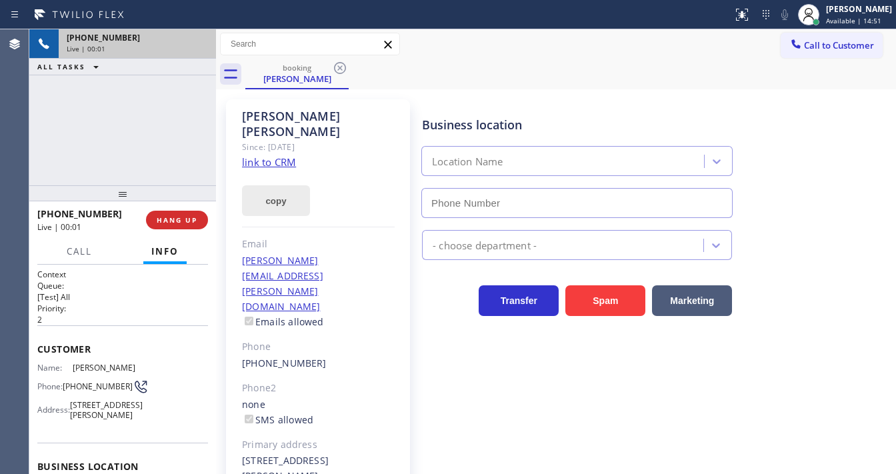
type input "(415) 548-9009"
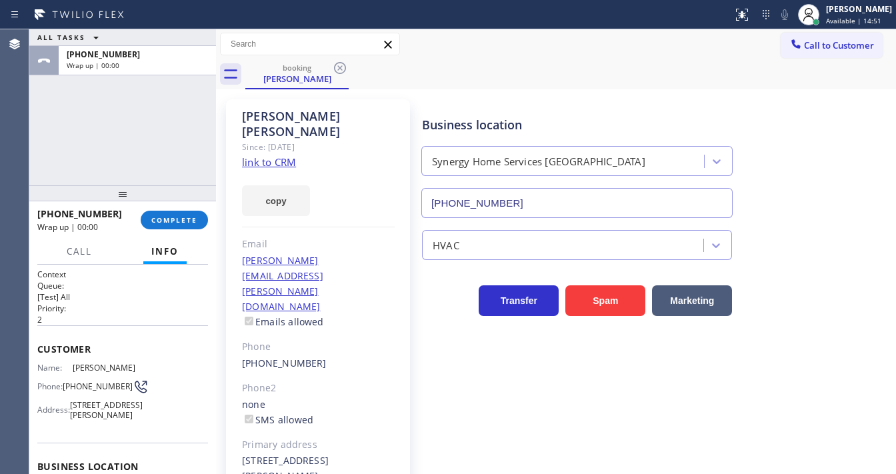
click at [281, 155] on link "link to CRM" at bounding box center [269, 161] width 54 height 13
click at [165, 233] on div "+14156087392 Wrap up | 00:06 COMPLETE" at bounding box center [122, 220] width 171 height 35
click at [177, 223] on span "COMPLETE" at bounding box center [174, 219] width 46 height 9
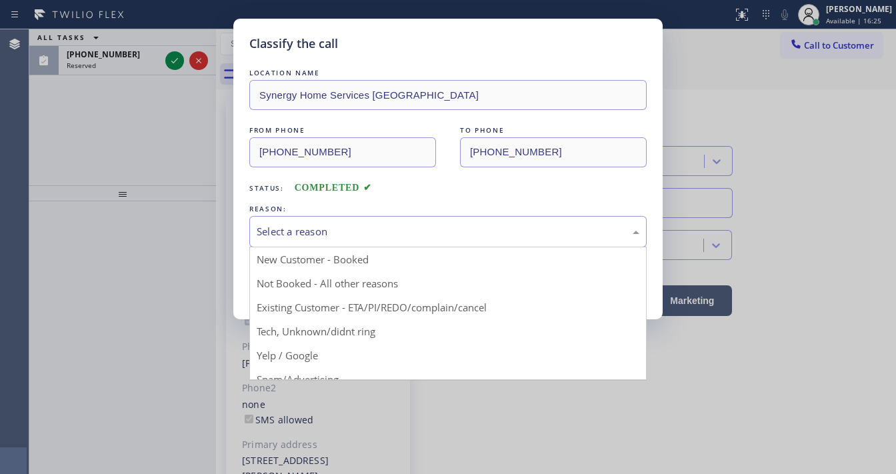
click at [338, 237] on div "Select a reason" at bounding box center [448, 231] width 383 height 15
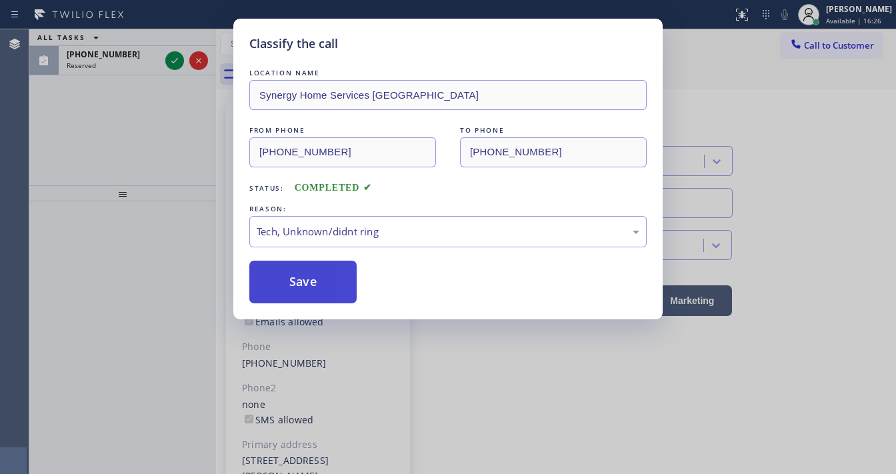
click at [301, 292] on button "Save" at bounding box center [302, 282] width 107 height 43
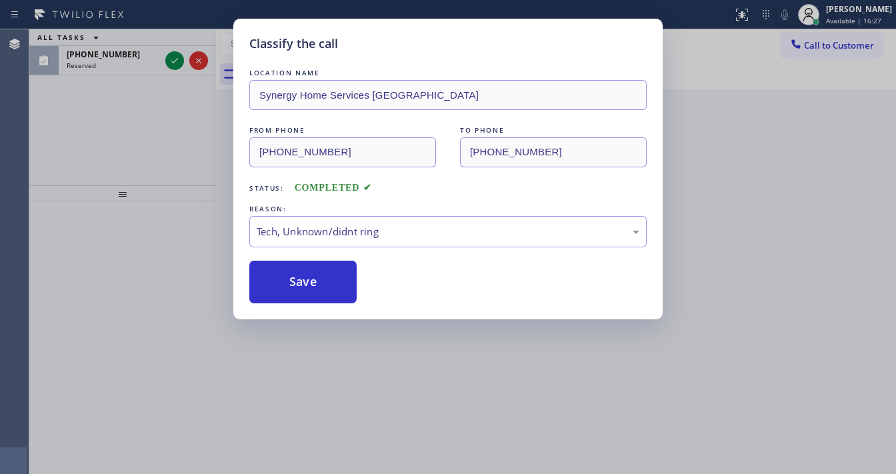
drag, startPoint x: 163, startPoint y: 184, endPoint x: 177, endPoint y: 108, distance: 77.2
click at [163, 179] on div "Classify the call LOCATION NAME Synergy Home Services Portola FROM PHONE (415) …" at bounding box center [448, 237] width 896 height 474
click at [169, 56] on div "Classify the call LOCATION NAME (562) 454-0483 FROM PHONE (562) 453-2823 TO PHO…" at bounding box center [462, 251] width 867 height 445
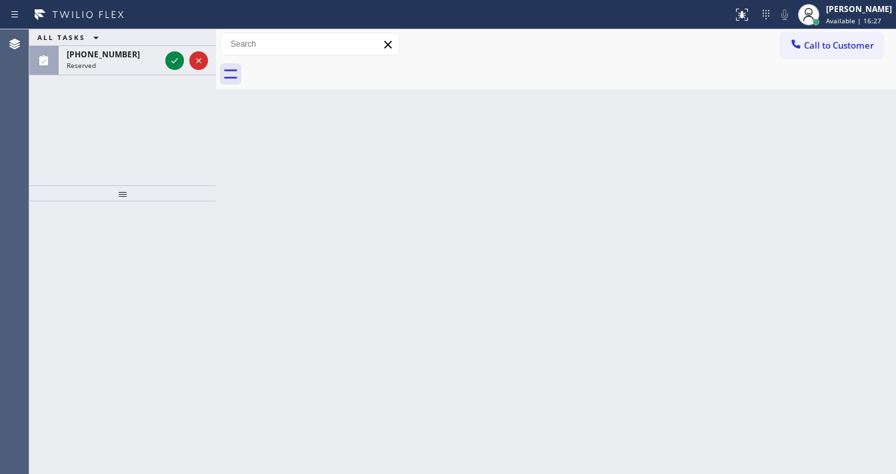
click at [169, 56] on icon at bounding box center [175, 61] width 16 height 16
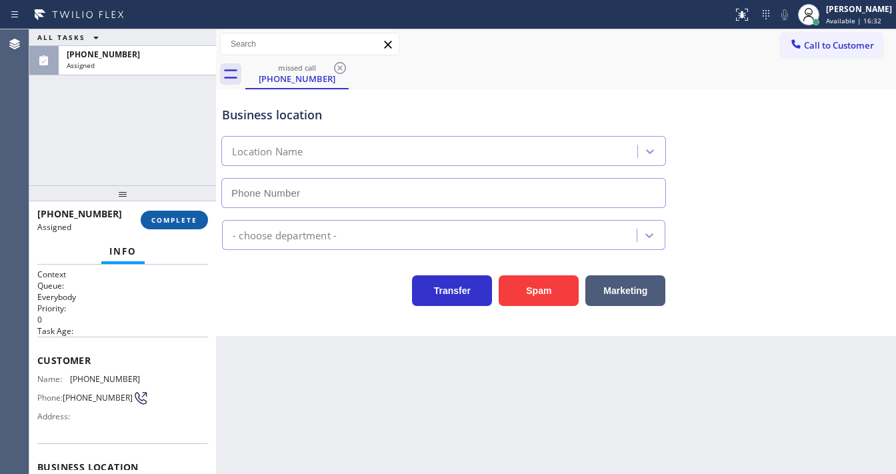
click at [171, 229] on button "COMPLETE" at bounding box center [174, 220] width 67 height 19
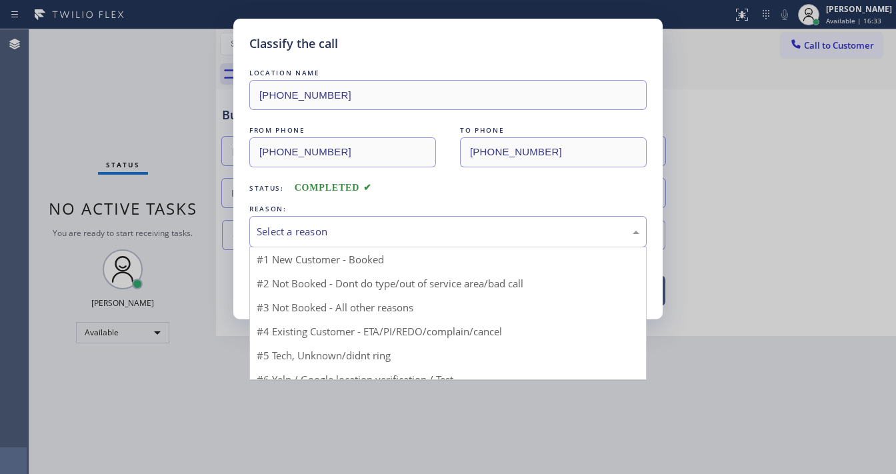
drag, startPoint x: 309, startPoint y: 229, endPoint x: 310, endPoint y: 239, distance: 10.0
click at [310, 229] on div "Select a reason" at bounding box center [448, 231] width 383 height 15
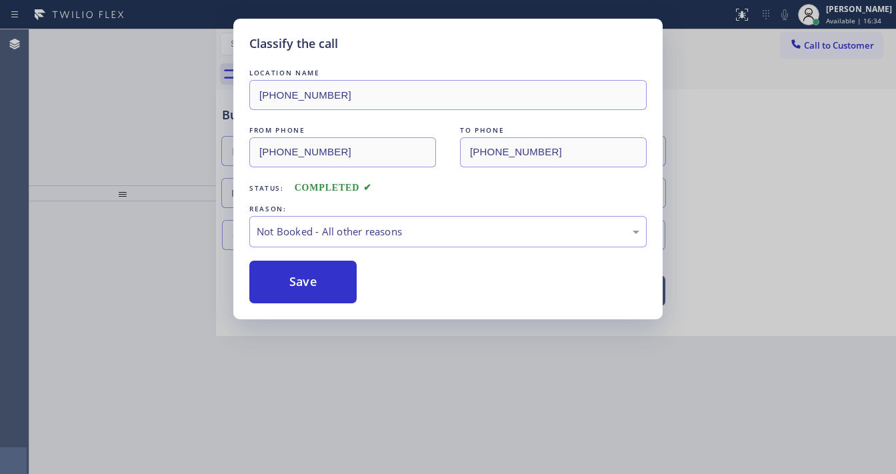
click at [296, 284] on button "Save" at bounding box center [302, 282] width 107 height 43
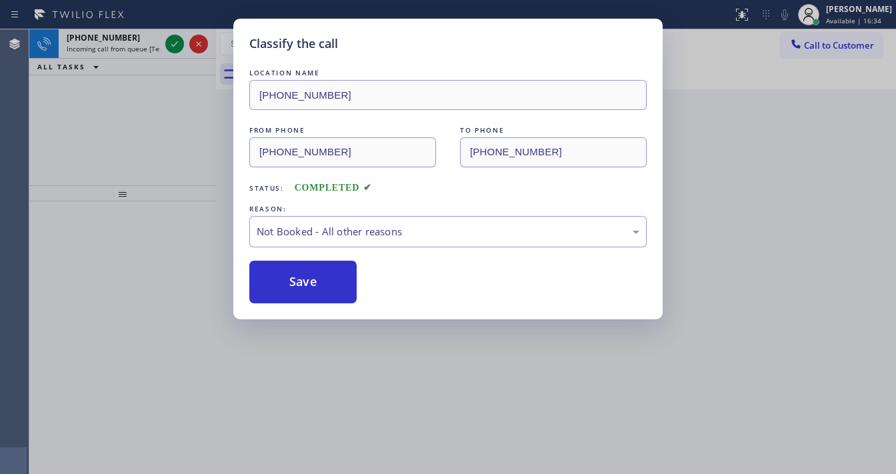
click at [296, 284] on button "Save" at bounding box center [302, 282] width 107 height 43
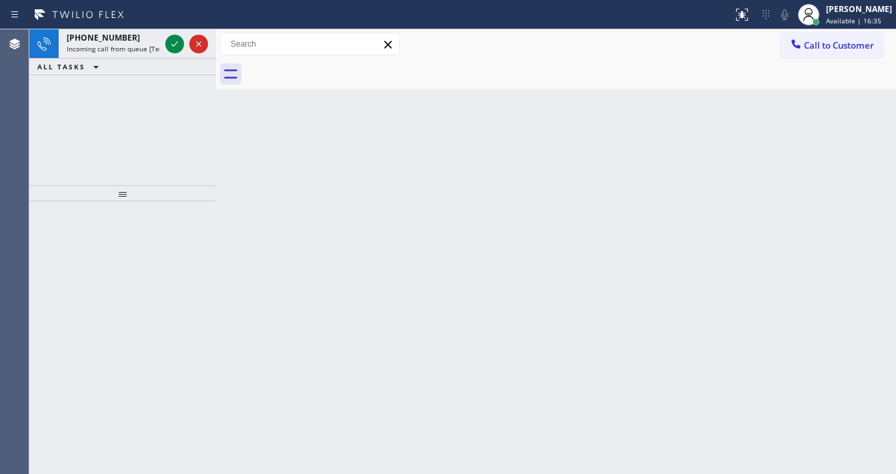
click at [131, 155] on div "+13104759016 Incoming call from queue [Test] All ALL TASKS ALL TASKS ACTIVE TAS…" at bounding box center [122, 107] width 187 height 156
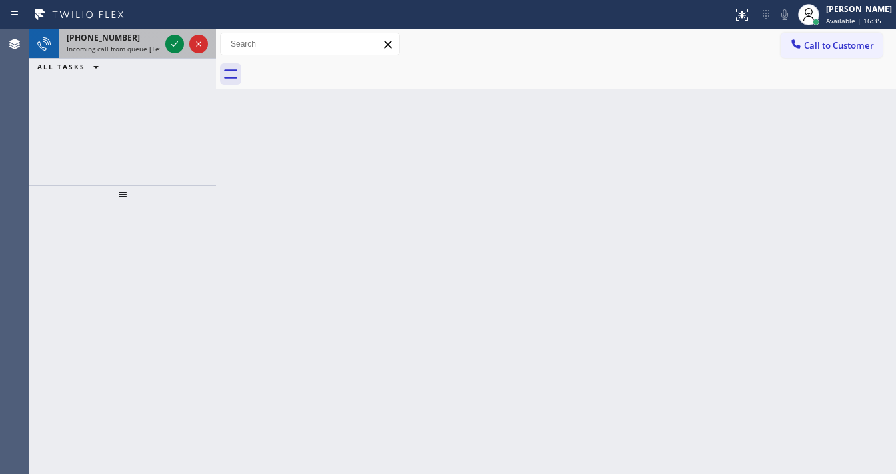
click at [112, 43] on div "+13104759016 Incoming call from queue [Test] All" at bounding box center [111, 43] width 104 height 29
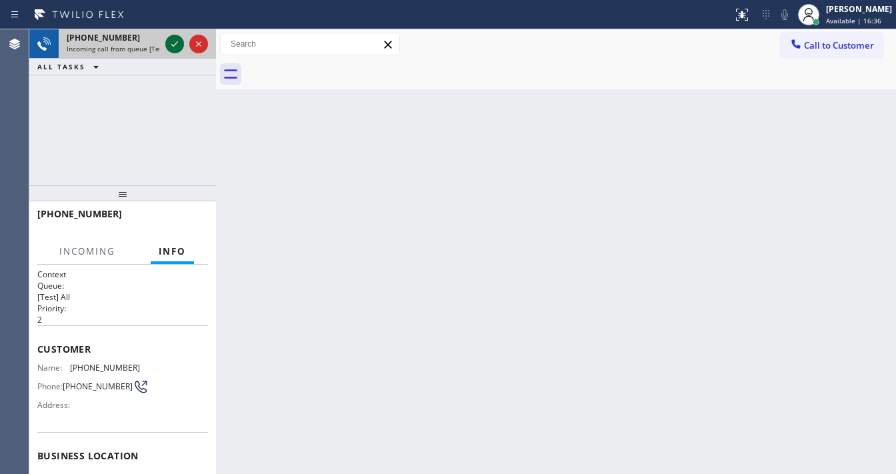
click at [173, 47] on icon at bounding box center [175, 44] width 16 height 16
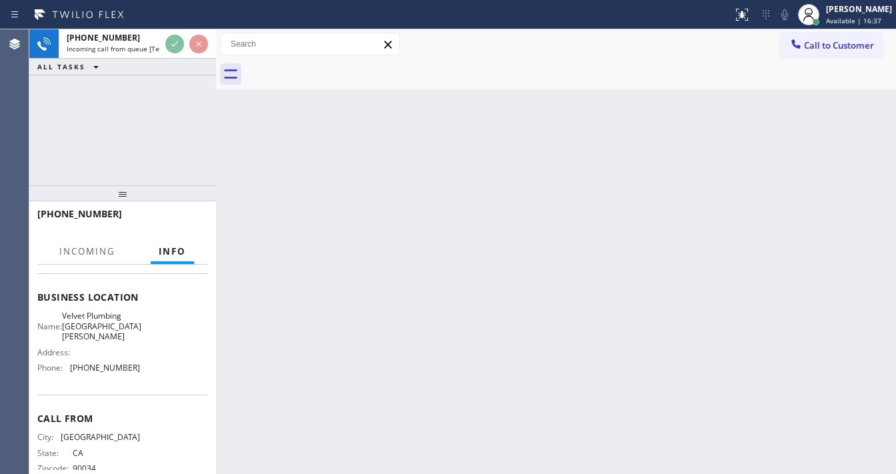
scroll to position [160, 0]
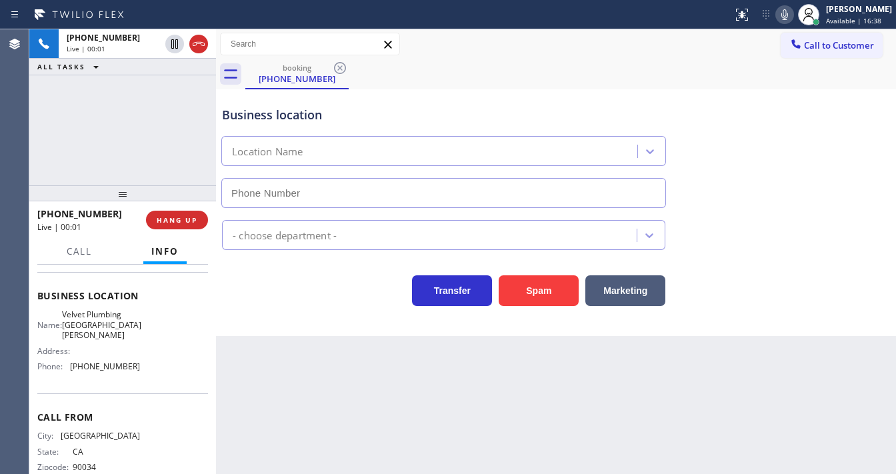
type input "(310) 388-3852"
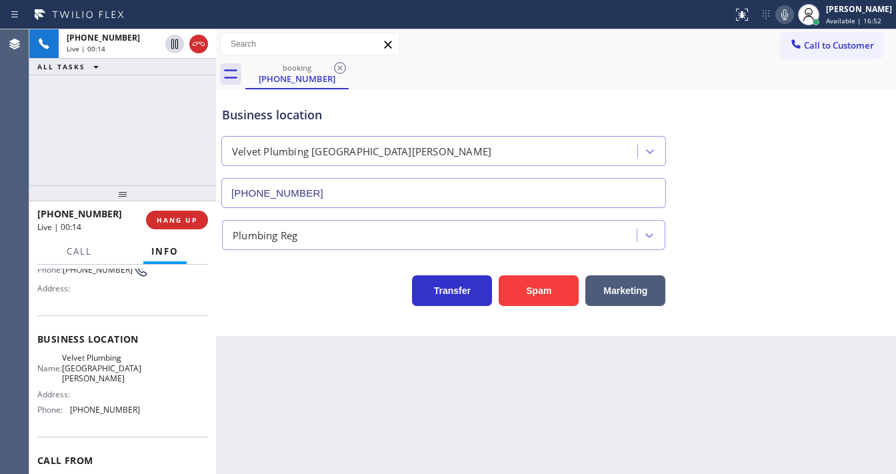
scroll to position [115, 0]
click at [520, 297] on button "Spam" at bounding box center [539, 290] width 80 height 31
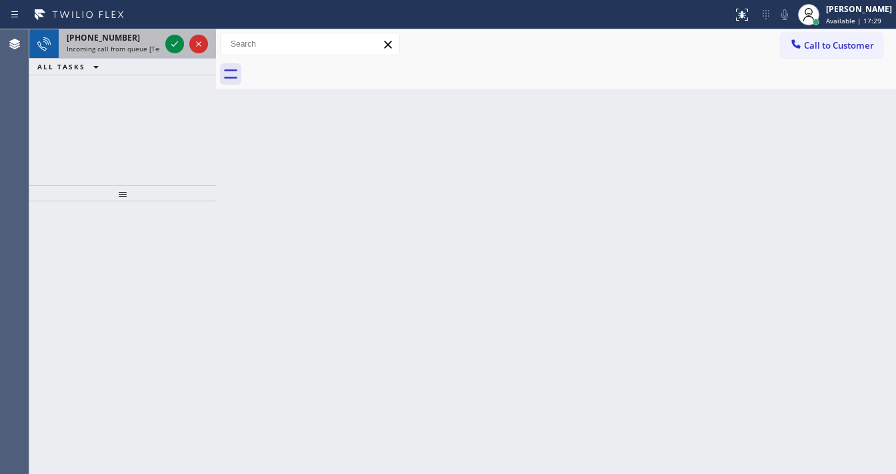
click at [115, 42] on span "+18056373724" at bounding box center [103, 37] width 73 height 11
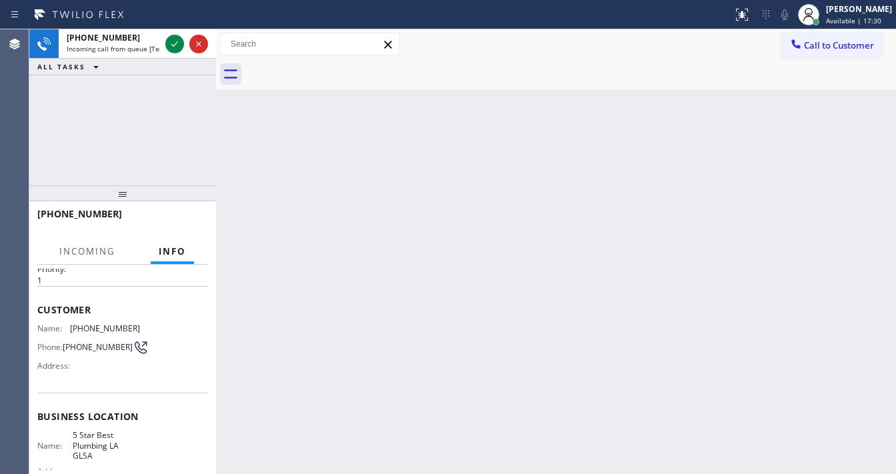
scroll to position [107, 0]
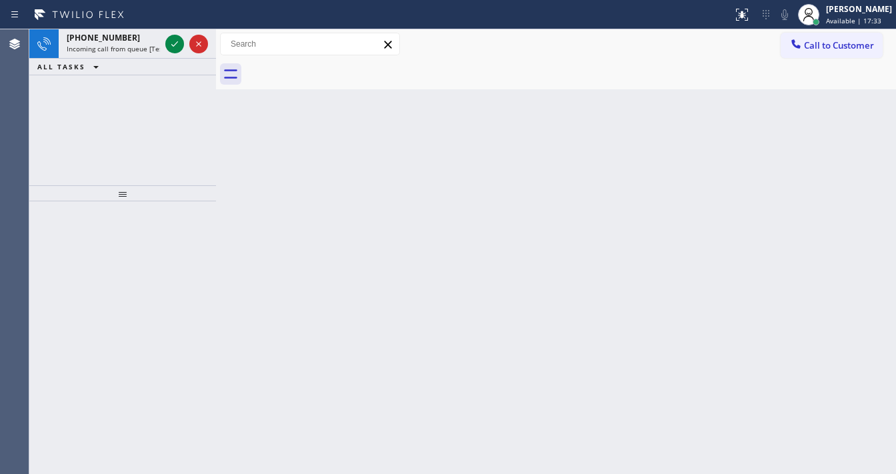
drag, startPoint x: 171, startPoint y: 43, endPoint x: 88, endPoint y: 127, distance: 117.9
click at [87, 127] on div "+18056373724 Incoming call from queue [Test] All ALL TASKS ALL TASKS ACTIVE TAS…" at bounding box center [122, 107] width 187 height 156
drag, startPoint x: 579, startPoint y: 48, endPoint x: 776, endPoint y: 31, distance: 198.1
click at [580, 47] on div "Call to Customer Outbound call Location Search location Your caller id phone nu…" at bounding box center [556, 44] width 680 height 23
drag, startPoint x: 832, startPoint y: 17, endPoint x: 828, endPoint y: 47, distance: 29.7
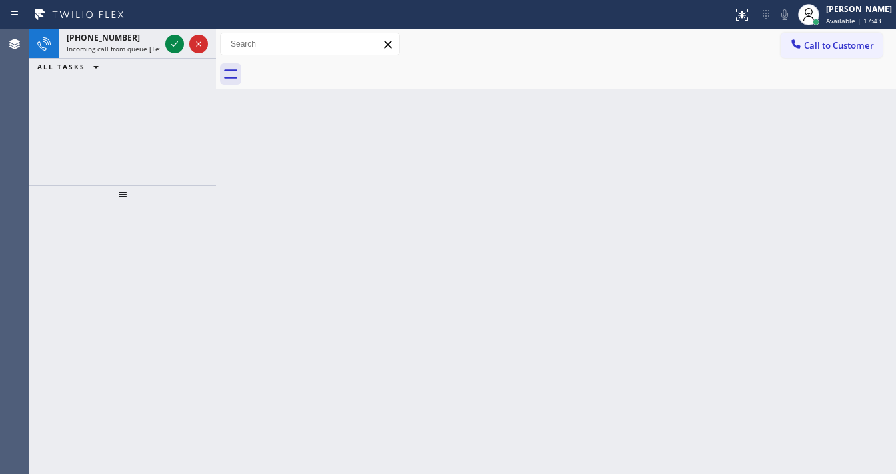
click at [824, 17] on div at bounding box center [808, 14] width 29 height 29
click at [179, 160] on div "+18056373724 Incoming call from queue [Test] All ALL TASKS ALL TASKS ACTIVE TAS…" at bounding box center [122, 107] width 187 height 156
drag, startPoint x: 838, startPoint y: 13, endPoint x: 798, endPoint y: 65, distance: 65.6
click at [839, 13] on div "[PERSON_NAME]" at bounding box center [859, 8] width 66 height 11
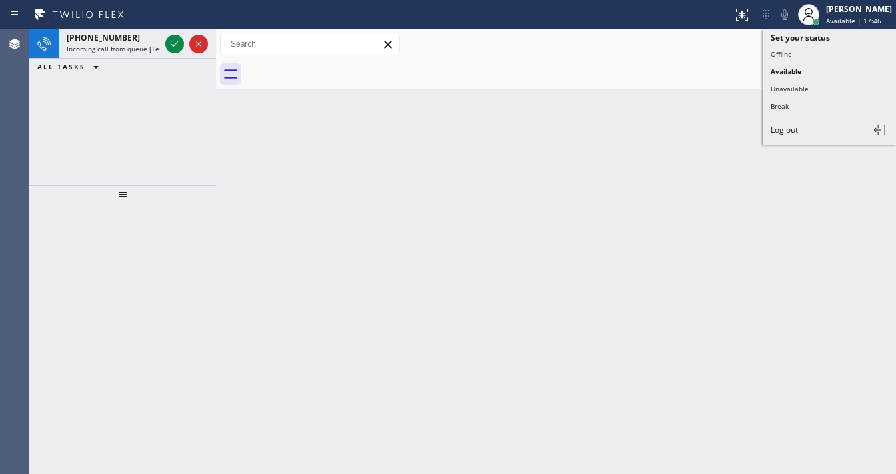
drag, startPoint x: 793, startPoint y: 81, endPoint x: 774, endPoint y: 93, distance: 22.8
click at [793, 83] on button "Unavailable" at bounding box center [829, 88] width 133 height 17
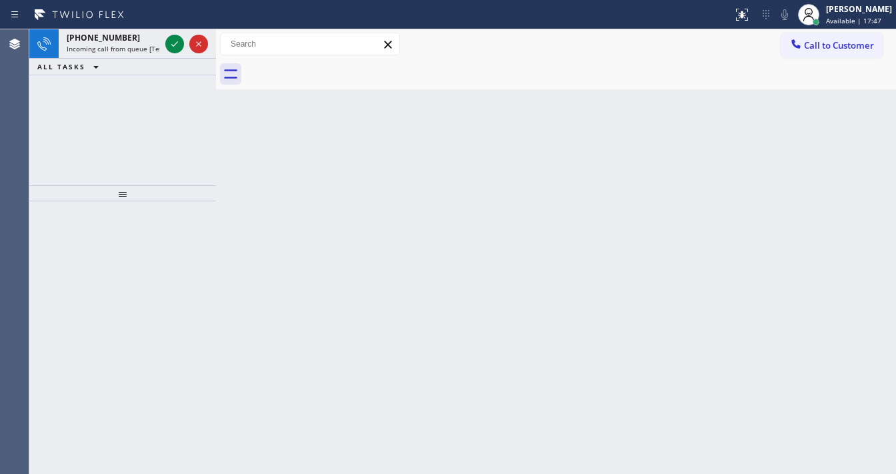
click at [595, 141] on div "Back to Dashboard Change Sender ID Customers Technicians Select a contact Outbo…" at bounding box center [556, 251] width 680 height 445
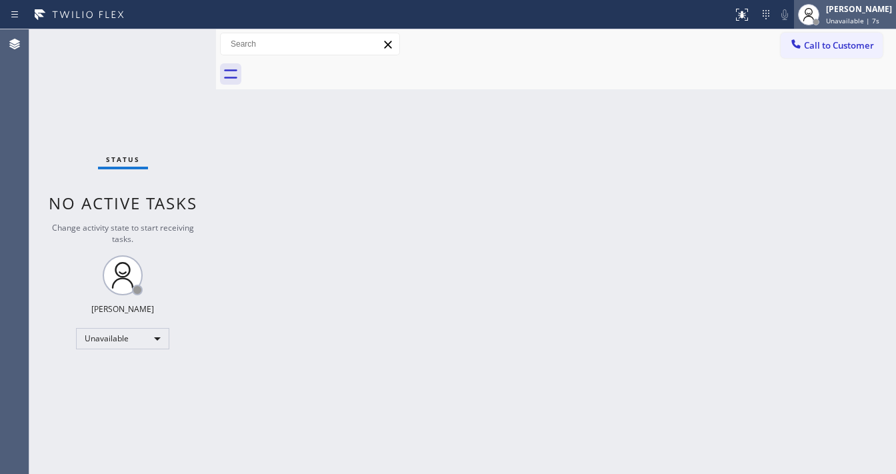
click at [821, 19] on div at bounding box center [816, 21] width 9 height 9
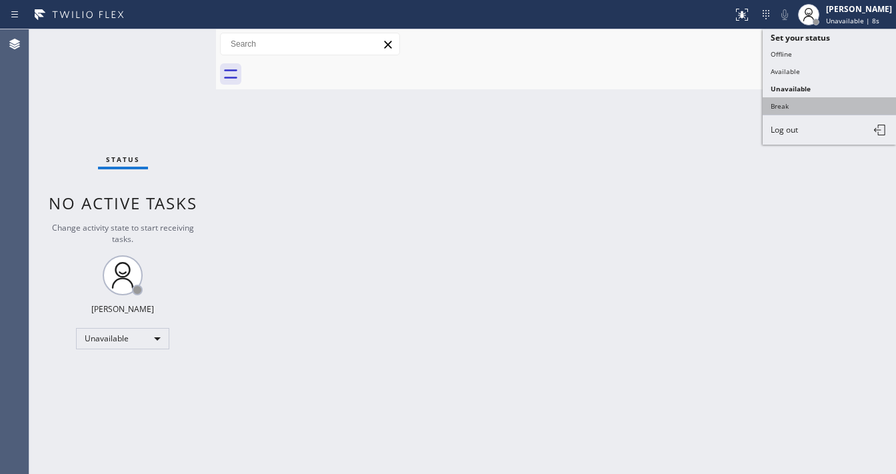
click at [787, 101] on button "Break" at bounding box center [829, 105] width 133 height 17
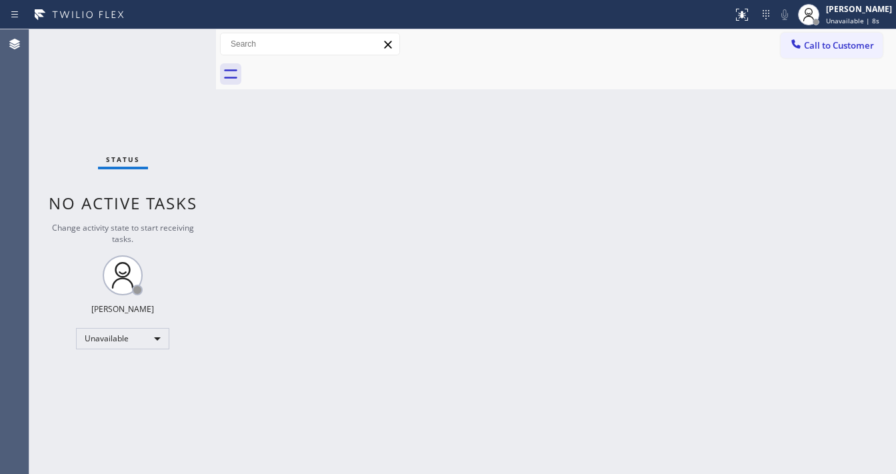
click at [515, 122] on div "Back to Dashboard Change Sender ID Customers Technicians Select a contact Outbo…" at bounding box center [556, 251] width 680 height 445
click at [836, 17] on span "Break | 3:16" at bounding box center [846, 20] width 40 height 9
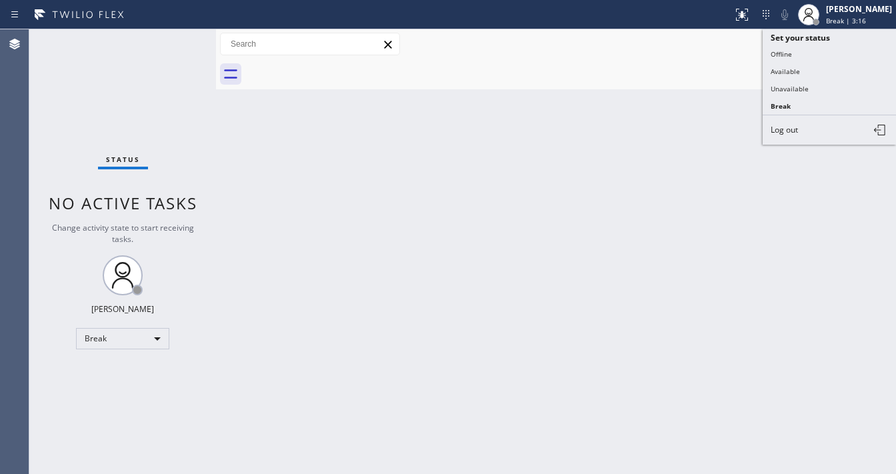
click at [801, 75] on button "Available" at bounding box center [829, 71] width 133 height 17
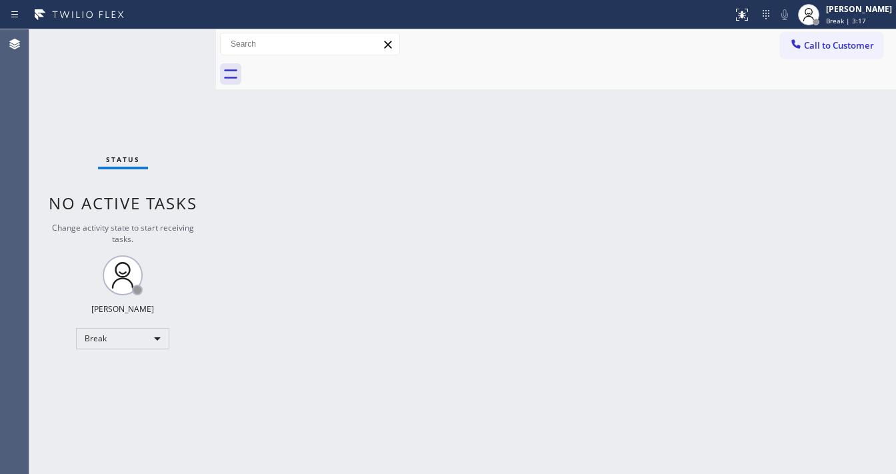
drag, startPoint x: 401, startPoint y: 235, endPoint x: 376, endPoint y: 470, distance: 236.1
click at [398, 240] on div "Back to Dashboard Change Sender ID Customers Technicians Select a contact Outbo…" at bounding box center [556, 251] width 680 height 445
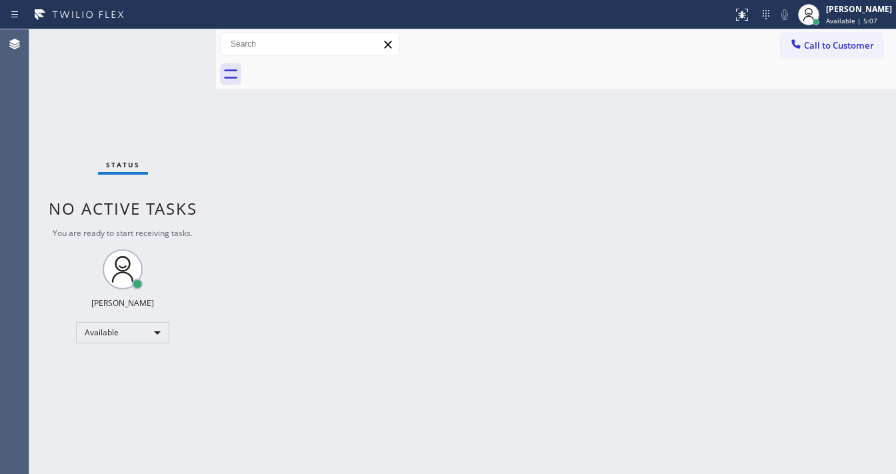
click at [628, 53] on div "Call to Customer Outbound call Location Search location Your caller id phone nu…" at bounding box center [556, 44] width 680 height 23
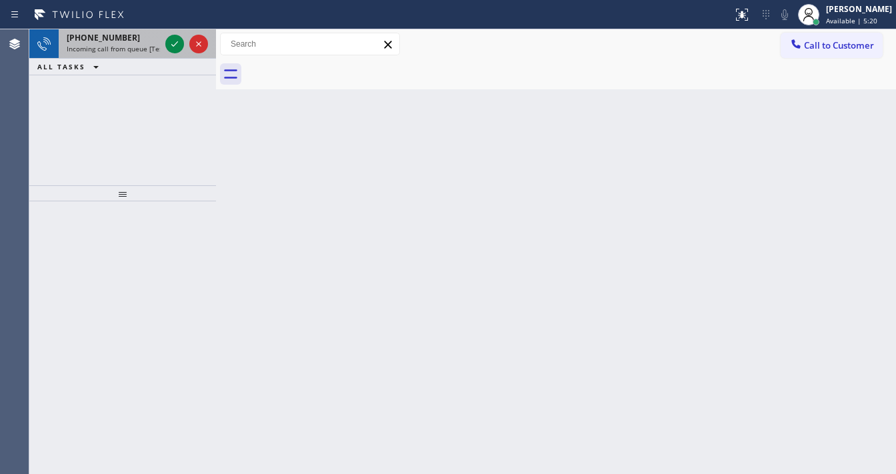
click at [128, 41] on div "+17205840548" at bounding box center [113, 37] width 93 height 11
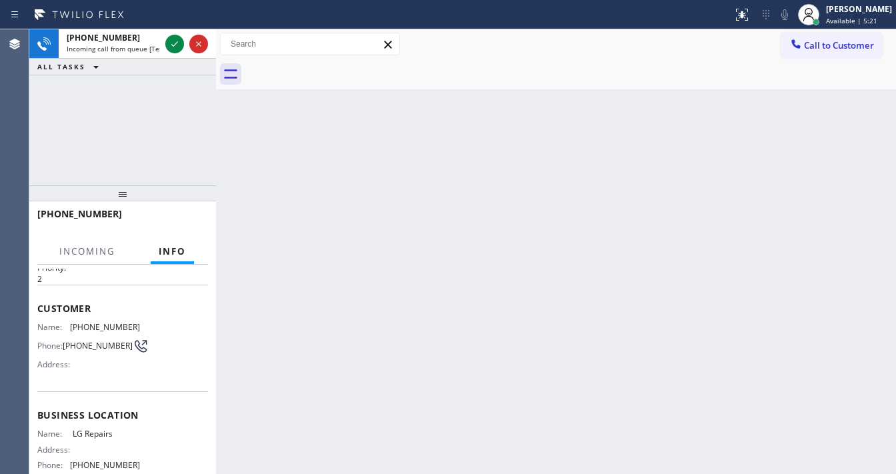
scroll to position [107, 0]
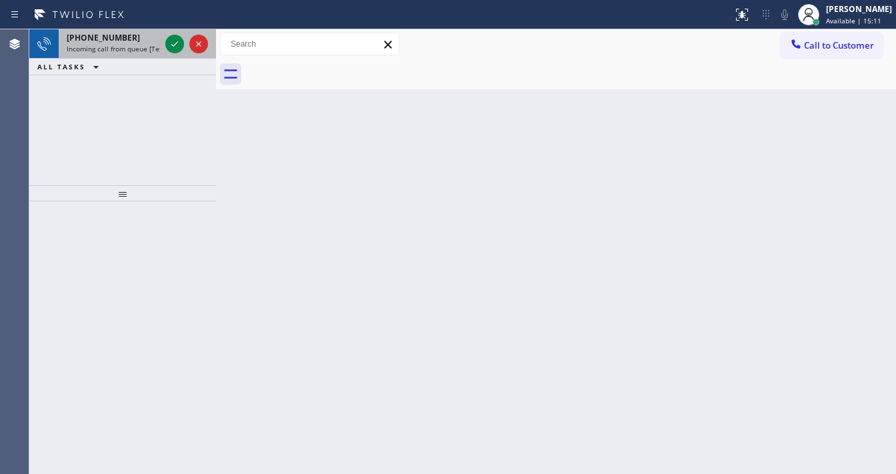
click at [111, 47] on span "Incoming call from queue [Test] All" at bounding box center [122, 48] width 111 height 9
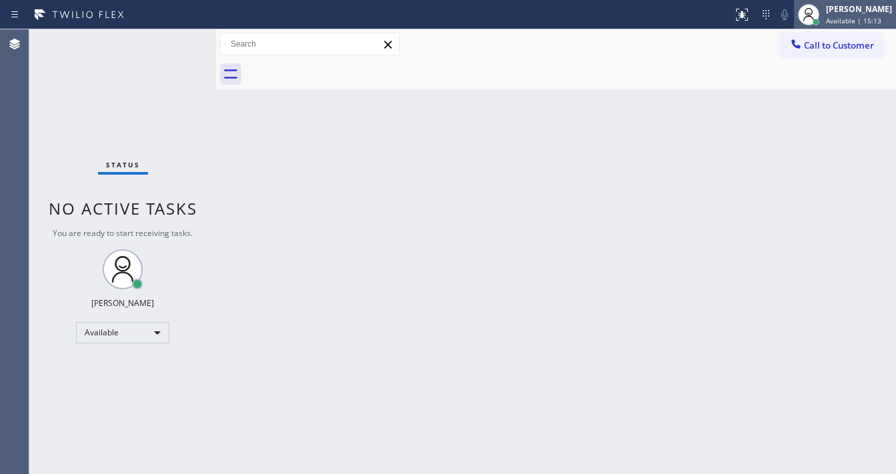
click at [841, 19] on span "Available | 15:13" at bounding box center [853, 20] width 55 height 9
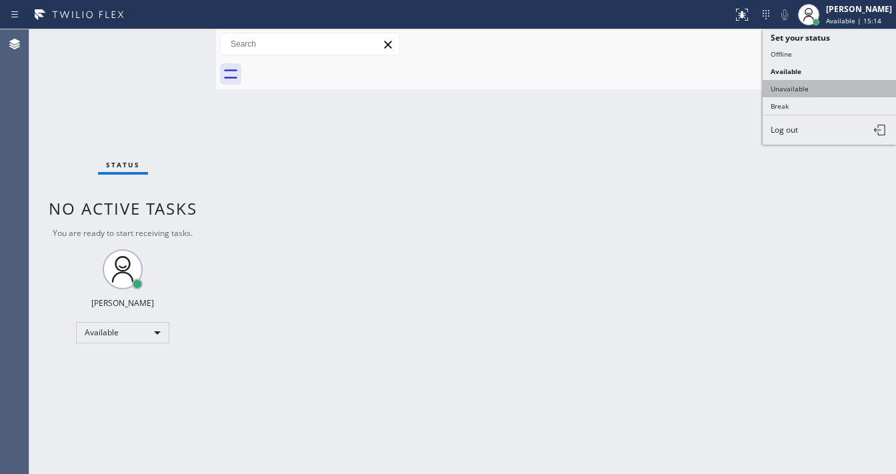
click at [812, 80] on button "Unavailable" at bounding box center [829, 88] width 133 height 17
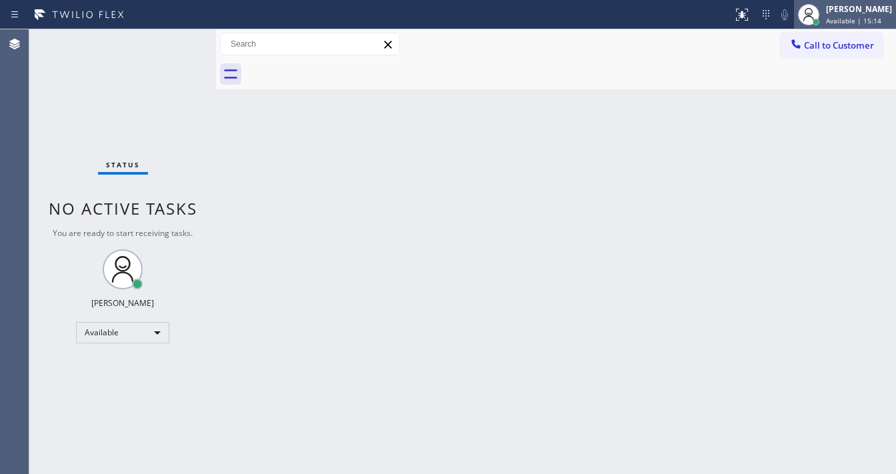
click at [842, 14] on div "[PERSON_NAME]" at bounding box center [859, 8] width 66 height 11
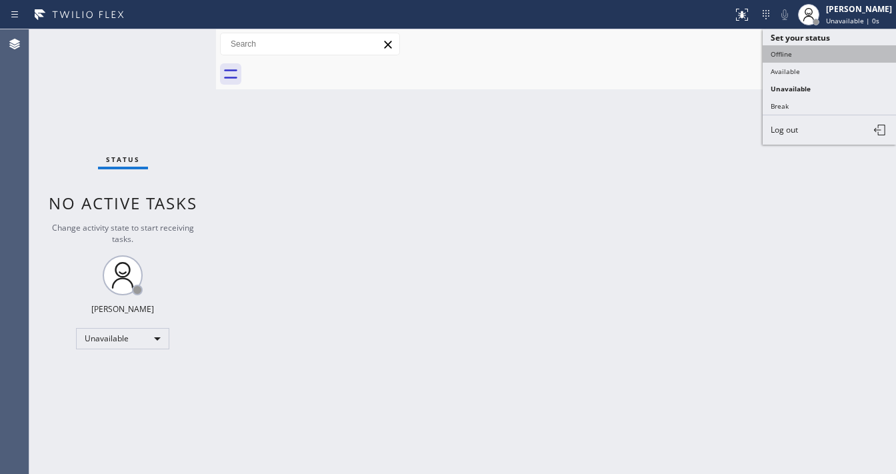
click at [801, 52] on button "Offline" at bounding box center [829, 53] width 133 height 17
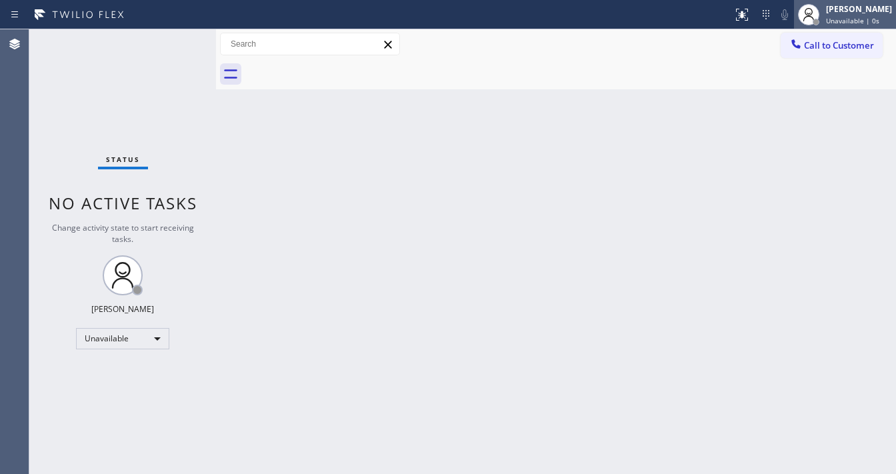
click at [856, 16] on span "Unavailable | 0s" at bounding box center [852, 20] width 53 height 9
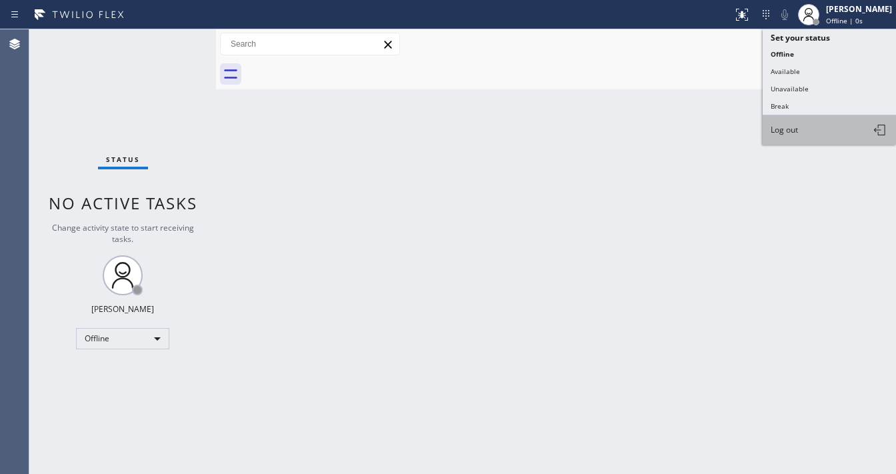
click at [805, 123] on button "Log out" at bounding box center [829, 129] width 133 height 29
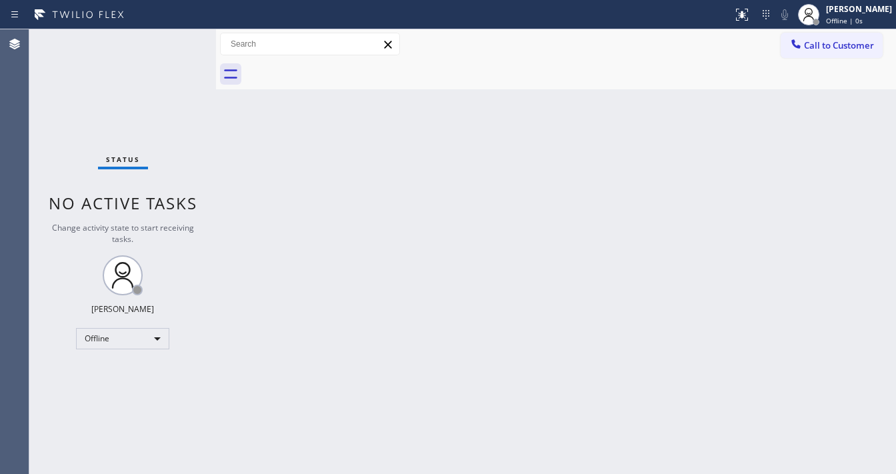
click at [358, 230] on div "Back to Dashboard Change Sender ID Customers Technicians Select a contact Outbo…" at bounding box center [556, 251] width 680 height 445
